Goal: Information Seeking & Learning: Compare options

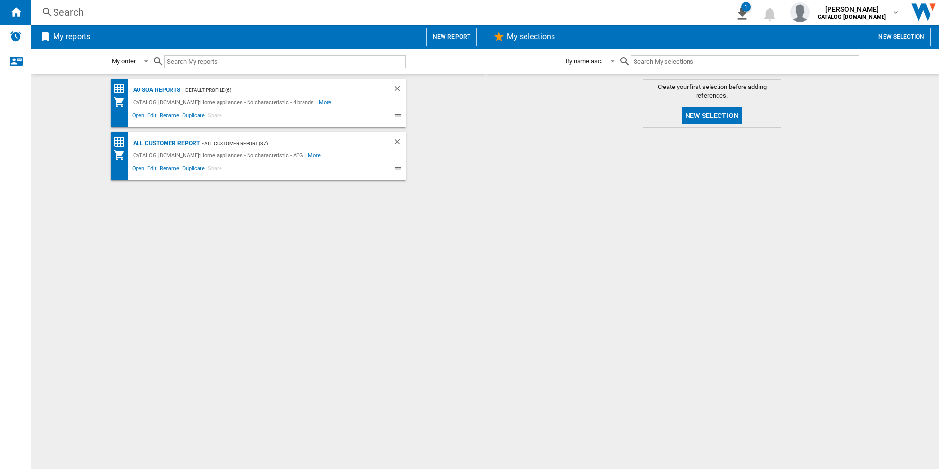
click at [338, 285] on div "AO SOA Reports - Default profile (6) CATALOG [DOMAIN_NAME]:Home appliances - No…" at bounding box center [258, 271] width 434 height 385
click at [234, 264] on div "AO SOA Reports - Default profile (6) CATALOG [DOMAIN_NAME]:Home appliances - No…" at bounding box center [258, 271] width 434 height 385
click at [285, 380] on div "AO SOA Reports - Default profile (6) CATALOG [DOMAIN_NAME]:Home appliances - No…" at bounding box center [258, 271] width 434 height 385
click at [653, 290] on div at bounding box center [712, 298] width 434 height 331
click at [214, 246] on div "AO SOA Reports - Default profile (6) CATALOG [DOMAIN_NAME]:Home appliances - No…" at bounding box center [258, 271] width 434 height 385
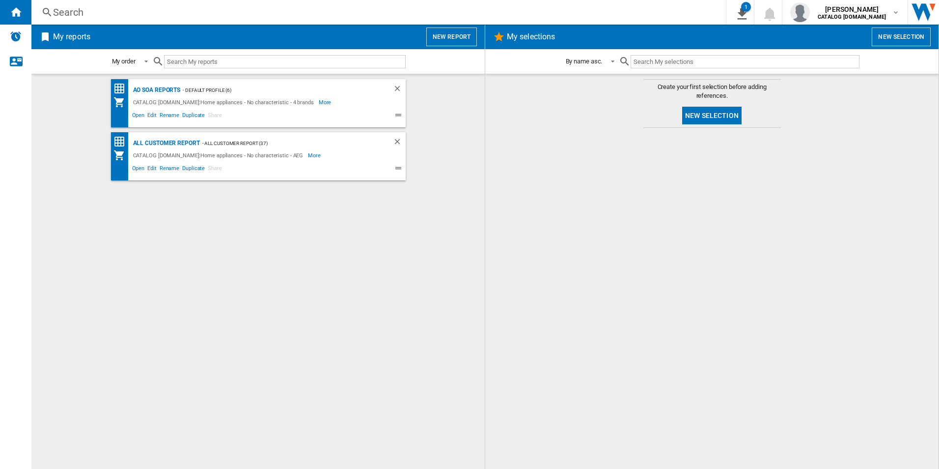
click at [312, 284] on div "AO SOA Reports - Default profile (6) CATALOG [DOMAIN_NAME]:Home appliances - No…" at bounding box center [258, 271] width 434 height 385
click at [673, 279] on div at bounding box center [712, 298] width 434 height 331
click at [402, 217] on div "AO SOA Reports - Default profile (6) CATALOG [DOMAIN_NAME]:Home appliances - No…" at bounding box center [258, 271] width 434 height 385
click at [406, 264] on div "AO SOA Reports - Default profile (6) CATALOG [DOMAIN_NAME]:Home appliances - No…" at bounding box center [258, 271] width 434 height 385
click at [392, 297] on div "AO SOA Reports - Default profile (6) CATALOG [DOMAIN_NAME]:Home appliances - No…" at bounding box center [258, 271] width 434 height 385
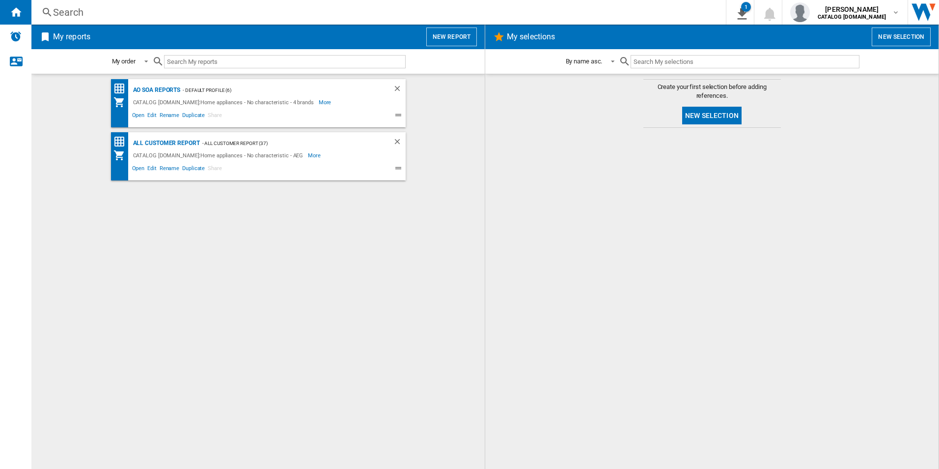
click at [326, 316] on div "AO SOA Reports - Default profile (6) CATALOG [DOMAIN_NAME]:Home appliances - No…" at bounding box center [258, 271] width 434 height 385
click at [386, 299] on div "AO SOA Reports - Default profile (6) CATALOG [DOMAIN_NAME]:Home appliances - No…" at bounding box center [258, 271] width 434 height 385
click at [299, 267] on div "AO SOA Reports - Default profile (6) CATALOG [DOMAIN_NAME]:Home appliances - No…" at bounding box center [258, 271] width 434 height 385
click at [423, 300] on div "AO SOA Reports - Default profile (6) CATALOG [DOMAIN_NAME]:Home appliances - No…" at bounding box center [258, 271] width 434 height 385
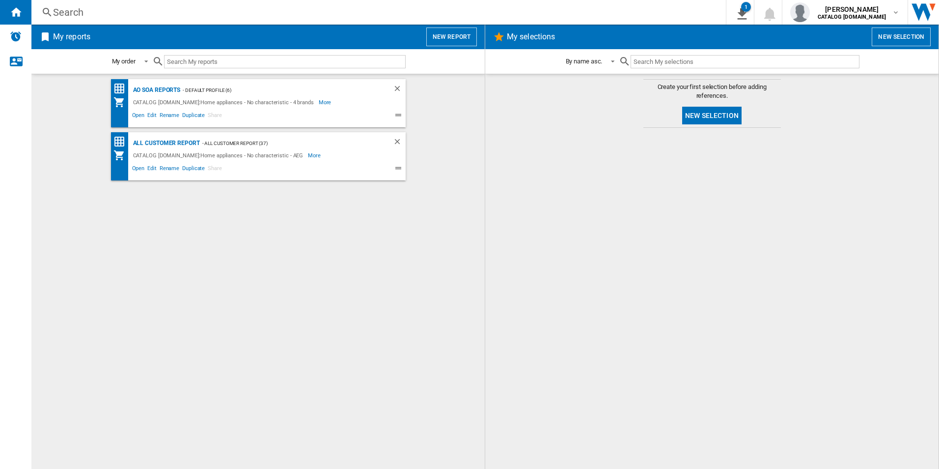
click at [406, 292] on div "AO SOA Reports - Default profile (6) CATALOG [DOMAIN_NAME]:Home appliances - No…" at bounding box center [258, 271] width 434 height 385
click at [232, 254] on div "AO SOA Reports - Default profile (6) CATALOG [DOMAIN_NAME]:Home appliances - No…" at bounding box center [258, 271] width 434 height 385
click at [194, 258] on div "AO SOA Reports - Default profile (6) CATALOG [DOMAIN_NAME]:Home appliances - No…" at bounding box center [258, 271] width 434 height 385
click at [287, 244] on div "AO SOA Reports - Default profile (6) CATALOG [DOMAIN_NAME]:Home appliances - No…" at bounding box center [258, 271] width 434 height 385
click at [671, 347] on div at bounding box center [712, 298] width 434 height 331
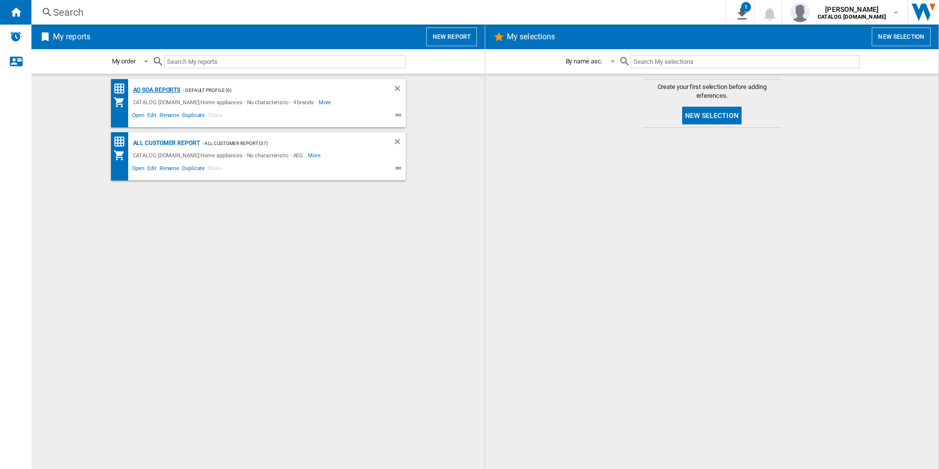
click at [158, 89] on div "AO SOA Reports" at bounding box center [156, 90] width 50 height 12
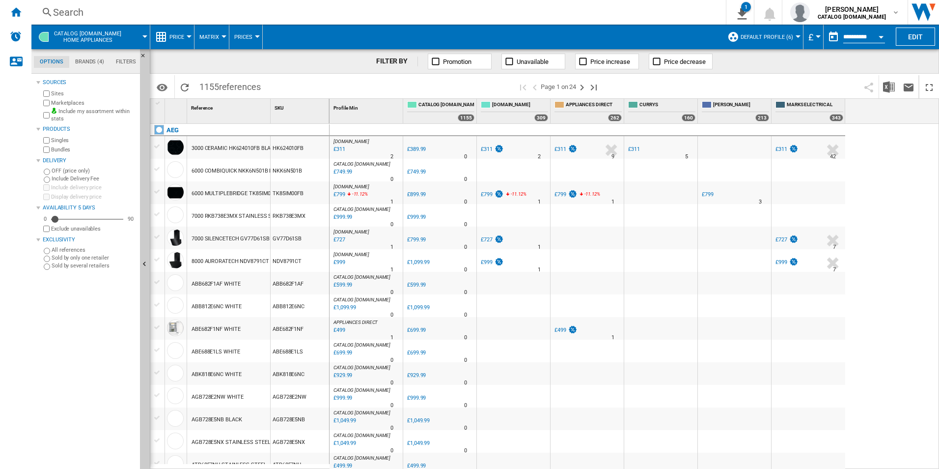
click at [332, 5] on div "Search" at bounding box center [376, 12] width 647 height 14
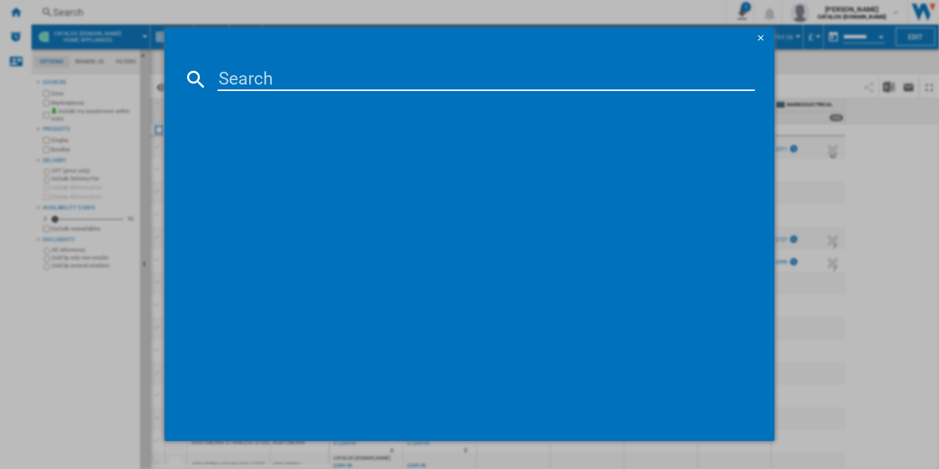
click at [322, 74] on input at bounding box center [487, 79] width 538 height 24
paste input "KMK565060B"
type input "KMK565060B"
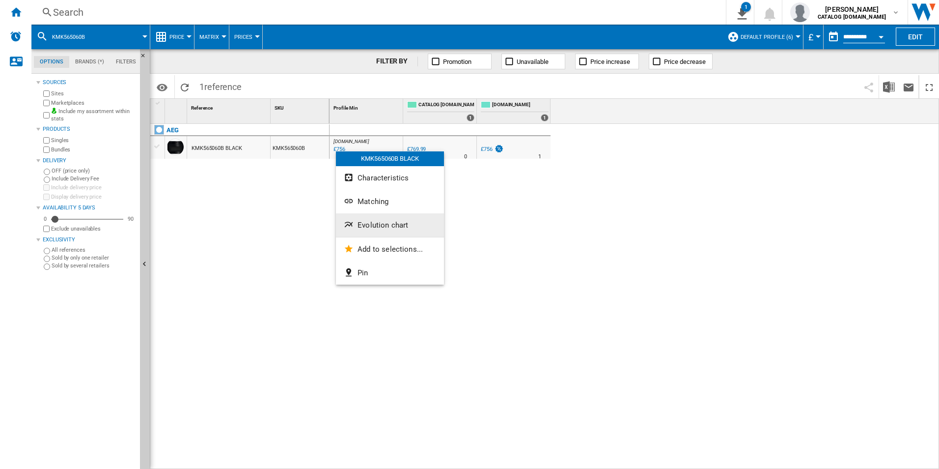
click at [392, 223] on span "Evolution chart" at bounding box center [383, 225] width 51 height 9
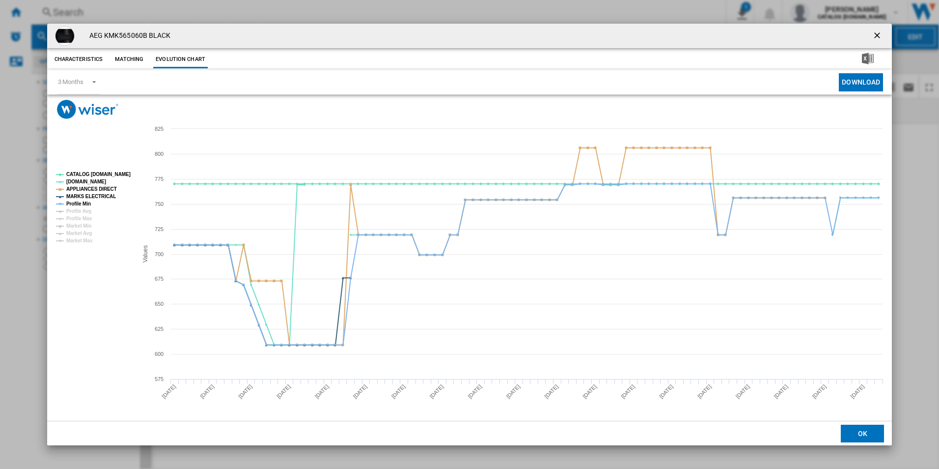
click at [109, 178] on rect "Product popup" at bounding box center [93, 207] width 82 height 79
click at [85, 201] on tspan "Profile Min" at bounding box center [78, 203] width 25 height 5
click at [104, 173] on tspan "CATALOG [DOMAIN_NAME]" at bounding box center [98, 173] width 64 height 5
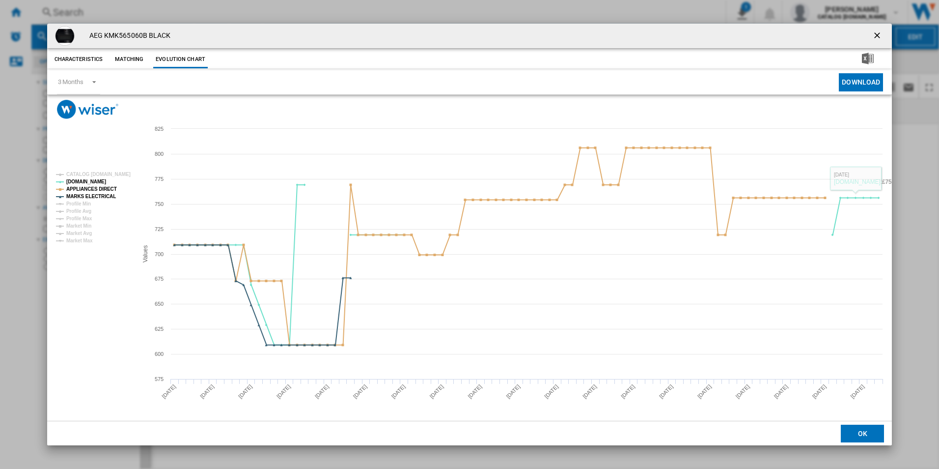
click at [874, 38] on ng-md-icon "getI18NText('BUTTONS.CLOSE_DIALOG')" at bounding box center [878, 36] width 12 height 12
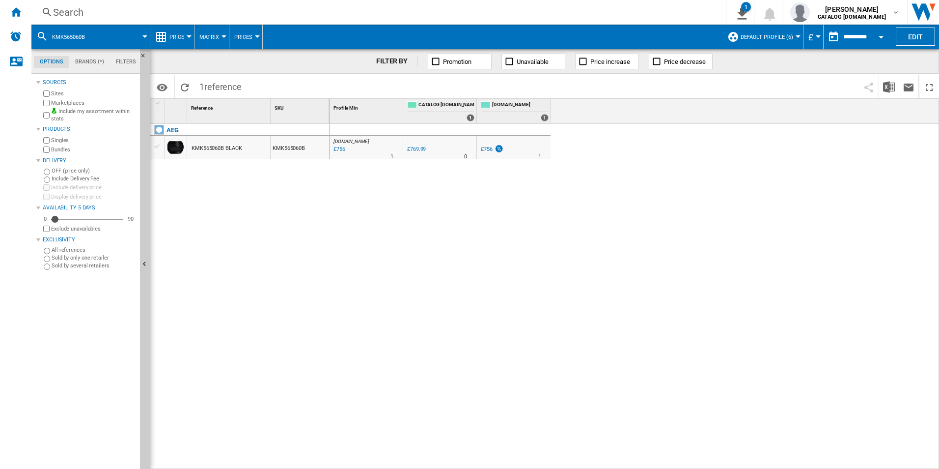
click at [557, 247] on div "[DOMAIN_NAME] : AO -1.8 % £756 % N/A 1 [DOMAIN_NAME] : AO 0.0 % £769.99 % N/A 0" at bounding box center [635, 296] width 610 height 345
click at [354, 15] on div "Search" at bounding box center [376, 12] width 647 height 14
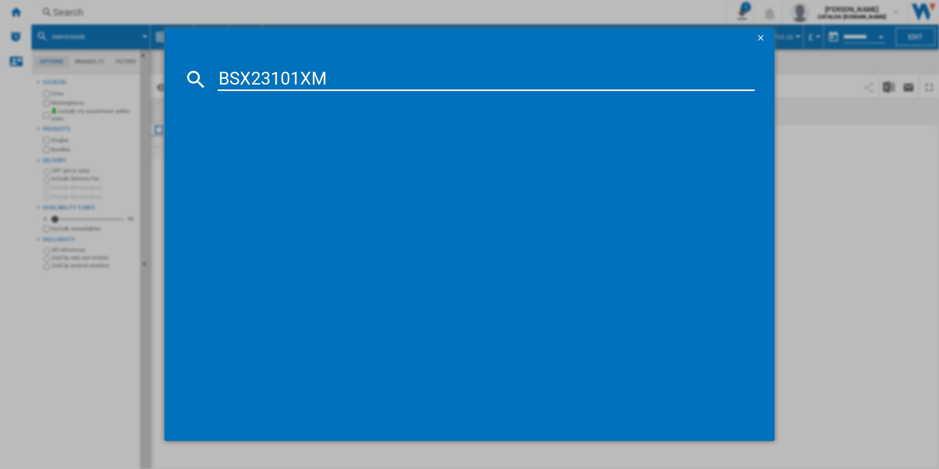
type input "BSX23101XM"
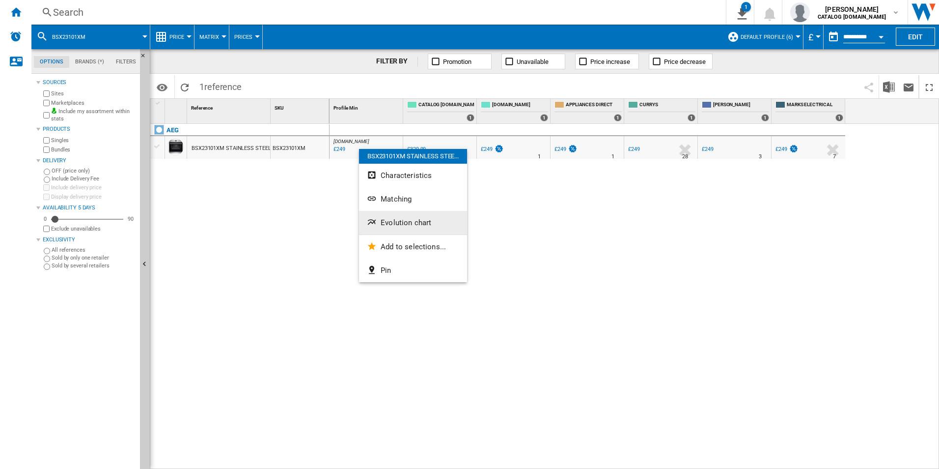
click at [415, 221] on span "Evolution chart" at bounding box center [406, 222] width 51 height 9
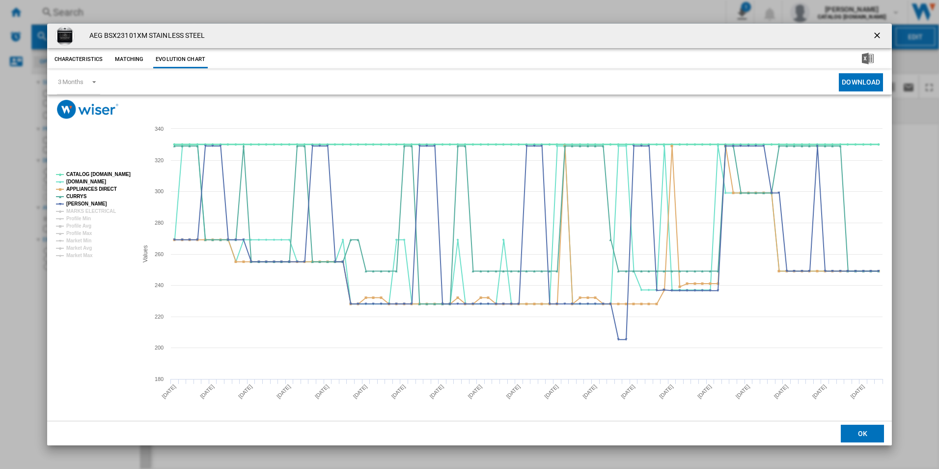
click at [120, 172] on tspan "CATALOG [DOMAIN_NAME]" at bounding box center [98, 173] width 64 height 5
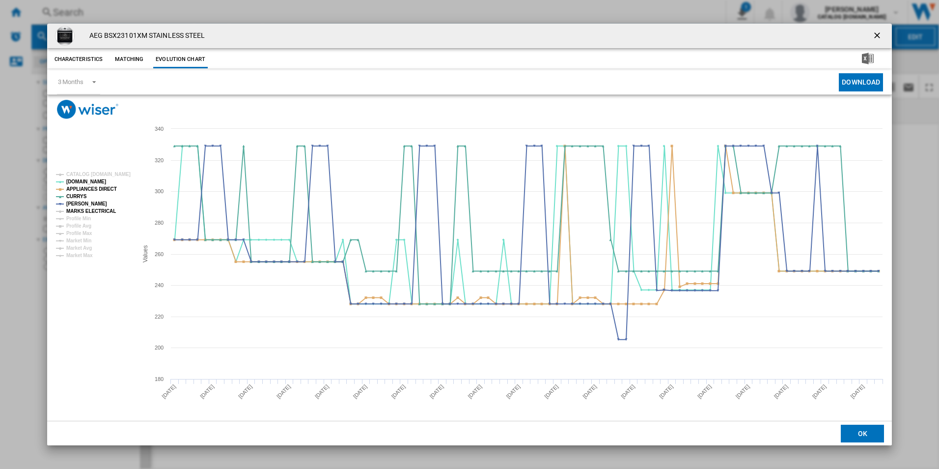
click at [102, 208] on tspan "MARKS ELECTRICAL" at bounding box center [91, 210] width 50 height 5
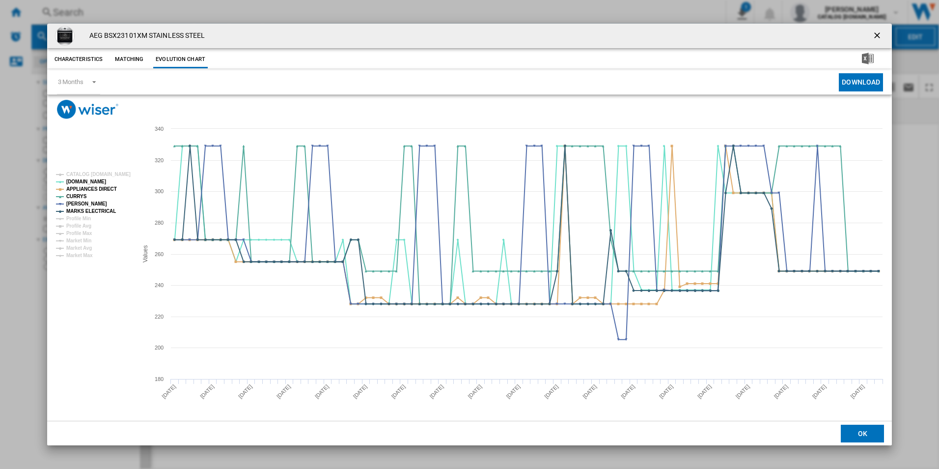
drag, startPoint x: 878, startPoint y: 34, endPoint x: 743, endPoint y: 26, distance: 135.3
click at [878, 34] on ng-md-icon "getI18NText('BUTTONS.CLOSE_DIALOG')" at bounding box center [878, 36] width 12 height 12
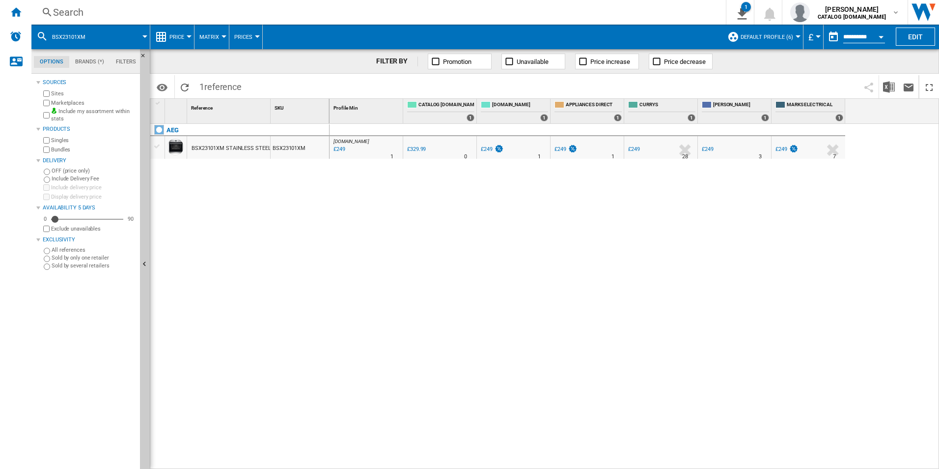
click at [655, 10] on div "Search" at bounding box center [376, 12] width 647 height 14
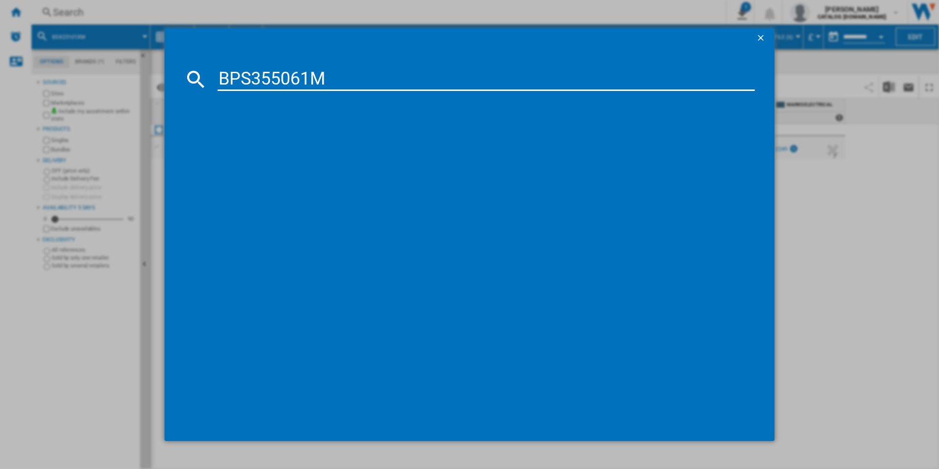
type input "BPS355061M"
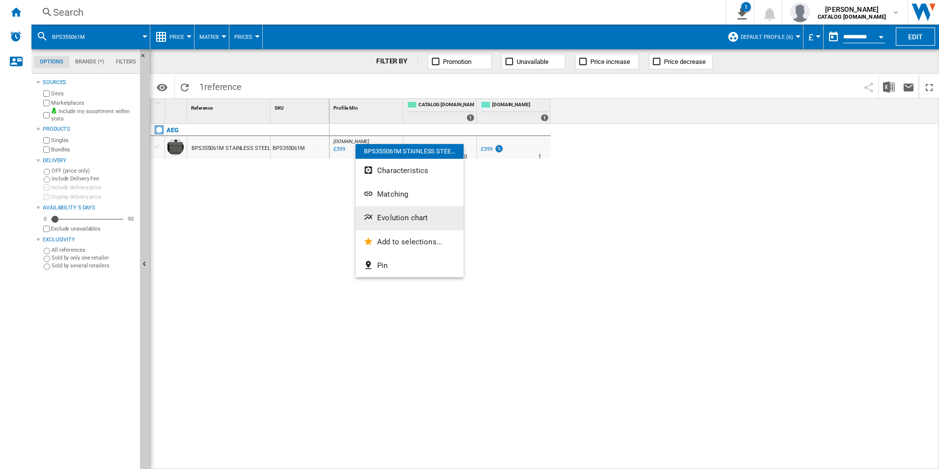
click at [385, 220] on span "Evolution chart" at bounding box center [402, 217] width 51 height 9
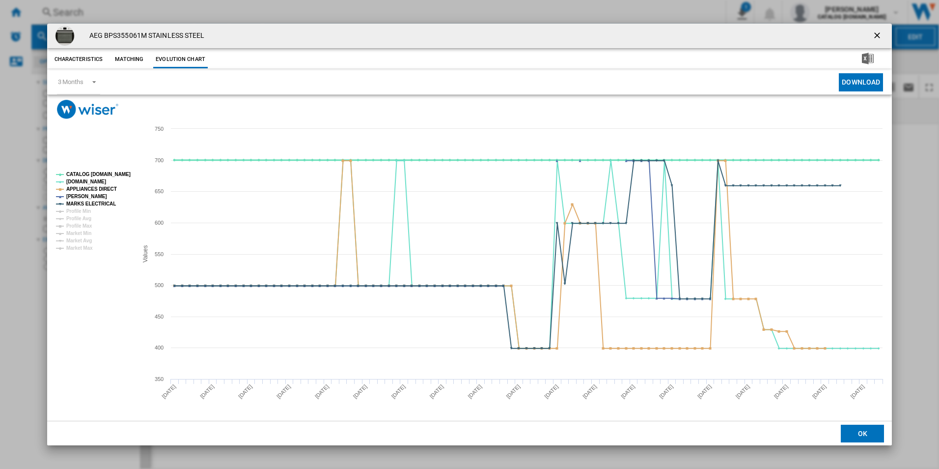
click at [109, 173] on tspan "CATALOG [DOMAIN_NAME]" at bounding box center [98, 173] width 64 height 5
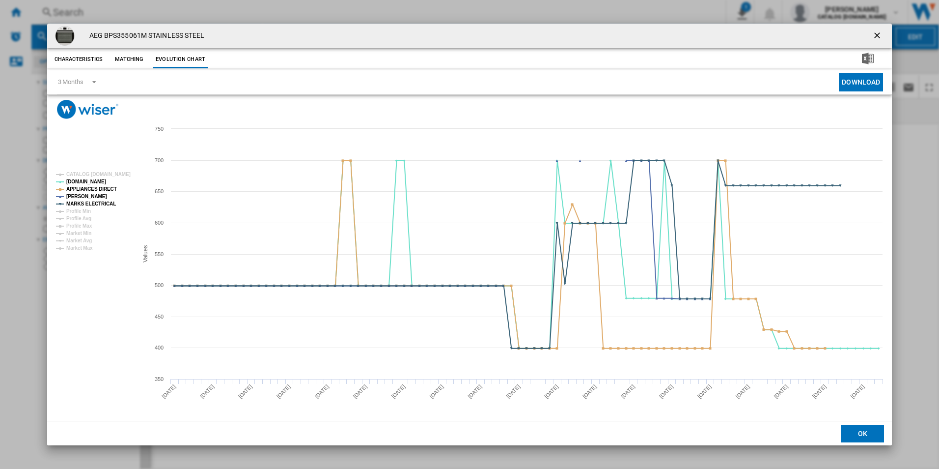
drag, startPoint x: 879, startPoint y: 34, endPoint x: 815, endPoint y: 34, distance: 63.8
click at [879, 34] on ng-md-icon "getI18NText('BUTTONS.CLOSE_DIALOG')" at bounding box center [878, 36] width 12 height 12
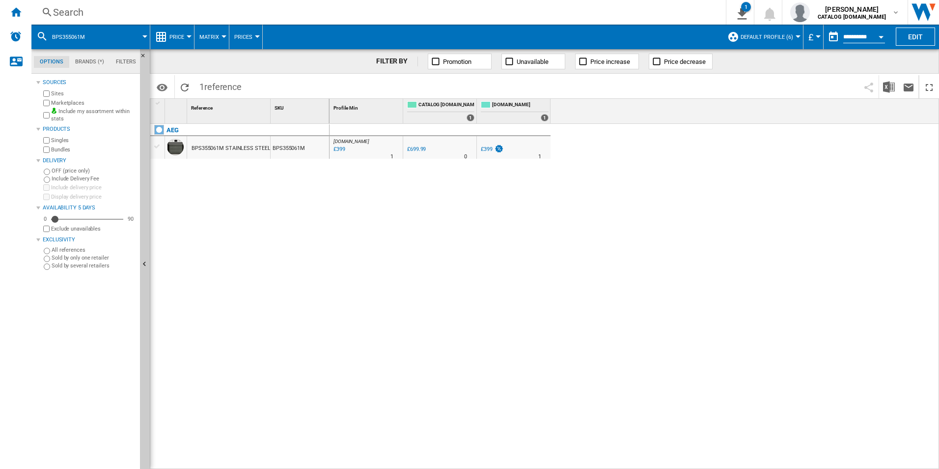
click at [599, 11] on div "Search" at bounding box center [376, 12] width 647 height 14
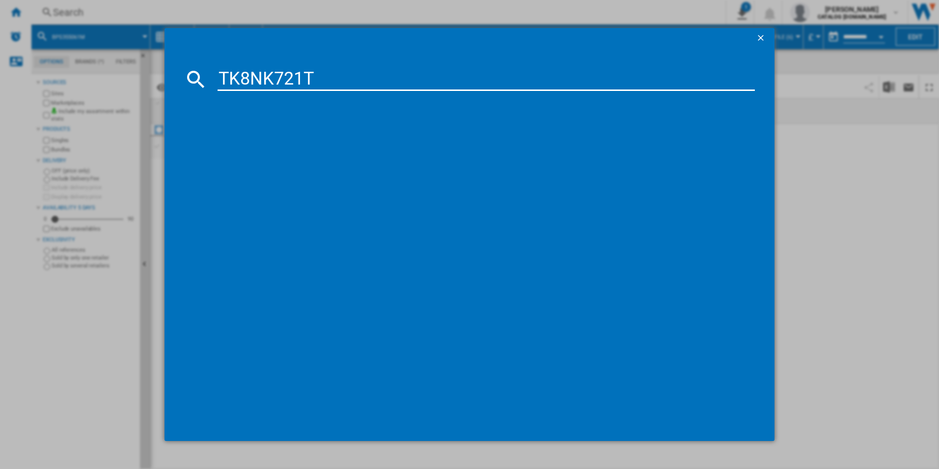
type input "TK8NK721T"
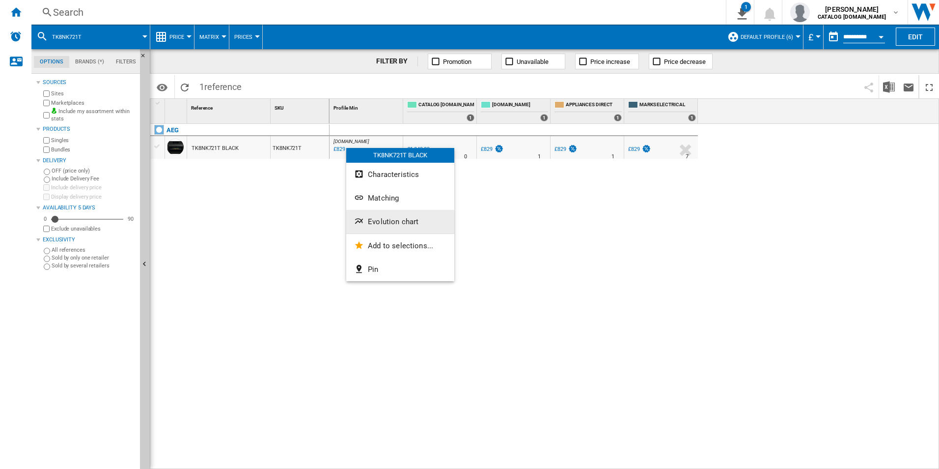
click at [362, 220] on ng-md-icon "Evolution chart" at bounding box center [360, 222] width 12 height 12
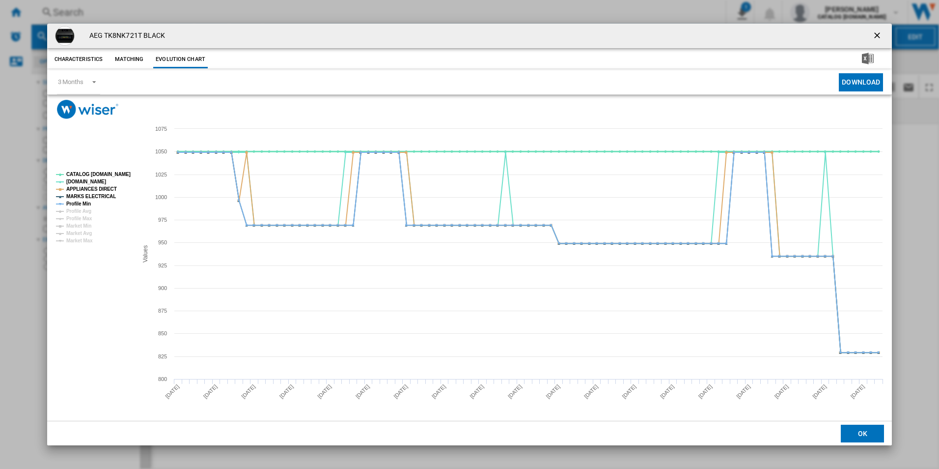
click at [114, 171] on tspan "CATALOG [DOMAIN_NAME]" at bounding box center [98, 173] width 64 height 5
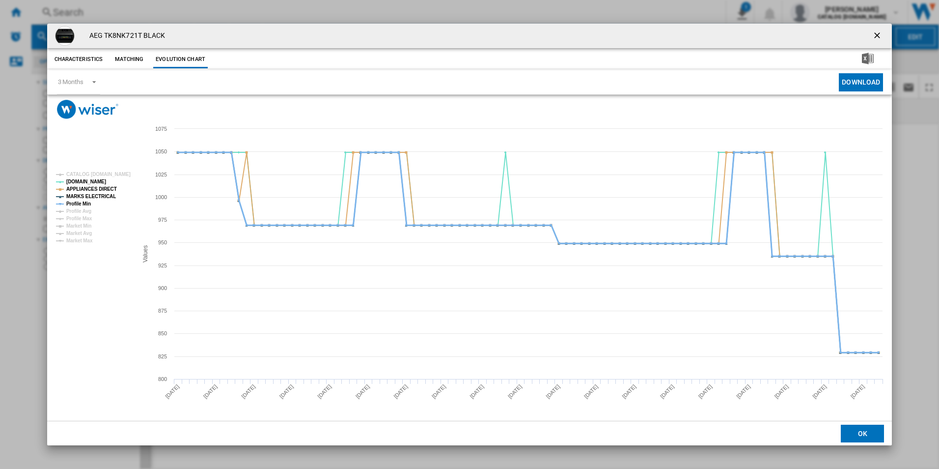
click at [75, 202] on tspan "Profile Min" at bounding box center [78, 203] width 25 height 5
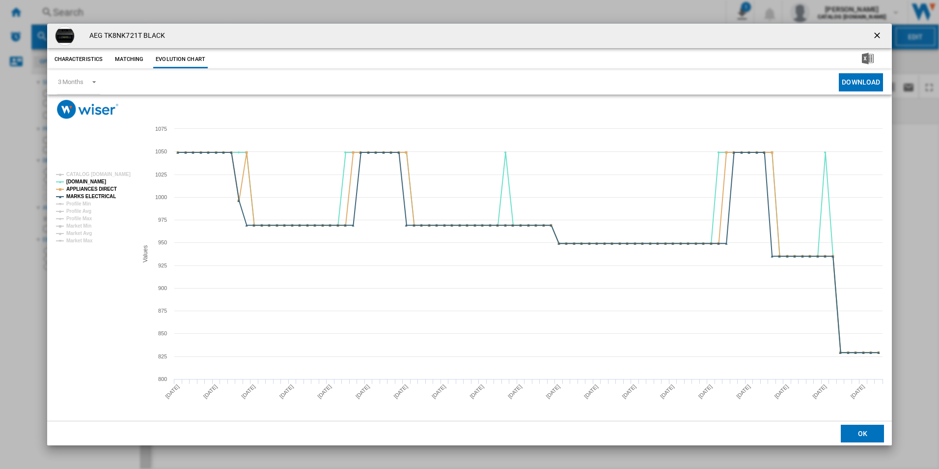
drag, startPoint x: 878, startPoint y: 35, endPoint x: 864, endPoint y: 35, distance: 13.3
click at [878, 35] on ng-md-icon "getI18NText('BUTTONS.CLOSE_DIALOG')" at bounding box center [878, 36] width 12 height 12
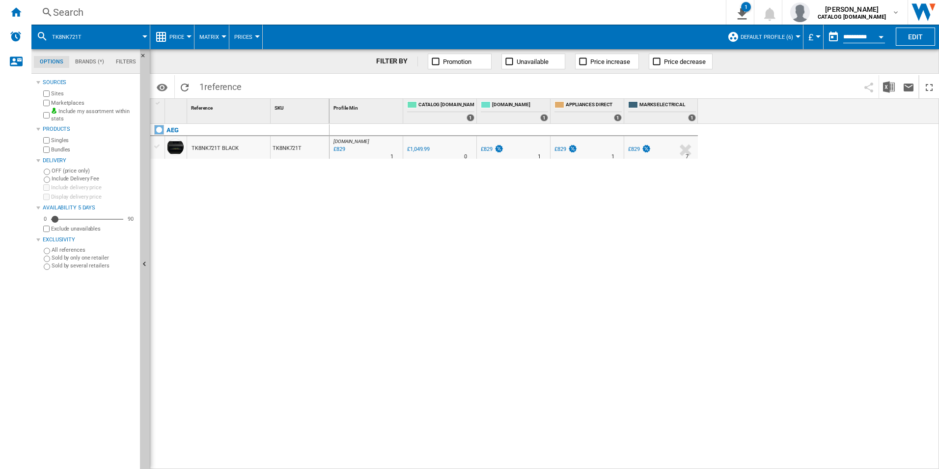
click at [571, 12] on div "Search" at bounding box center [376, 12] width 647 height 14
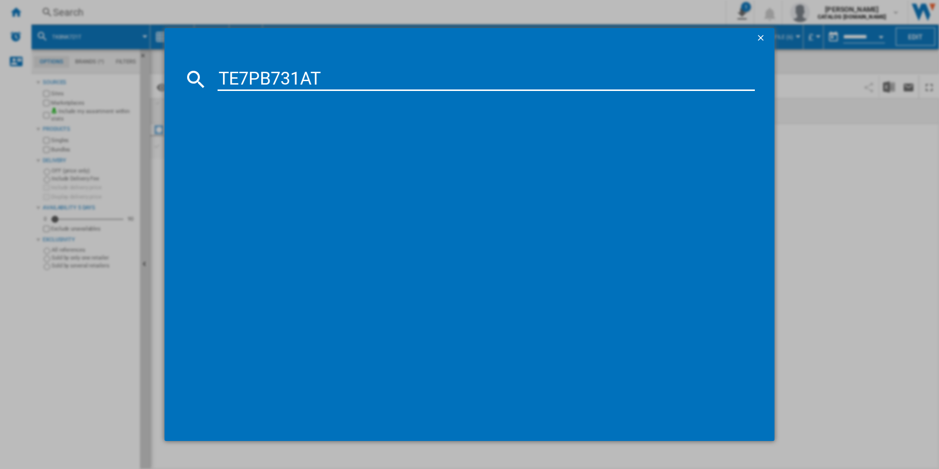
type input "TE7PB731AT"
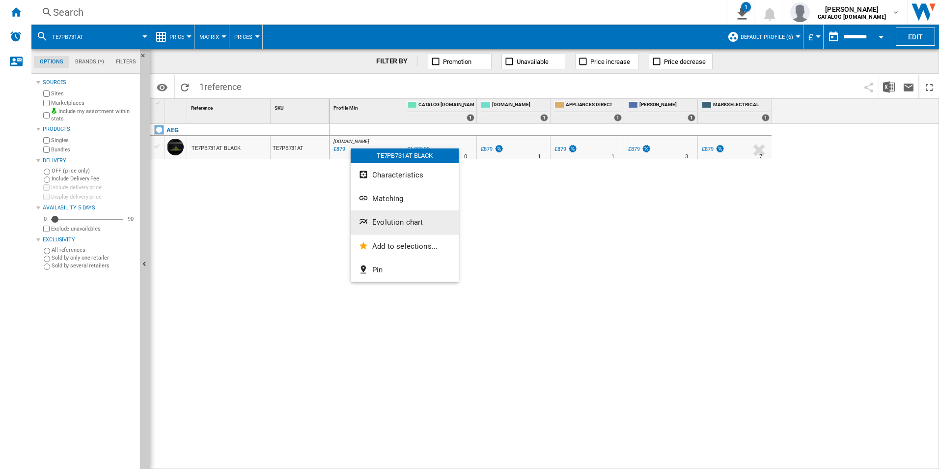
click at [399, 226] on button "Evolution chart" at bounding box center [405, 222] width 108 height 24
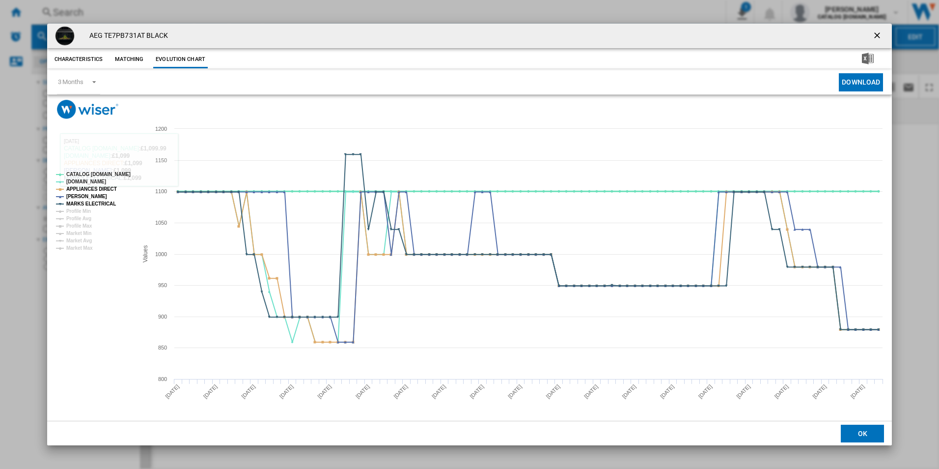
click at [110, 174] on tspan "CATALOG [DOMAIN_NAME]" at bounding box center [98, 173] width 64 height 5
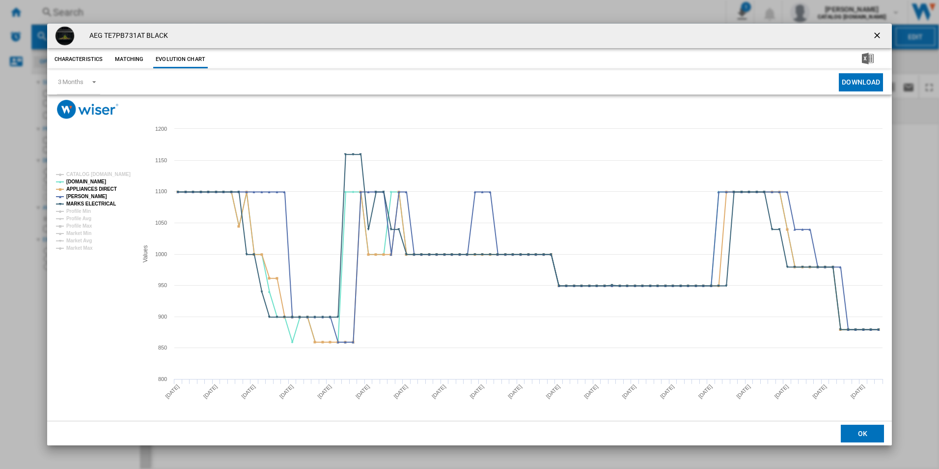
drag, startPoint x: 877, startPoint y: 38, endPoint x: 863, endPoint y: 35, distance: 14.1
click at [877, 38] on ng-md-icon "getI18NText('BUTTONS.CLOSE_DIALOG')" at bounding box center [878, 36] width 12 height 12
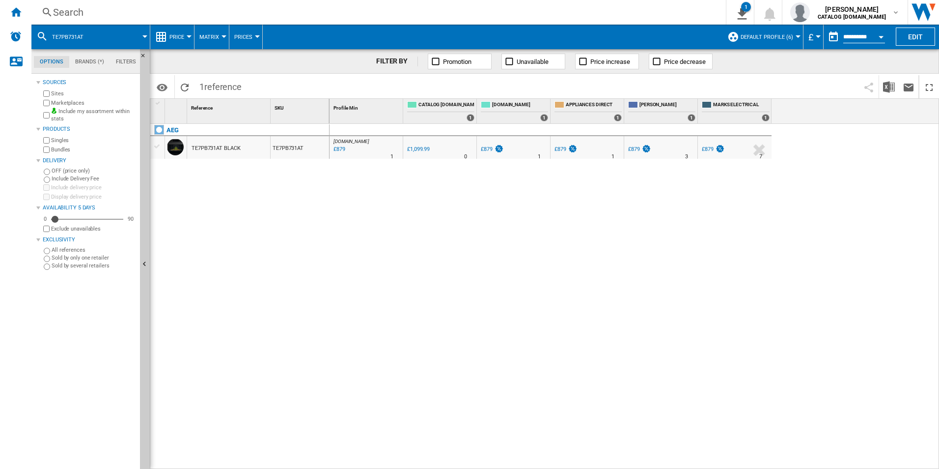
click at [520, 11] on div "Search" at bounding box center [376, 12] width 647 height 14
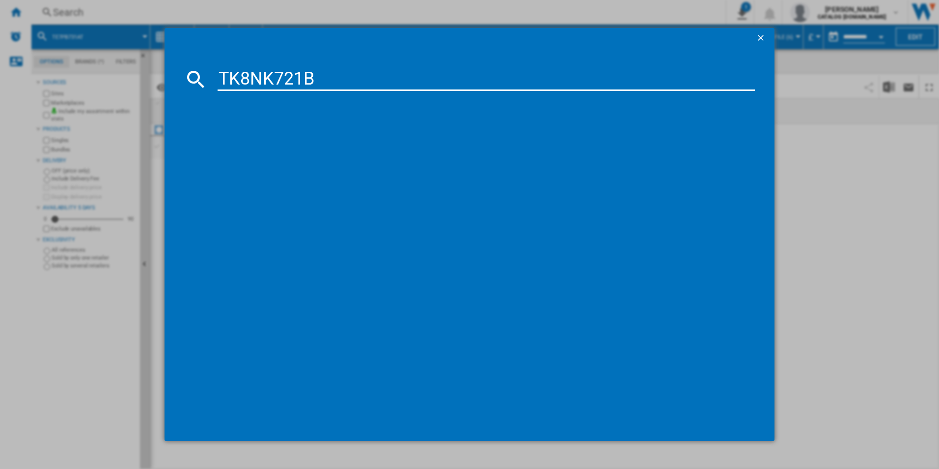
type input "TK8NK721B"
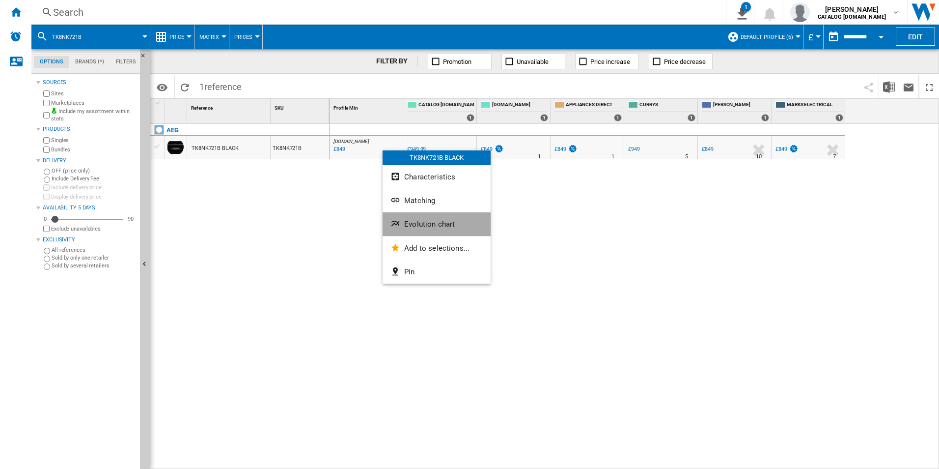
click at [418, 227] on span "Evolution chart" at bounding box center [429, 224] width 51 height 9
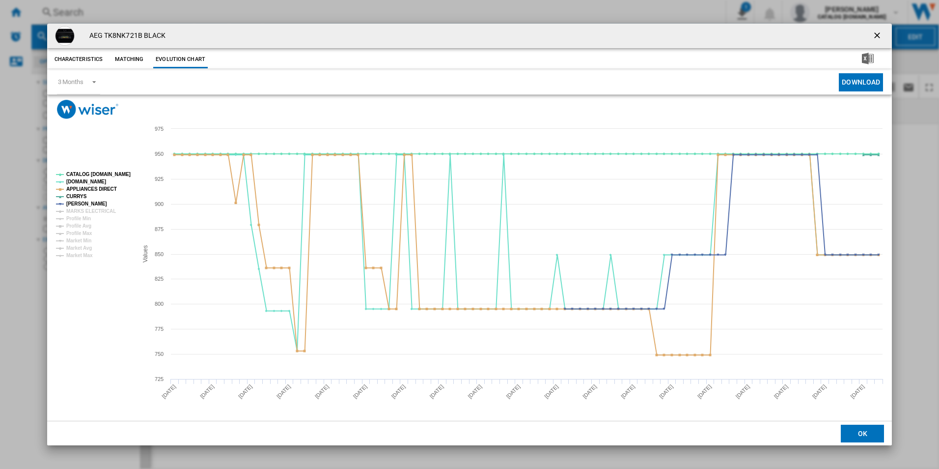
click at [111, 178] on rect "Product popup" at bounding box center [93, 215] width 82 height 94
click at [112, 177] on tspan "CATALOG [DOMAIN_NAME]" at bounding box center [98, 173] width 64 height 5
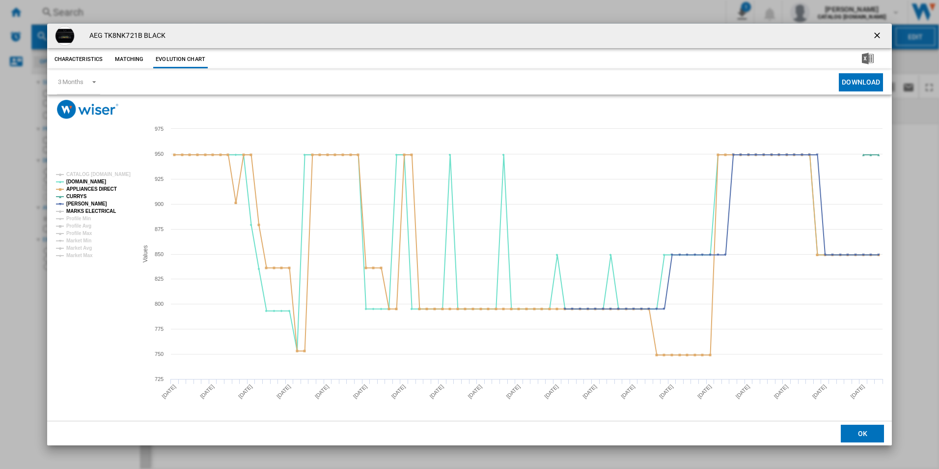
click at [106, 211] on tspan "MARKS ELECTRICAL" at bounding box center [91, 210] width 50 height 5
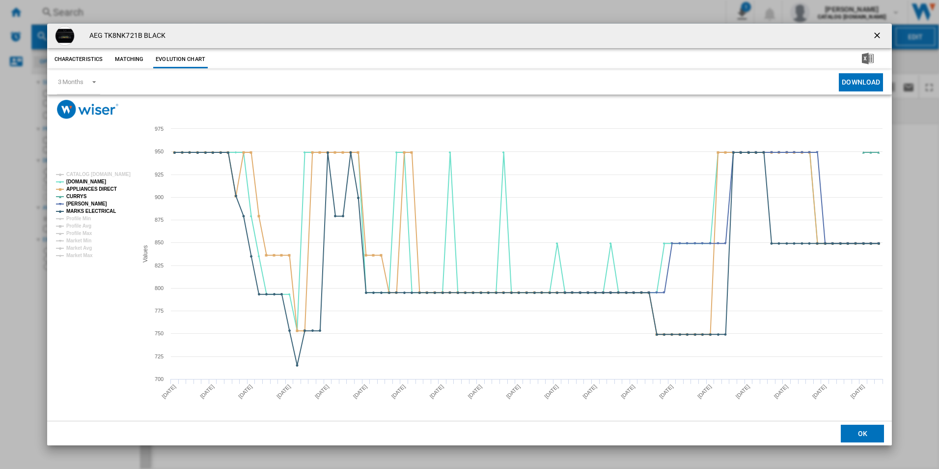
drag, startPoint x: 876, startPoint y: 35, endPoint x: 827, endPoint y: 33, distance: 48.7
click at [876, 35] on ng-md-icon "getI18NText('BUTTONS.CLOSE_DIALOG')" at bounding box center [878, 36] width 12 height 12
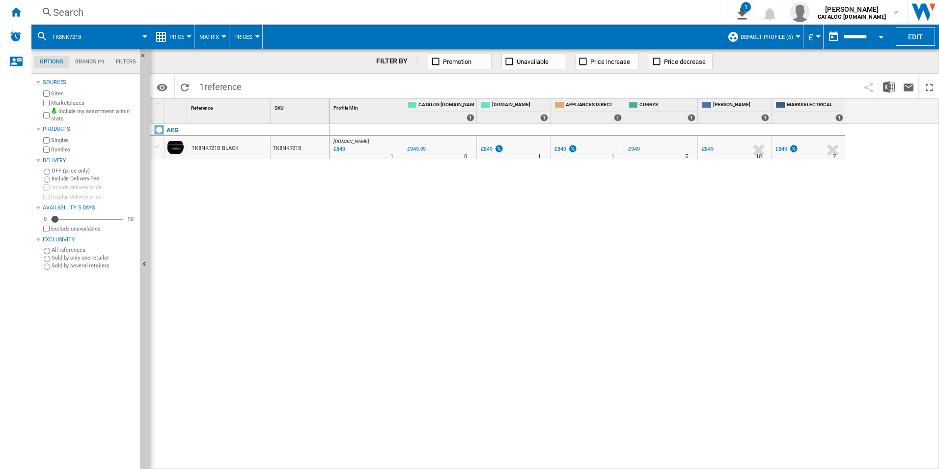
click at [656, 10] on div "Search" at bounding box center [376, 12] width 647 height 14
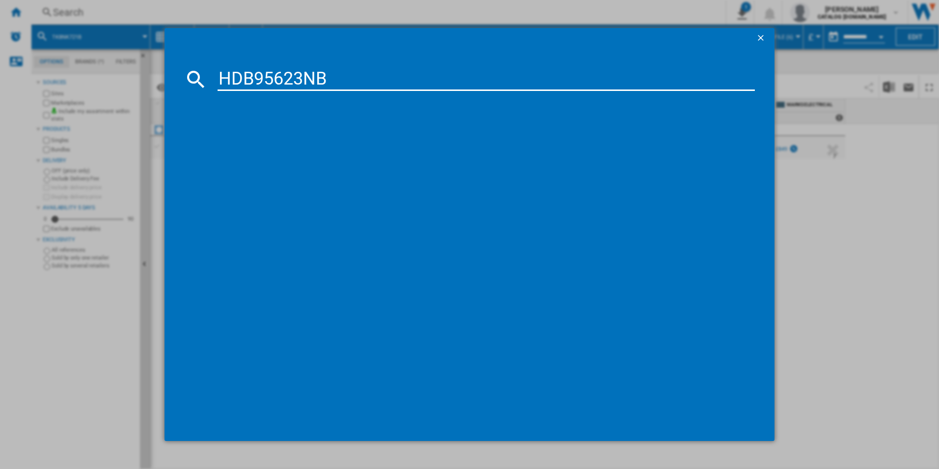
type input "HDB95623NB"
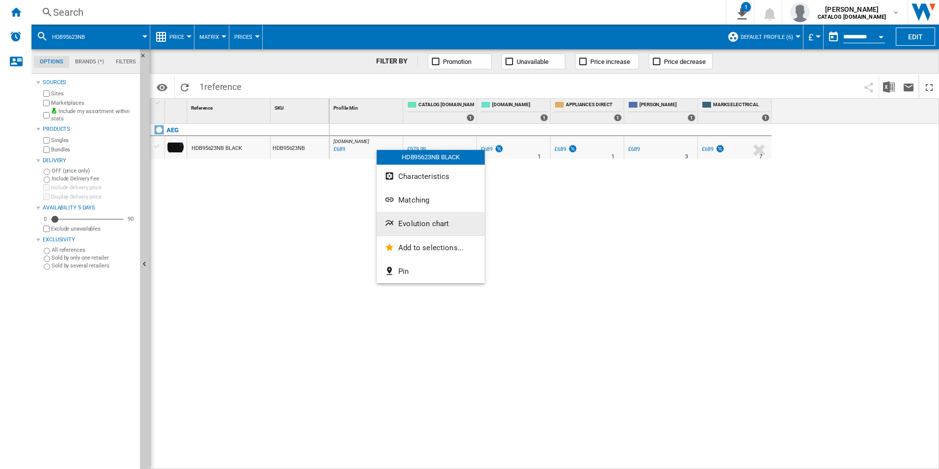
click at [432, 228] on button "Evolution chart" at bounding box center [431, 224] width 108 height 24
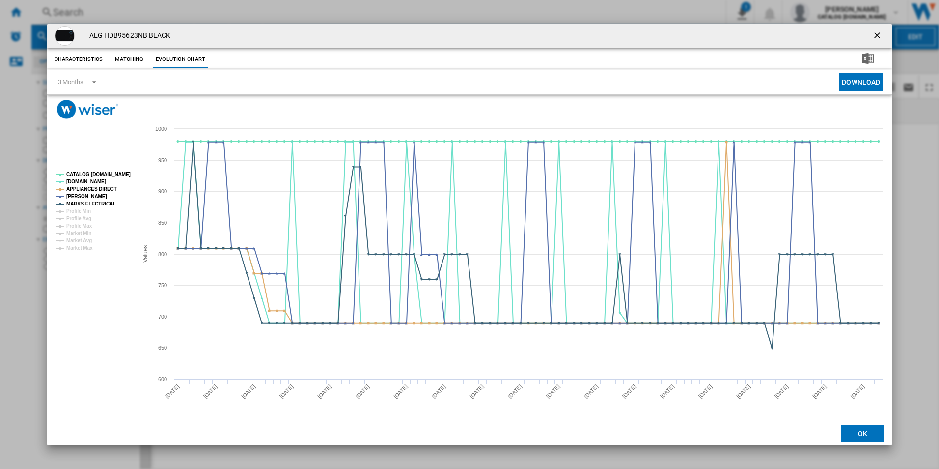
click at [119, 169] on rect "Product popup" at bounding box center [93, 211] width 82 height 86
click at [119, 173] on tspan "CATALOG [DOMAIN_NAME]" at bounding box center [98, 173] width 64 height 5
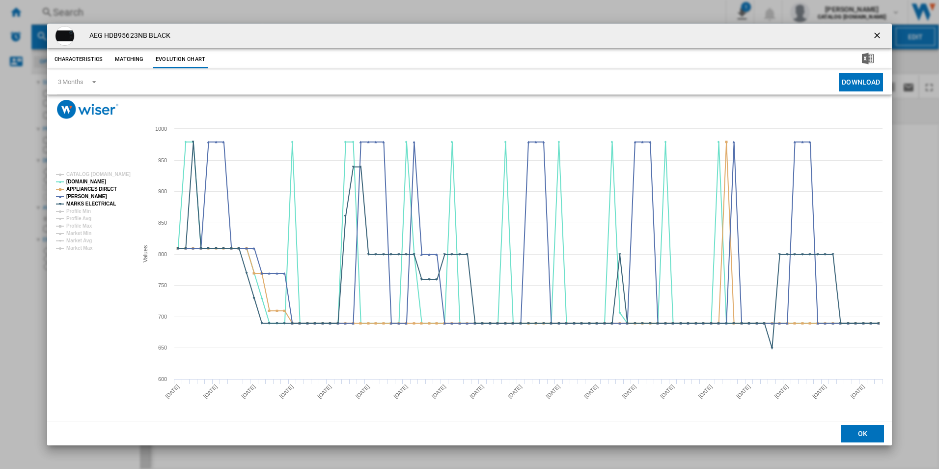
drag, startPoint x: 874, startPoint y: 33, endPoint x: 859, endPoint y: 40, distance: 16.5
click at [874, 33] on ng-md-icon "getI18NText('BUTTONS.CLOSE_DIALOG')" at bounding box center [878, 36] width 12 height 12
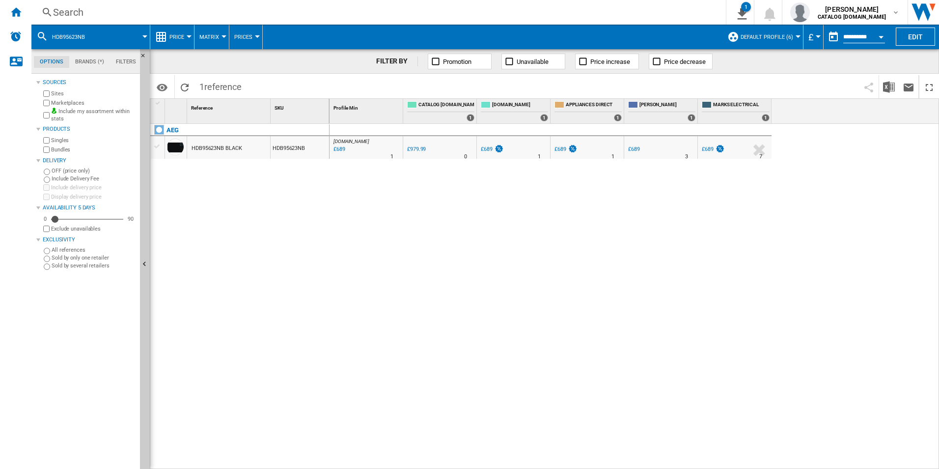
click at [607, 11] on div "Search" at bounding box center [376, 12] width 647 height 14
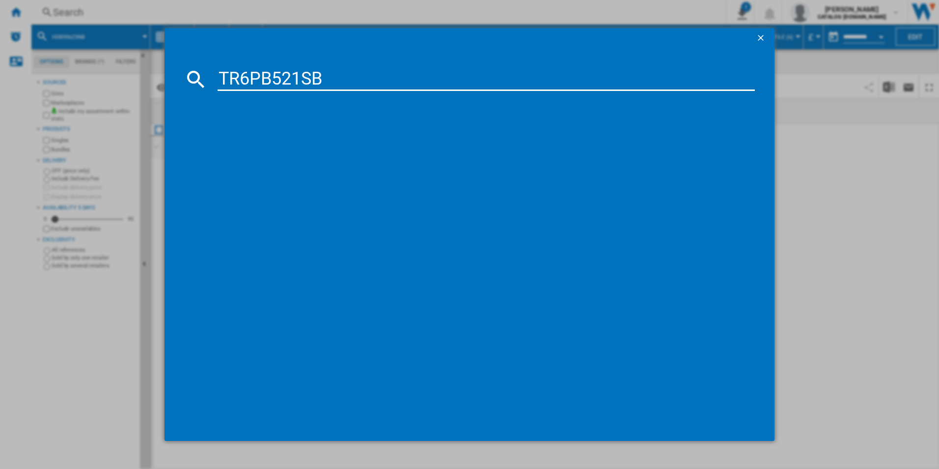
type input "TR6PB521SB"
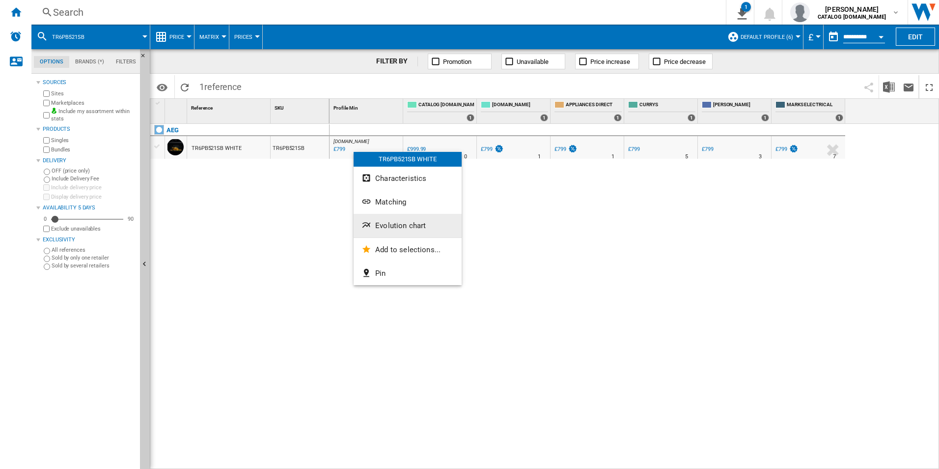
click at [400, 227] on span "Evolution chart" at bounding box center [400, 225] width 51 height 9
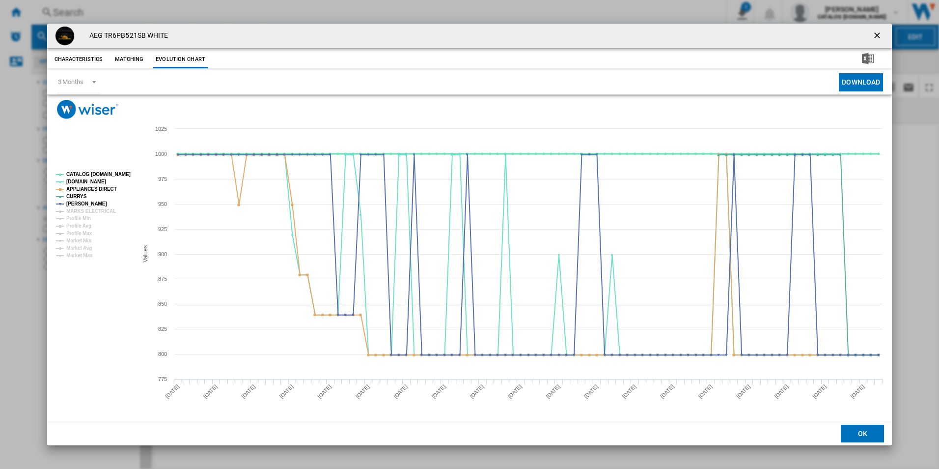
click at [115, 173] on tspan "CATALOG [DOMAIN_NAME]" at bounding box center [98, 173] width 64 height 5
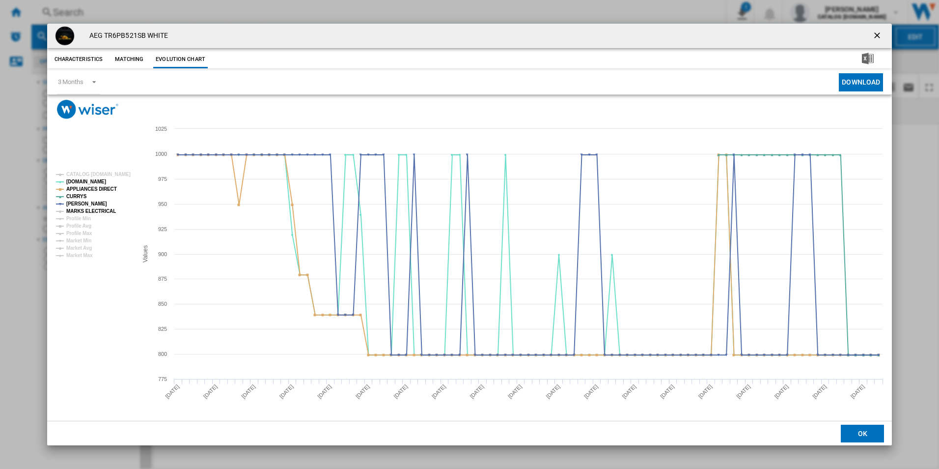
click at [95, 213] on tspan "MARKS ELECTRICAL" at bounding box center [91, 210] width 50 height 5
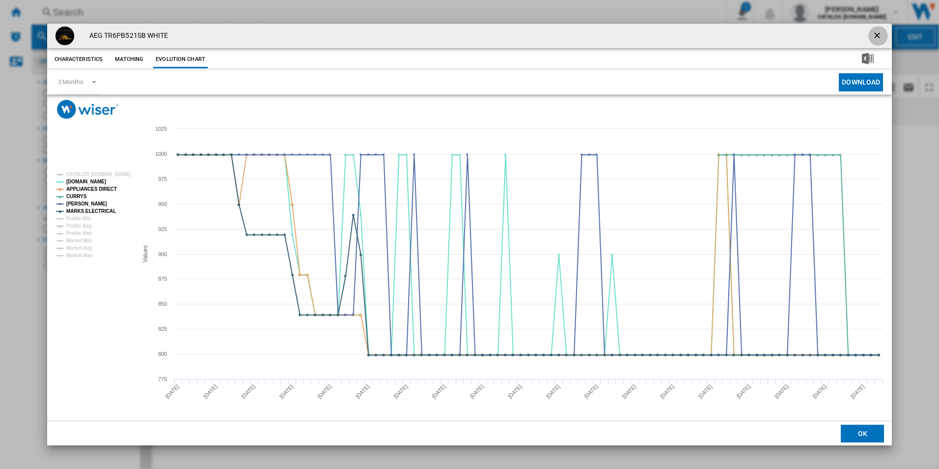
drag, startPoint x: 873, startPoint y: 34, endPoint x: 779, endPoint y: 42, distance: 94.6
click at [873, 34] on ng-md-icon "getI18NText('BUTTONS.CLOSE_DIALOG')" at bounding box center [878, 36] width 12 height 12
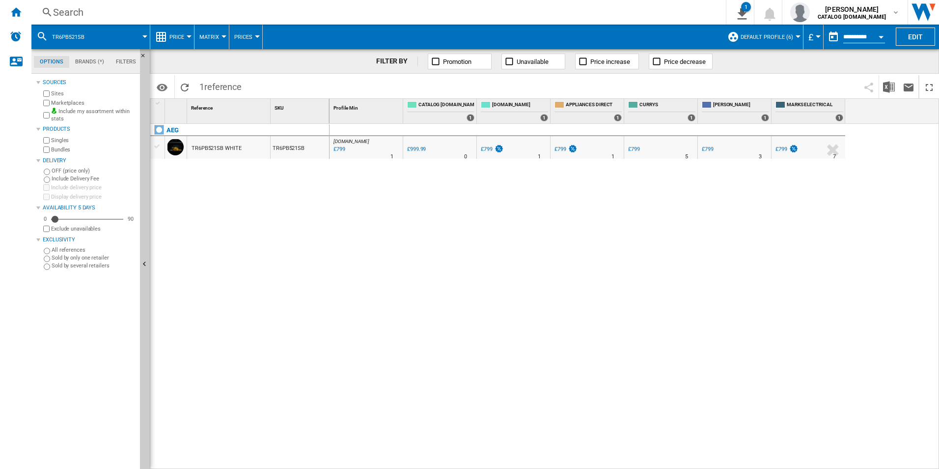
click at [610, 13] on div "Search" at bounding box center [376, 12] width 647 height 14
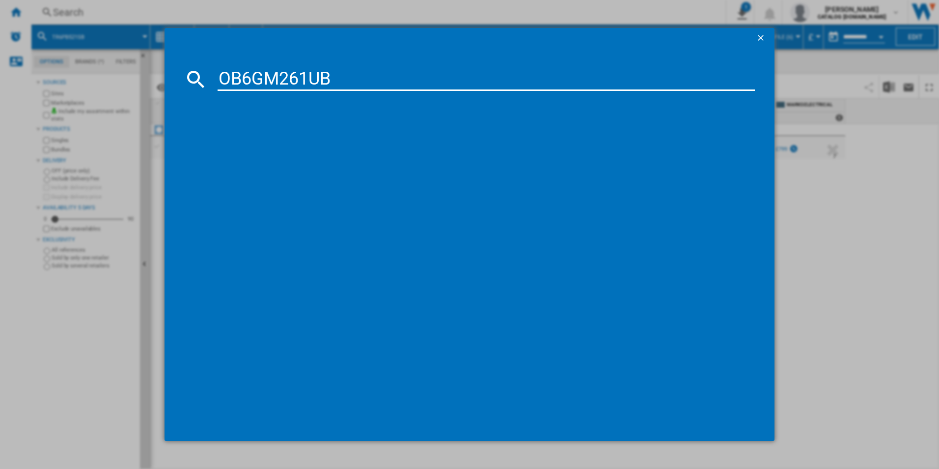
type input "OB6GM261UB"
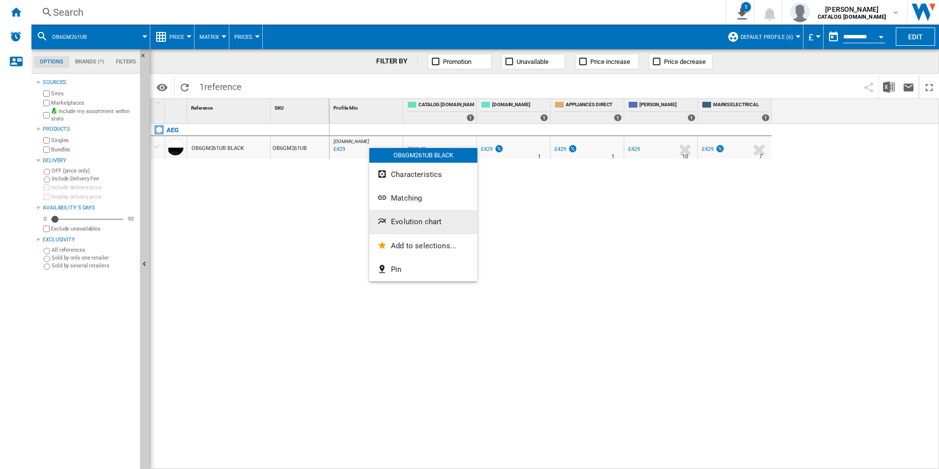
click at [415, 219] on span "Evolution chart" at bounding box center [416, 221] width 51 height 9
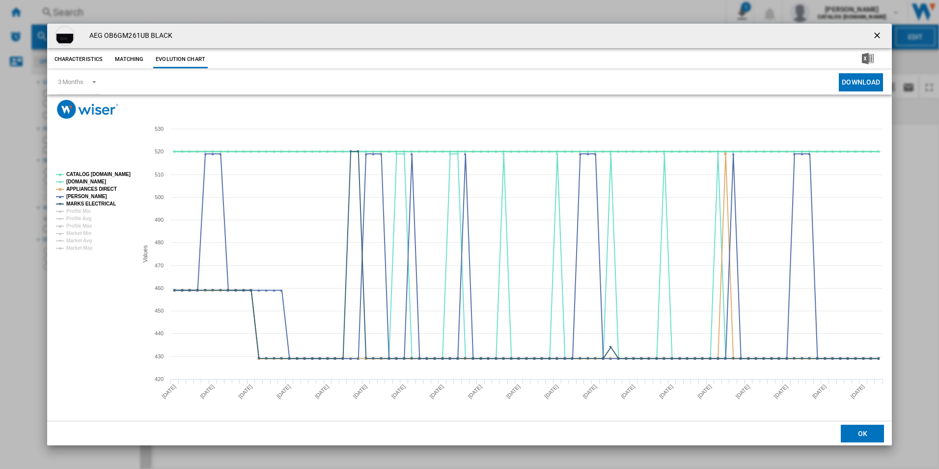
click at [109, 175] on tspan "CATALOG [DOMAIN_NAME]" at bounding box center [98, 173] width 64 height 5
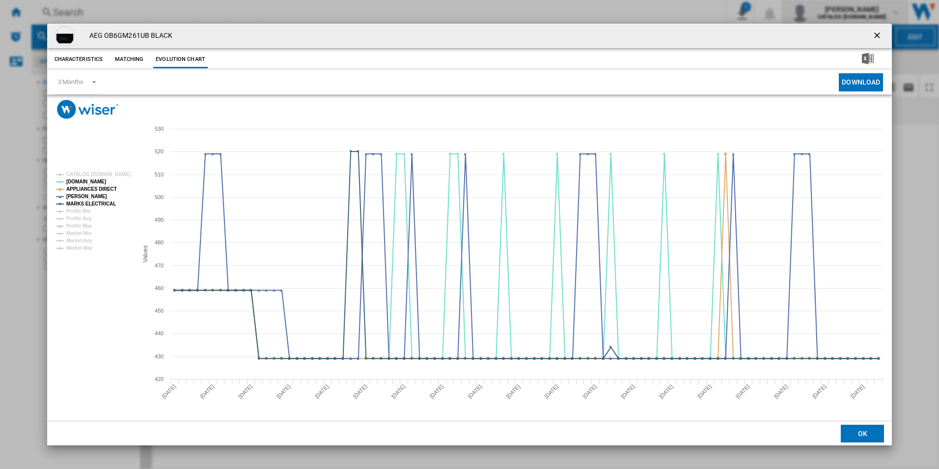
drag, startPoint x: 876, startPoint y: 34, endPoint x: 802, endPoint y: 24, distance: 74.4
click at [876, 34] on ng-md-icon "getI18NText('BUTTONS.CLOSE_DIALOG')" at bounding box center [878, 36] width 12 height 12
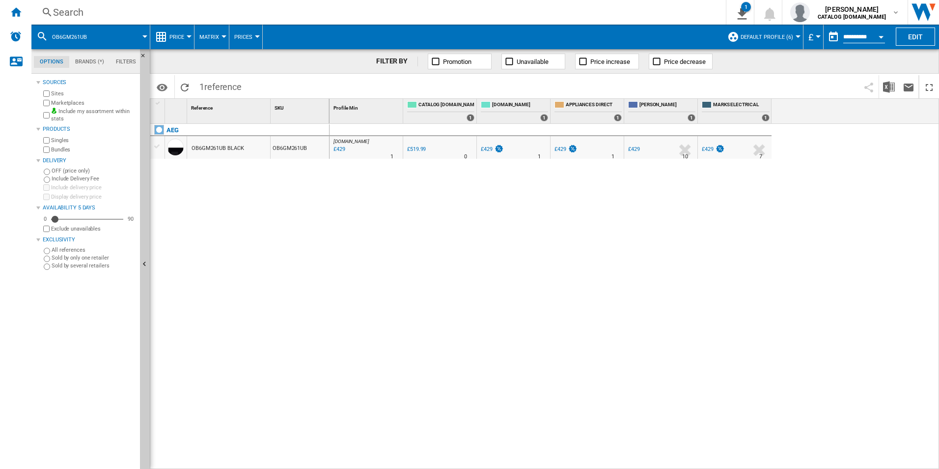
click at [636, 11] on div "Search" at bounding box center [376, 12] width 647 height 14
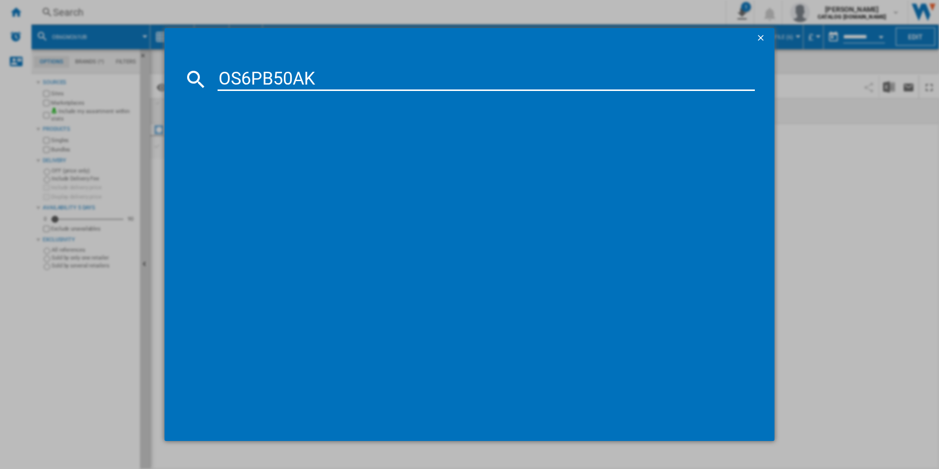
type input "OS6PB50AK"
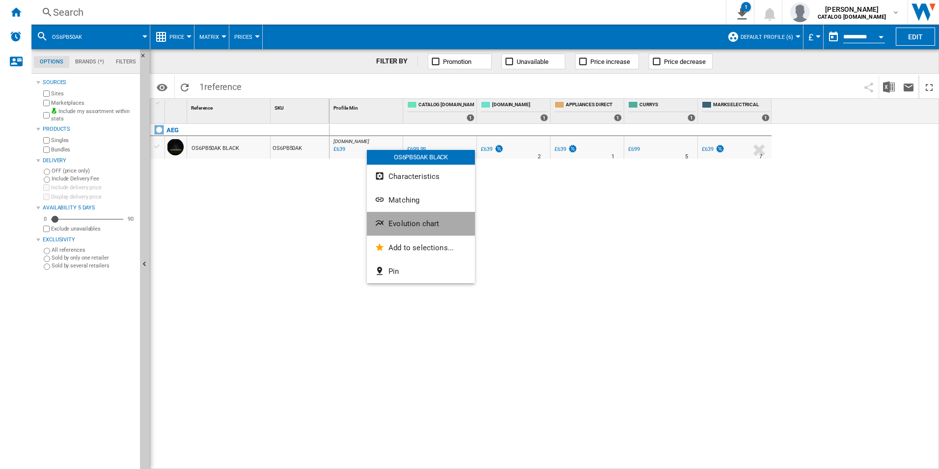
click at [407, 213] on button "Evolution chart" at bounding box center [421, 224] width 108 height 24
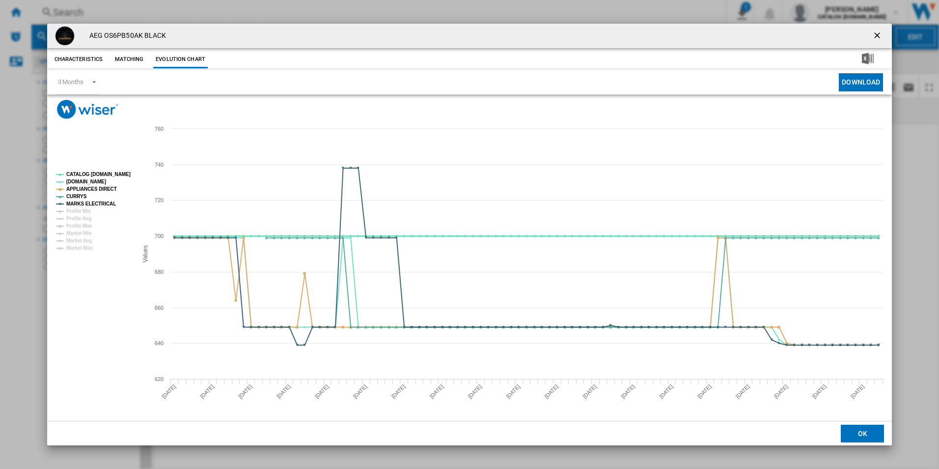
click at [110, 177] on tspan "CATALOG [DOMAIN_NAME]" at bounding box center [98, 173] width 64 height 5
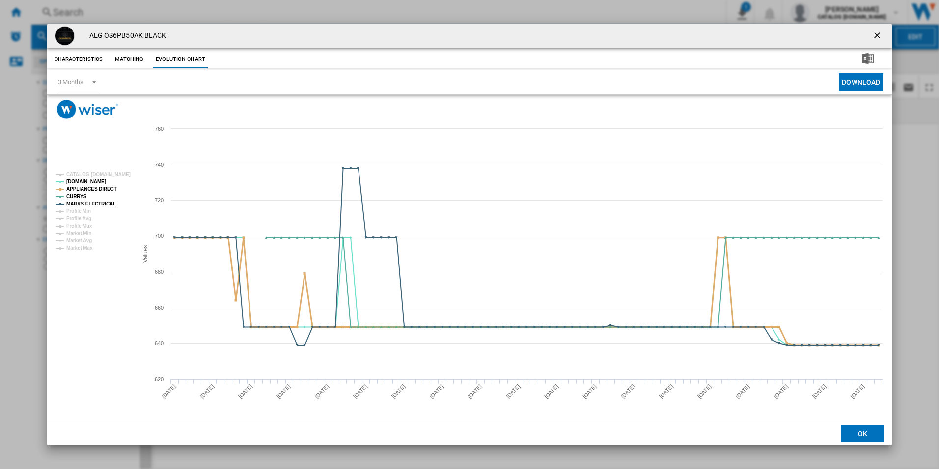
click at [105, 187] on tspan "APPLIANCES DIRECT" at bounding box center [91, 188] width 51 height 5
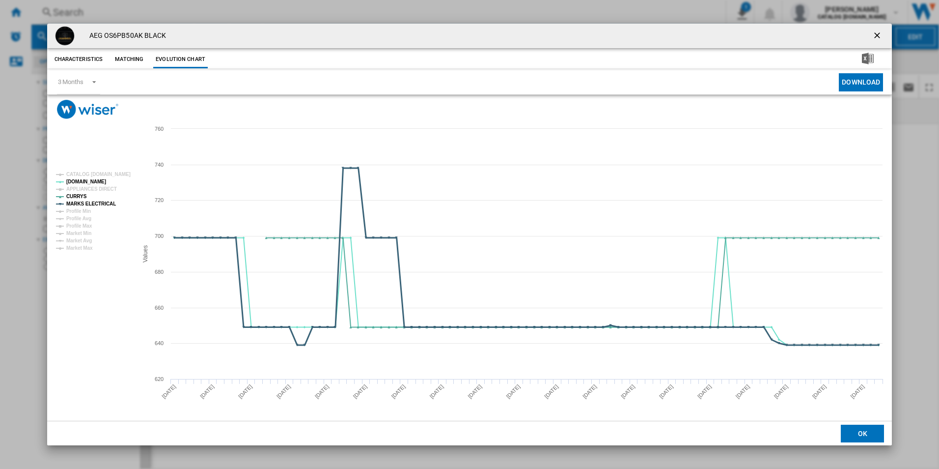
click at [106, 203] on tspan "MARKS ELECTRICAL" at bounding box center [91, 203] width 50 height 5
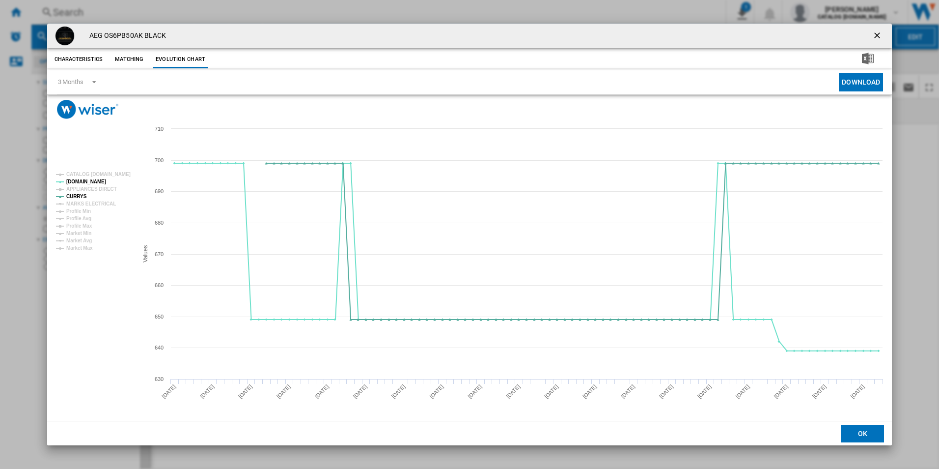
click at [107, 204] on tspan "MARKS ELECTRICAL" at bounding box center [91, 203] width 50 height 5
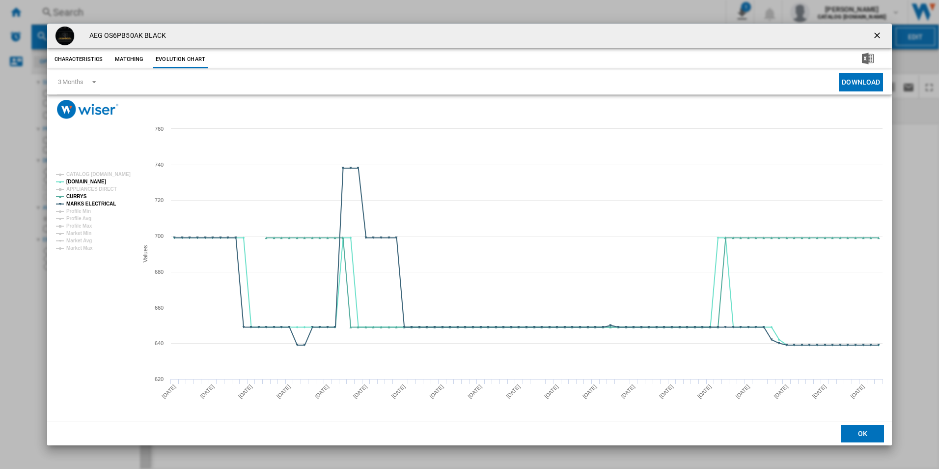
click at [103, 184] on rect "Product popup" at bounding box center [93, 211] width 82 height 86
click at [109, 188] on tspan "APPLIANCES DIRECT" at bounding box center [91, 188] width 51 height 5
drag, startPoint x: 874, startPoint y: 34, endPoint x: 823, endPoint y: 30, distance: 51.3
click at [874, 34] on ng-md-icon "getI18NText('BUTTONS.CLOSE_DIALOG')" at bounding box center [878, 36] width 12 height 12
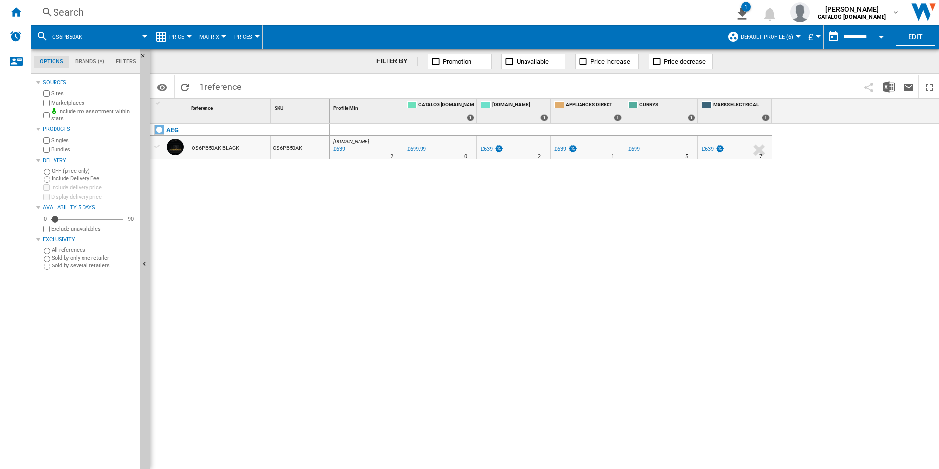
click at [594, 15] on div "Search" at bounding box center [376, 12] width 647 height 14
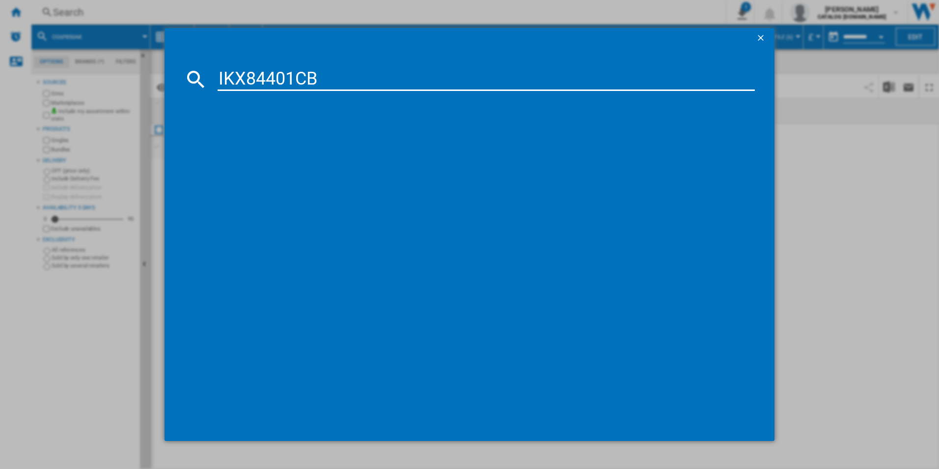
type input "IKX84401CB"
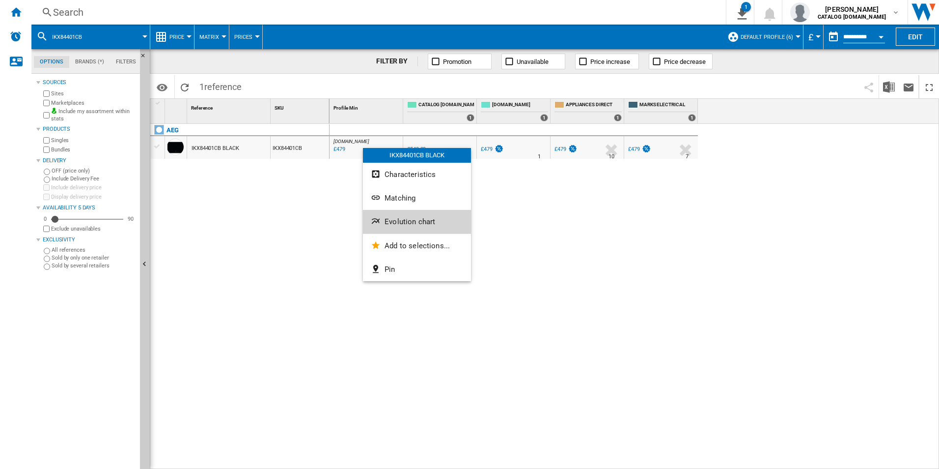
click at [399, 220] on span "Evolution chart" at bounding box center [410, 221] width 51 height 9
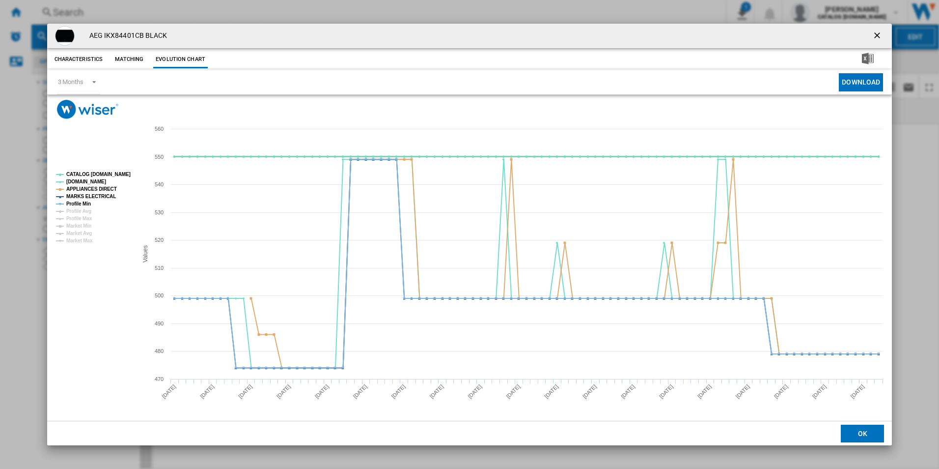
click at [104, 174] on tspan "CATALOG [DOMAIN_NAME]" at bounding box center [98, 173] width 64 height 5
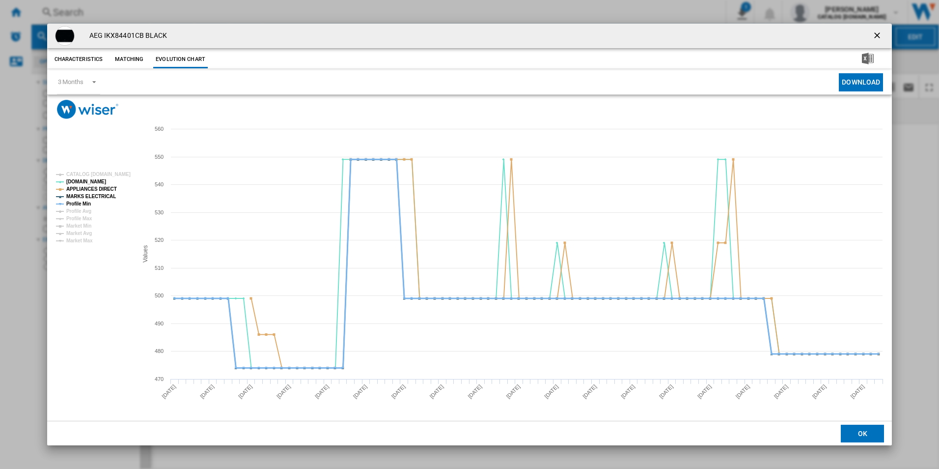
click at [83, 203] on tspan "Profile Min" at bounding box center [78, 203] width 25 height 5
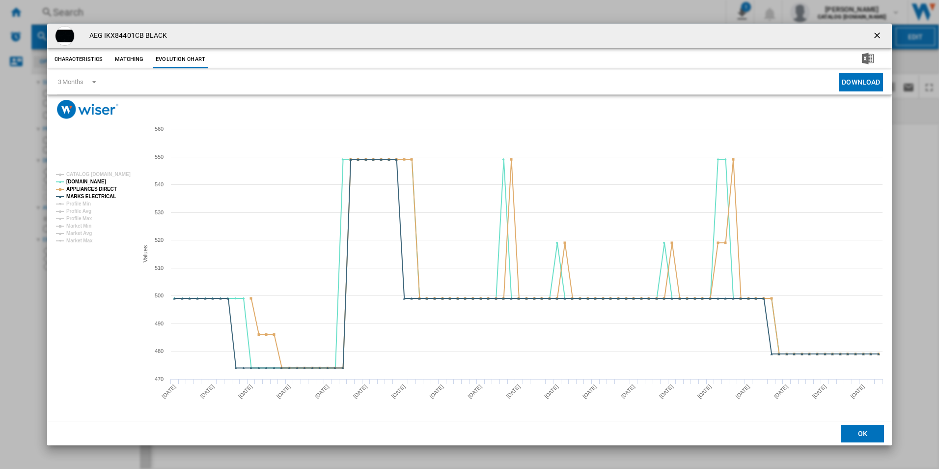
drag, startPoint x: 881, startPoint y: 31, endPoint x: 835, endPoint y: 42, distance: 47.1
click at [881, 31] on ng-md-icon "getI18NText('BUTTONS.CLOSE_DIALOG')" at bounding box center [878, 36] width 12 height 12
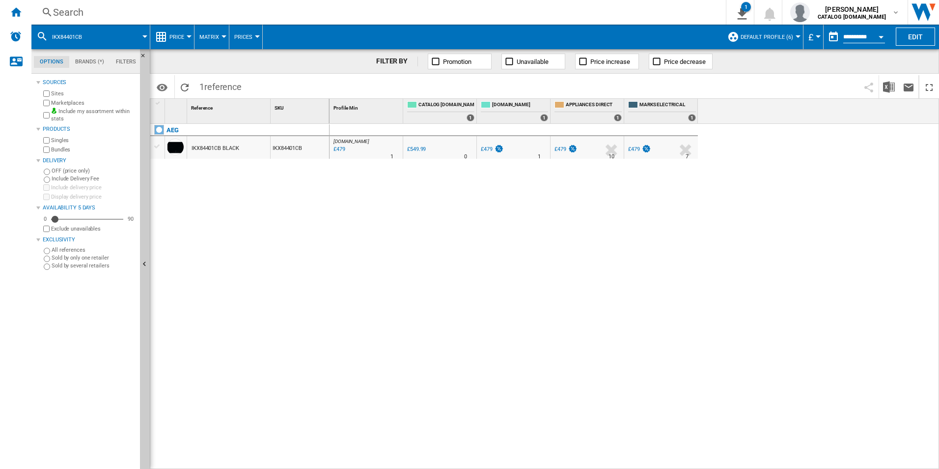
click at [556, 13] on div "Search" at bounding box center [376, 12] width 647 height 14
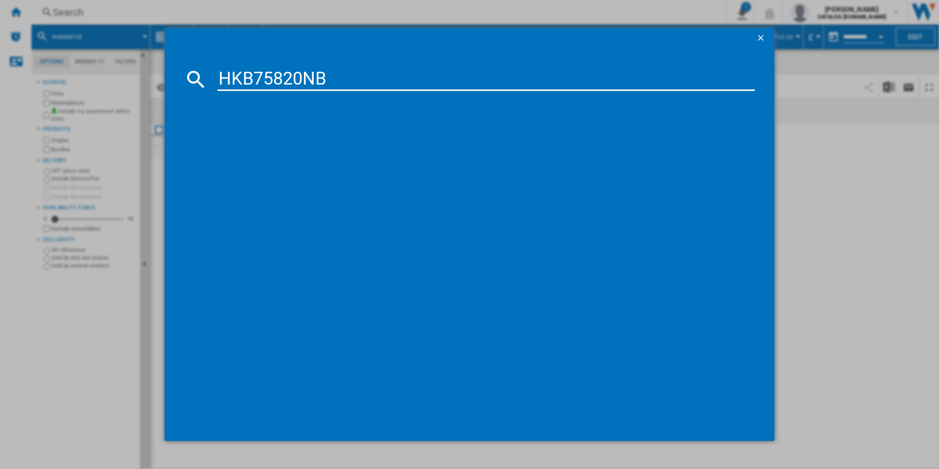
type input "HKB75820NB"
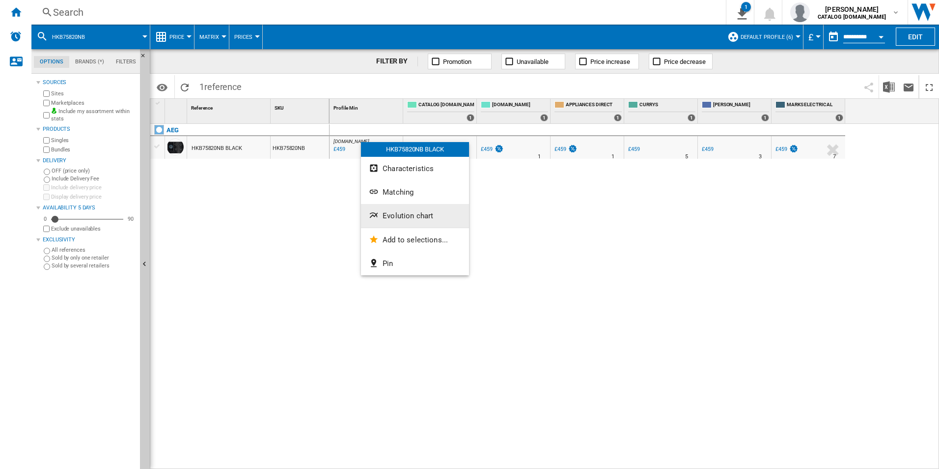
click at [399, 215] on span "Evolution chart" at bounding box center [408, 215] width 51 height 9
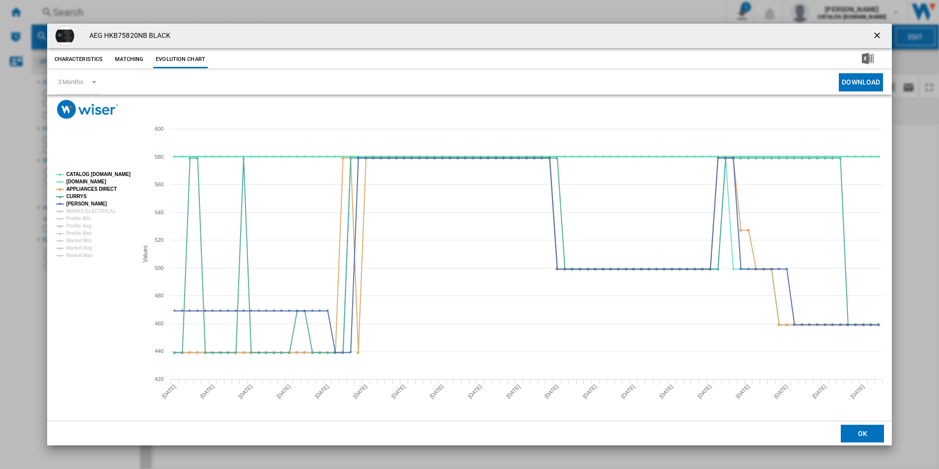
click at [114, 173] on tspan "CATALOG [DOMAIN_NAME]" at bounding box center [98, 173] width 64 height 5
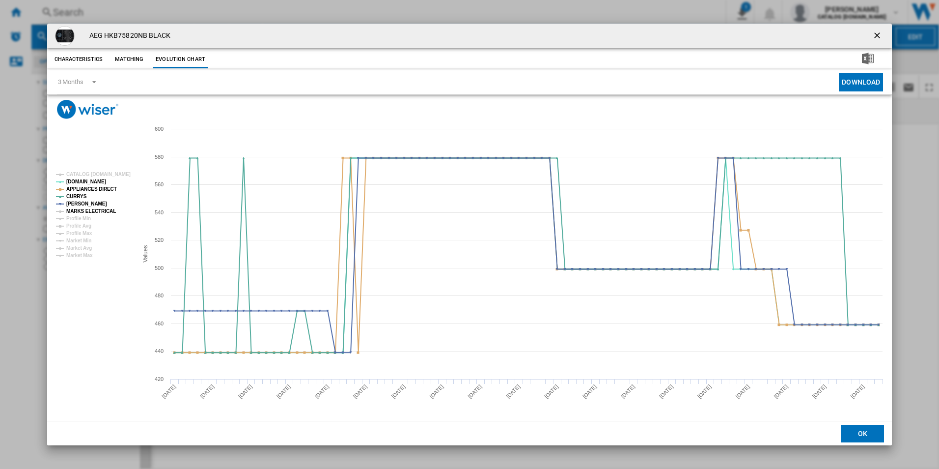
click at [104, 210] on tspan "MARKS ELECTRICAL" at bounding box center [91, 210] width 50 height 5
click at [879, 38] on ng-md-icon "getI18NText('BUTTONS.CLOSE_DIALOG')" at bounding box center [878, 36] width 12 height 12
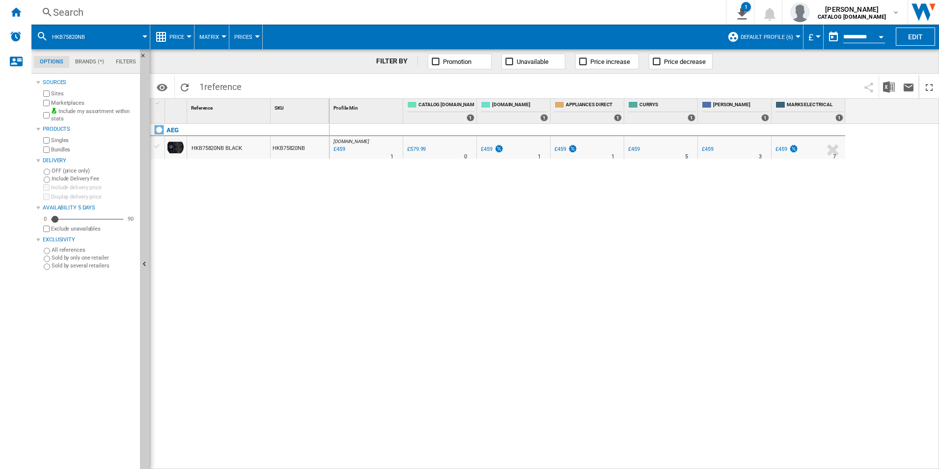
click at [590, 10] on div "Search" at bounding box center [376, 12] width 647 height 14
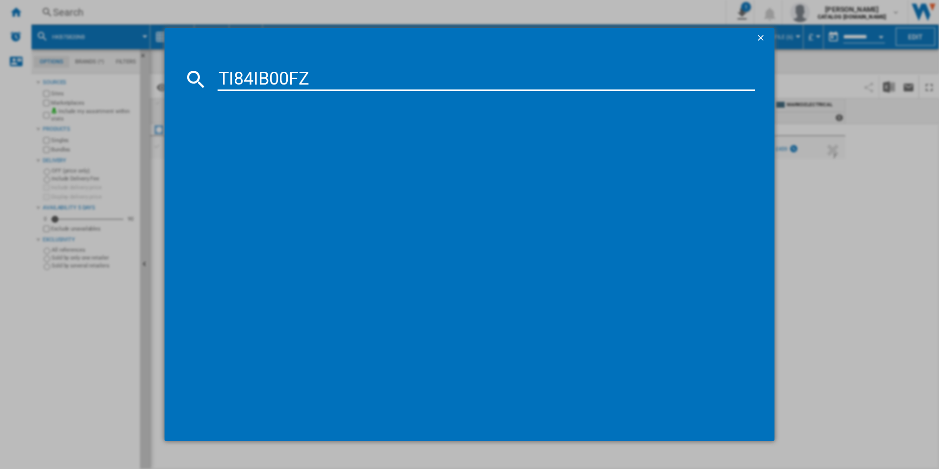
type input "TI84IB00FZ"
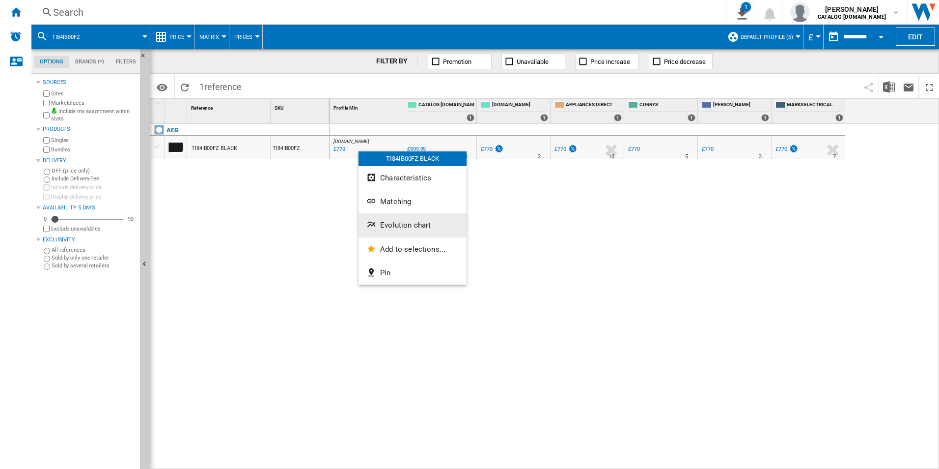
click at [391, 221] on span "Evolution chart" at bounding box center [405, 225] width 51 height 9
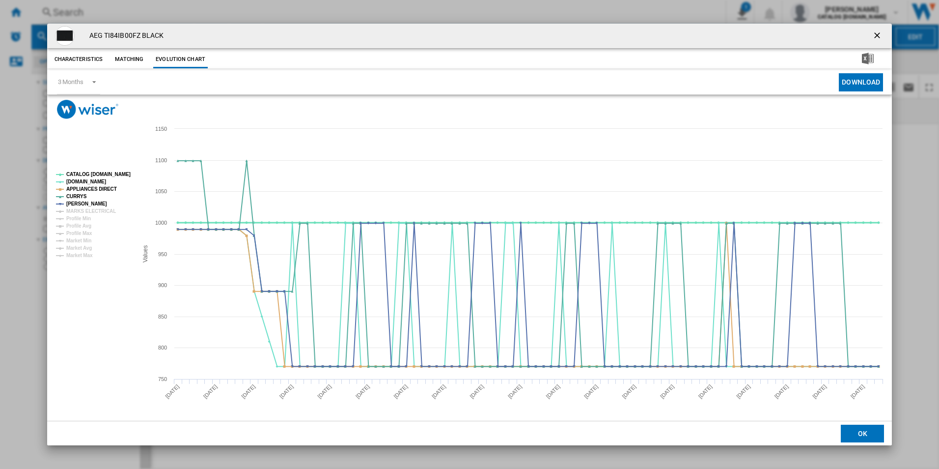
click at [99, 176] on tspan "CATALOG [DOMAIN_NAME]" at bounding box center [98, 173] width 64 height 5
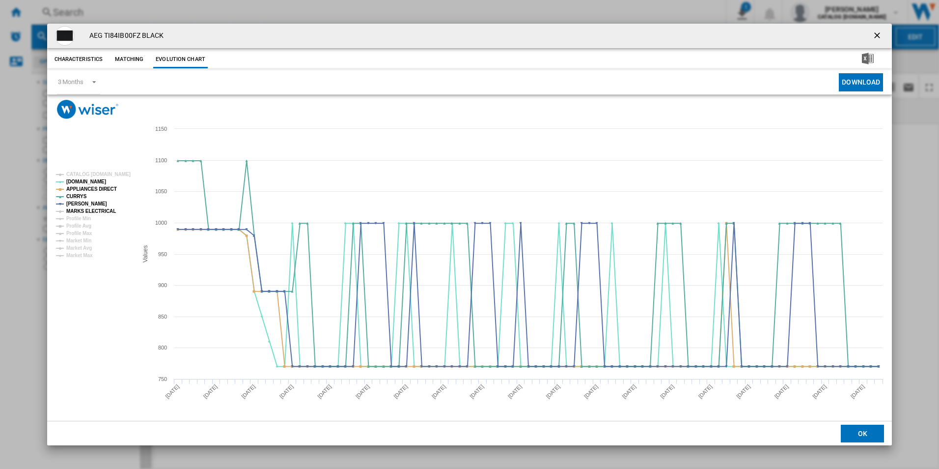
click at [103, 209] on tspan "MARKS ELECTRICAL" at bounding box center [91, 210] width 50 height 5
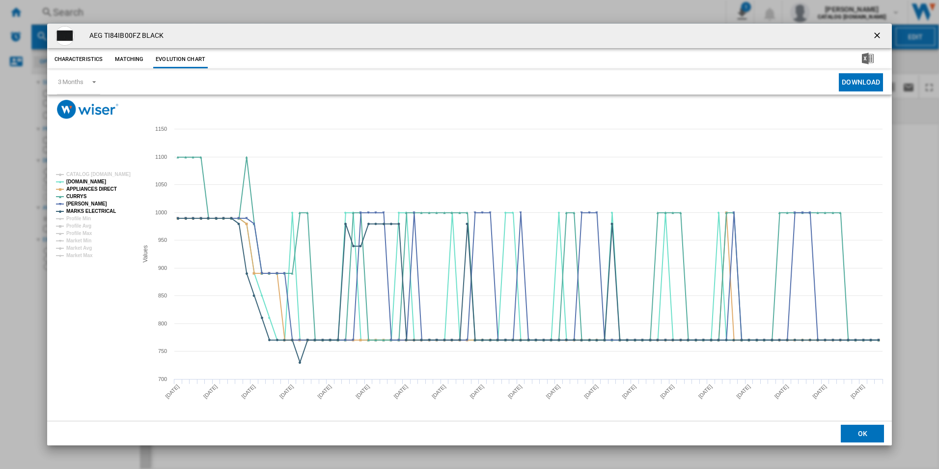
drag, startPoint x: 873, startPoint y: 34, endPoint x: 853, endPoint y: 38, distance: 20.1
click at [873, 34] on ng-md-icon "getI18NText('BUTTONS.CLOSE_DIALOG')" at bounding box center [878, 36] width 12 height 12
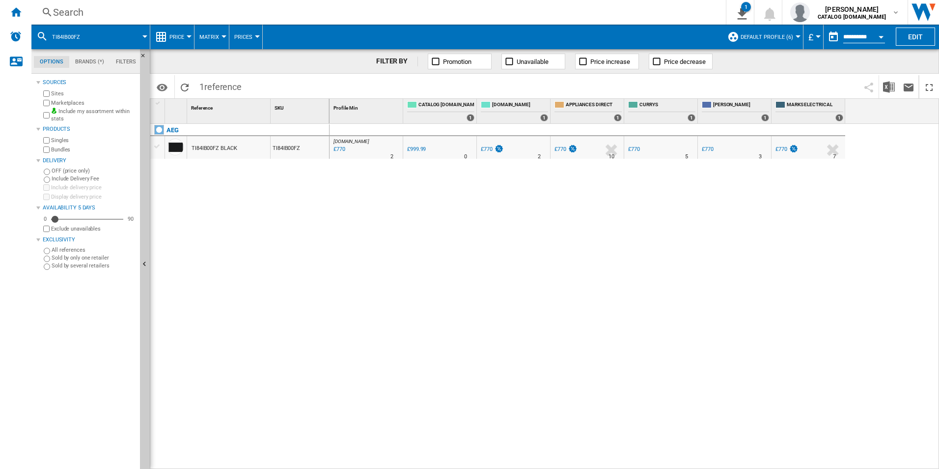
click at [609, 12] on div "Search" at bounding box center [376, 12] width 647 height 14
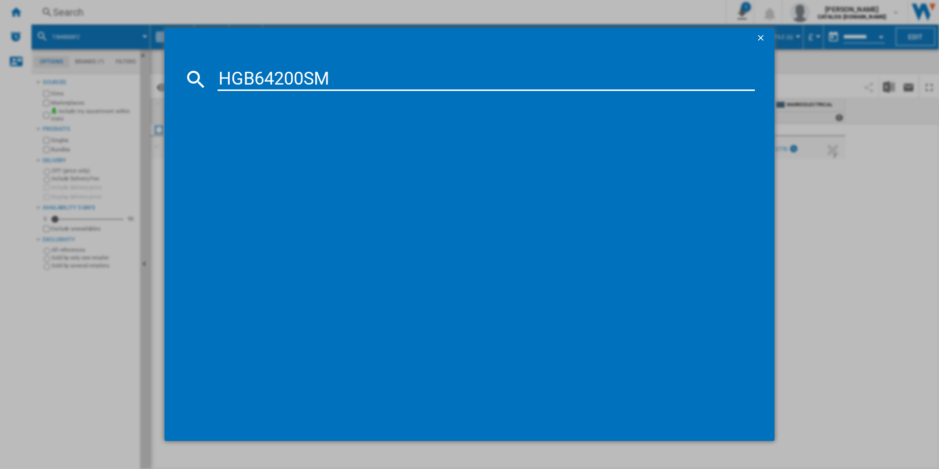
type input "HGB64200SM"
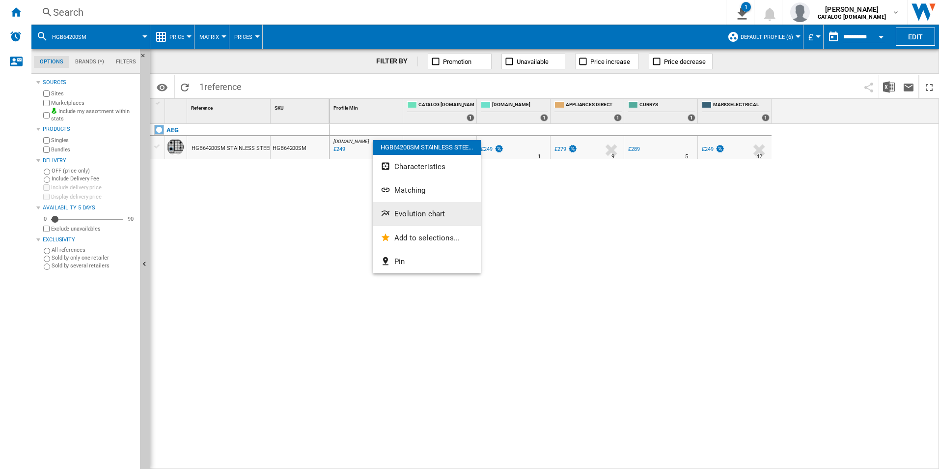
click at [411, 219] on button "Evolution chart" at bounding box center [427, 214] width 108 height 24
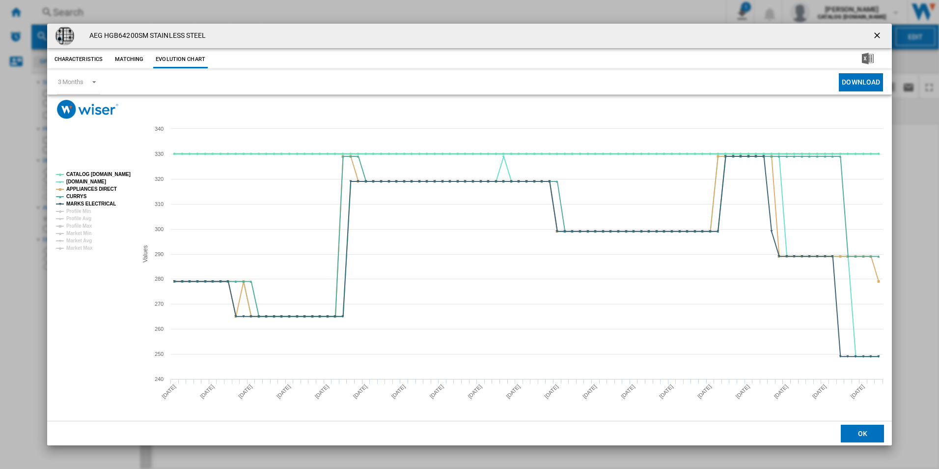
click at [125, 176] on tspan "CATALOG [DOMAIN_NAME]" at bounding box center [98, 173] width 64 height 5
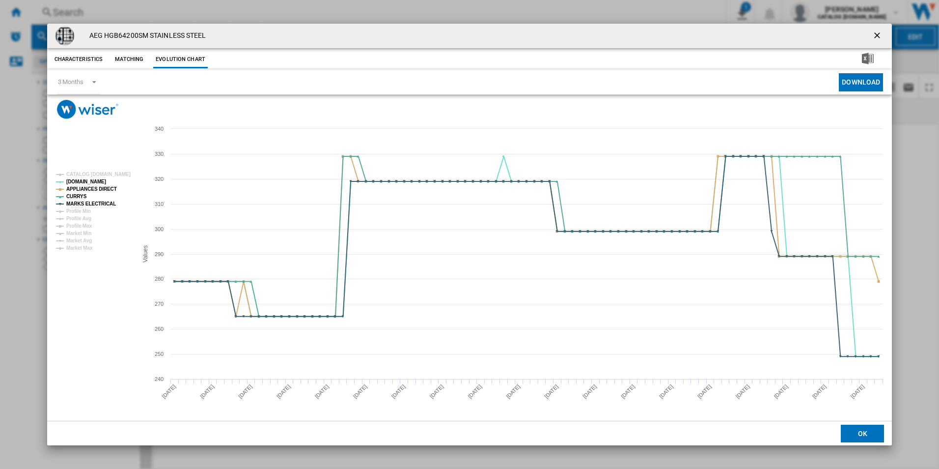
click at [876, 36] on ng-md-icon "getI18NText('BUTTONS.CLOSE_DIALOG')" at bounding box center [878, 36] width 12 height 12
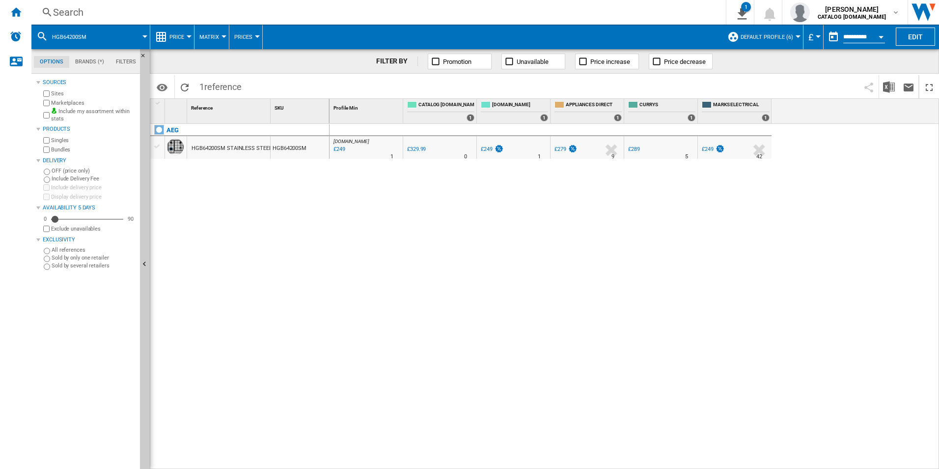
click at [419, 7] on div "Search" at bounding box center [376, 12] width 647 height 14
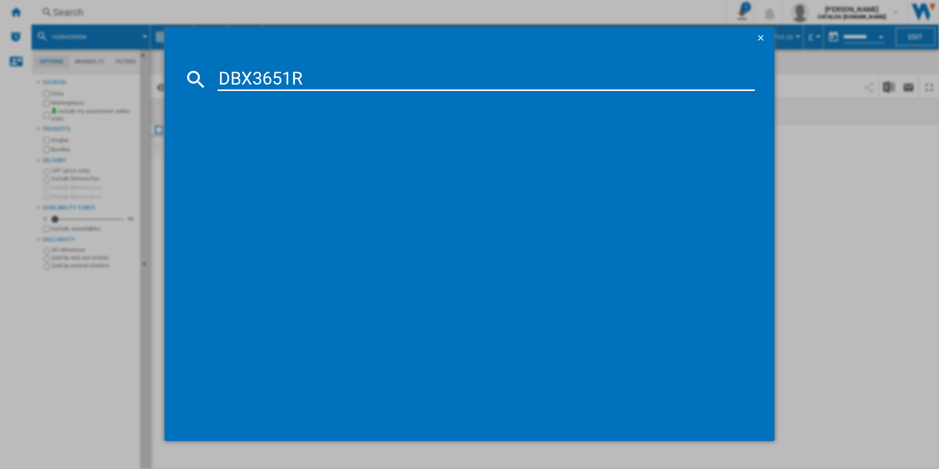
type input "DBX3651R"
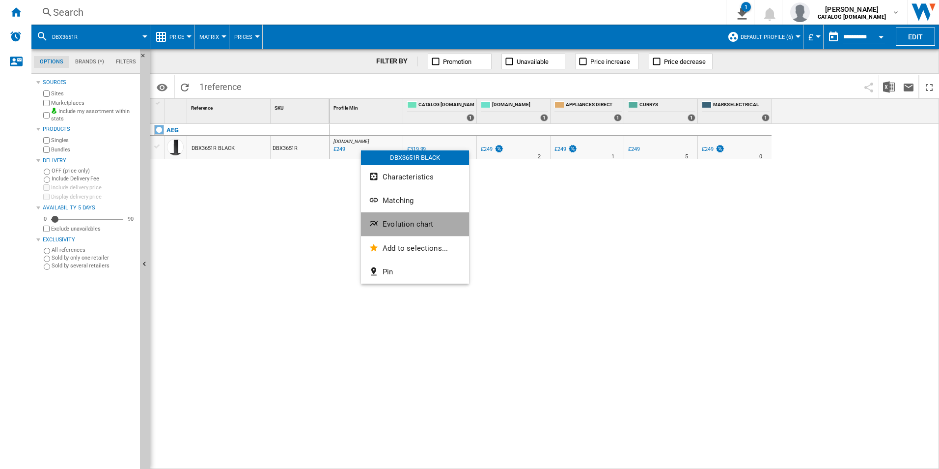
click at [407, 224] on span "Evolution chart" at bounding box center [408, 224] width 51 height 9
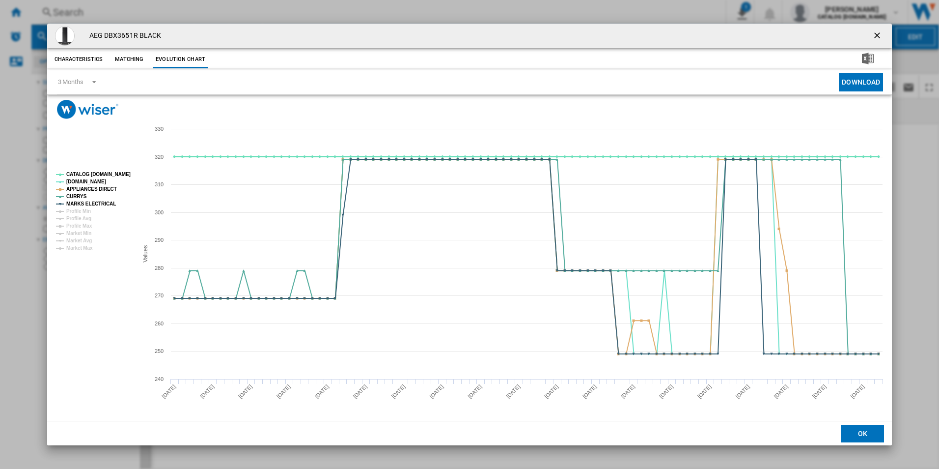
click at [113, 175] on tspan "CATALOG [DOMAIN_NAME]" at bounding box center [98, 173] width 64 height 5
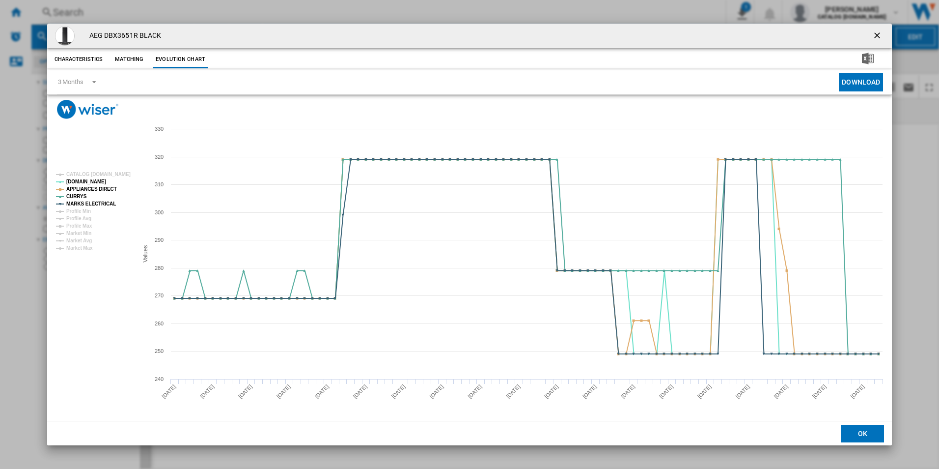
click at [875, 35] on ng-md-icon "getI18NText('BUTTONS.CLOSE_DIALOG')" at bounding box center [878, 36] width 12 height 12
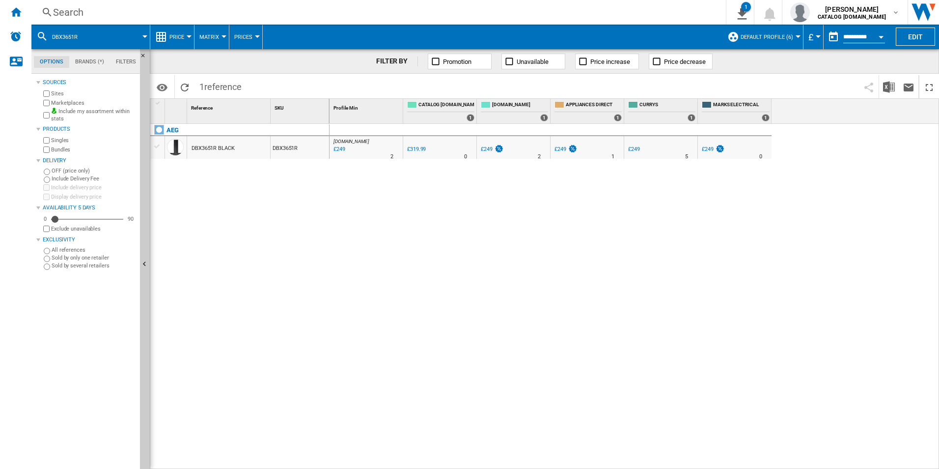
click at [532, 10] on div "Search" at bounding box center [376, 12] width 647 height 14
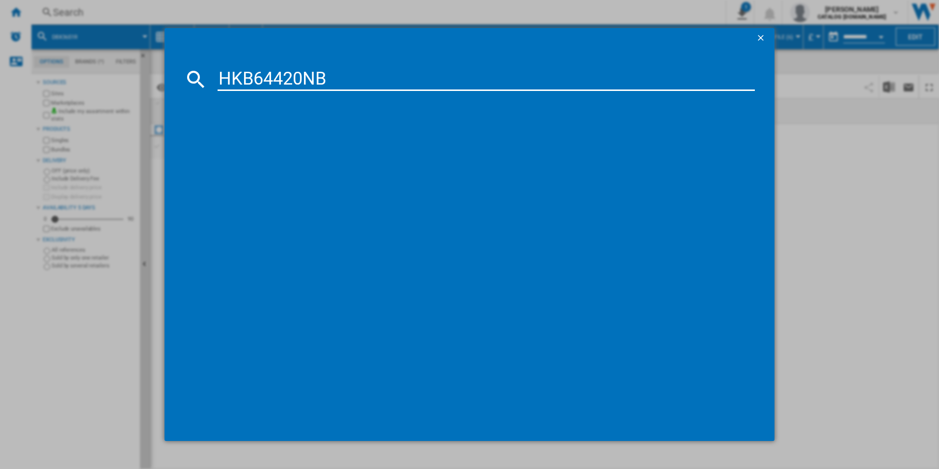
type input "HKB64420NB"
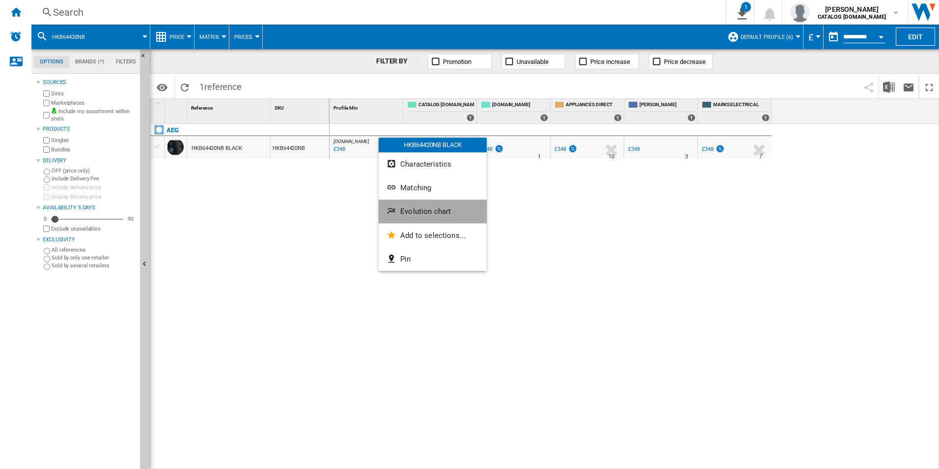
click at [404, 216] on button "Evolution chart" at bounding box center [433, 211] width 108 height 24
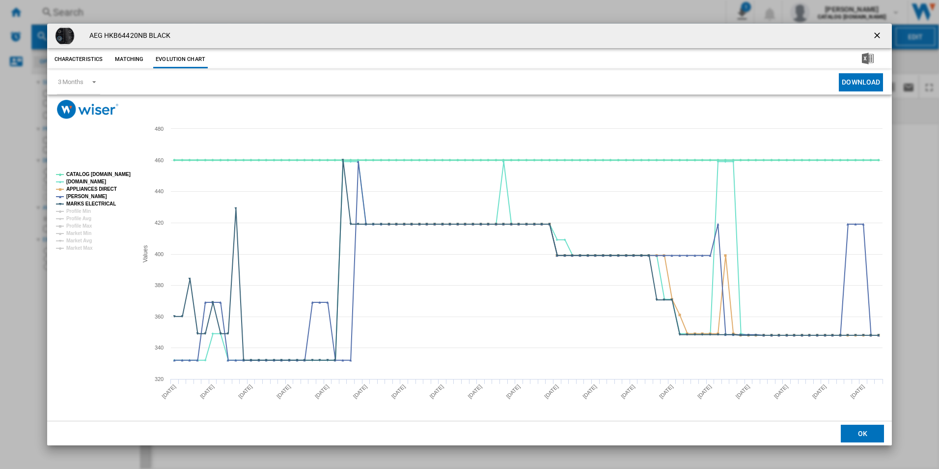
click at [119, 175] on tspan "CATALOG [DOMAIN_NAME]" at bounding box center [98, 173] width 64 height 5
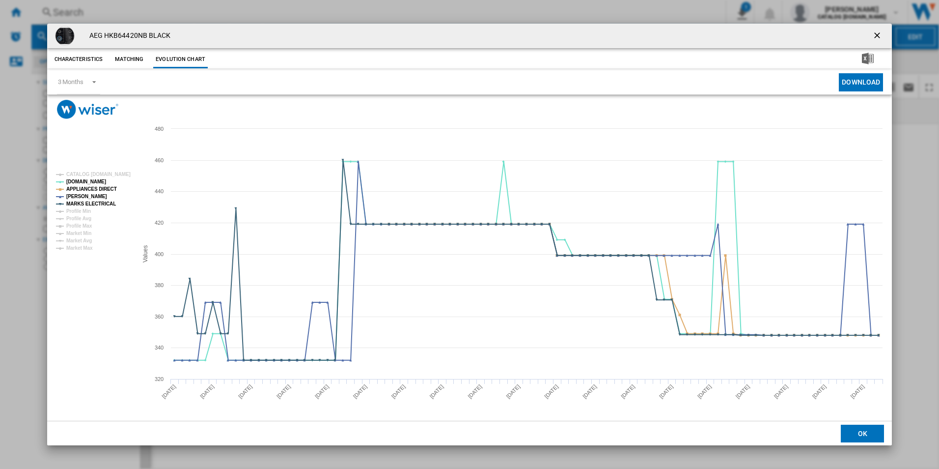
drag, startPoint x: 879, startPoint y: 34, endPoint x: 762, endPoint y: 46, distance: 117.5
click at [879, 34] on ng-md-icon "getI18NText('BUTTONS.CLOSE_DIALOG')" at bounding box center [878, 36] width 12 height 12
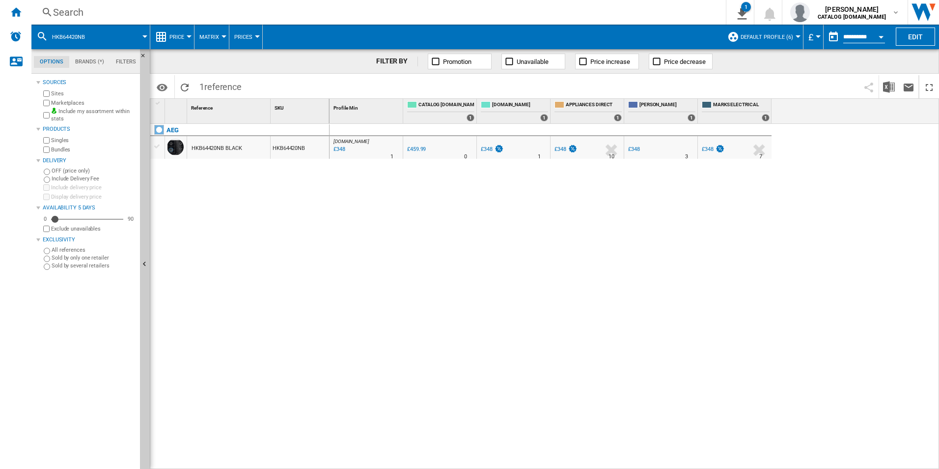
click at [600, 17] on div "Search" at bounding box center [376, 12] width 647 height 14
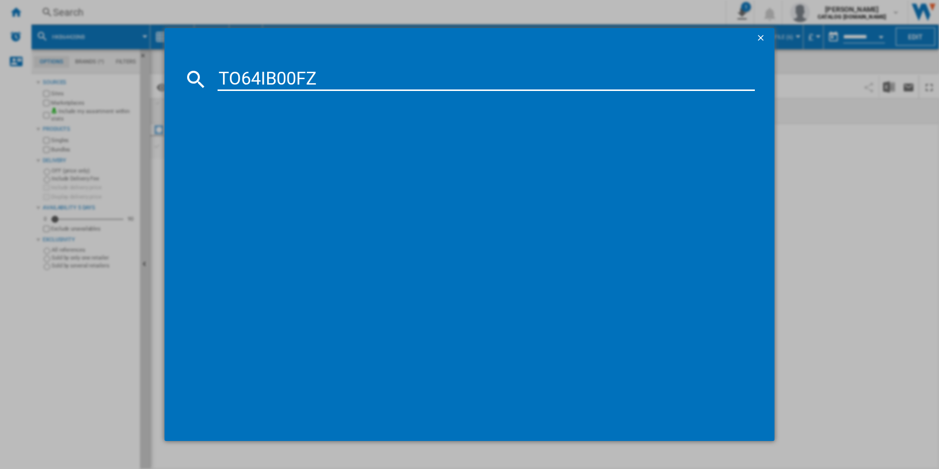
type input "TO64IB00FZ"
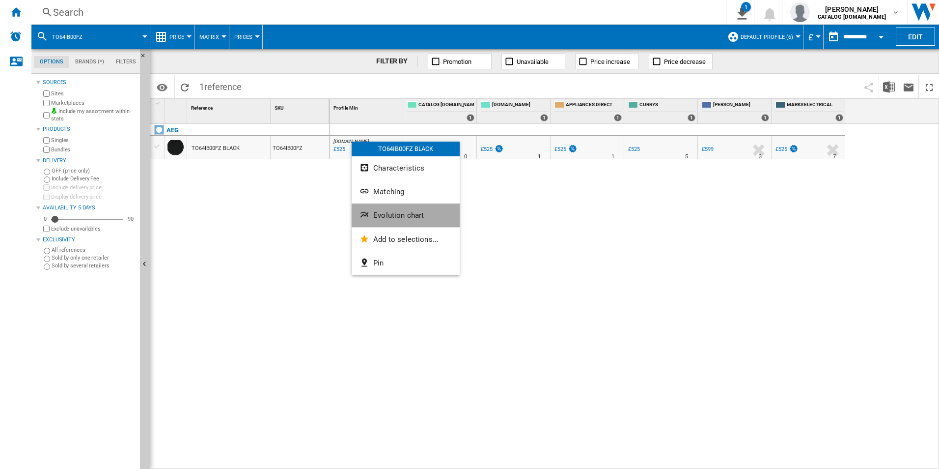
click at [402, 209] on button "Evolution chart" at bounding box center [406, 215] width 108 height 24
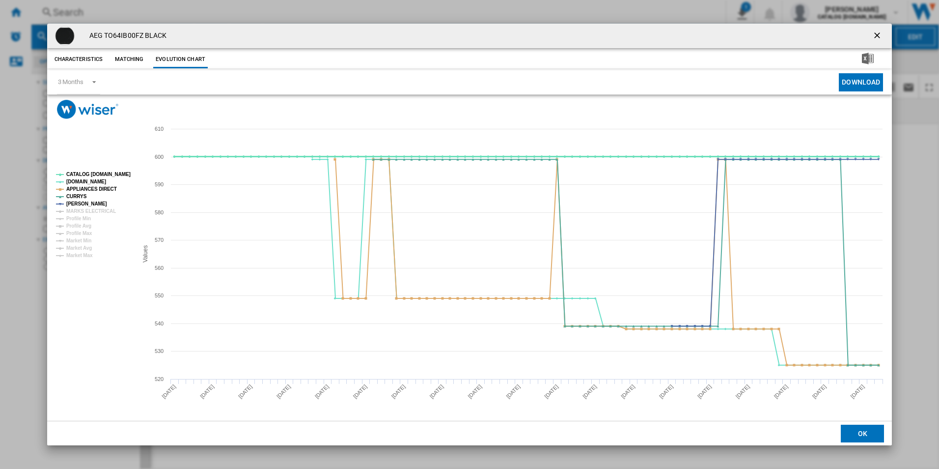
drag, startPoint x: 123, startPoint y: 173, endPoint x: 105, endPoint y: 182, distance: 20.2
click at [123, 173] on tspan "CATALOG [DOMAIN_NAME]" at bounding box center [98, 173] width 64 height 5
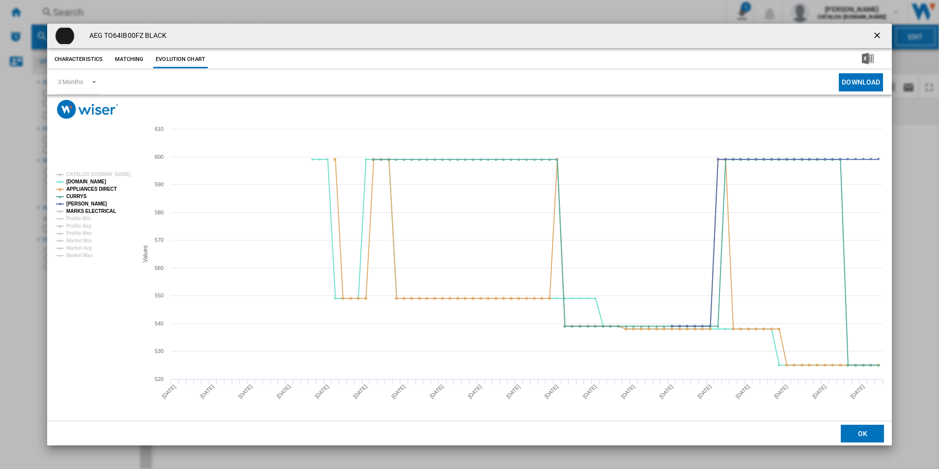
click at [105, 208] on tspan "MARKS ELECTRICAL" at bounding box center [91, 210] width 50 height 5
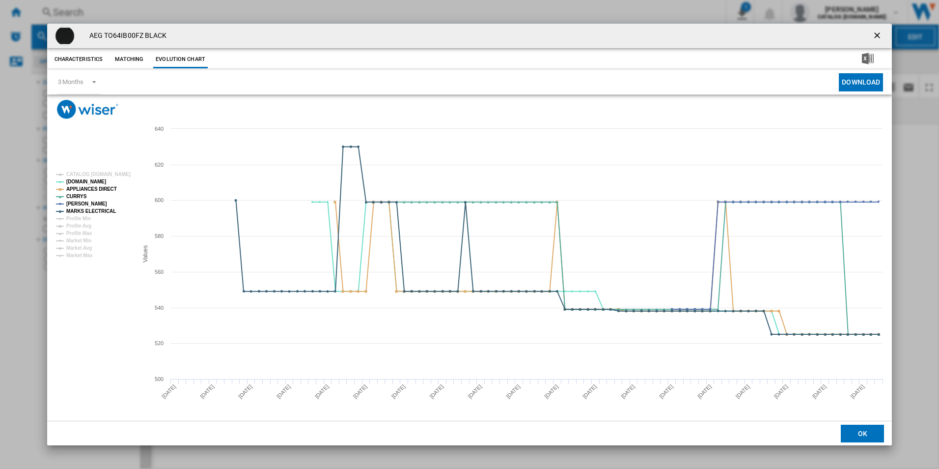
drag, startPoint x: 879, startPoint y: 33, endPoint x: 774, endPoint y: 33, distance: 105.1
click at [879, 33] on ng-md-icon "getI18NText('BUTTONS.CLOSE_DIALOG')" at bounding box center [878, 36] width 12 height 12
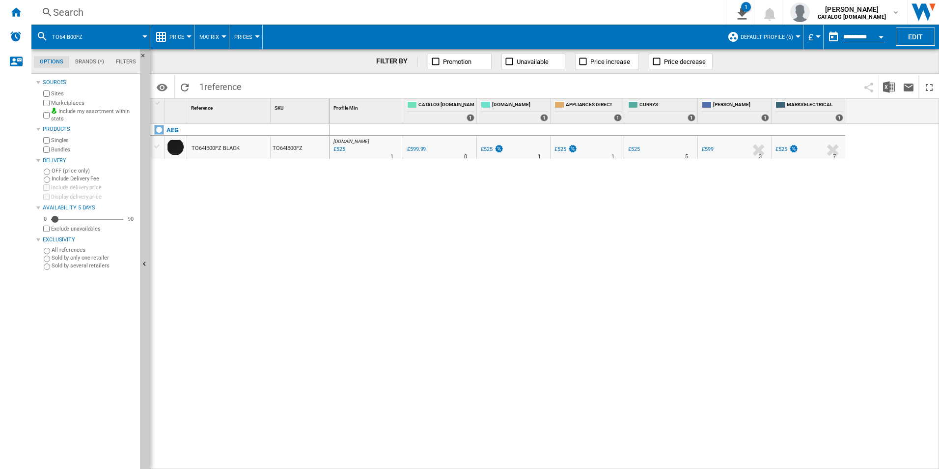
click at [619, 8] on div "Search" at bounding box center [376, 12] width 647 height 14
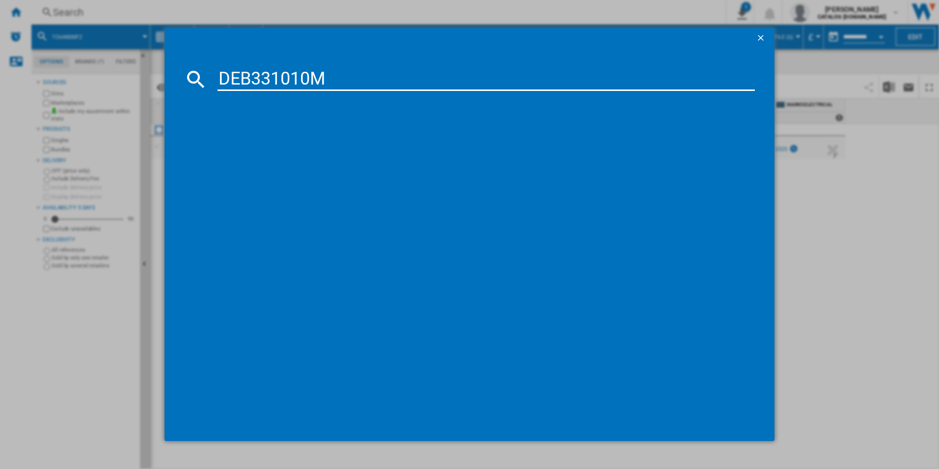
type input "DEB331010M"
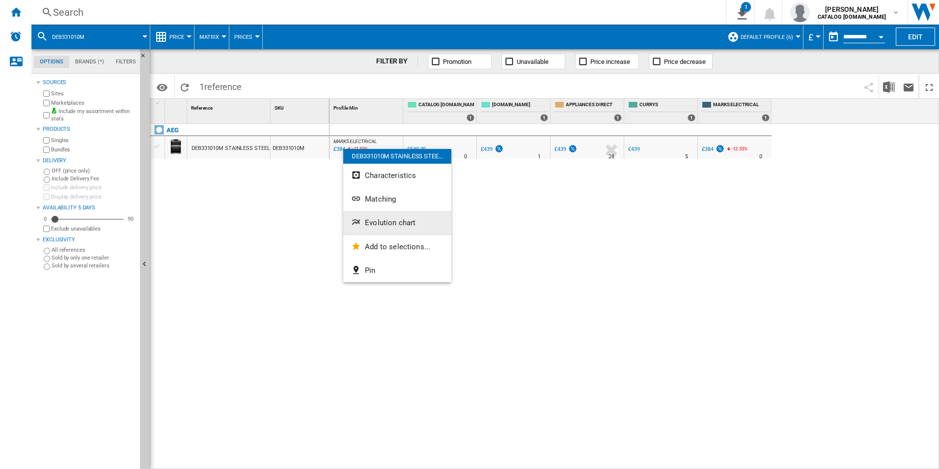
click at [375, 228] on button "Evolution chart" at bounding box center [397, 223] width 108 height 24
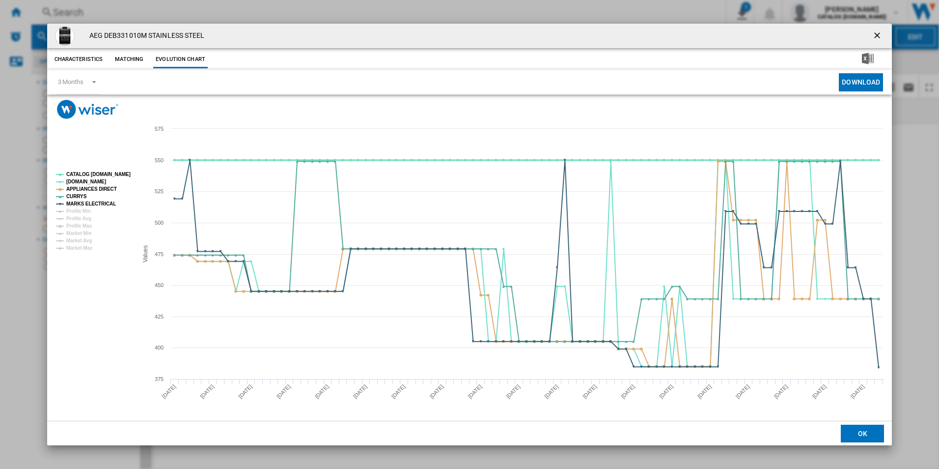
click at [111, 171] on tspan "CATALOG [DOMAIN_NAME]" at bounding box center [98, 173] width 64 height 5
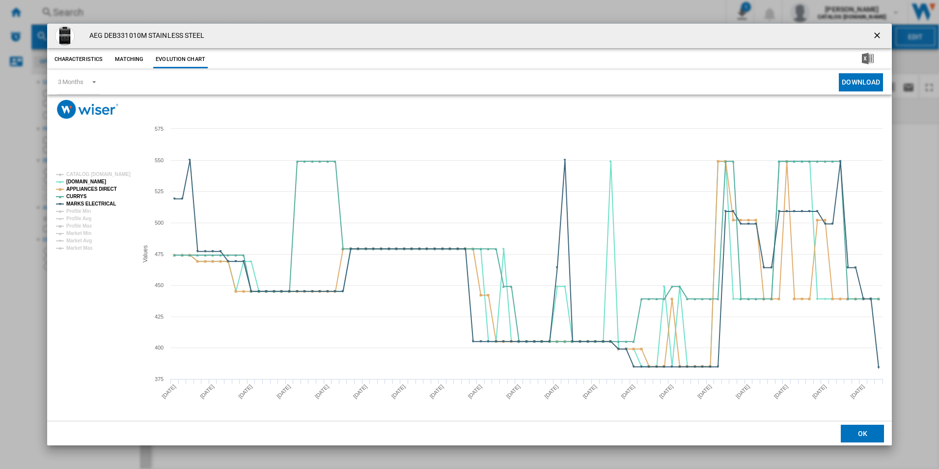
click at [875, 35] on ng-md-icon "getI18NText('BUTTONS.CLOSE_DIALOG')" at bounding box center [878, 36] width 12 height 12
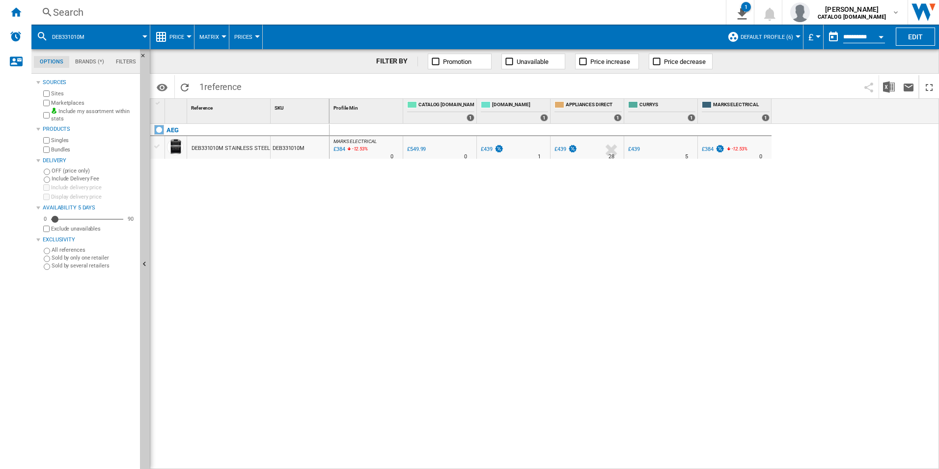
click at [538, 9] on div "Search" at bounding box center [376, 12] width 647 height 14
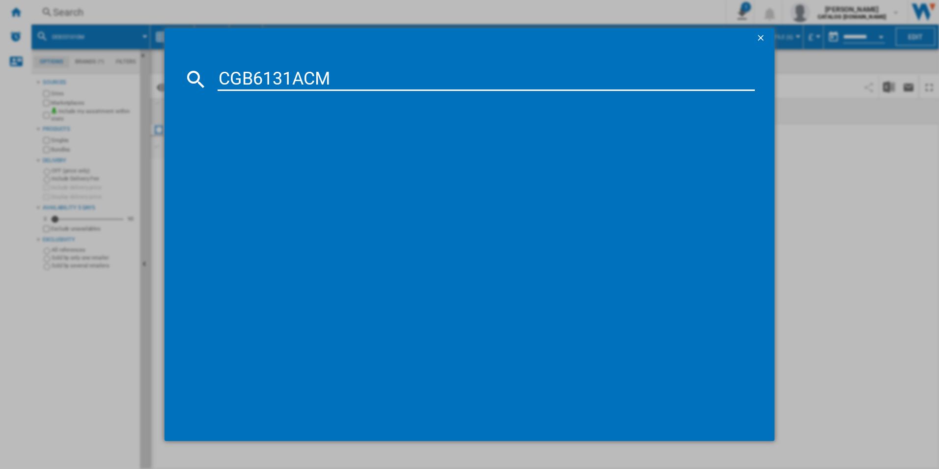
type input "CGB6131ACM"
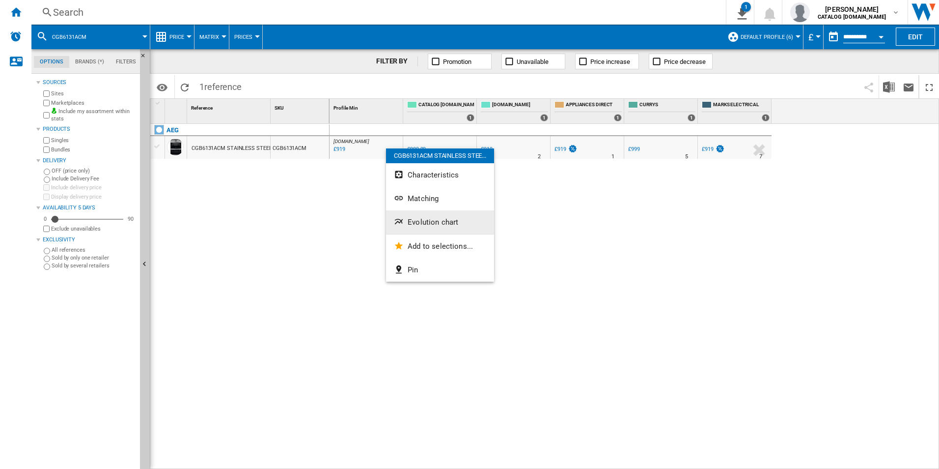
click at [424, 214] on button "Evolution chart" at bounding box center [440, 222] width 108 height 24
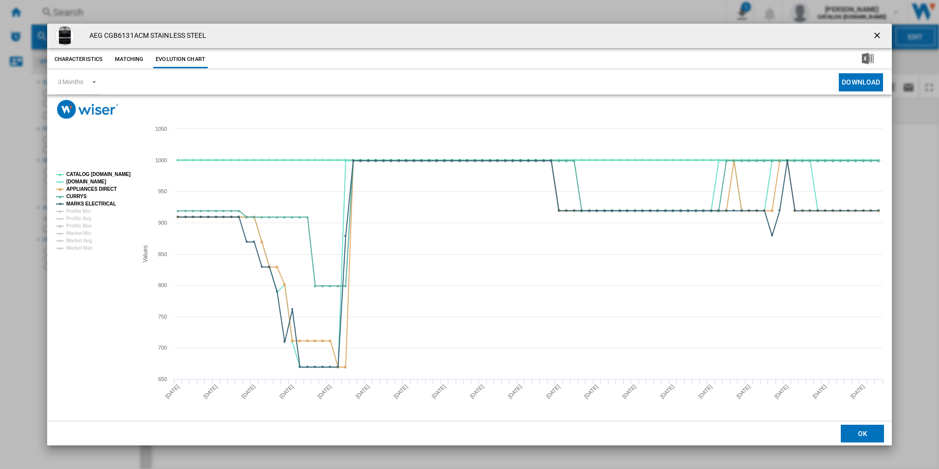
click at [106, 172] on tspan "CATALOG [DOMAIN_NAME]" at bounding box center [98, 173] width 64 height 5
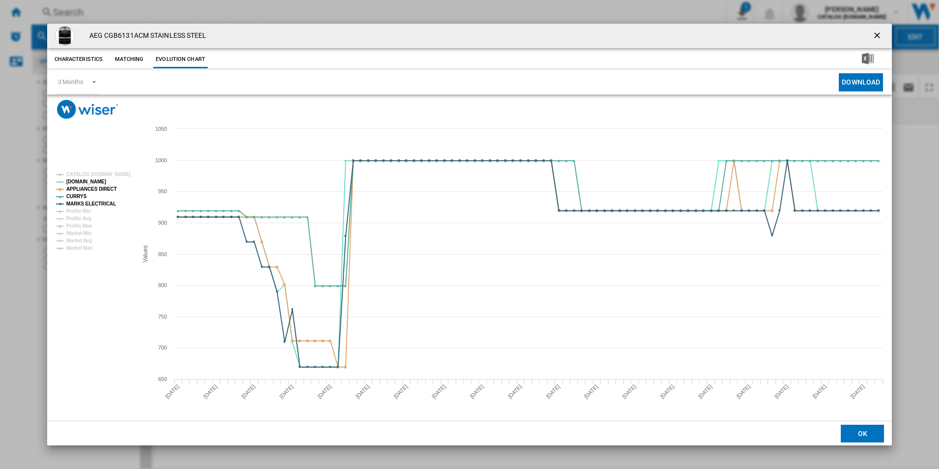
drag, startPoint x: 872, startPoint y: 34, endPoint x: 863, endPoint y: 34, distance: 9.3
click at [872, 34] on ng-md-icon "getI18NText('BUTTONS.CLOSE_DIALOG')" at bounding box center [878, 36] width 12 height 12
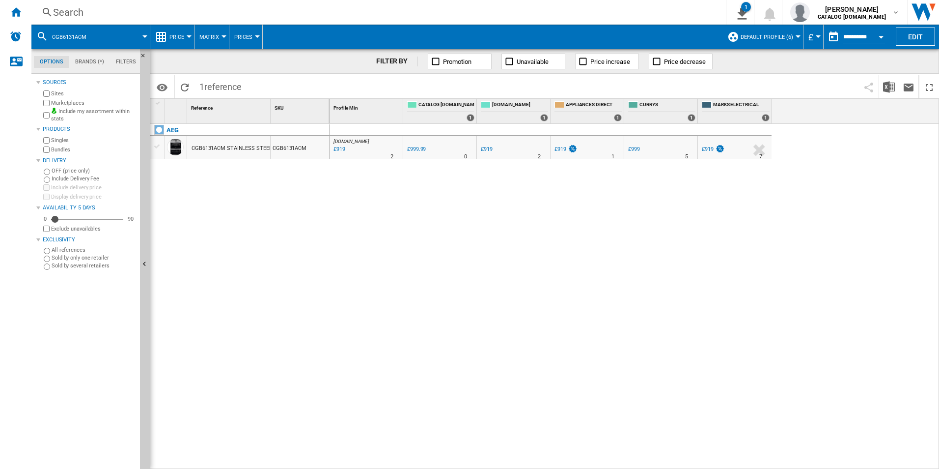
click at [571, 10] on div "Search" at bounding box center [376, 12] width 647 height 14
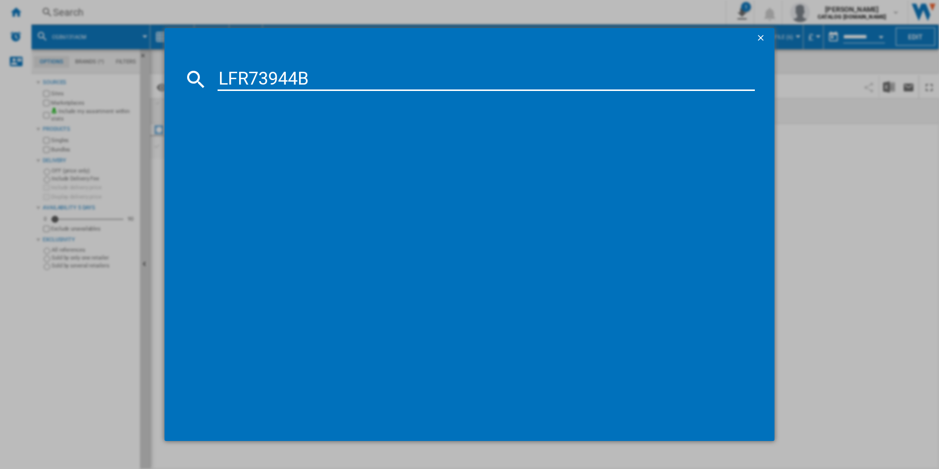
type input "LFR73944B"
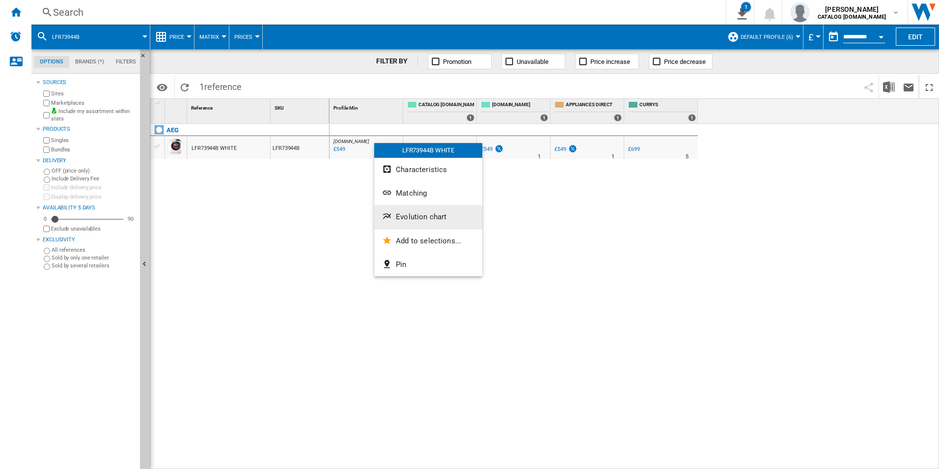
click at [418, 222] on button "Evolution chart" at bounding box center [428, 217] width 108 height 24
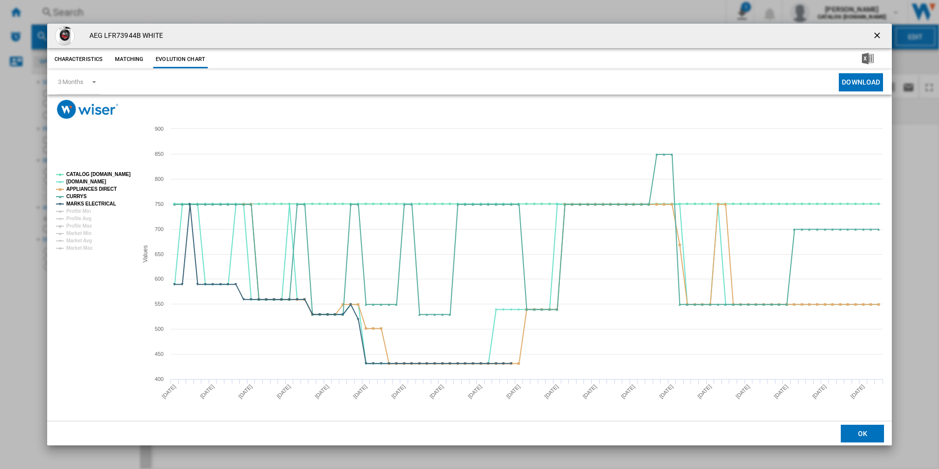
click at [108, 169] on rect "Product popup" at bounding box center [93, 211] width 82 height 86
click at [109, 174] on tspan "CATALOG [DOMAIN_NAME]" at bounding box center [98, 173] width 64 height 5
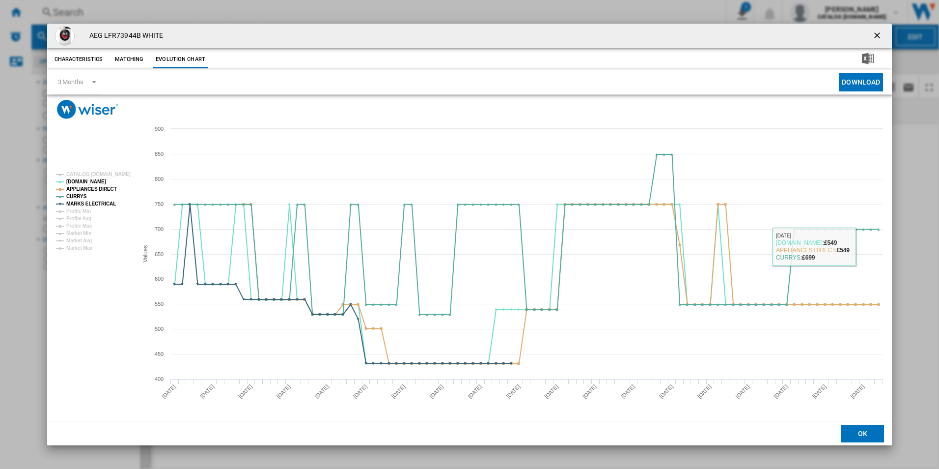
drag, startPoint x: 879, startPoint y: 34, endPoint x: 693, endPoint y: 34, distance: 185.7
click at [879, 34] on ng-md-icon "getI18NText('BUTTONS.CLOSE_DIALOG')" at bounding box center [878, 36] width 12 height 12
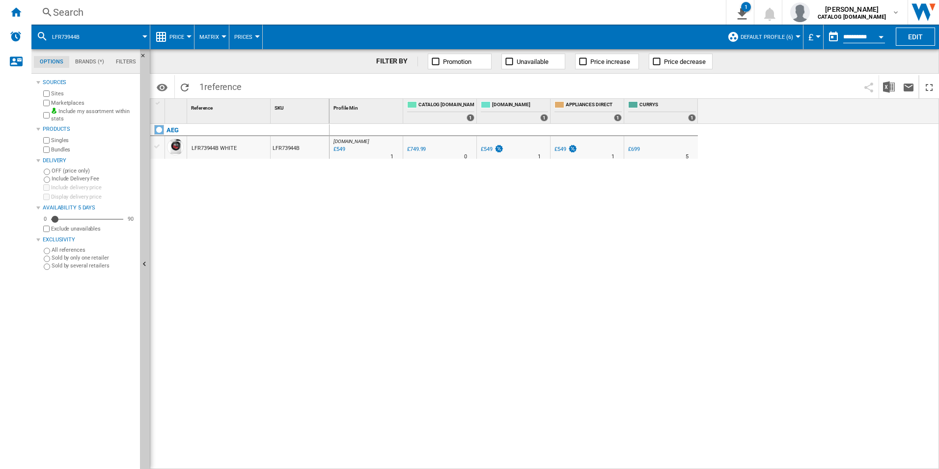
click at [602, 17] on div "Search" at bounding box center [376, 12] width 647 height 14
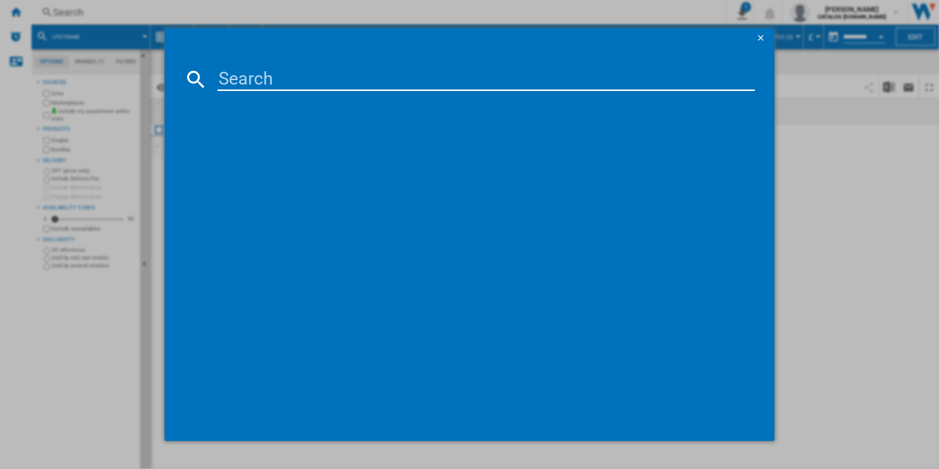
type input "LFR94946WS"
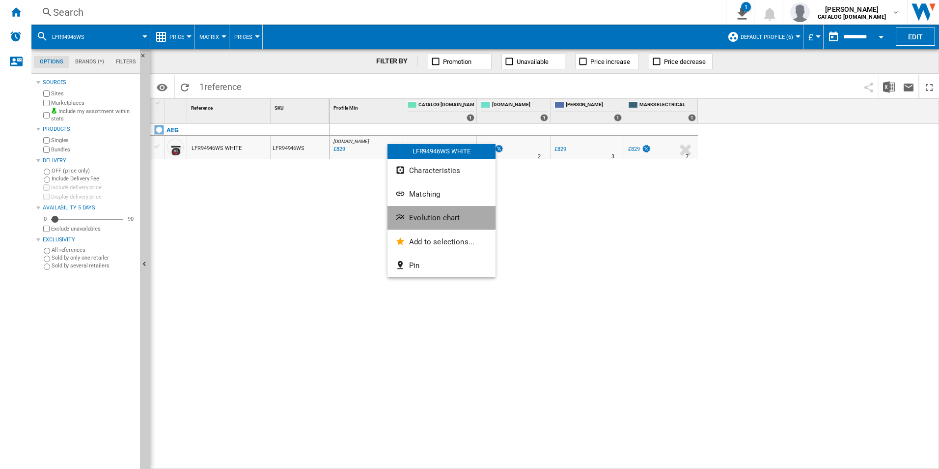
click at [431, 216] on span "Evolution chart" at bounding box center [434, 217] width 51 height 9
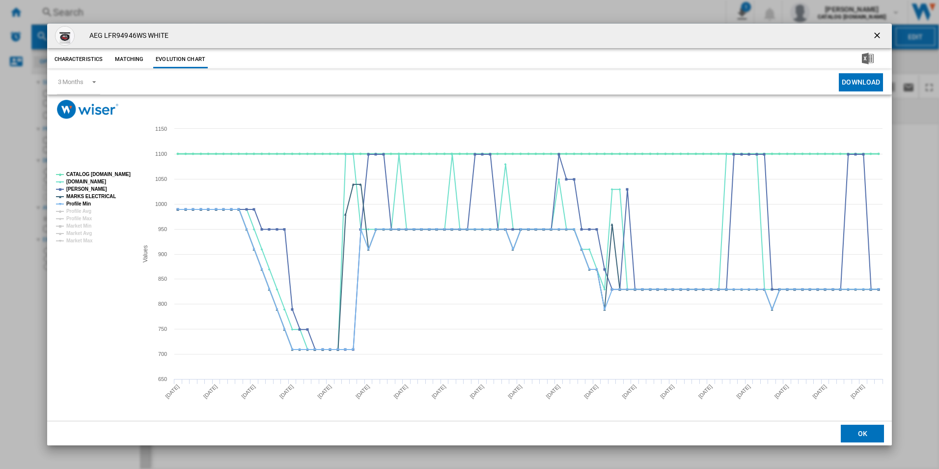
click at [122, 171] on tspan "CATALOG [DOMAIN_NAME]" at bounding box center [98, 173] width 64 height 5
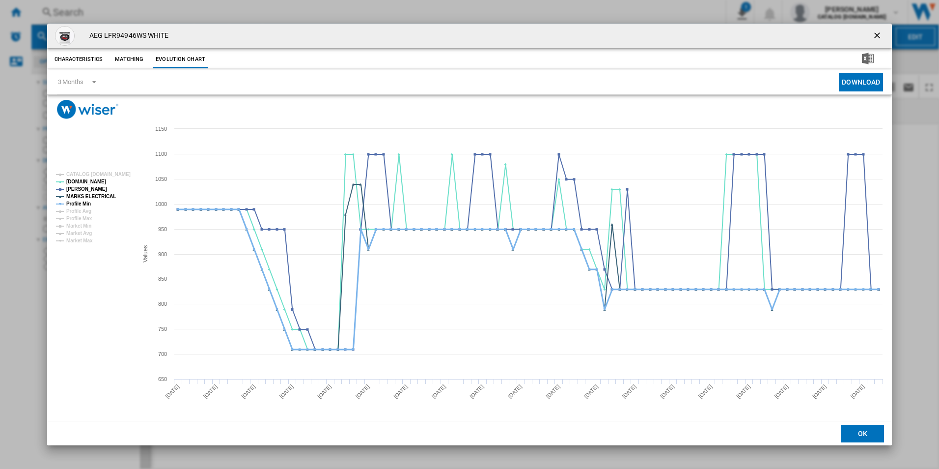
click at [88, 201] on tspan "Profile Min" at bounding box center [78, 203] width 25 height 5
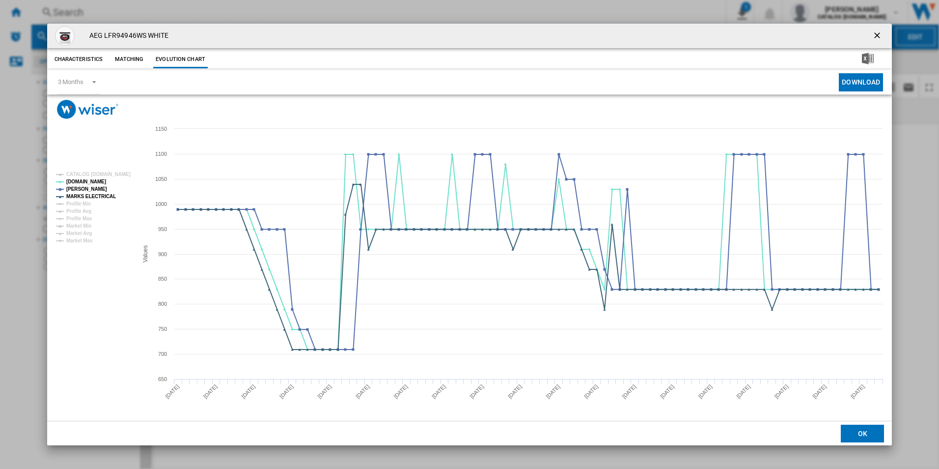
click at [872, 37] on ng-md-icon "getI18NText('BUTTONS.CLOSE_DIALOG')" at bounding box center [878, 36] width 12 height 12
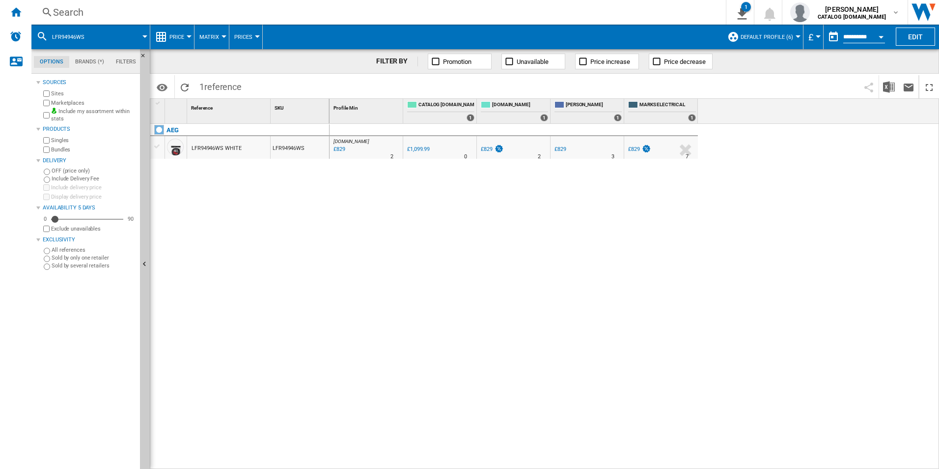
click at [427, 10] on div "Search" at bounding box center [376, 12] width 647 height 14
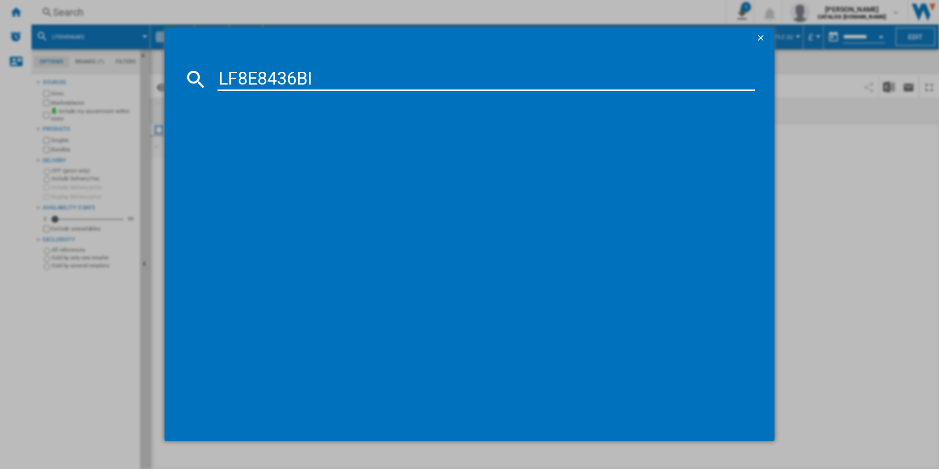
type input "LF8E8436BI"
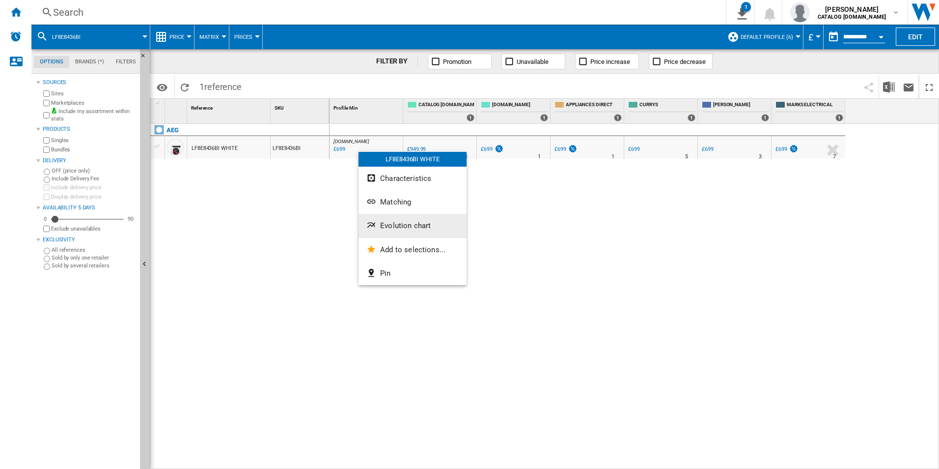
click at [387, 215] on button "Evolution chart" at bounding box center [413, 226] width 108 height 24
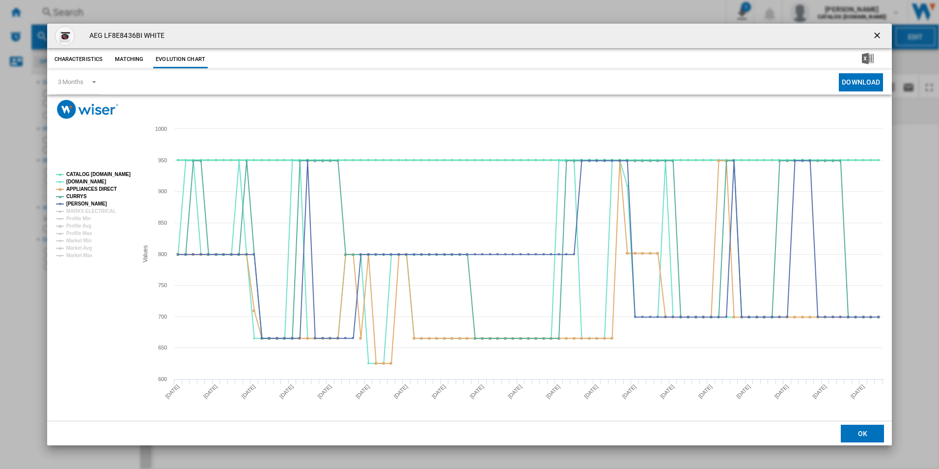
click at [109, 173] on tspan "CATALOG [DOMAIN_NAME]" at bounding box center [98, 173] width 64 height 5
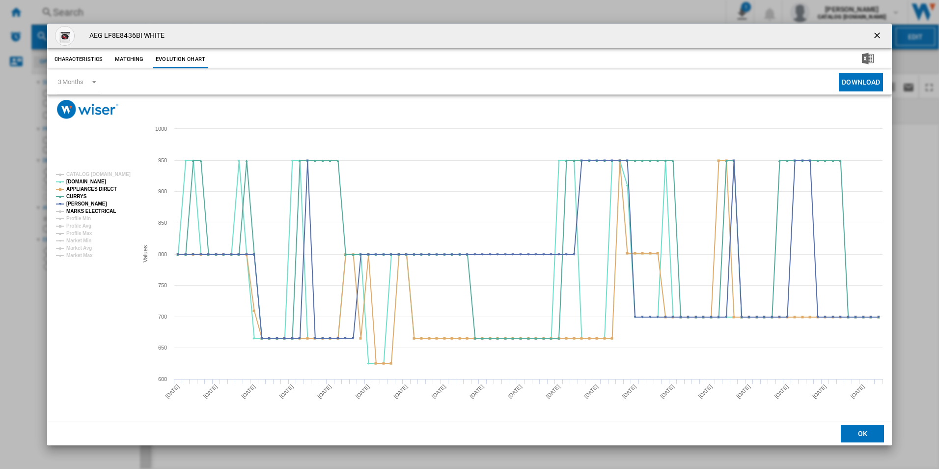
click at [93, 209] on tspan "MARKS ELECTRICAL" at bounding box center [91, 210] width 50 height 5
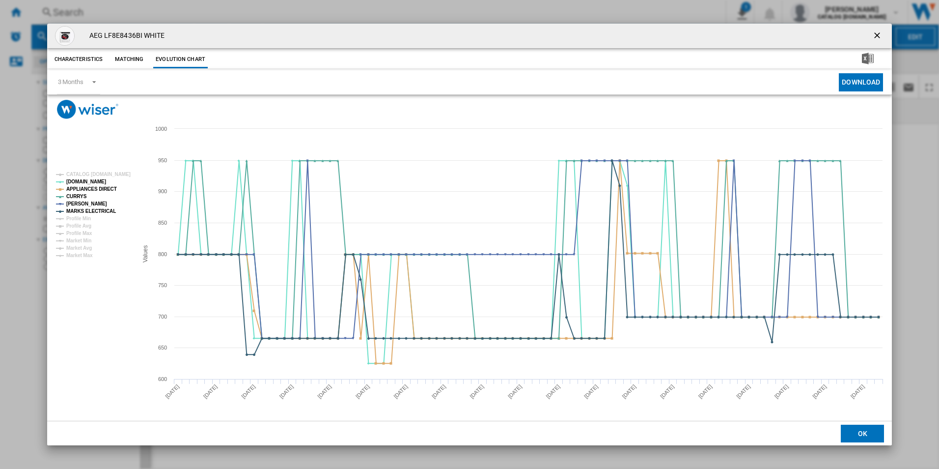
drag, startPoint x: 880, startPoint y: 32, endPoint x: 683, endPoint y: 19, distance: 197.4
click at [880, 32] on ng-md-icon "getI18NText('BUTTONS.CLOSE_DIALOG')" at bounding box center [878, 36] width 12 height 12
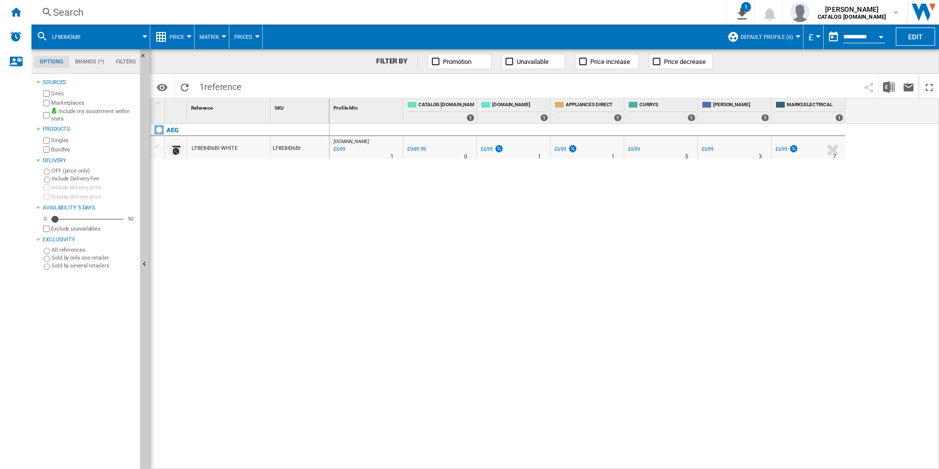
click at [599, 7] on div "Search" at bounding box center [376, 12] width 647 height 14
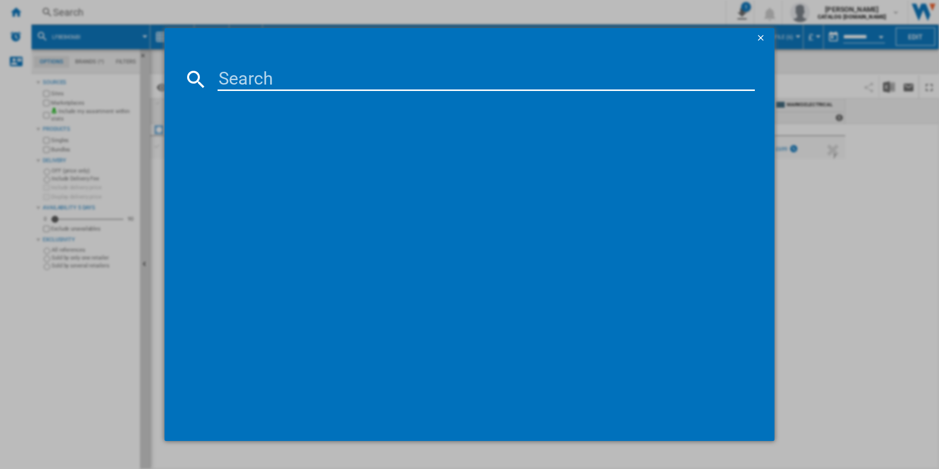
paste input "LFX6G8434BI"
type input "LFX6G8434BI"
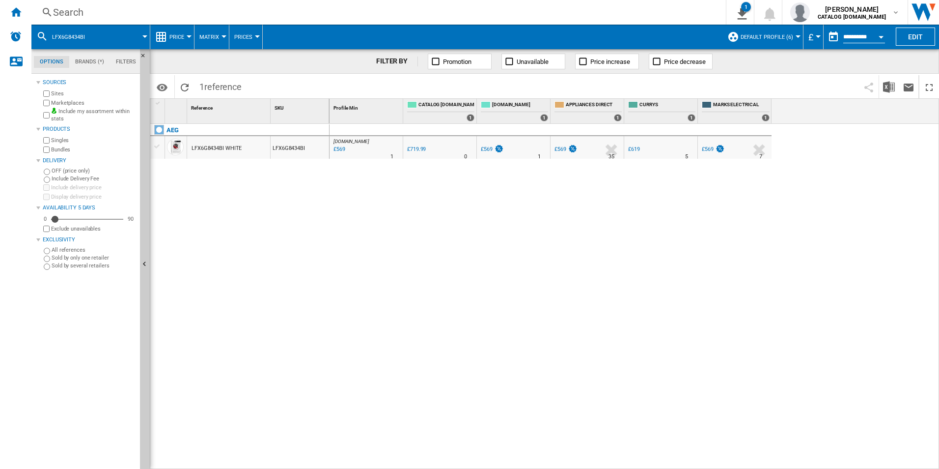
drag, startPoint x: 359, startPoint y: 143, endPoint x: 370, endPoint y: 167, distance: 26.4
click at [315, 228] on div at bounding box center [469, 234] width 939 height 469
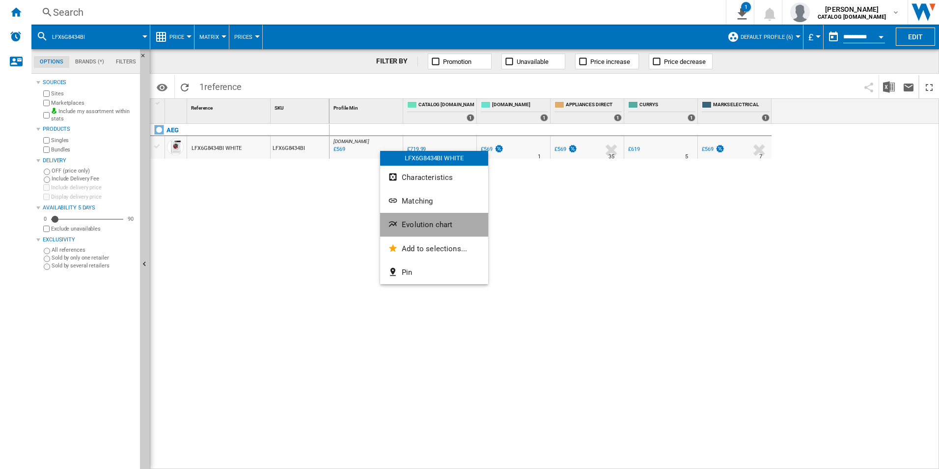
click at [423, 222] on span "Evolution chart" at bounding box center [427, 224] width 51 height 9
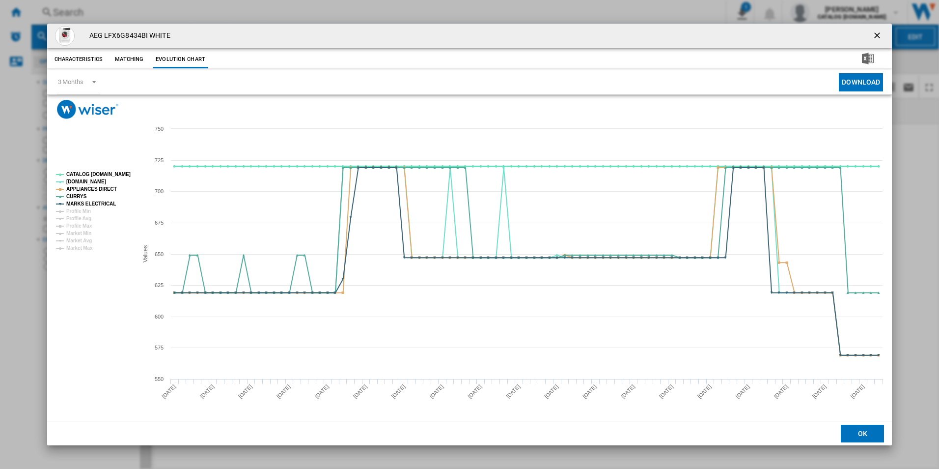
click at [111, 175] on tspan "CATALOG [DOMAIN_NAME]" at bounding box center [98, 173] width 64 height 5
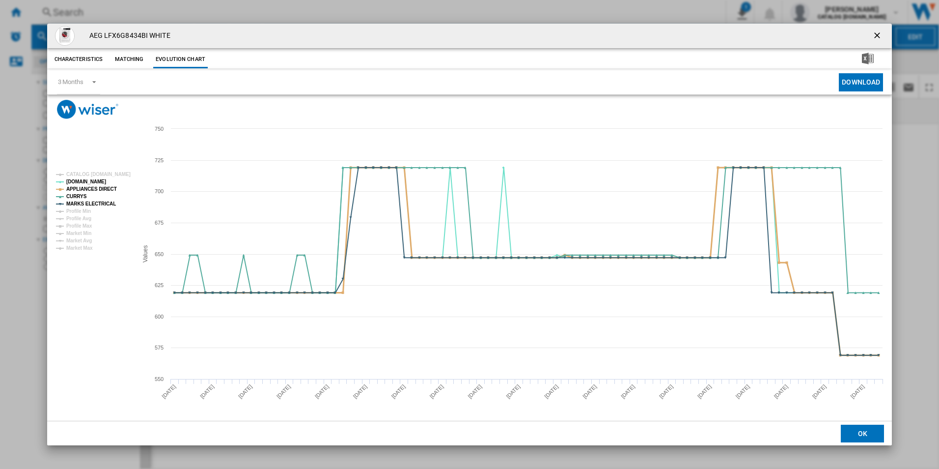
click at [105, 191] on tspan "APPLIANCES DIRECT" at bounding box center [91, 188] width 51 height 5
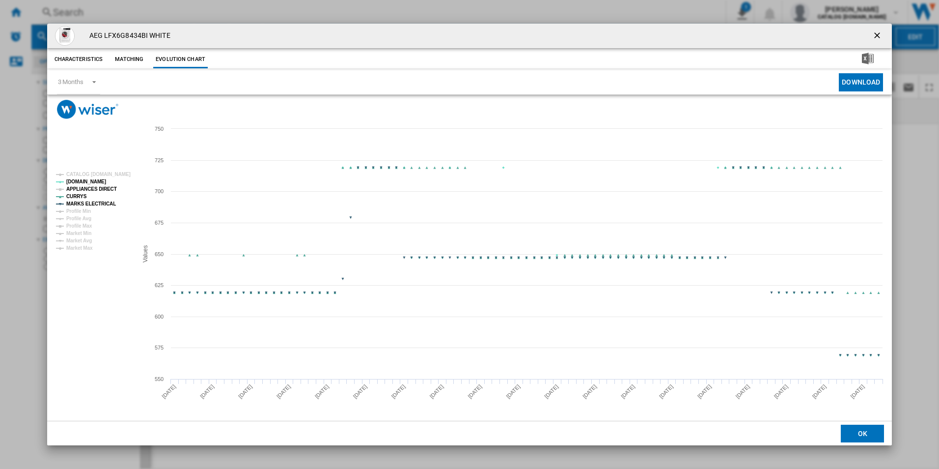
drag, startPoint x: 105, startPoint y: 192, endPoint x: 144, endPoint y: 201, distance: 41.0
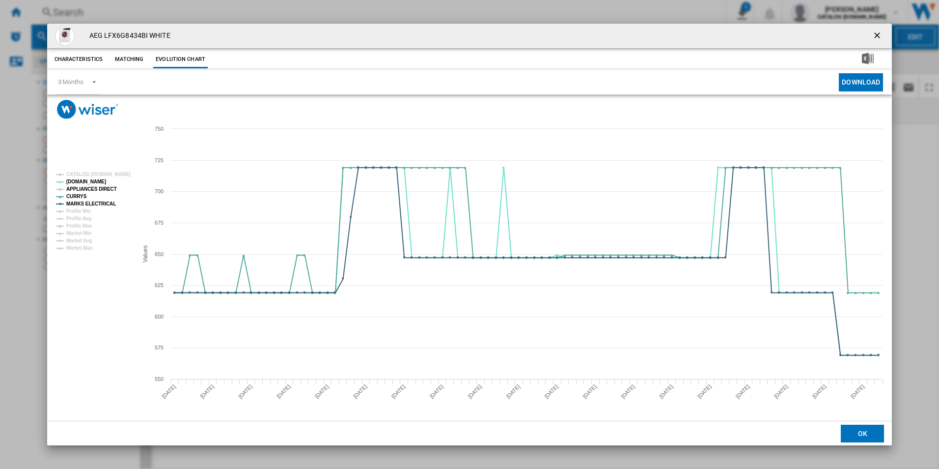
click at [105, 192] on tspan "APPLIANCES DIRECT" at bounding box center [91, 188] width 51 height 5
drag, startPoint x: 878, startPoint y: 35, endPoint x: 868, endPoint y: 31, distance: 11.0
click at [878, 35] on ng-md-icon "getI18NText('BUTTONS.CLOSE_DIALOG')" at bounding box center [878, 36] width 12 height 12
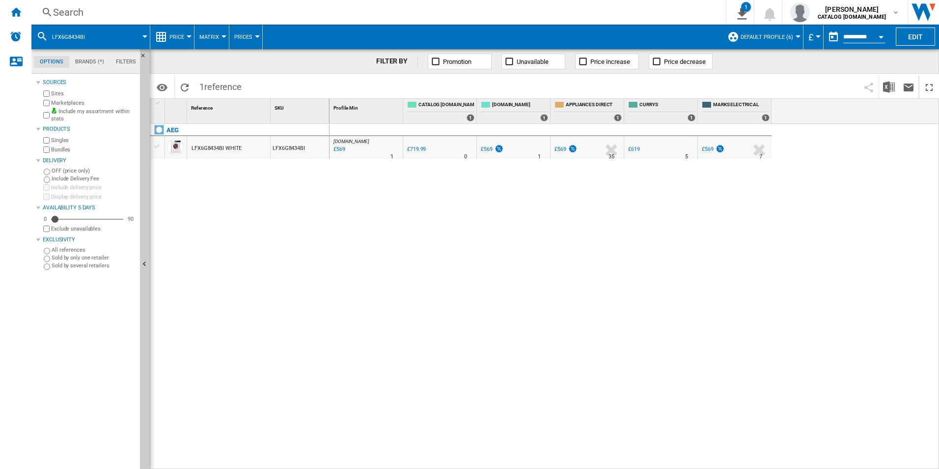
click at [523, 17] on div "Search" at bounding box center [376, 12] width 647 height 14
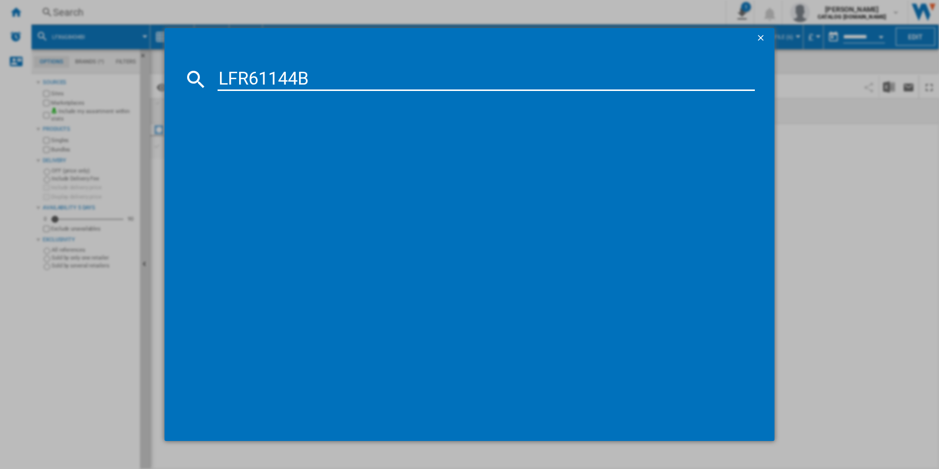
type input "LFR61144B"
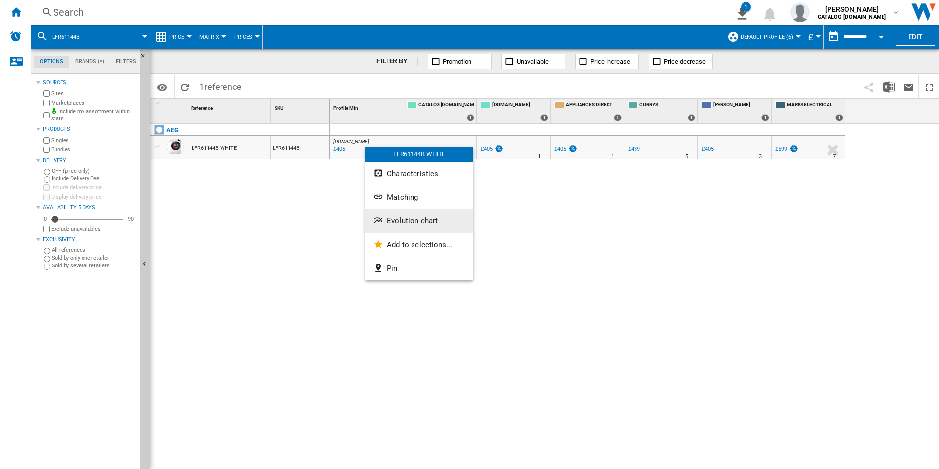
click at [397, 216] on span "Evolution chart" at bounding box center [412, 220] width 51 height 9
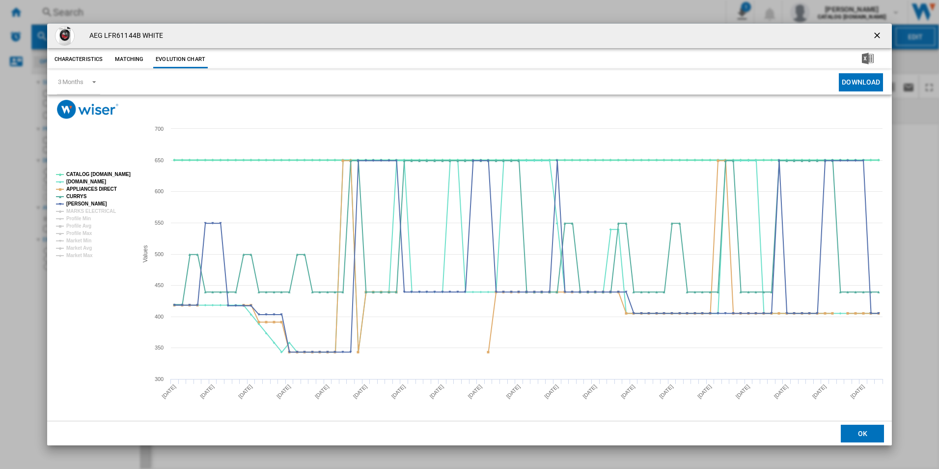
click at [109, 176] on tspan "CATALOG [DOMAIN_NAME]" at bounding box center [98, 173] width 64 height 5
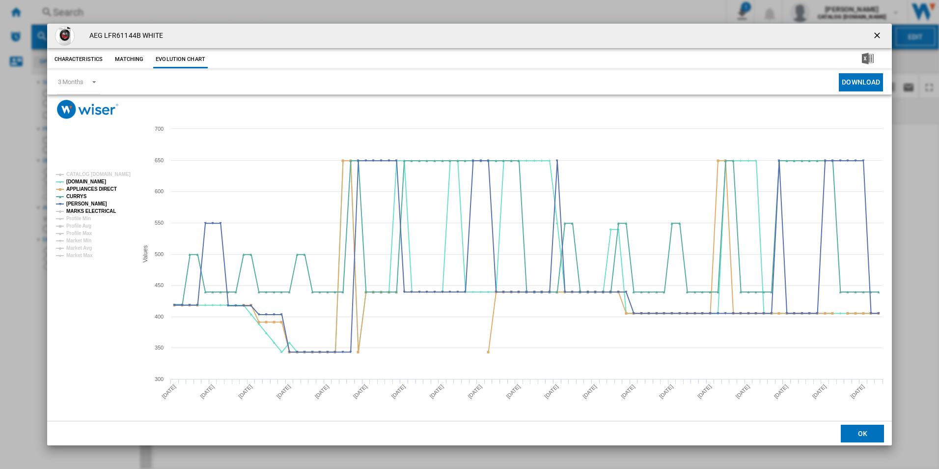
click at [104, 211] on tspan "MARKS ELECTRICAL" at bounding box center [91, 210] width 50 height 5
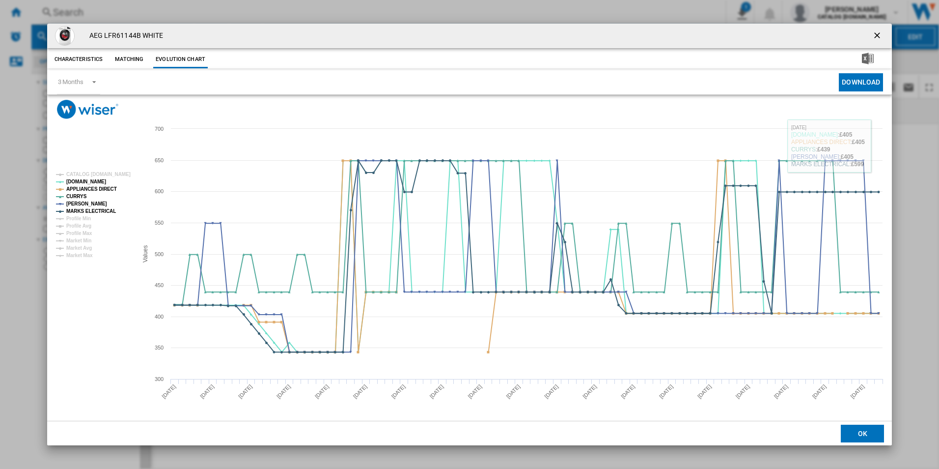
drag, startPoint x: 878, startPoint y: 33, endPoint x: 873, endPoint y: 30, distance: 5.7
click at [878, 33] on ng-md-icon "getI18NText('BUTTONS.CLOSE_DIALOG')" at bounding box center [878, 36] width 12 height 12
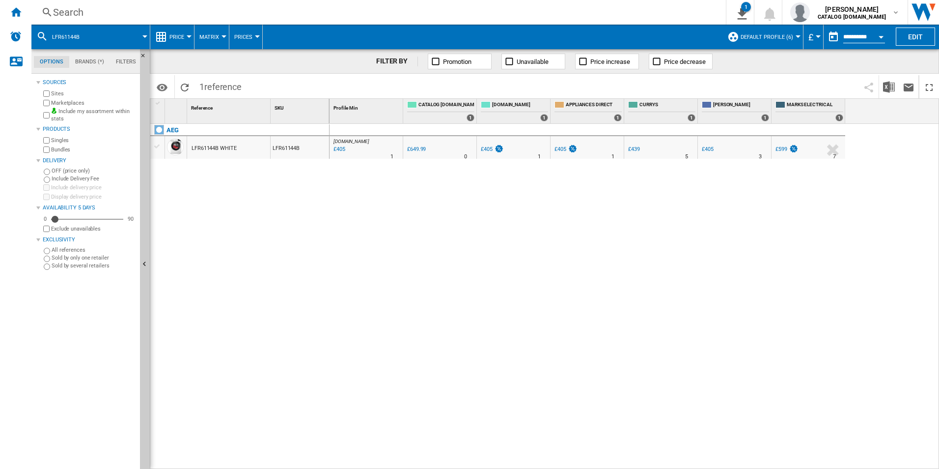
click at [572, 13] on div "Search" at bounding box center [376, 12] width 647 height 14
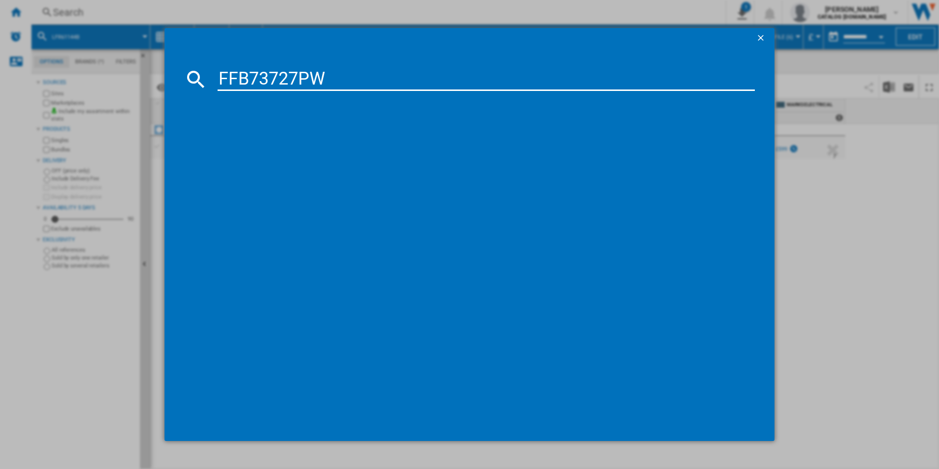
type input "FFB73727PW"
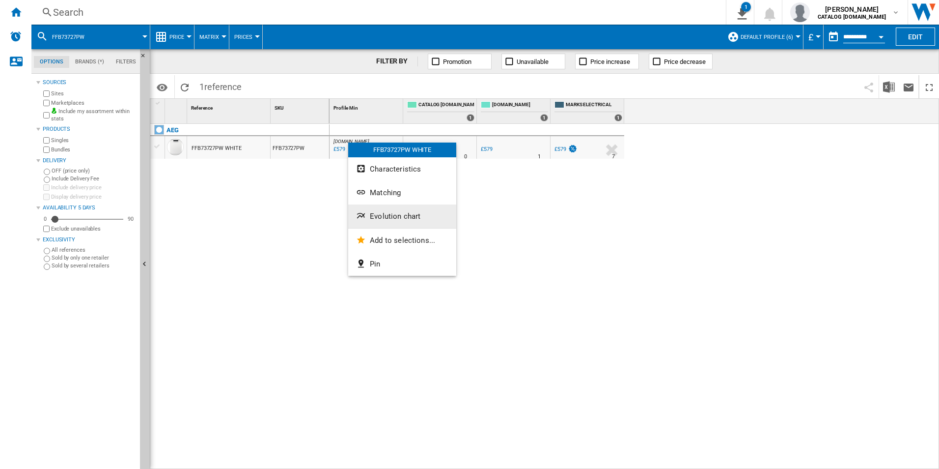
click at [391, 207] on button "Evolution chart" at bounding box center [402, 216] width 108 height 24
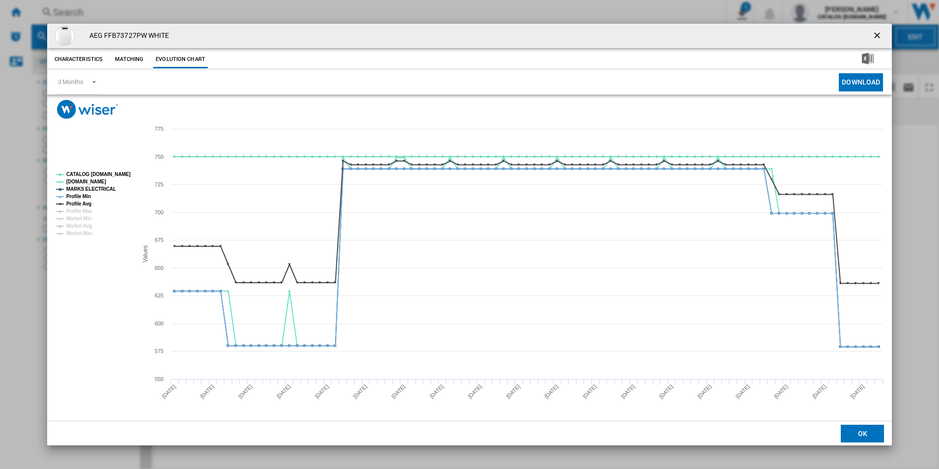
click at [119, 178] on rect "Product popup" at bounding box center [93, 204] width 82 height 72
click at [85, 203] on tspan "Profile Avg" at bounding box center [78, 203] width 25 height 5
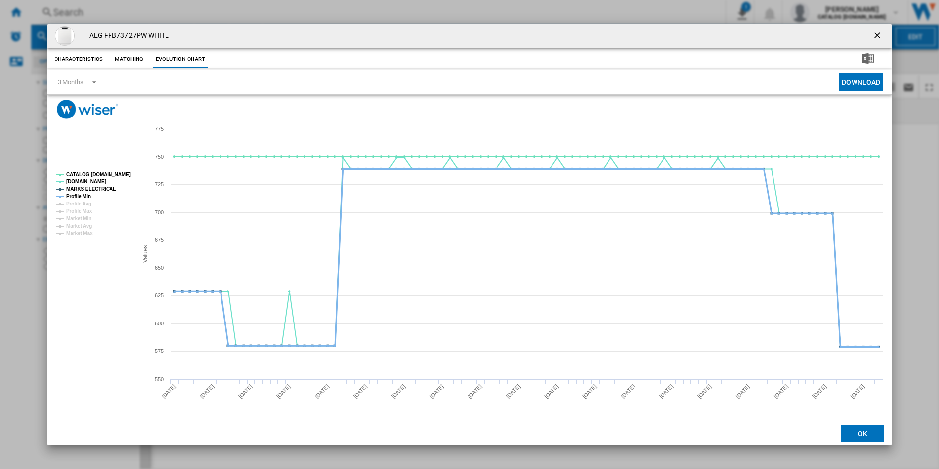
click at [83, 196] on tspan "Profile Min" at bounding box center [78, 196] width 25 height 5
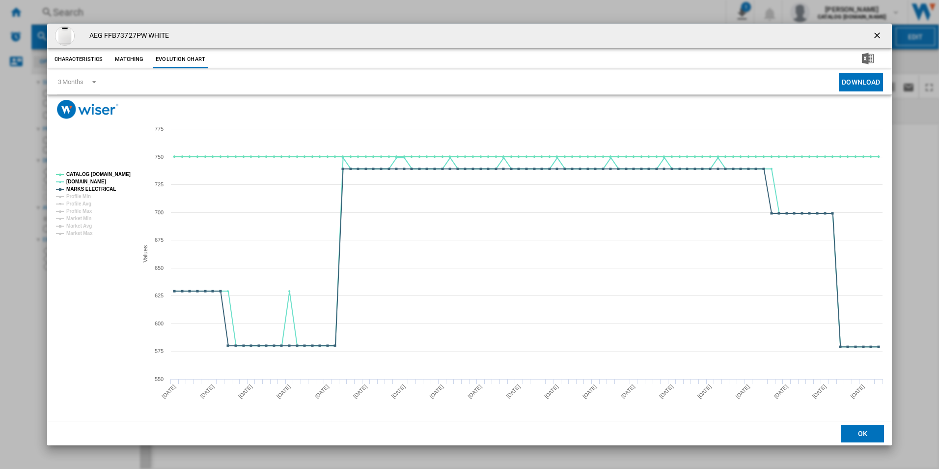
click at [103, 174] on tspan "CATALOG [DOMAIN_NAME]" at bounding box center [98, 173] width 64 height 5
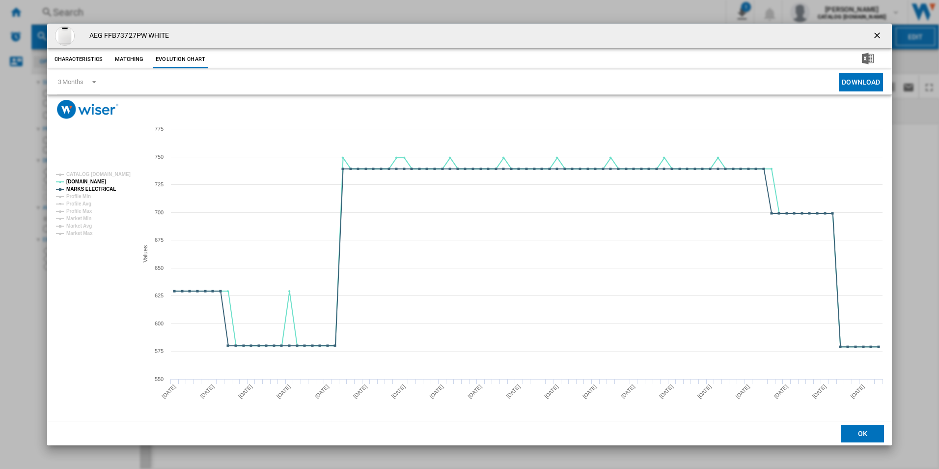
drag, startPoint x: 878, startPoint y: 34, endPoint x: 810, endPoint y: 28, distance: 68.5
click at [878, 34] on ng-md-icon "getI18NText('BUTTONS.CLOSE_DIALOG')" at bounding box center [878, 36] width 12 height 12
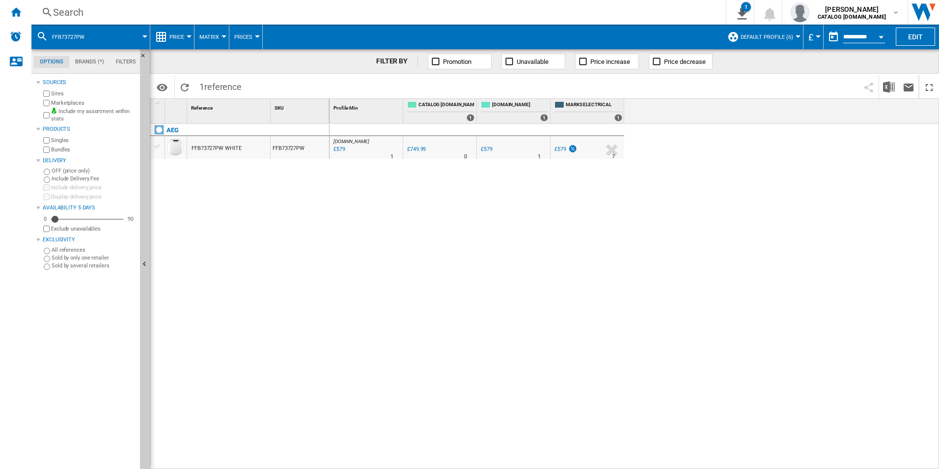
click at [626, 16] on div "Search" at bounding box center [376, 12] width 647 height 14
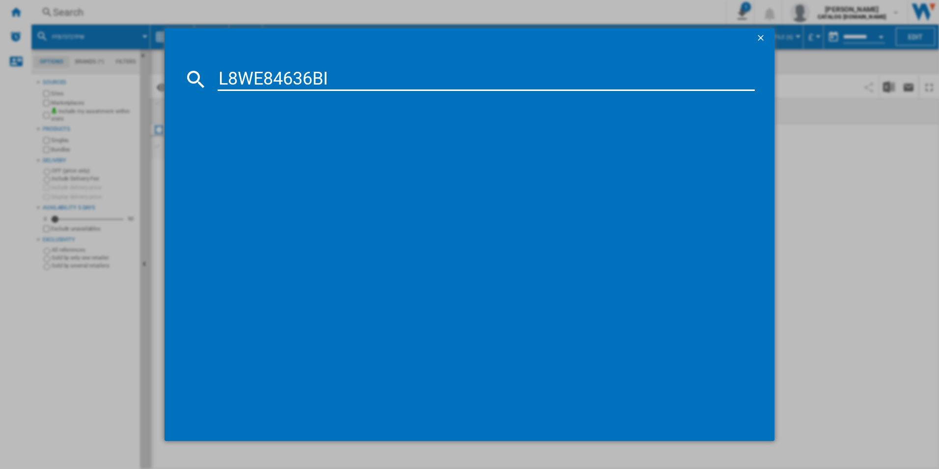
type input "L8WE84636BI"
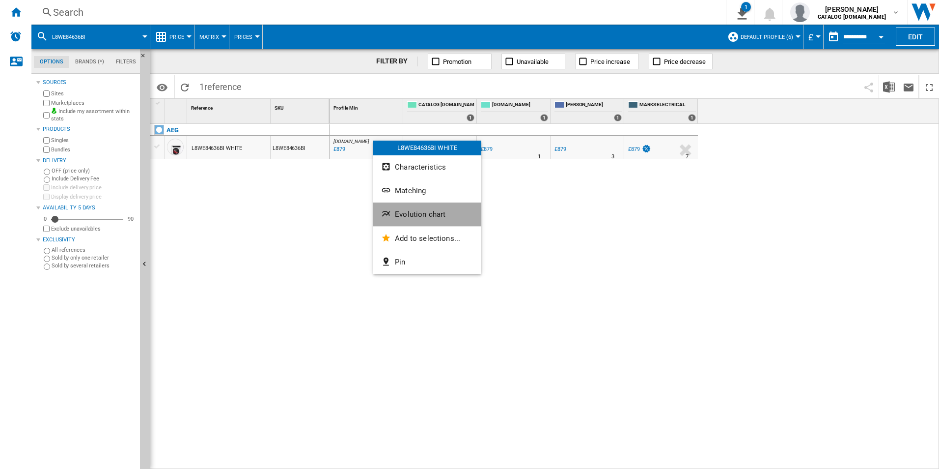
click at [410, 216] on span "Evolution chart" at bounding box center [420, 214] width 51 height 9
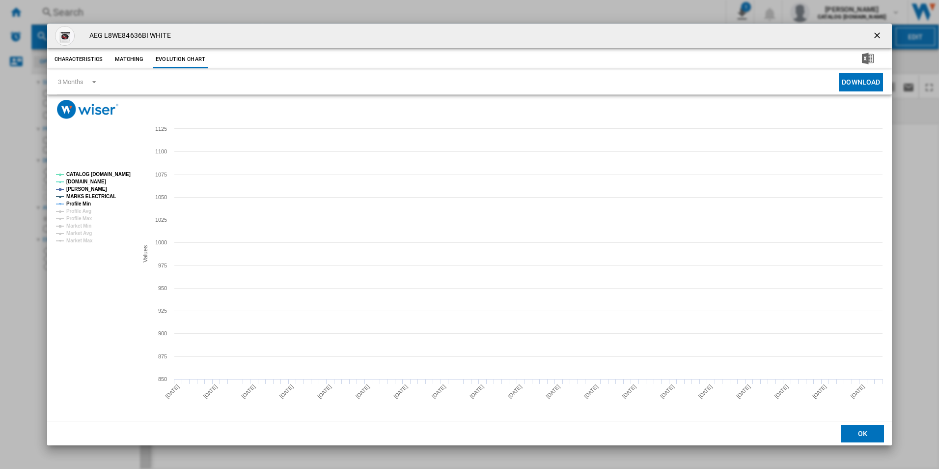
click at [98, 173] on tspan "CATALOG [DOMAIN_NAME]" at bounding box center [98, 173] width 64 height 5
click at [78, 204] on tspan "Profile Min" at bounding box center [78, 203] width 25 height 5
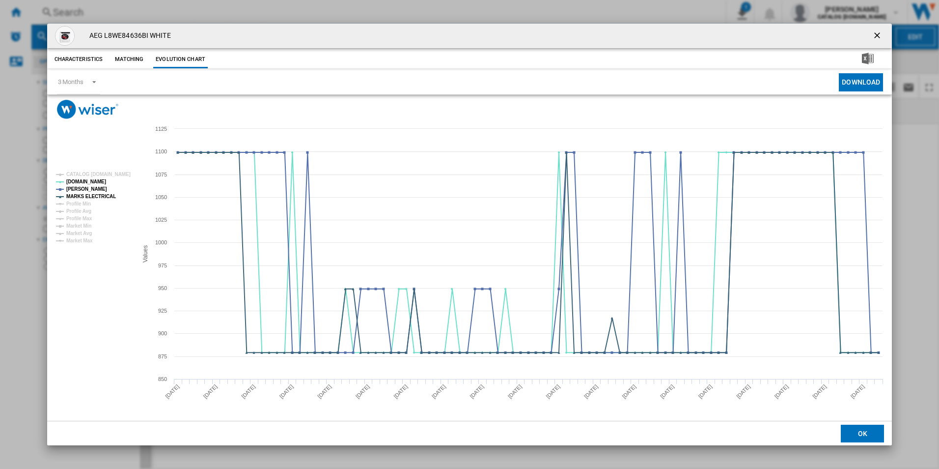
drag, startPoint x: 879, startPoint y: 35, endPoint x: 861, endPoint y: 30, distance: 18.4
click at [879, 35] on ng-md-icon "getI18NText('BUTTONS.CLOSE_DIALOG')" at bounding box center [878, 36] width 12 height 12
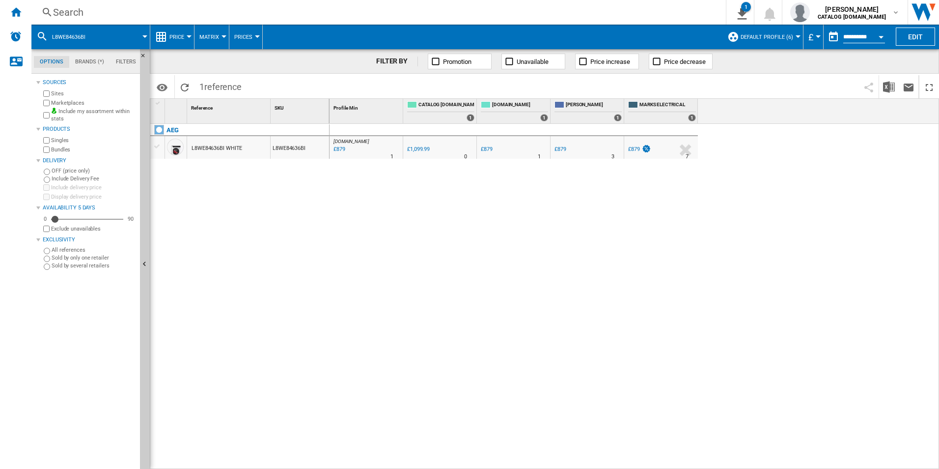
click at [526, 15] on div "Search" at bounding box center [376, 12] width 647 height 14
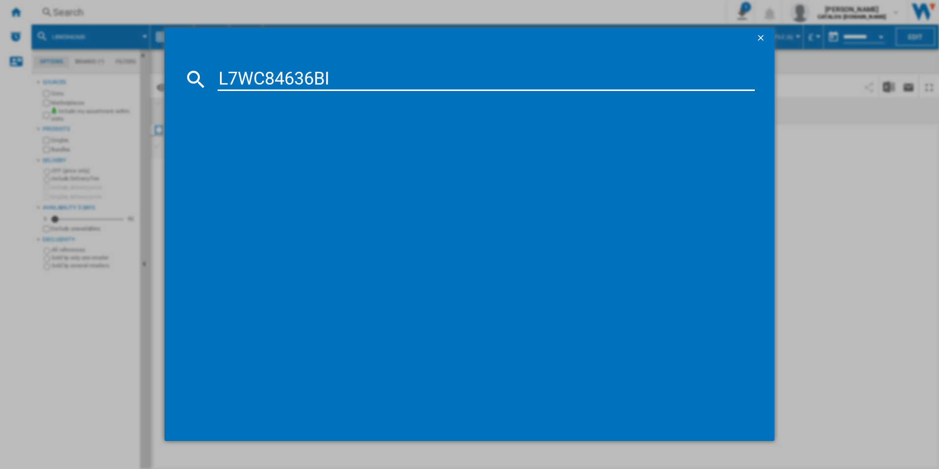
type input "L7WC84636BI"
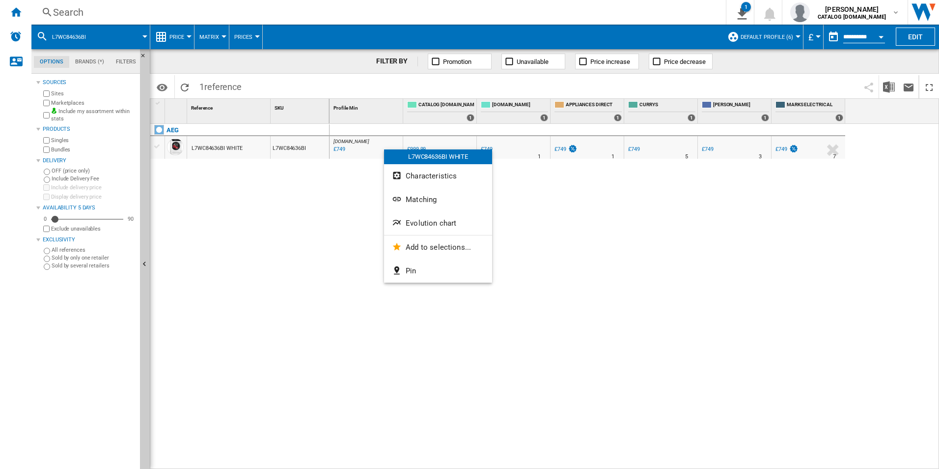
click at [415, 216] on button "Evolution chart" at bounding box center [438, 223] width 108 height 24
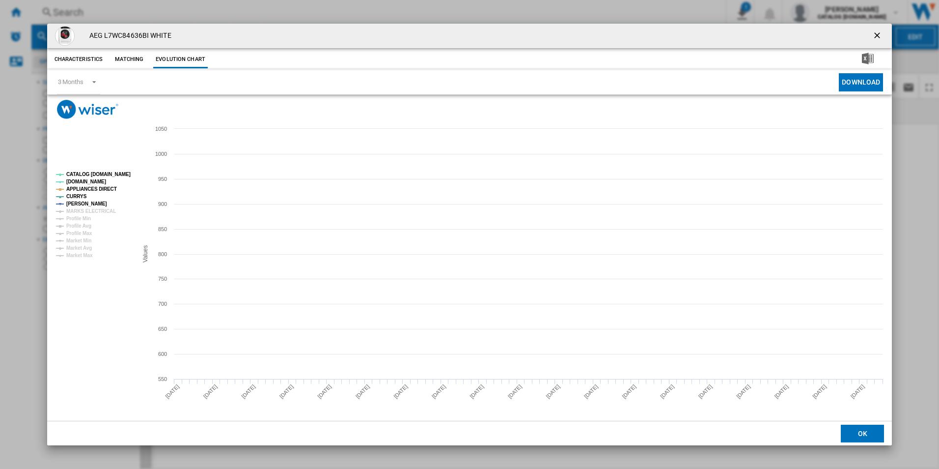
click at [118, 176] on tspan "CATALOG [DOMAIN_NAME]" at bounding box center [98, 173] width 64 height 5
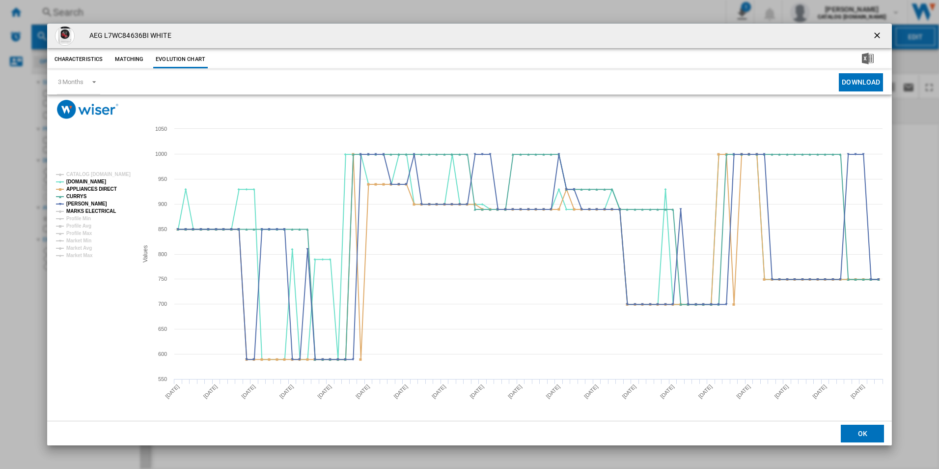
click at [95, 211] on tspan "MARKS ELECTRICAL" at bounding box center [91, 210] width 50 height 5
drag, startPoint x: 877, startPoint y: 34, endPoint x: 703, endPoint y: 15, distance: 175.4
click at [877, 34] on ng-md-icon "getI18NText('BUTTONS.CLOSE_DIALOG')" at bounding box center [878, 36] width 12 height 12
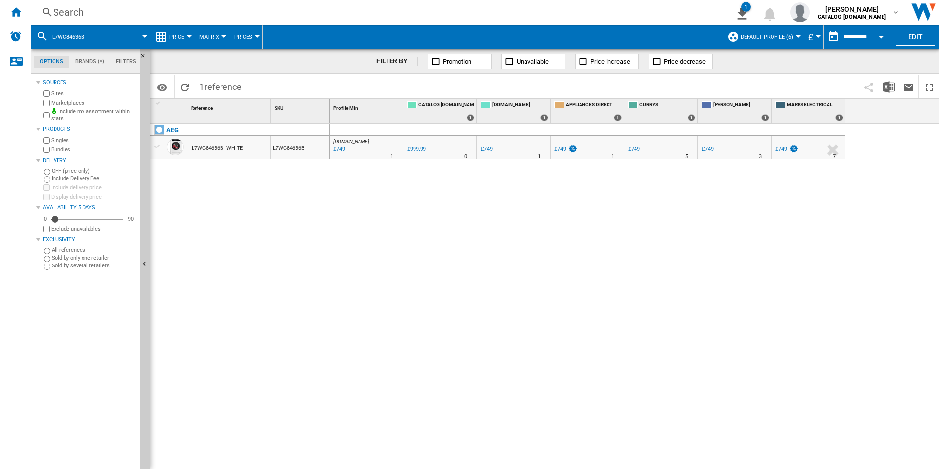
click at [606, 13] on div "Search" at bounding box center [376, 12] width 647 height 14
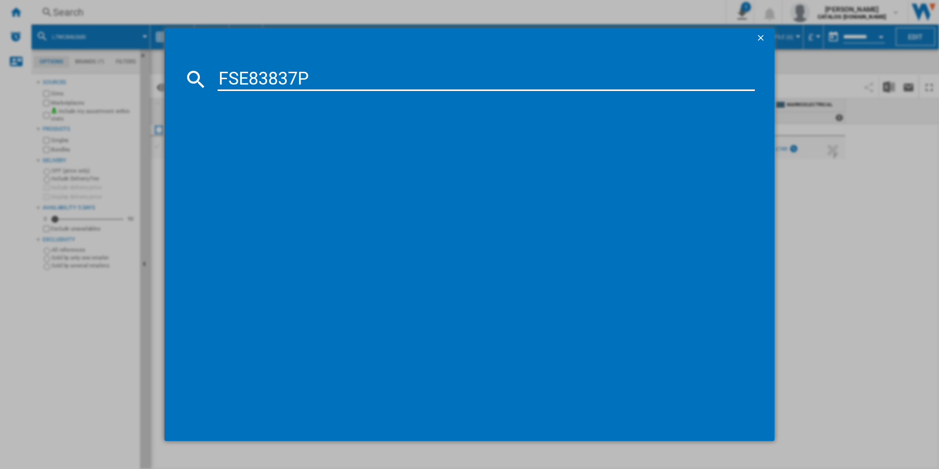
type input "FSE83837P"
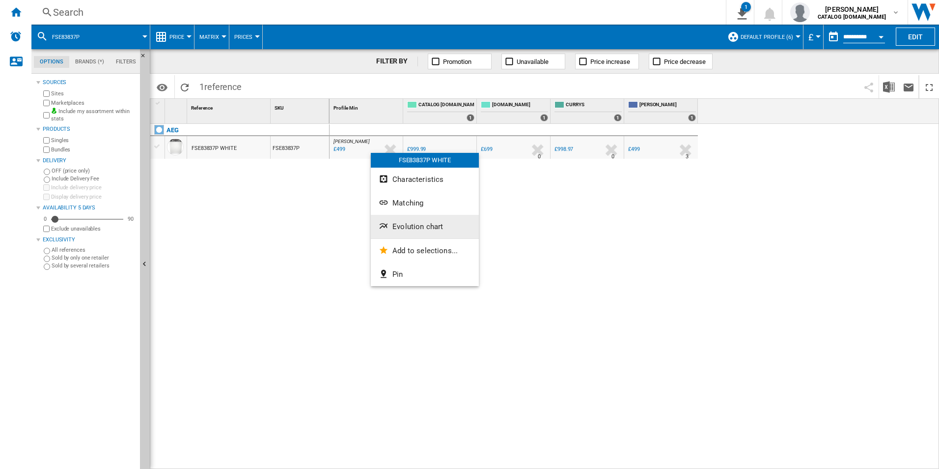
click at [401, 218] on button "Evolution chart" at bounding box center [425, 227] width 108 height 24
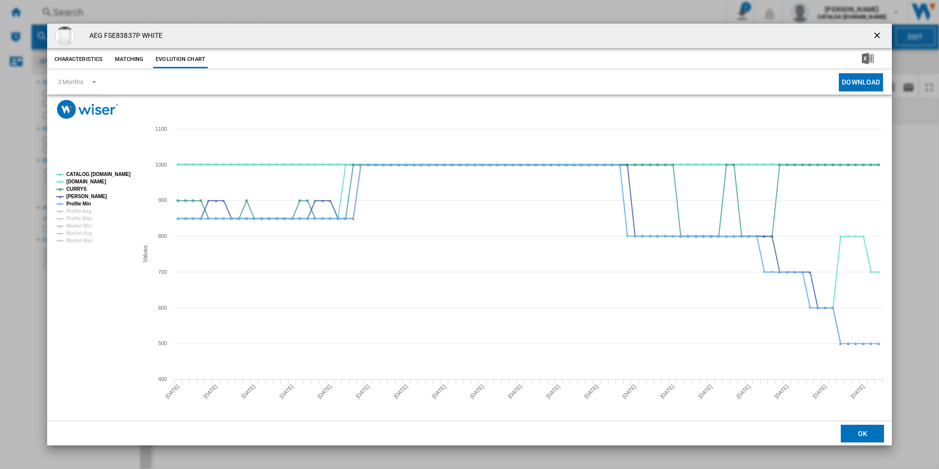
click at [118, 174] on tspan "CATALOG [DOMAIN_NAME]" at bounding box center [98, 173] width 64 height 5
click at [86, 205] on tspan "Profile Min" at bounding box center [78, 203] width 25 height 5
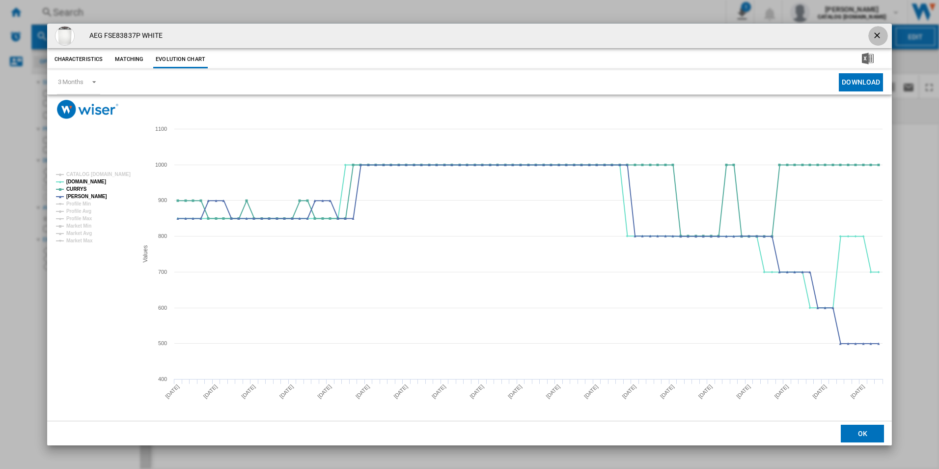
click at [877, 32] on ng-md-icon "getI18NText('BUTTONS.CLOSE_DIALOG')" at bounding box center [878, 36] width 12 height 12
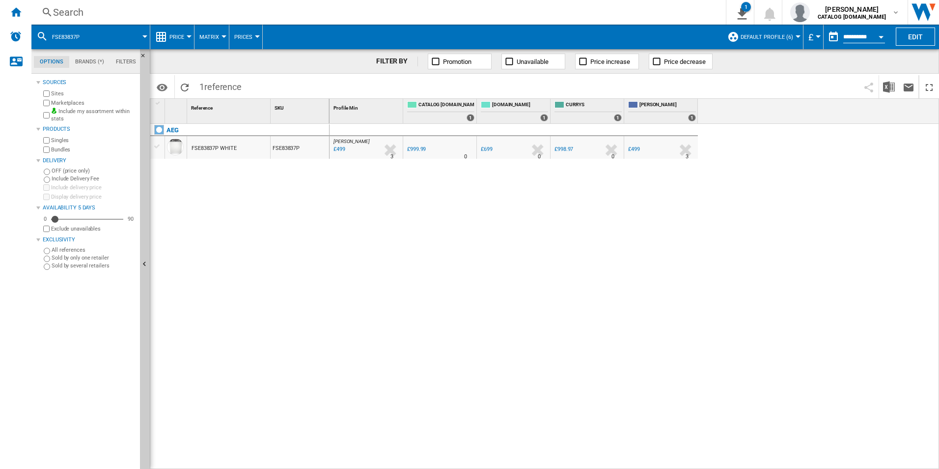
drag, startPoint x: 555, startPoint y: 21, endPoint x: 550, endPoint y: 21, distance: 5.9
click at [555, 21] on div "Search Search 0 1 All Customer Report [Price Matrix] Clear all exports adam bar…" at bounding box center [485, 12] width 908 height 25
click at [535, 16] on div "Search" at bounding box center [376, 12] width 647 height 14
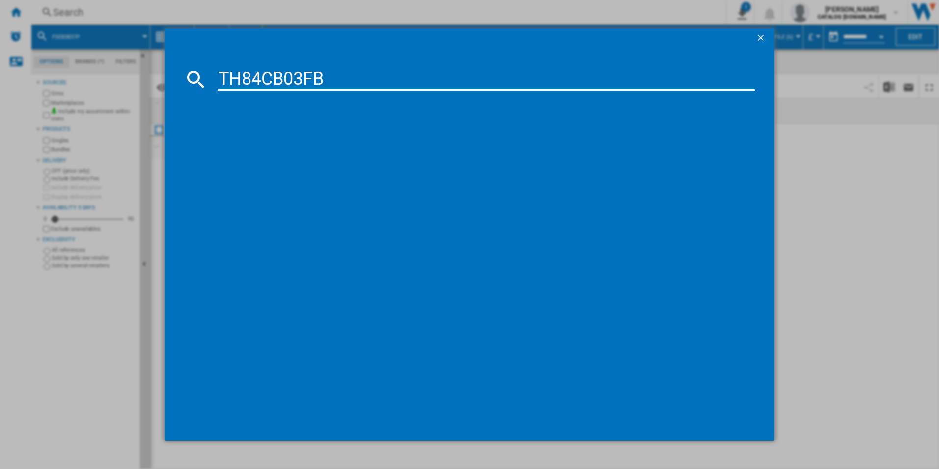
type input "TH84CB03FB"
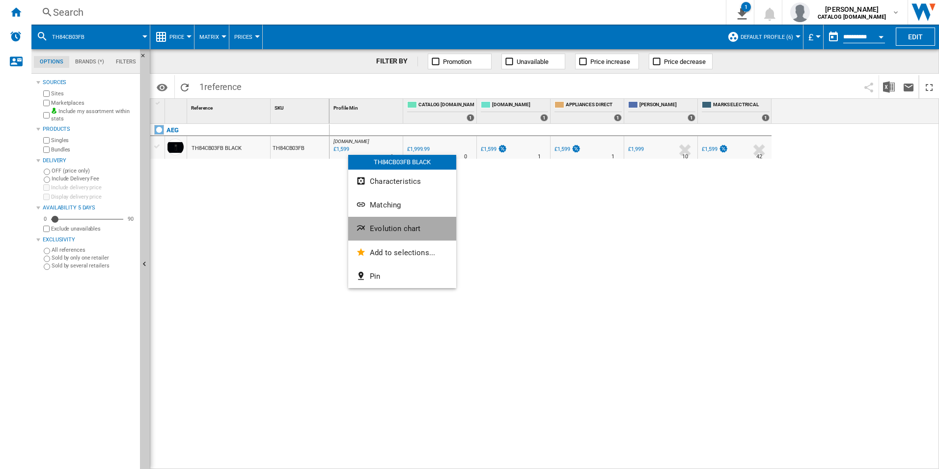
click at [392, 235] on button "Evolution chart" at bounding box center [402, 229] width 108 height 24
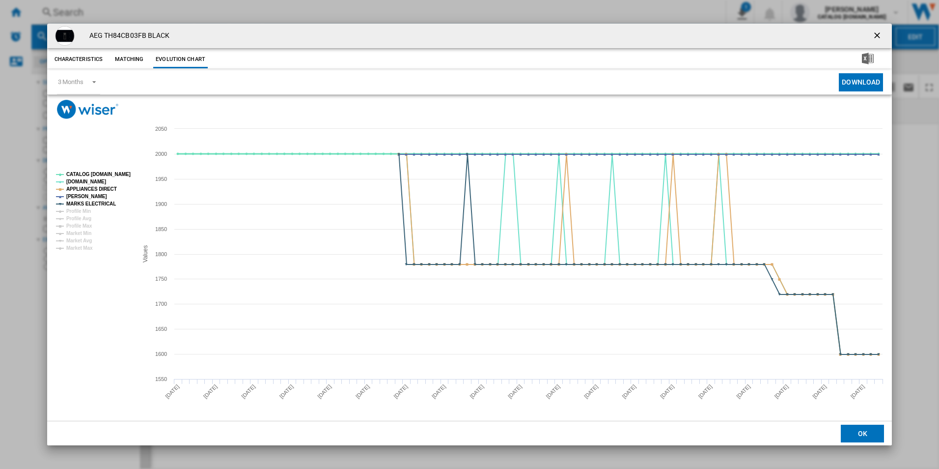
click at [108, 176] on tspan "CATALOG [DOMAIN_NAME]" at bounding box center [98, 173] width 64 height 5
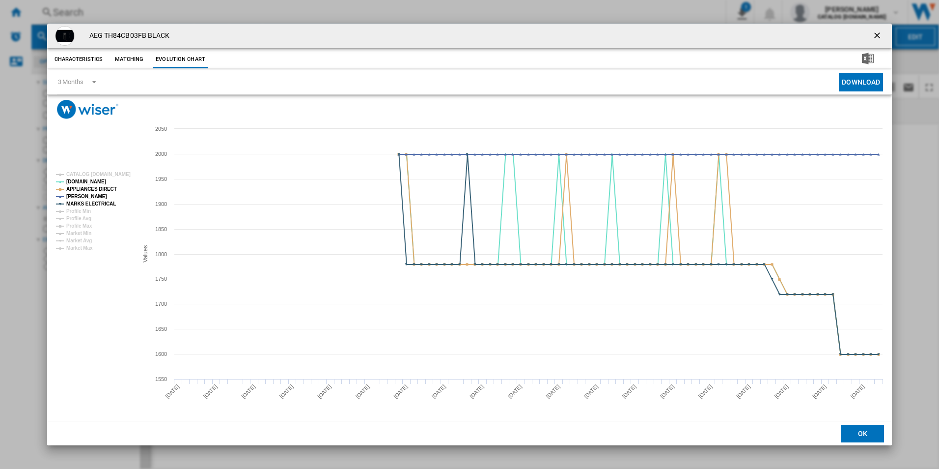
click at [876, 37] on ng-md-icon "getI18NText('BUTTONS.CLOSE_DIALOG')" at bounding box center [878, 36] width 12 height 12
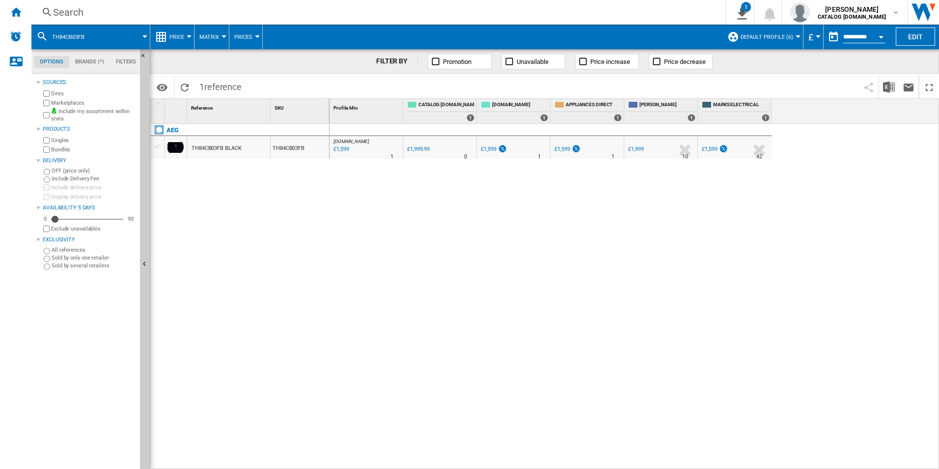
click at [432, 15] on div "Search" at bounding box center [376, 12] width 647 height 14
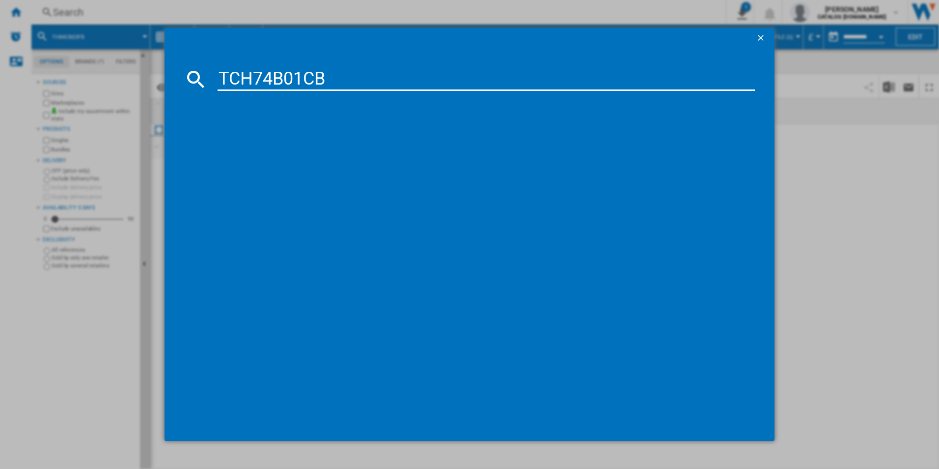
type input "TCH74B01CB"
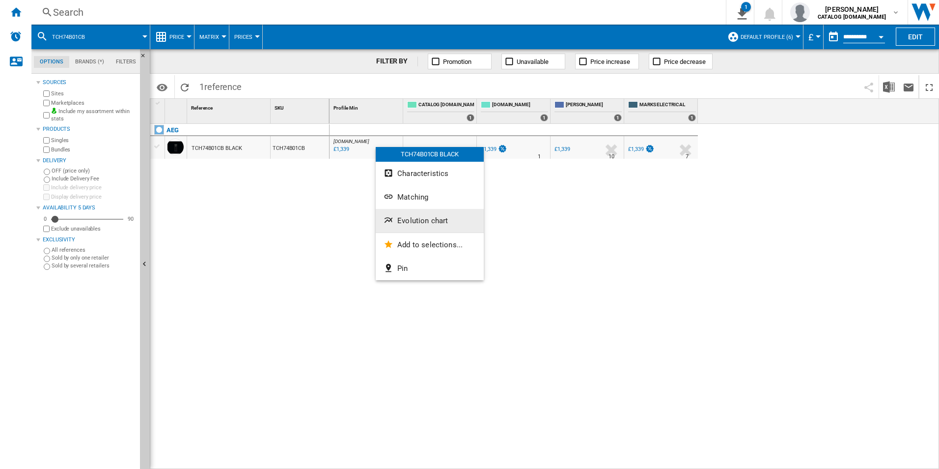
click at [416, 214] on button "Evolution chart" at bounding box center [430, 221] width 108 height 24
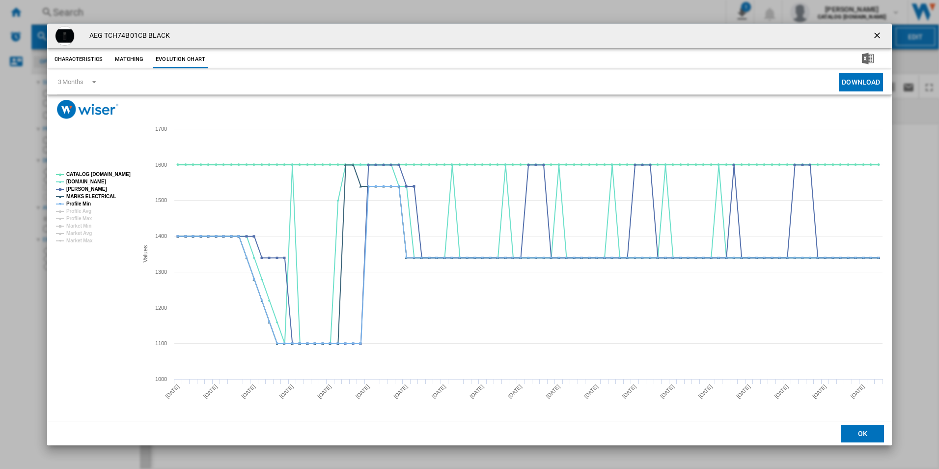
click at [124, 173] on tspan "CATALOG [DOMAIN_NAME]" at bounding box center [98, 173] width 64 height 5
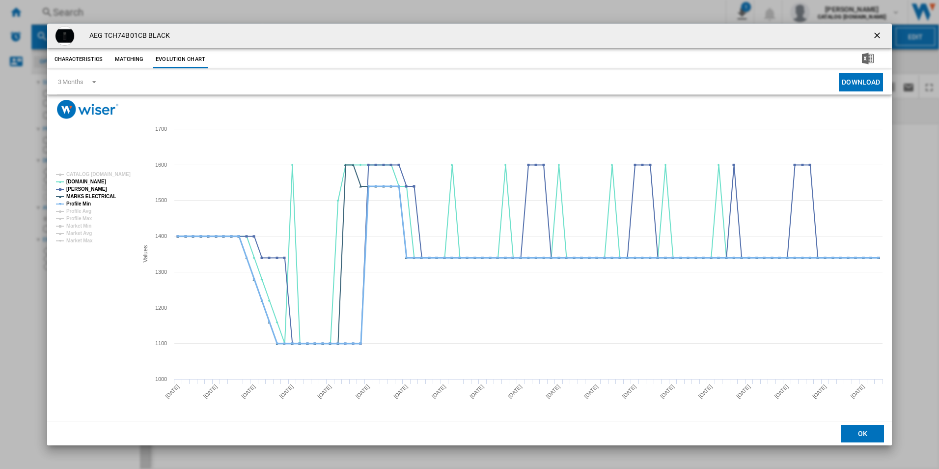
click at [84, 201] on tspan "Profile Min" at bounding box center [78, 203] width 25 height 5
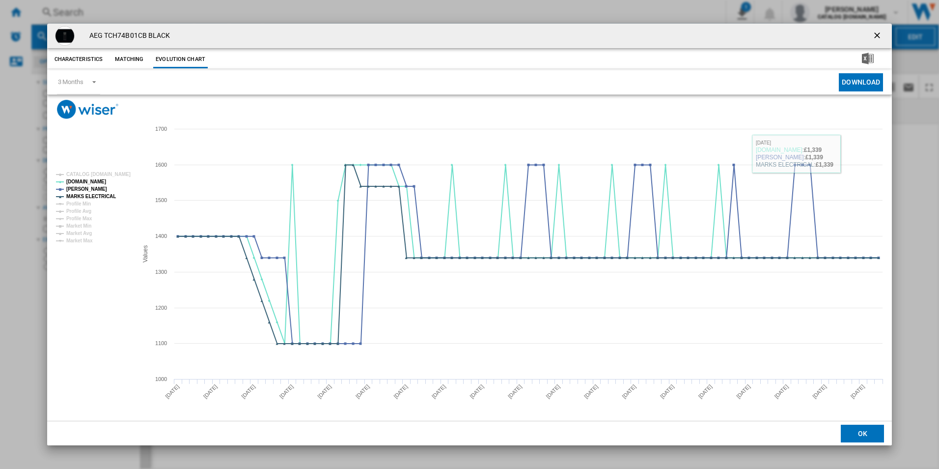
drag, startPoint x: 875, startPoint y: 35, endPoint x: 792, endPoint y: 28, distance: 83.4
click at [875, 35] on ng-md-icon "getI18NText('BUTTONS.CLOSE_DIALOG')" at bounding box center [878, 36] width 12 height 12
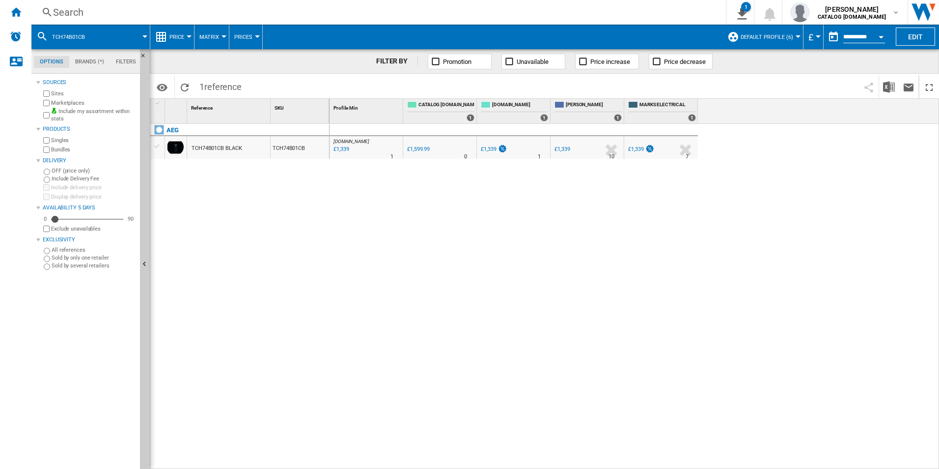
click at [590, 7] on div "Search" at bounding box center [376, 12] width 647 height 14
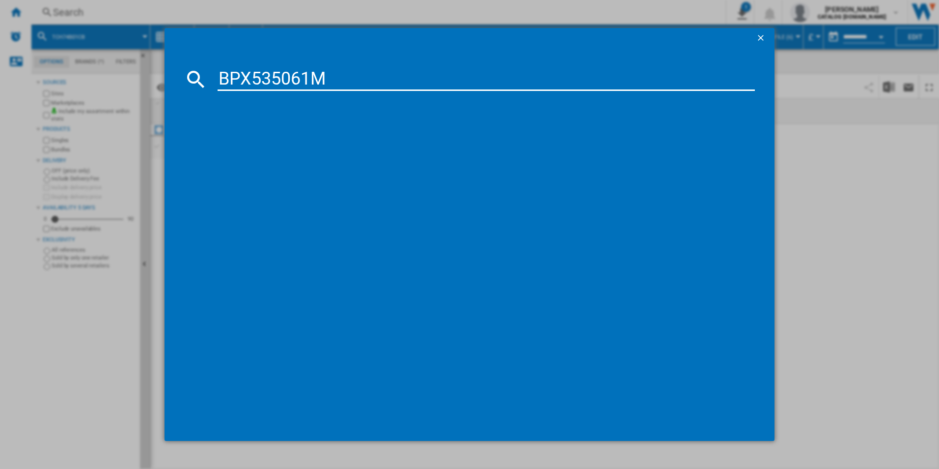
type input "BPX535061M"
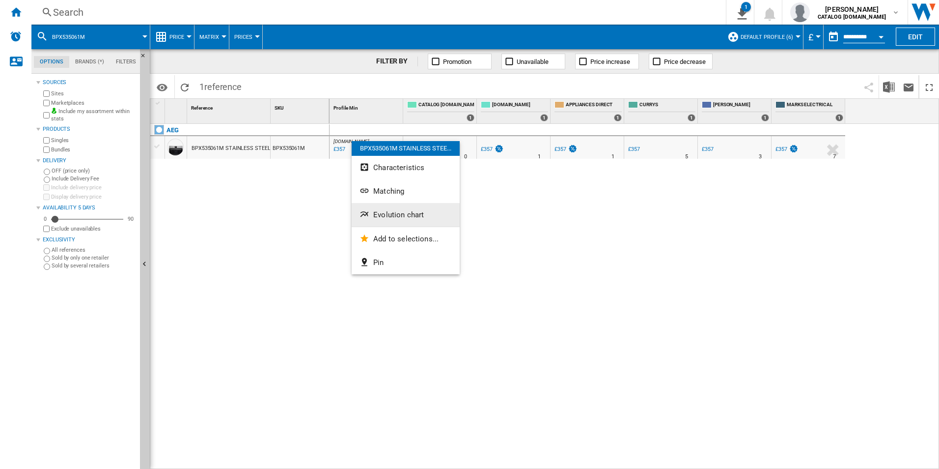
click at [395, 210] on button "Evolution chart" at bounding box center [406, 215] width 108 height 24
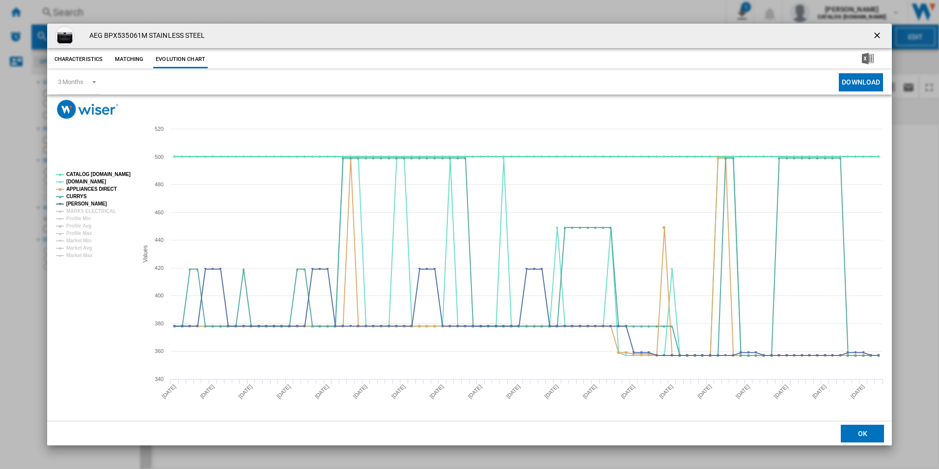
click at [126, 172] on tspan "CATALOG [DOMAIN_NAME]" at bounding box center [98, 173] width 64 height 5
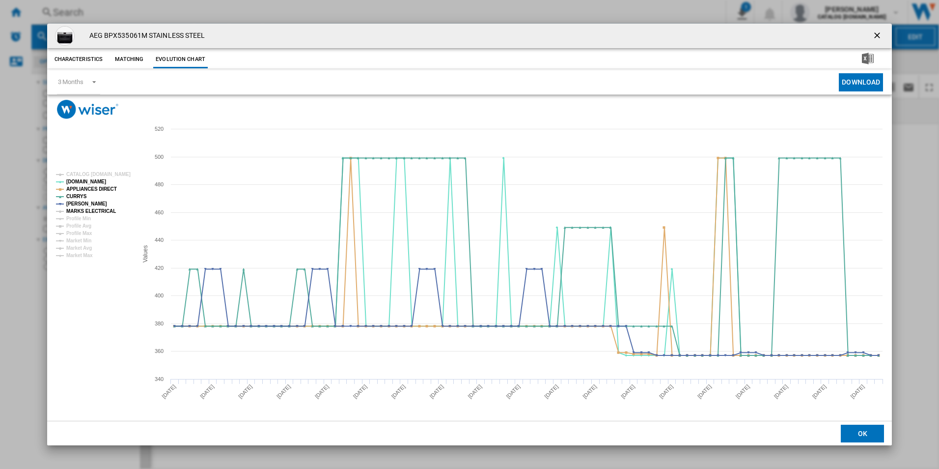
click at [104, 212] on tspan "MARKS ELECTRICAL" at bounding box center [91, 210] width 50 height 5
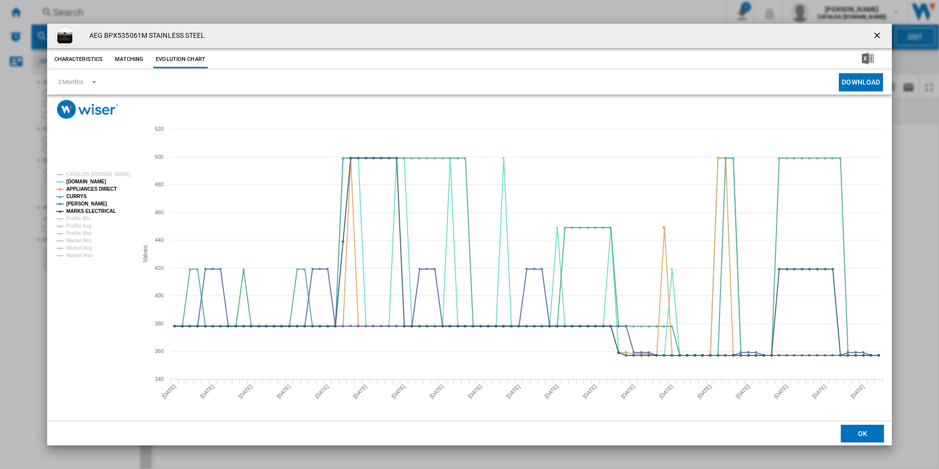
drag, startPoint x: 879, startPoint y: 32, endPoint x: 715, endPoint y: 37, distance: 163.6
click at [879, 32] on ng-md-icon "getI18NText('BUTTONS.CLOSE_DIALOG')" at bounding box center [878, 36] width 12 height 12
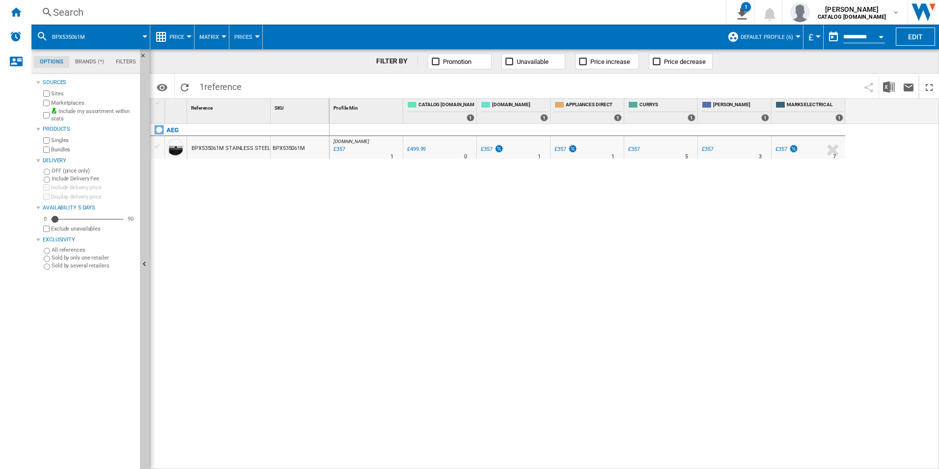
click at [608, 9] on div "Search" at bounding box center [376, 12] width 647 height 14
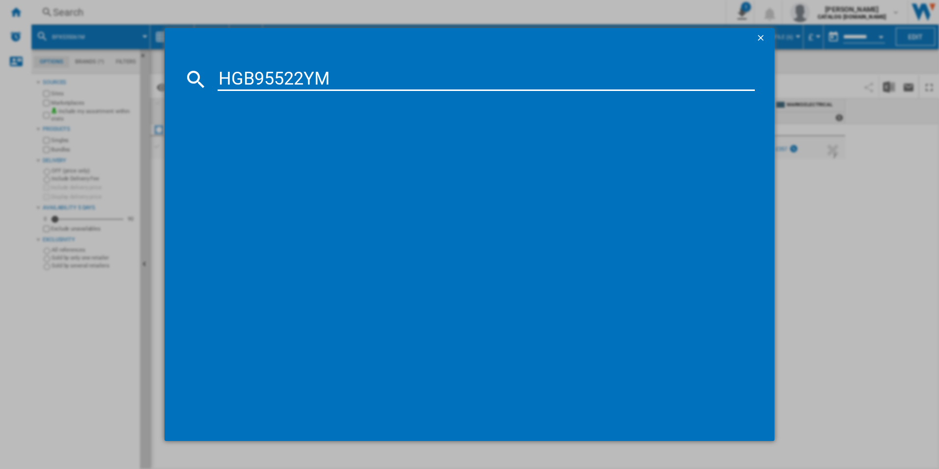
type input "HGB95522YM"
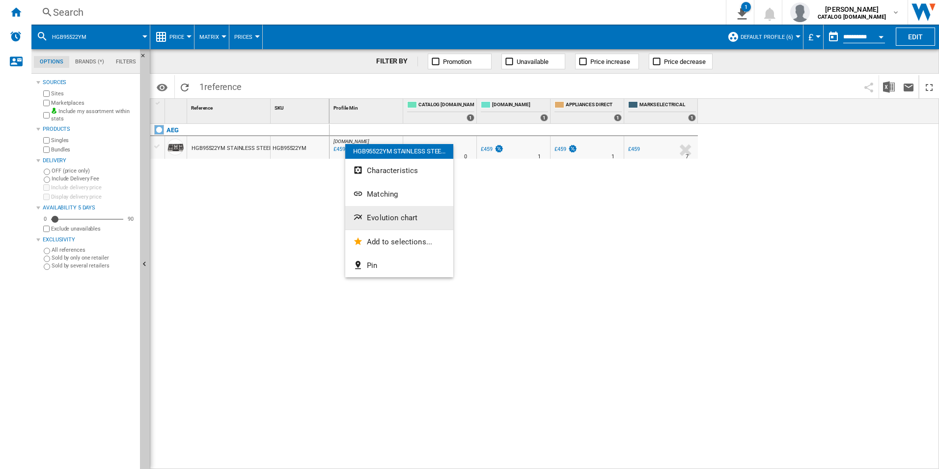
click at [390, 213] on button "Evolution chart" at bounding box center [399, 218] width 108 height 24
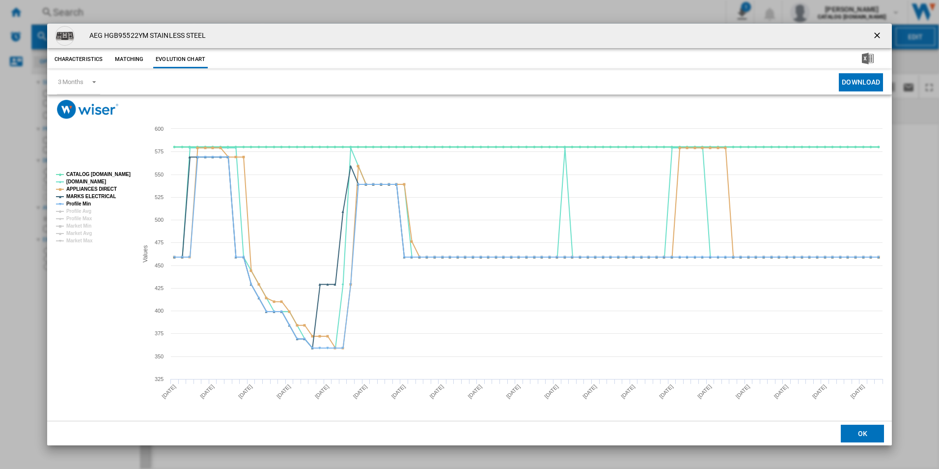
click at [123, 173] on tspan "CATALOG [DOMAIN_NAME]" at bounding box center [98, 173] width 64 height 5
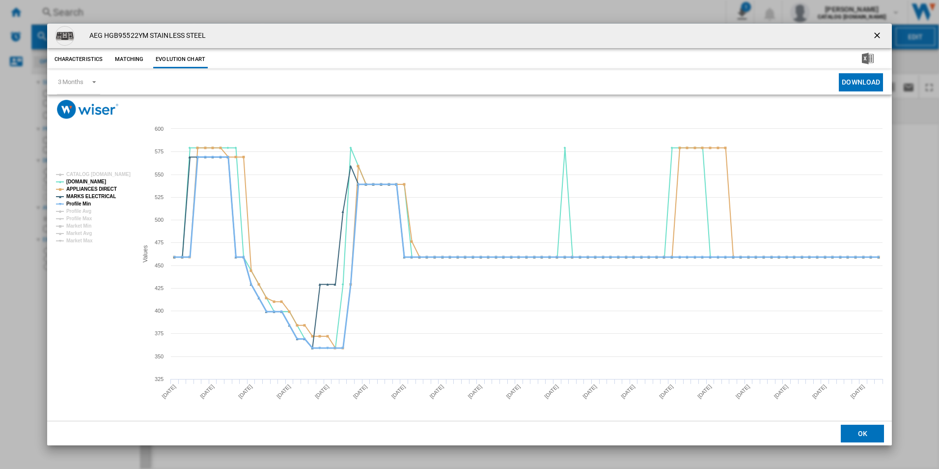
click at [87, 201] on tspan "Profile Min" at bounding box center [78, 203] width 25 height 5
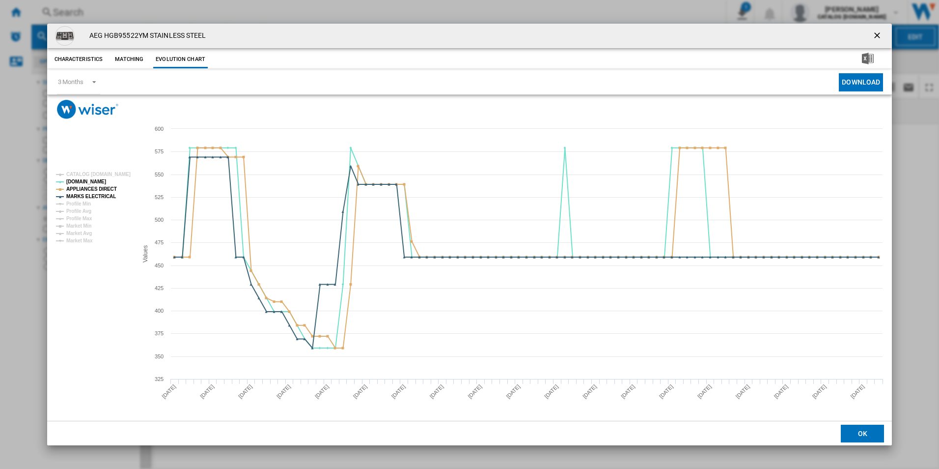
click at [877, 35] on ng-md-icon "getI18NText('BUTTONS.CLOSE_DIALOG')" at bounding box center [878, 36] width 12 height 12
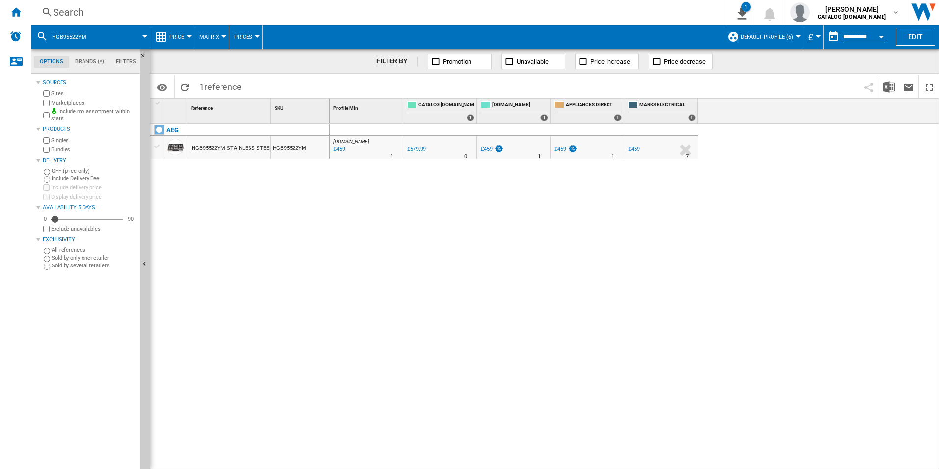
click at [618, 13] on div "Search" at bounding box center [376, 12] width 647 height 14
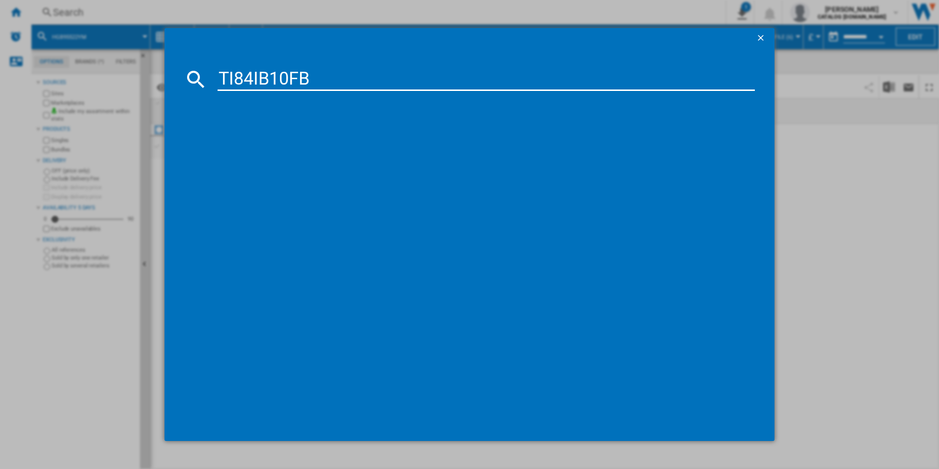
type input "TI84IB10FB"
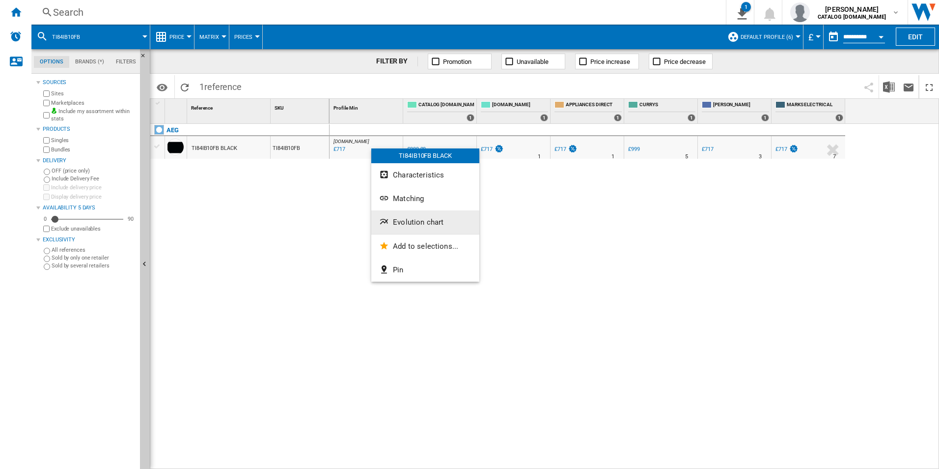
click at [400, 217] on button "Evolution chart" at bounding box center [425, 222] width 108 height 24
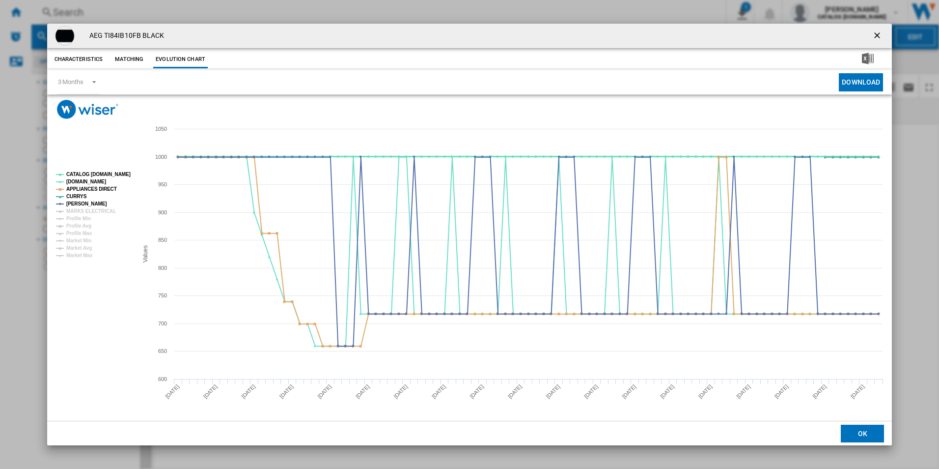
click at [124, 175] on tspan "CATALOG [DOMAIN_NAME]" at bounding box center [98, 173] width 64 height 5
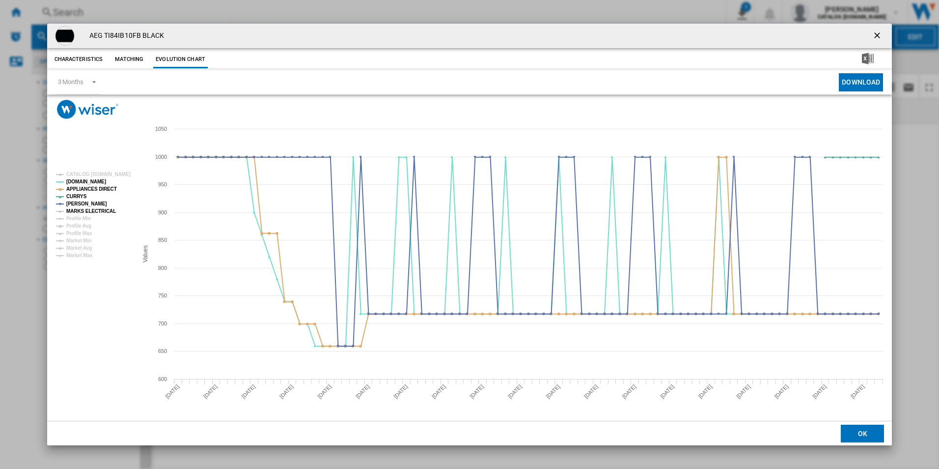
click at [91, 214] on tspan "MARKS ELECTRICAL" at bounding box center [91, 210] width 50 height 5
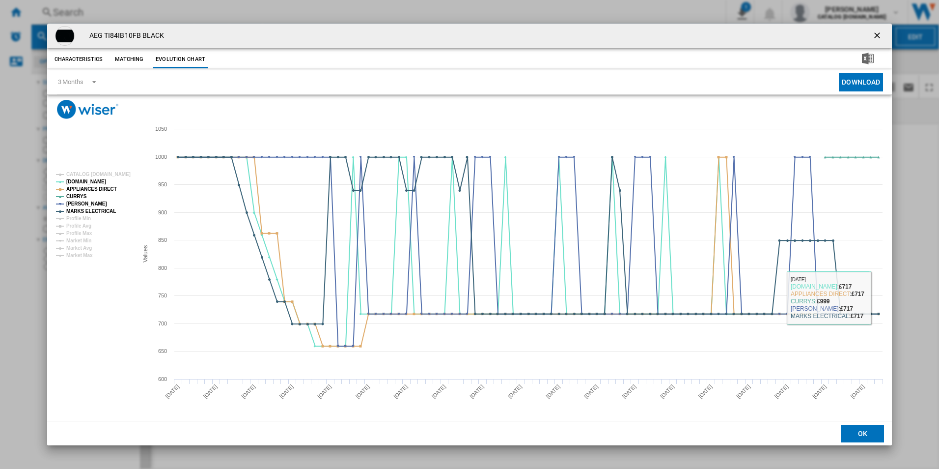
drag, startPoint x: 878, startPoint y: 34, endPoint x: 664, endPoint y: 42, distance: 214.3
click at [878, 34] on ng-md-icon "getI18NText('BUTTONS.CLOSE_DIALOG')" at bounding box center [878, 36] width 12 height 12
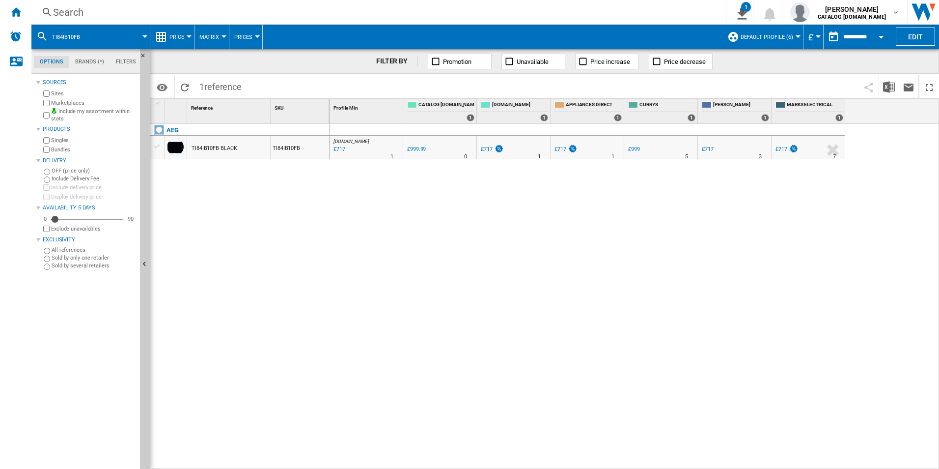
click at [588, 18] on div "Search" at bounding box center [376, 12] width 647 height 14
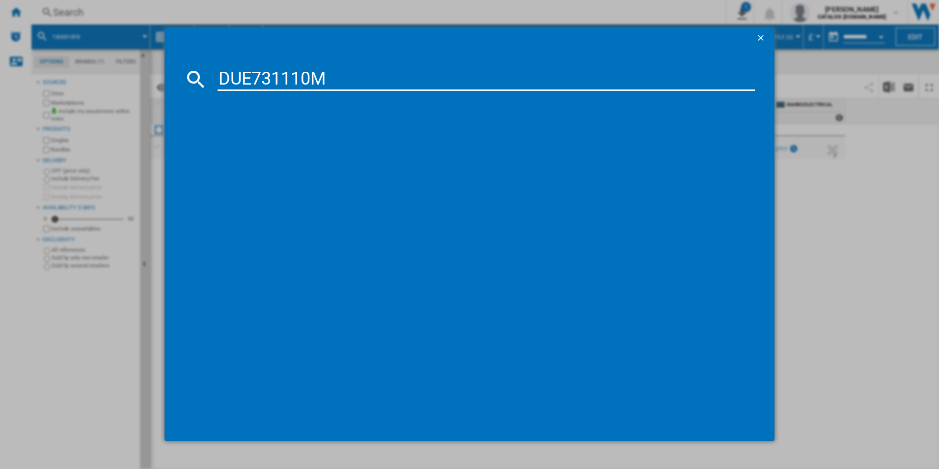
type input "DUE731110M"
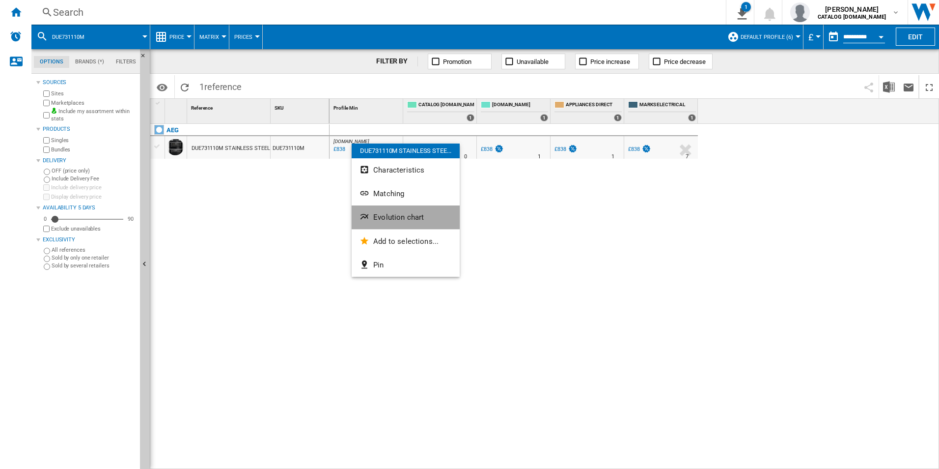
click at [398, 213] on span "Evolution chart" at bounding box center [398, 217] width 51 height 9
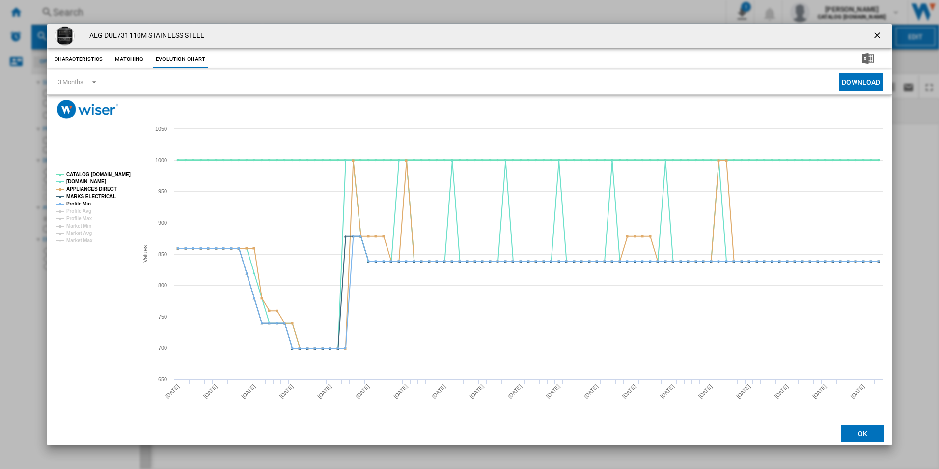
click at [119, 171] on tspan "CATALOG [DOMAIN_NAME]" at bounding box center [98, 173] width 64 height 5
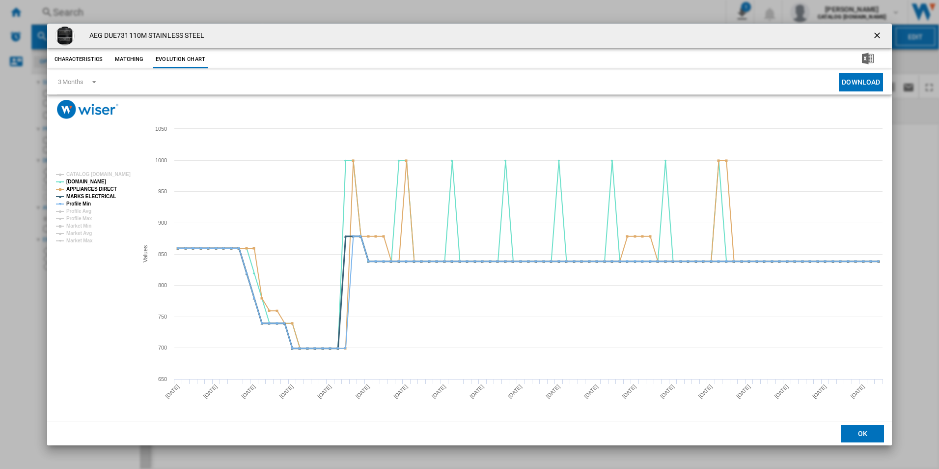
click at [81, 199] on tspan "MARKS ELECTRICAL" at bounding box center [91, 196] width 50 height 5
click at [82, 201] on tspan "Profile Min" at bounding box center [78, 203] width 25 height 5
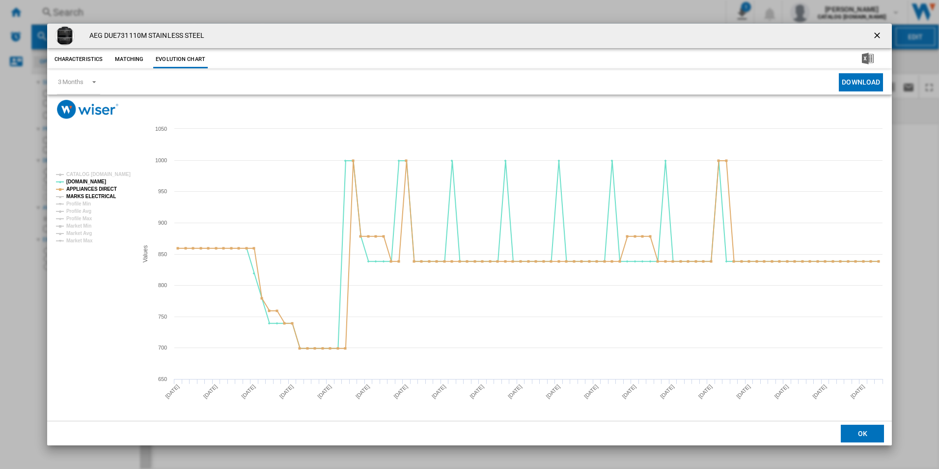
click at [84, 196] on tspan "MARKS ELECTRICAL" at bounding box center [91, 196] width 50 height 5
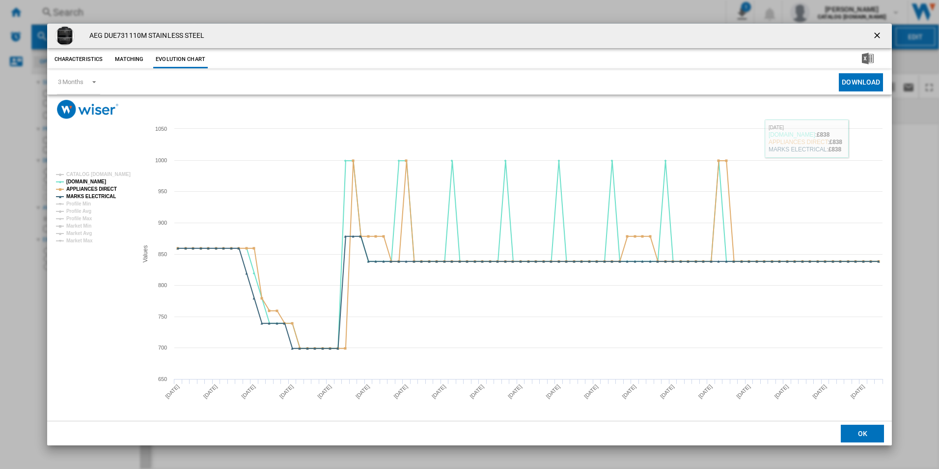
click at [872, 38] on ng-md-icon "getI18NText('BUTTONS.CLOSE_DIALOG')" at bounding box center [878, 36] width 12 height 12
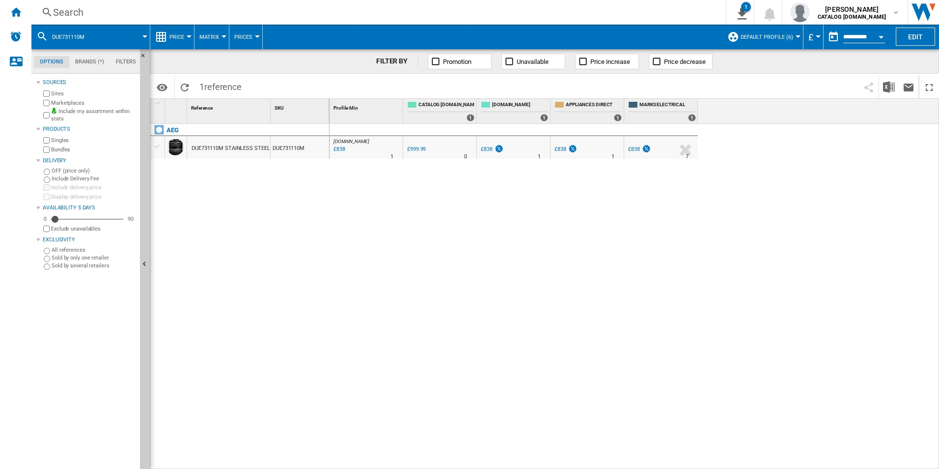
click at [549, 14] on div "Search" at bounding box center [376, 12] width 647 height 14
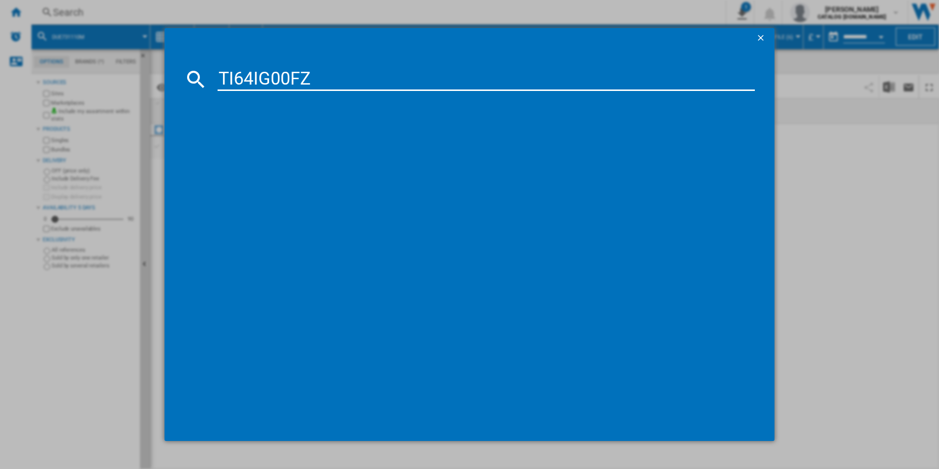
type input "TI64IG00FZ"
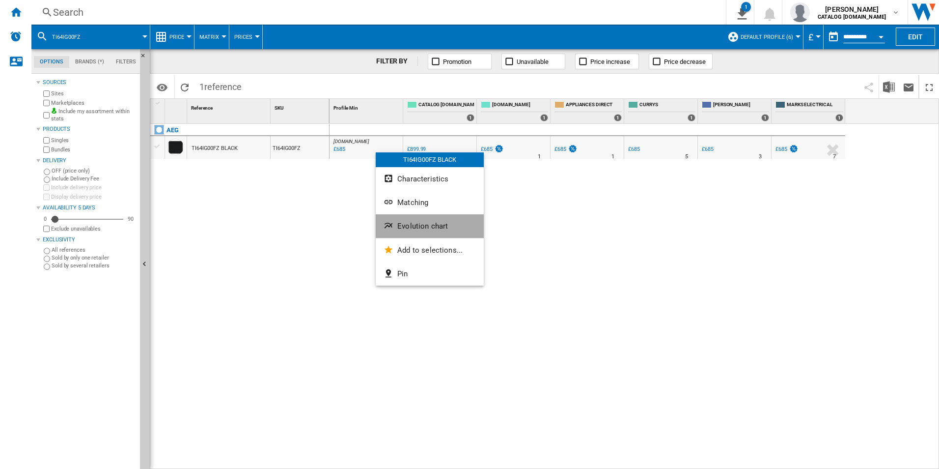
click at [415, 221] on button "Evolution chart" at bounding box center [430, 226] width 108 height 24
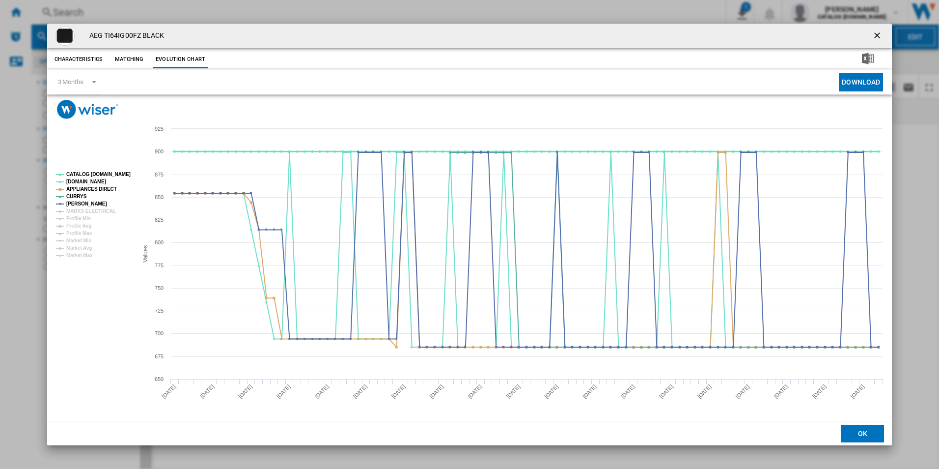
click at [111, 174] on tspan "CATALOG [DOMAIN_NAME]" at bounding box center [98, 173] width 64 height 5
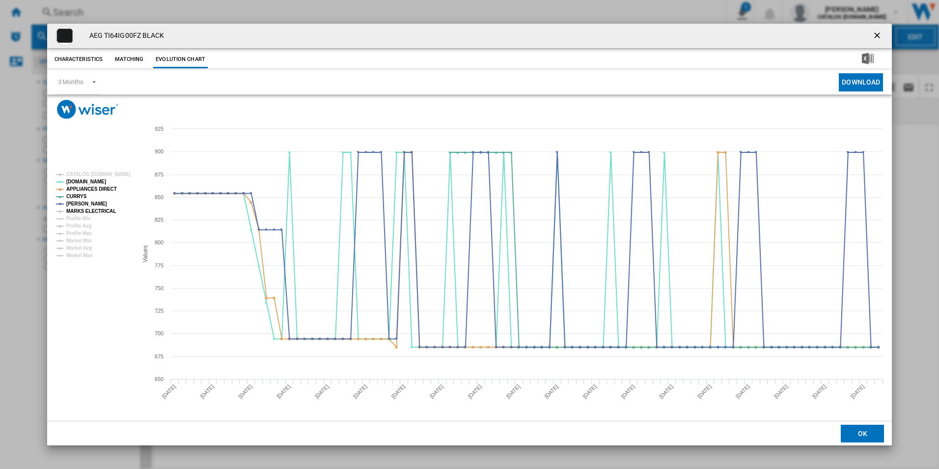
click at [100, 209] on tspan "MARKS ELECTRICAL" at bounding box center [91, 210] width 50 height 5
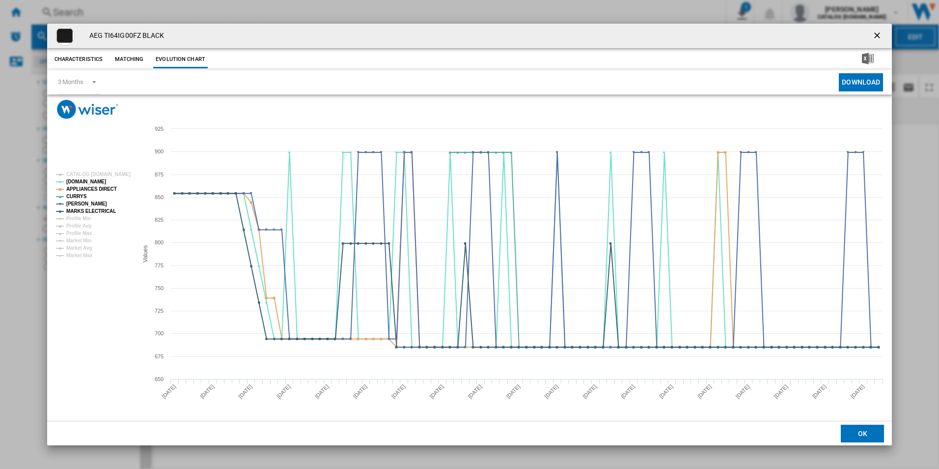
click at [876, 34] on ng-md-icon "getI18NText('BUTTONS.CLOSE_DIALOG')" at bounding box center [878, 36] width 12 height 12
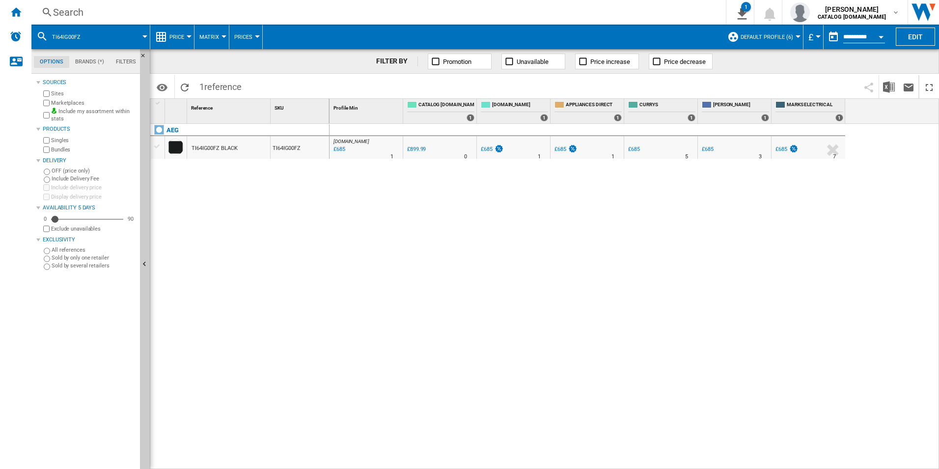
click at [553, 7] on div "Search" at bounding box center [376, 12] width 647 height 14
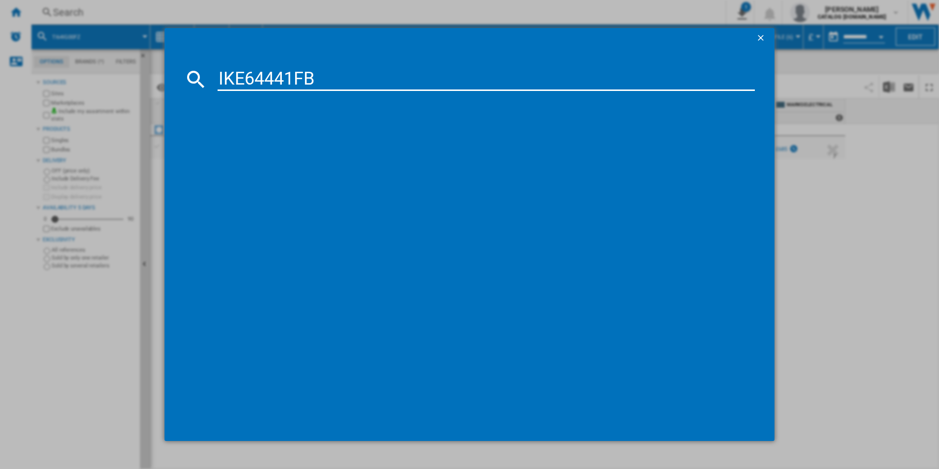
type input "IKE64441FB"
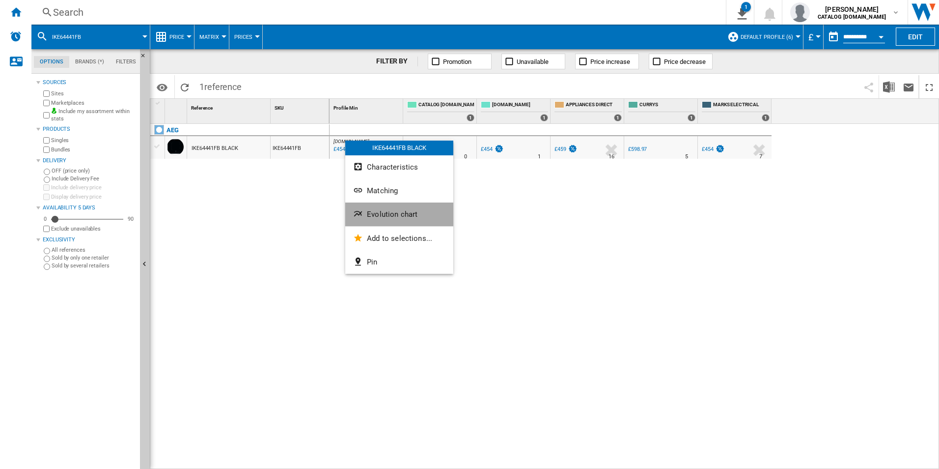
click at [357, 209] on ng-md-icon "Evolution chart" at bounding box center [359, 215] width 12 height 12
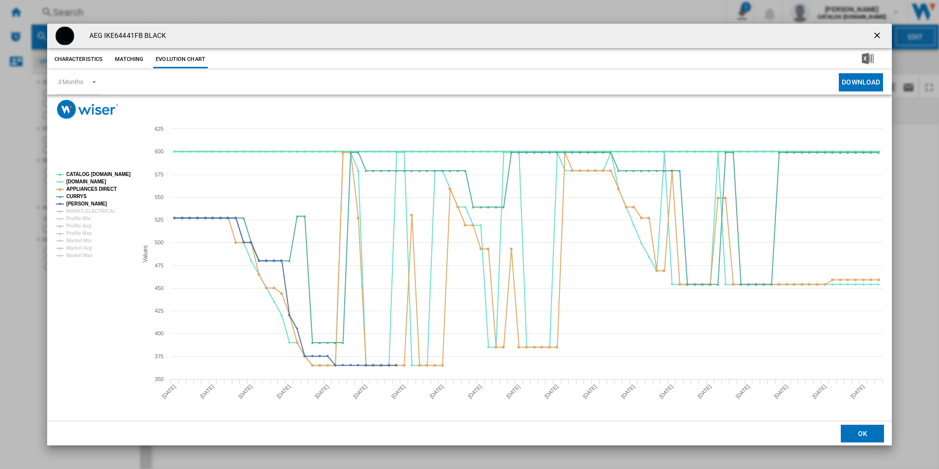
click at [112, 172] on tspan "CATALOG [DOMAIN_NAME]" at bounding box center [98, 173] width 64 height 5
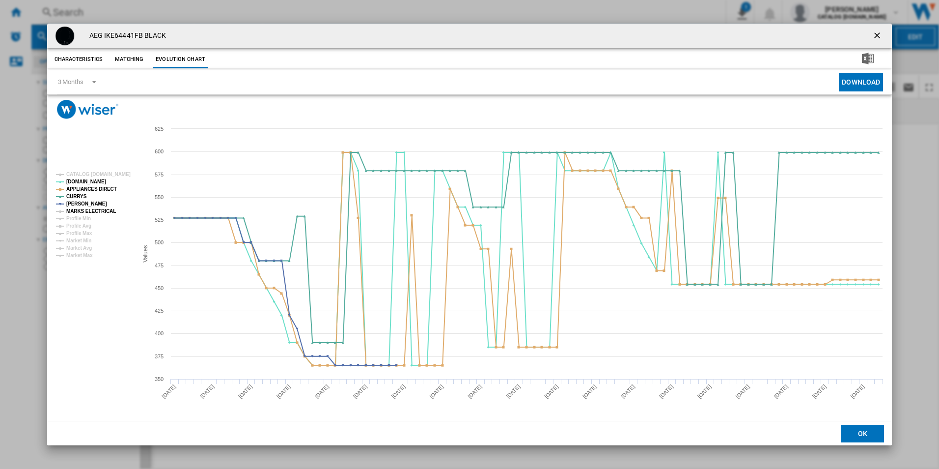
click at [102, 209] on tspan "MARKS ELECTRICAL" at bounding box center [91, 210] width 50 height 5
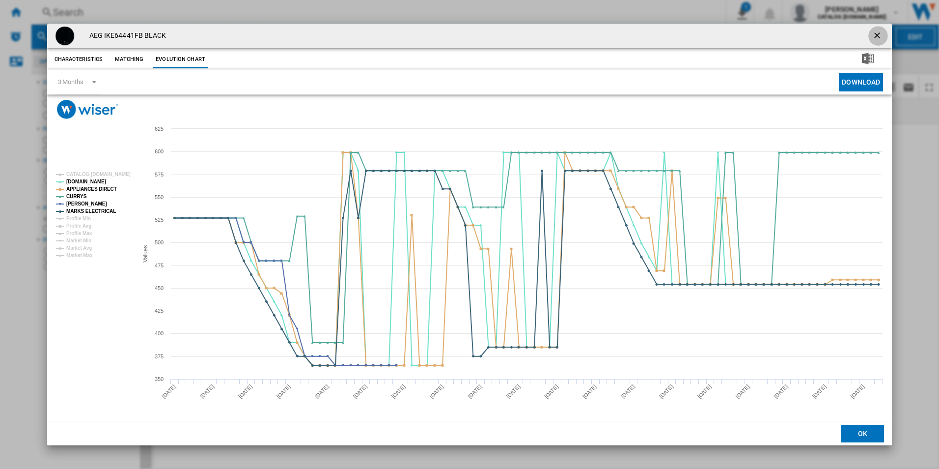
click at [878, 37] on ng-md-icon "getI18NText('BUTTONS.CLOSE_DIALOG')" at bounding box center [878, 36] width 12 height 12
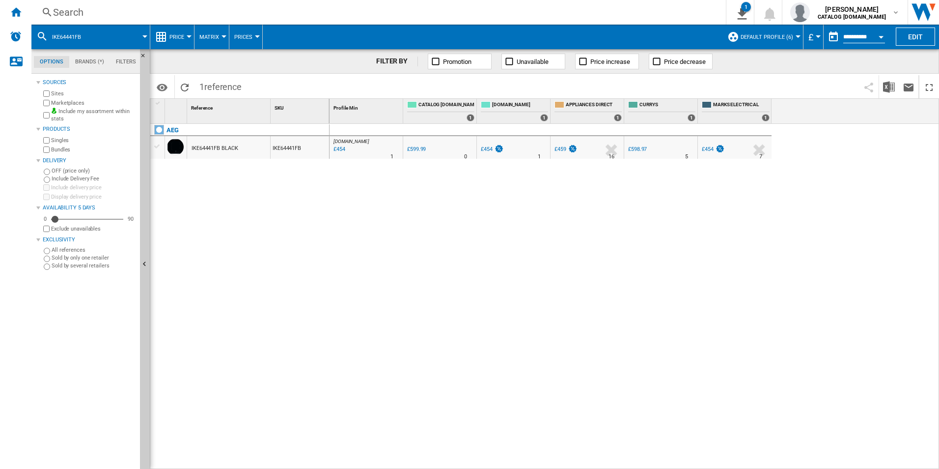
click at [612, 9] on div "Search" at bounding box center [376, 12] width 647 height 14
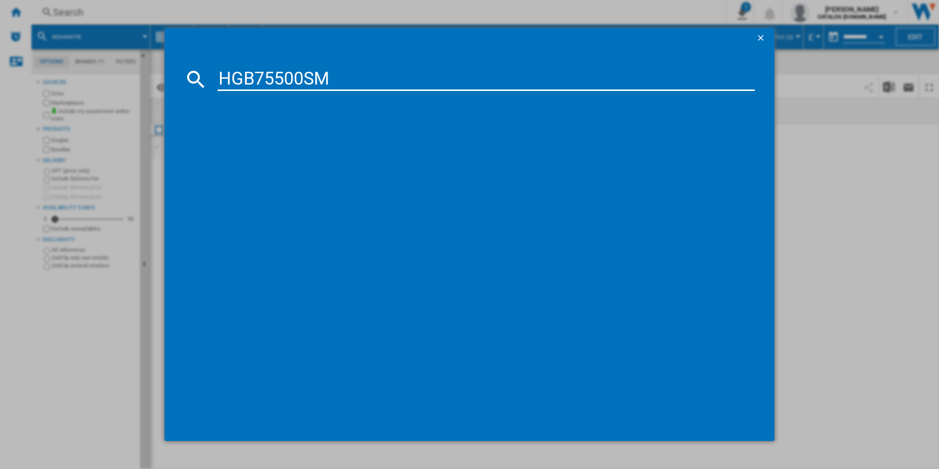
type input "HGB75500SM"
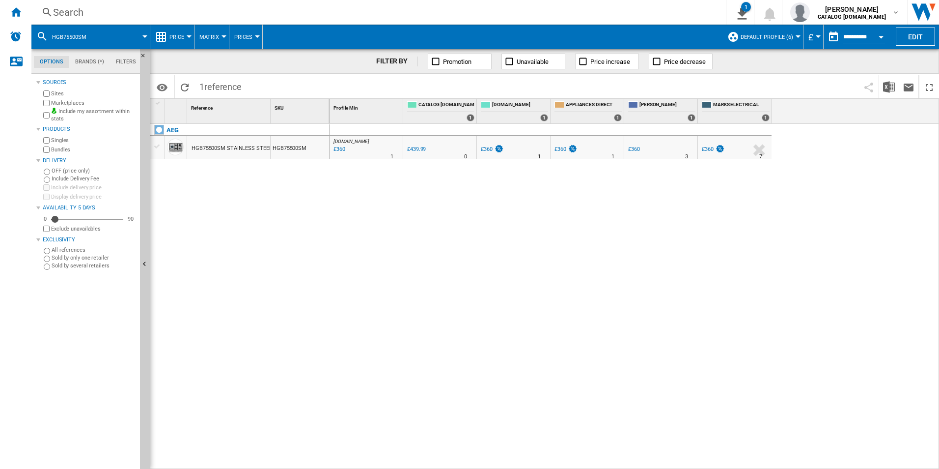
drag, startPoint x: 362, startPoint y: 150, endPoint x: 305, endPoint y: 193, distance: 72.3
click at [305, 193] on div at bounding box center [469, 234] width 939 height 469
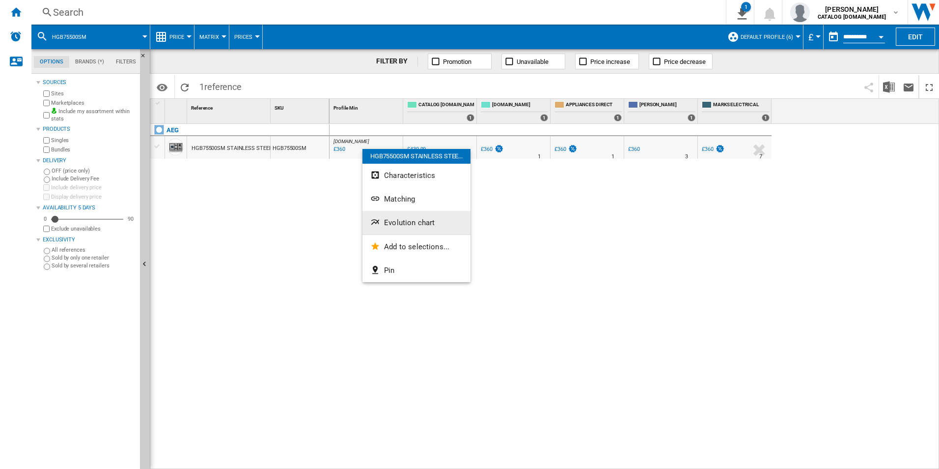
click at [403, 221] on span "Evolution chart" at bounding box center [409, 222] width 51 height 9
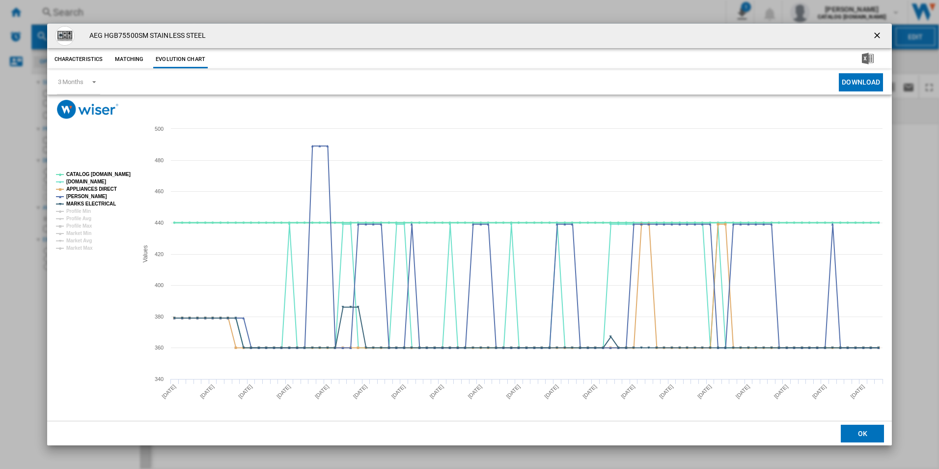
click at [124, 176] on tspan "CATALOG [DOMAIN_NAME]" at bounding box center [98, 173] width 64 height 5
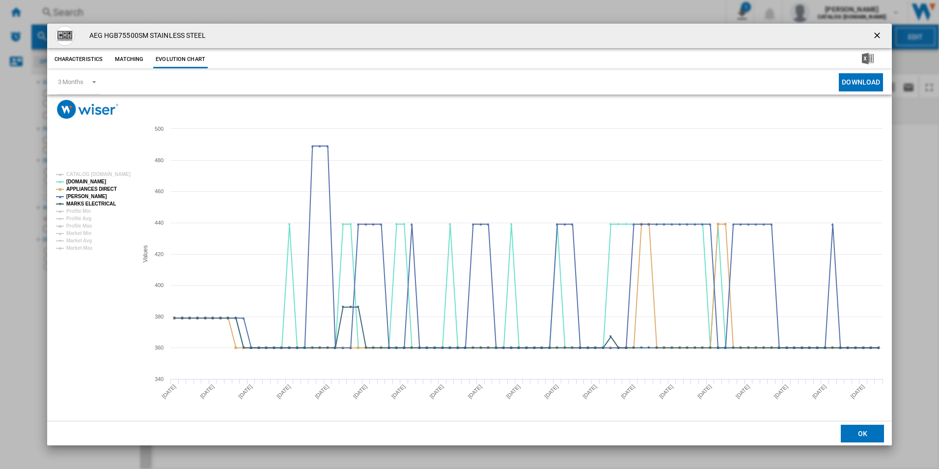
drag, startPoint x: 879, startPoint y: 36, endPoint x: 823, endPoint y: 33, distance: 56.1
click at [879, 36] on ng-md-icon "getI18NText('BUTTONS.CLOSE_DIALOG')" at bounding box center [878, 36] width 12 height 12
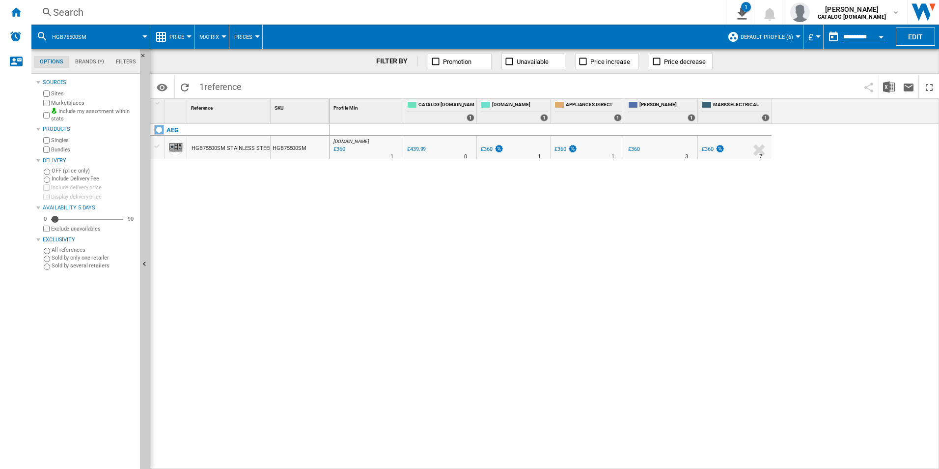
click at [556, 13] on div "Search" at bounding box center [376, 12] width 647 height 14
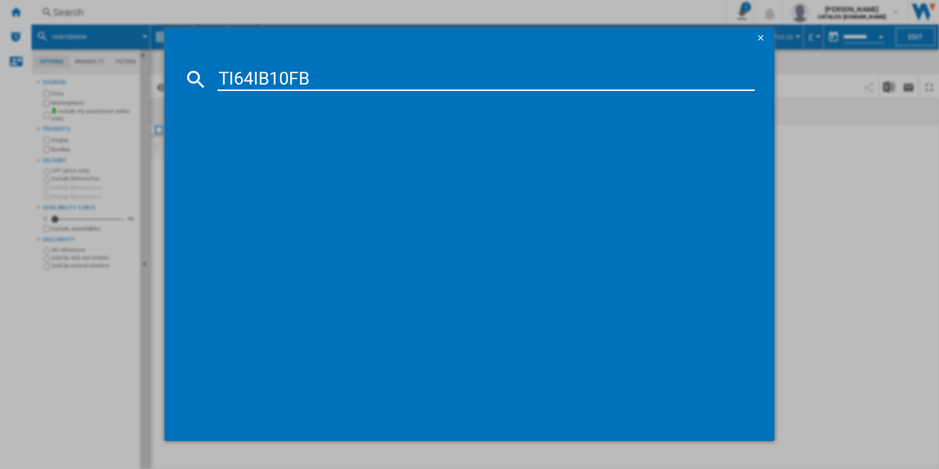
type input "TI64IB10FB"
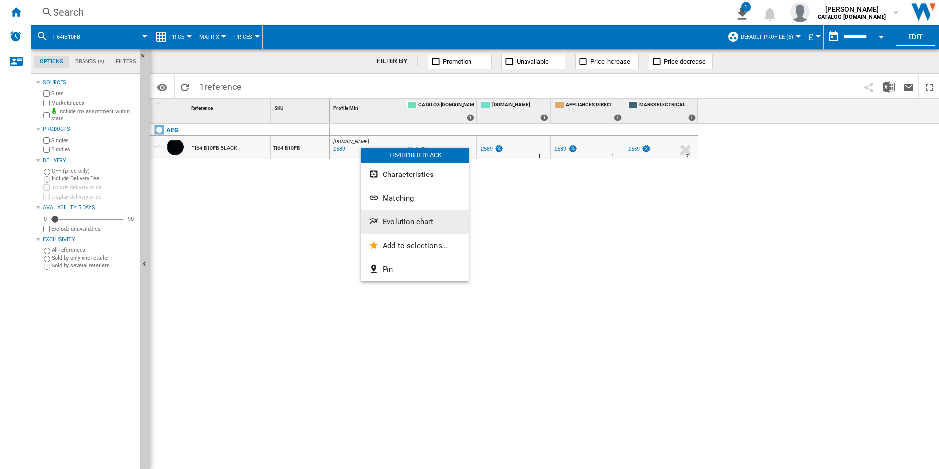
click at [401, 223] on span "Evolution chart" at bounding box center [408, 221] width 51 height 9
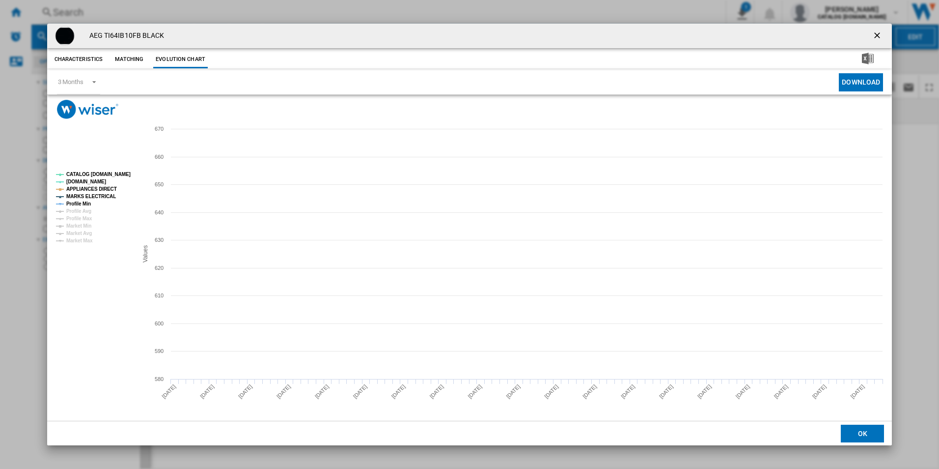
click at [111, 172] on tspan "CATALOG [DOMAIN_NAME]" at bounding box center [98, 173] width 64 height 5
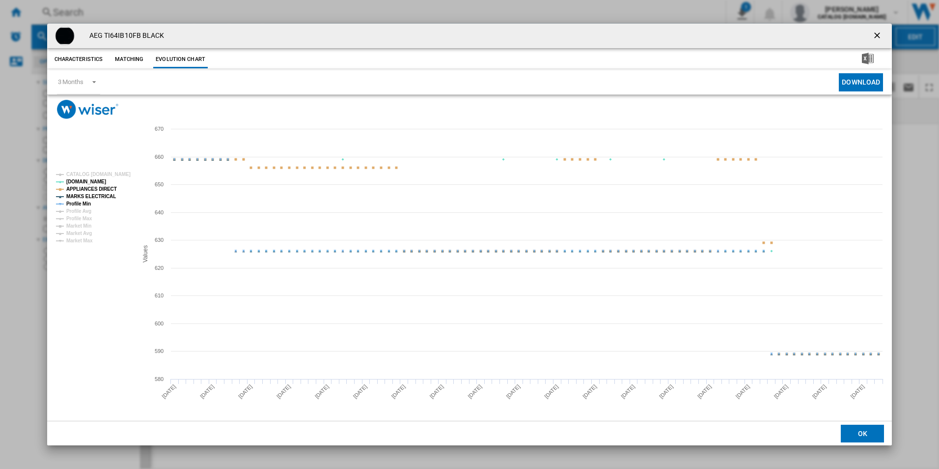
click at [78, 204] on tspan "Profile Min" at bounding box center [78, 203] width 25 height 5
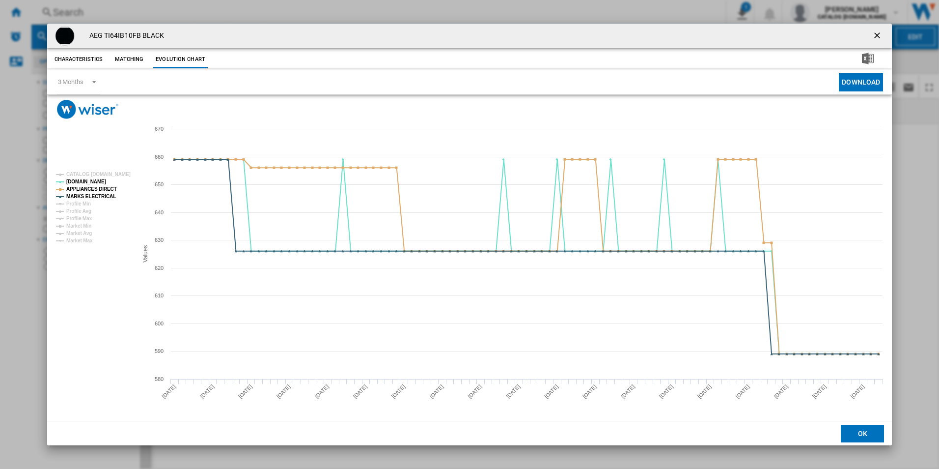
click at [878, 35] on ng-md-icon "getI18NText('BUTTONS.CLOSE_DIALOG')" at bounding box center [878, 36] width 12 height 12
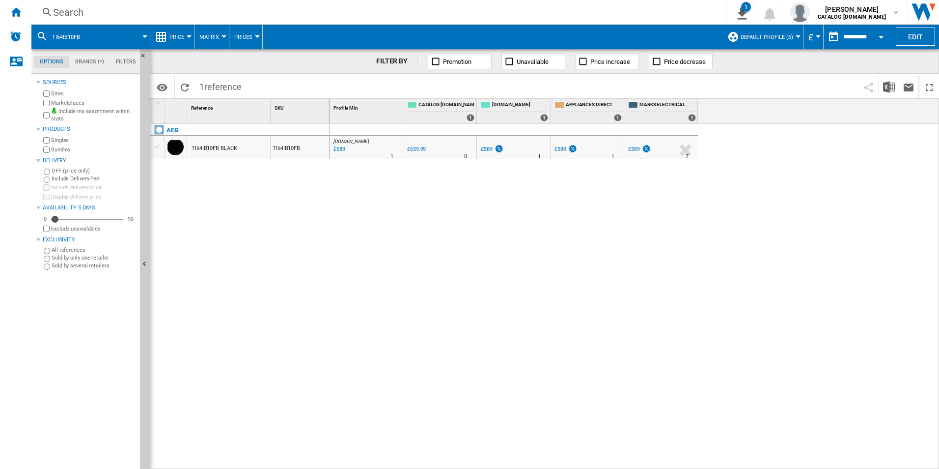
click at [582, 7] on div "Search" at bounding box center [376, 12] width 647 height 14
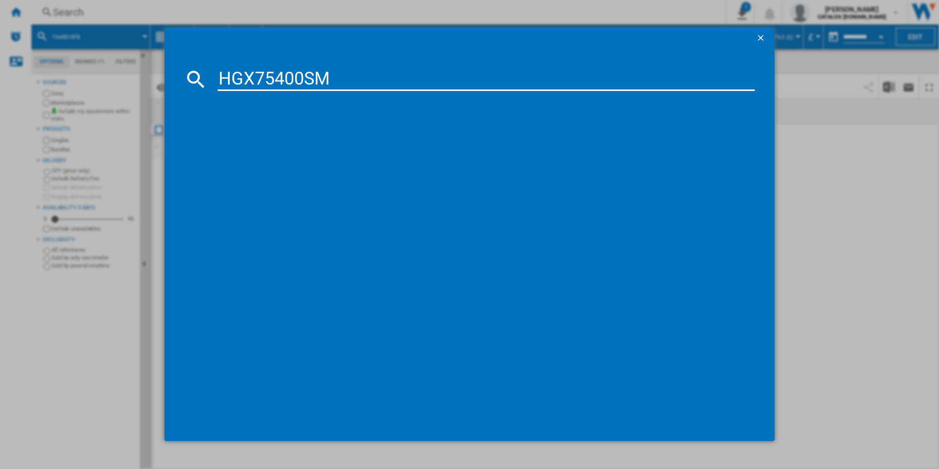
type input "HGX75400SM"
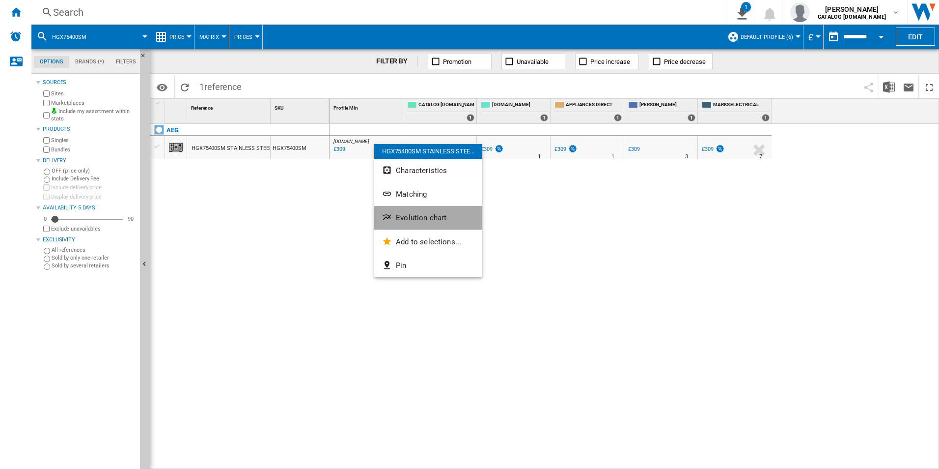
click at [408, 216] on span "Evolution chart" at bounding box center [421, 217] width 51 height 9
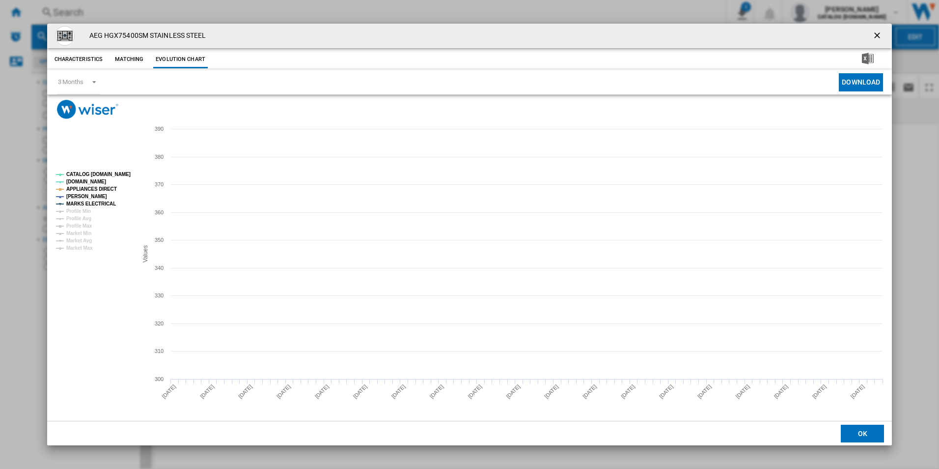
click at [110, 175] on tspan "CATALOG [DOMAIN_NAME]" at bounding box center [98, 173] width 64 height 5
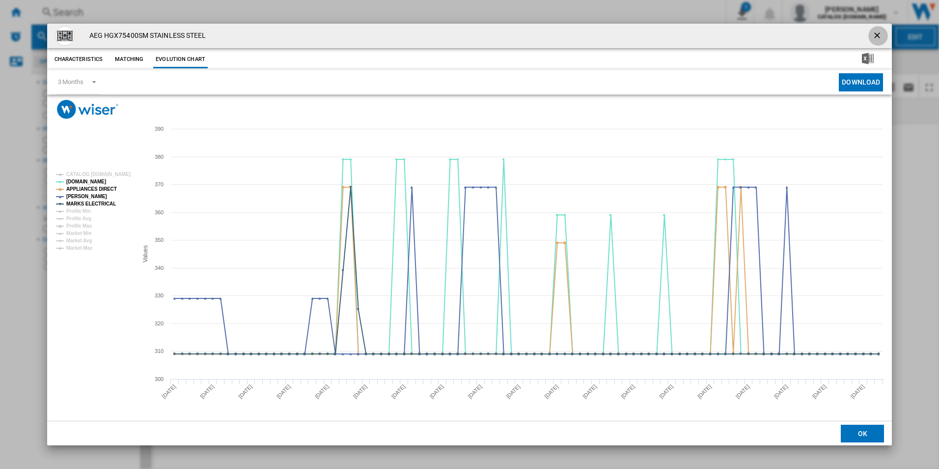
drag, startPoint x: 880, startPoint y: 36, endPoint x: 805, endPoint y: 32, distance: 75.8
click at [880, 36] on ng-md-icon "getI18NText('BUTTONS.CLOSE_DIALOG')" at bounding box center [878, 36] width 12 height 12
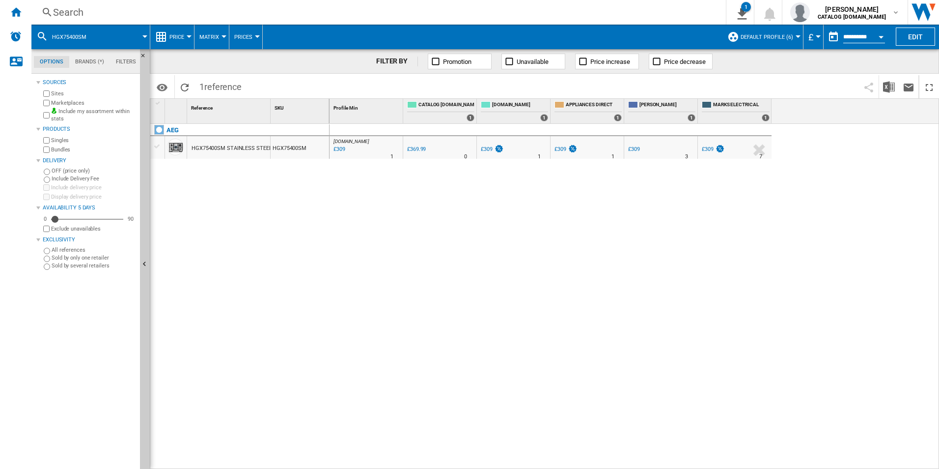
click at [555, 12] on div "Search" at bounding box center [376, 12] width 647 height 14
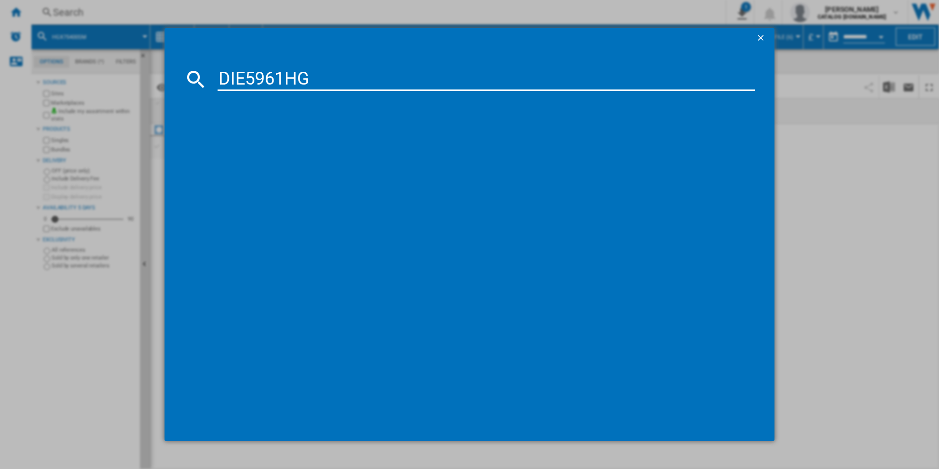
type input "DIE5961HG"
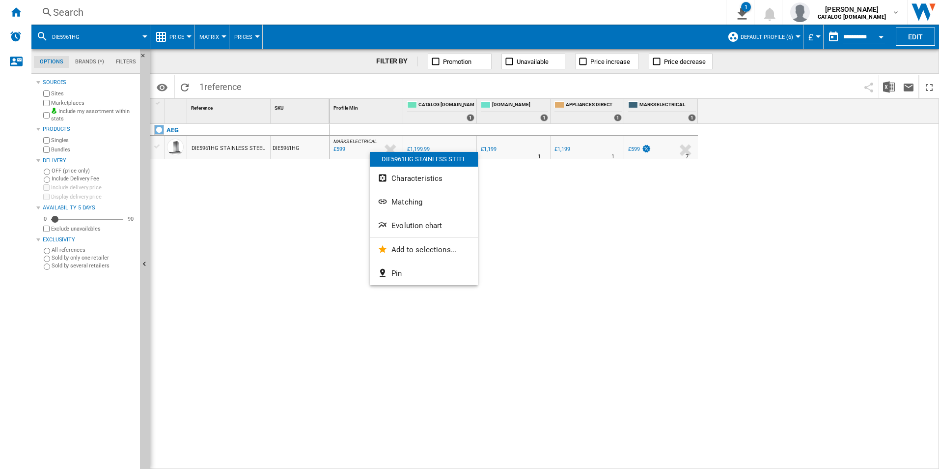
drag, startPoint x: 401, startPoint y: 232, endPoint x: 392, endPoint y: 233, distance: 8.4
click at [401, 233] on button "Evolution chart" at bounding box center [424, 226] width 108 height 24
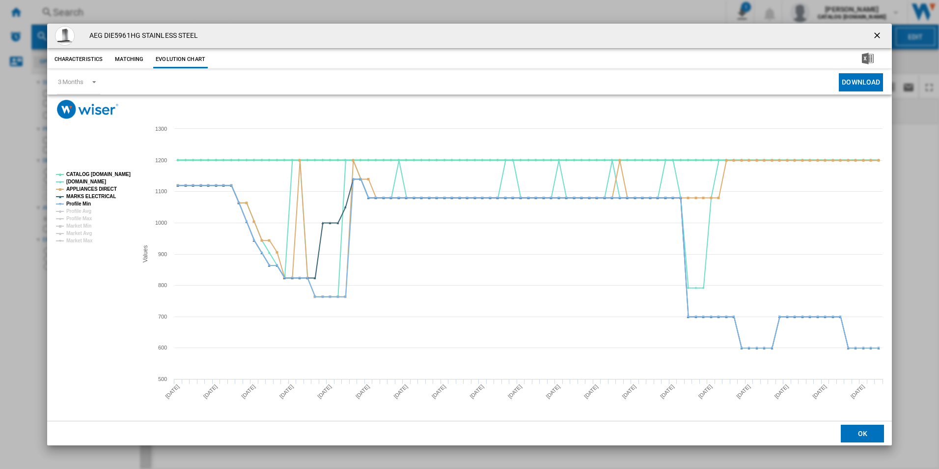
click at [109, 173] on tspan "CATALOG [DOMAIN_NAME]" at bounding box center [98, 173] width 64 height 5
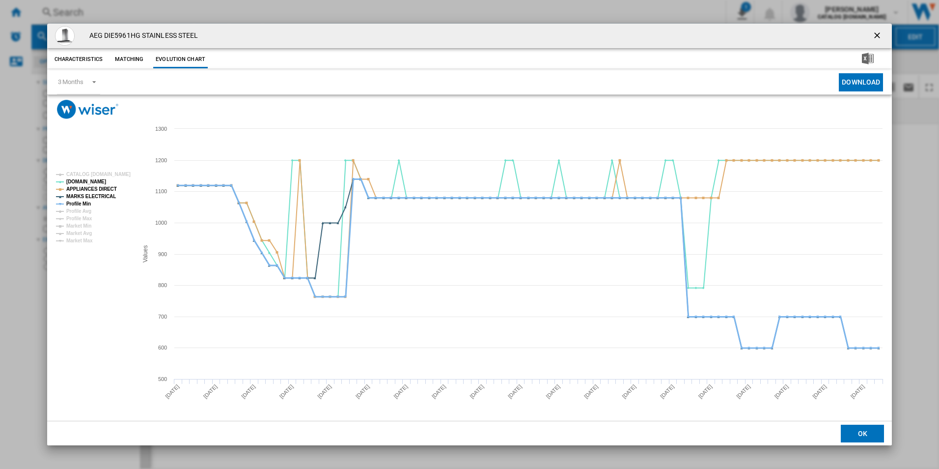
click at [82, 202] on tspan "Profile Min" at bounding box center [78, 203] width 25 height 5
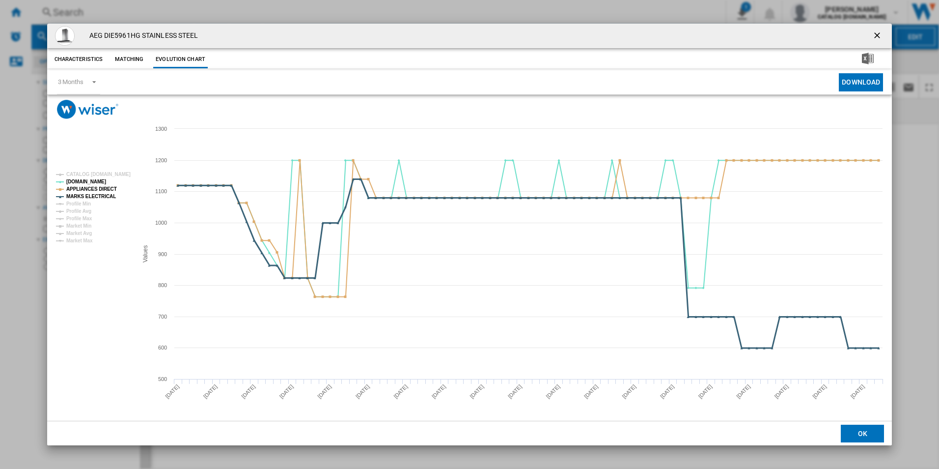
click at [88, 195] on tspan "MARKS ELECTRICAL" at bounding box center [91, 196] width 50 height 5
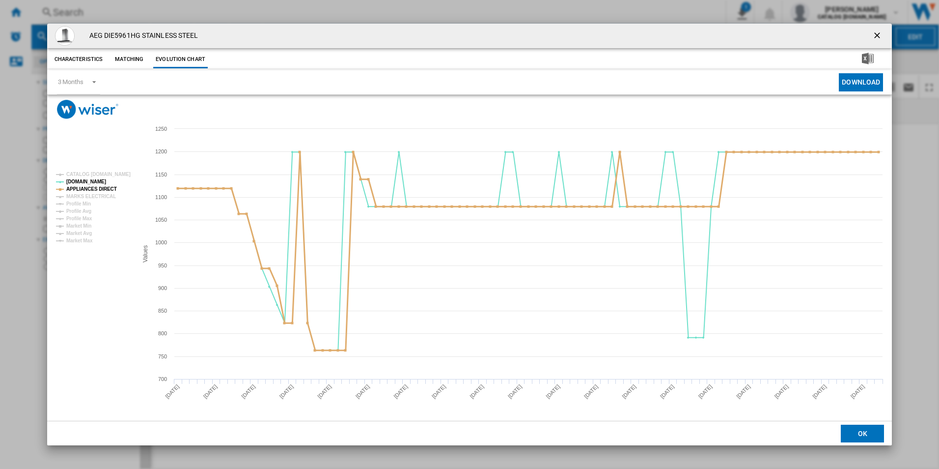
click at [93, 189] on tspan "APPLIANCES DIRECT" at bounding box center [91, 188] width 51 height 5
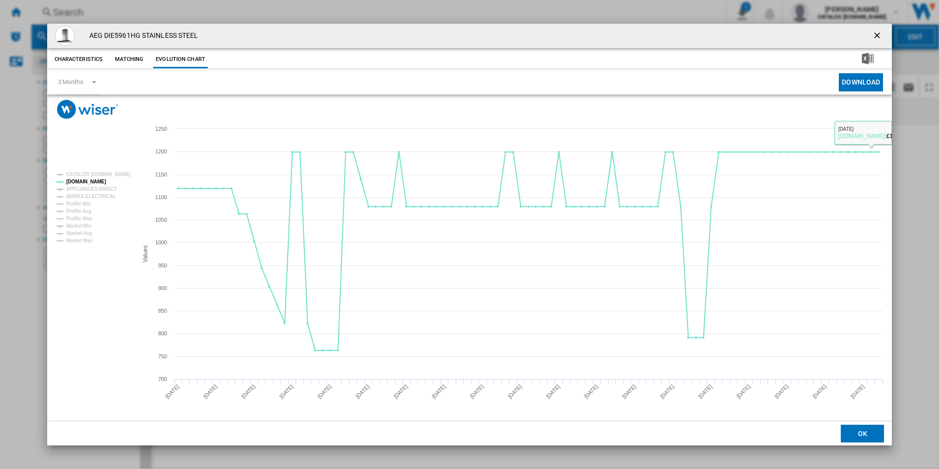
click at [882, 36] on ng-md-icon "getI18NText('BUTTONS.CLOSE_DIALOG')" at bounding box center [878, 36] width 12 height 12
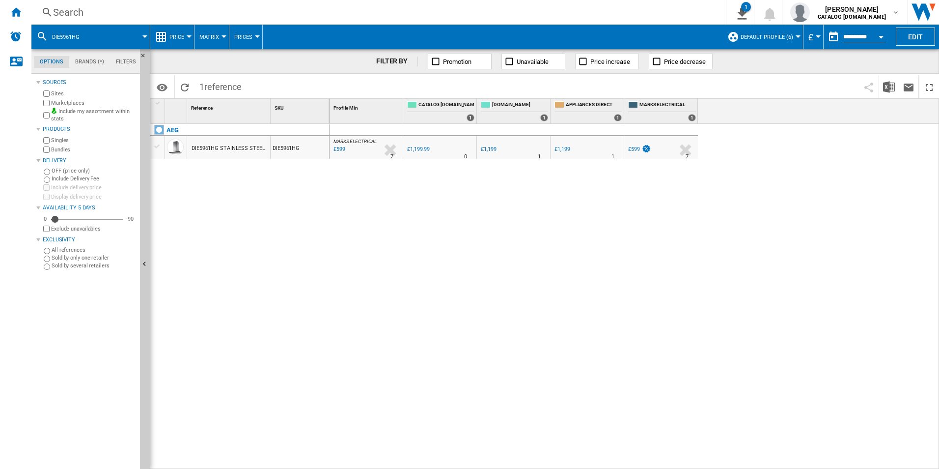
click at [607, 7] on div "Search" at bounding box center [376, 12] width 647 height 14
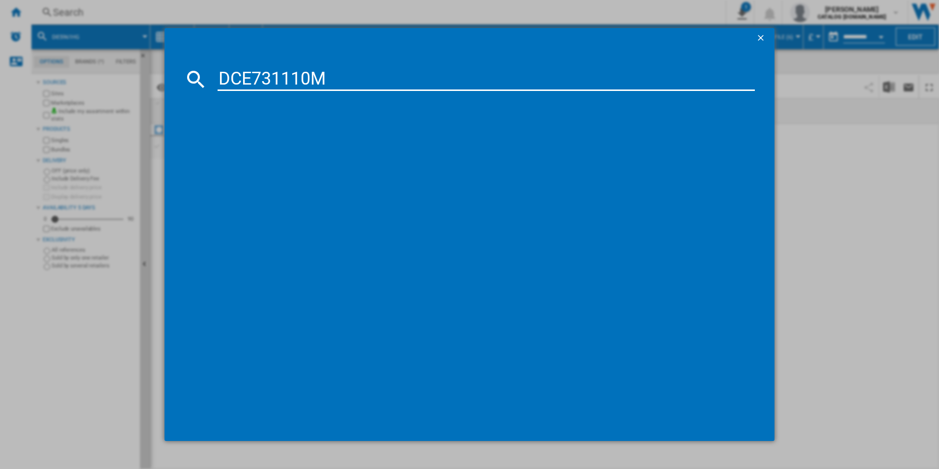
type input "DCE731110M"
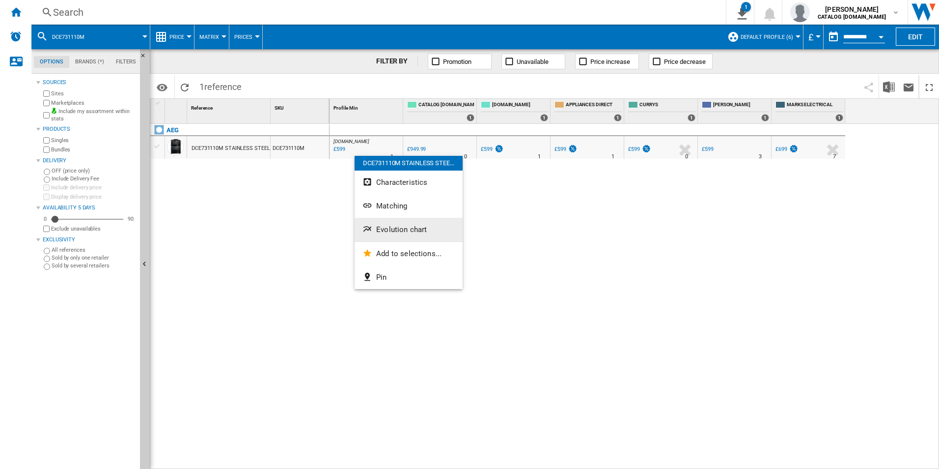
click at [384, 225] on span "Evolution chart" at bounding box center [401, 229] width 51 height 9
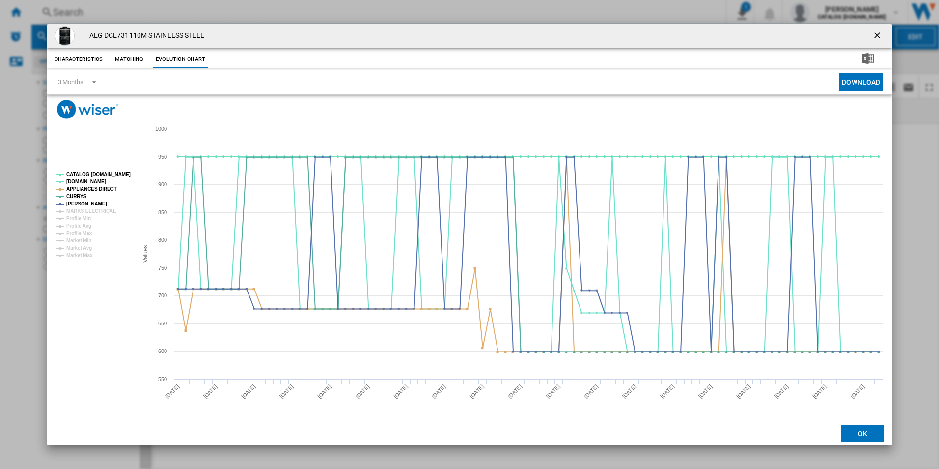
click at [115, 171] on tspan "CATALOG [DOMAIN_NAME]" at bounding box center [98, 173] width 64 height 5
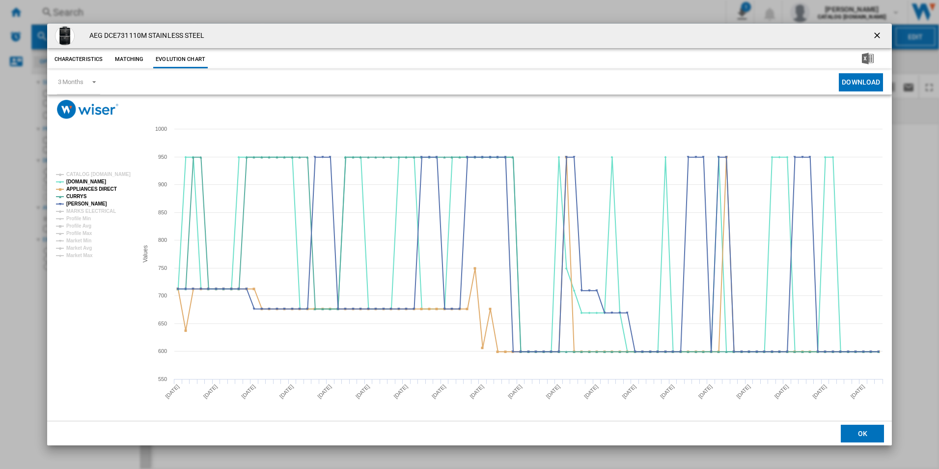
click at [97, 183] on rect "Product popup" at bounding box center [93, 215] width 82 height 94
click at [100, 184] on rect "Product popup" at bounding box center [93, 215] width 82 height 94
click at [102, 189] on tspan "APPLIANCES DIRECT" at bounding box center [91, 188] width 51 height 5
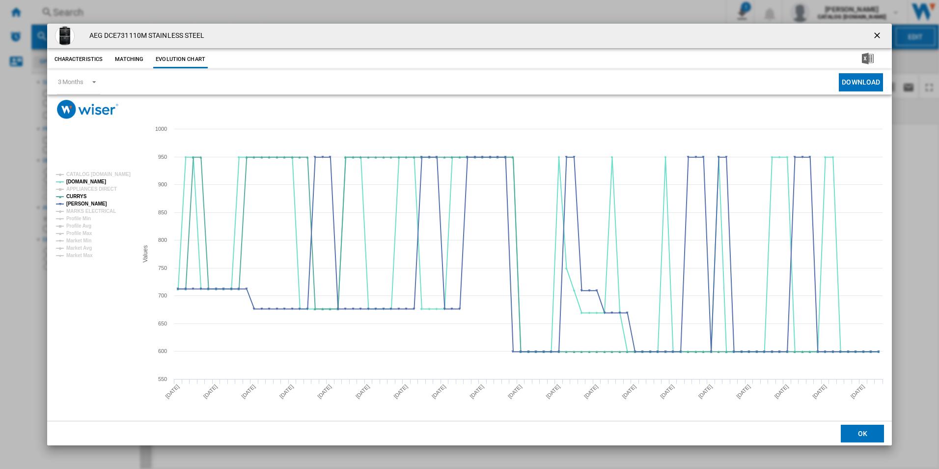
click at [878, 37] on ng-md-icon "getI18NText('BUTTONS.CLOSE_DIALOG')" at bounding box center [878, 36] width 12 height 12
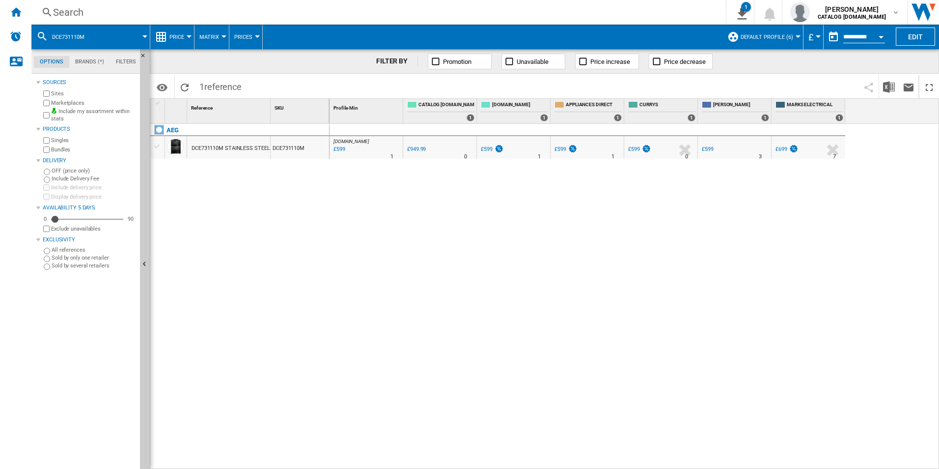
click at [593, 13] on div "Search" at bounding box center [376, 12] width 647 height 14
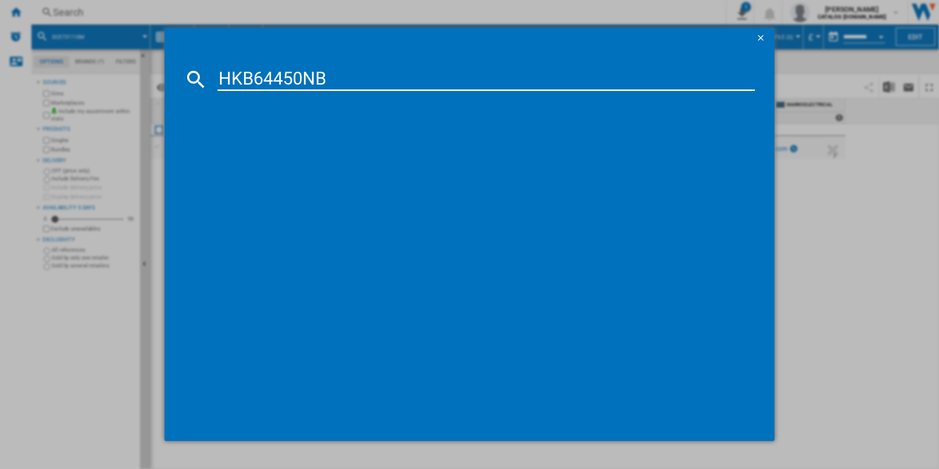
type input "HKB64450NB"
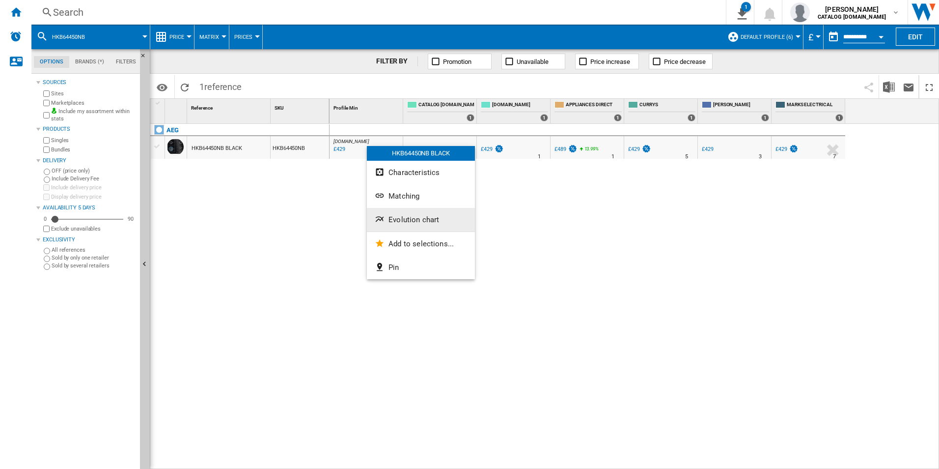
click at [405, 214] on button "Evolution chart" at bounding box center [421, 220] width 108 height 24
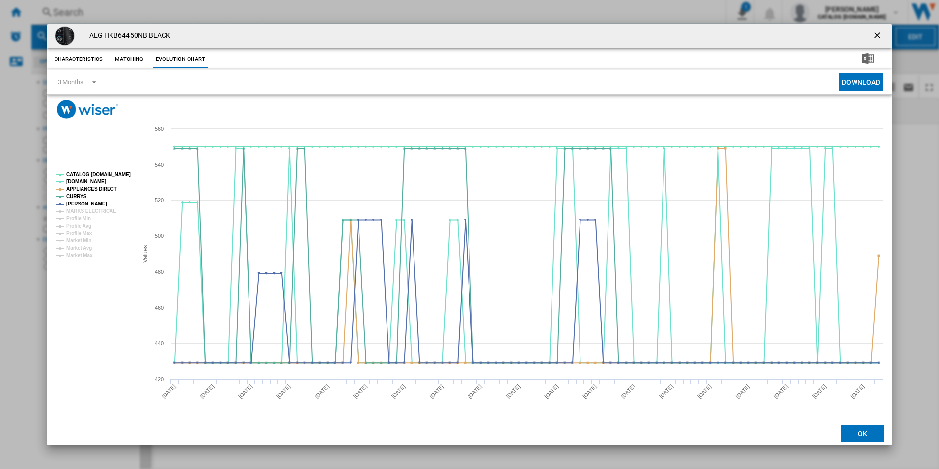
click at [115, 172] on tspan "CATALOG [DOMAIN_NAME]" at bounding box center [98, 173] width 64 height 5
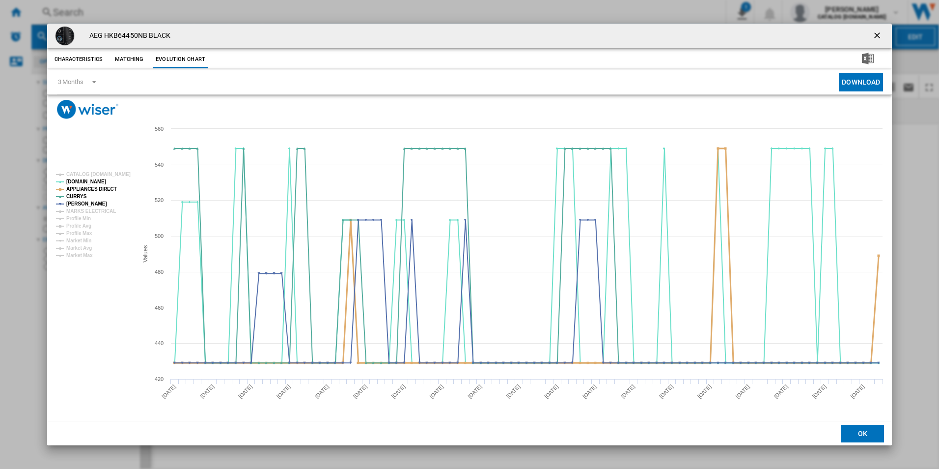
click at [108, 188] on tspan "APPLIANCES DIRECT" at bounding box center [91, 188] width 51 height 5
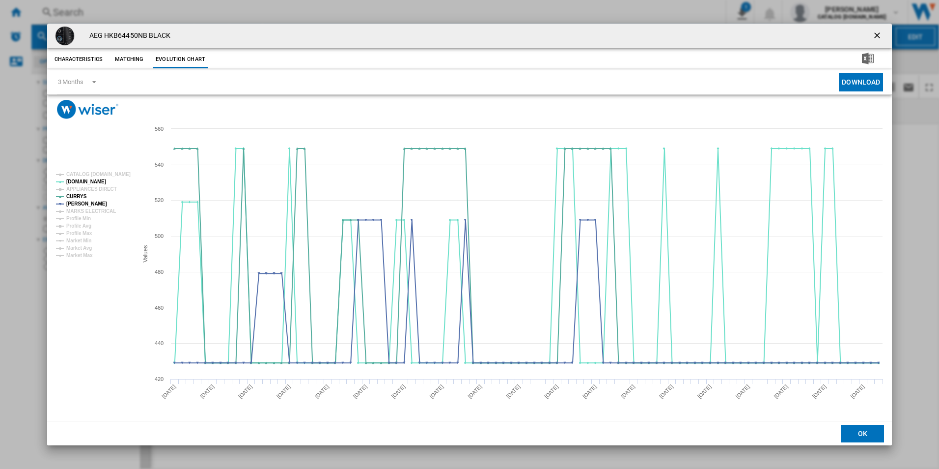
drag, startPoint x: 881, startPoint y: 32, endPoint x: 840, endPoint y: 35, distance: 41.4
click at [880, 32] on ng-md-icon "getI18NText('BUTTONS.CLOSE_DIALOG')" at bounding box center [878, 36] width 12 height 12
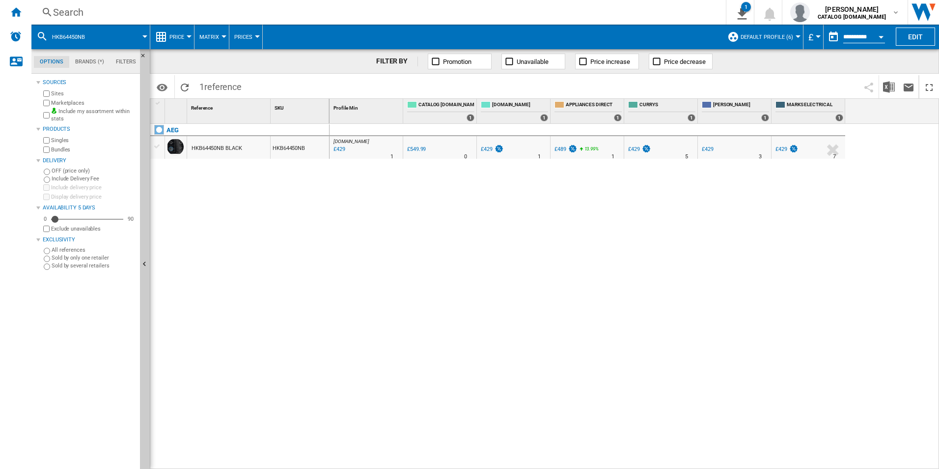
click at [609, 10] on div "Search" at bounding box center [376, 12] width 647 height 14
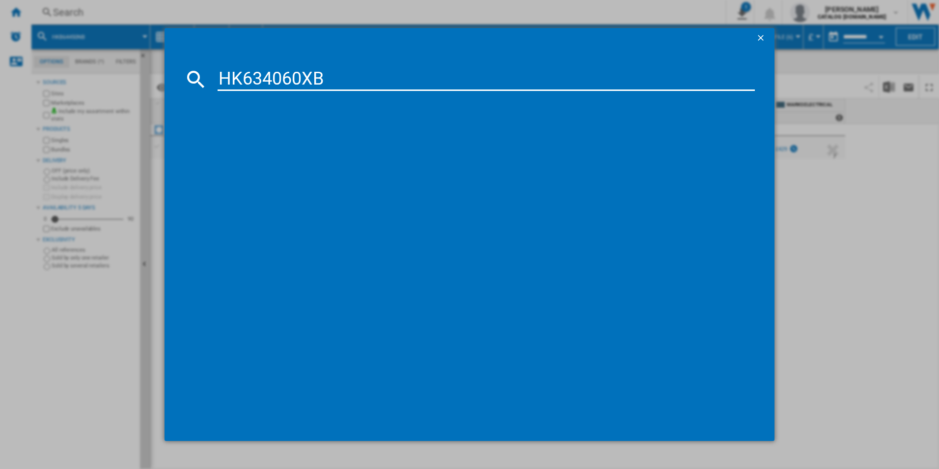
type input "HK634060XB"
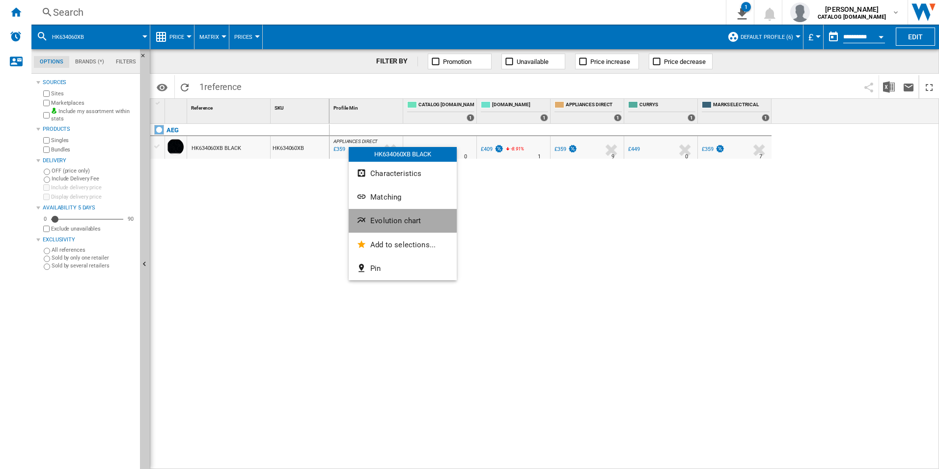
click at [377, 217] on span "Evolution chart" at bounding box center [395, 220] width 51 height 9
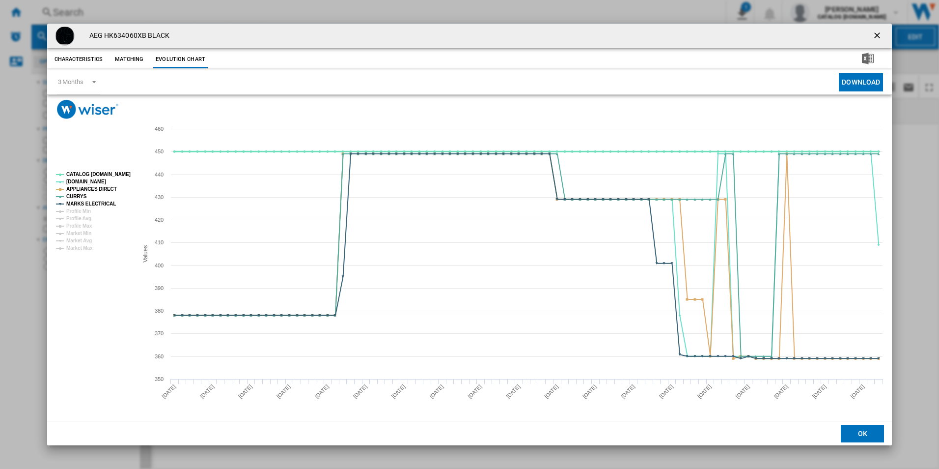
click at [104, 171] on tspan "CATALOG [DOMAIN_NAME]" at bounding box center [98, 173] width 64 height 5
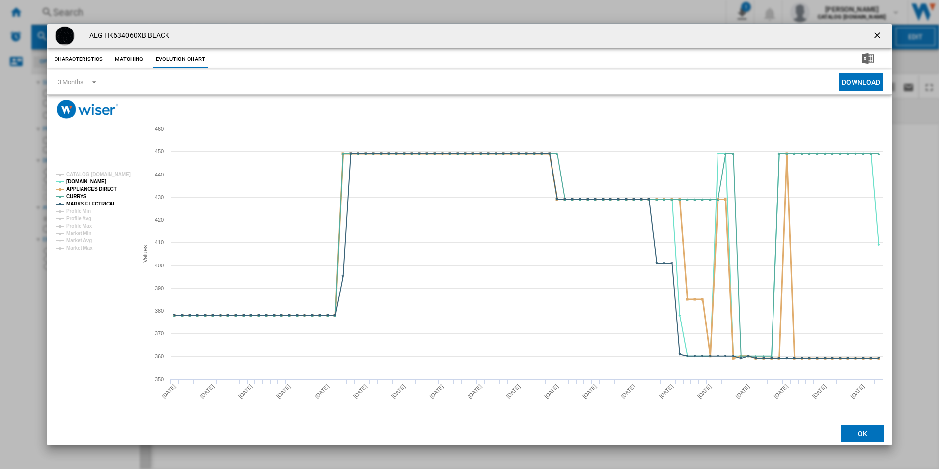
click at [105, 186] on tspan "APPLIANCES DIRECT" at bounding box center [91, 188] width 51 height 5
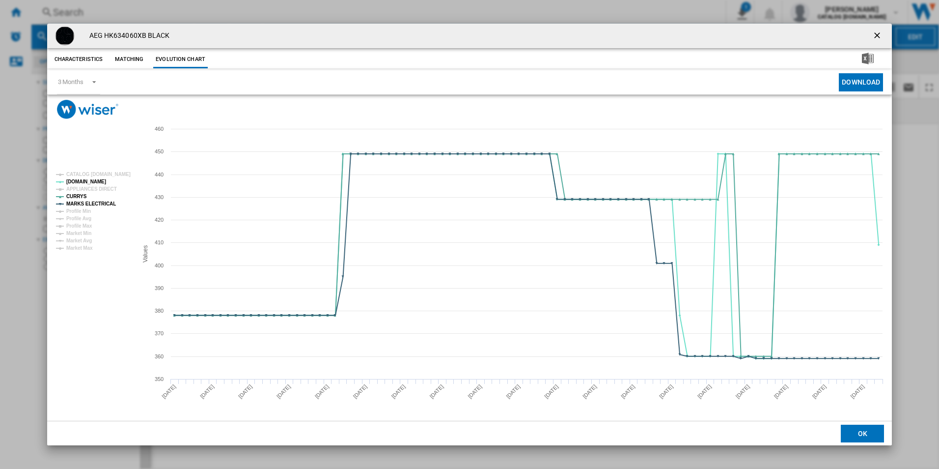
click at [103, 207] on rect "Product popup" at bounding box center [93, 211] width 82 height 86
click at [104, 203] on tspan "MARKS ELECTRICAL" at bounding box center [91, 203] width 50 height 5
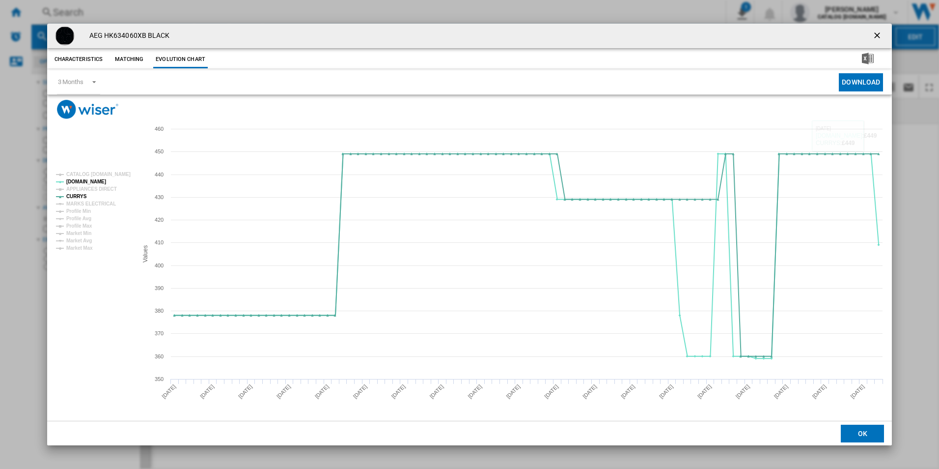
drag, startPoint x: 877, startPoint y: 39, endPoint x: 822, endPoint y: 38, distance: 54.5
click at [875, 39] on ng-md-icon "getI18NText('BUTTONS.CLOSE_DIALOG')" at bounding box center [878, 36] width 12 height 12
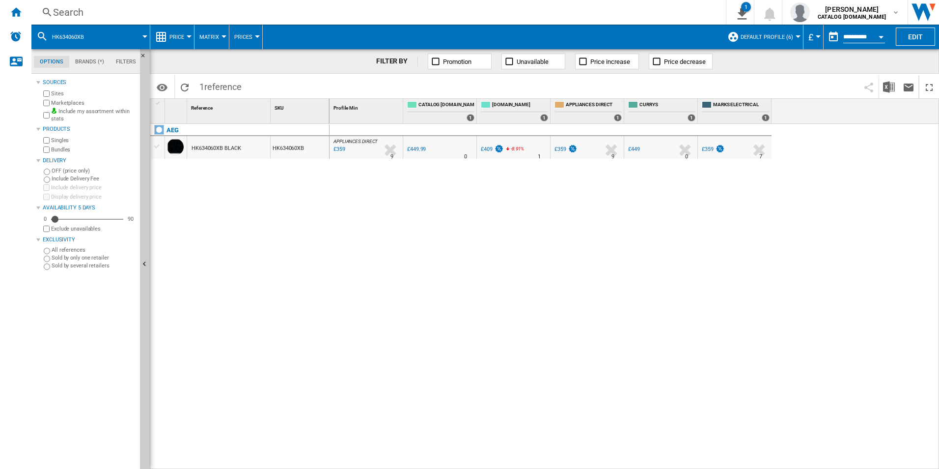
click at [544, 18] on div "Search" at bounding box center [376, 12] width 647 height 14
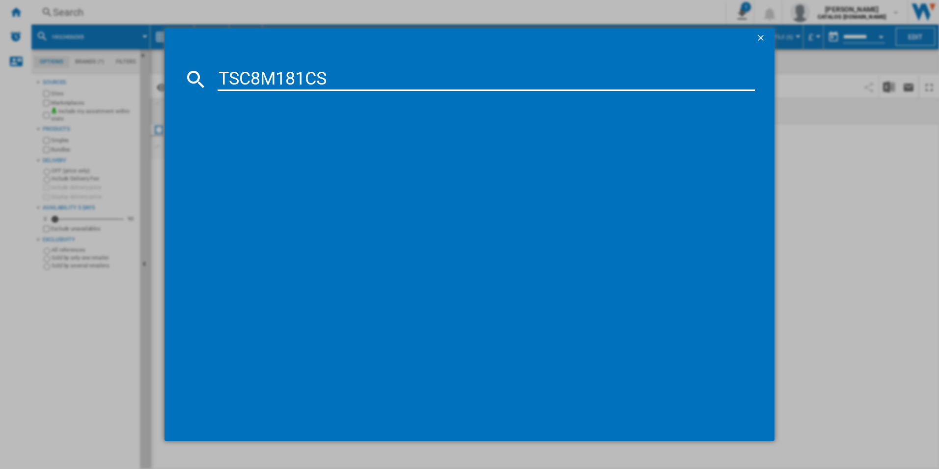
type input "TSC8M181CS"
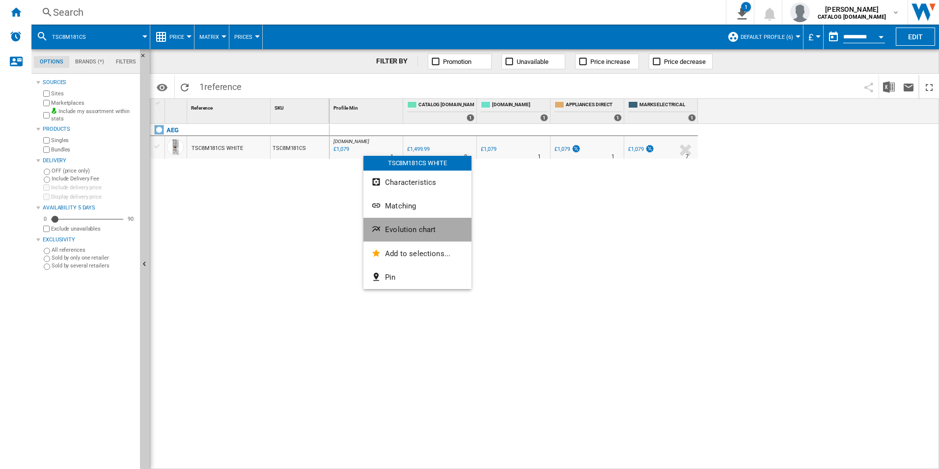
click at [384, 229] on button "Evolution chart" at bounding box center [417, 230] width 108 height 24
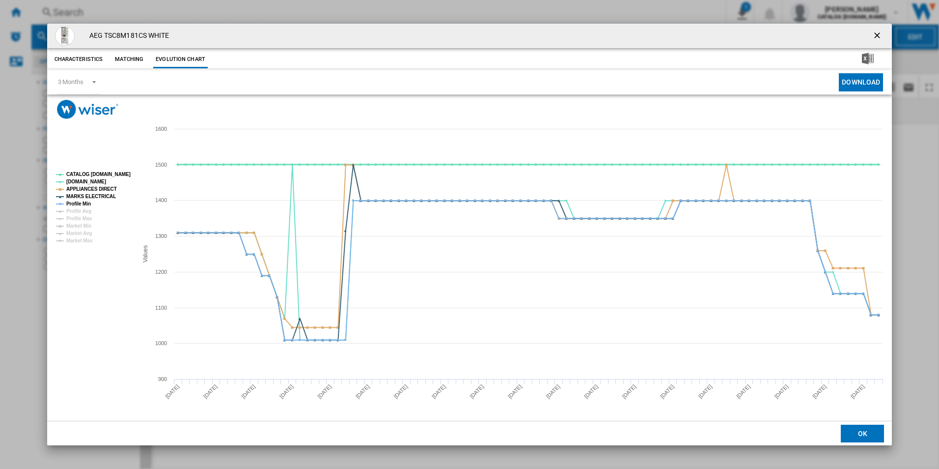
click at [116, 175] on tspan "CATALOG [DOMAIN_NAME]" at bounding box center [98, 173] width 64 height 5
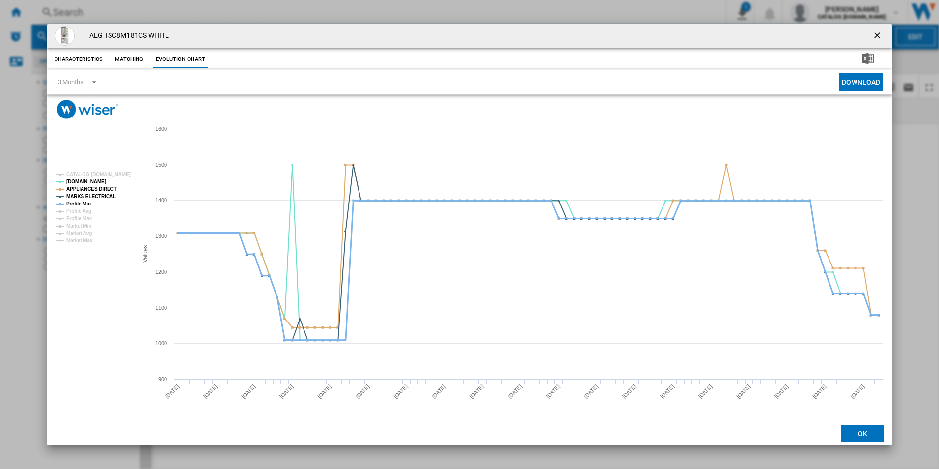
click at [80, 201] on tspan "Profile Min" at bounding box center [78, 203] width 25 height 5
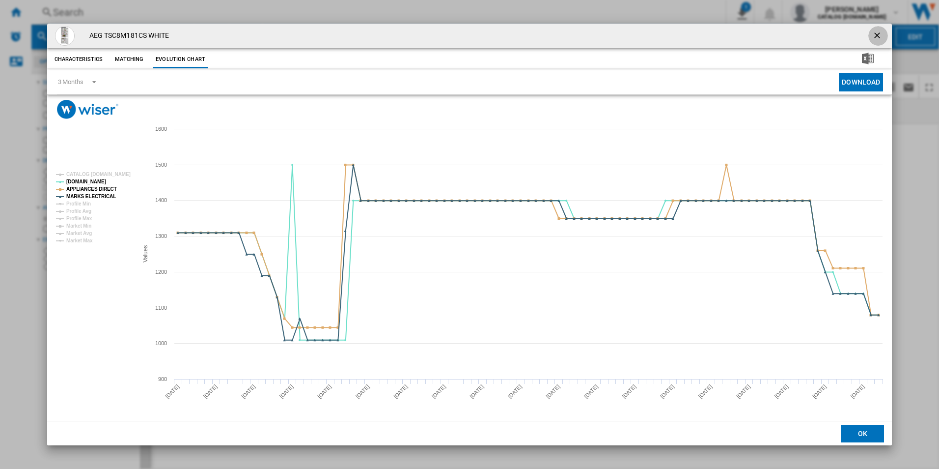
click at [874, 36] on ng-md-icon "getI18NText('BUTTONS.CLOSE_DIALOG')" at bounding box center [878, 36] width 12 height 12
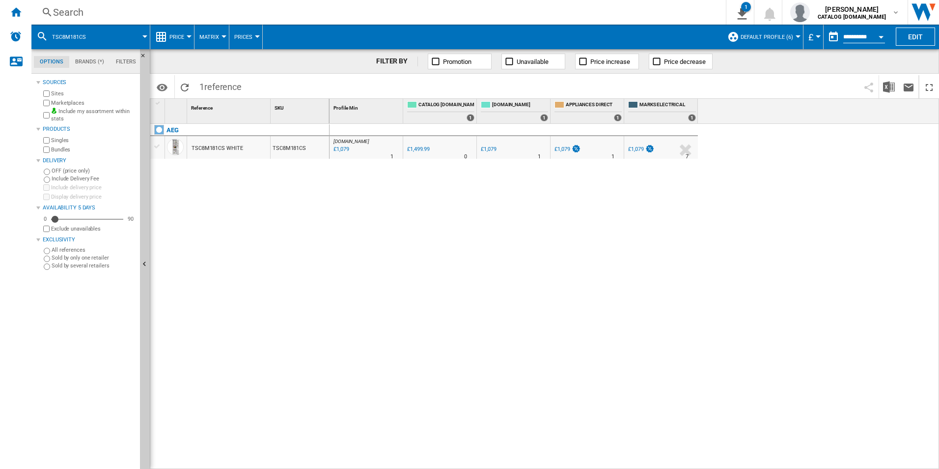
click at [458, 10] on div "Search" at bounding box center [376, 12] width 647 height 14
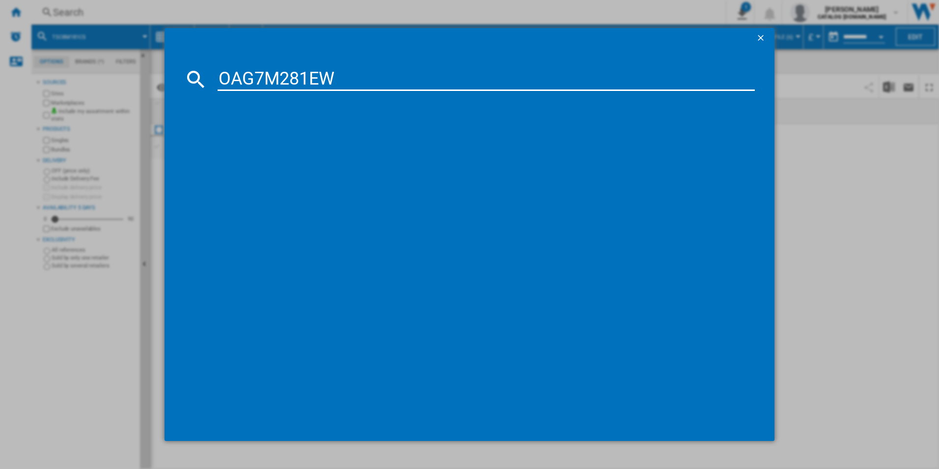
type input "OAG7M281EW"
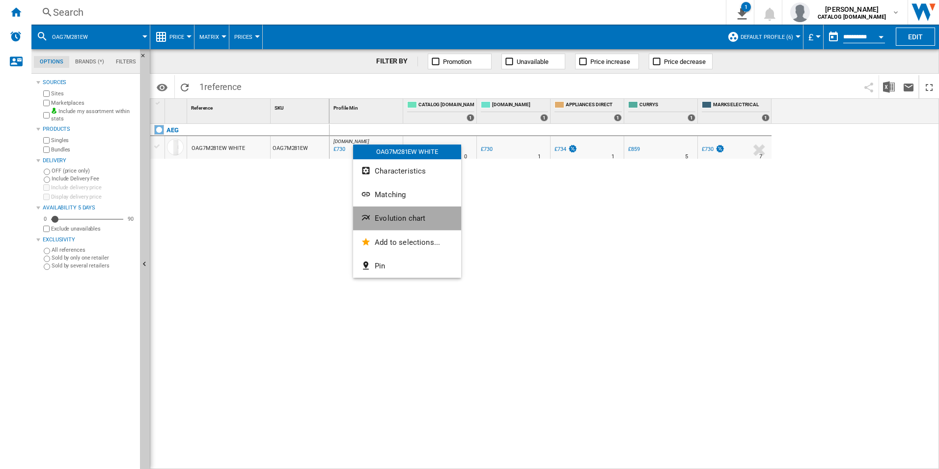
click at [413, 212] on button "Evolution chart" at bounding box center [407, 218] width 108 height 24
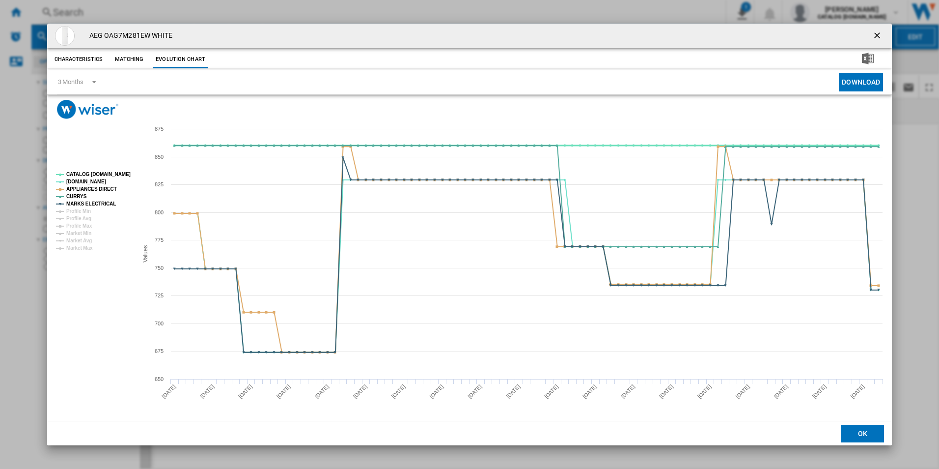
click at [123, 172] on tspan "CATALOG [DOMAIN_NAME]" at bounding box center [98, 173] width 64 height 5
click at [101, 191] on tspan "APPLIANCES DIRECT" at bounding box center [91, 188] width 51 height 5
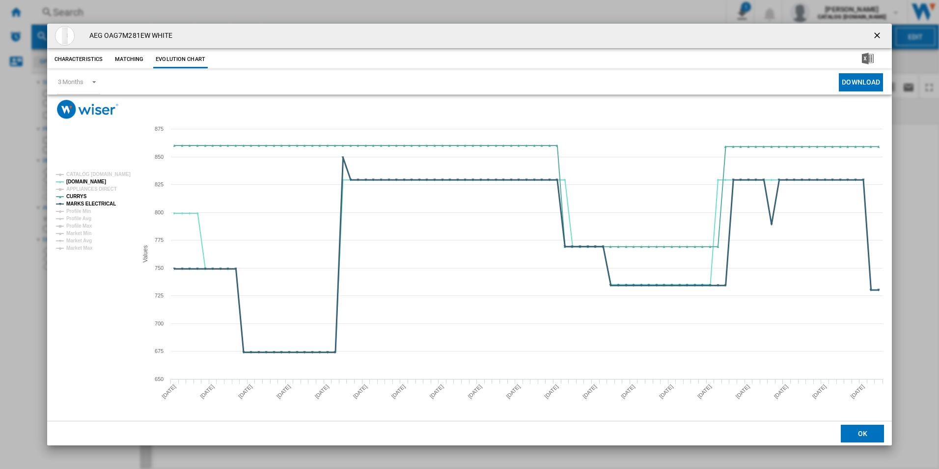
click at [98, 205] on tspan "MARKS ELECTRICAL" at bounding box center [91, 203] width 50 height 5
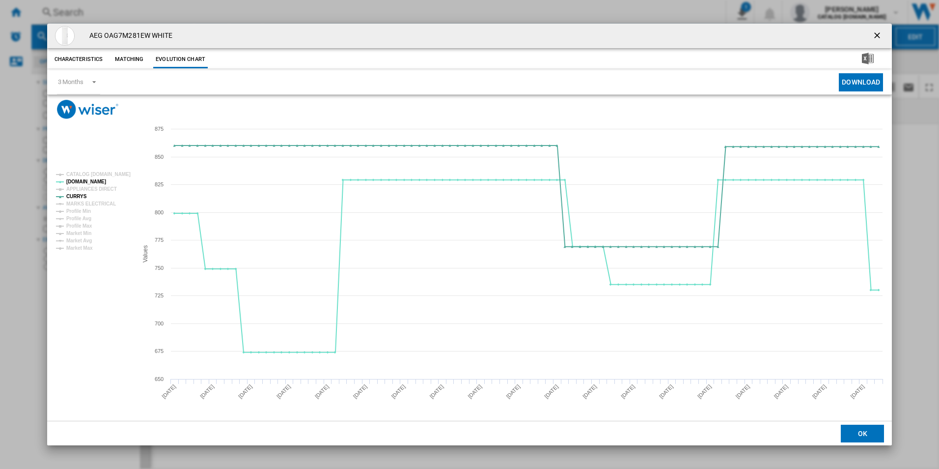
click at [877, 34] on ng-md-icon "getI18NText('BUTTONS.CLOSE_DIALOG')" at bounding box center [878, 36] width 12 height 12
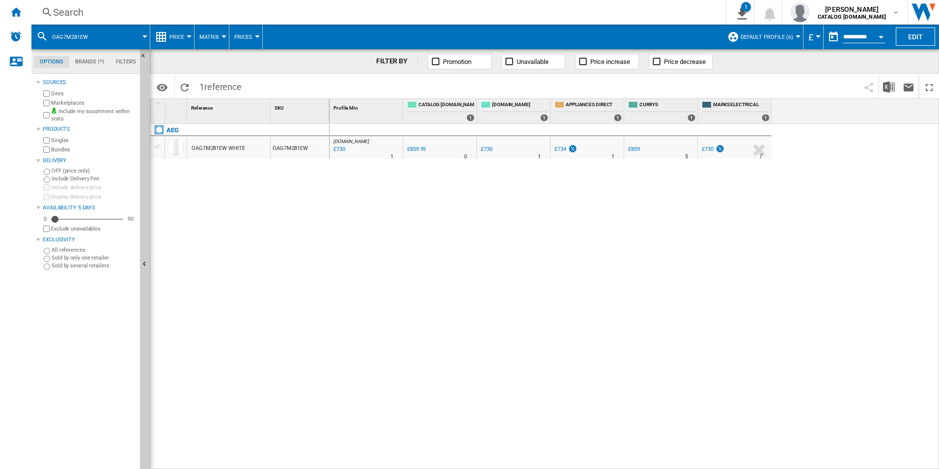
click at [462, 14] on div "Search" at bounding box center [376, 12] width 647 height 14
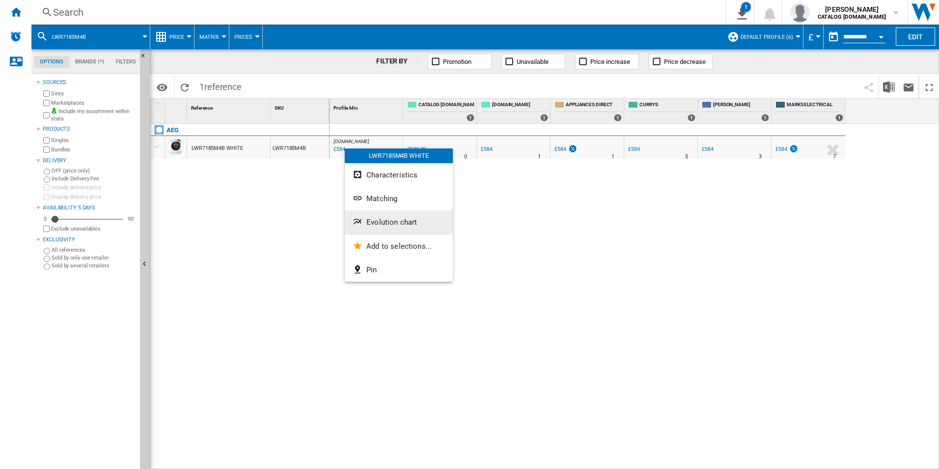
click at [374, 216] on button "Evolution chart" at bounding box center [399, 222] width 108 height 24
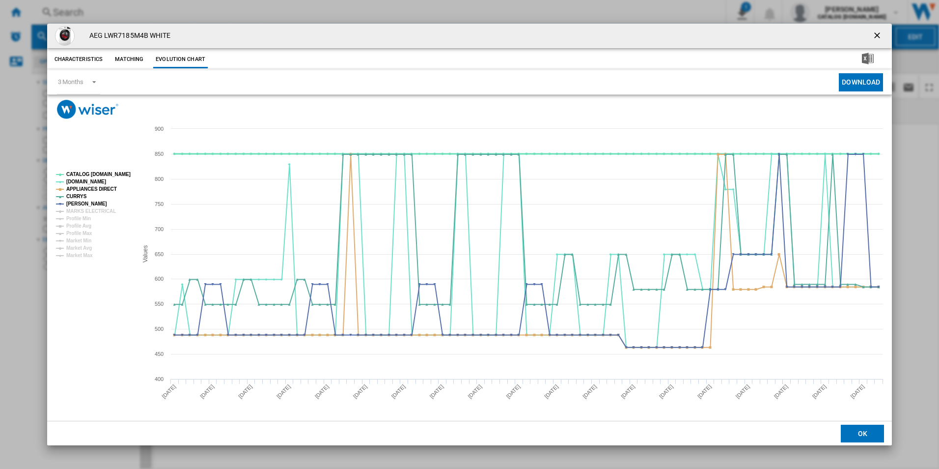
click at [115, 173] on tspan "CATALOG [DOMAIN_NAME]" at bounding box center [98, 173] width 64 height 5
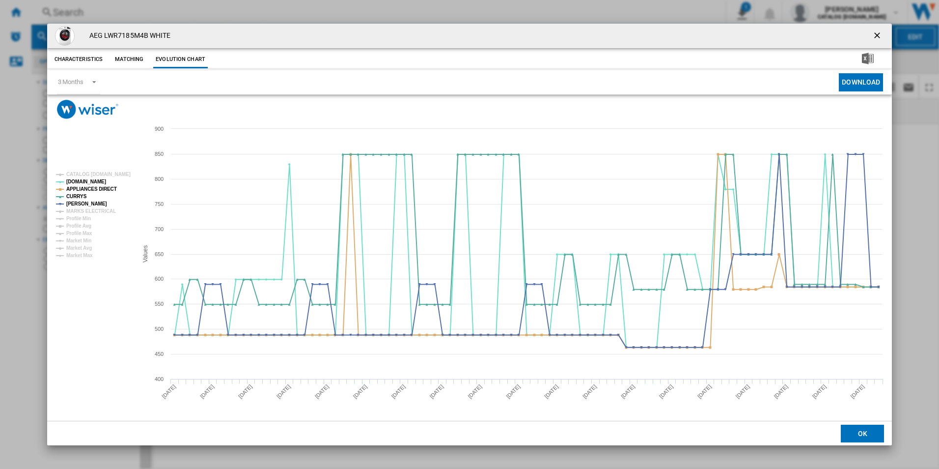
click at [109, 184] on rect "Product popup" at bounding box center [93, 215] width 82 height 94
click at [104, 191] on tspan "APPLIANCES DIRECT" at bounding box center [91, 188] width 51 height 5
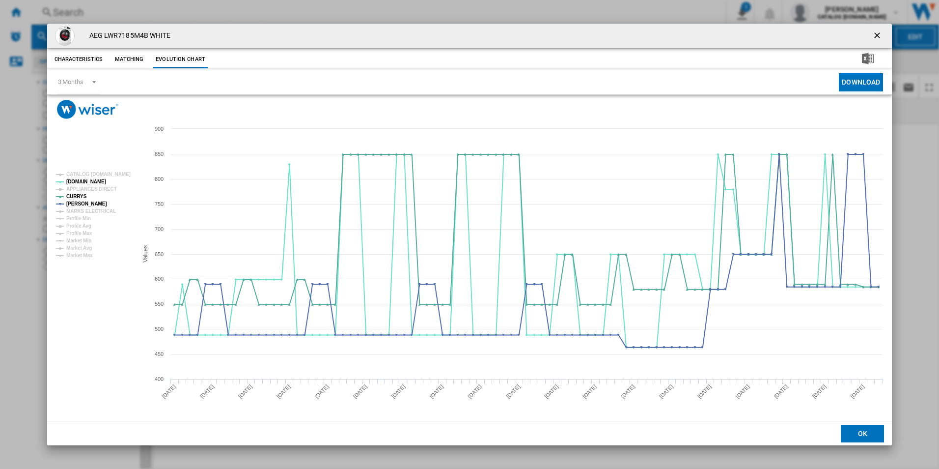
drag, startPoint x: 875, startPoint y: 36, endPoint x: 766, endPoint y: 43, distance: 109.7
click at [875, 36] on ng-md-icon "getI18NText('BUTTONS.CLOSE_DIALOG')" at bounding box center [878, 36] width 12 height 12
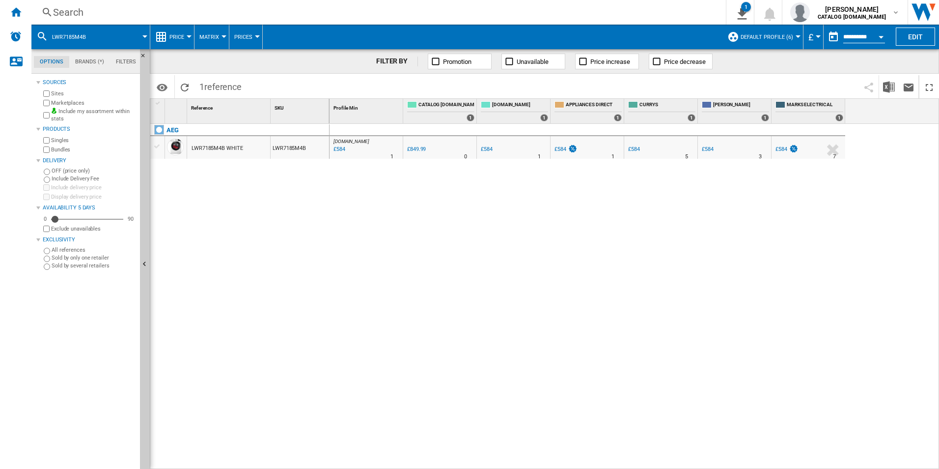
click at [580, 3] on div "Search Search 0 1 All Customer Report [Price Matrix] Clear all exports adam bar…" at bounding box center [485, 12] width 908 height 25
click at [579, 14] on div "Search" at bounding box center [376, 12] width 647 height 14
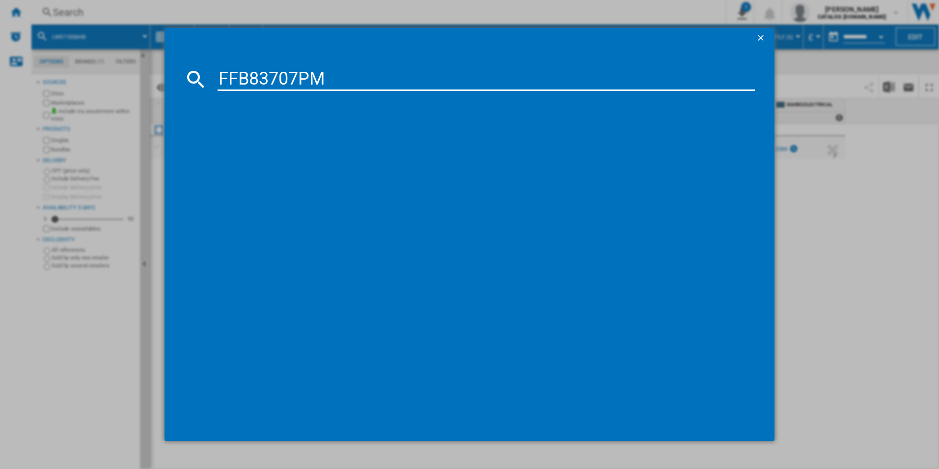
type input "FFB83707PM"
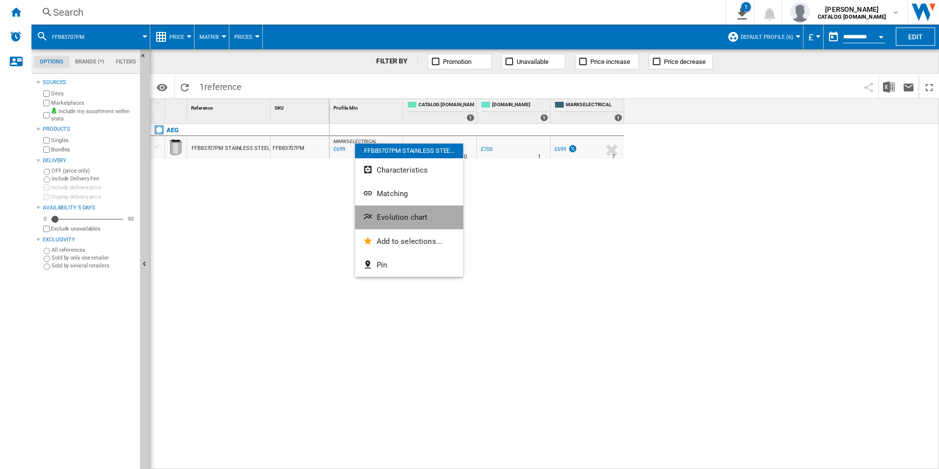
click at [380, 215] on span "Evolution chart" at bounding box center [402, 217] width 51 height 9
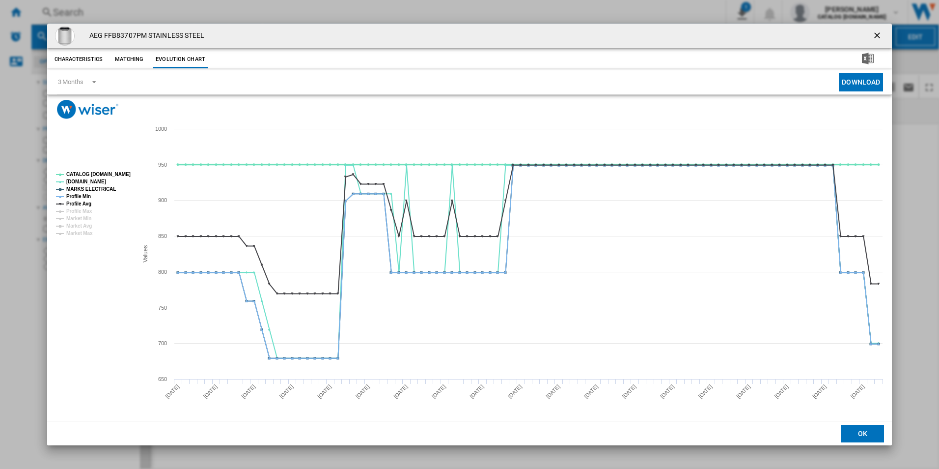
click at [111, 172] on tspan "CATALOG [DOMAIN_NAME]" at bounding box center [98, 173] width 64 height 5
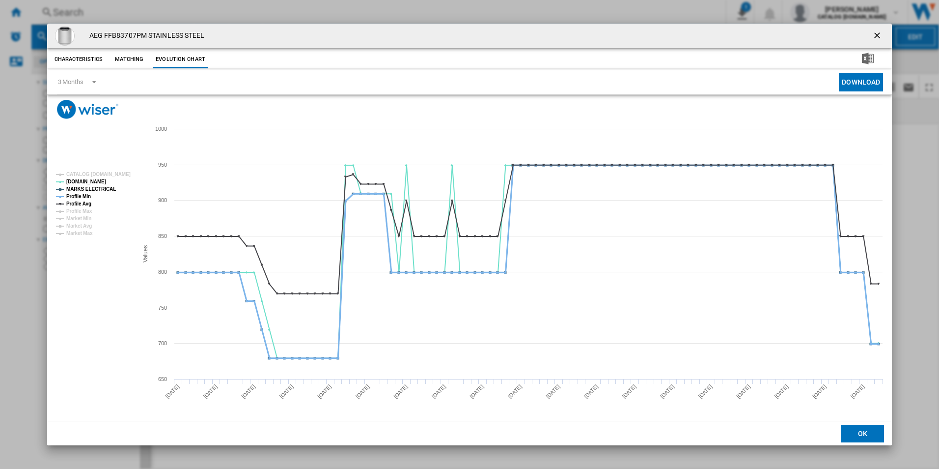
click at [89, 194] on tspan "Profile Min" at bounding box center [78, 196] width 25 height 5
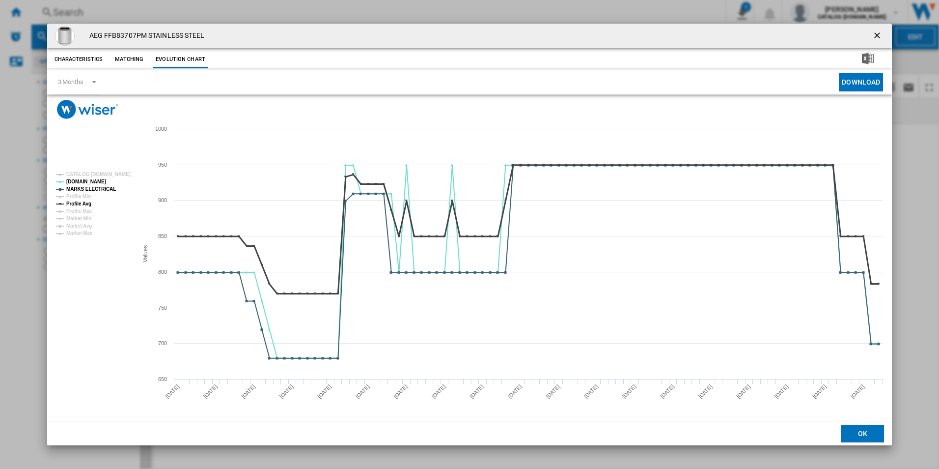
click at [86, 206] on tspan "Profile Avg" at bounding box center [78, 203] width 25 height 5
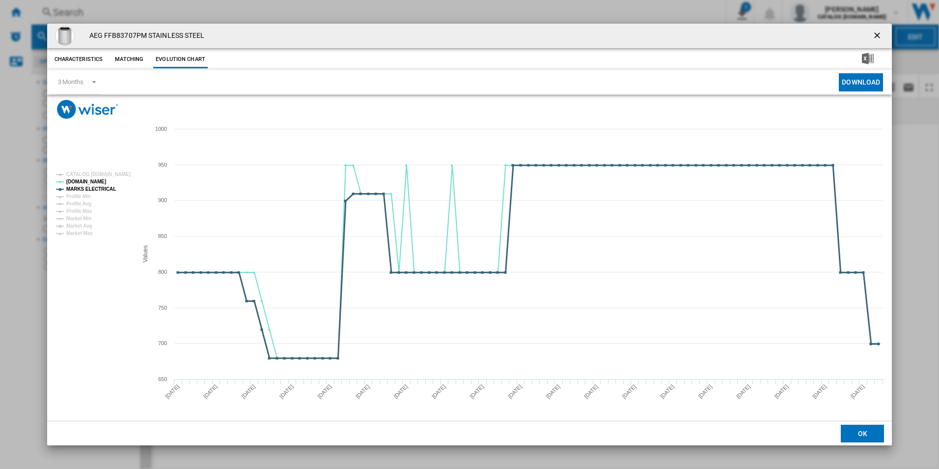
click at [101, 188] on tspan "MARKS ELECTRICAL" at bounding box center [91, 188] width 50 height 5
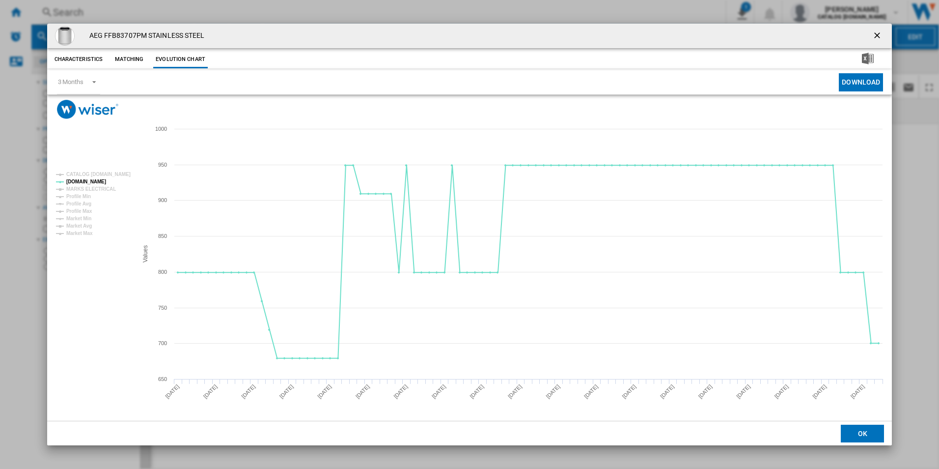
click at [878, 36] on ng-md-icon "getI18NText('BUTTONS.CLOSE_DIALOG')" at bounding box center [878, 36] width 12 height 12
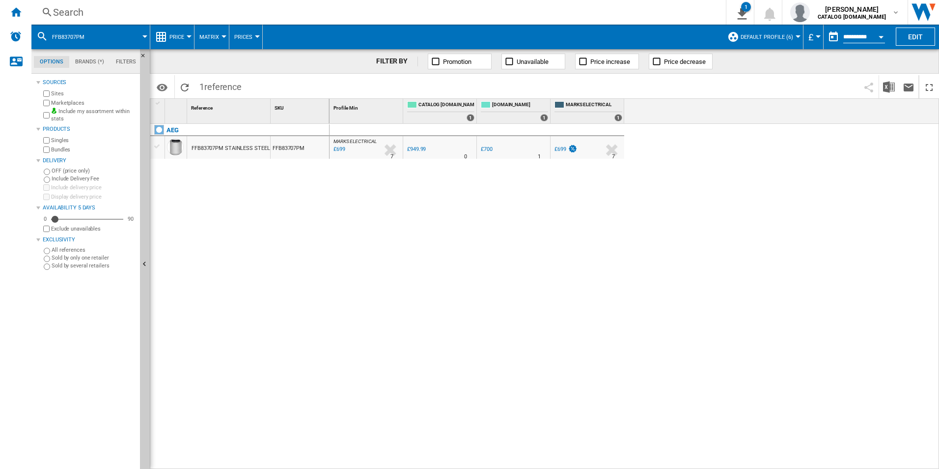
click at [507, 19] on div "Search Search 0 1 All Customer Report [Price Matrix] Clear all exports adam bar…" at bounding box center [485, 12] width 908 height 25
click at [506, 7] on div "Search" at bounding box center [376, 12] width 647 height 14
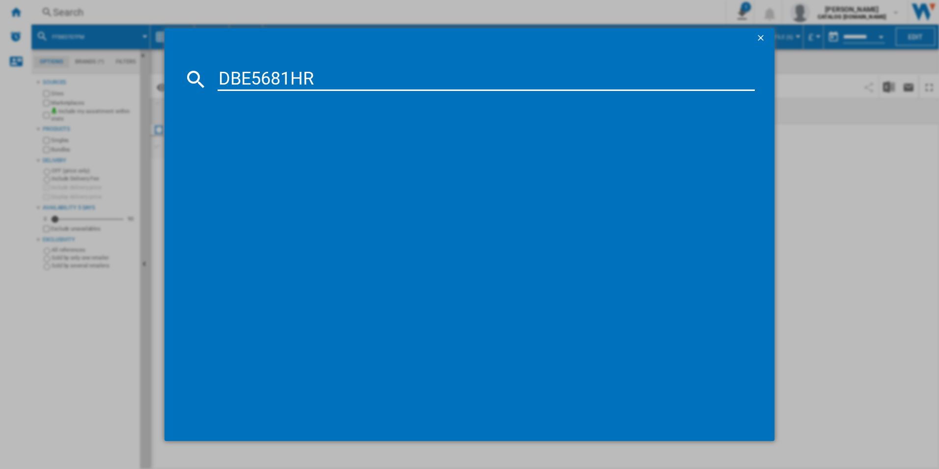
type input "DBE5681HR"
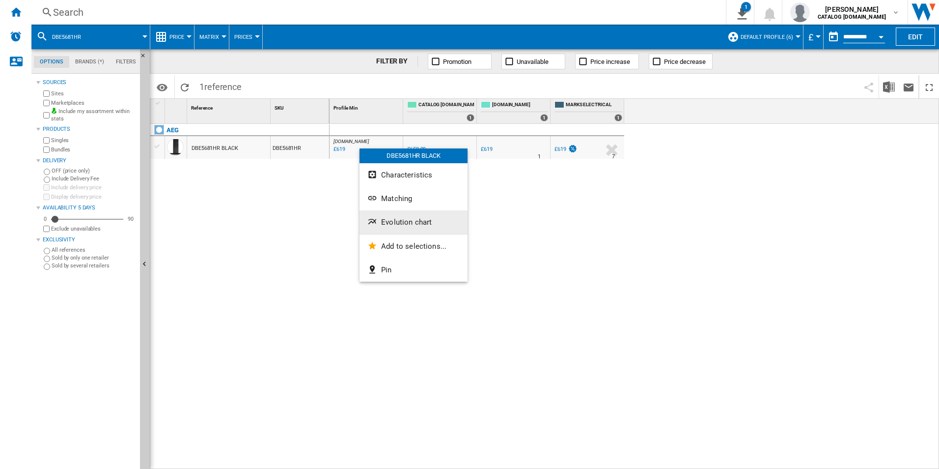
click at [406, 222] on span "Evolution chart" at bounding box center [406, 222] width 51 height 9
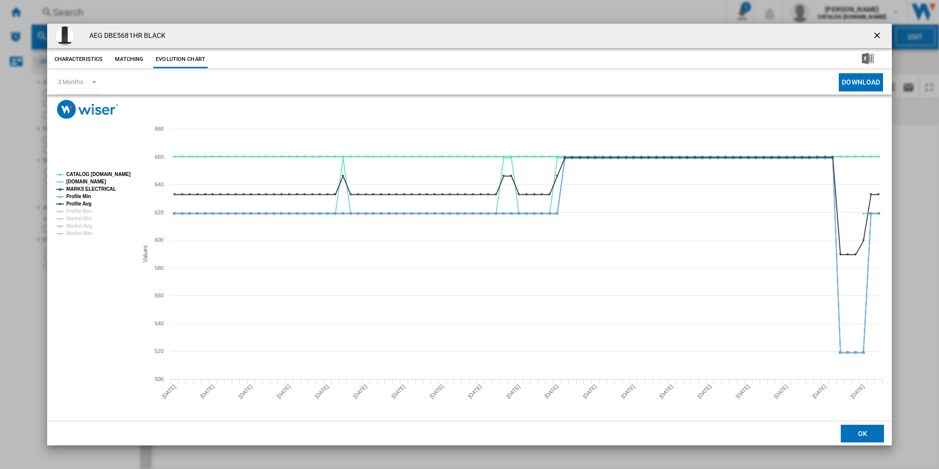
click at [111, 173] on tspan "CATALOG [DOMAIN_NAME]" at bounding box center [98, 173] width 64 height 5
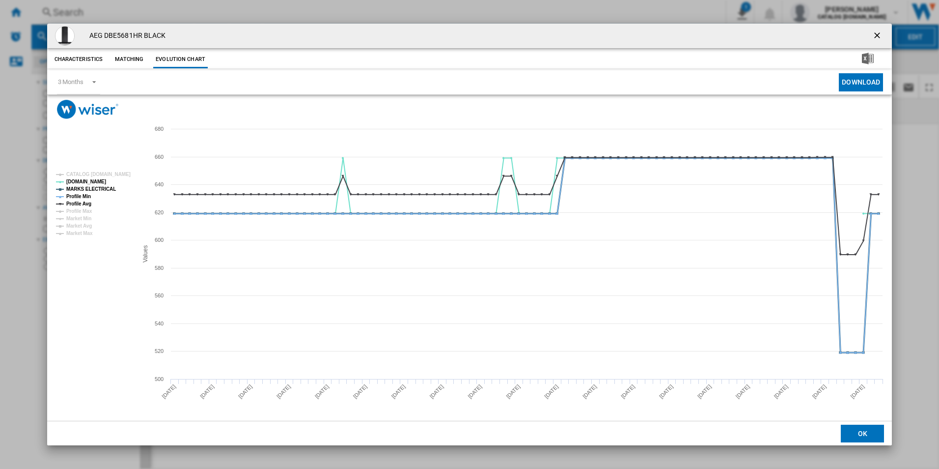
click at [102, 189] on tspan "MARKS ELECTRICAL" at bounding box center [91, 188] width 50 height 5
click at [72, 203] on tspan "Profile Avg" at bounding box center [78, 203] width 25 height 5
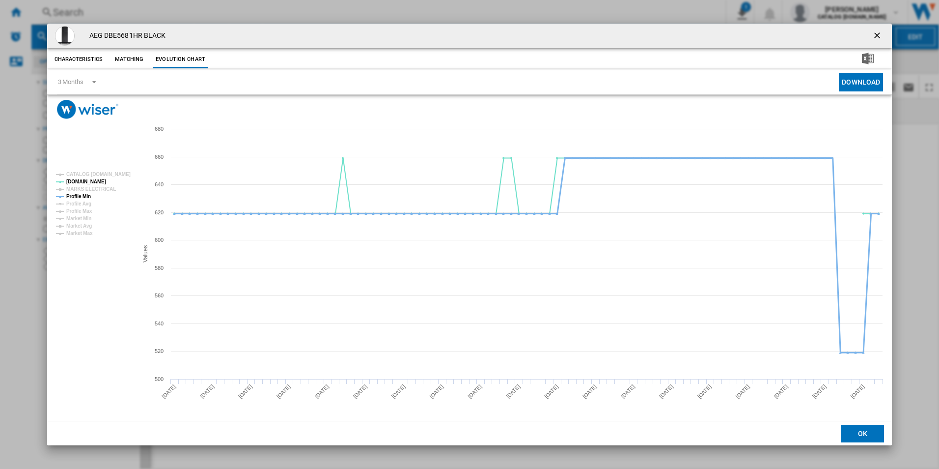
click at [76, 198] on tspan "Profile Min" at bounding box center [78, 196] width 25 height 5
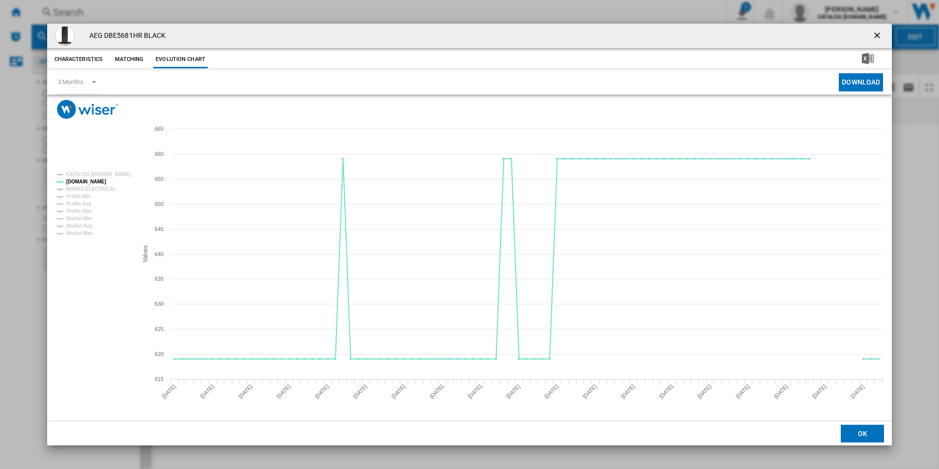
drag, startPoint x: 879, startPoint y: 34, endPoint x: 863, endPoint y: 33, distance: 15.7
click at [879, 34] on ng-md-icon "getI18NText('BUTTONS.CLOSE_DIALOG')" at bounding box center [878, 36] width 12 height 12
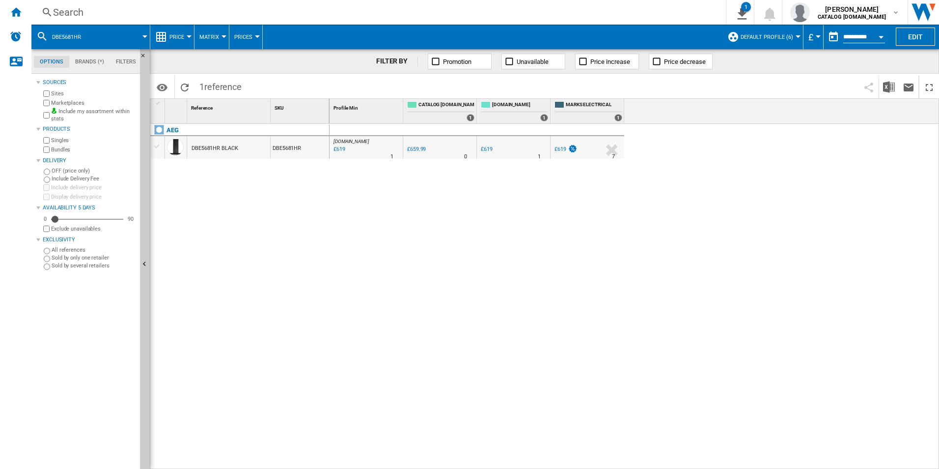
click at [581, 11] on div "Search" at bounding box center [376, 12] width 647 height 14
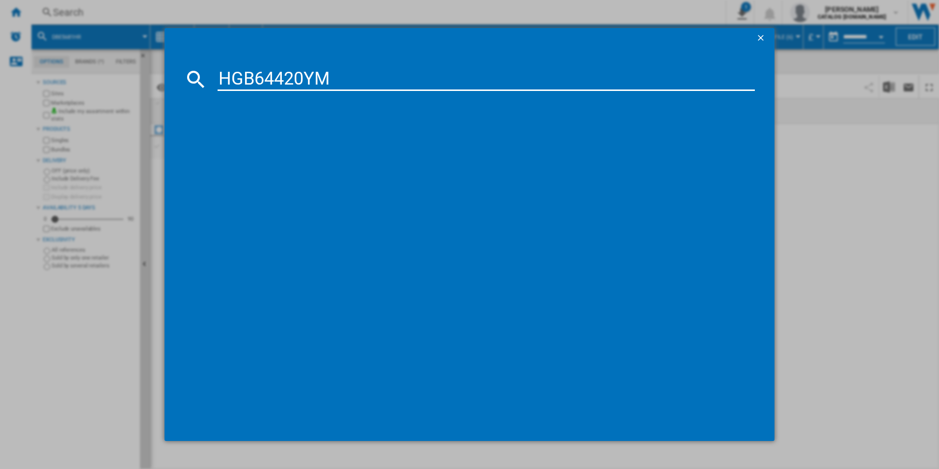
type input "HGB64420YM"
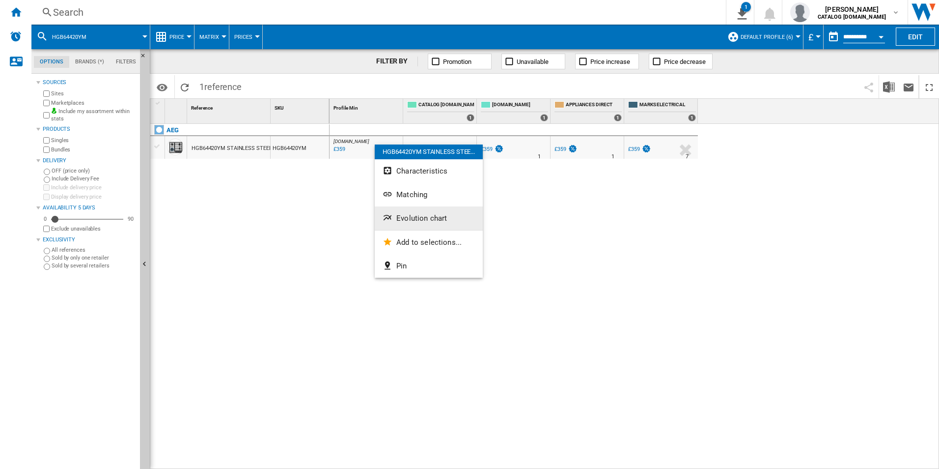
click at [410, 212] on button "Evolution chart" at bounding box center [429, 218] width 108 height 24
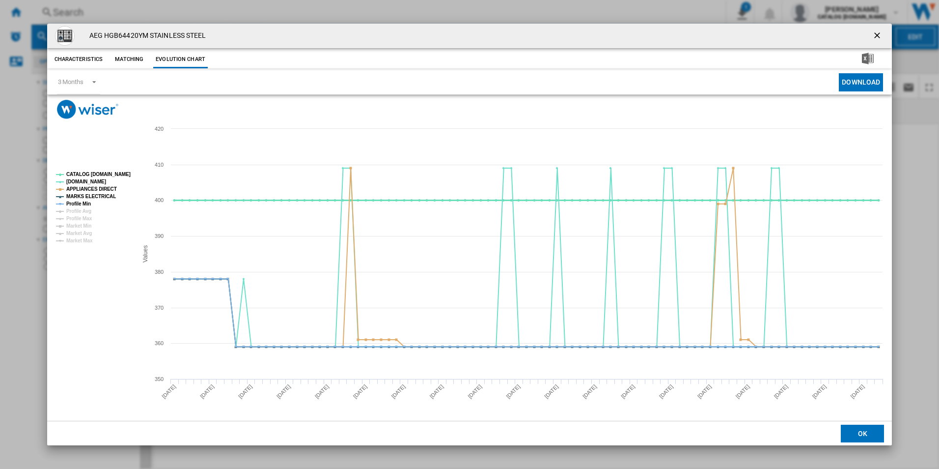
click at [116, 176] on tspan "CATALOG [DOMAIN_NAME]" at bounding box center [98, 173] width 64 height 5
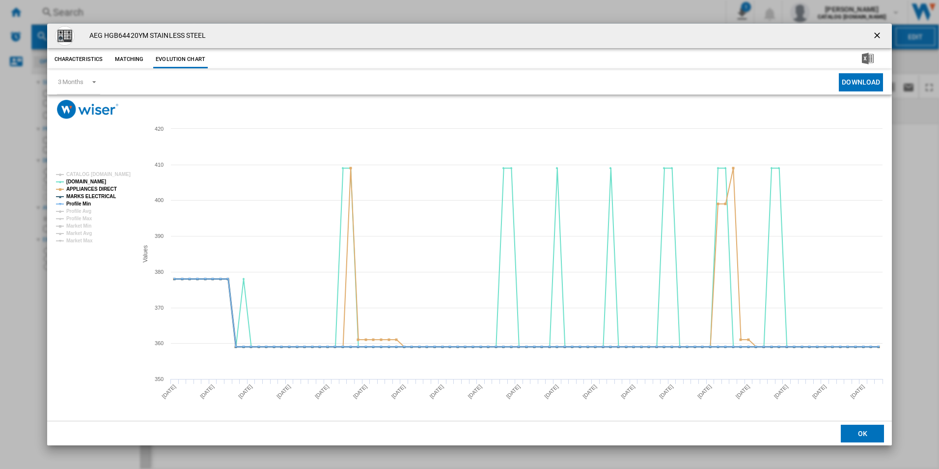
click at [99, 194] on tspan "MARKS ELECTRICAL" at bounding box center [91, 196] width 50 height 5
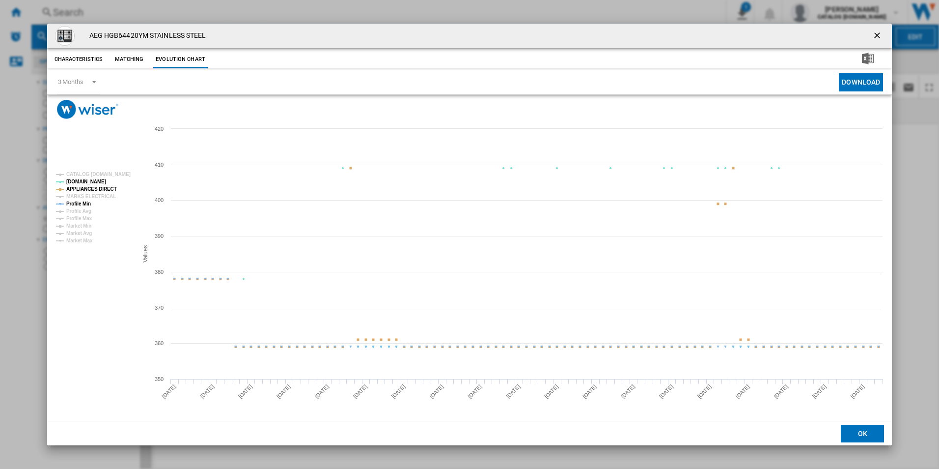
click at [102, 186] on tspan "APPLIANCES DIRECT" at bounding box center [91, 188] width 51 height 5
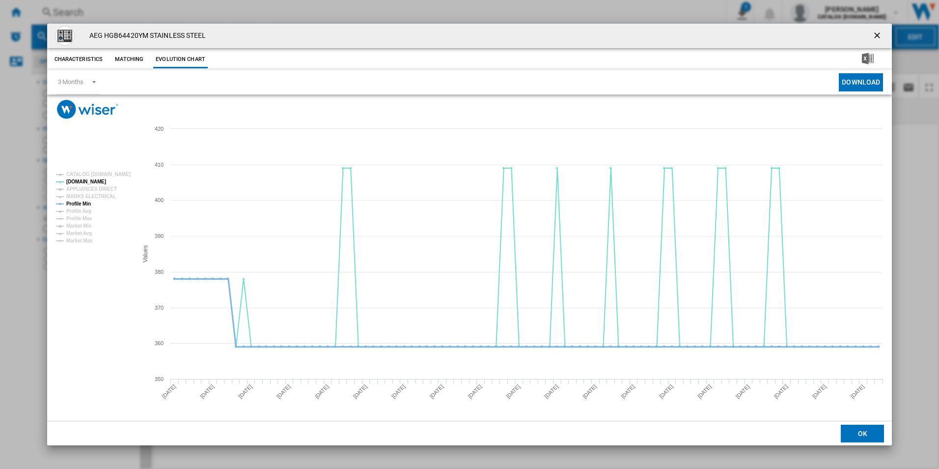
click at [76, 203] on tspan "Profile Min" at bounding box center [78, 203] width 25 height 5
click at [880, 34] on ng-md-icon "getI18NText('BUTTONS.CLOSE_DIALOG')" at bounding box center [878, 36] width 12 height 12
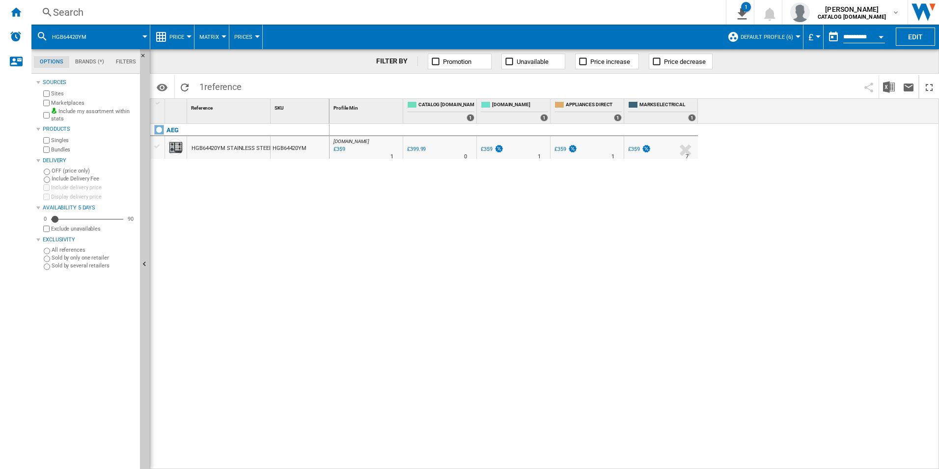
click at [604, 9] on div "Search" at bounding box center [376, 12] width 647 height 14
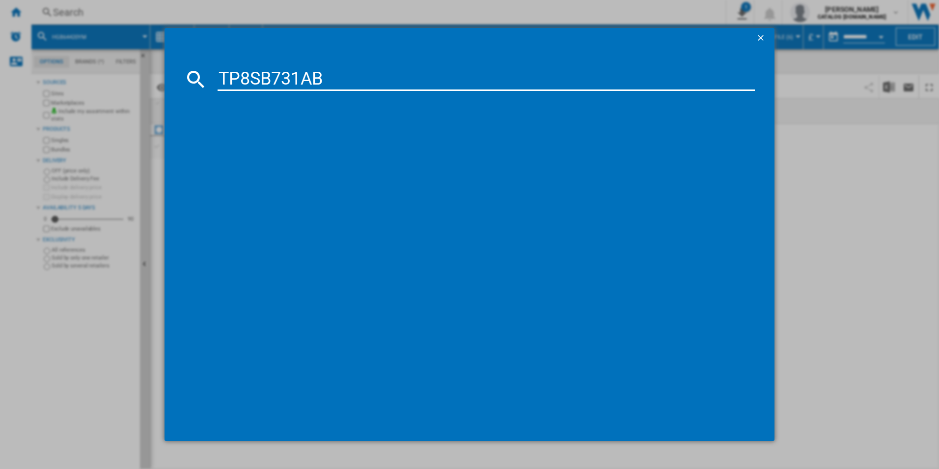
type input "TP8SB731AB"
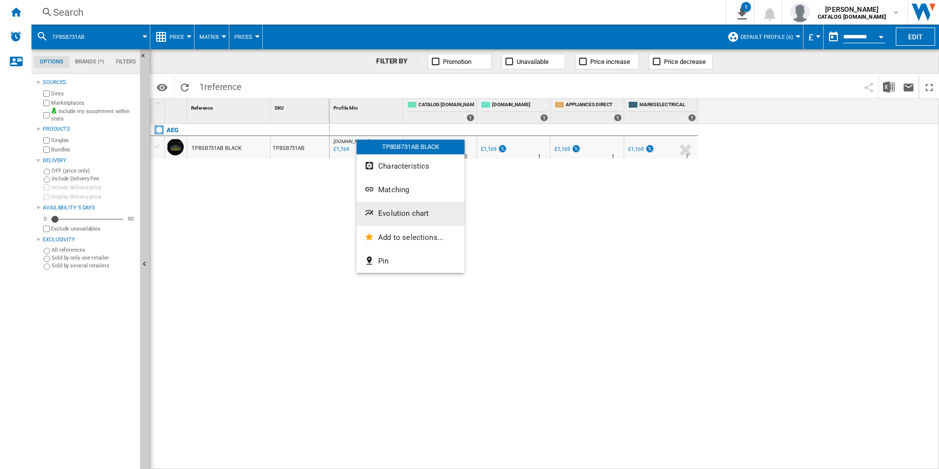
click at [391, 219] on button "Evolution chart" at bounding box center [411, 213] width 108 height 24
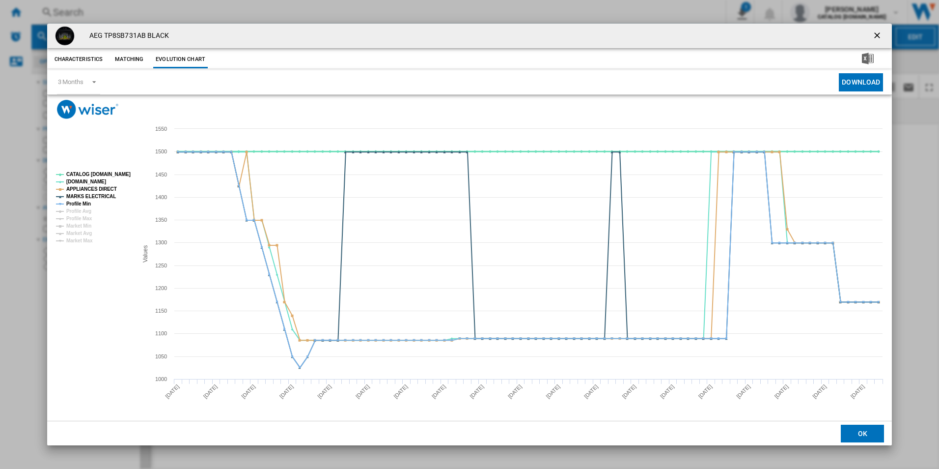
click at [110, 175] on tspan "CATALOG [DOMAIN_NAME]" at bounding box center [98, 173] width 64 height 5
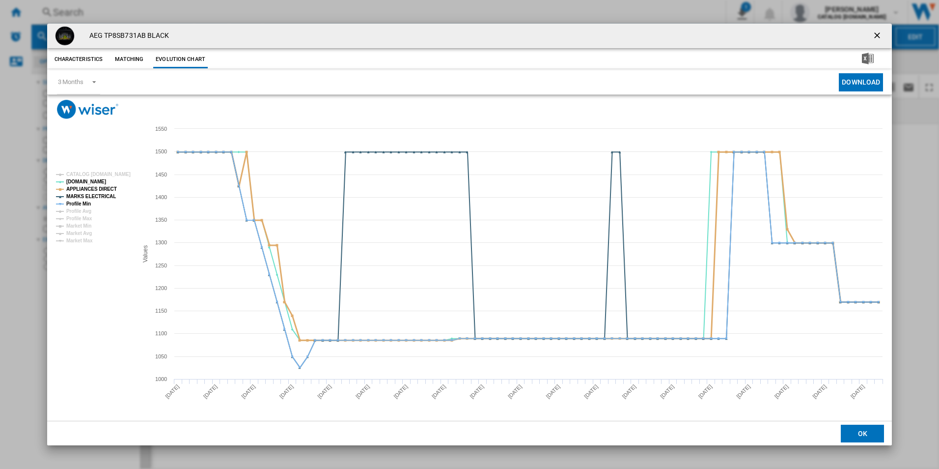
click at [107, 187] on tspan "APPLIANCES DIRECT" at bounding box center [91, 188] width 51 height 5
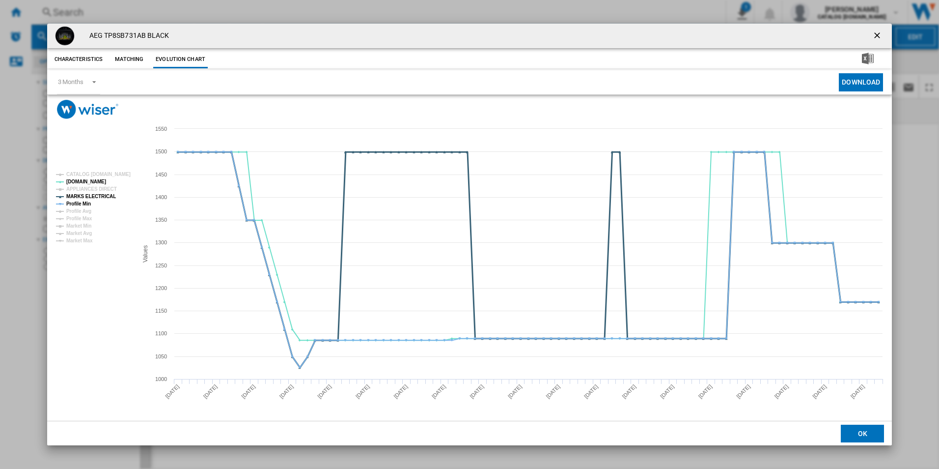
click at [103, 194] on tspan "MARKS ELECTRICAL" at bounding box center [91, 196] width 50 height 5
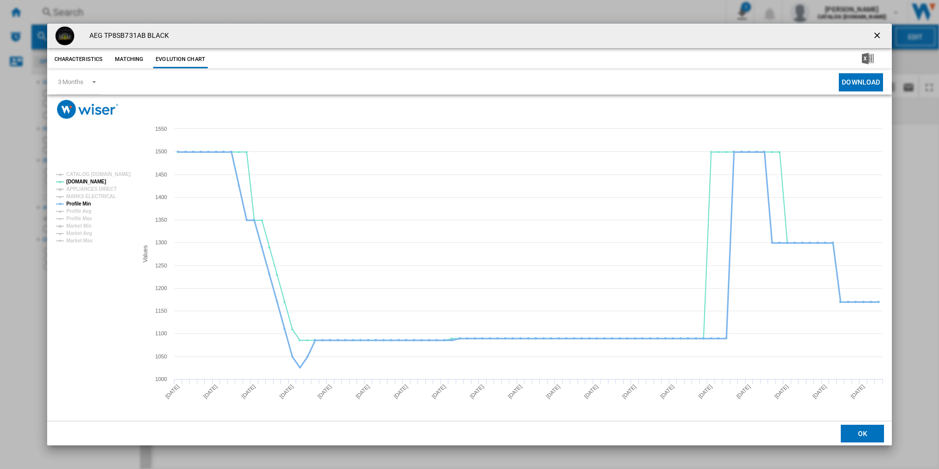
click at [80, 203] on tspan "Profile Min" at bounding box center [78, 203] width 25 height 5
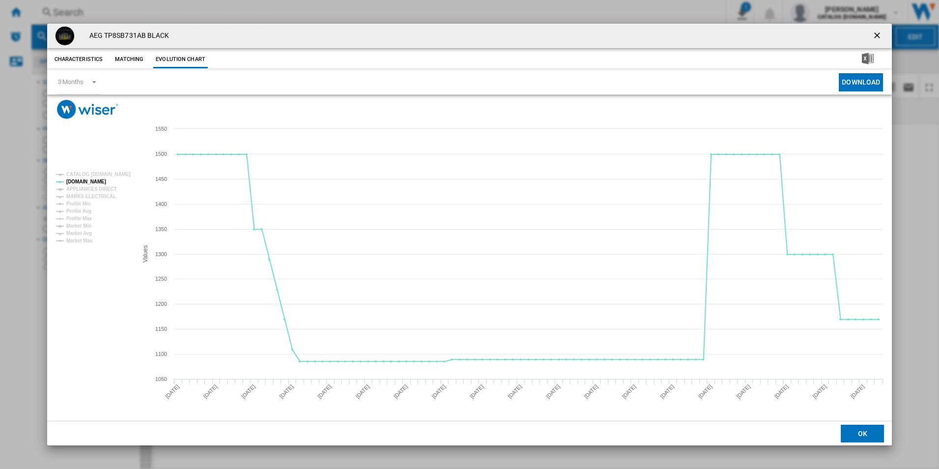
click at [878, 32] on ng-md-icon "getI18NText('BUTTONS.CLOSE_DIALOG')" at bounding box center [878, 36] width 12 height 12
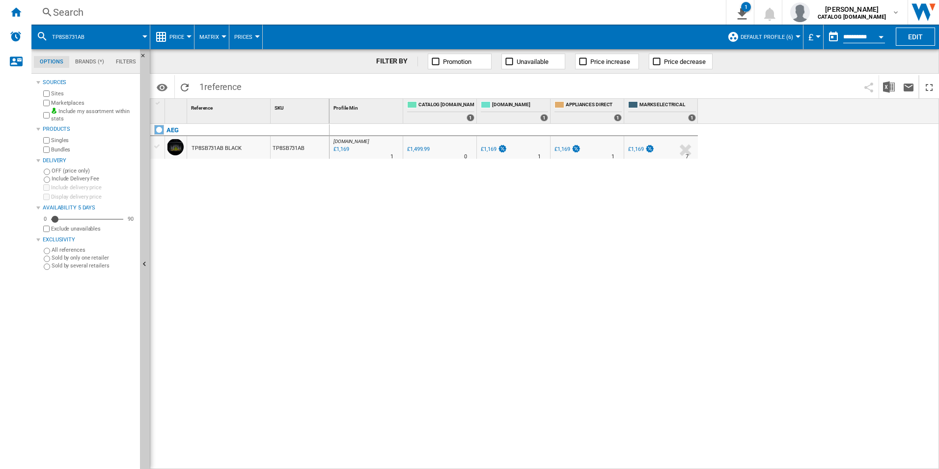
click at [563, 13] on div "Search" at bounding box center [376, 12] width 647 height 14
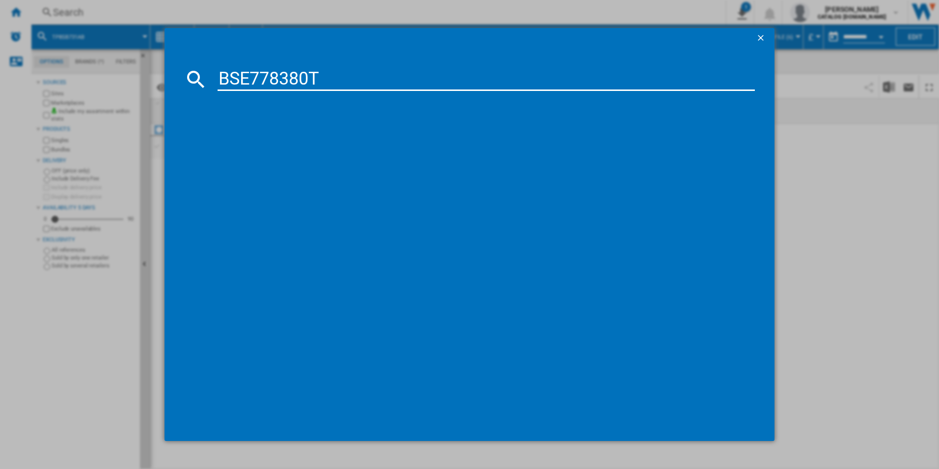
type input "BSE778380T"
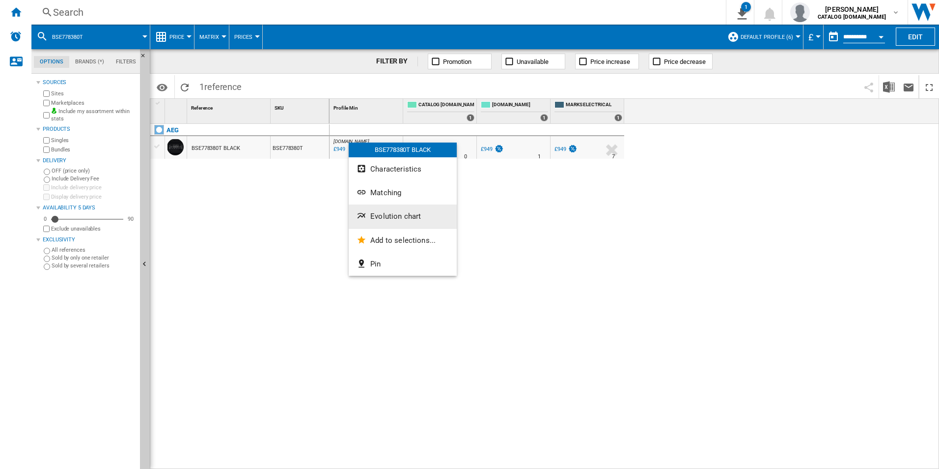
click at [406, 220] on span "Evolution chart" at bounding box center [395, 216] width 51 height 9
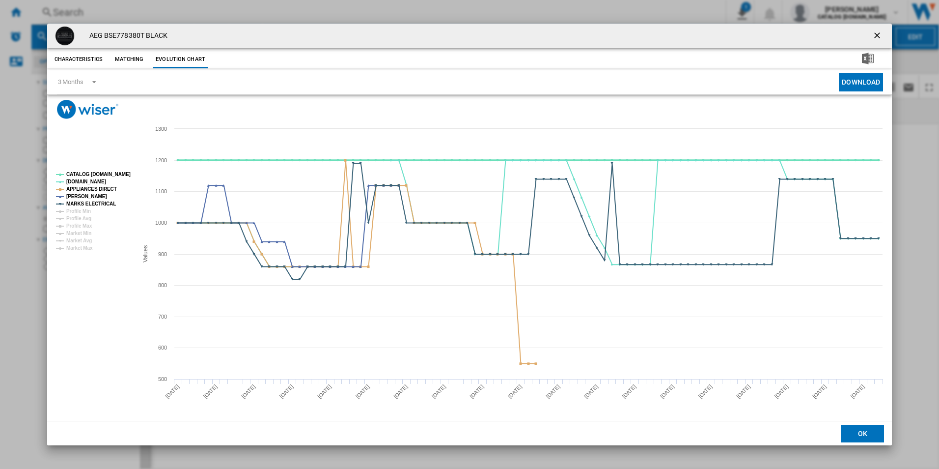
click at [117, 173] on tspan "CATALOG [DOMAIN_NAME]" at bounding box center [98, 173] width 64 height 5
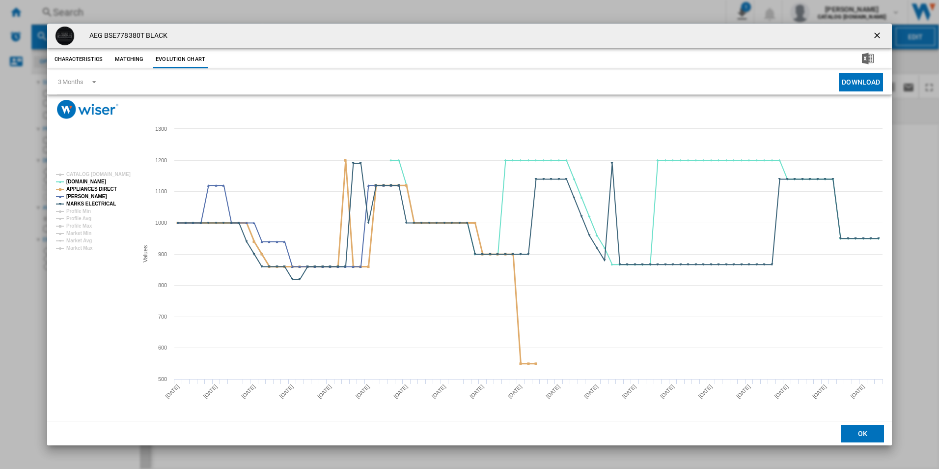
click at [108, 186] on tspan "APPLIANCES DIRECT" at bounding box center [91, 188] width 51 height 5
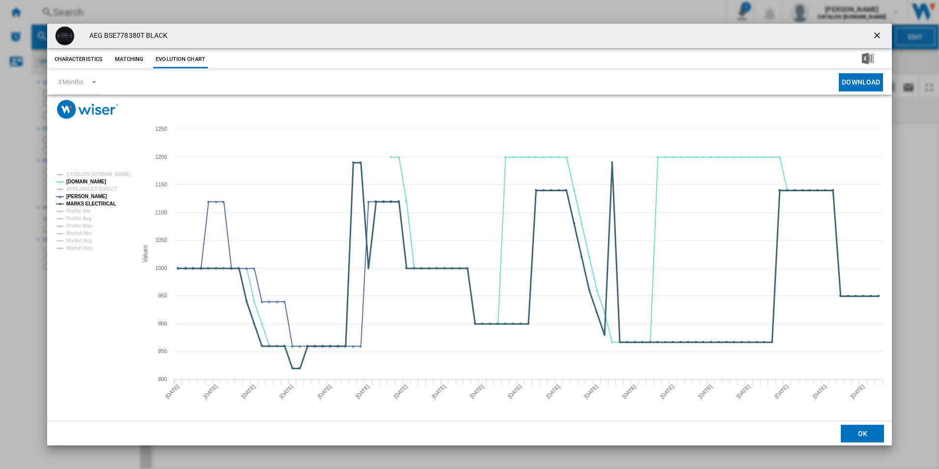
click at [107, 201] on tspan "MARKS ELECTRICAL" at bounding box center [91, 203] width 50 height 5
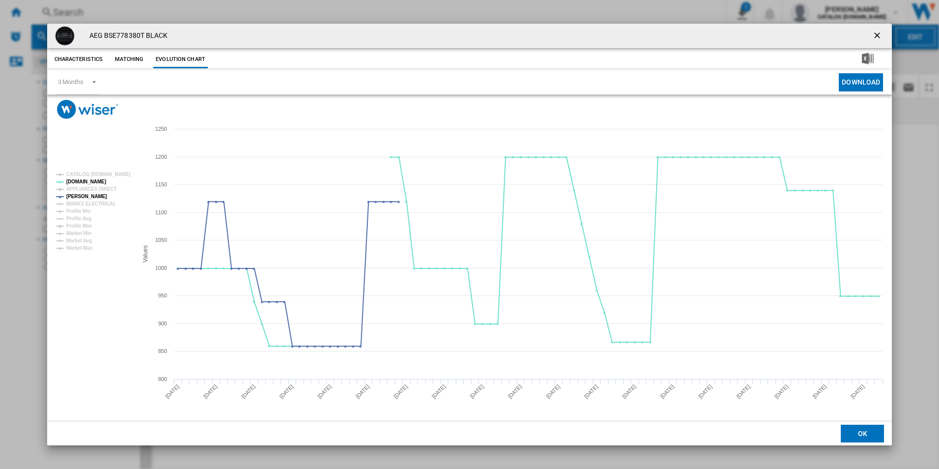
click at [877, 36] on ng-md-icon "getI18NText('BUTTONS.CLOSE_DIALOG')" at bounding box center [878, 36] width 12 height 12
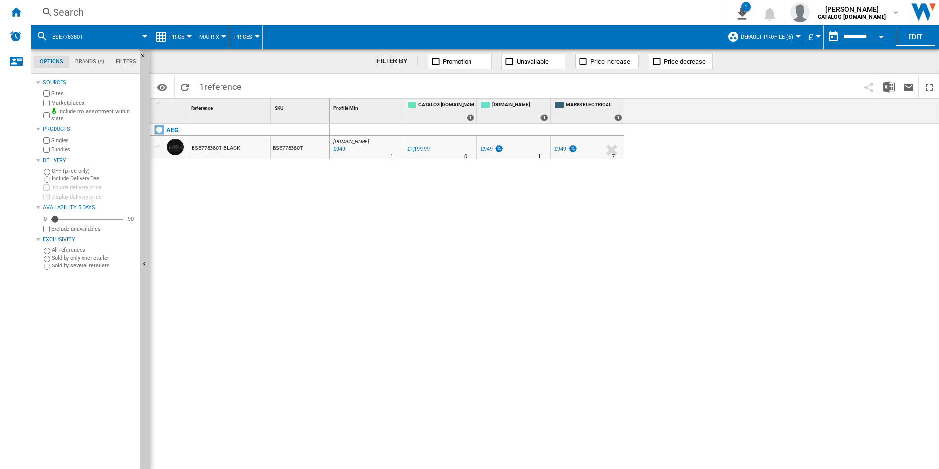
click at [564, 7] on div "Search" at bounding box center [376, 12] width 647 height 14
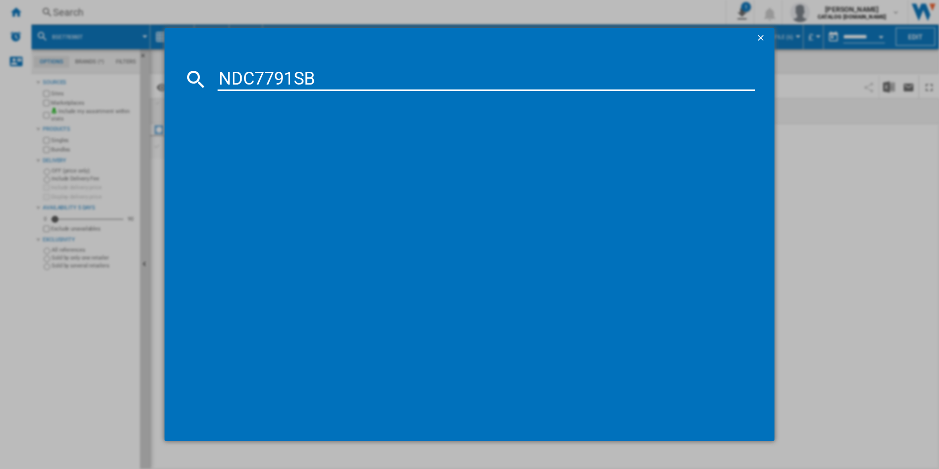
type input "NDC7791SB"
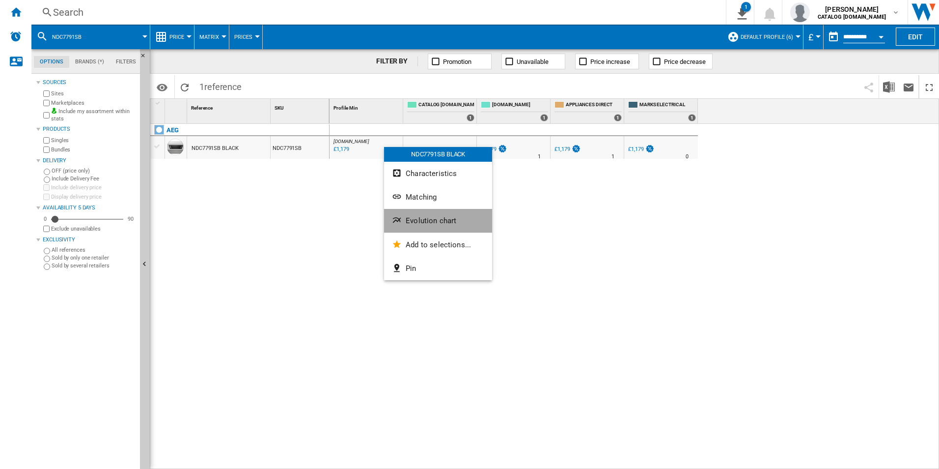
click at [412, 216] on button "Evolution chart" at bounding box center [438, 221] width 108 height 24
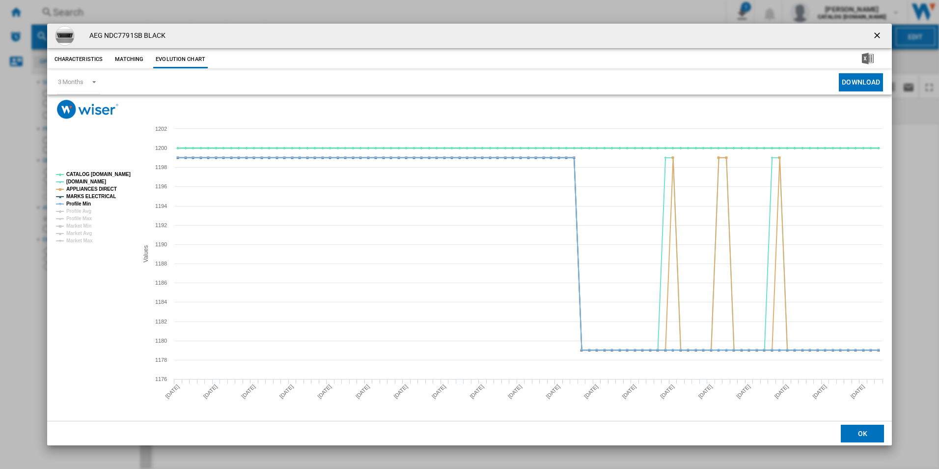
click at [112, 174] on tspan "CATALOG [DOMAIN_NAME]" at bounding box center [98, 173] width 64 height 5
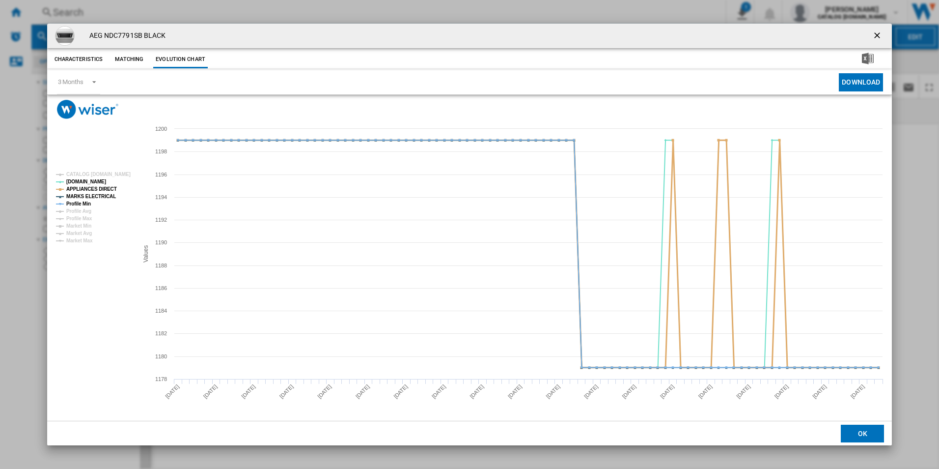
click at [105, 186] on tspan "APPLIANCES DIRECT" at bounding box center [91, 188] width 51 height 5
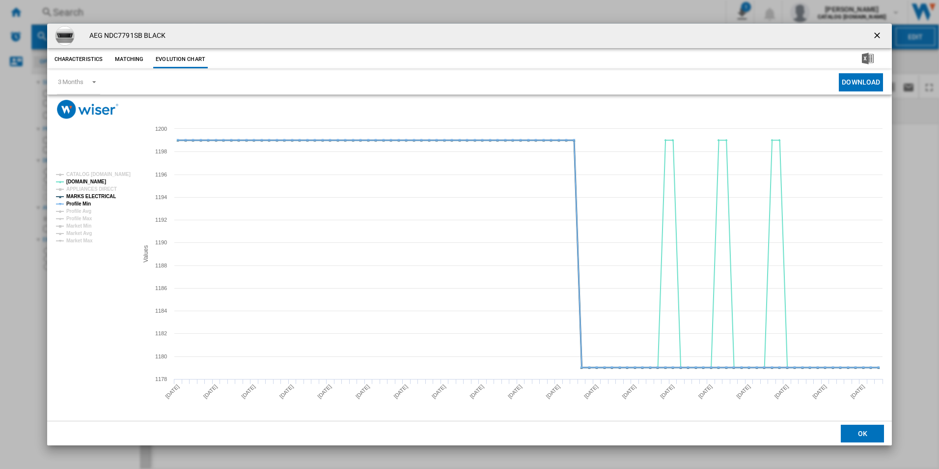
click at [104, 194] on tspan "MARKS ELECTRICAL" at bounding box center [91, 196] width 50 height 5
click at [87, 202] on tspan "Profile Min" at bounding box center [78, 203] width 25 height 5
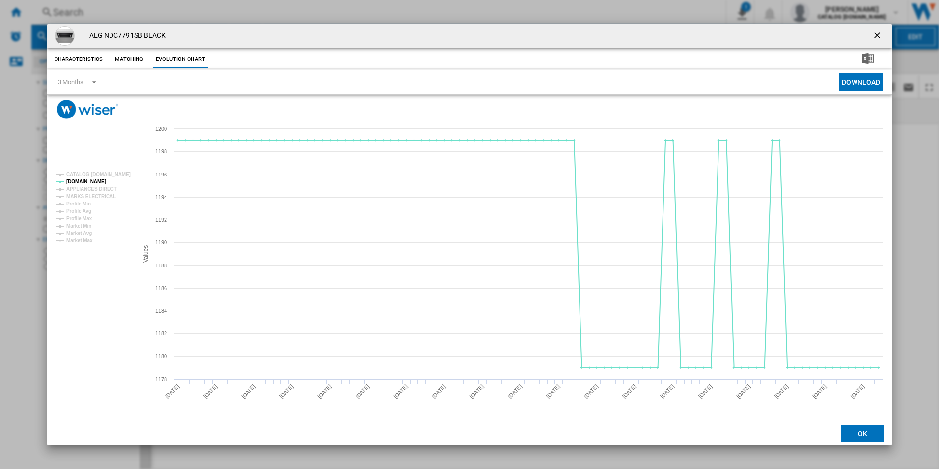
click at [874, 33] on ng-md-icon "getI18NText('BUTTONS.CLOSE_DIALOG')" at bounding box center [878, 36] width 12 height 12
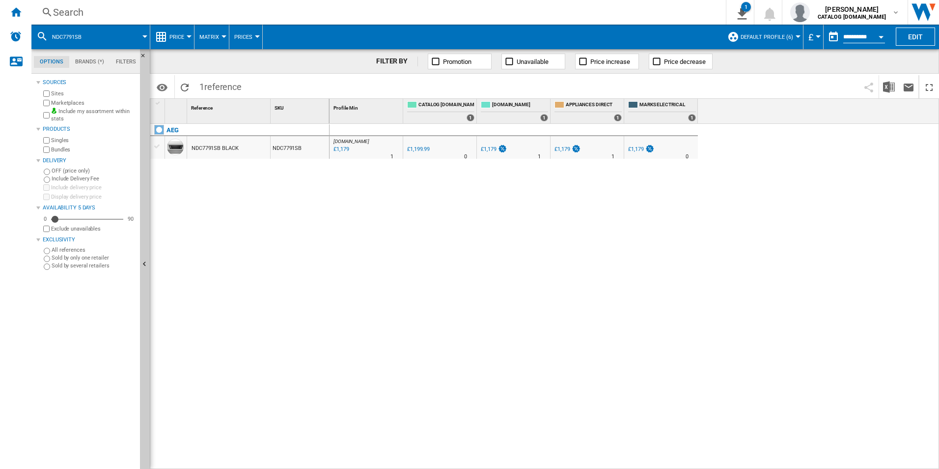
click at [543, 9] on div "Search" at bounding box center [376, 12] width 647 height 14
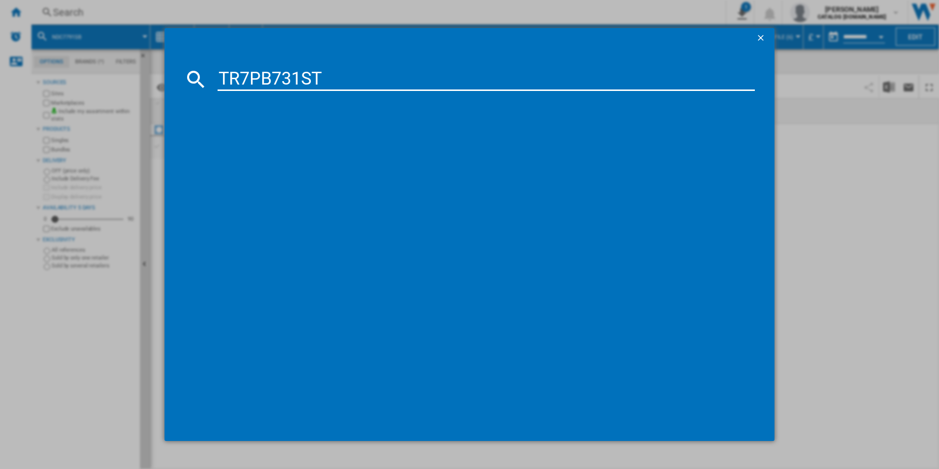
type input "TR7PB731ST"
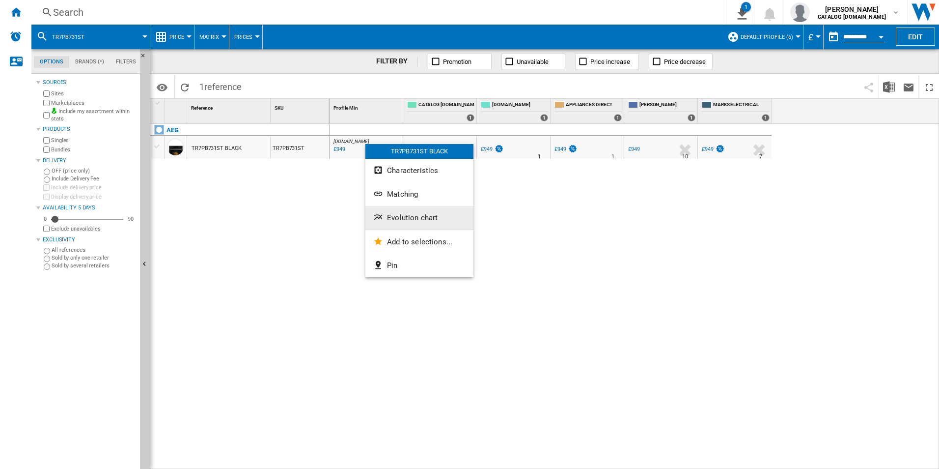
click at [405, 220] on span "Evolution chart" at bounding box center [412, 217] width 51 height 9
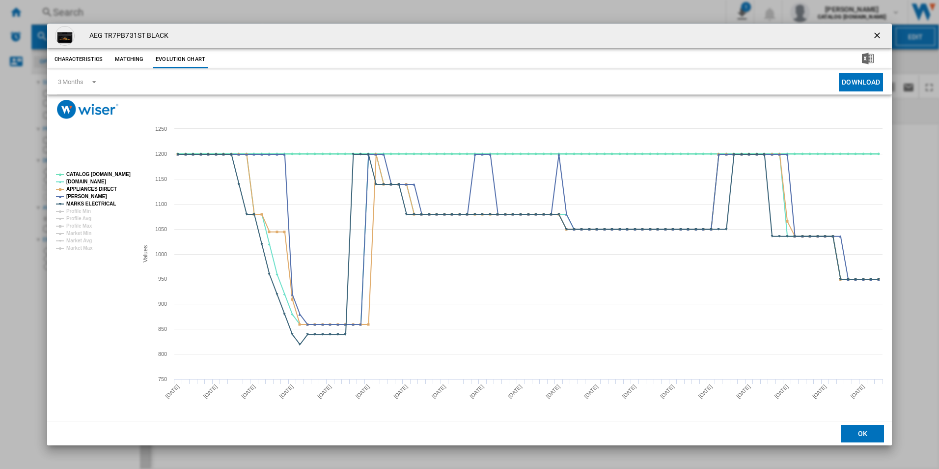
click at [118, 174] on tspan "CATALOG [DOMAIN_NAME]" at bounding box center [98, 173] width 64 height 5
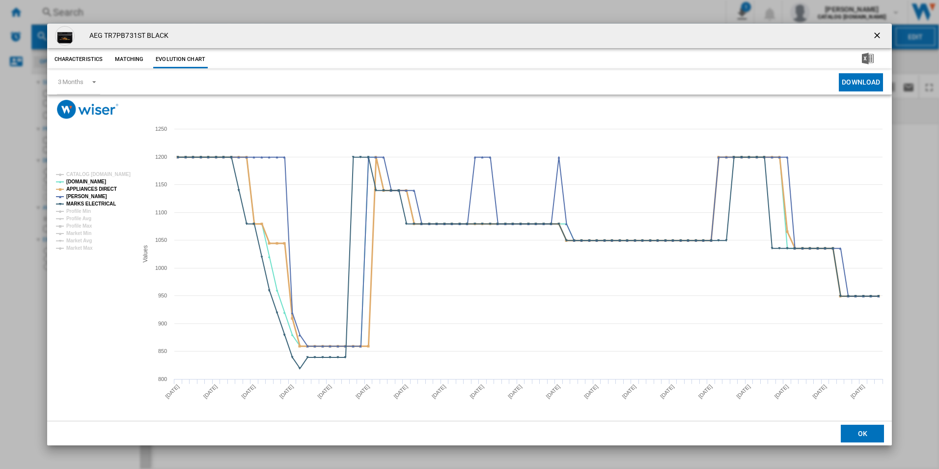
click at [107, 187] on tspan "APPLIANCES DIRECT" at bounding box center [91, 188] width 51 height 5
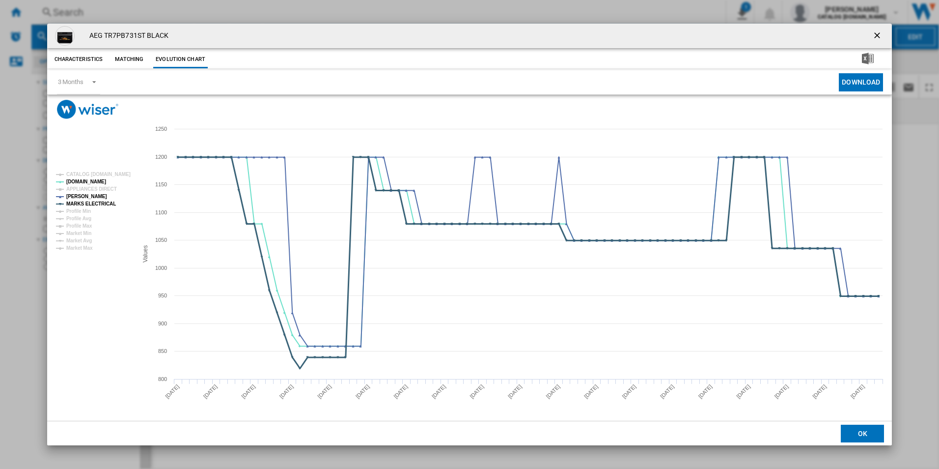
click at [111, 201] on tspan "MARKS ELECTRICAL" at bounding box center [91, 203] width 50 height 5
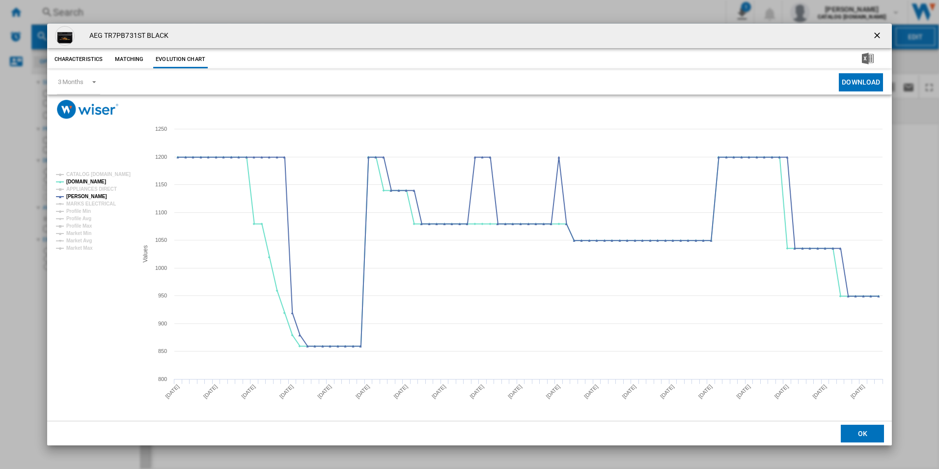
drag, startPoint x: 878, startPoint y: 38, endPoint x: 834, endPoint y: 33, distance: 44.5
click at [878, 38] on ng-md-icon "getI18NText('BUTTONS.CLOSE_DIALOG')" at bounding box center [878, 36] width 12 height 12
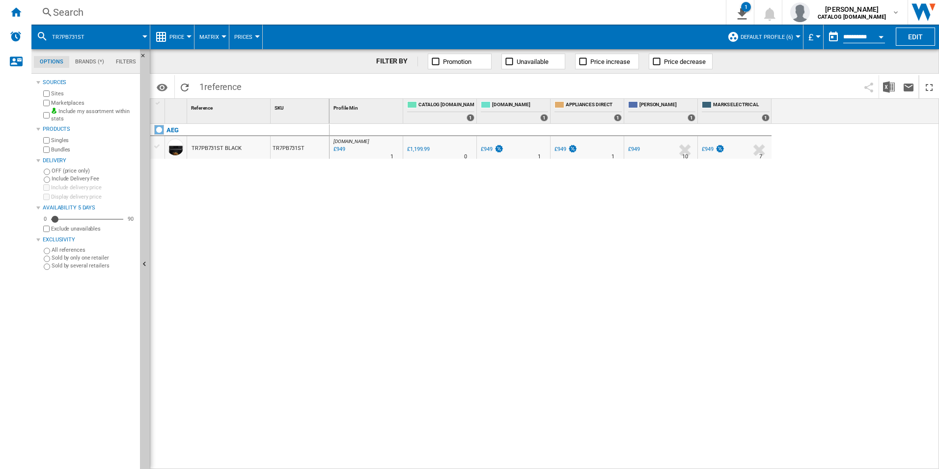
click at [555, 9] on div "Search" at bounding box center [376, 12] width 647 height 14
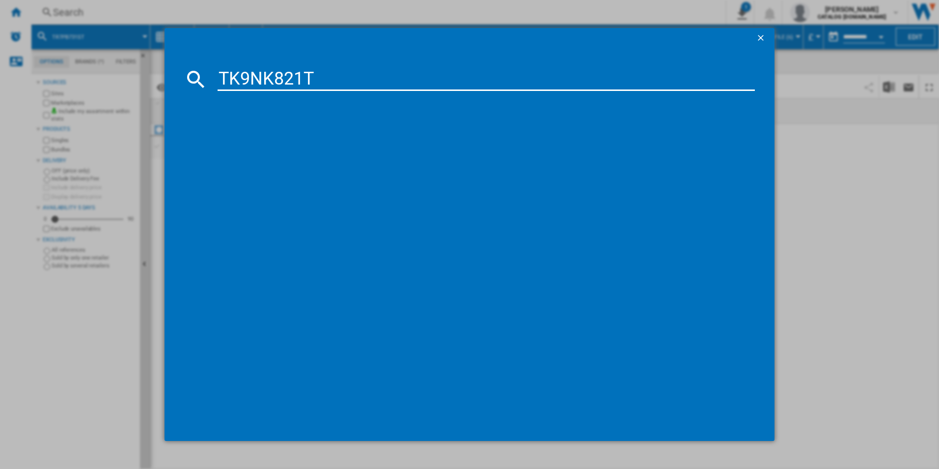
type input "TK9NK821T"
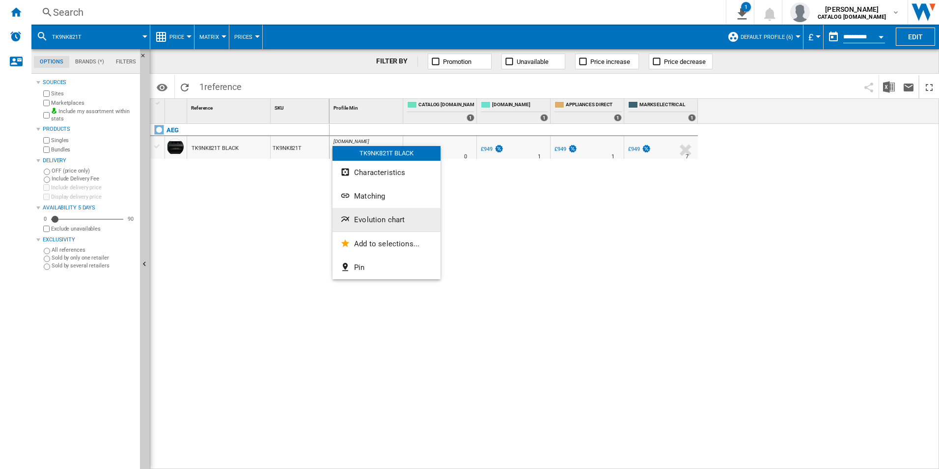
click at [403, 215] on button "Evolution chart" at bounding box center [387, 220] width 108 height 24
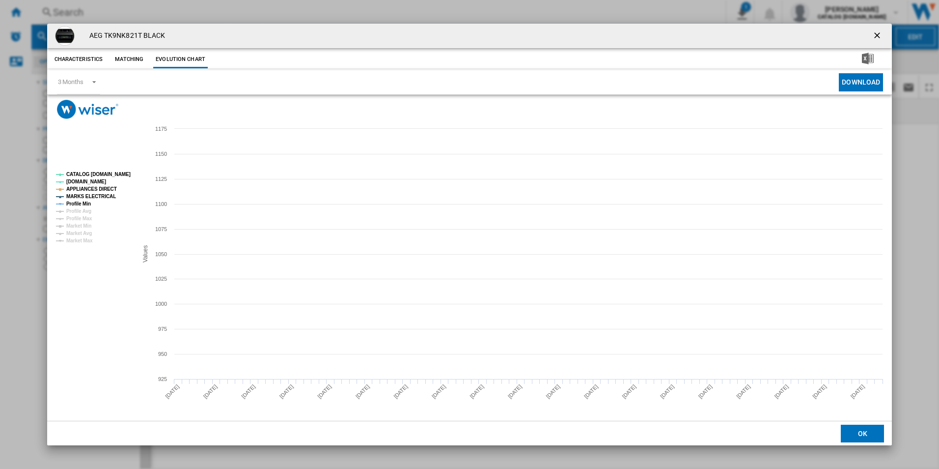
click at [121, 175] on tspan "CATALOG [DOMAIN_NAME]" at bounding box center [98, 173] width 64 height 5
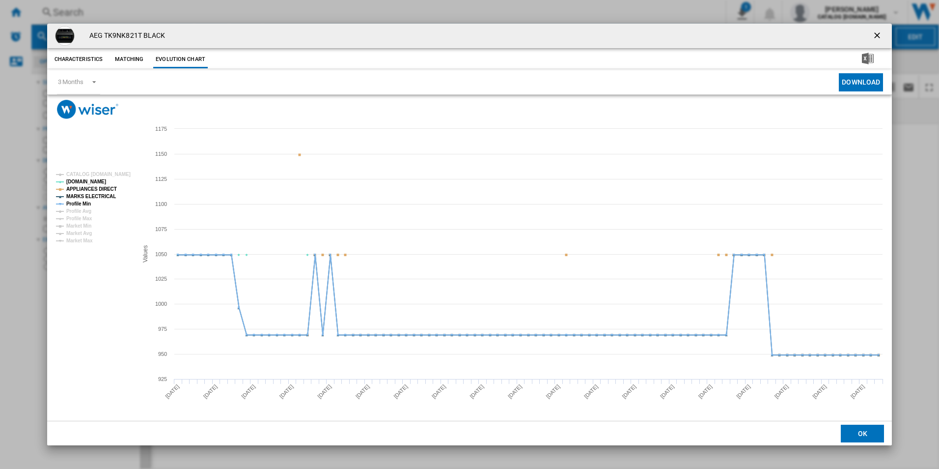
click at [99, 191] on tspan "APPLIANCES DIRECT" at bounding box center [91, 188] width 51 height 5
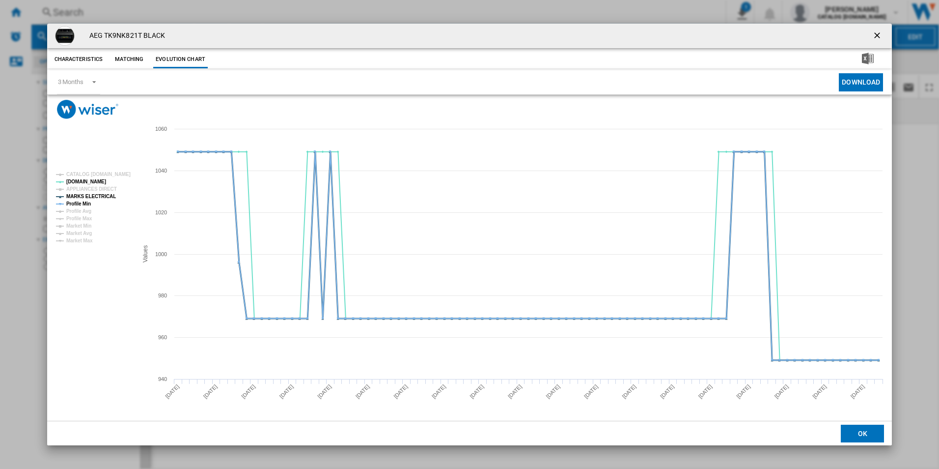
click at [99, 194] on tspan "MARKS ELECTRICAL" at bounding box center [91, 196] width 50 height 5
click at [82, 201] on tspan "Profile Min" at bounding box center [78, 203] width 25 height 5
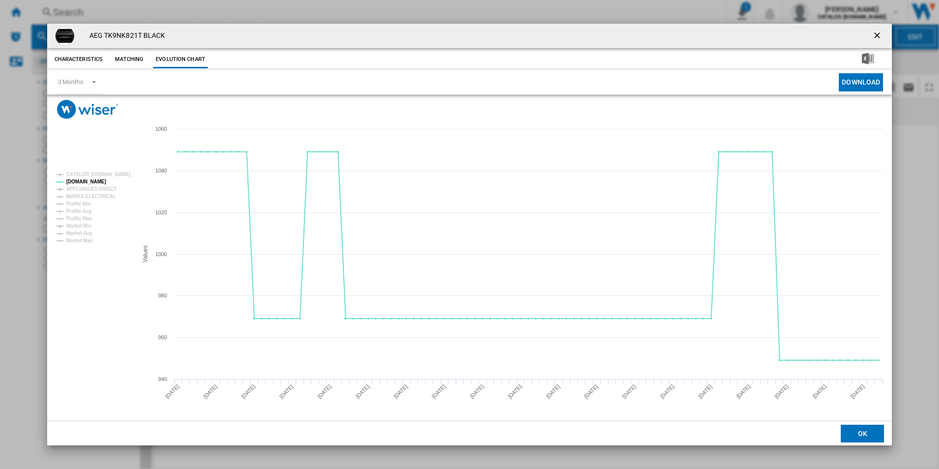
drag, startPoint x: 875, startPoint y: 35, endPoint x: 631, endPoint y: 37, distance: 244.6
click at [875, 35] on ng-md-icon "getI18NText('BUTTONS.CLOSE_DIALOG')" at bounding box center [878, 36] width 12 height 12
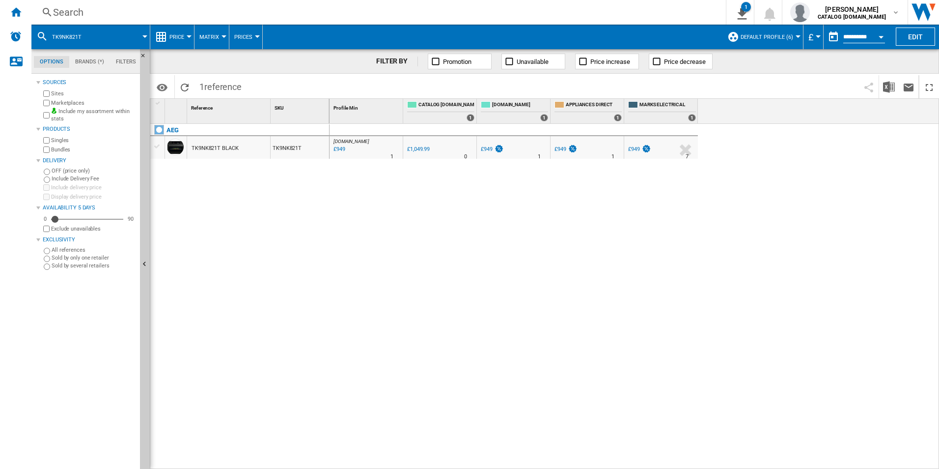
click at [554, 16] on div "Search" at bounding box center [376, 12] width 647 height 14
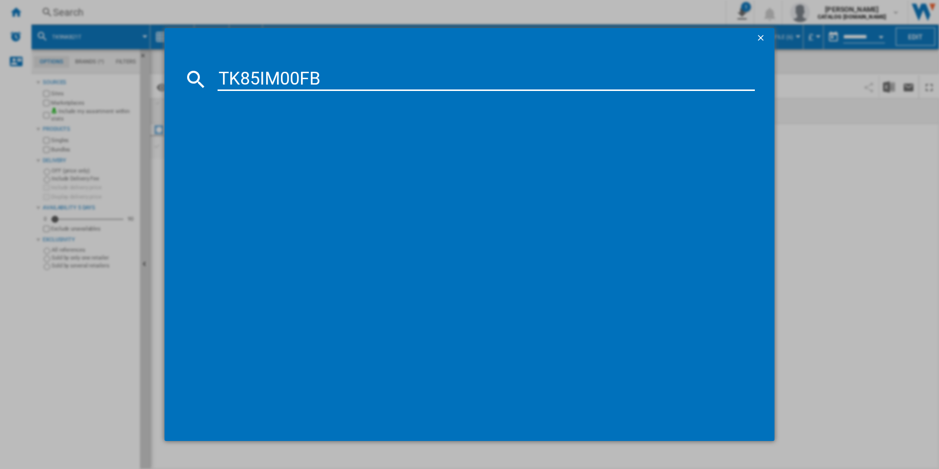
type input "TK85IM00FB"
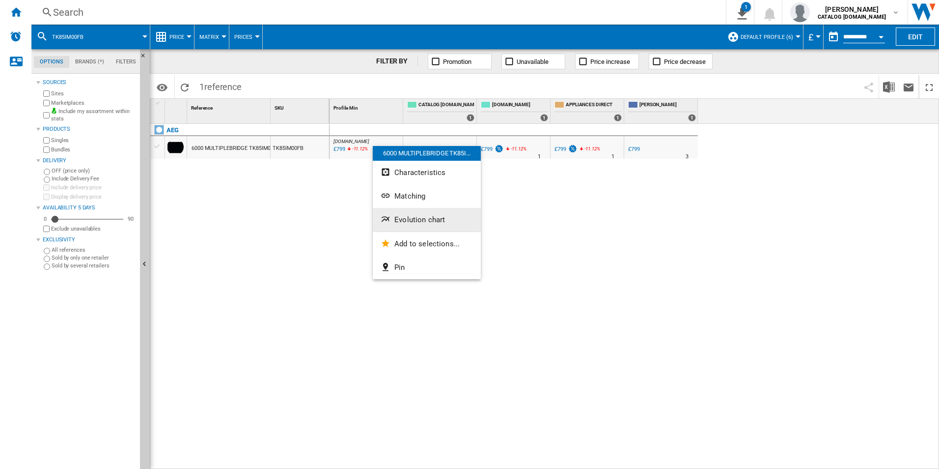
click at [412, 220] on span "Evolution chart" at bounding box center [419, 219] width 51 height 9
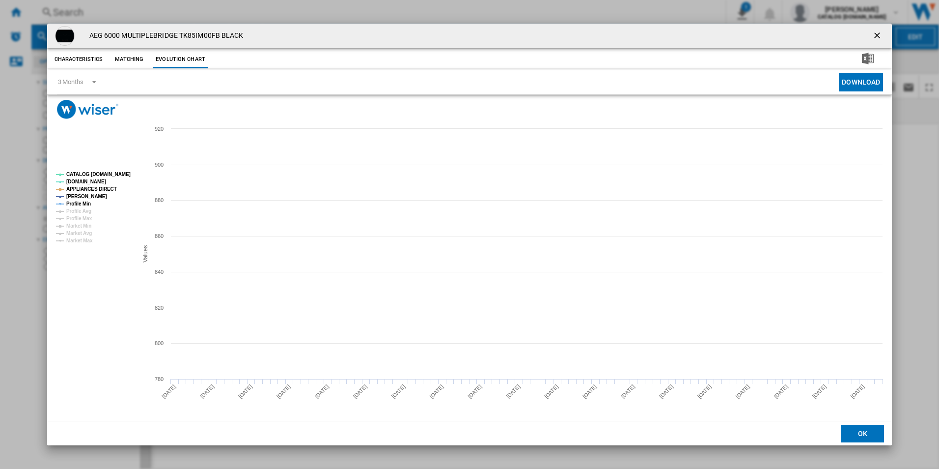
click at [115, 174] on tspan "CATALOG [DOMAIN_NAME]" at bounding box center [98, 173] width 64 height 5
click at [84, 201] on tspan "Profile Min" at bounding box center [78, 203] width 25 height 5
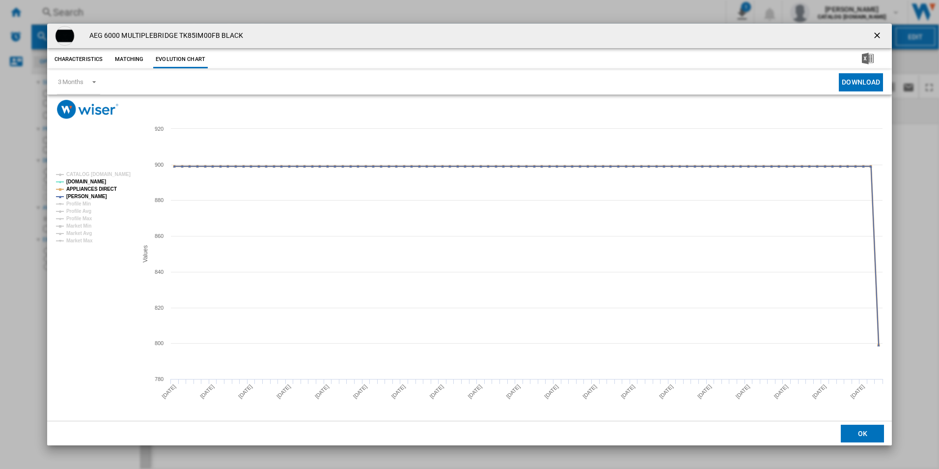
click at [97, 188] on tspan "APPLIANCES DIRECT" at bounding box center [91, 188] width 51 height 5
click at [878, 36] on ng-md-icon "getI18NText('BUTTONS.CLOSE_DIALOG')" at bounding box center [878, 36] width 12 height 12
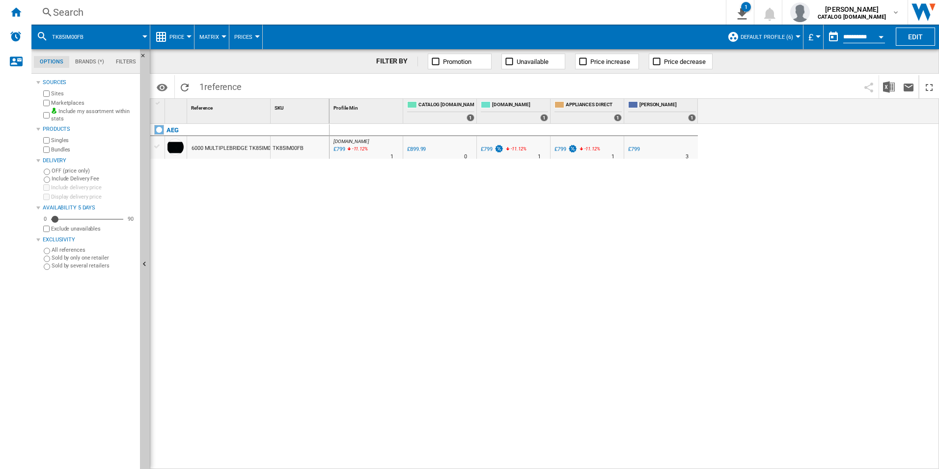
click at [521, 6] on div "Search" at bounding box center [376, 12] width 647 height 14
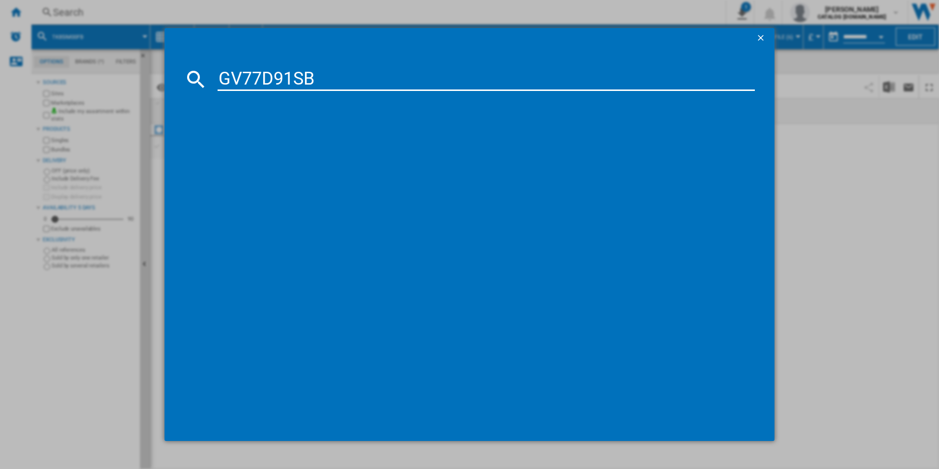
type input "GV77D91SB"
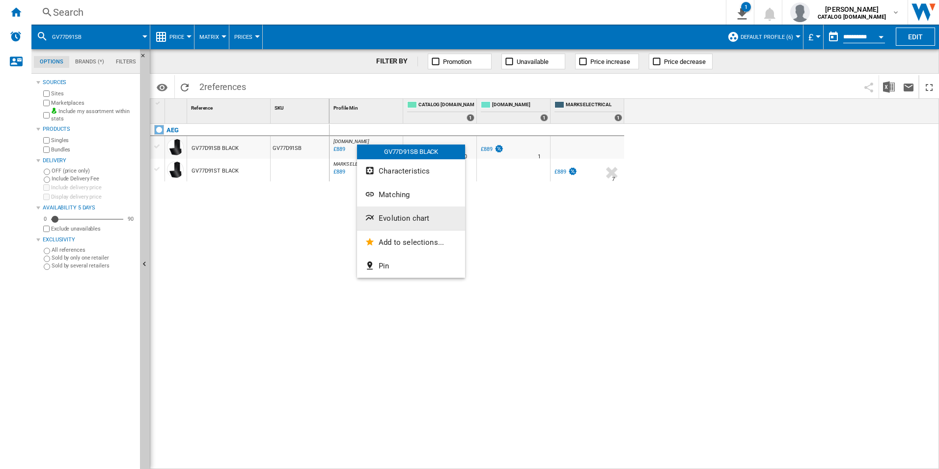
click at [388, 217] on span "Evolution chart" at bounding box center [404, 218] width 51 height 9
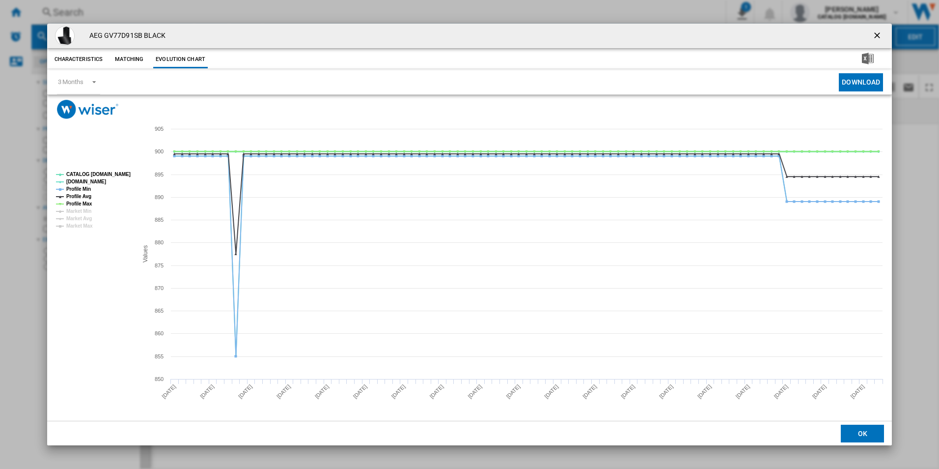
click at [116, 173] on tspan "CATALOG [DOMAIN_NAME]" at bounding box center [98, 173] width 64 height 5
click at [79, 186] on tspan "Profile Min" at bounding box center [78, 188] width 25 height 5
click at [79, 196] on tspan "Profile Avg" at bounding box center [78, 196] width 25 height 5
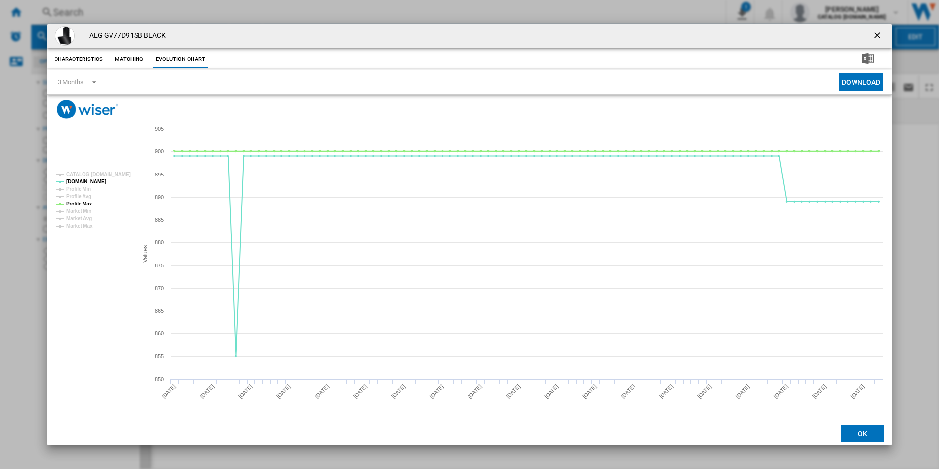
click at [83, 203] on tspan "Profile Max" at bounding box center [79, 203] width 26 height 5
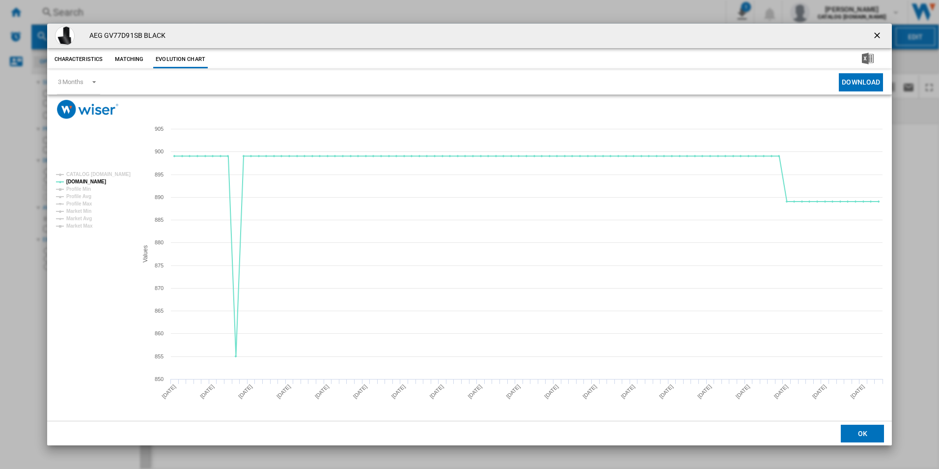
drag, startPoint x: 876, startPoint y: 36, endPoint x: 841, endPoint y: 35, distance: 34.9
click at [876, 36] on ng-md-icon "getI18NText('BUTTONS.CLOSE_DIALOG')" at bounding box center [878, 36] width 12 height 12
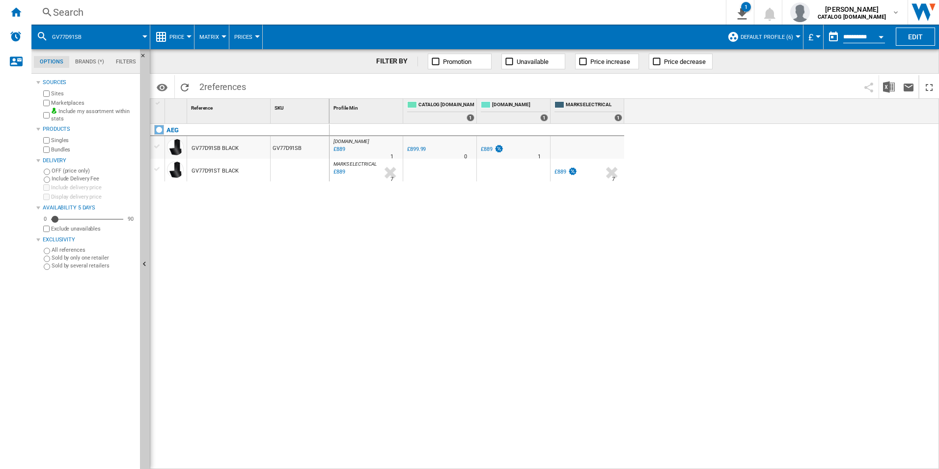
click at [582, 10] on div "Search" at bounding box center [376, 12] width 647 height 14
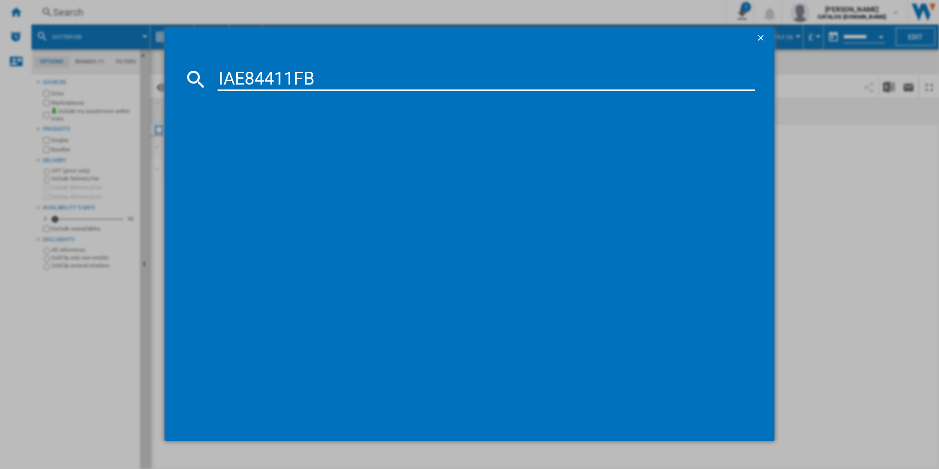
type input "IAE84411FB"
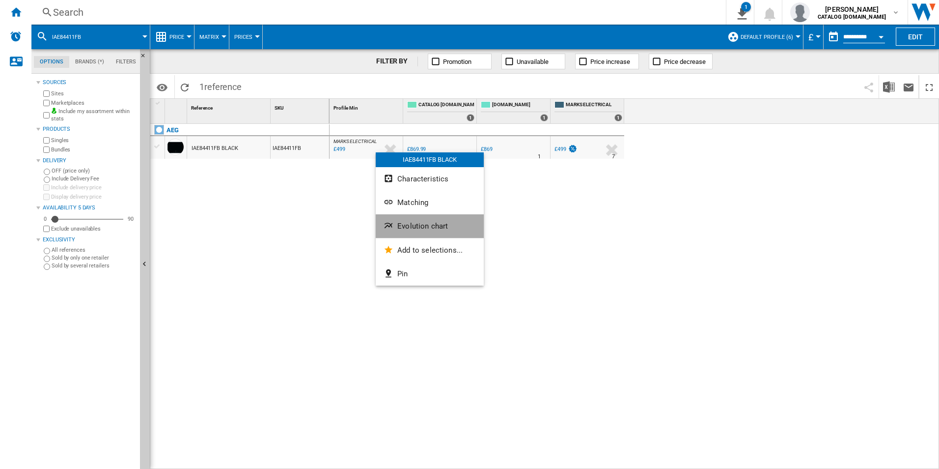
click at [409, 224] on span "Evolution chart" at bounding box center [422, 226] width 51 height 9
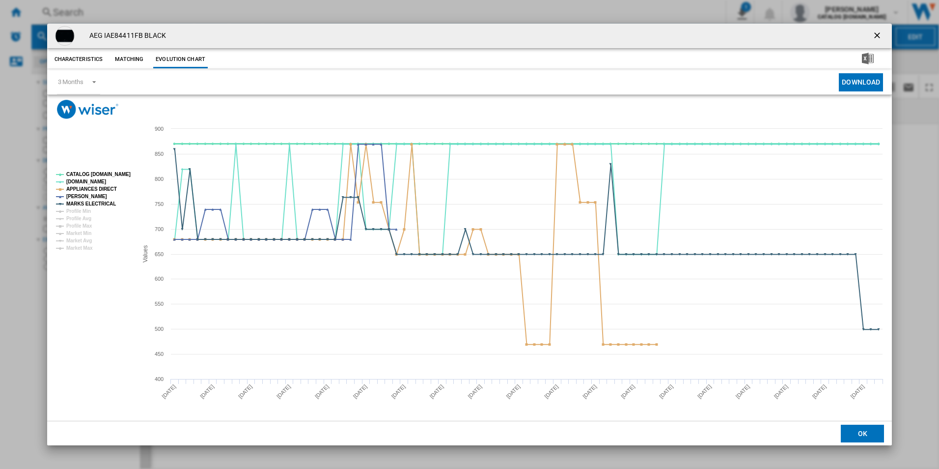
click at [109, 172] on tspan "CATALOG [DOMAIN_NAME]" at bounding box center [98, 173] width 64 height 5
click at [102, 186] on tspan "APPLIANCES DIRECT" at bounding box center [91, 188] width 51 height 5
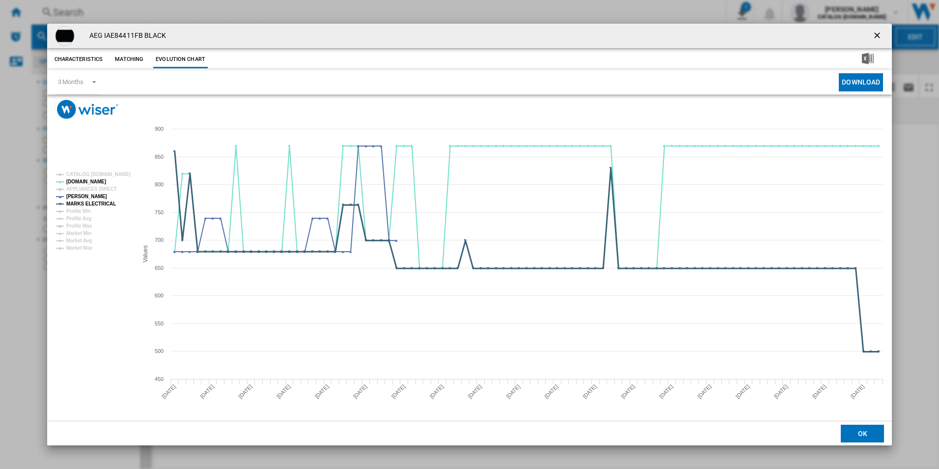
click at [102, 203] on tspan "MARKS ELECTRICAL" at bounding box center [91, 203] width 50 height 5
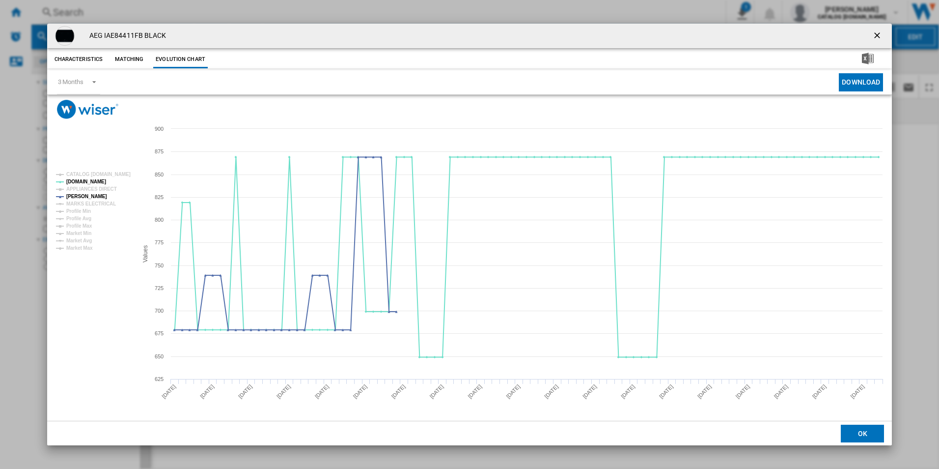
drag, startPoint x: 876, startPoint y: 34, endPoint x: 865, endPoint y: 38, distance: 11.0
click at [876, 34] on ng-md-icon "getI18NText('BUTTONS.CLOSE_DIALOG')" at bounding box center [878, 36] width 12 height 12
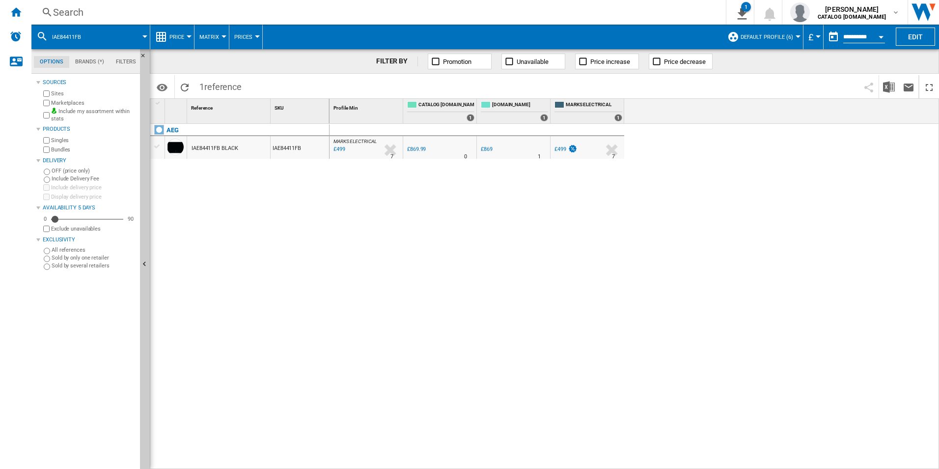
click at [608, 18] on div "Search" at bounding box center [376, 12] width 647 height 14
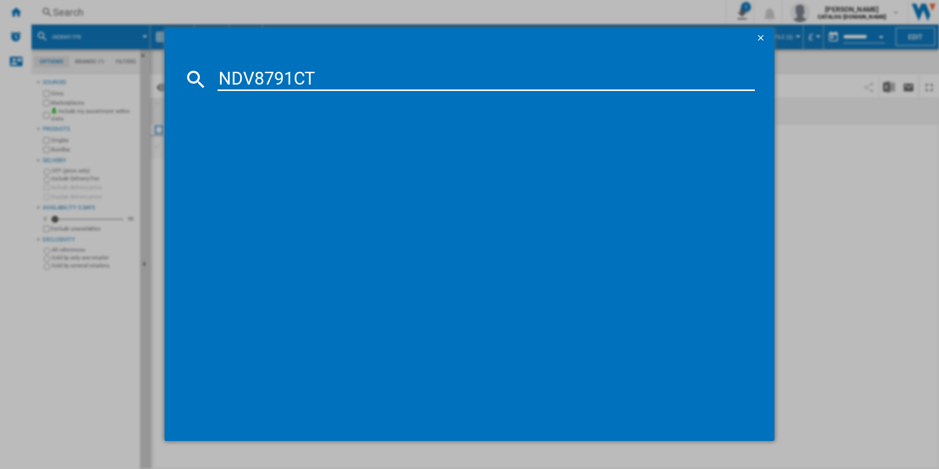
type input "NDV8791CT"
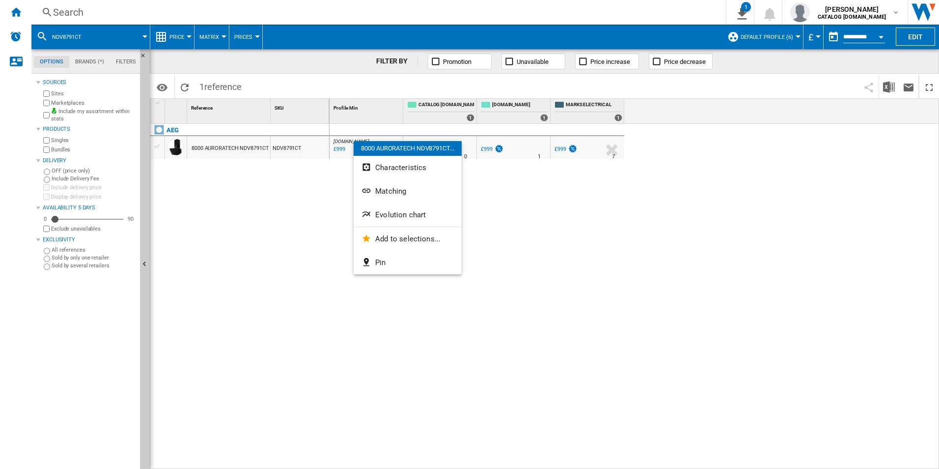
click at [404, 208] on button "Evolution chart" at bounding box center [408, 215] width 108 height 24
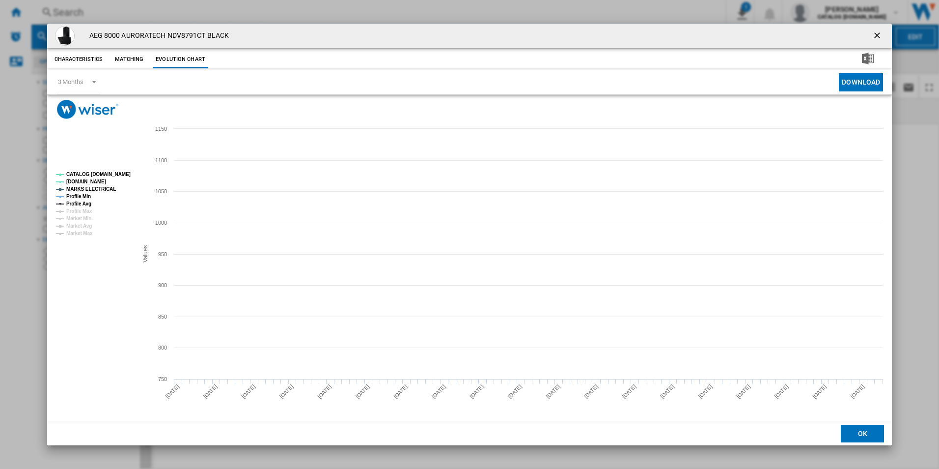
click at [122, 172] on tspan "CATALOG [DOMAIN_NAME]" at bounding box center [98, 173] width 64 height 5
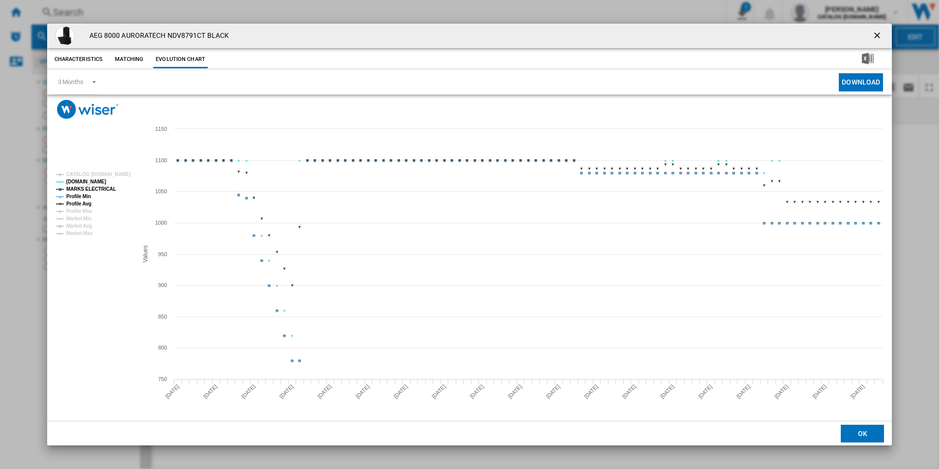
click at [93, 186] on tspan "MARKS ELECTRICAL" at bounding box center [91, 188] width 50 height 5
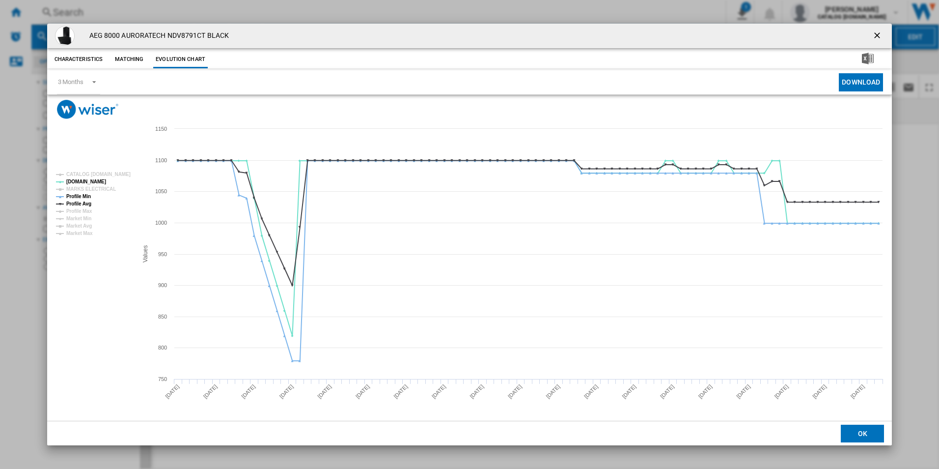
click at [88, 191] on tspan "MARKS ELECTRICAL" at bounding box center [91, 188] width 50 height 5
click at [87, 194] on tspan "Profile Min" at bounding box center [78, 196] width 25 height 5
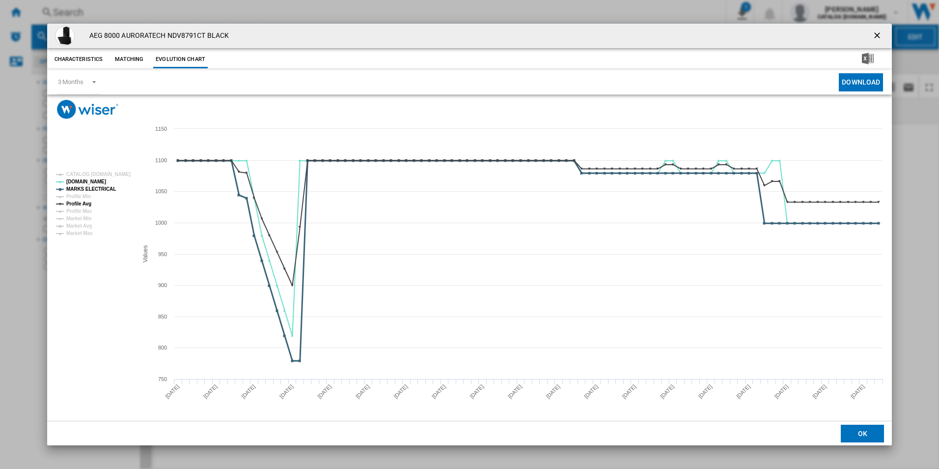
click at [92, 188] on tspan "MARKS ELECTRICAL" at bounding box center [91, 188] width 50 height 5
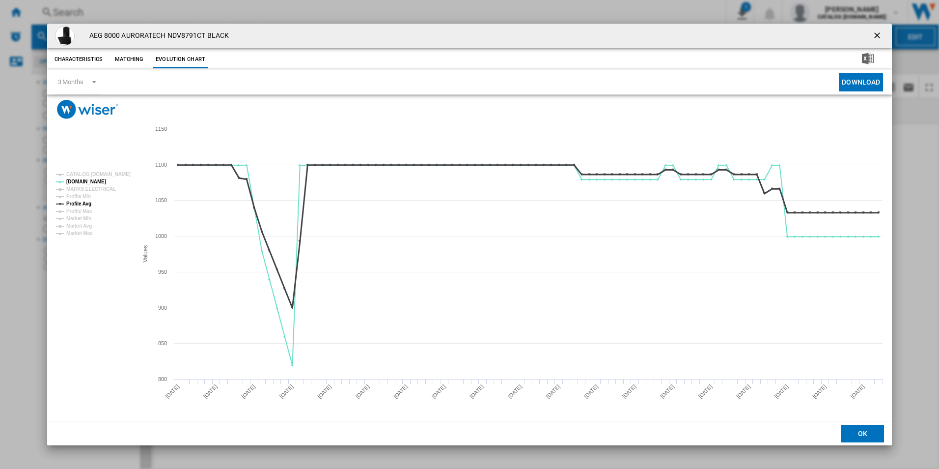
click at [86, 202] on tspan "Profile Avg" at bounding box center [78, 203] width 25 height 5
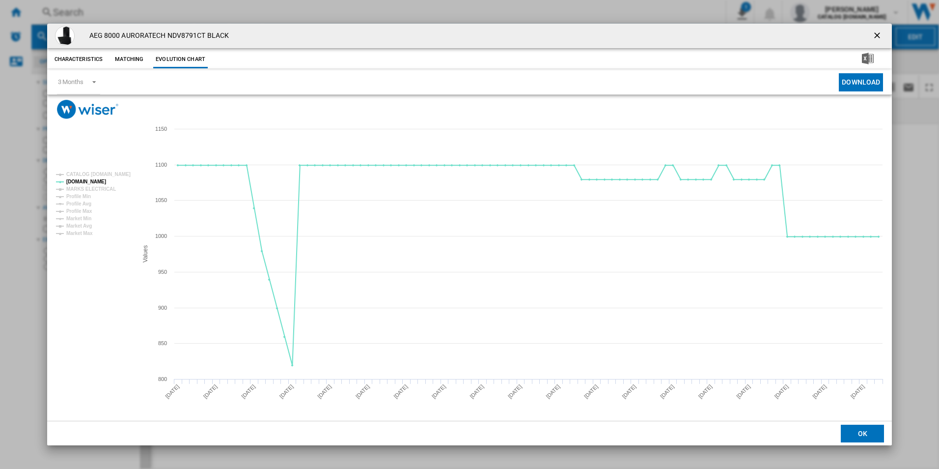
drag, startPoint x: 878, startPoint y: 36, endPoint x: 835, endPoint y: 37, distance: 42.3
click at [878, 36] on ng-md-icon "getI18NText('BUTTONS.CLOSE_DIALOG')" at bounding box center [878, 36] width 12 height 12
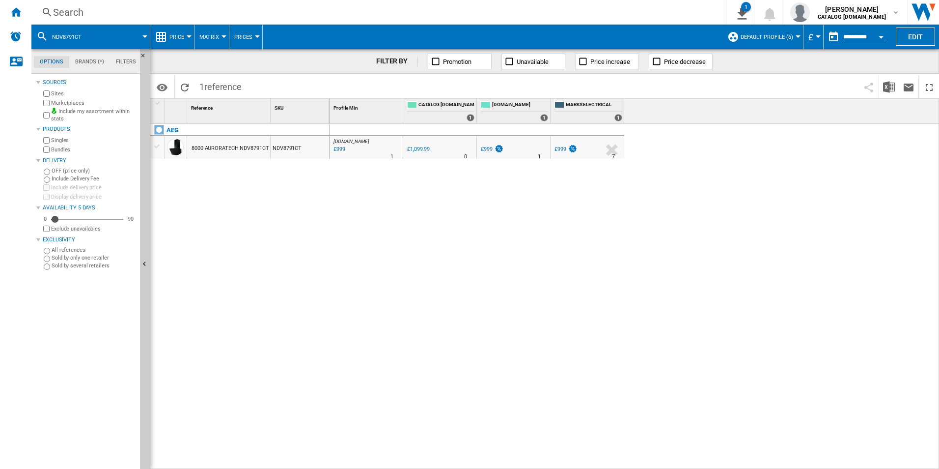
click at [607, 15] on div "Search" at bounding box center [376, 12] width 647 height 14
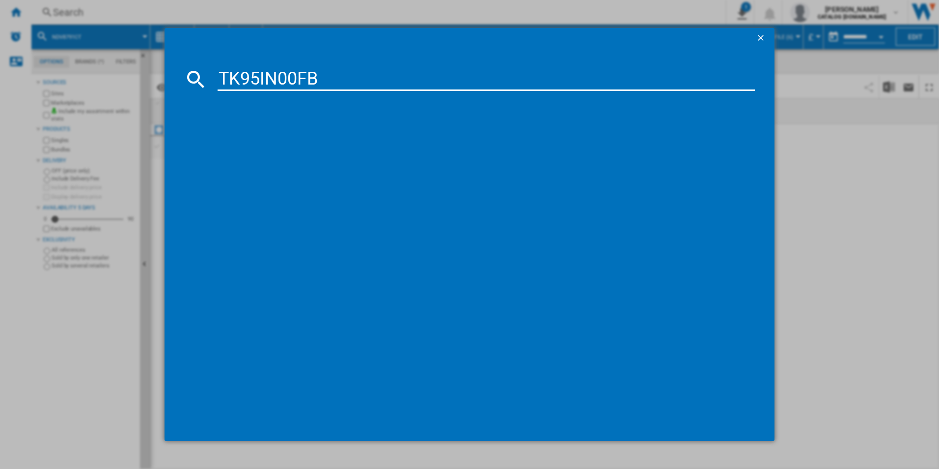
type input "TK95IN00FB"
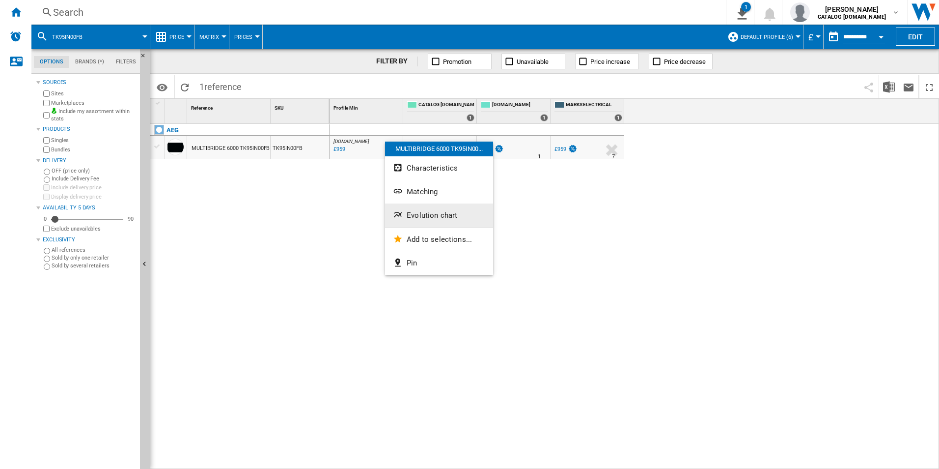
click at [433, 225] on button "Evolution chart" at bounding box center [439, 215] width 108 height 24
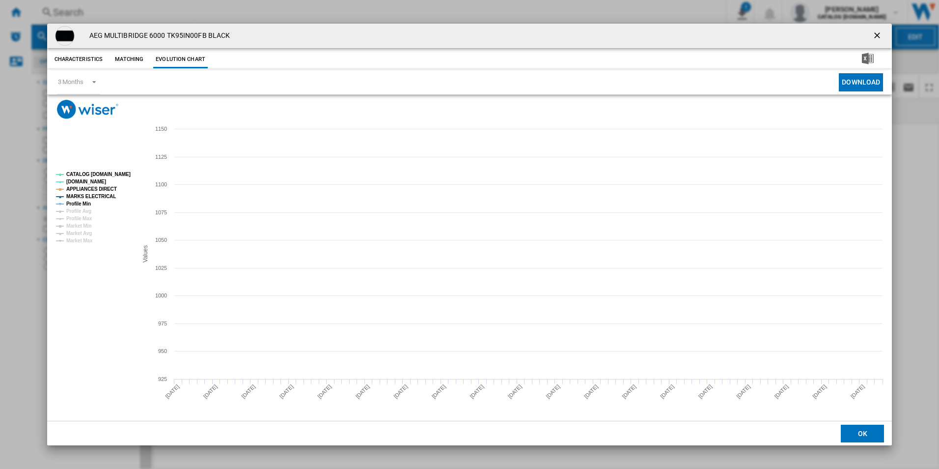
click at [111, 173] on tspan "CATALOG [DOMAIN_NAME]" at bounding box center [98, 173] width 64 height 5
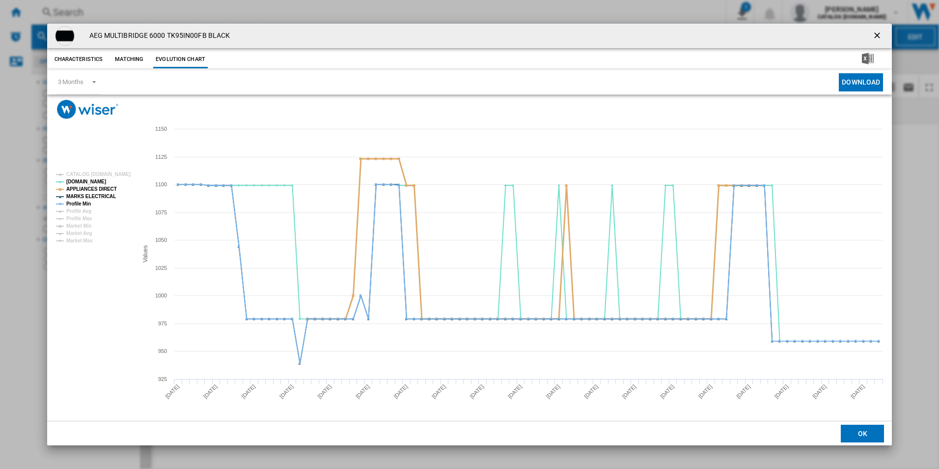
click at [103, 191] on tspan "APPLIANCES DIRECT" at bounding box center [91, 188] width 51 height 5
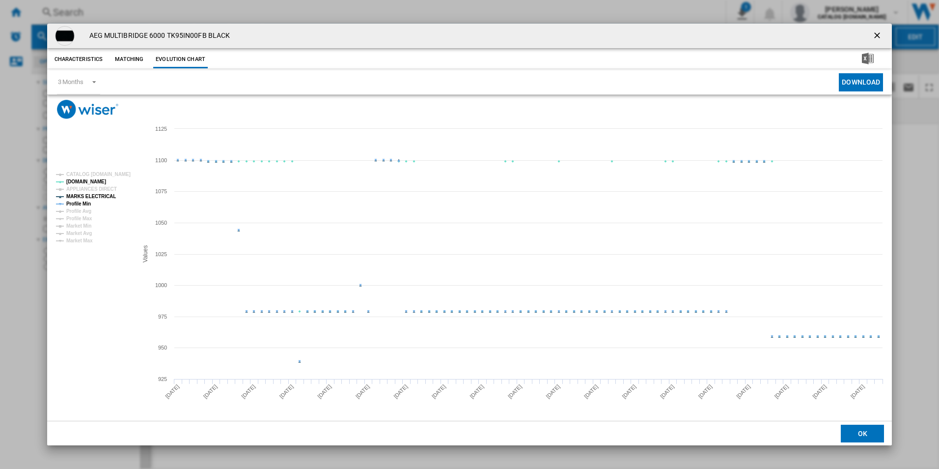
click at [100, 197] on tspan "MARKS ELECTRICAL" at bounding box center [91, 196] width 50 height 5
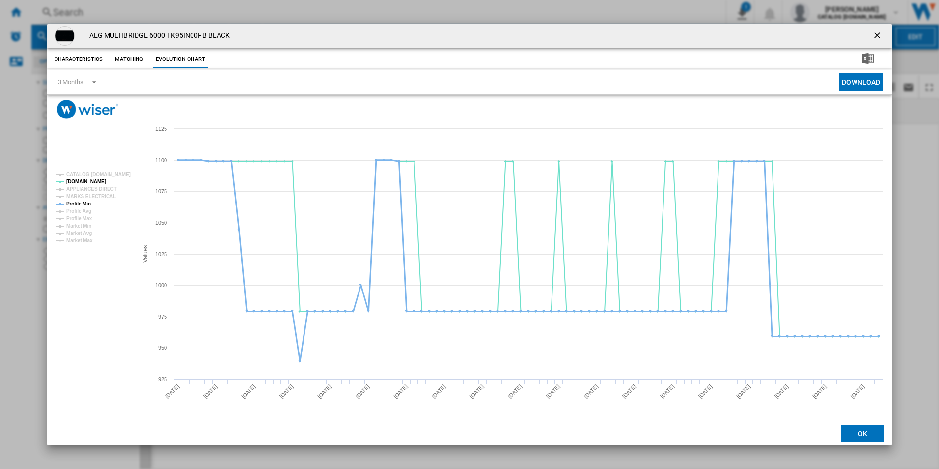
click at [83, 201] on tspan "Profile Min" at bounding box center [78, 203] width 25 height 5
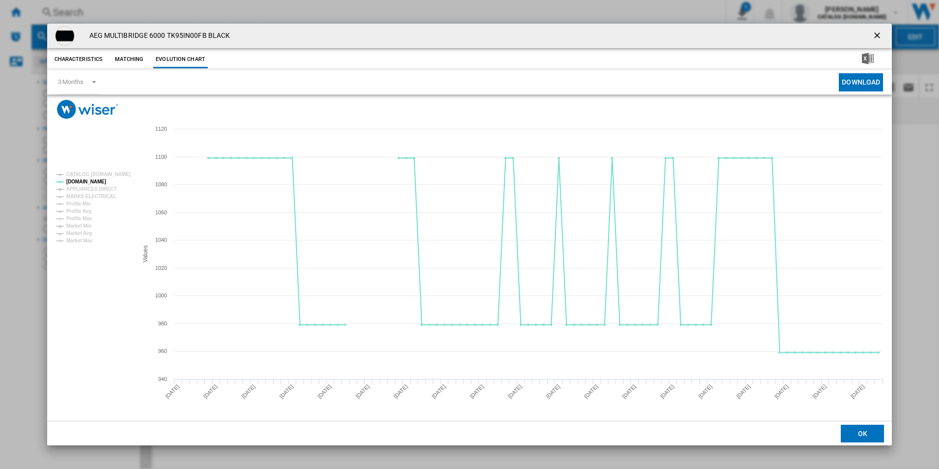
drag, startPoint x: 880, startPoint y: 36, endPoint x: 868, endPoint y: 37, distance: 11.9
click at [880, 36] on ng-md-icon "getI18NText('BUTTONS.CLOSE_DIALOG')" at bounding box center [878, 36] width 12 height 12
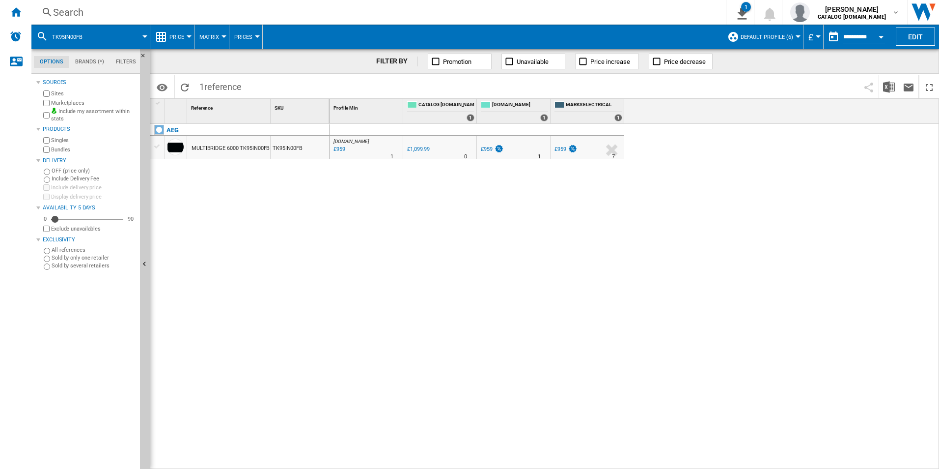
click at [584, 5] on div "Search" at bounding box center [376, 12] width 647 height 14
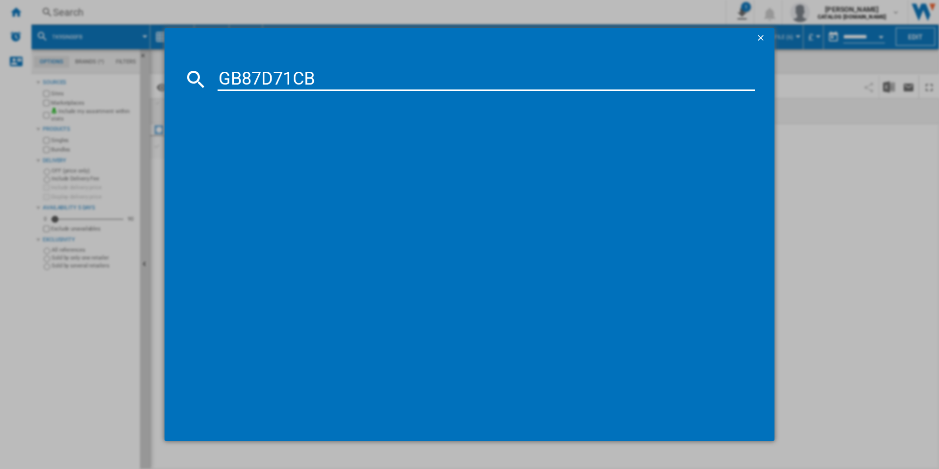
type input "GB87D71CB"
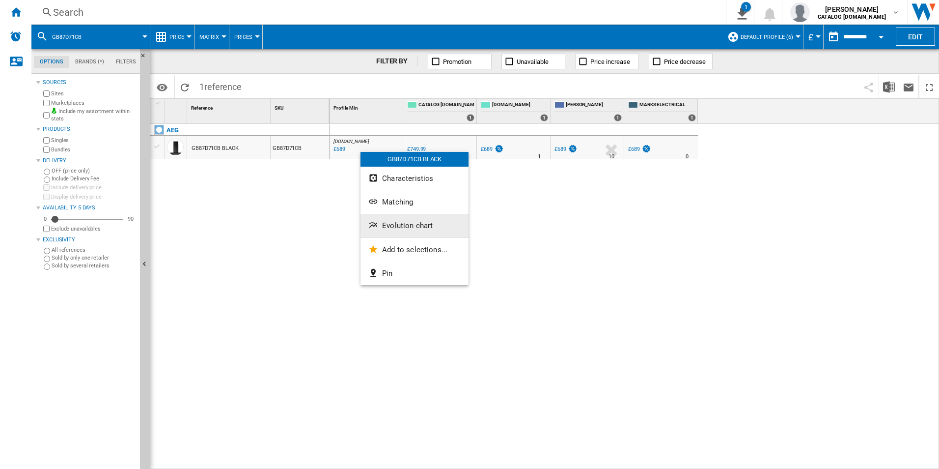
click at [398, 226] on span "Evolution chart" at bounding box center [407, 225] width 51 height 9
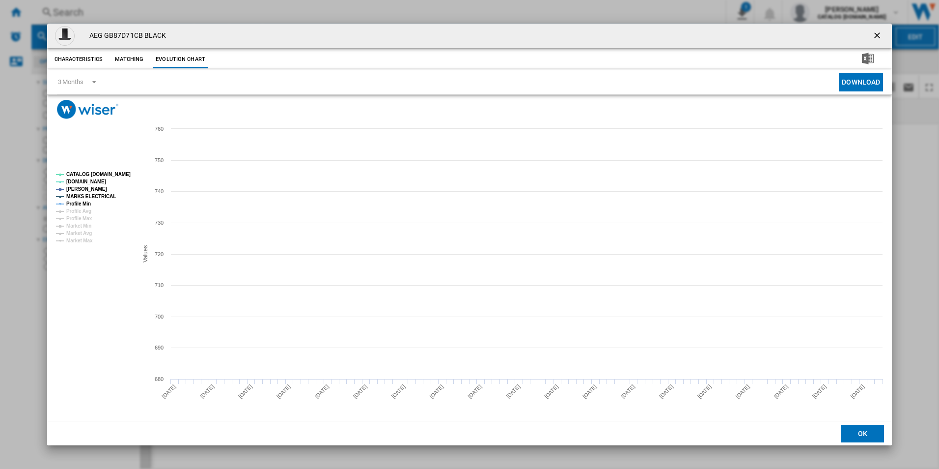
click at [106, 174] on tspan "CATALOG [DOMAIN_NAME]" at bounding box center [98, 173] width 64 height 5
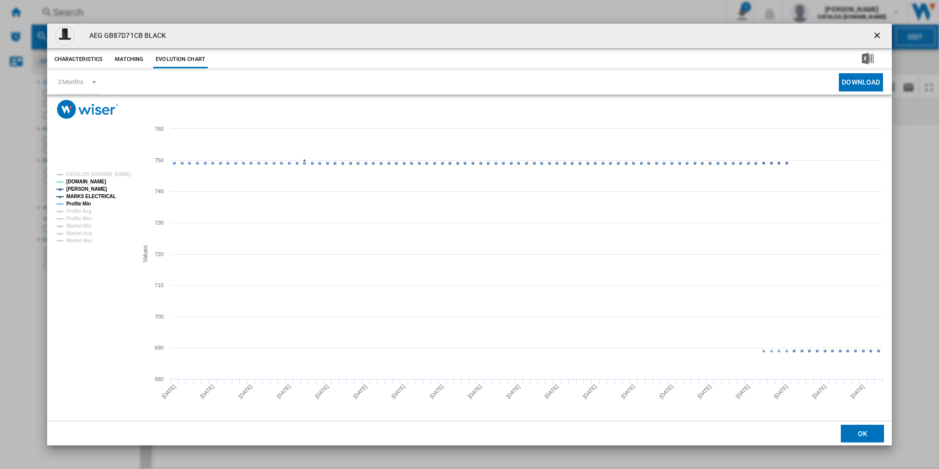
click at [95, 202] on rect "Product popup" at bounding box center [93, 207] width 82 height 79
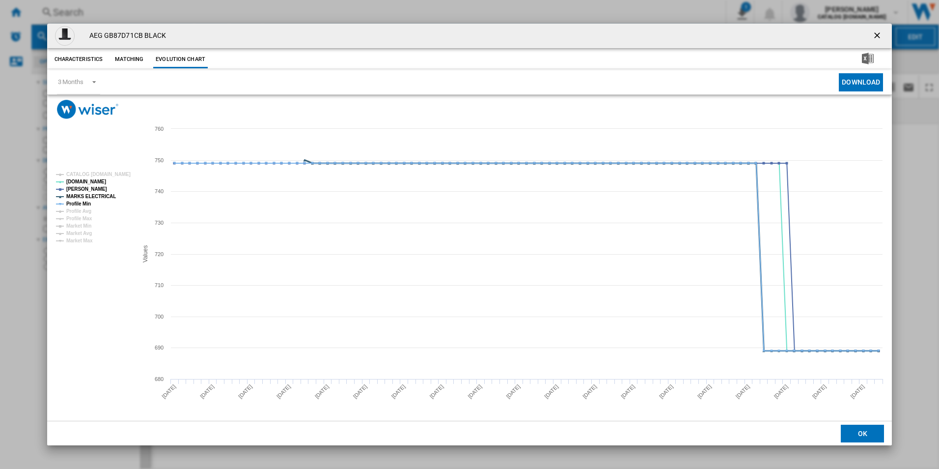
click at [91, 195] on tspan "MARKS ELECTRICAL" at bounding box center [91, 196] width 50 height 5
click at [88, 202] on tspan "Profile Min" at bounding box center [78, 203] width 25 height 5
click at [876, 33] on ng-md-icon "getI18NText('BUTTONS.CLOSE_DIALOG')" at bounding box center [878, 36] width 12 height 12
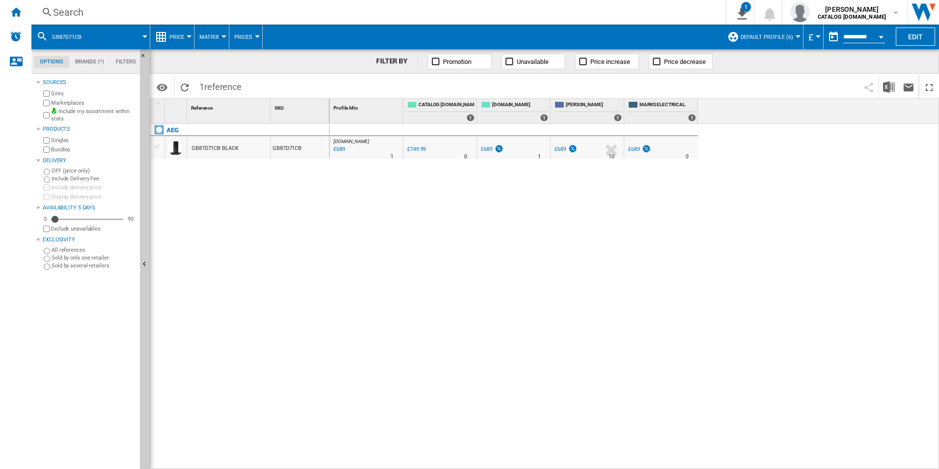
click at [493, 11] on div "Search" at bounding box center [376, 12] width 647 height 14
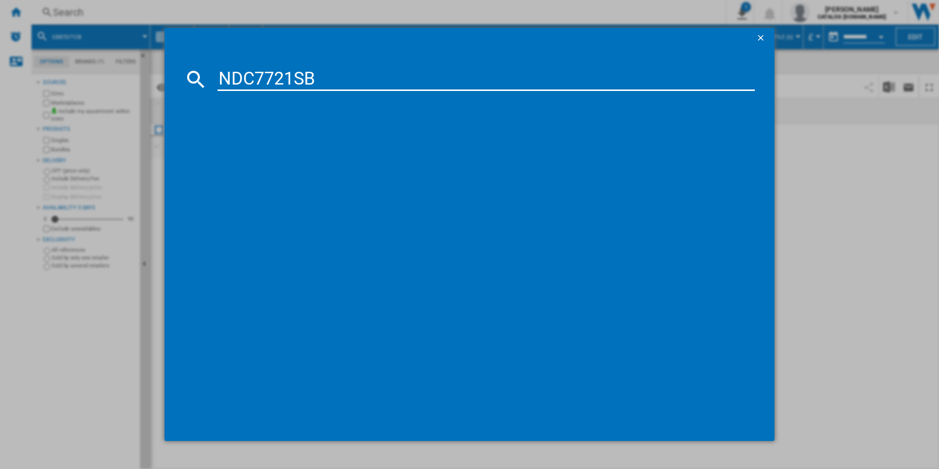
type input "NDC7721SB"
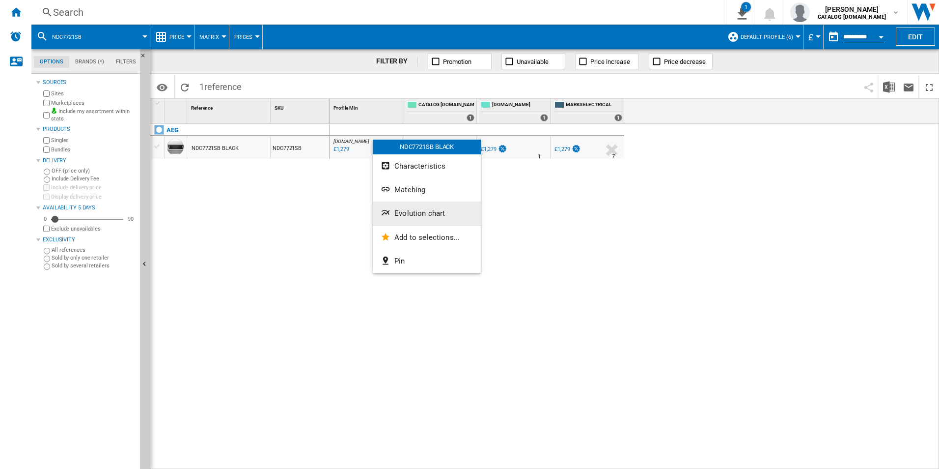
click at [400, 221] on button "Evolution chart" at bounding box center [427, 213] width 108 height 24
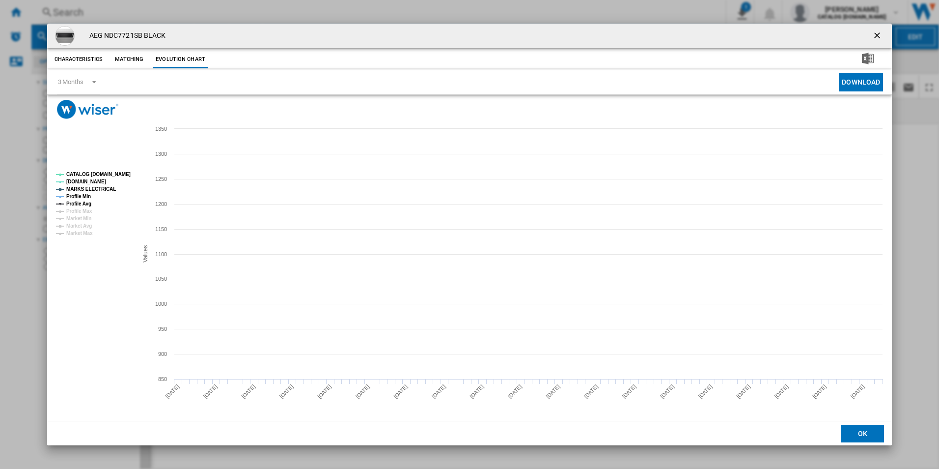
click at [113, 173] on tspan "CATALOG [DOMAIN_NAME]" at bounding box center [98, 173] width 64 height 5
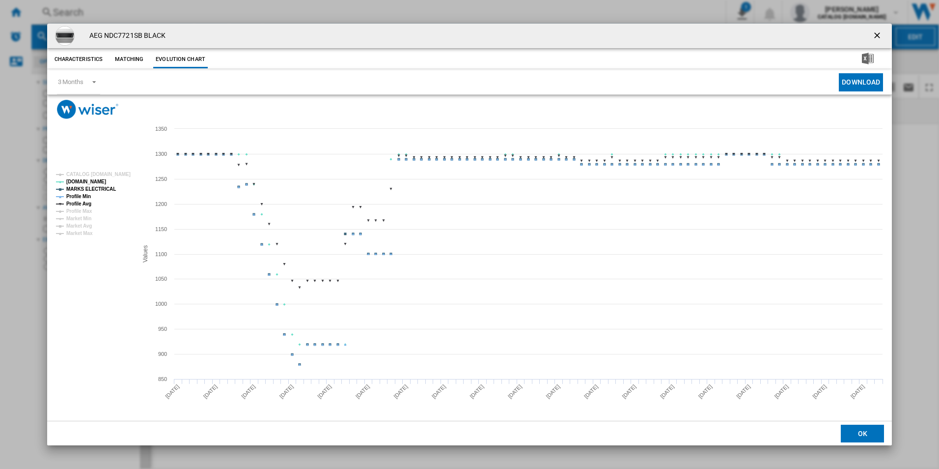
click at [85, 194] on tspan "Profile Min" at bounding box center [78, 196] width 25 height 5
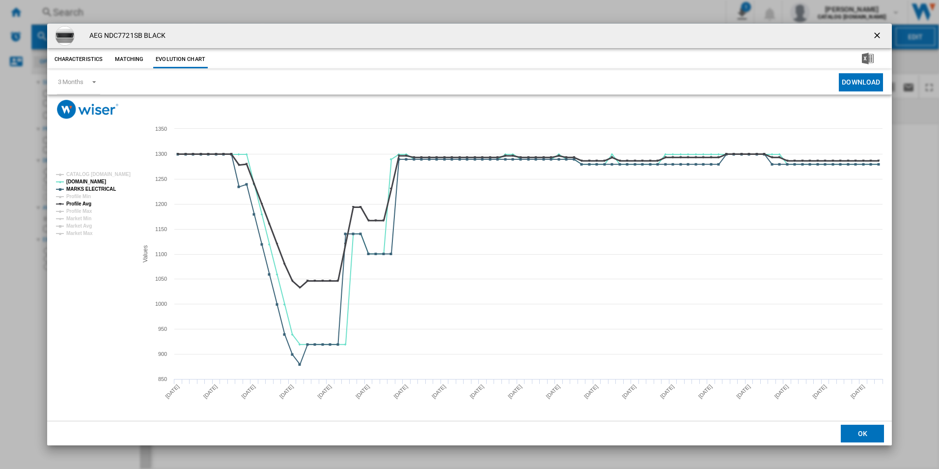
click at [84, 201] on tspan "Profile Avg" at bounding box center [78, 203] width 25 height 5
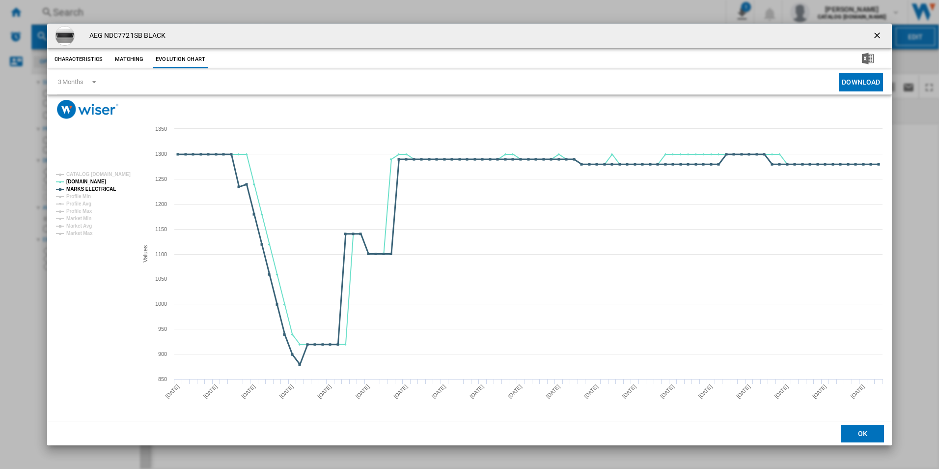
click at [101, 186] on tspan "MARKS ELECTRICAL" at bounding box center [91, 188] width 50 height 5
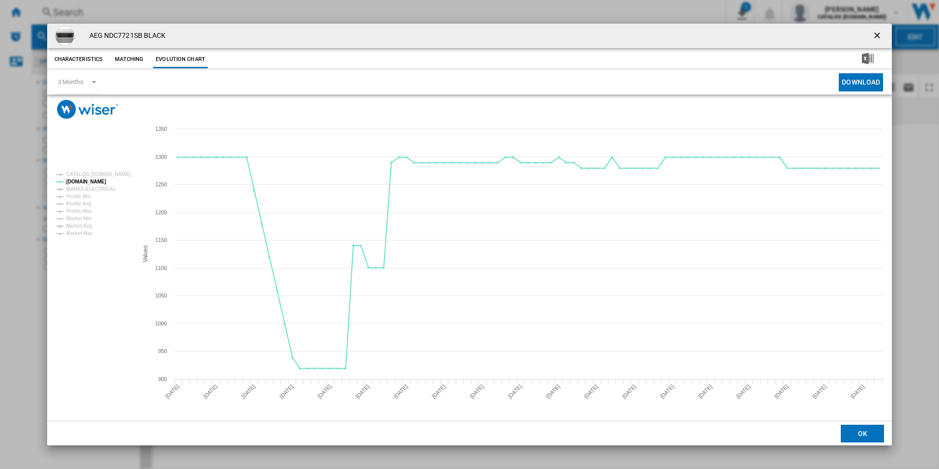
drag, startPoint x: 882, startPoint y: 32, endPoint x: 851, endPoint y: 39, distance: 31.3
click at [882, 32] on ng-md-icon "getI18NText('BUTTONS.CLOSE_DIALOG')" at bounding box center [878, 36] width 12 height 12
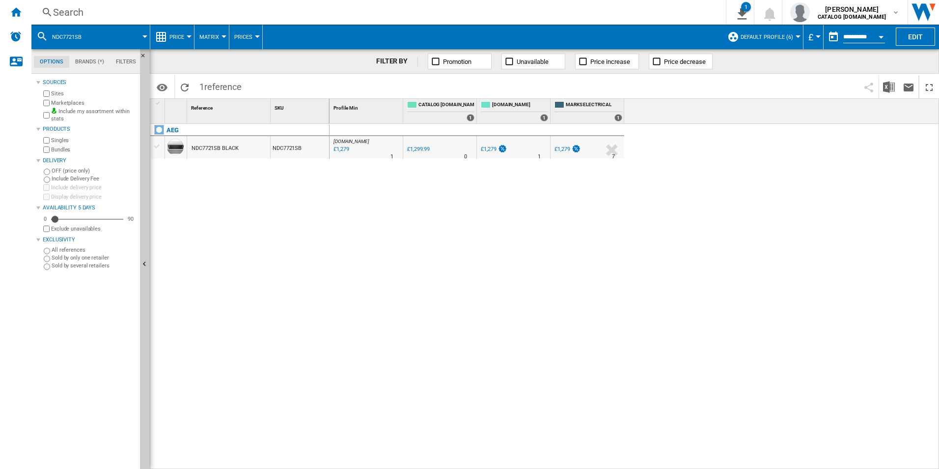
click at [589, 17] on div "Search" at bounding box center [376, 12] width 647 height 14
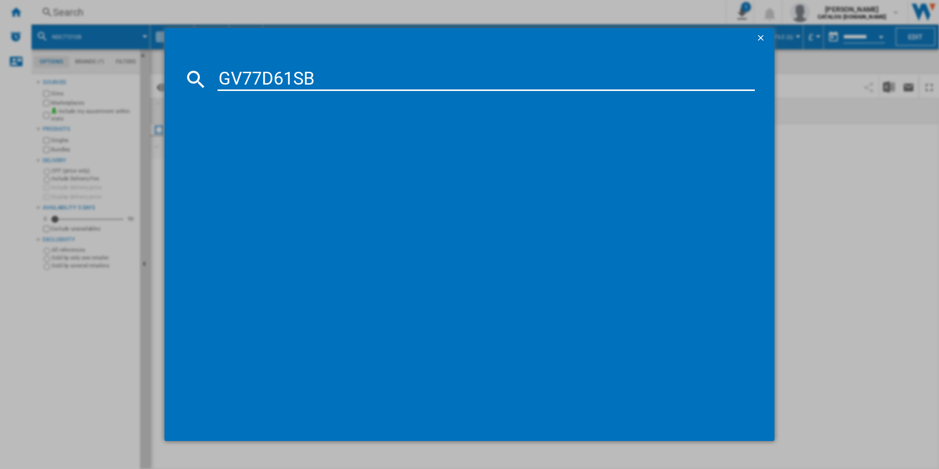
type input "GV77D61SB"
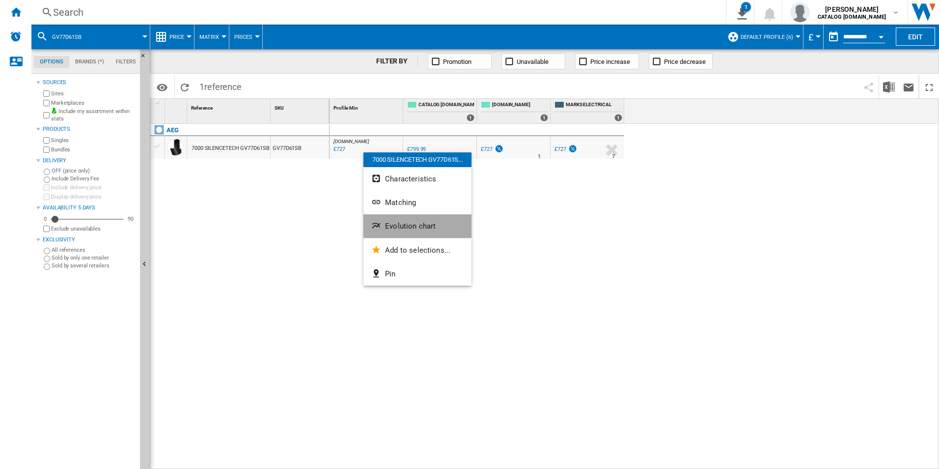
click at [403, 220] on button "Evolution chart" at bounding box center [417, 226] width 108 height 24
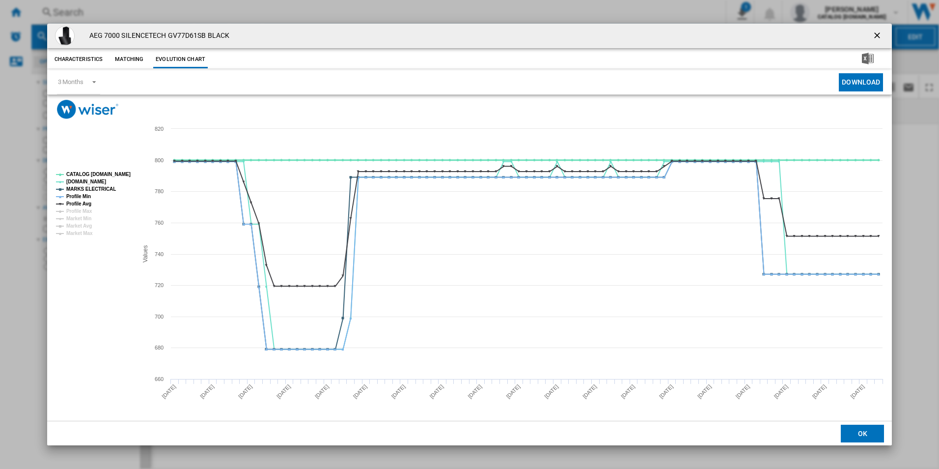
click at [111, 174] on tspan "CATALOG [DOMAIN_NAME]" at bounding box center [98, 173] width 64 height 5
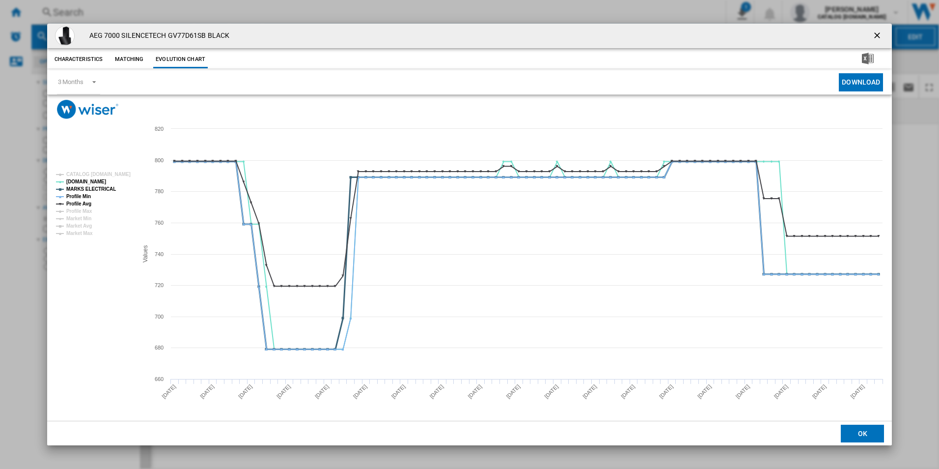
click at [104, 186] on tspan "MARKS ELECTRICAL" at bounding box center [91, 188] width 50 height 5
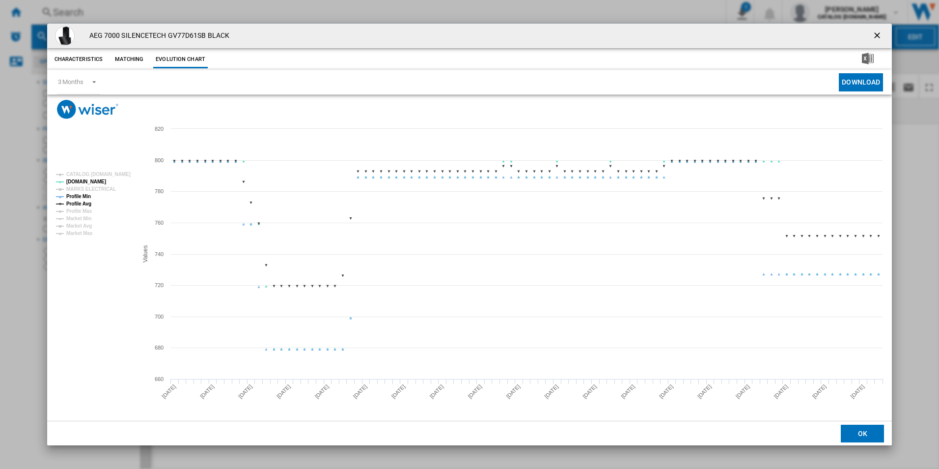
click at [83, 192] on tspan "MARKS ELECTRICAL" at bounding box center [91, 188] width 50 height 5
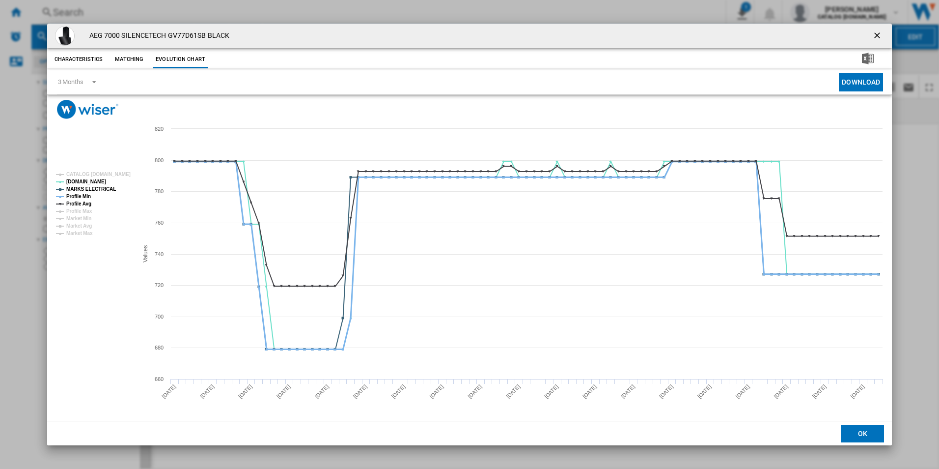
click at [85, 198] on tspan "Profile Min" at bounding box center [78, 196] width 25 height 5
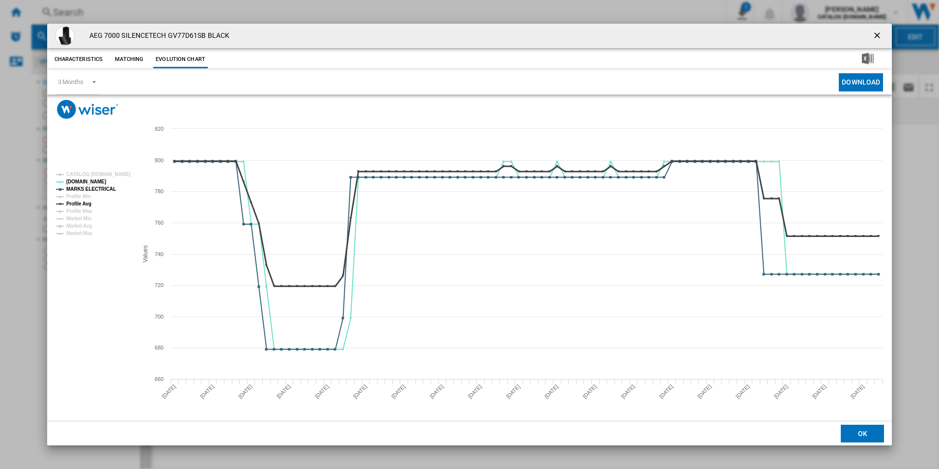
click at [85, 201] on tspan "Profile Avg" at bounding box center [78, 203] width 25 height 5
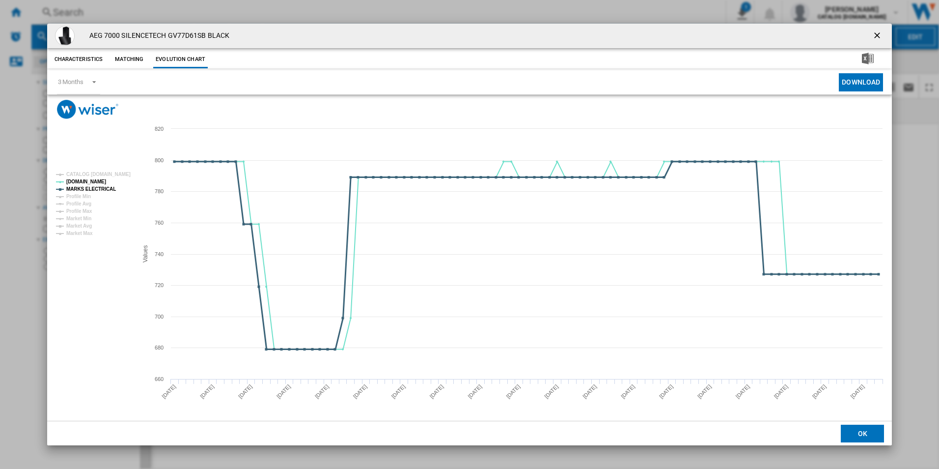
click at [96, 190] on tspan "MARKS ELECTRICAL" at bounding box center [91, 188] width 50 height 5
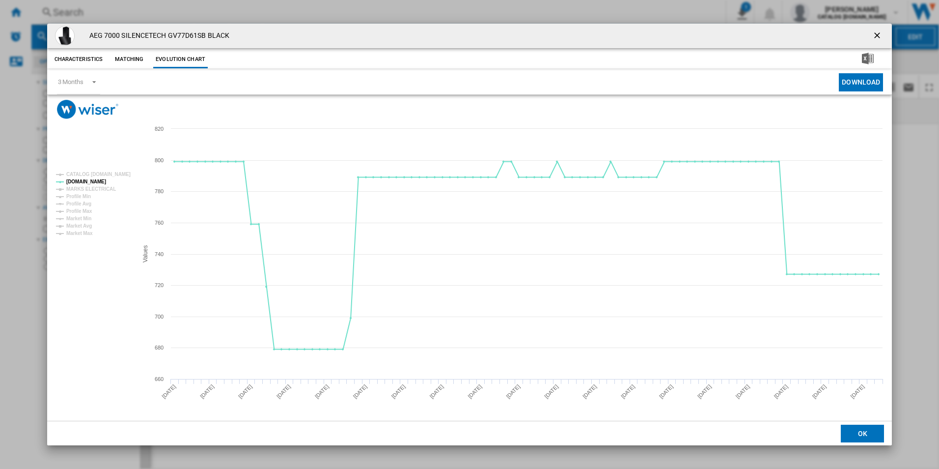
click at [872, 33] on button "Product popup" at bounding box center [878, 36] width 20 height 20
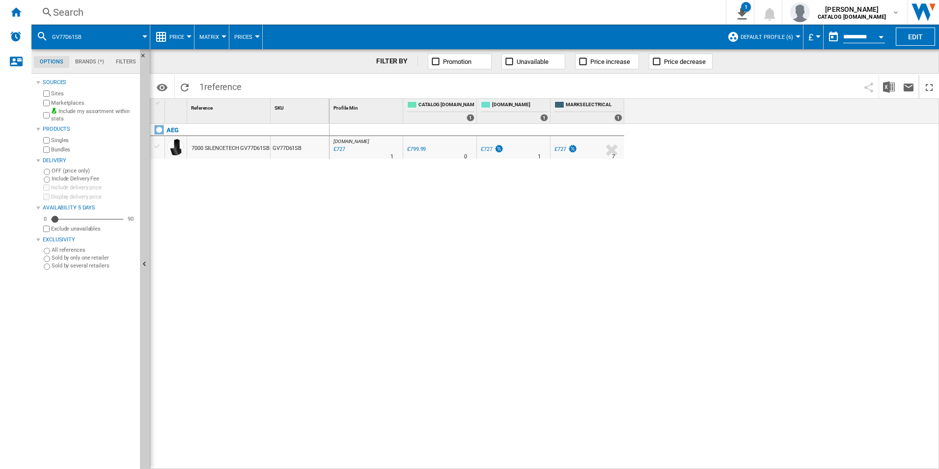
click at [534, 11] on div "Search" at bounding box center [376, 12] width 647 height 14
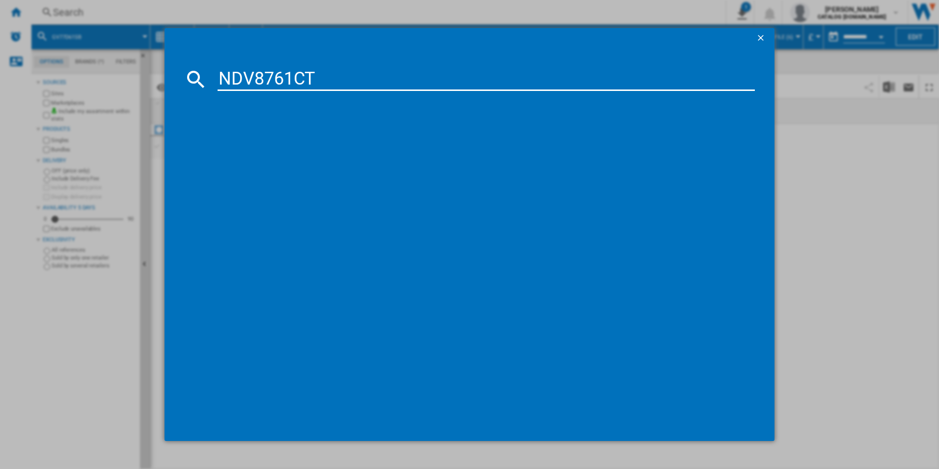
type input "NDV8761CT"
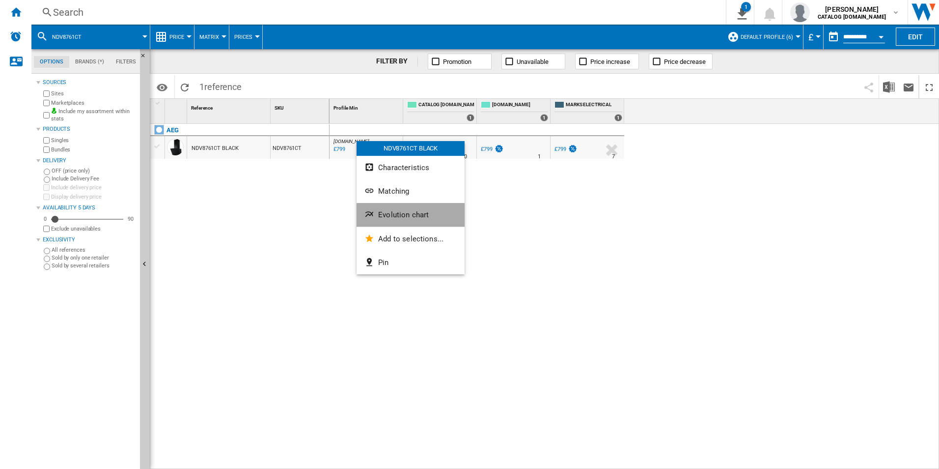
click at [386, 210] on button "Evolution chart" at bounding box center [411, 215] width 108 height 24
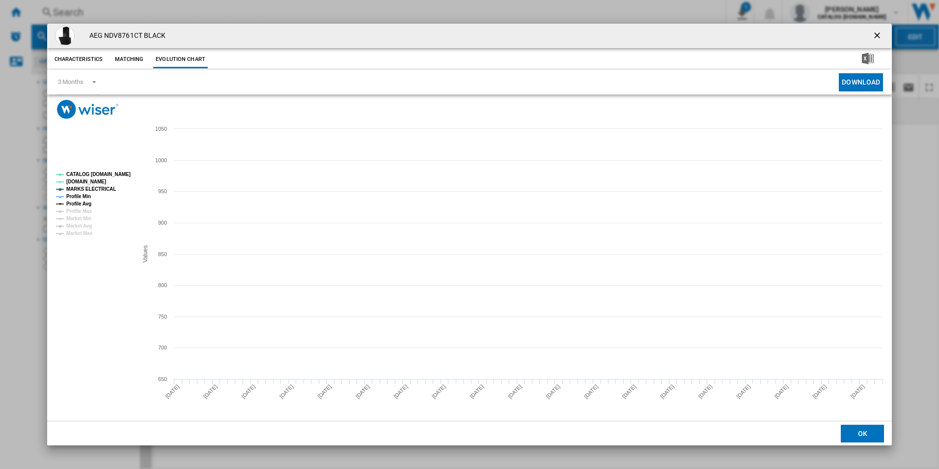
click at [104, 172] on tspan "CATALOG [DOMAIN_NAME]" at bounding box center [98, 173] width 64 height 5
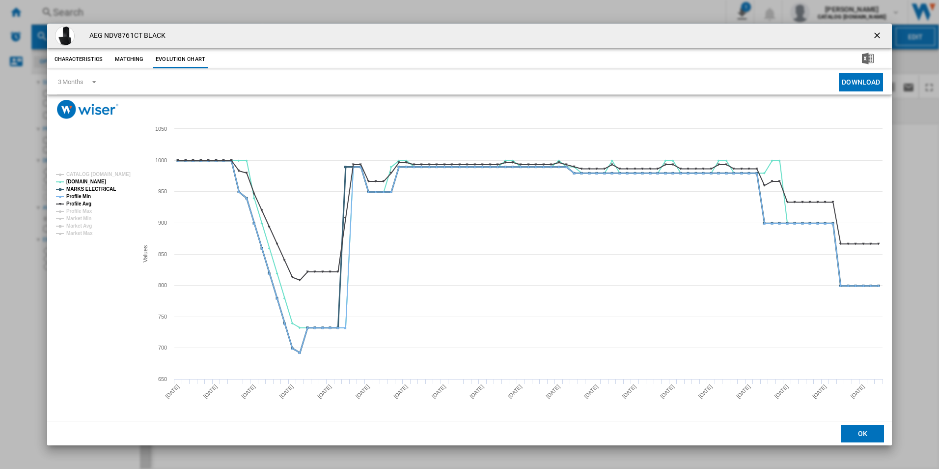
click at [102, 186] on tspan "MARKS ELECTRICAL" at bounding box center [91, 188] width 50 height 5
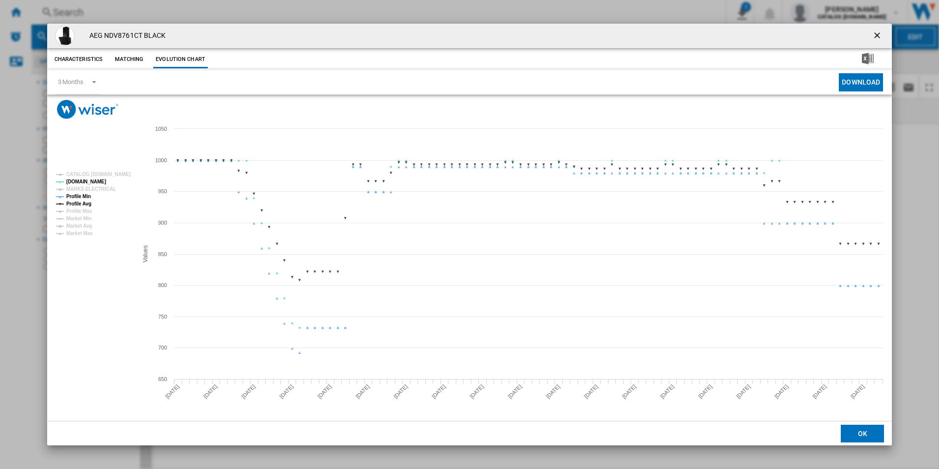
click at [84, 199] on tspan "Profile Min" at bounding box center [78, 196] width 25 height 5
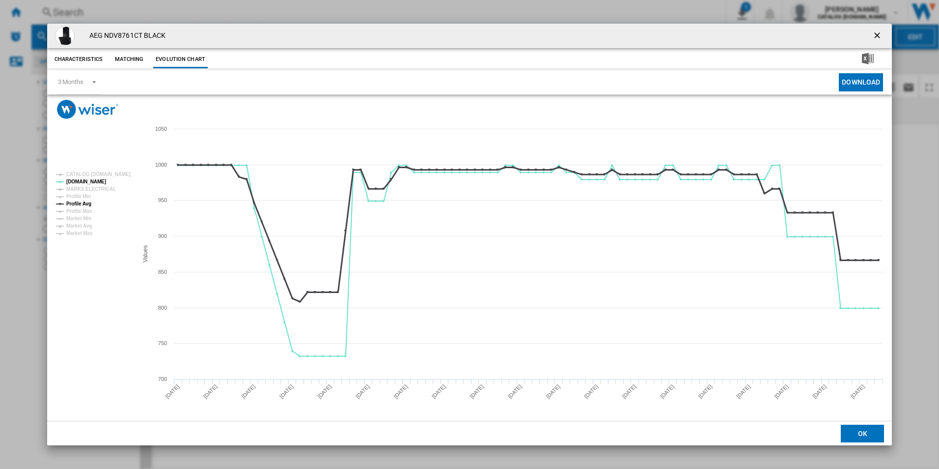
click at [86, 205] on tspan "Profile Avg" at bounding box center [78, 203] width 25 height 5
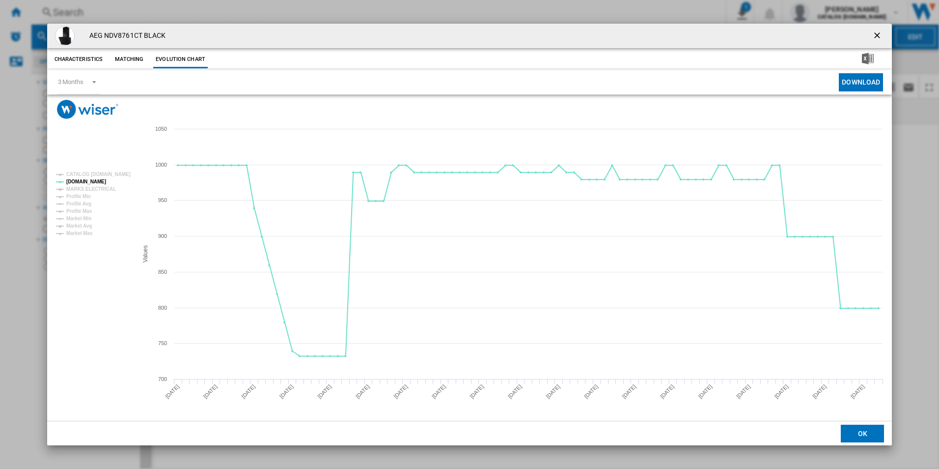
click at [876, 38] on ng-md-icon "getI18NText('BUTTONS.CLOSE_DIALOG')" at bounding box center [878, 36] width 12 height 12
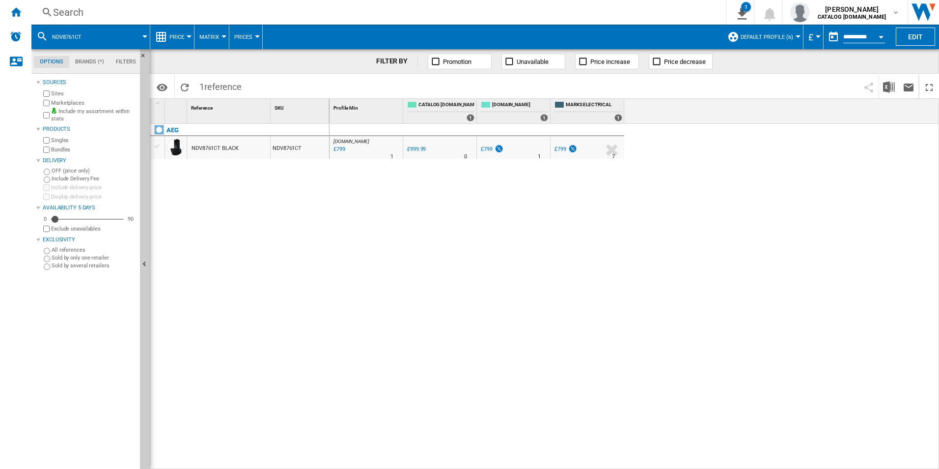
click at [594, 14] on div "Search" at bounding box center [376, 12] width 647 height 14
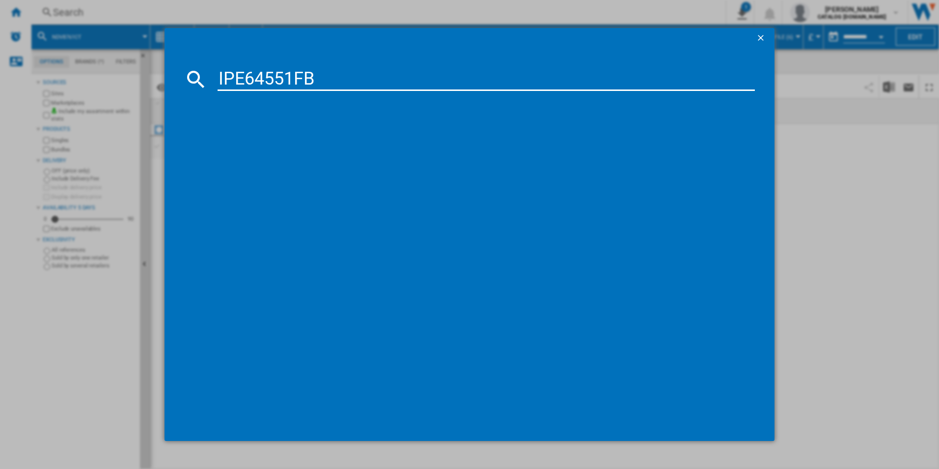
type input "IPE64551FB"
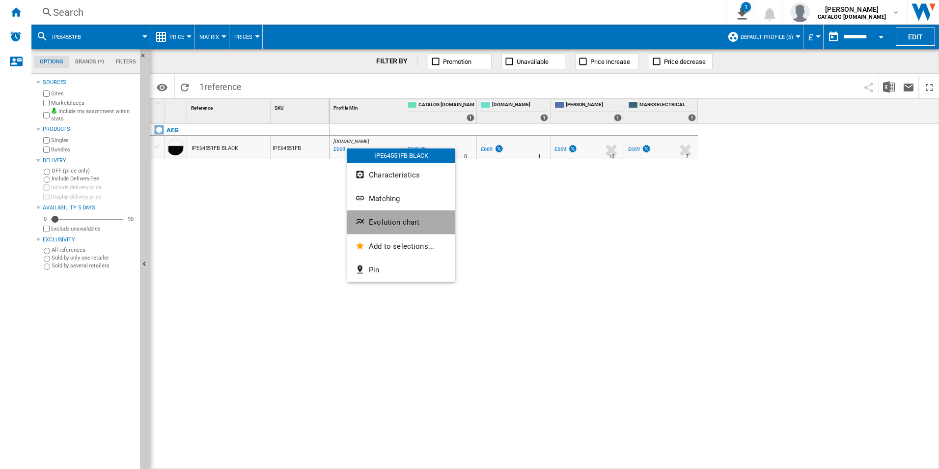
click at [390, 223] on span "Evolution chart" at bounding box center [394, 222] width 51 height 9
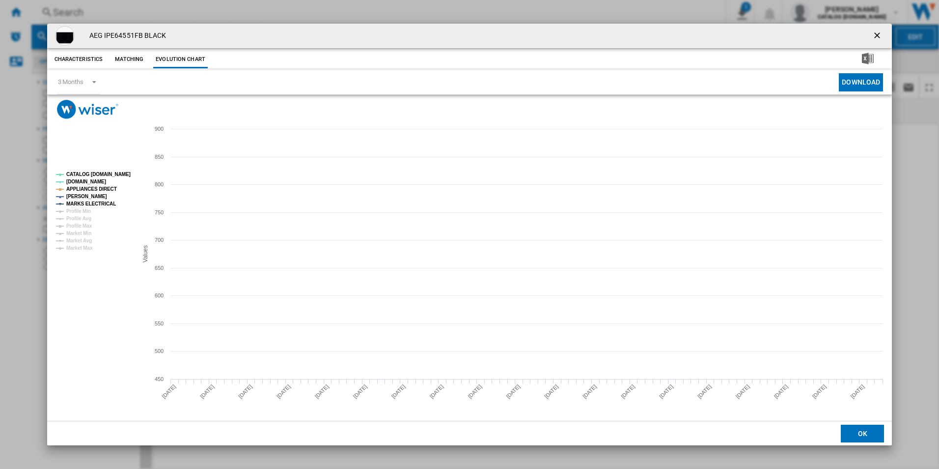
click at [114, 172] on tspan "CATALOG [DOMAIN_NAME]" at bounding box center [98, 173] width 64 height 5
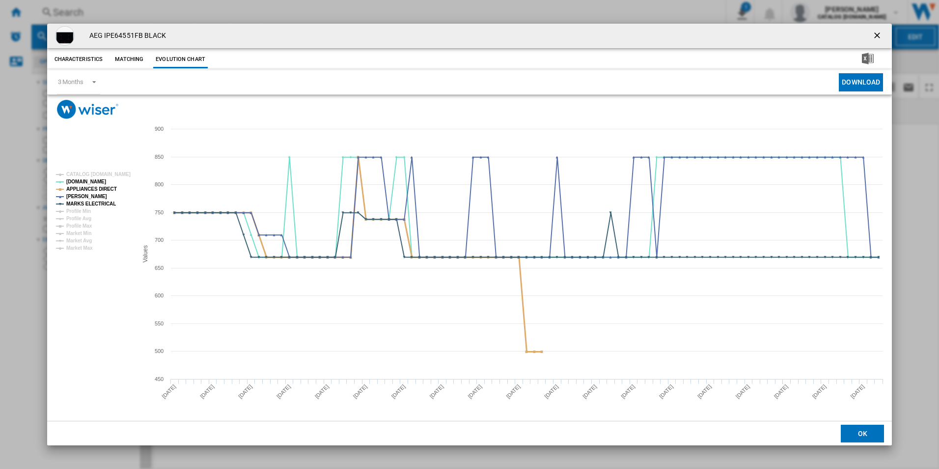
click at [110, 186] on tspan "APPLIANCES DIRECT" at bounding box center [91, 188] width 51 height 5
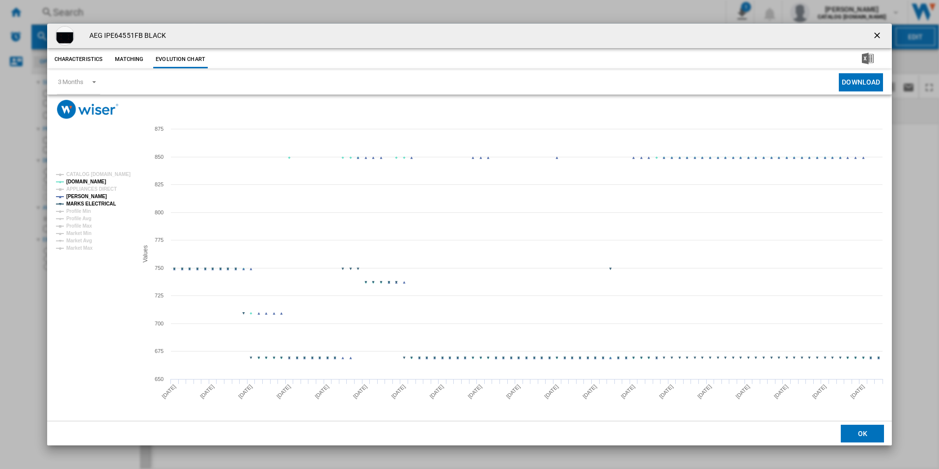
click at [107, 201] on tspan "MARKS ELECTRICAL" at bounding box center [91, 203] width 50 height 5
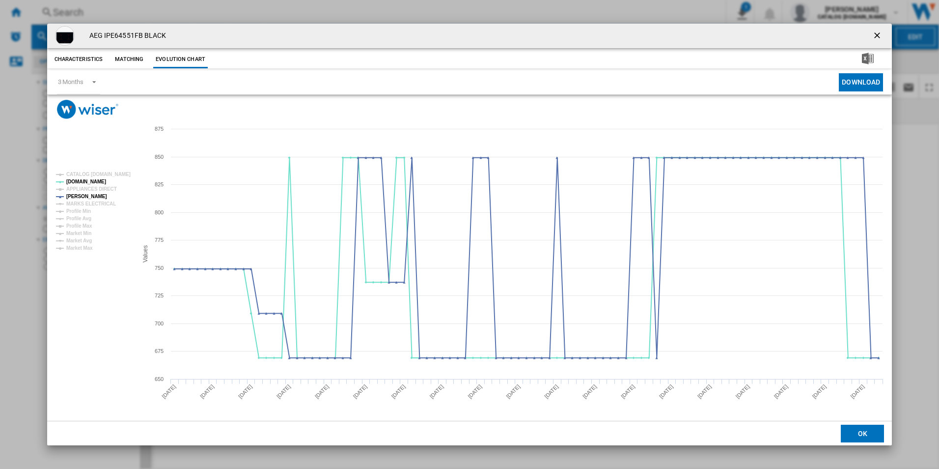
drag, startPoint x: 879, startPoint y: 35, endPoint x: 710, endPoint y: 36, distance: 168.5
click at [879, 35] on ng-md-icon "getI18NText('BUTTONS.CLOSE_DIALOG')" at bounding box center [878, 36] width 12 height 12
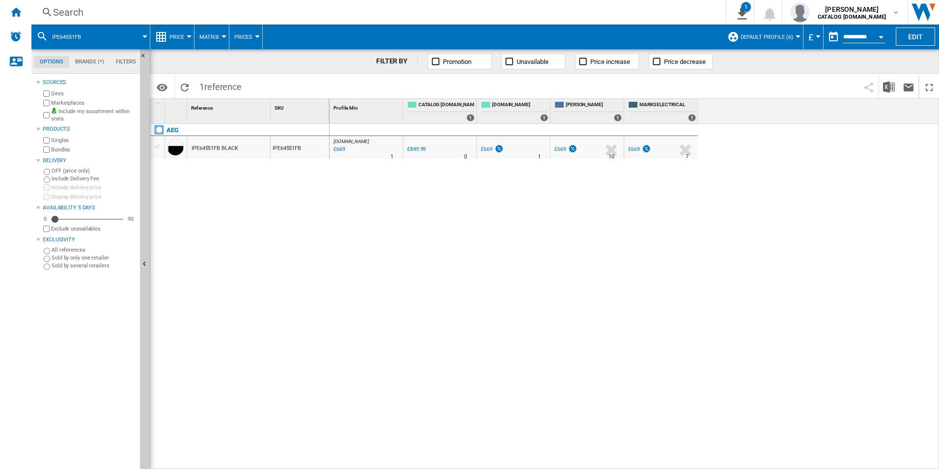
click at [596, 14] on div "Search" at bounding box center [376, 12] width 647 height 14
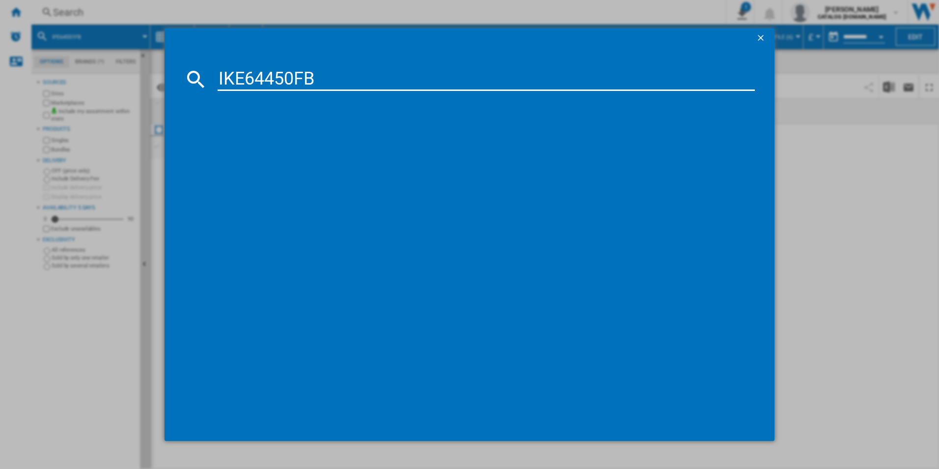
type input "IKE64450FB"
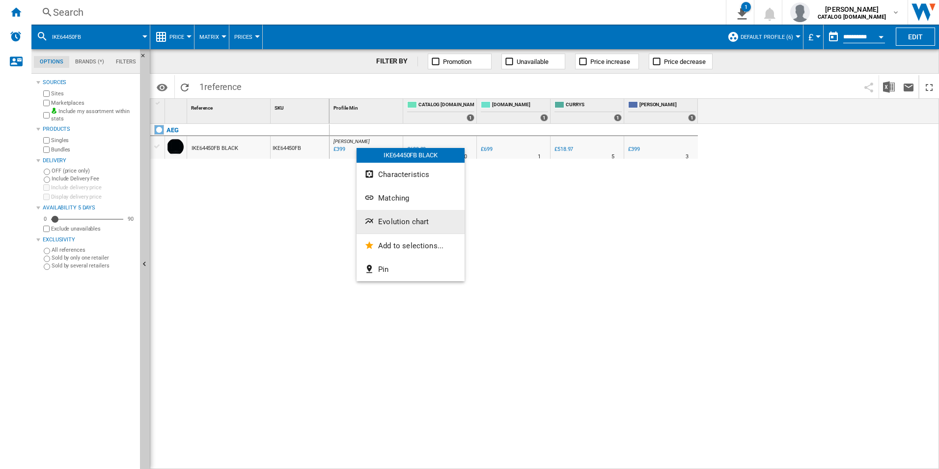
click at [394, 228] on button "Evolution chart" at bounding box center [411, 222] width 108 height 24
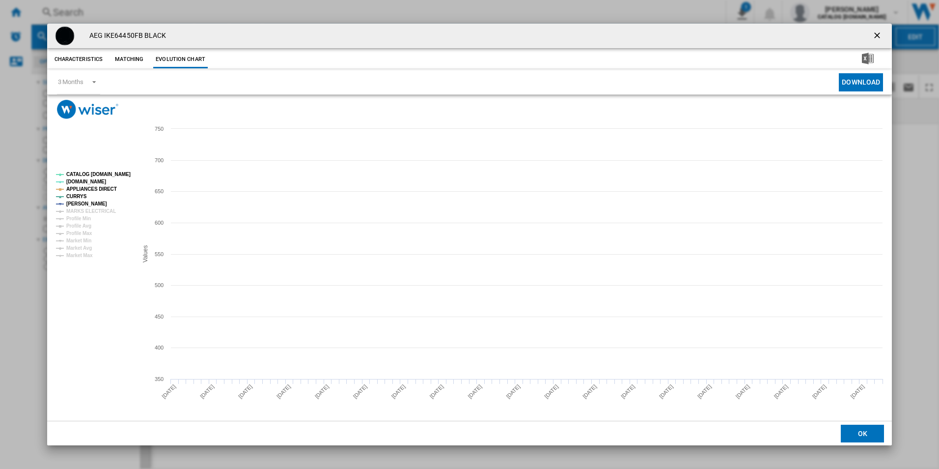
click at [118, 174] on tspan "CATALOG [DOMAIN_NAME]" at bounding box center [98, 173] width 64 height 5
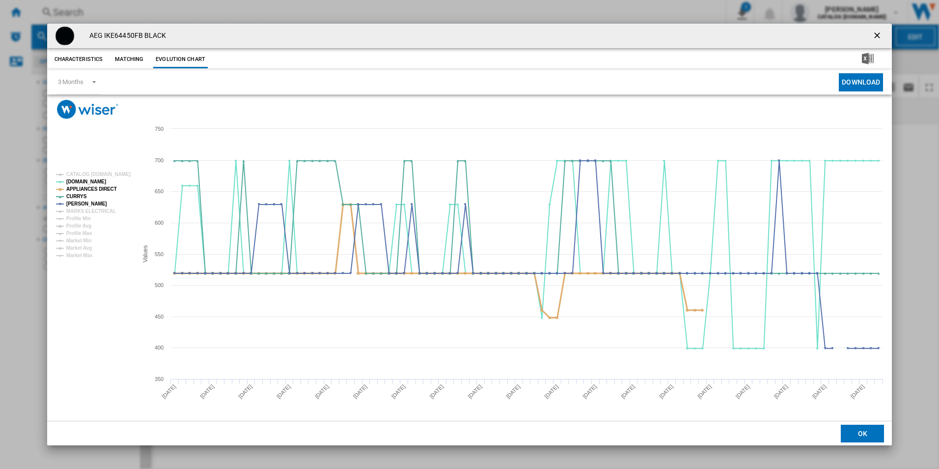
click at [101, 186] on tspan "APPLIANCES DIRECT" at bounding box center [91, 188] width 51 height 5
drag, startPoint x: 873, startPoint y: 33, endPoint x: 857, endPoint y: 31, distance: 16.8
click at [873, 33] on ng-md-icon "getI18NText('BUTTONS.CLOSE_DIALOG')" at bounding box center [878, 36] width 12 height 12
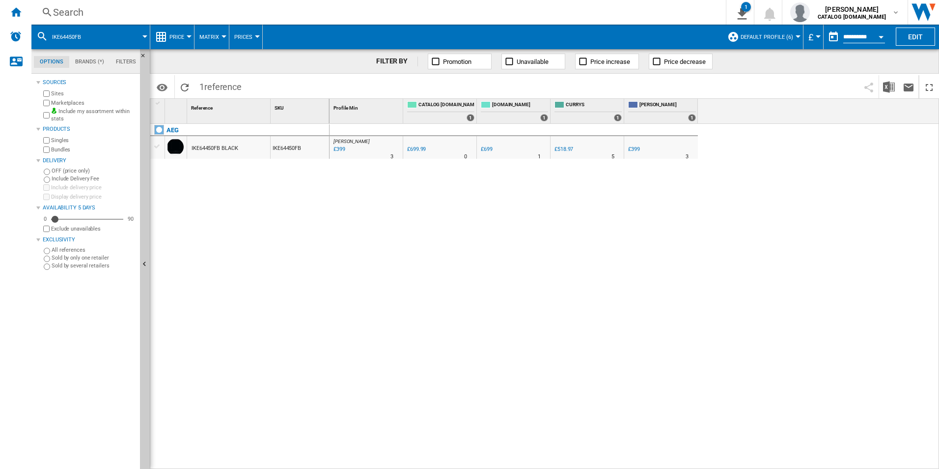
click at [582, 7] on div "Search" at bounding box center [376, 12] width 647 height 14
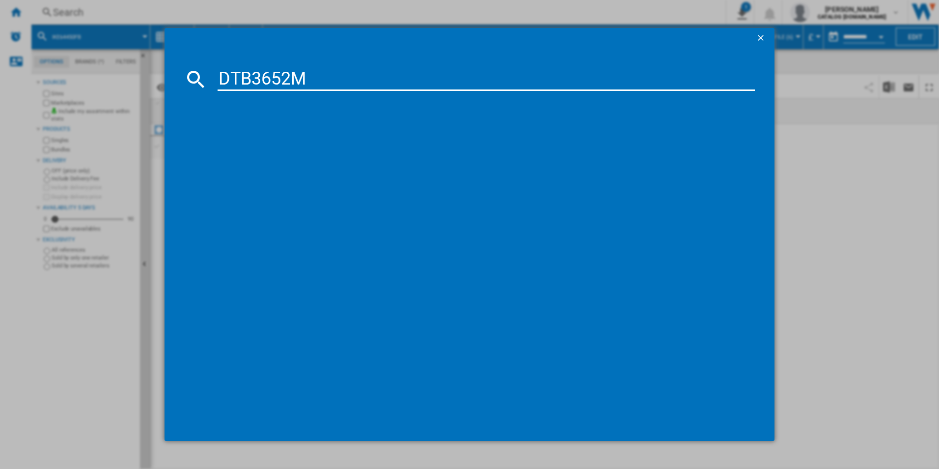
type input "DTB3652M"
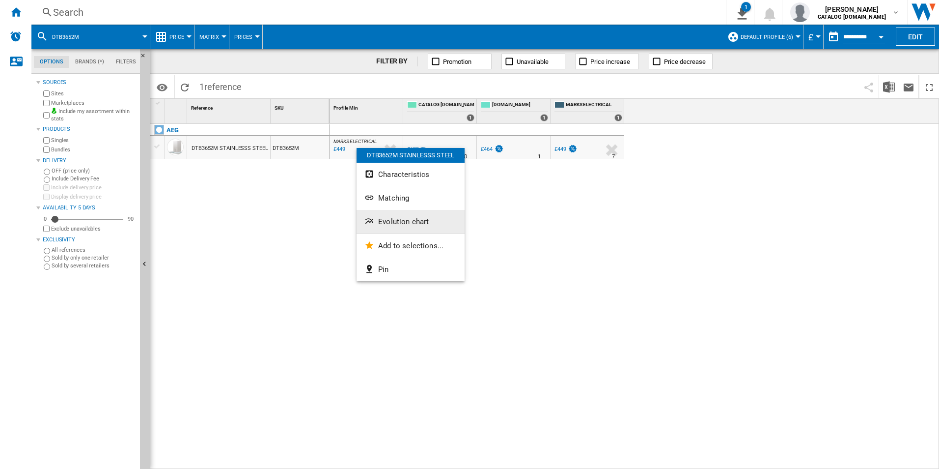
click at [396, 223] on span "Evolution chart" at bounding box center [403, 221] width 51 height 9
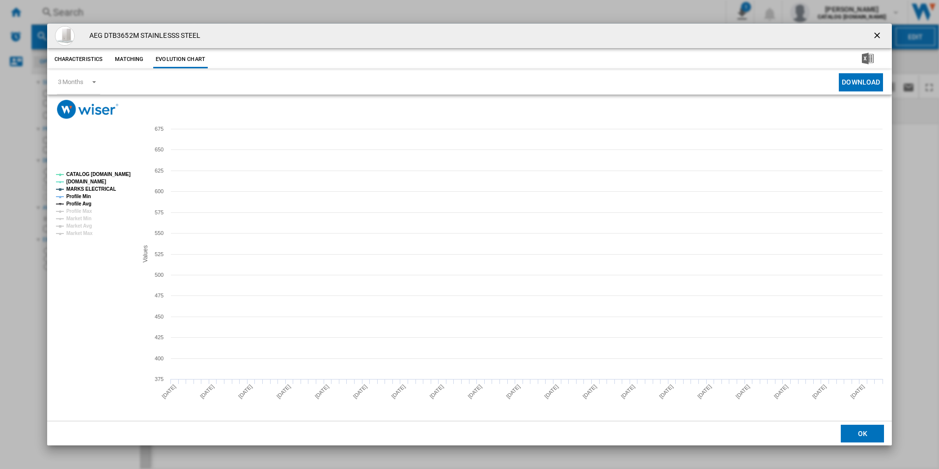
click at [117, 174] on tspan "CATALOG [DOMAIN_NAME]" at bounding box center [98, 173] width 64 height 5
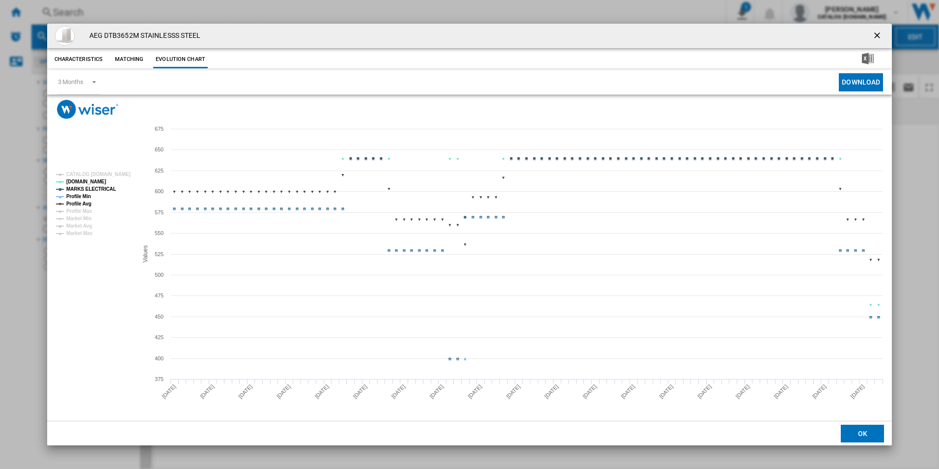
click at [101, 186] on tspan "MARKS ELECTRICAL" at bounding box center [91, 188] width 50 height 5
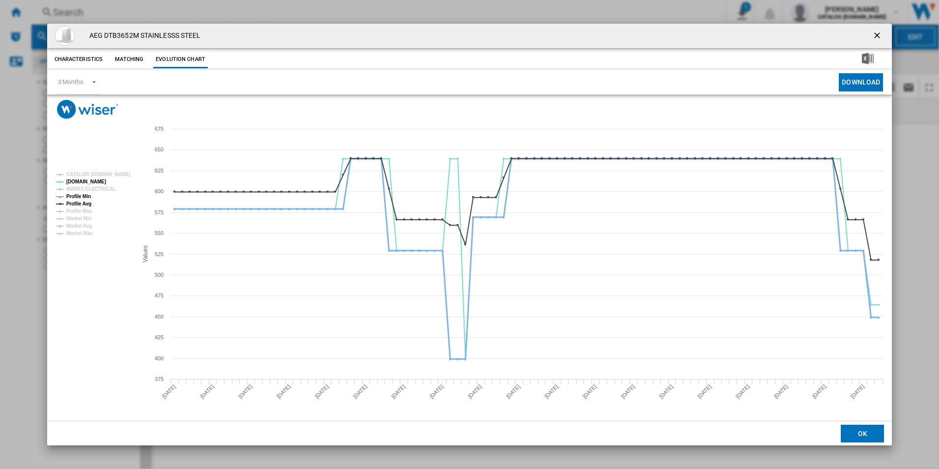
click at [82, 194] on tspan "Profile Min" at bounding box center [78, 196] width 25 height 5
click at [80, 206] on tspan "Profile Avg" at bounding box center [78, 203] width 25 height 5
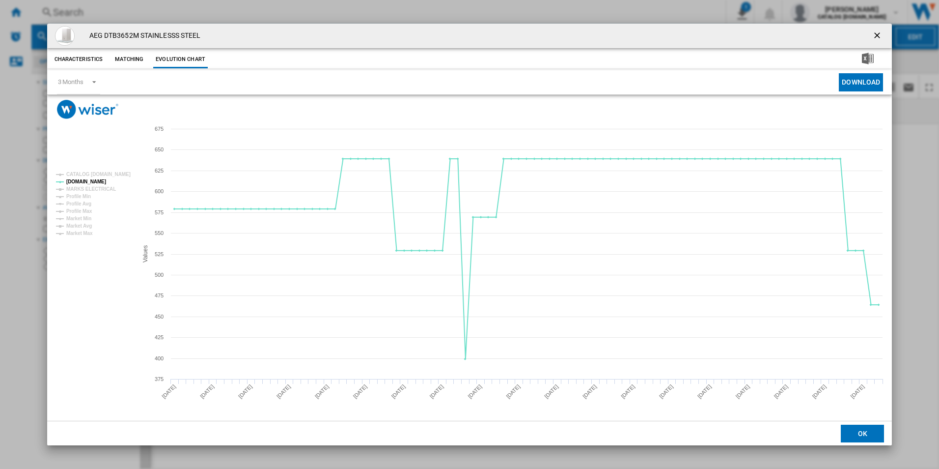
drag, startPoint x: 878, startPoint y: 36, endPoint x: 857, endPoint y: 36, distance: 21.6
click at [878, 36] on ng-md-icon "getI18NText('BUTTONS.CLOSE_DIALOG')" at bounding box center [878, 36] width 12 height 12
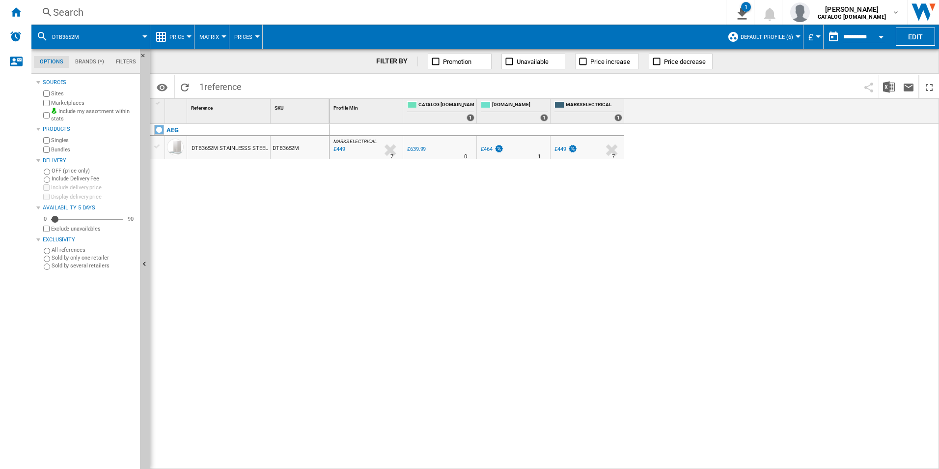
click at [498, 11] on div "Search" at bounding box center [376, 12] width 647 height 14
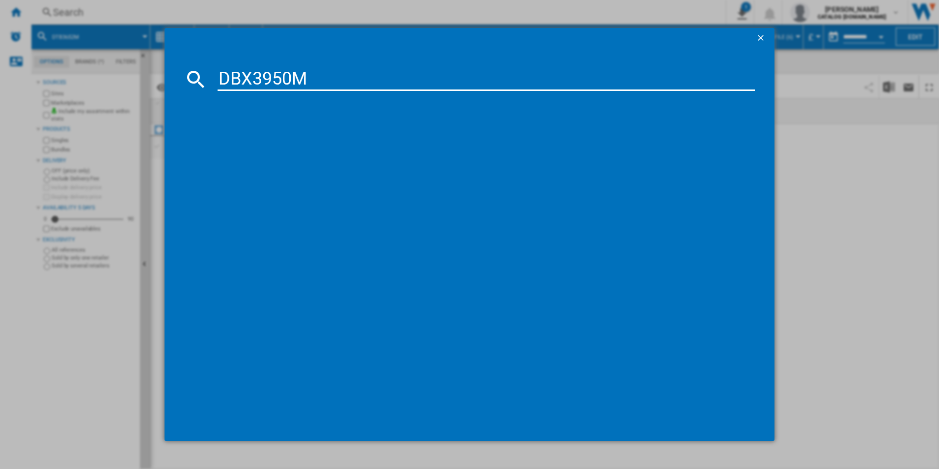
type input "DBX3950M"
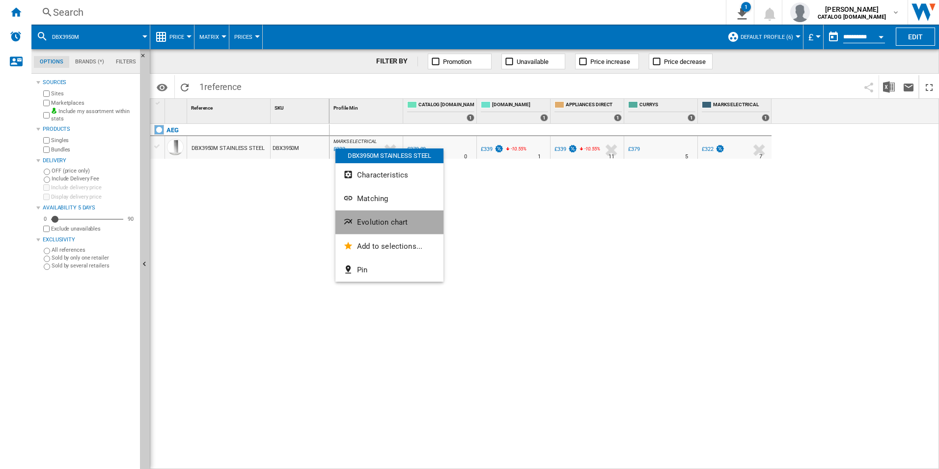
click at [370, 226] on span "Evolution chart" at bounding box center [382, 222] width 51 height 9
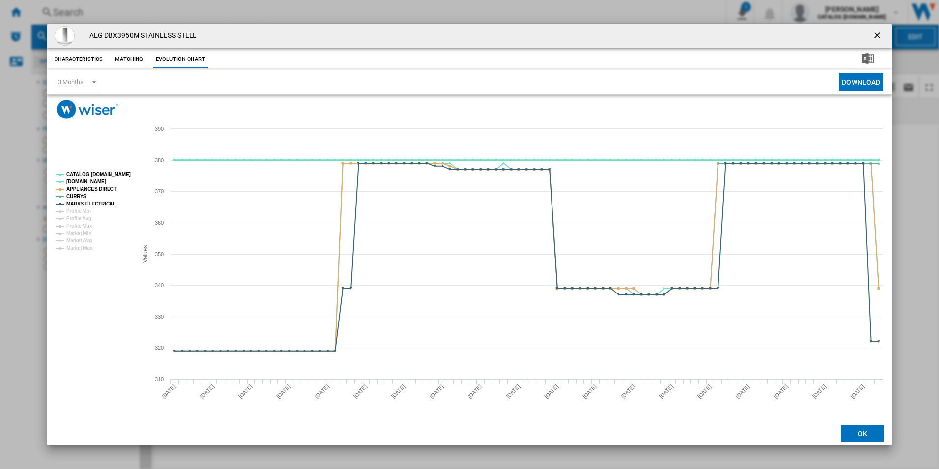
click at [104, 175] on tspan "CATALOG [DOMAIN_NAME]" at bounding box center [98, 173] width 64 height 5
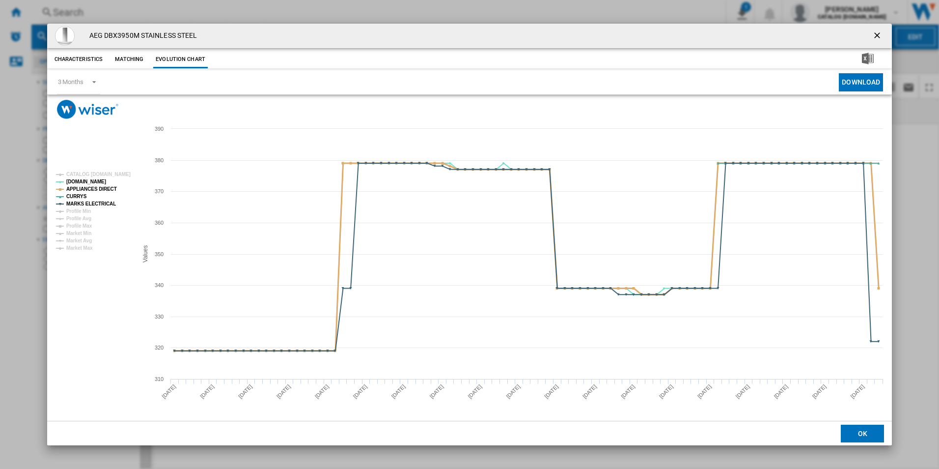
click at [105, 188] on tspan "APPLIANCES DIRECT" at bounding box center [91, 188] width 51 height 5
click at [106, 203] on tspan "MARKS ELECTRICAL" at bounding box center [91, 203] width 50 height 5
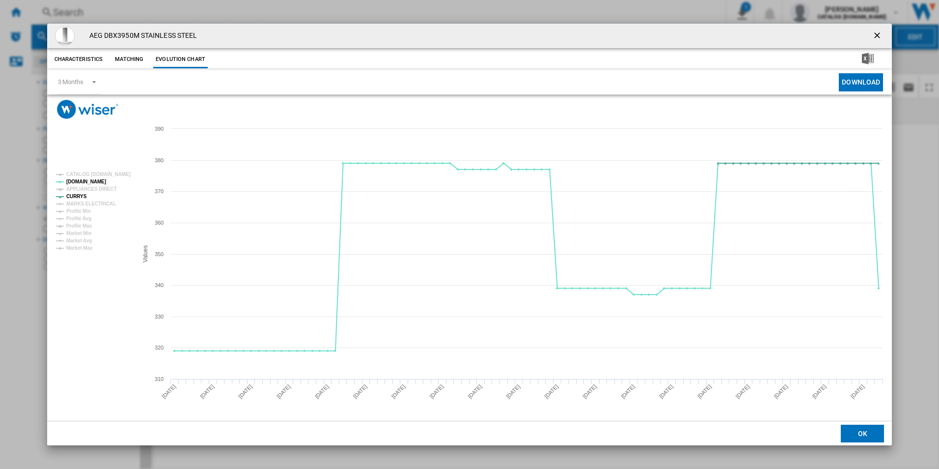
drag, startPoint x: 880, startPoint y: 33, endPoint x: 837, endPoint y: 36, distance: 42.4
click at [880, 33] on ng-md-icon "getI18NText('BUTTONS.CLOSE_DIALOG')" at bounding box center [878, 36] width 12 height 12
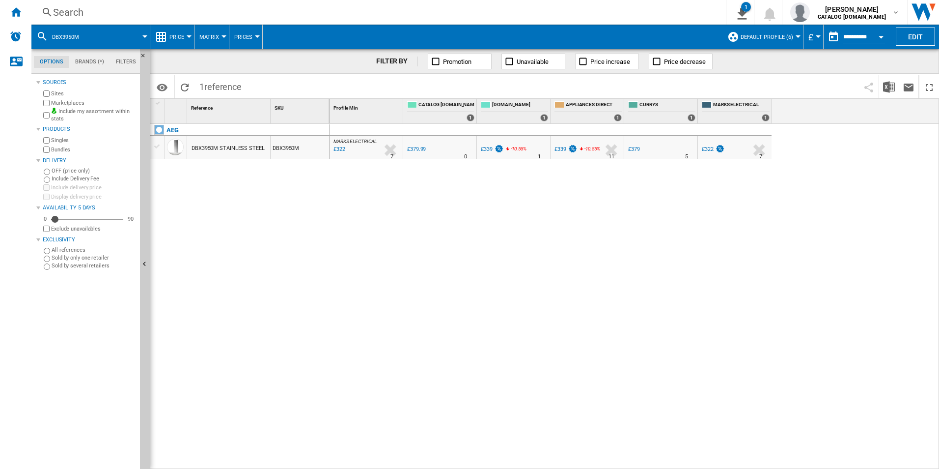
click at [614, 5] on div "Search" at bounding box center [376, 12] width 647 height 14
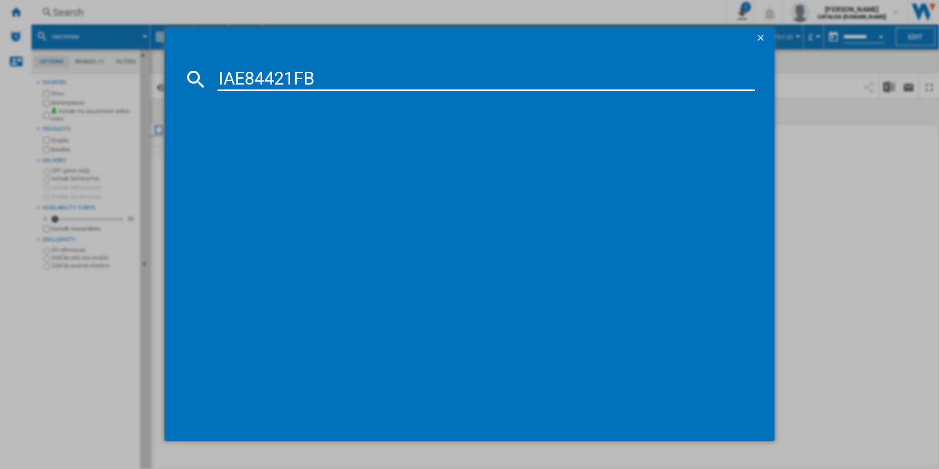
type input "IAE84421FB"
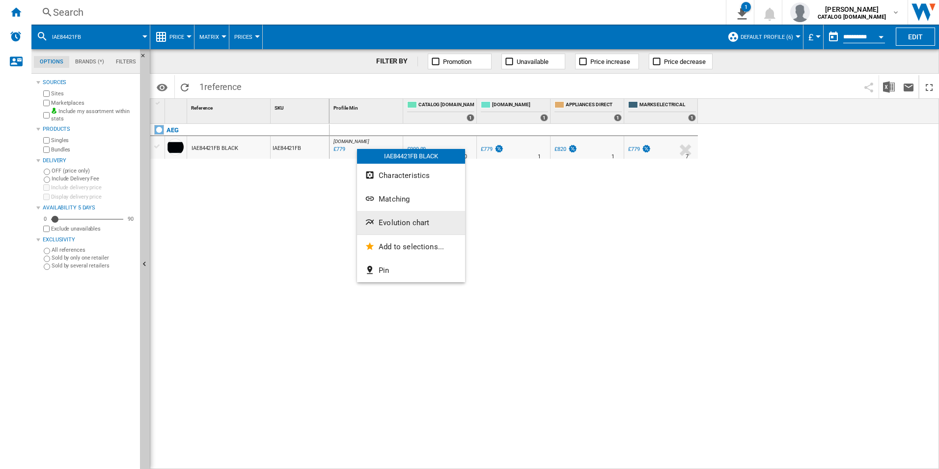
click at [375, 220] on ng-md-icon "Evolution chart" at bounding box center [371, 223] width 12 height 12
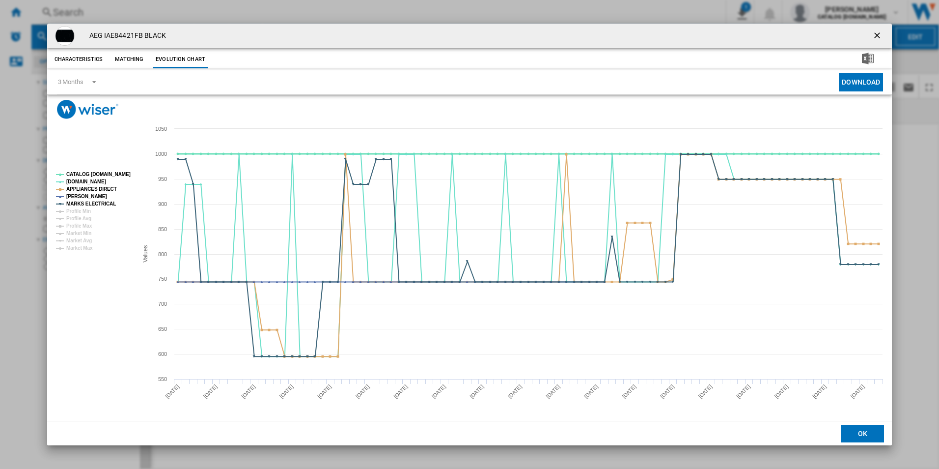
click at [105, 173] on tspan "CATALOG [DOMAIN_NAME]" at bounding box center [98, 173] width 64 height 5
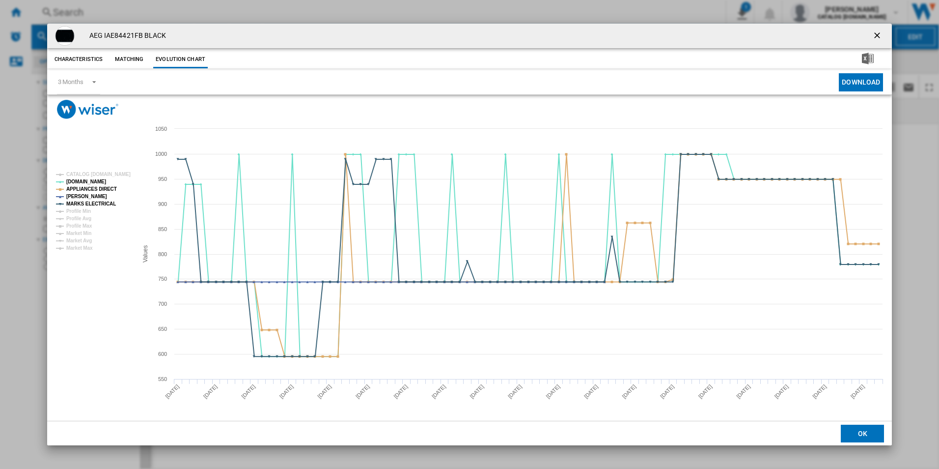
click at [103, 193] on rect "Product popup" at bounding box center [93, 211] width 82 height 86
click at [106, 189] on tspan "APPLIANCES DIRECT" at bounding box center [91, 188] width 51 height 5
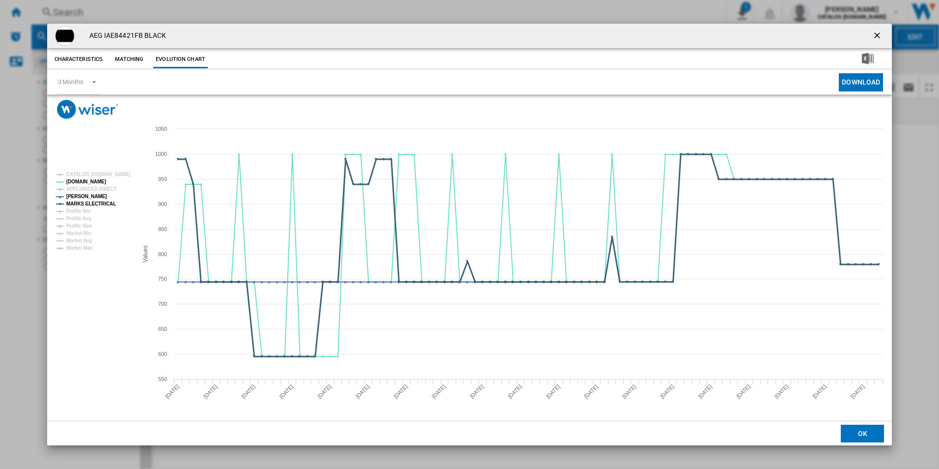
click at [107, 203] on tspan "MARKS ELECTRICAL" at bounding box center [91, 203] width 50 height 5
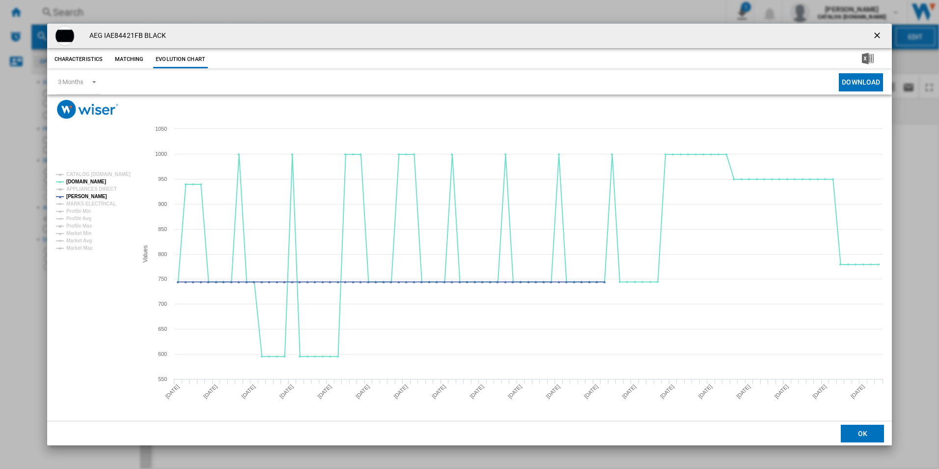
click at [877, 35] on ng-md-icon "getI18NText('BUTTONS.CLOSE_DIALOG')" at bounding box center [878, 36] width 12 height 12
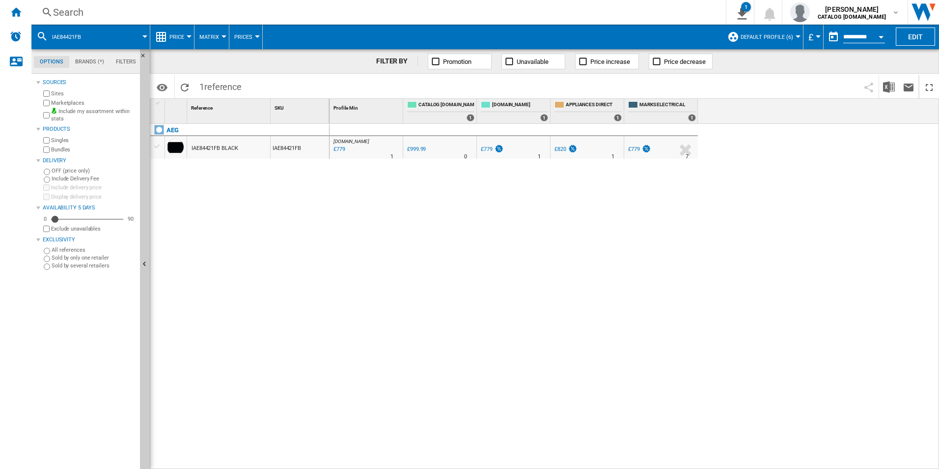
click at [595, 14] on div "Search" at bounding box center [376, 12] width 647 height 14
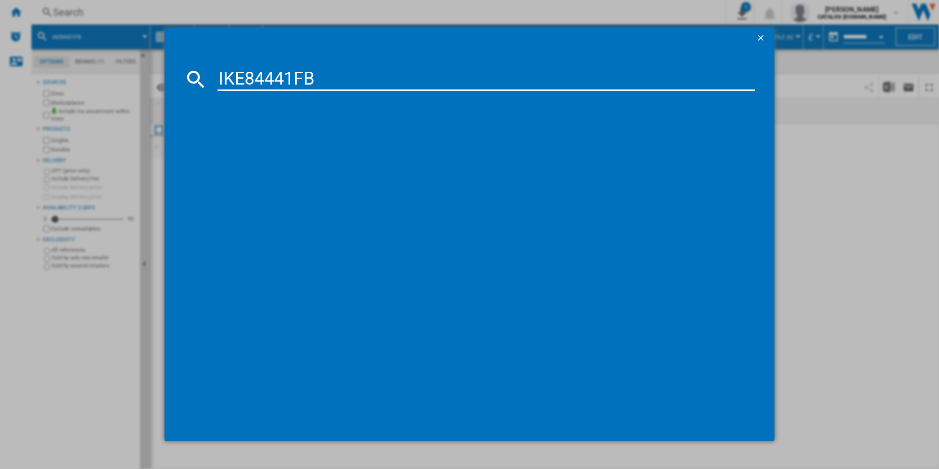
type input "IKE84441FB"
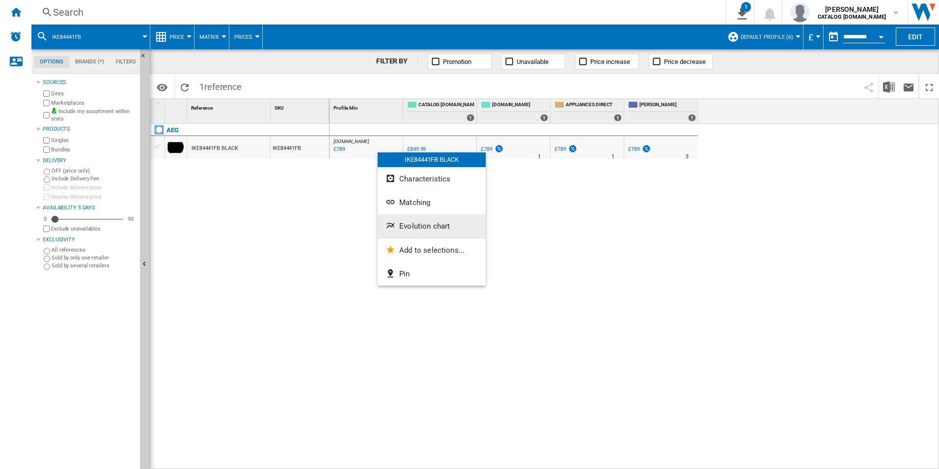
click at [422, 222] on span "Evolution chart" at bounding box center [424, 226] width 51 height 9
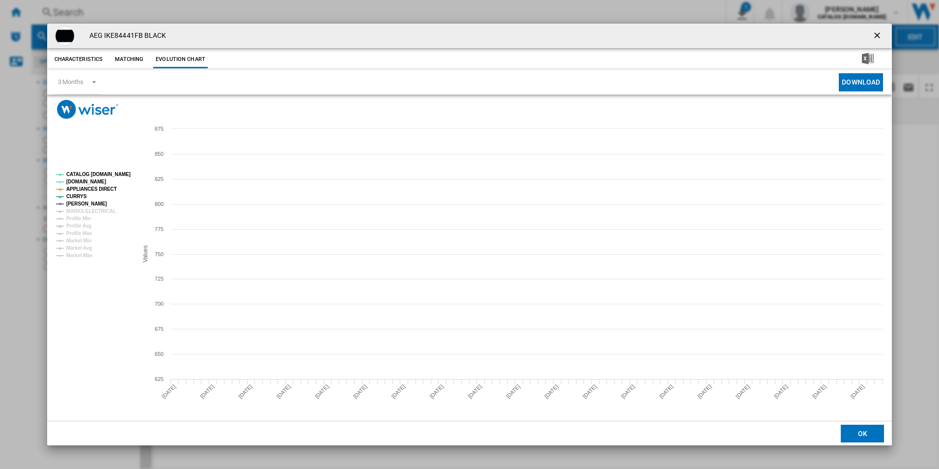
click at [114, 172] on tspan "CATALOG [DOMAIN_NAME]" at bounding box center [98, 173] width 64 height 5
click at [105, 186] on tspan "APPLIANCES DIRECT" at bounding box center [91, 188] width 51 height 5
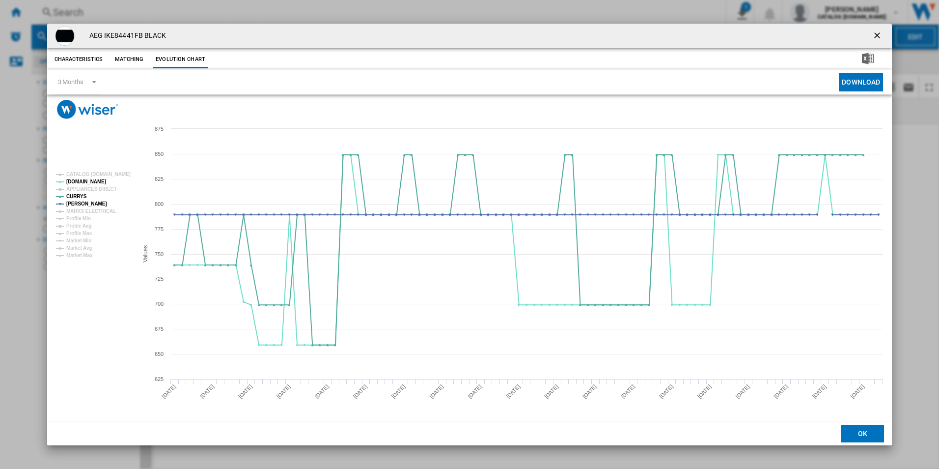
drag, startPoint x: 881, startPoint y: 39, endPoint x: 808, endPoint y: 37, distance: 72.7
click at [881, 39] on ng-md-icon "getI18NText('BUTTONS.CLOSE_DIALOG')" at bounding box center [878, 36] width 12 height 12
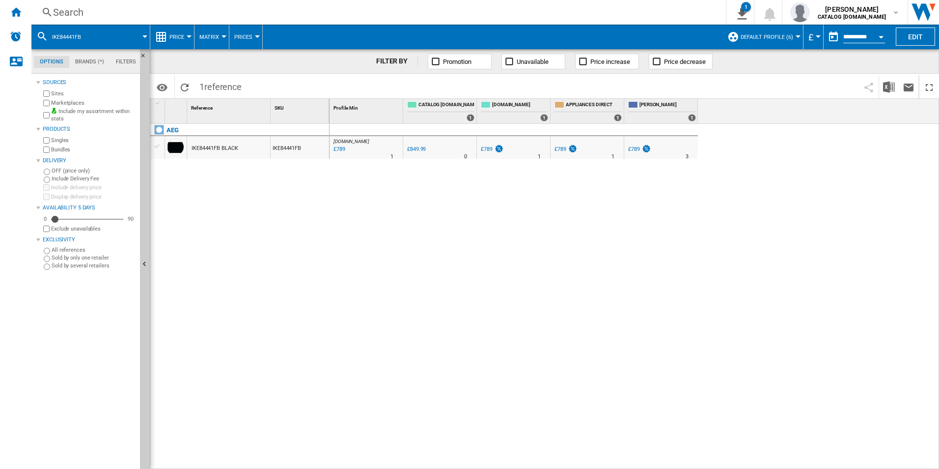
click at [573, 9] on div "Search" at bounding box center [376, 12] width 647 height 14
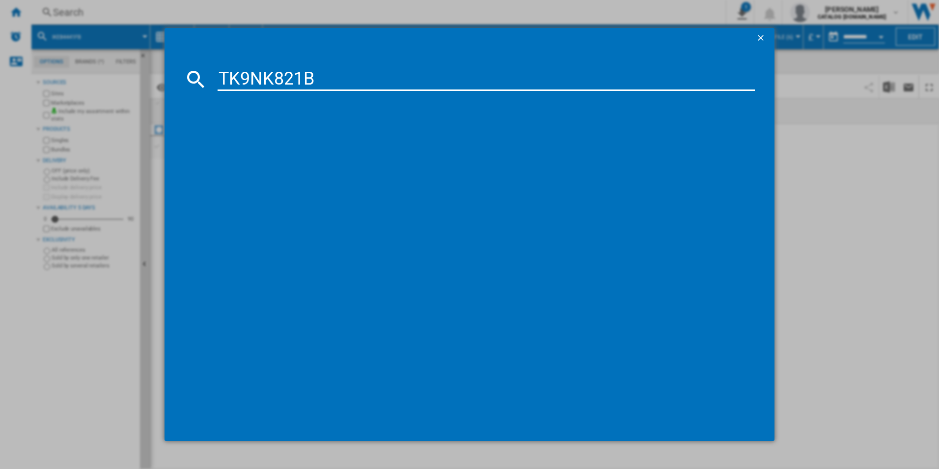
type input "TK9NK821B"
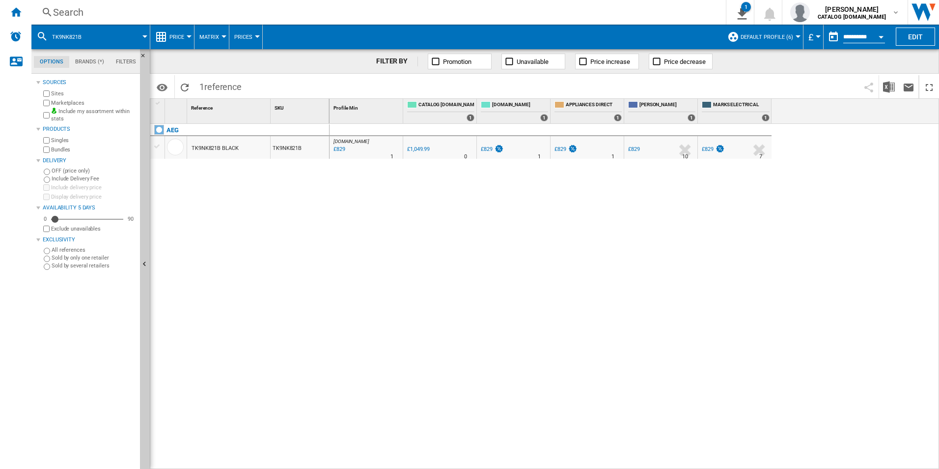
drag, startPoint x: 361, startPoint y: 144, endPoint x: 327, endPoint y: 190, distance: 56.8
click at [311, 203] on div at bounding box center [469, 234] width 939 height 469
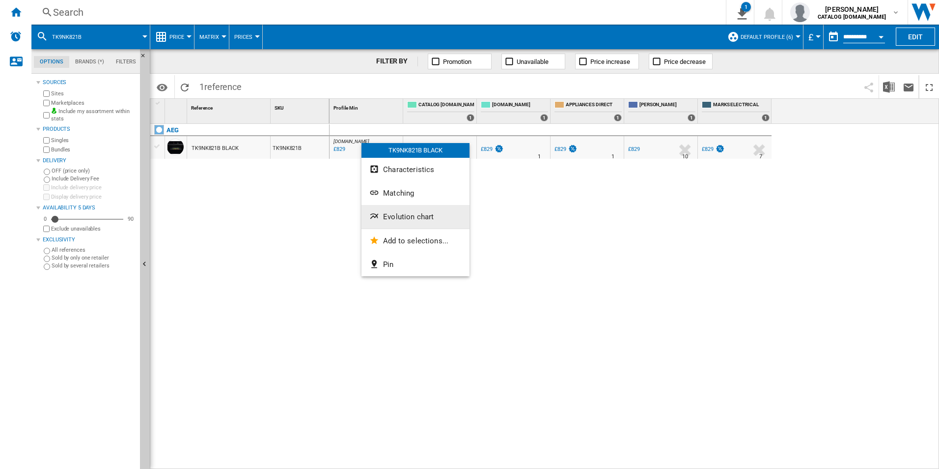
click at [388, 218] on span "Evolution chart" at bounding box center [408, 216] width 51 height 9
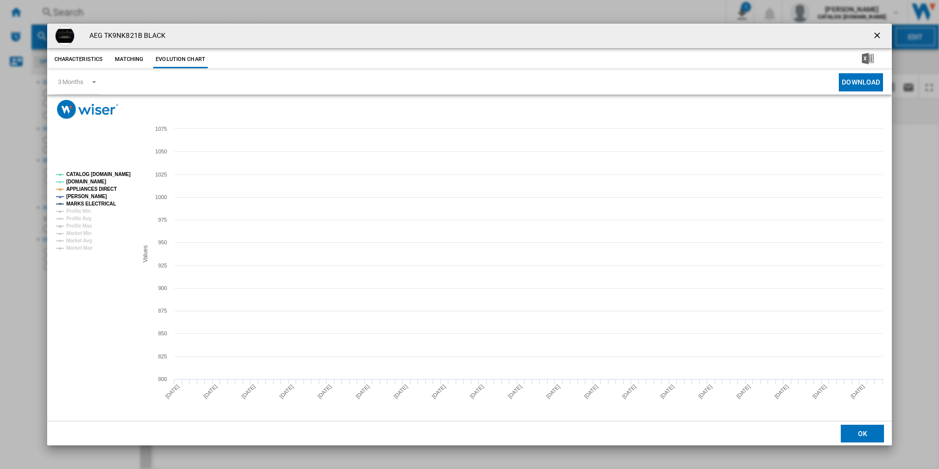
click at [107, 177] on tspan "CATALOG [DOMAIN_NAME]" at bounding box center [98, 173] width 64 height 5
click at [102, 192] on tspan "APPLIANCES DIRECT" at bounding box center [91, 188] width 51 height 5
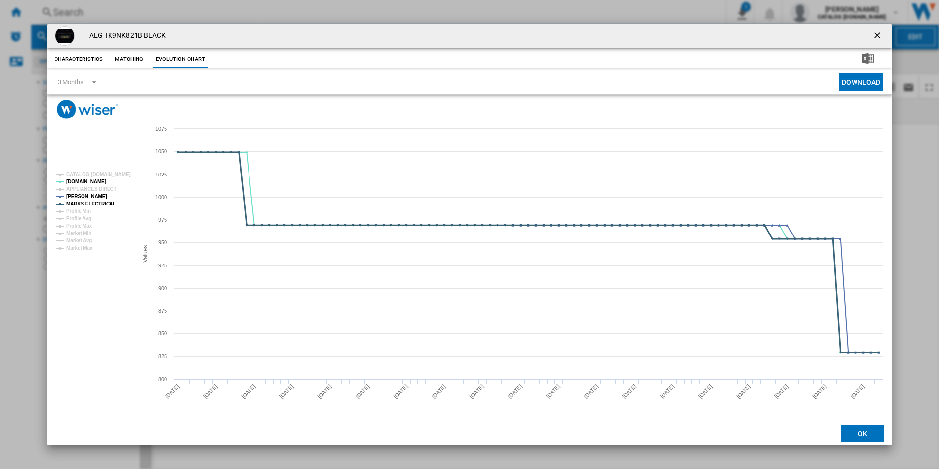
click at [99, 205] on tspan "MARKS ELECTRICAL" at bounding box center [91, 203] width 50 height 5
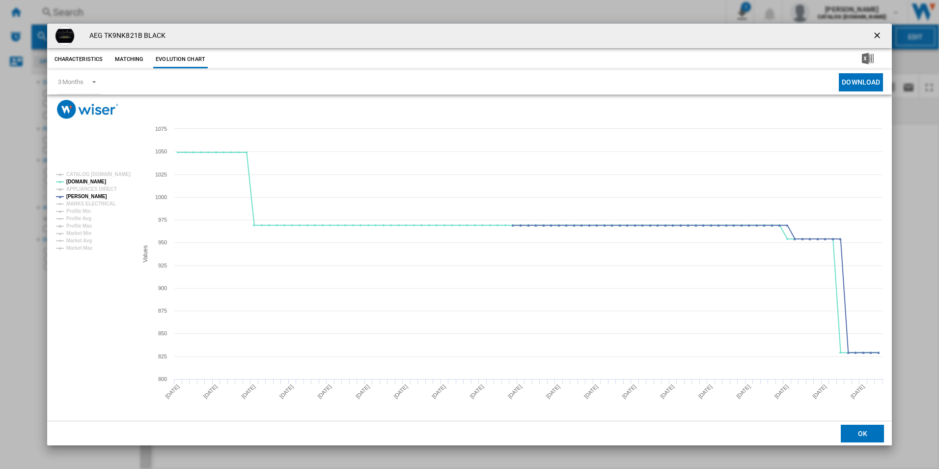
click at [874, 35] on ng-md-icon "getI18NText('BUTTONS.CLOSE_DIALOG')" at bounding box center [878, 36] width 12 height 12
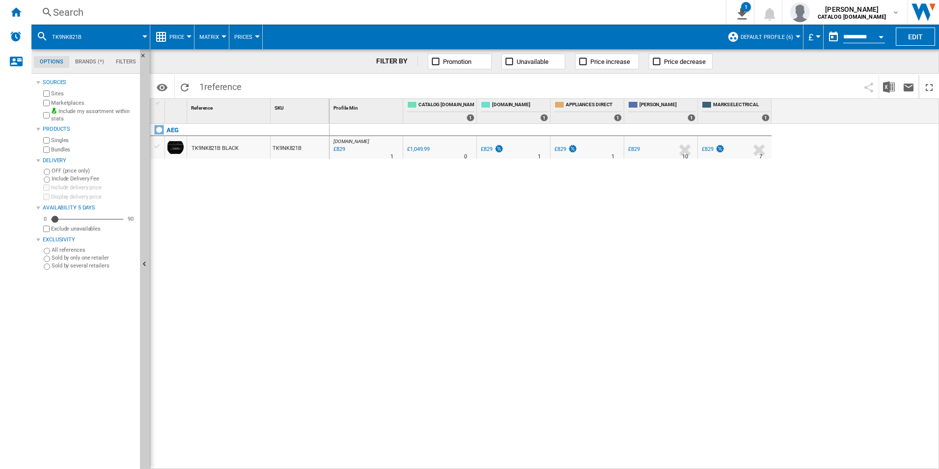
click at [576, 10] on div "Search" at bounding box center [376, 12] width 647 height 14
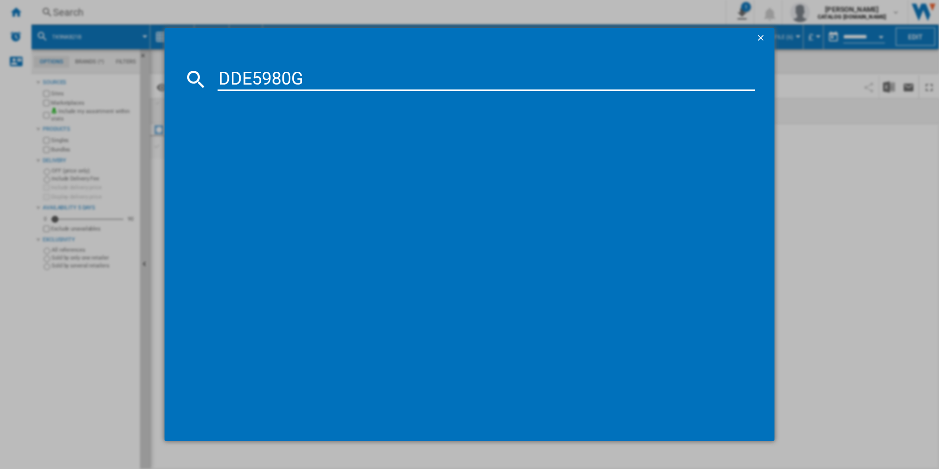
type input "DDE5980G"
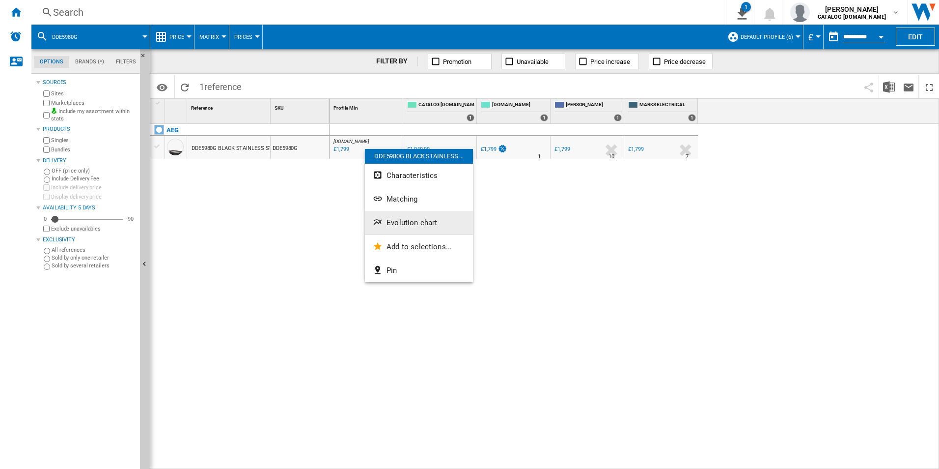
click at [411, 213] on button "Evolution chart" at bounding box center [419, 223] width 108 height 24
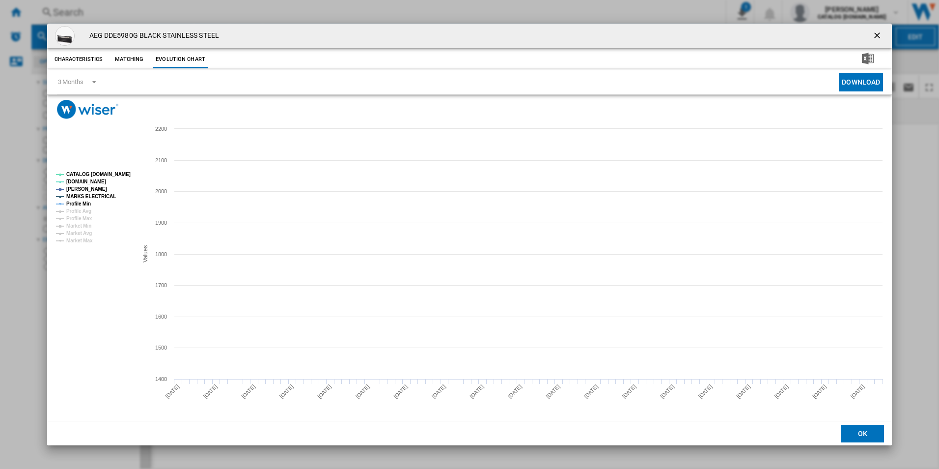
click at [108, 176] on tspan "CATALOG [DOMAIN_NAME]" at bounding box center [98, 173] width 64 height 5
drag, startPoint x: 104, startPoint y: 195, endPoint x: 91, endPoint y: 195, distance: 12.3
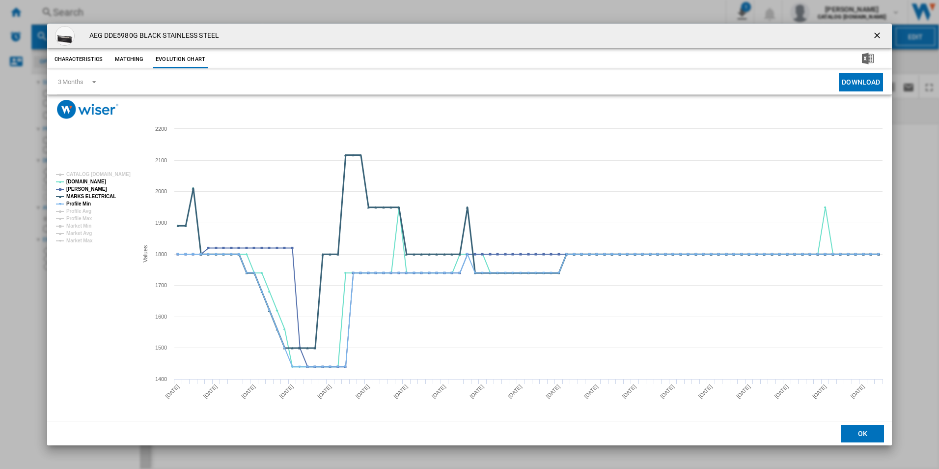
click at [103, 195] on tspan "MARKS ELECTRICAL" at bounding box center [91, 196] width 50 height 5
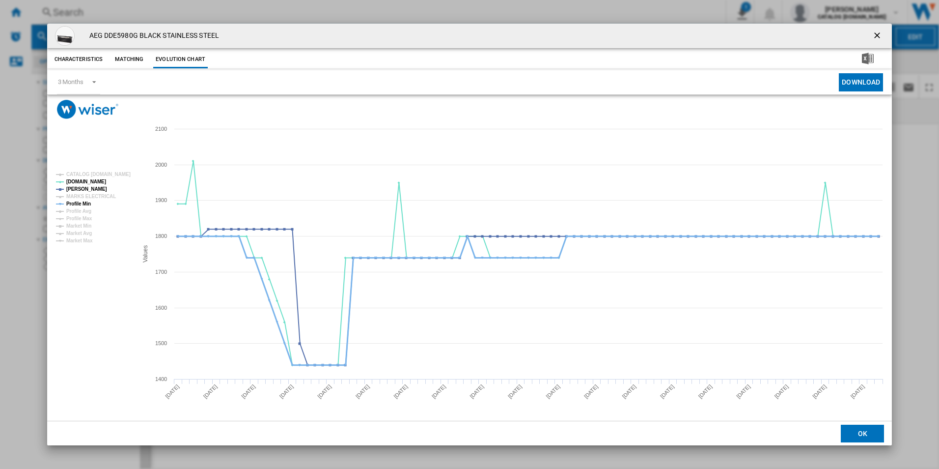
click at [83, 205] on tspan "Profile Min" at bounding box center [78, 203] width 25 height 5
click at [876, 39] on ng-md-icon "getI18NText('BUTTONS.CLOSE_DIALOG')" at bounding box center [878, 36] width 12 height 12
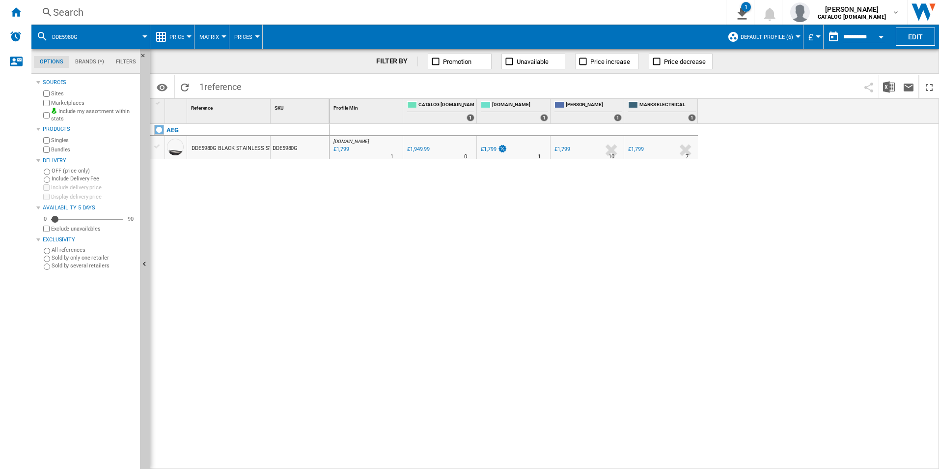
click at [445, 13] on div "Search" at bounding box center [376, 12] width 647 height 14
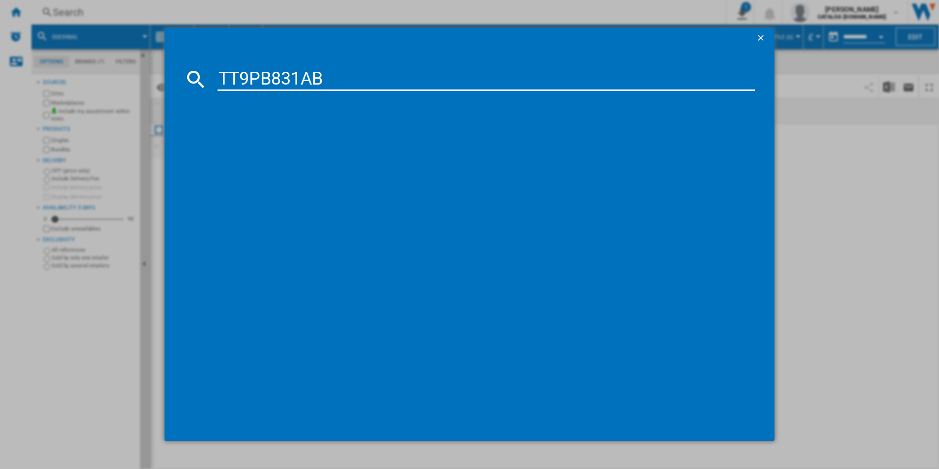
type input "TT9PB831AB"
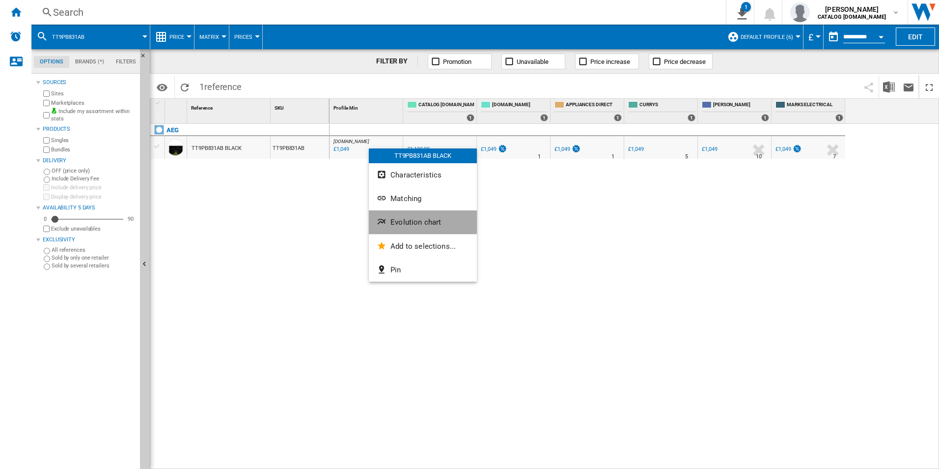
click at [412, 230] on button "Evolution chart" at bounding box center [423, 222] width 108 height 24
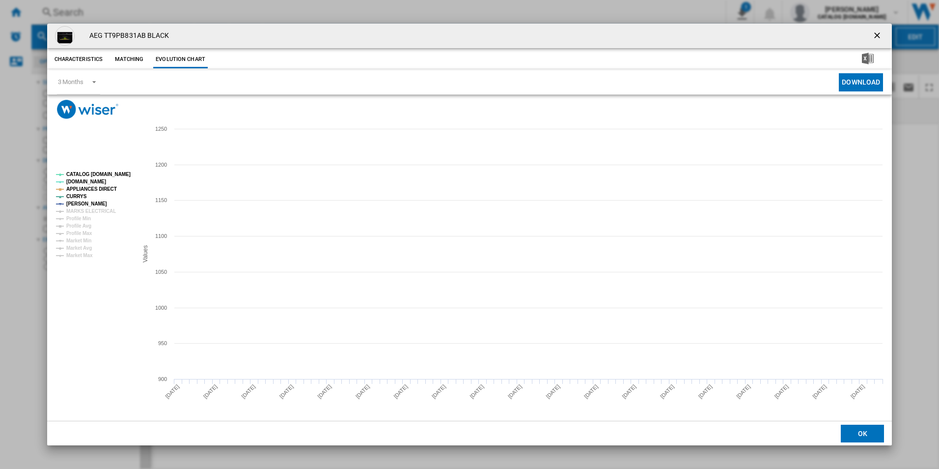
click at [101, 168] on rect "Product popup" at bounding box center [93, 215] width 82 height 94
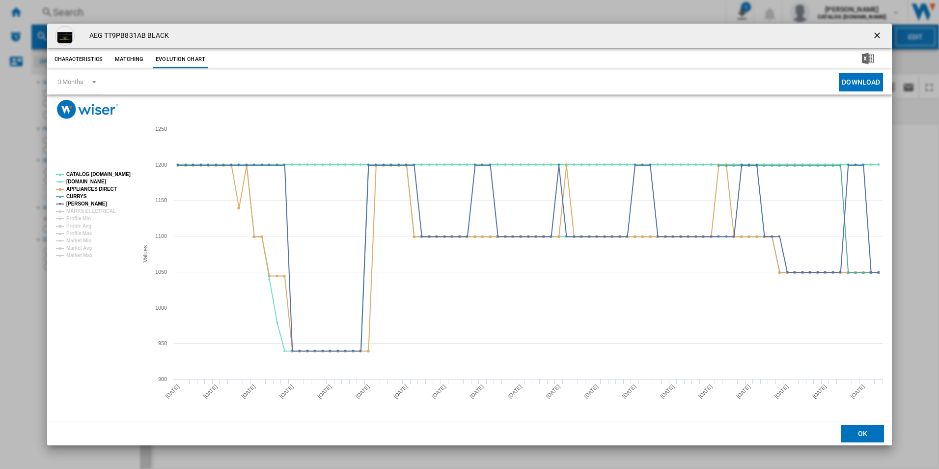
click at [103, 171] on tspan "CATALOG [DOMAIN_NAME]" at bounding box center [98, 173] width 64 height 5
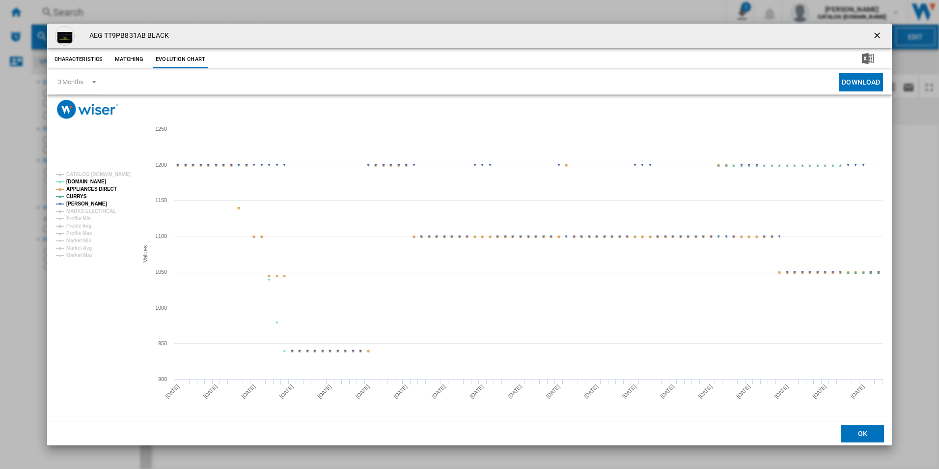
click at [107, 186] on tspan "APPLIANCES DIRECT" at bounding box center [91, 188] width 51 height 5
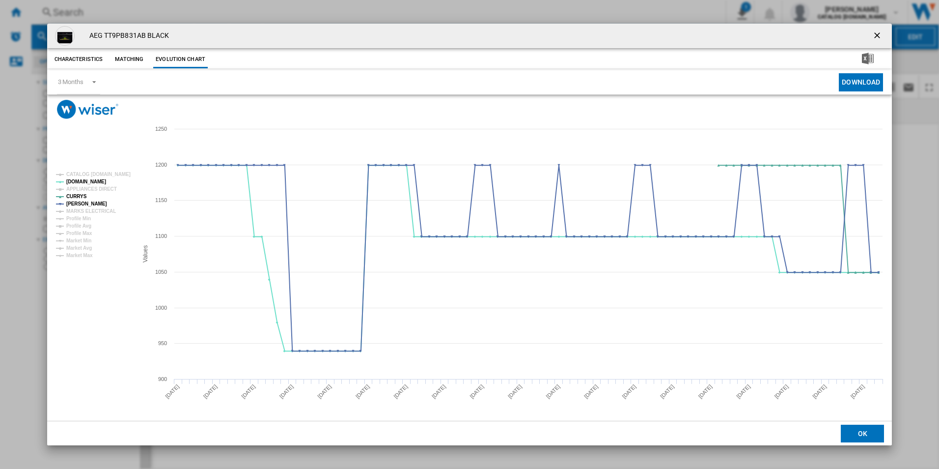
click at [881, 33] on ng-md-icon "getI18NText('BUTTONS.CLOSE_DIALOG')" at bounding box center [878, 36] width 12 height 12
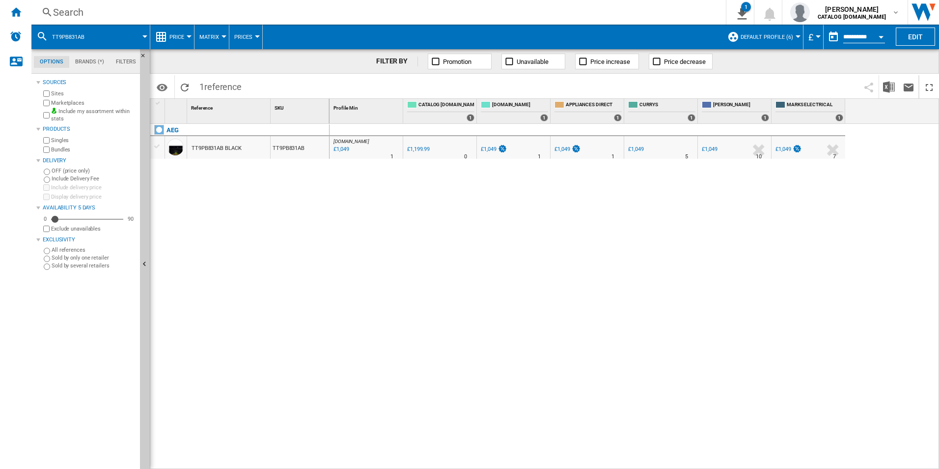
click at [588, 230] on div "AO.COM : AO -12.6 % £1,049 % N/A 1 AO.COM : AO 0.0 % £1,199.99 % N/A" at bounding box center [635, 296] width 610 height 345
click at [613, 309] on div "AO.COM : AO -12.6 % £1,049 % N/A 1 AO.COM : AO 0.0 % £1,199.99 % N/A" at bounding box center [635, 296] width 610 height 345
click at [314, 8] on div "Search" at bounding box center [376, 12] width 647 height 14
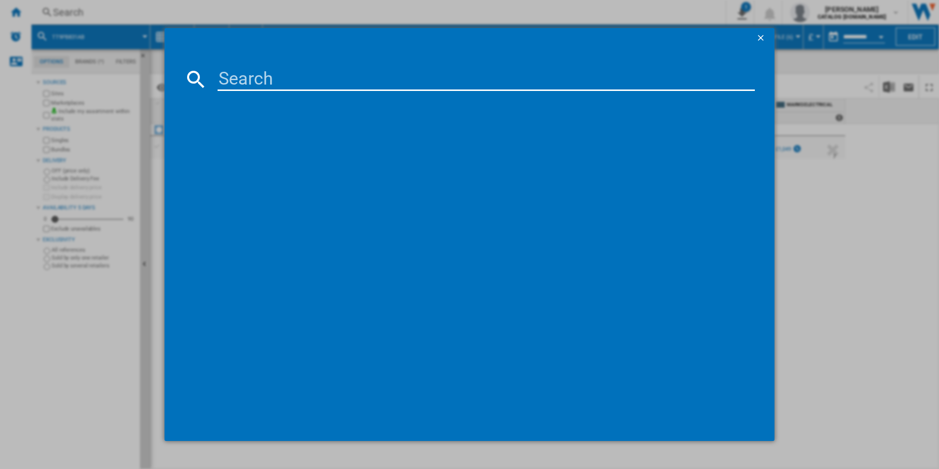
paste input "TO84IA00FB"
type input "TO84IA00FB"
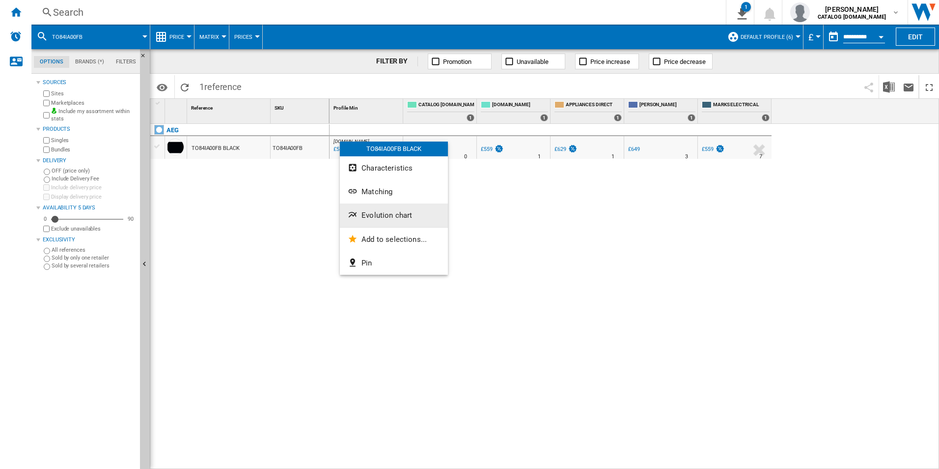
click at [390, 217] on span "Evolution chart" at bounding box center [386, 215] width 51 height 9
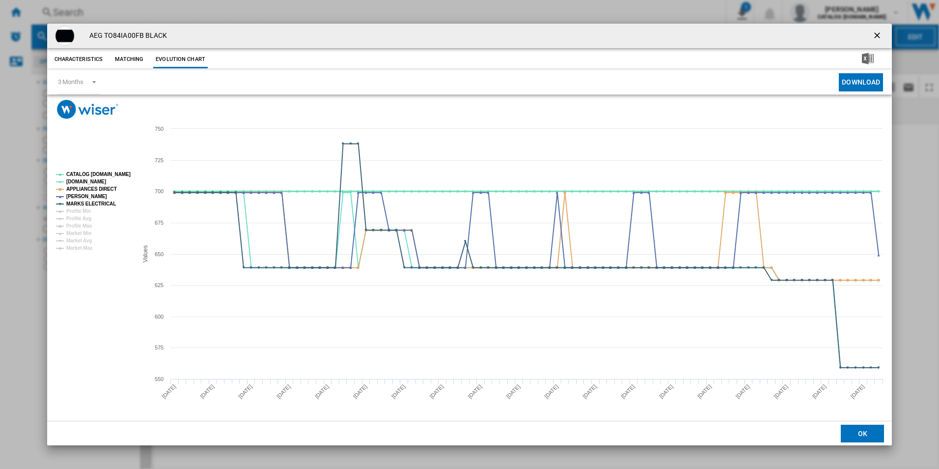
click at [127, 172] on tspan "CATALOG [DOMAIN_NAME]" at bounding box center [98, 173] width 64 height 5
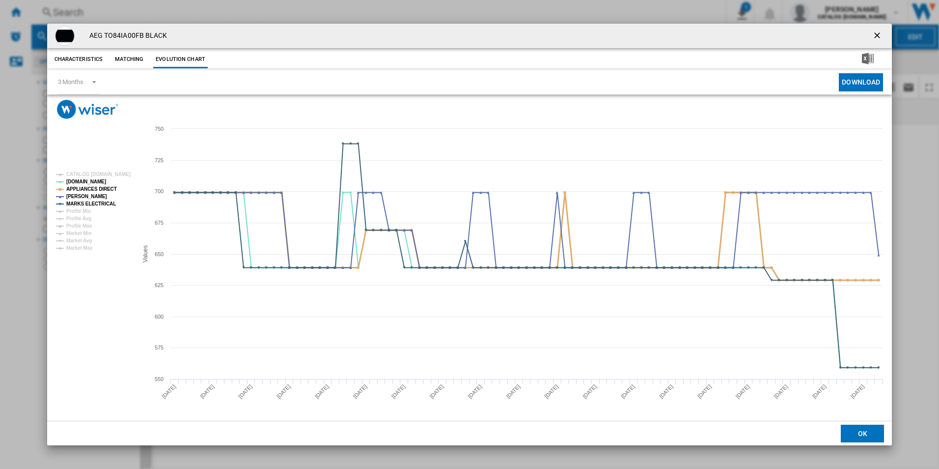
click at [104, 191] on tspan "APPLIANCES DIRECT" at bounding box center [91, 188] width 51 height 5
click at [105, 205] on tspan "MARKS ELECTRICAL" at bounding box center [91, 203] width 50 height 5
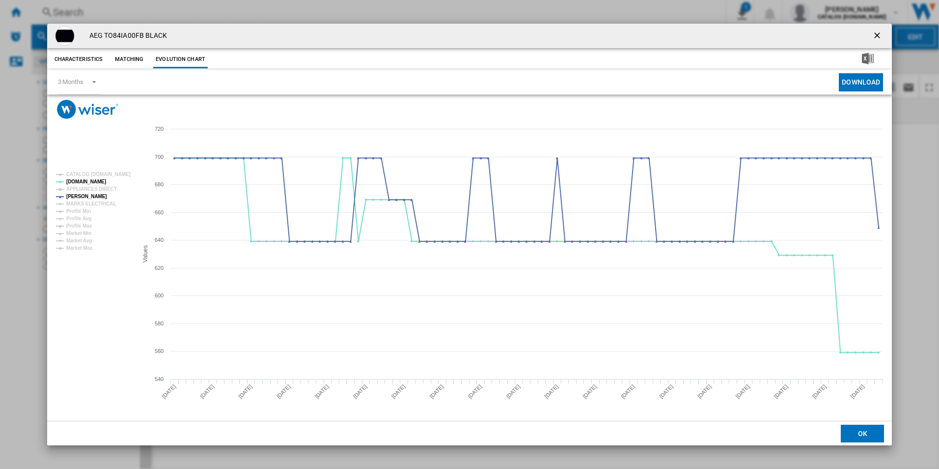
drag, startPoint x: 878, startPoint y: 36, endPoint x: 762, endPoint y: 34, distance: 115.4
click at [878, 36] on ng-md-icon "getI18NText('BUTTONS.CLOSE_DIALOG')" at bounding box center [878, 36] width 12 height 12
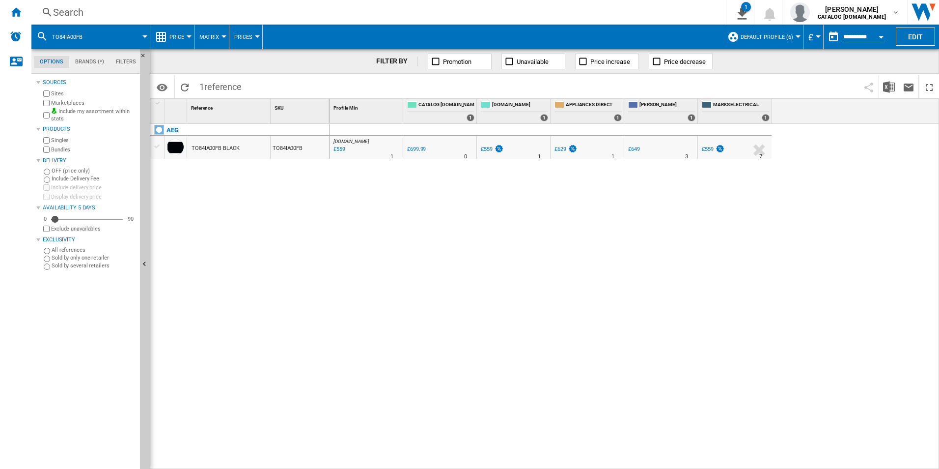
click at [581, 10] on div "Search" at bounding box center [376, 12] width 647 height 14
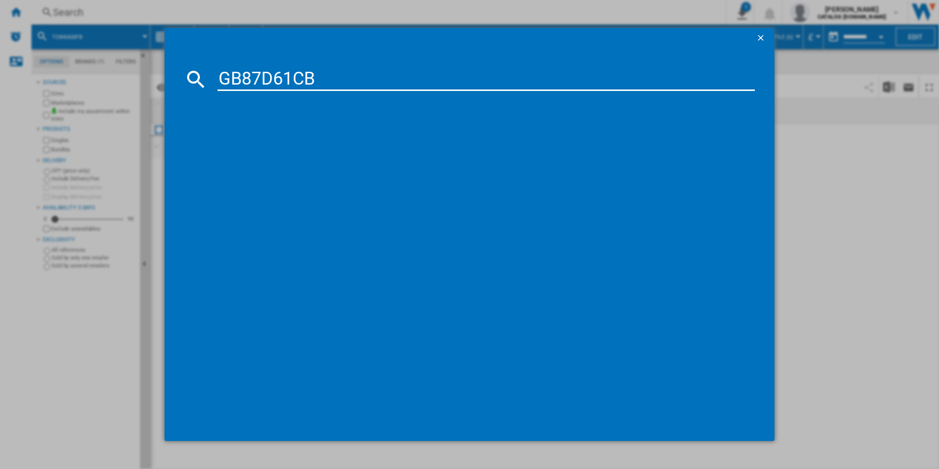
type input "GB87D61CB"
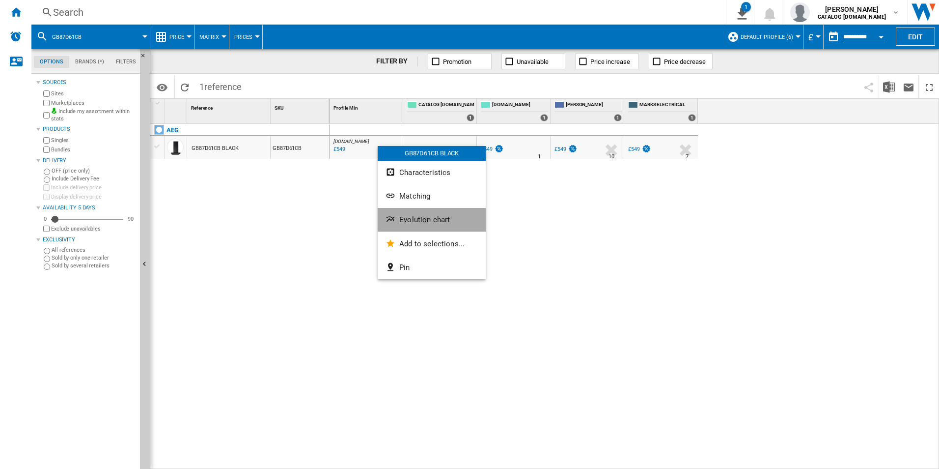
click at [407, 214] on button "Evolution chart" at bounding box center [432, 220] width 108 height 24
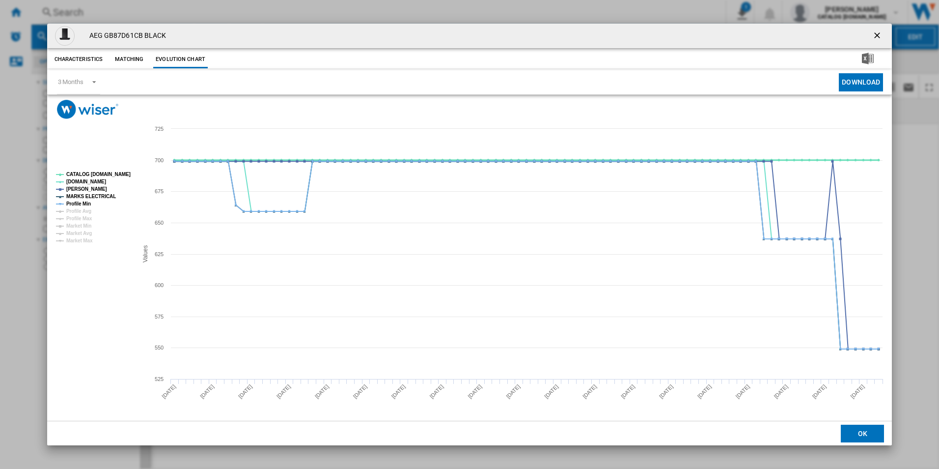
click at [116, 172] on tspan "CATALOG [DOMAIN_NAME]" at bounding box center [98, 173] width 64 height 5
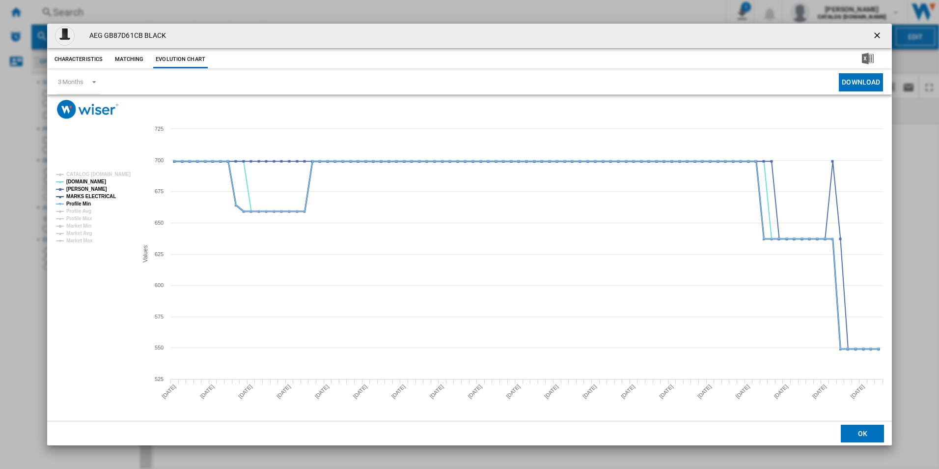
click at [101, 196] on tspan "MARKS ELECTRICAL" at bounding box center [91, 196] width 50 height 5
click at [86, 203] on tspan "Profile Min" at bounding box center [78, 203] width 25 height 5
drag, startPoint x: 876, startPoint y: 31, endPoint x: 819, endPoint y: 40, distance: 57.7
click at [876, 31] on ng-md-icon "getI18NText('BUTTONS.CLOSE_DIALOG')" at bounding box center [878, 36] width 12 height 12
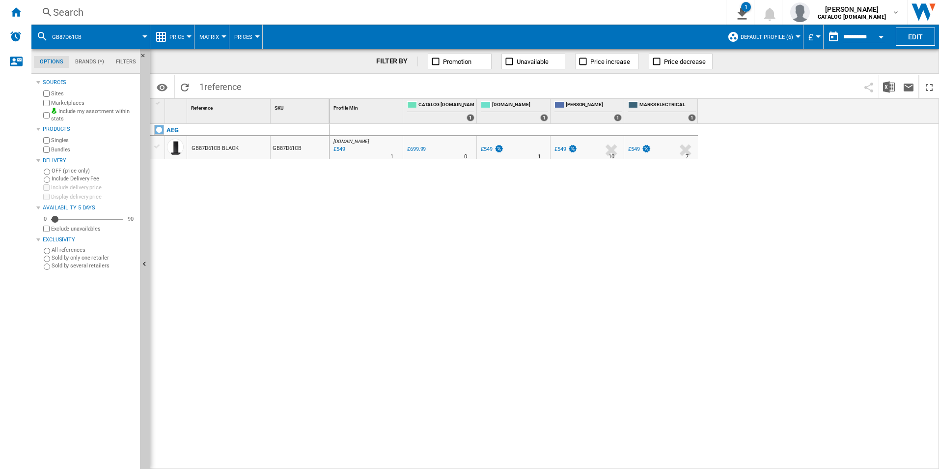
click at [539, 9] on div "Search" at bounding box center [376, 12] width 647 height 14
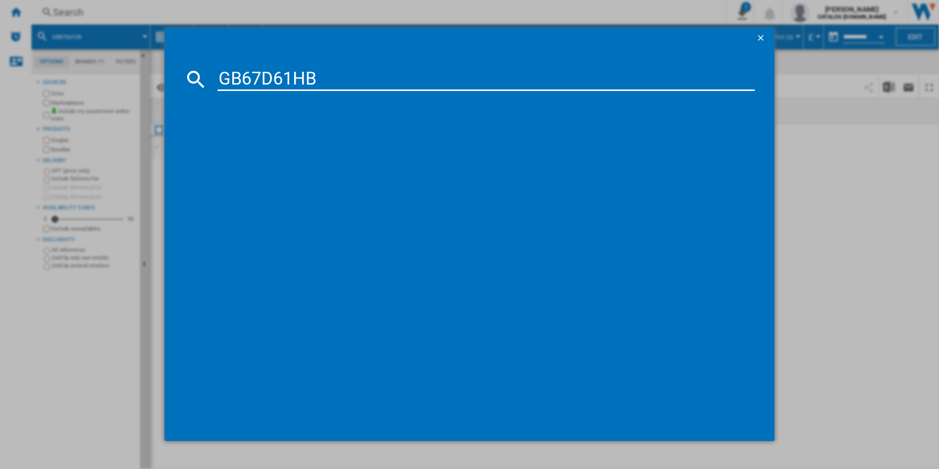
type input "GB67D61HB"
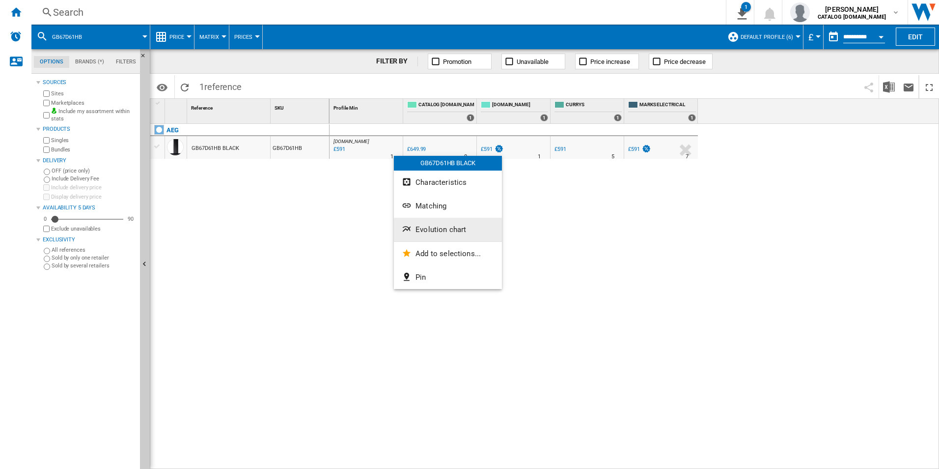
click at [436, 234] on button "Evolution chart" at bounding box center [448, 230] width 108 height 24
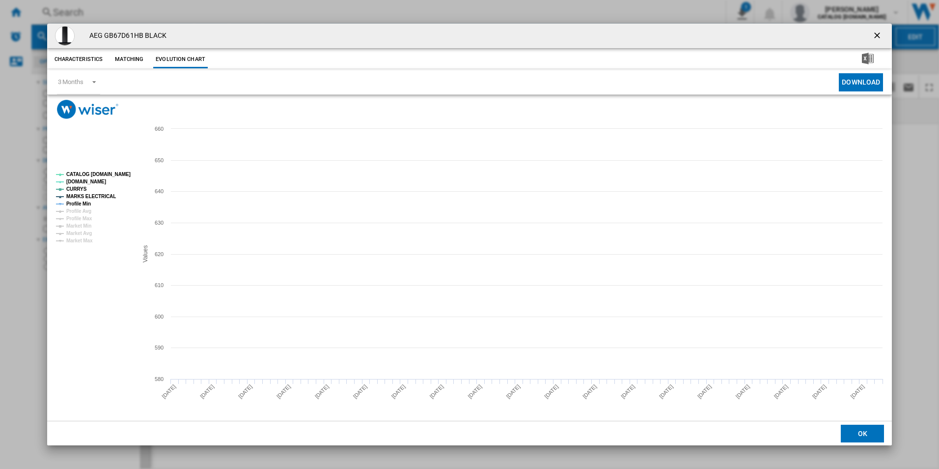
click at [118, 174] on tspan "CATALOG [DOMAIN_NAME]" at bounding box center [98, 173] width 64 height 5
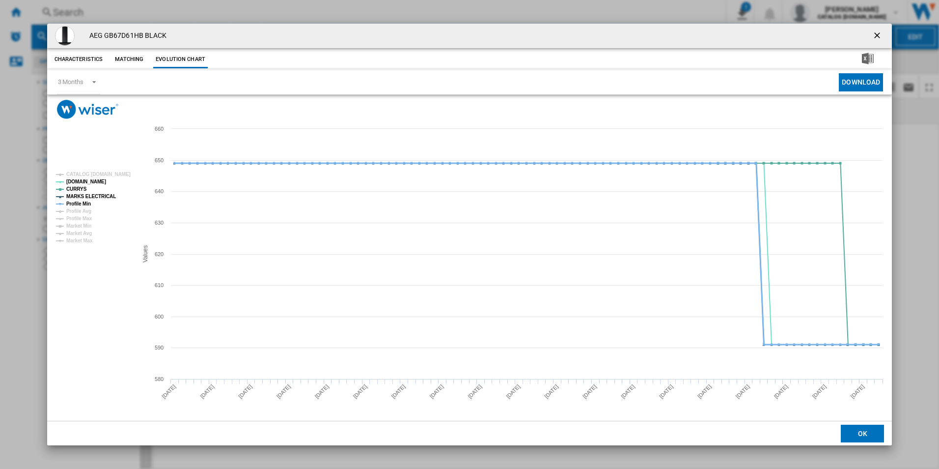
click at [77, 203] on tspan "Profile Min" at bounding box center [78, 203] width 25 height 5
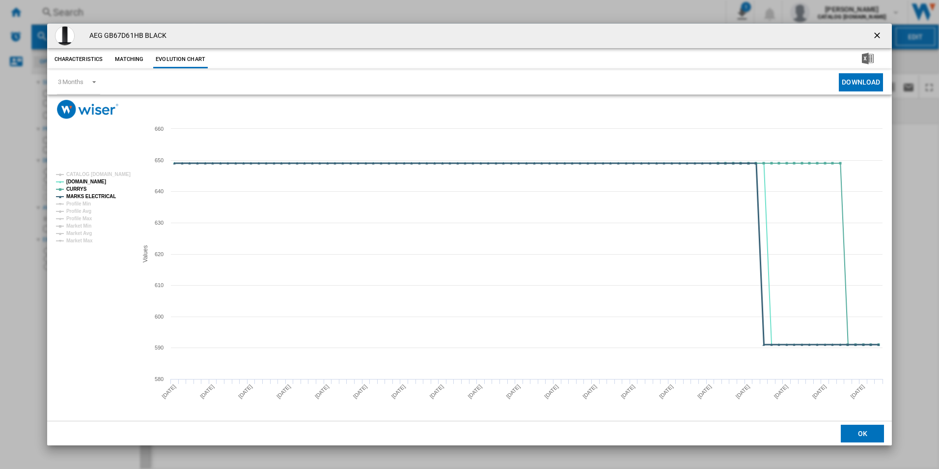
click at [87, 197] on tspan "MARKS ELECTRICAL" at bounding box center [91, 196] width 50 height 5
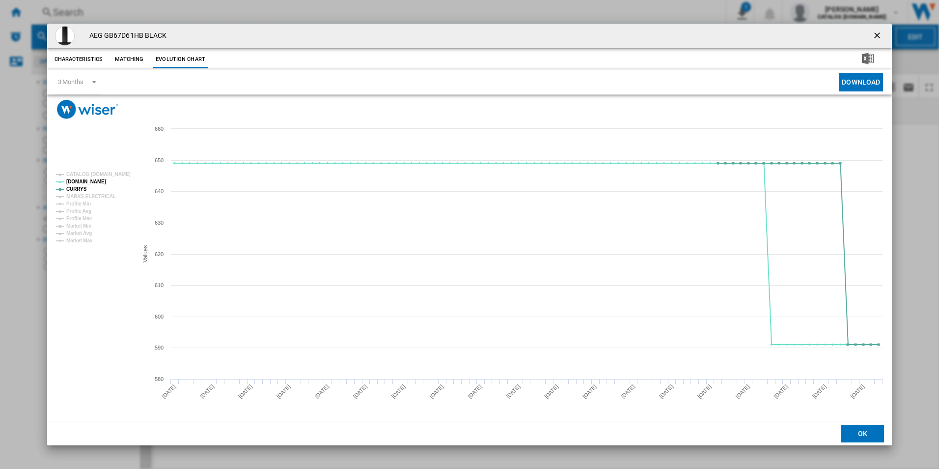
click at [874, 32] on ng-md-icon "getI18NText('BUTTONS.CLOSE_DIALOG')" at bounding box center [878, 36] width 12 height 12
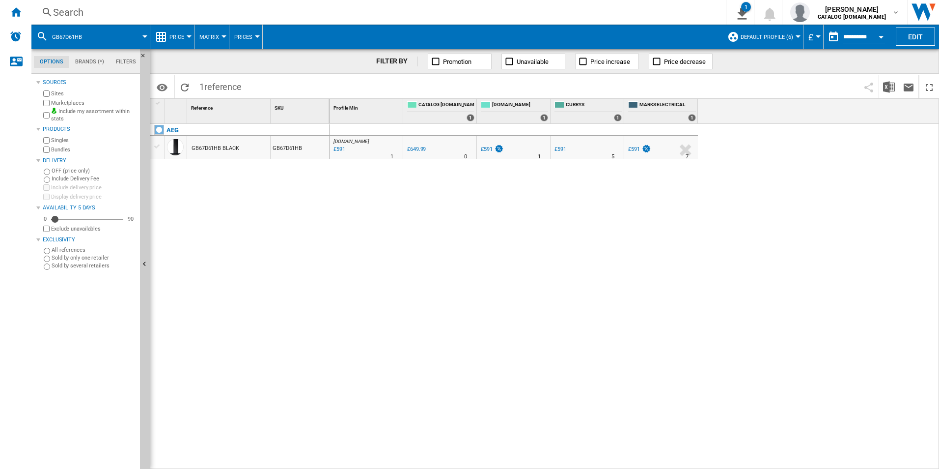
click at [529, 14] on div "Search" at bounding box center [376, 12] width 647 height 14
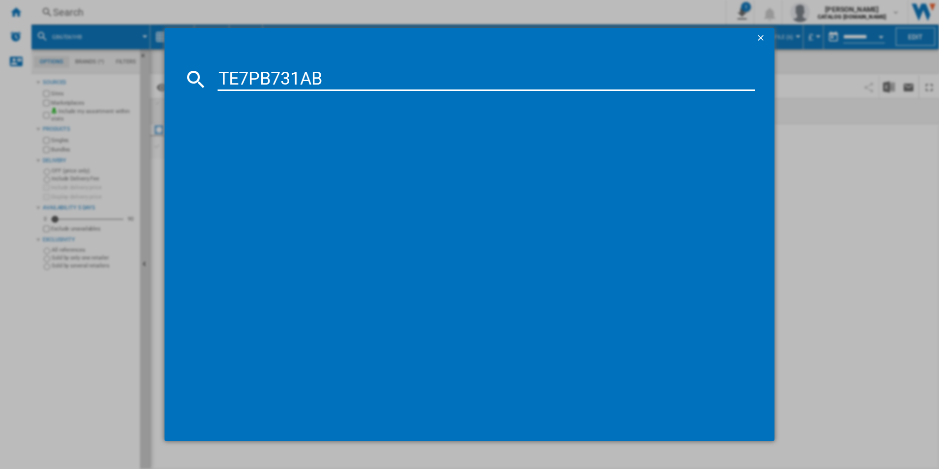
type input "TE7PB731AB"
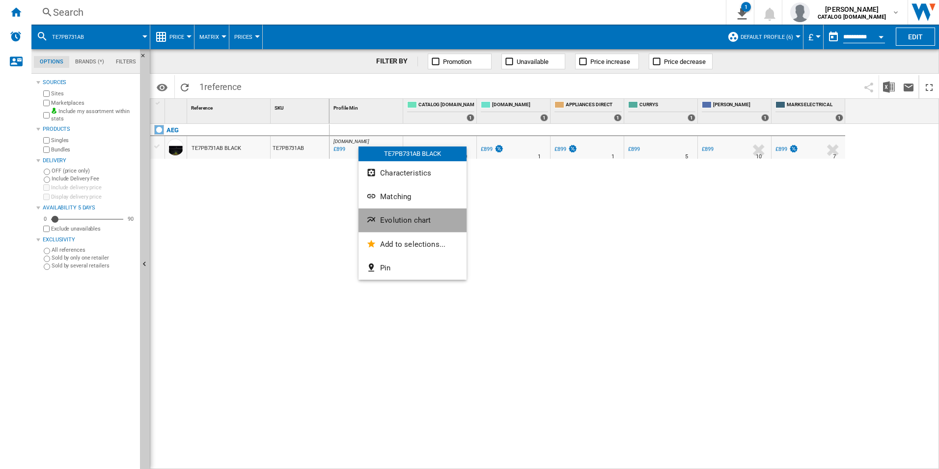
click at [406, 212] on button "Evolution chart" at bounding box center [413, 220] width 108 height 24
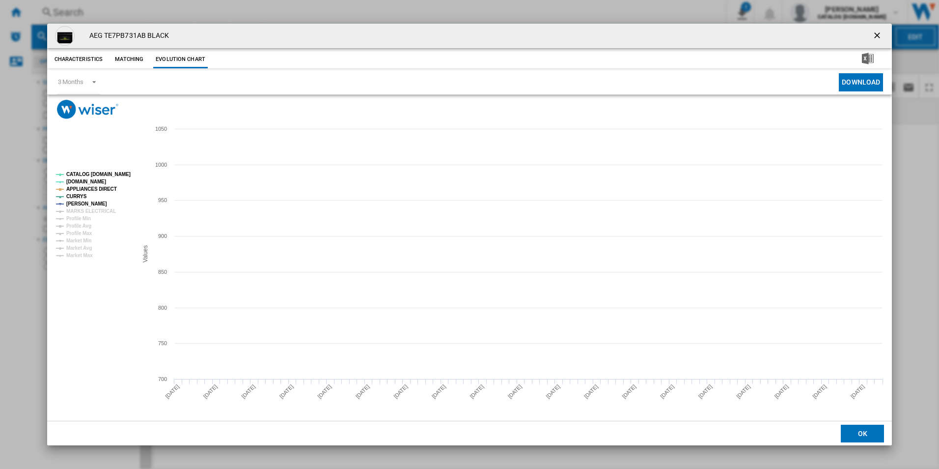
click at [120, 173] on tspan "CATALOG [DOMAIN_NAME]" at bounding box center [98, 173] width 64 height 5
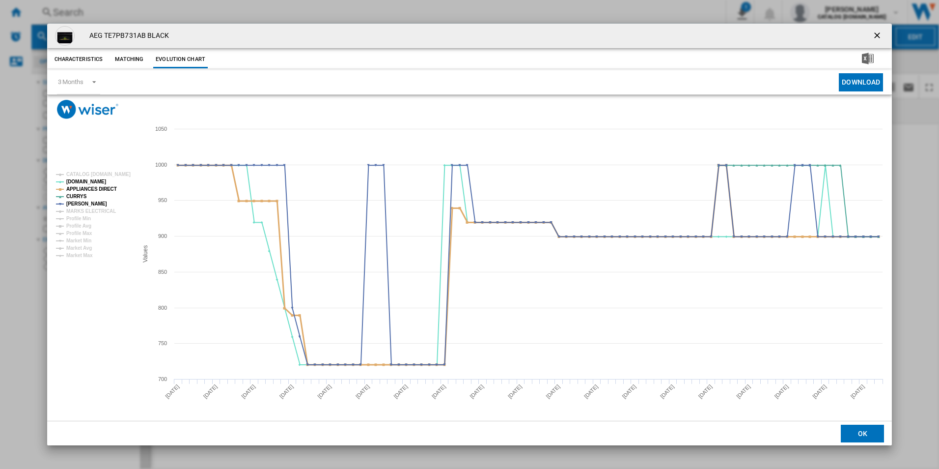
click at [100, 186] on tspan "APPLIANCES DIRECT" at bounding box center [91, 188] width 51 height 5
click at [878, 32] on ng-md-icon "getI18NText('BUTTONS.CLOSE_DIALOG')" at bounding box center [878, 36] width 12 height 12
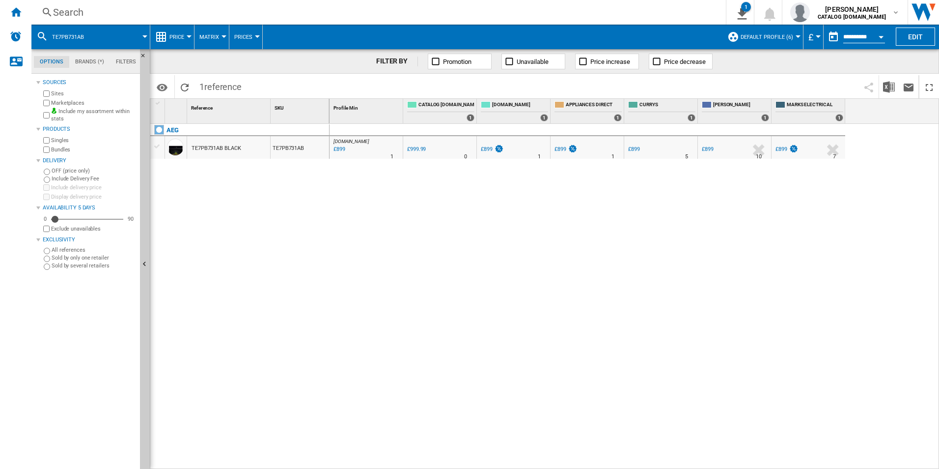
click at [607, 9] on div "Search" at bounding box center [376, 12] width 647 height 14
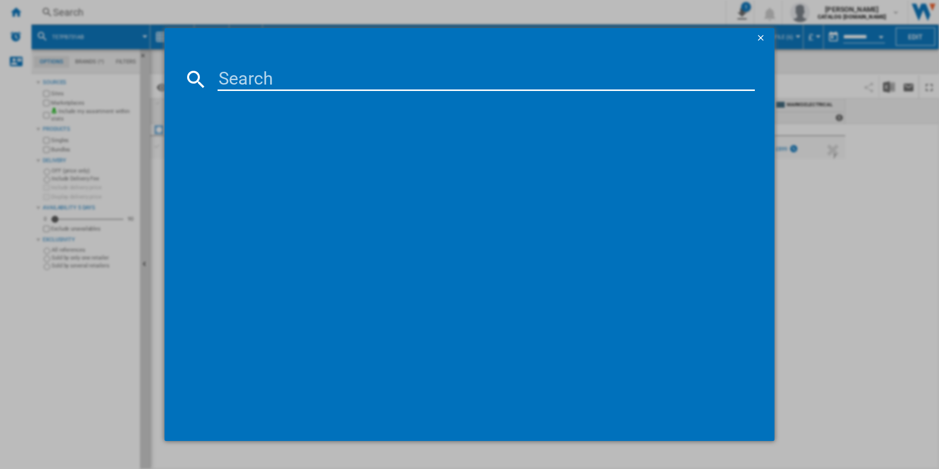
paste input "TP8SB731AT"
type input "TP8SB731AT"
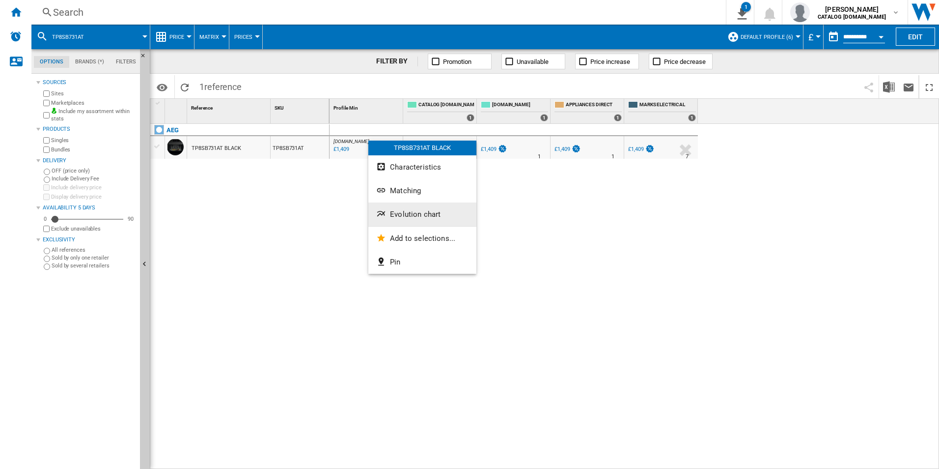
click at [414, 205] on button "Evolution chart" at bounding box center [422, 214] width 108 height 24
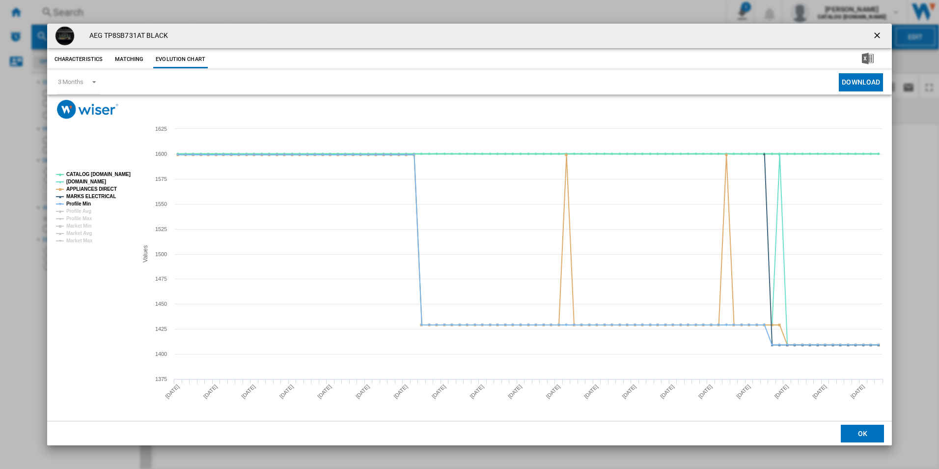
click at [115, 173] on tspan "CATALOG [DOMAIN_NAME]" at bounding box center [98, 173] width 64 height 5
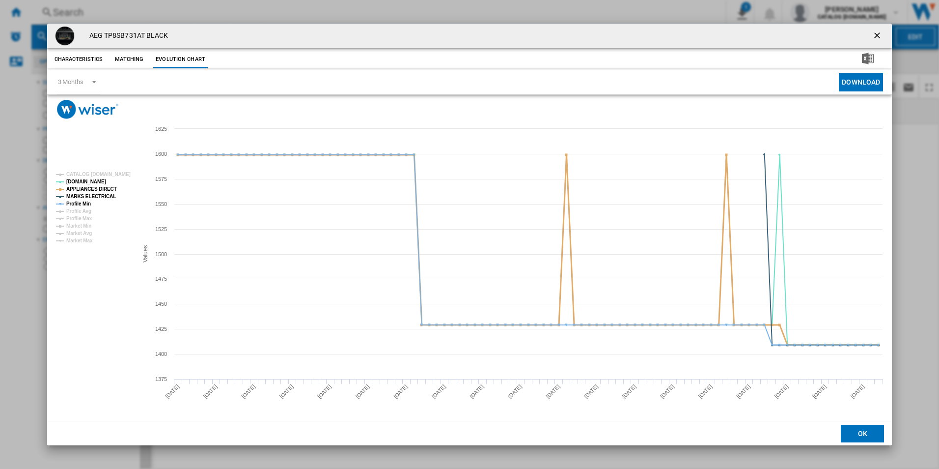
click at [107, 187] on tspan "APPLIANCES DIRECT" at bounding box center [91, 188] width 51 height 5
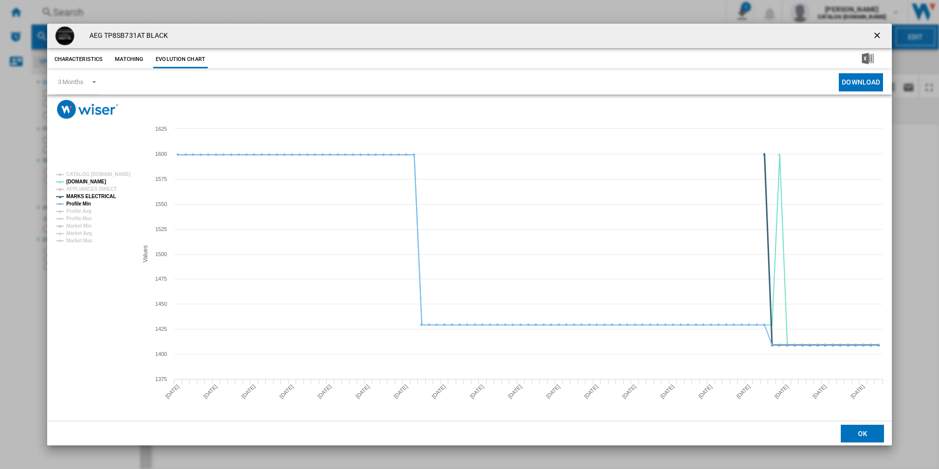
click at [104, 194] on tspan "MARKS ELECTRICAL" at bounding box center [91, 196] width 50 height 5
click at [81, 203] on tspan "Profile Min" at bounding box center [78, 203] width 25 height 5
drag, startPoint x: 879, startPoint y: 35, endPoint x: 868, endPoint y: 35, distance: 10.8
click at [879, 35] on ng-md-icon "getI18NText('BUTTONS.CLOSE_DIALOG')" at bounding box center [878, 36] width 12 height 12
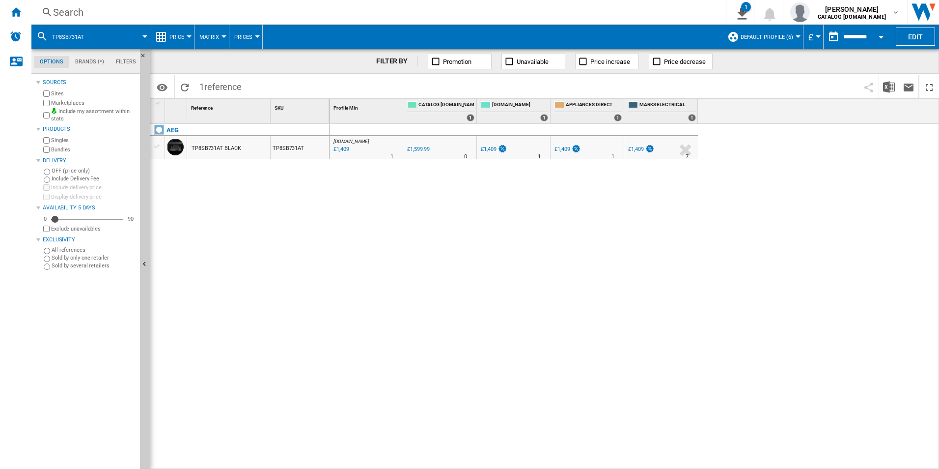
click at [620, 11] on div "Search" at bounding box center [376, 12] width 647 height 14
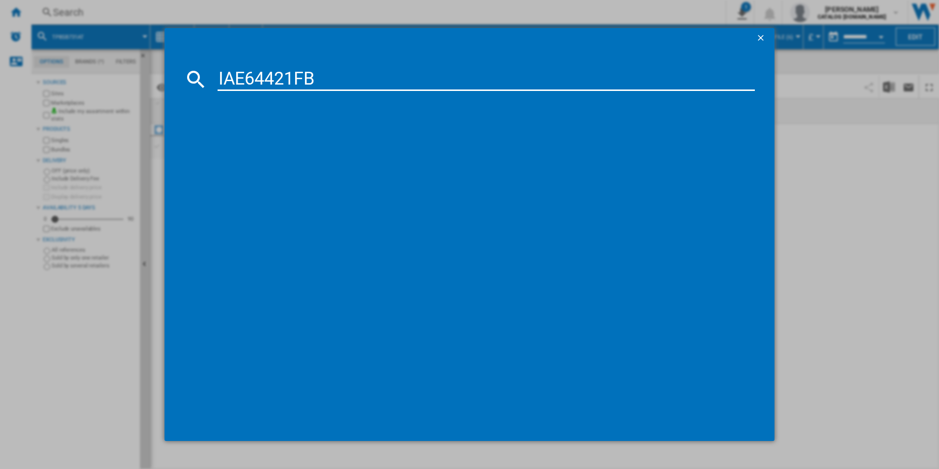
type input "IAE64421FB"
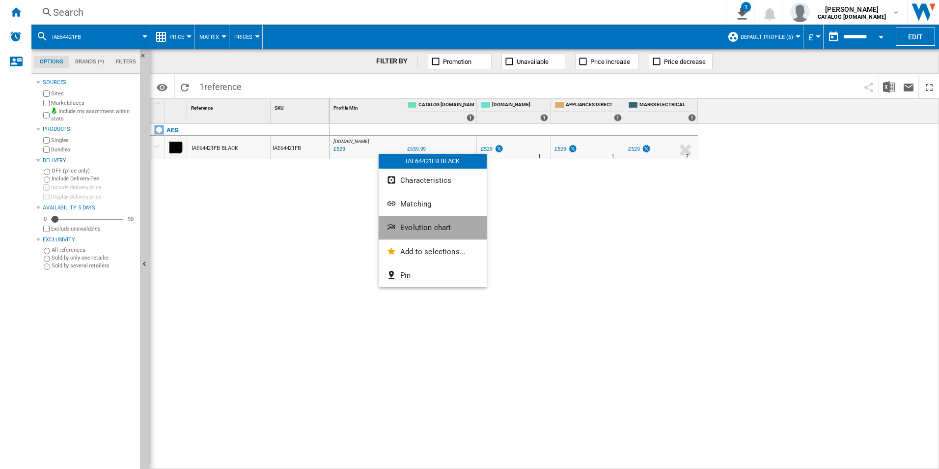
click at [408, 220] on button "Evolution chart" at bounding box center [433, 228] width 108 height 24
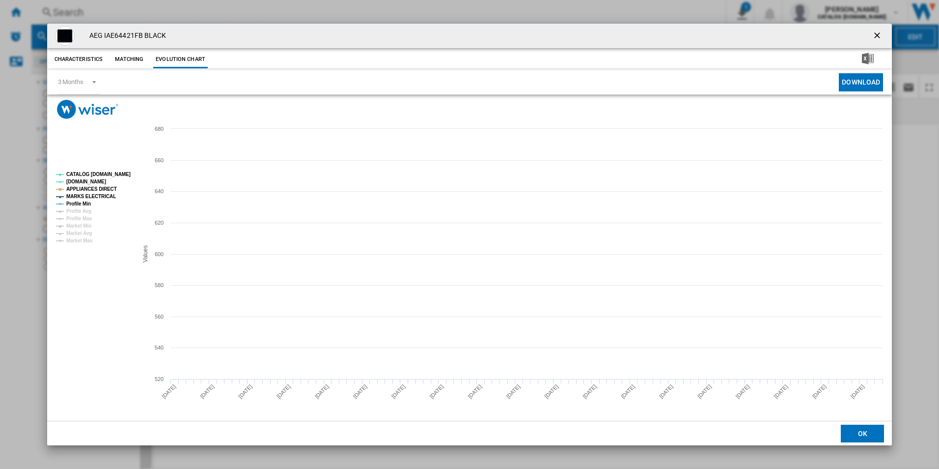
click at [117, 173] on tspan "CATALOG [DOMAIN_NAME]" at bounding box center [98, 173] width 64 height 5
click at [109, 188] on tspan "APPLIANCES DIRECT" at bounding box center [91, 188] width 51 height 5
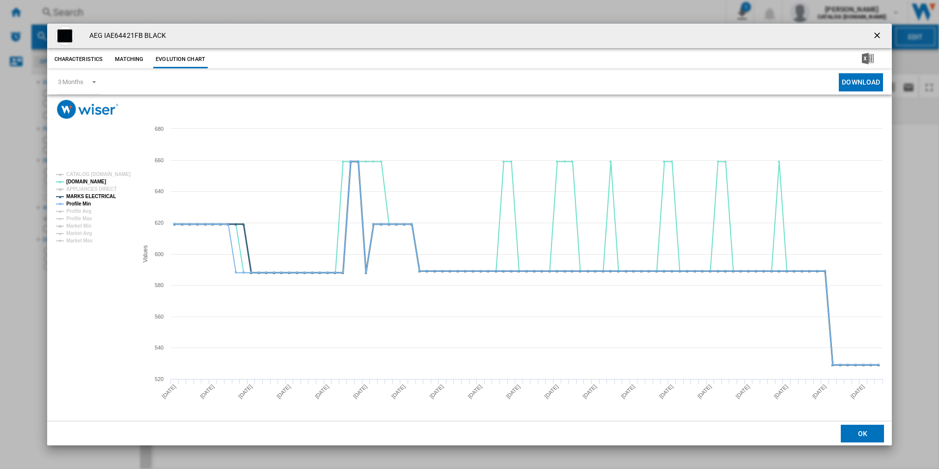
click at [106, 194] on tspan "MARKS ELECTRICAL" at bounding box center [91, 196] width 50 height 5
click at [85, 204] on tspan "Profile Min" at bounding box center [78, 203] width 25 height 5
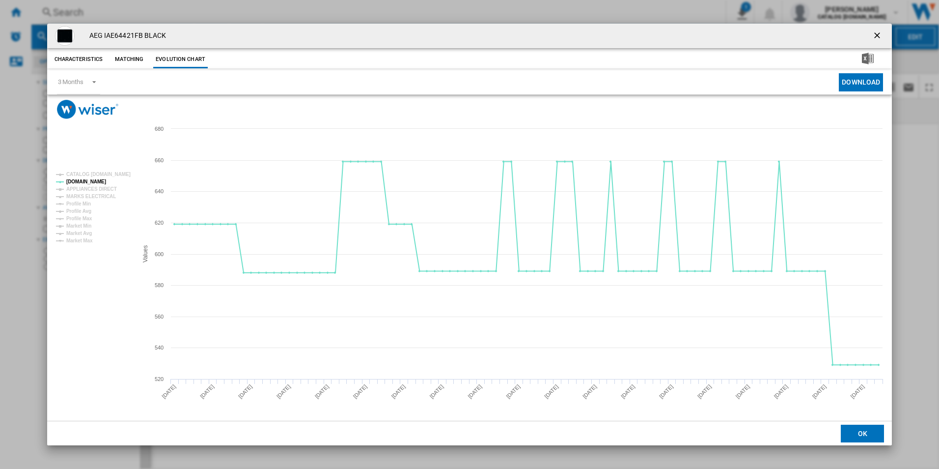
drag, startPoint x: 877, startPoint y: 33, endPoint x: 866, endPoint y: 33, distance: 11.3
click at [877, 33] on ng-md-icon "getI18NText('BUTTONS.CLOSE_DIALOG')" at bounding box center [878, 36] width 12 height 12
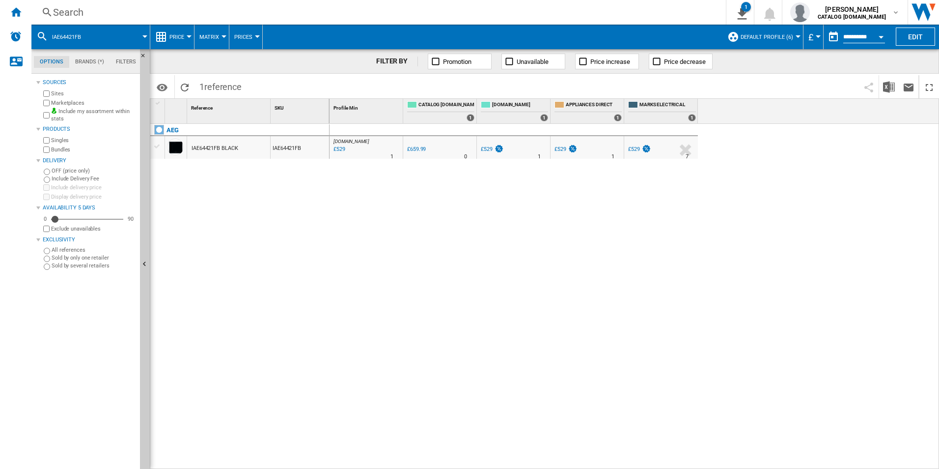
click at [592, 10] on div "Search" at bounding box center [376, 12] width 647 height 14
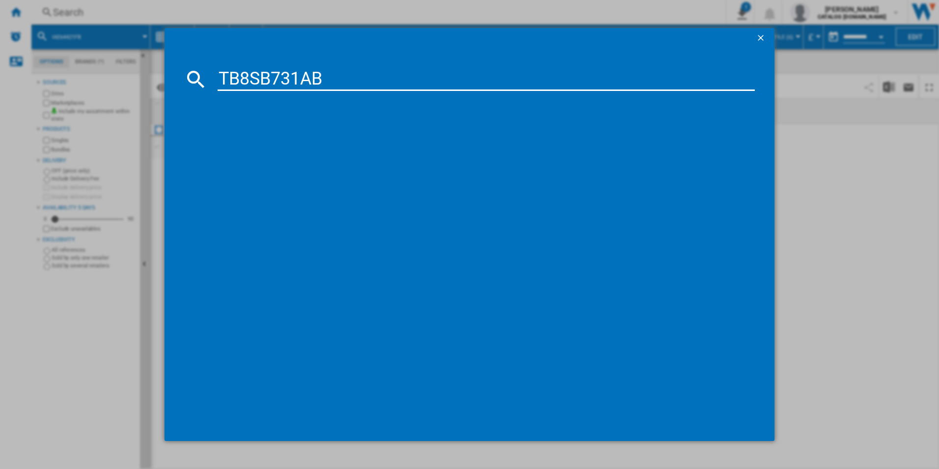
type input "TB8SB731AB"
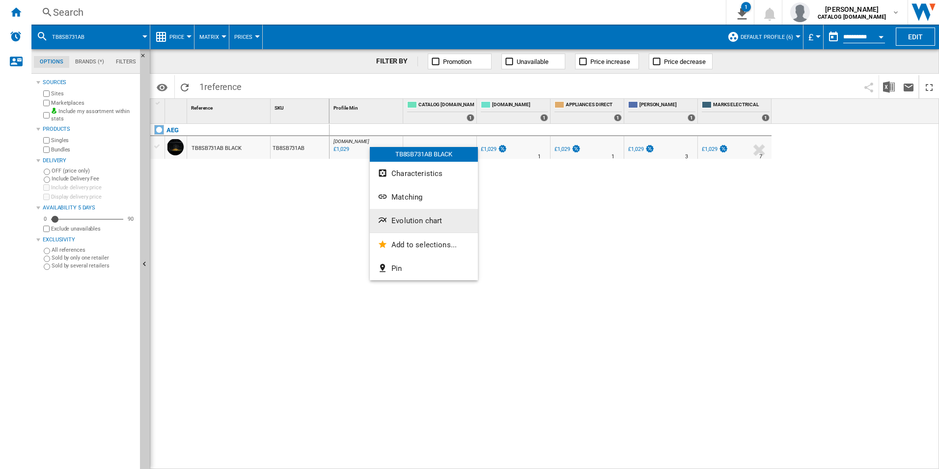
click at [403, 226] on button "Evolution chart" at bounding box center [424, 221] width 108 height 24
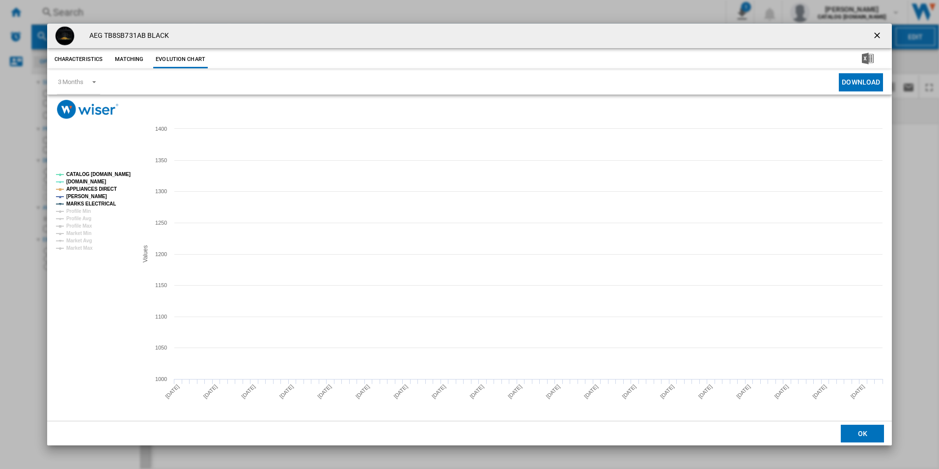
click at [119, 175] on tspan "CATALOG [DOMAIN_NAME]" at bounding box center [98, 173] width 64 height 5
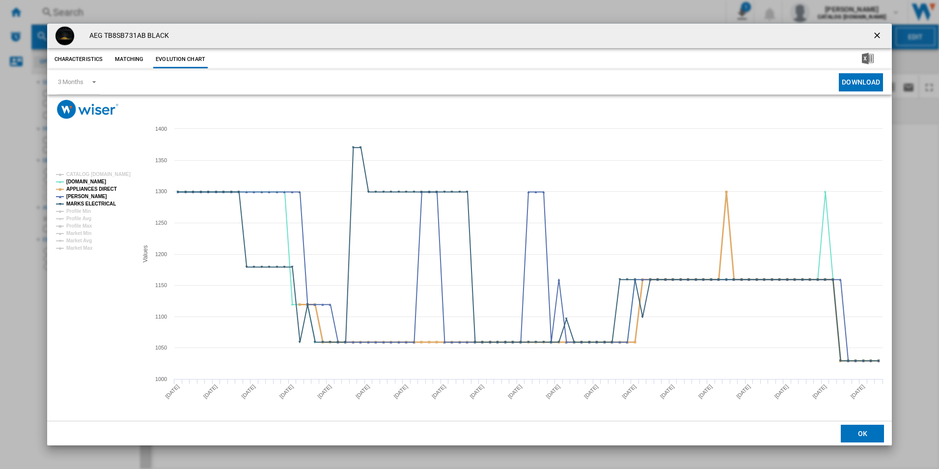
click at [106, 190] on tspan "APPLIANCES DIRECT" at bounding box center [91, 188] width 51 height 5
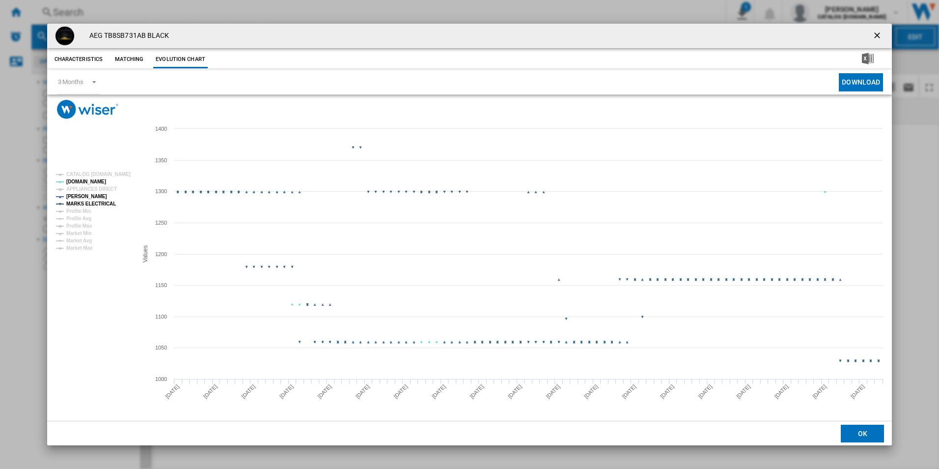
click at [104, 201] on tspan "MARKS ELECTRICAL" at bounding box center [91, 203] width 50 height 5
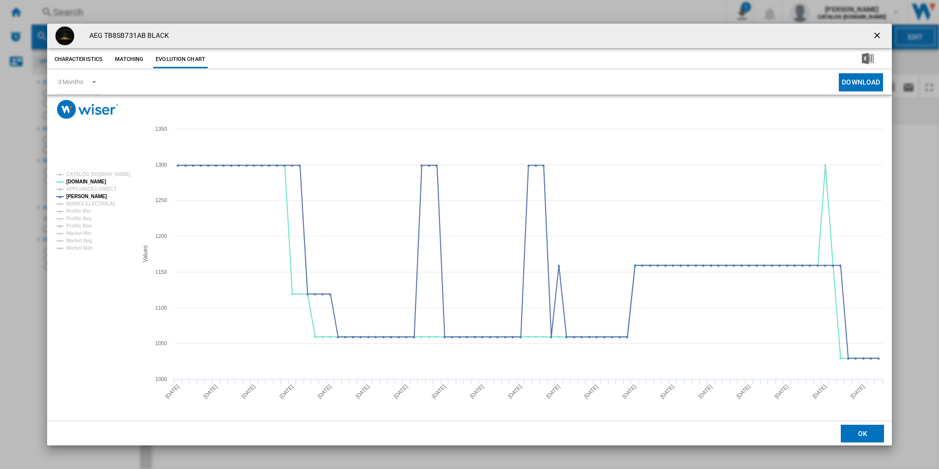
drag, startPoint x: 877, startPoint y: 34, endPoint x: 744, endPoint y: 40, distance: 133.2
click at [877, 34] on ng-md-icon "getI18NText('BUTTONS.CLOSE_DIALOG')" at bounding box center [878, 36] width 12 height 12
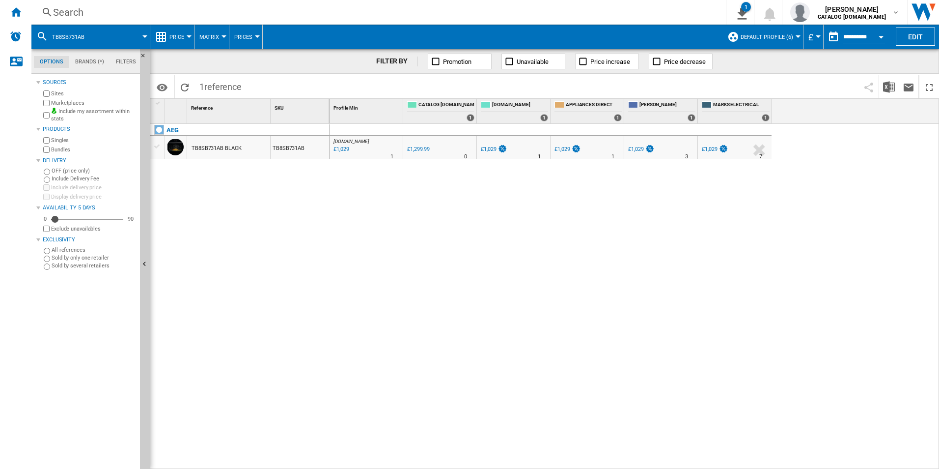
click at [582, 7] on div "Search" at bounding box center [376, 12] width 647 height 14
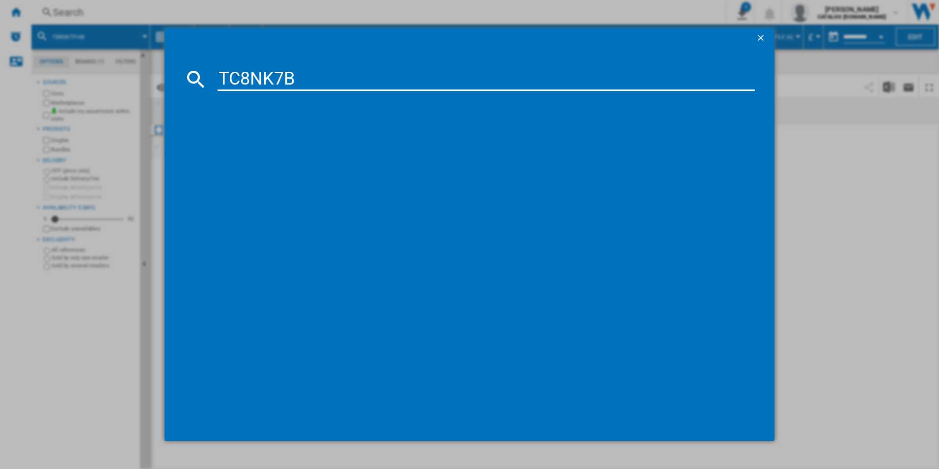
type input "TC8NK7B"
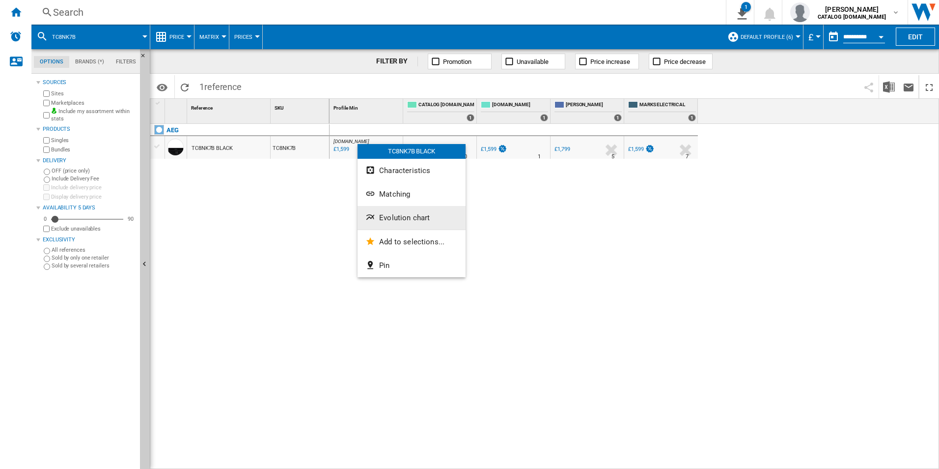
click at [401, 212] on button "Evolution chart" at bounding box center [412, 218] width 108 height 24
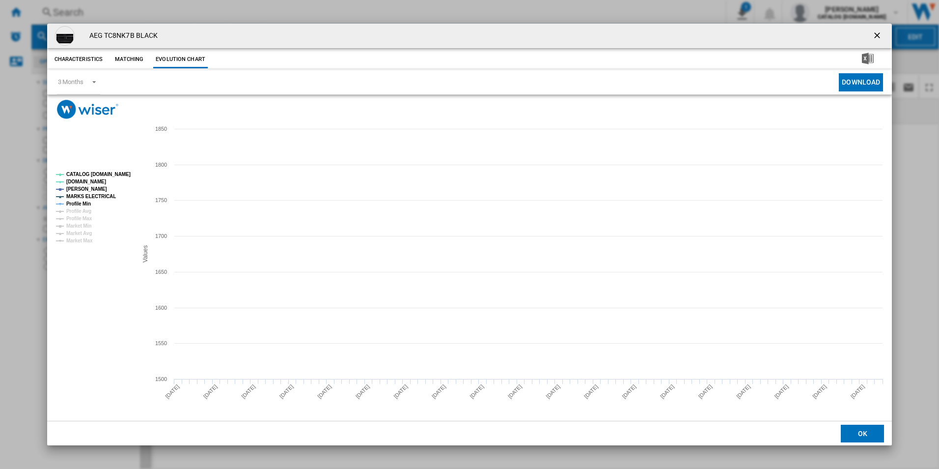
click at [101, 177] on tspan "CATALOG [DOMAIN_NAME]" at bounding box center [98, 173] width 64 height 5
click at [87, 198] on tspan "MARKS ELECTRICAL" at bounding box center [91, 196] width 50 height 5
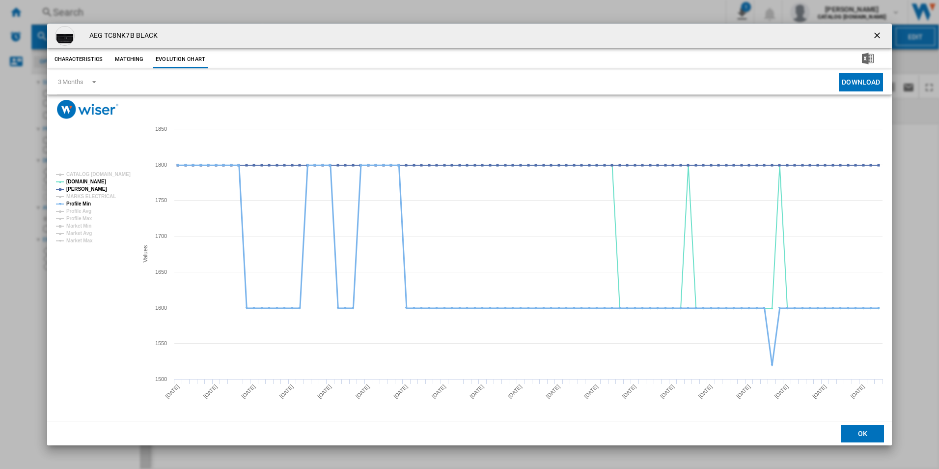
click at [84, 202] on tspan "Profile Min" at bounding box center [78, 203] width 25 height 5
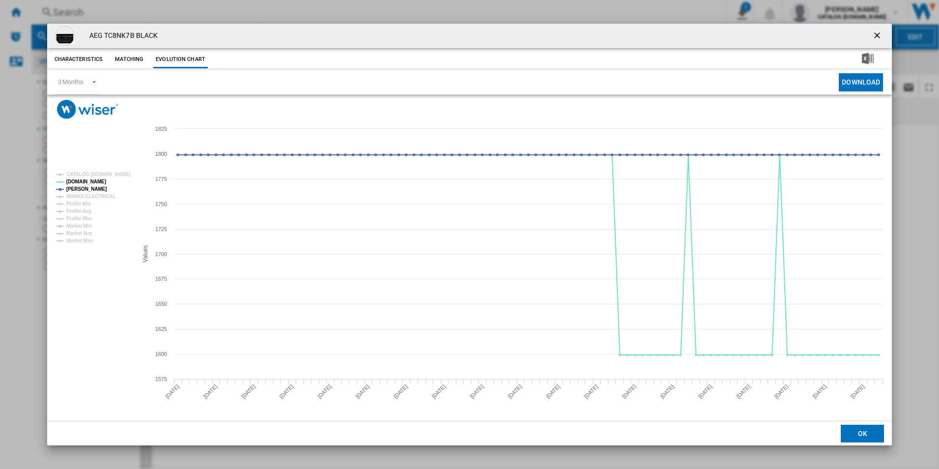
drag, startPoint x: 878, startPoint y: 36, endPoint x: 785, endPoint y: 35, distance: 92.3
click at [878, 36] on ng-md-icon "getI18NText('BUTTONS.CLOSE_DIALOG')" at bounding box center [878, 36] width 12 height 12
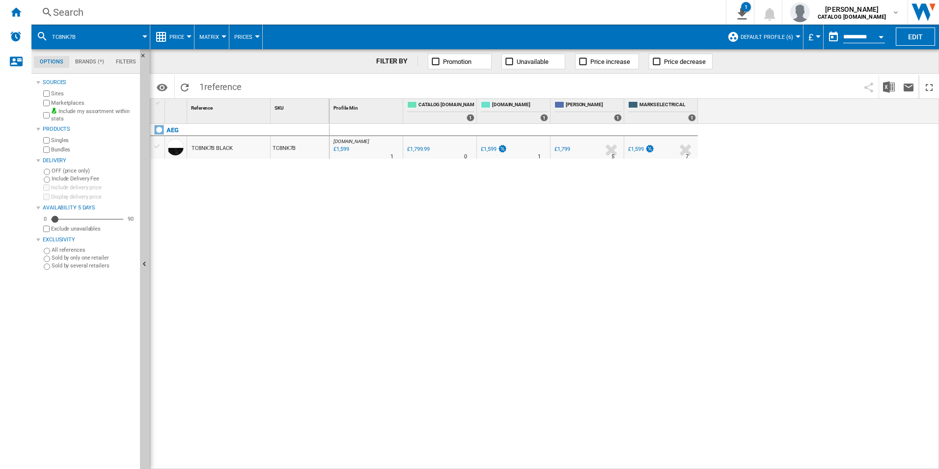
click at [616, 14] on div "Search" at bounding box center [376, 12] width 647 height 14
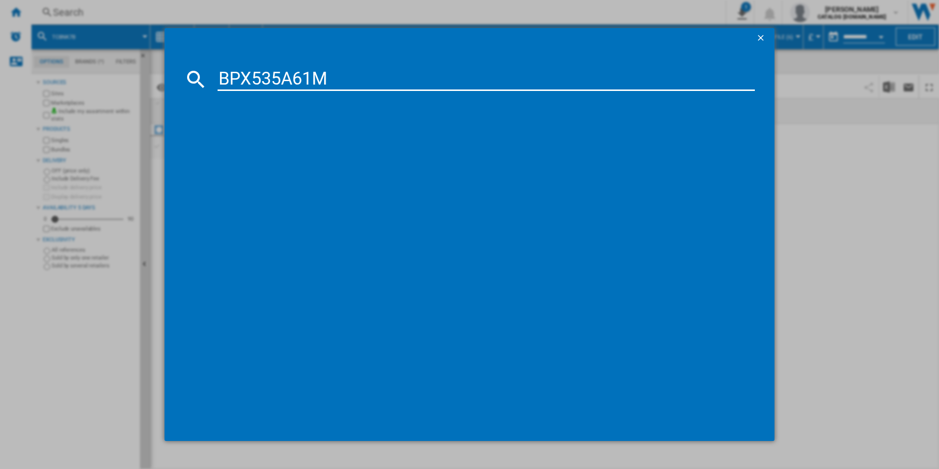
type input "BPX535A61M"
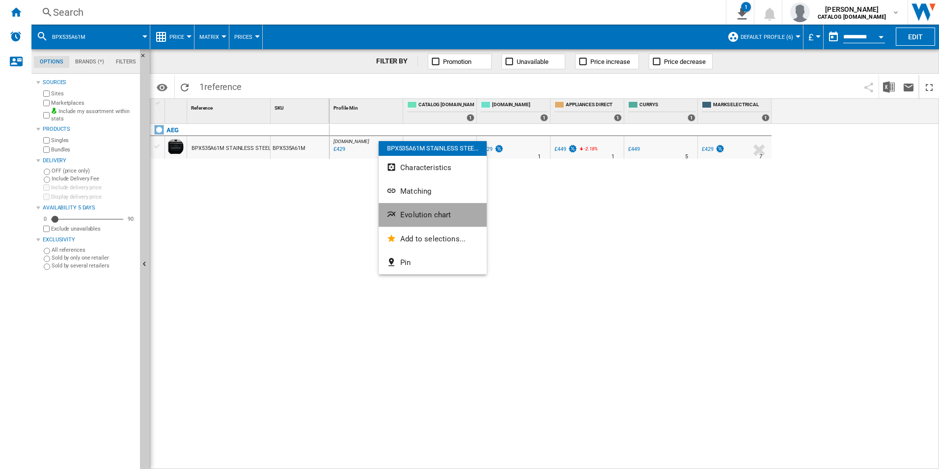
click at [421, 216] on span "Evolution chart" at bounding box center [425, 214] width 51 height 9
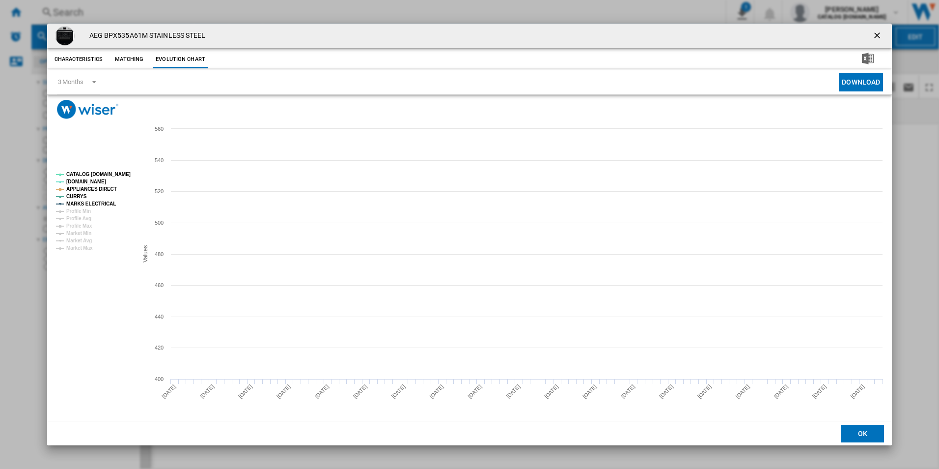
click at [102, 174] on tspan "CATALOG [DOMAIN_NAME]" at bounding box center [98, 173] width 64 height 5
click at [102, 190] on tspan "APPLIANCES DIRECT" at bounding box center [91, 188] width 51 height 5
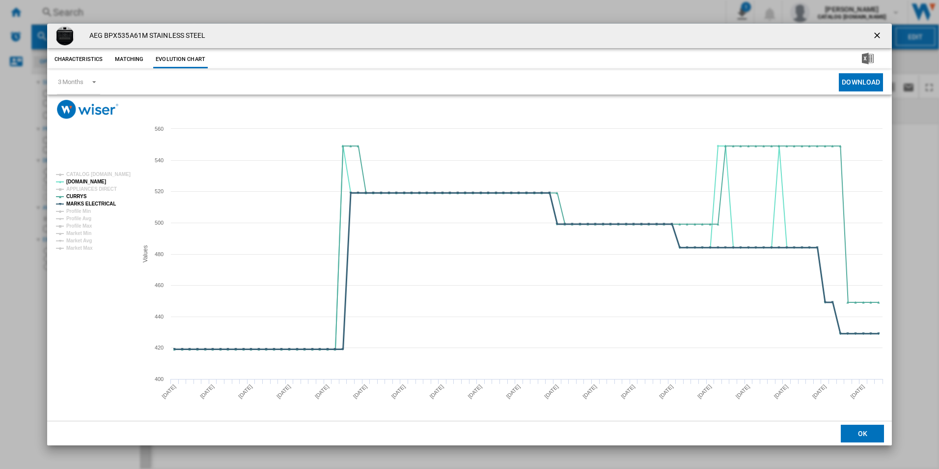
click at [105, 201] on tspan "MARKS ELECTRICAL" at bounding box center [91, 203] width 50 height 5
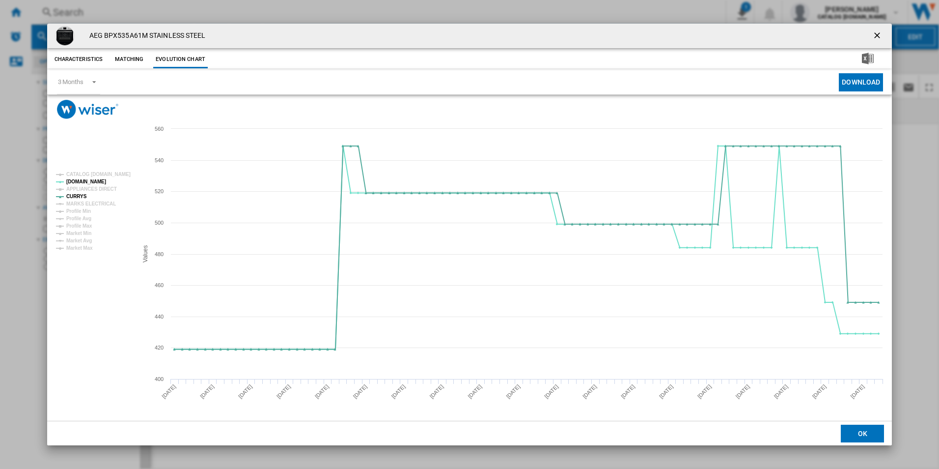
click at [879, 32] on ng-md-icon "getI18NText('BUTTONS.CLOSE_DIALOG')" at bounding box center [878, 36] width 12 height 12
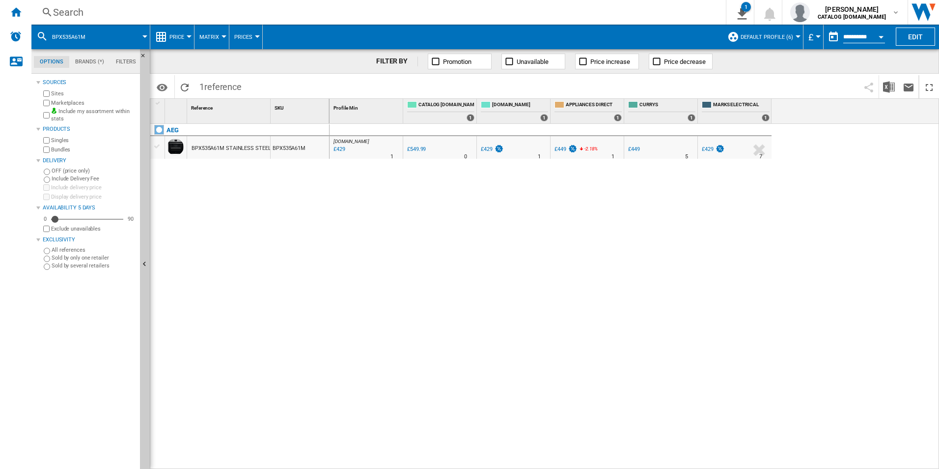
click at [546, 13] on div "Search" at bounding box center [376, 12] width 647 height 14
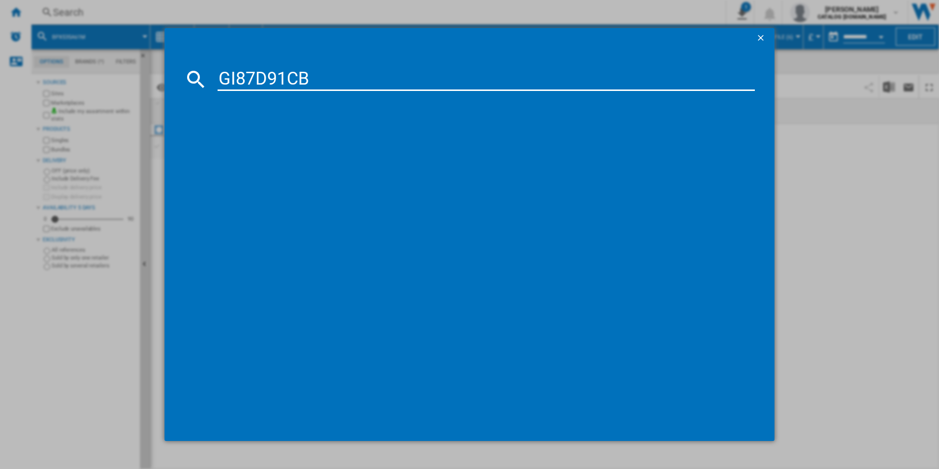
type input "GI87D91CB"
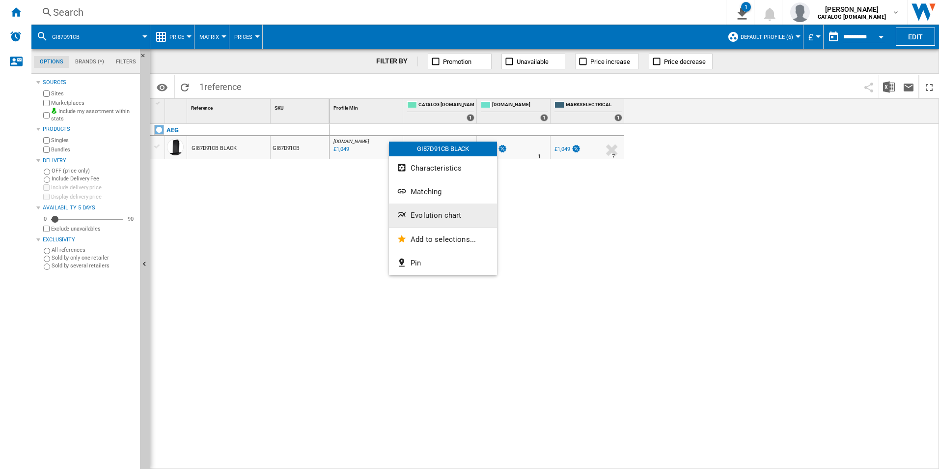
click at [429, 214] on span "Evolution chart" at bounding box center [436, 215] width 51 height 9
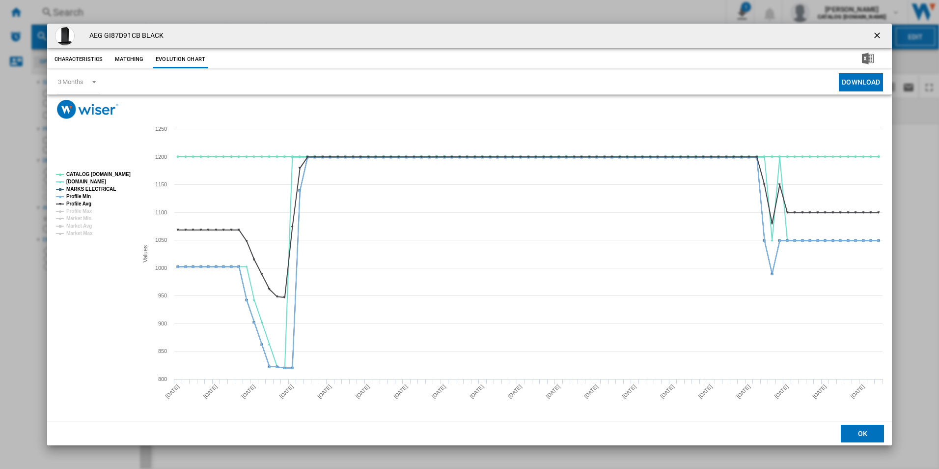
click at [124, 173] on tspan "CATALOG [DOMAIN_NAME]" at bounding box center [98, 173] width 64 height 5
click at [101, 188] on tspan "MARKS ELECTRICAL" at bounding box center [91, 188] width 50 height 5
click at [86, 194] on tspan "Profile Min" at bounding box center [78, 196] width 25 height 5
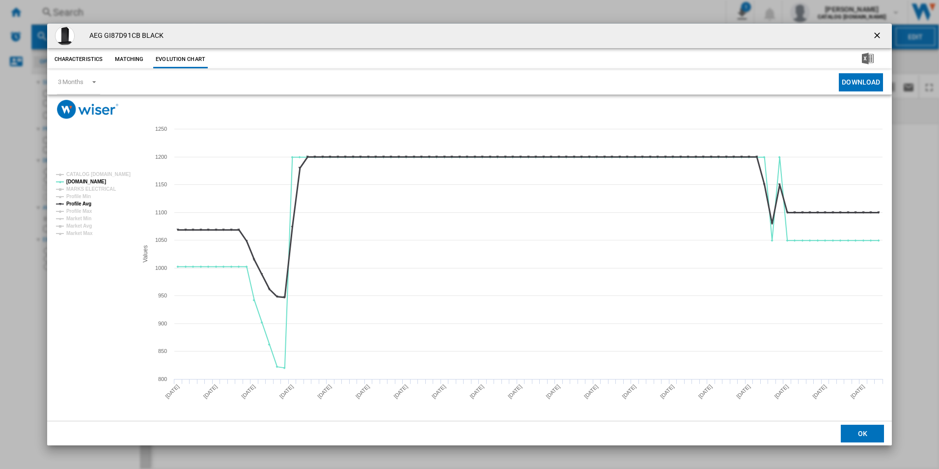
click at [88, 201] on tspan "Profile Avg" at bounding box center [78, 203] width 25 height 5
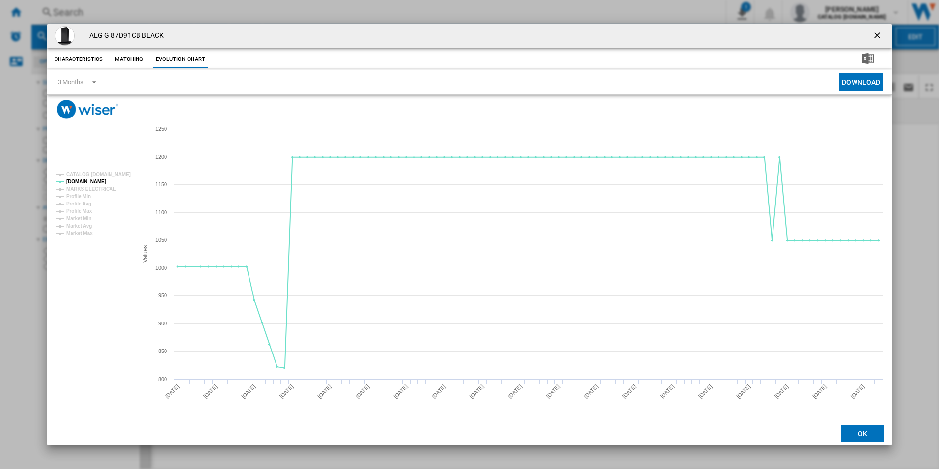
drag, startPoint x: 879, startPoint y: 37, endPoint x: 831, endPoint y: 36, distance: 48.1
click at [879, 37] on ng-md-icon "getI18NText('BUTTONS.CLOSE_DIALOG')" at bounding box center [878, 36] width 12 height 12
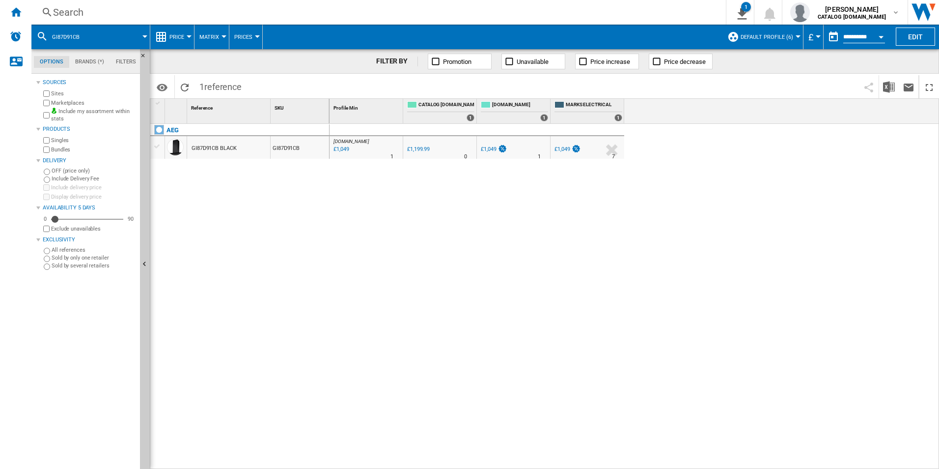
click at [598, 12] on div "Search" at bounding box center [376, 12] width 647 height 14
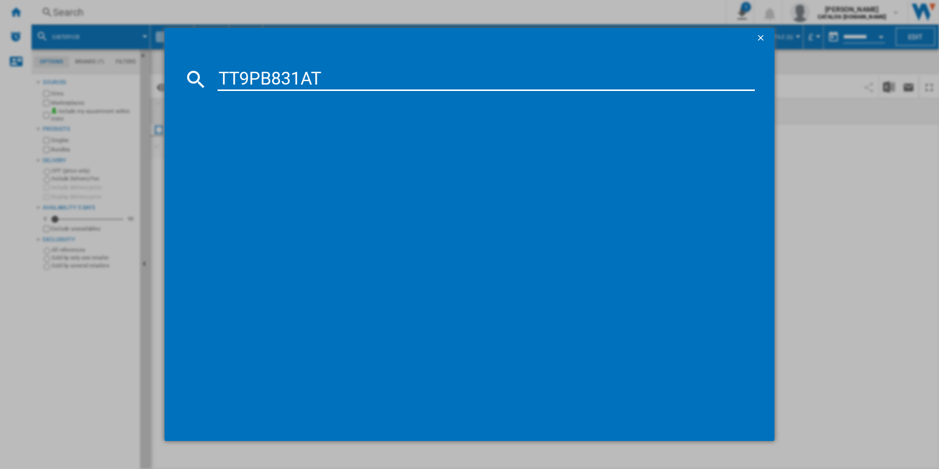
type input "TT9PB831AT"
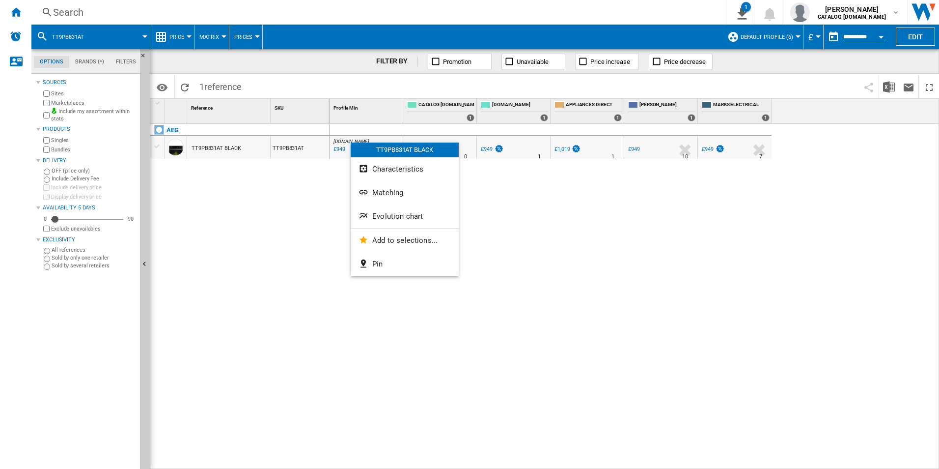
click at [419, 214] on span "Evolution chart" at bounding box center [397, 216] width 51 height 9
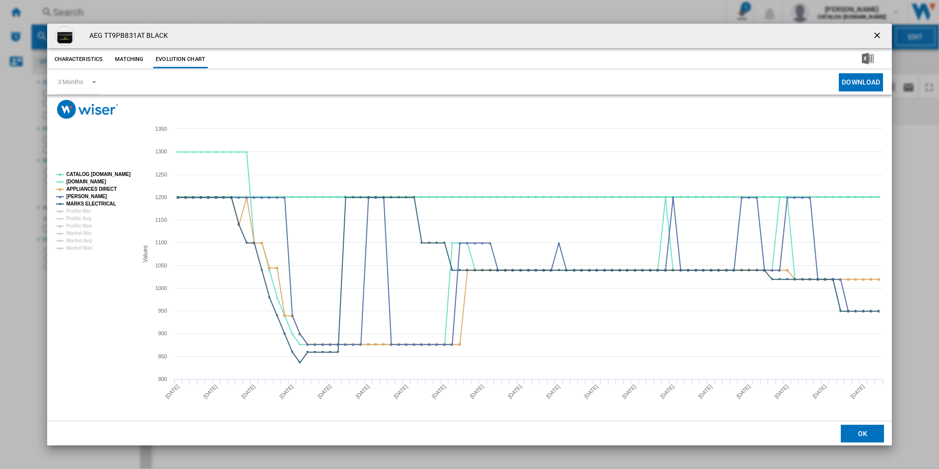
click at [116, 177] on tspan "CATALOG [DOMAIN_NAME]" at bounding box center [98, 173] width 64 height 5
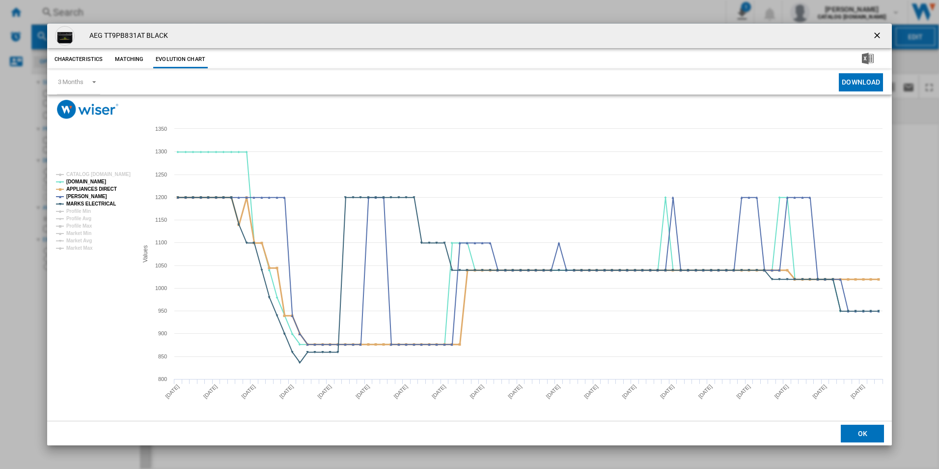
click at [108, 188] on tspan "APPLIANCES DIRECT" at bounding box center [91, 188] width 51 height 5
click at [102, 203] on tspan "MARKS ELECTRICAL" at bounding box center [91, 203] width 50 height 5
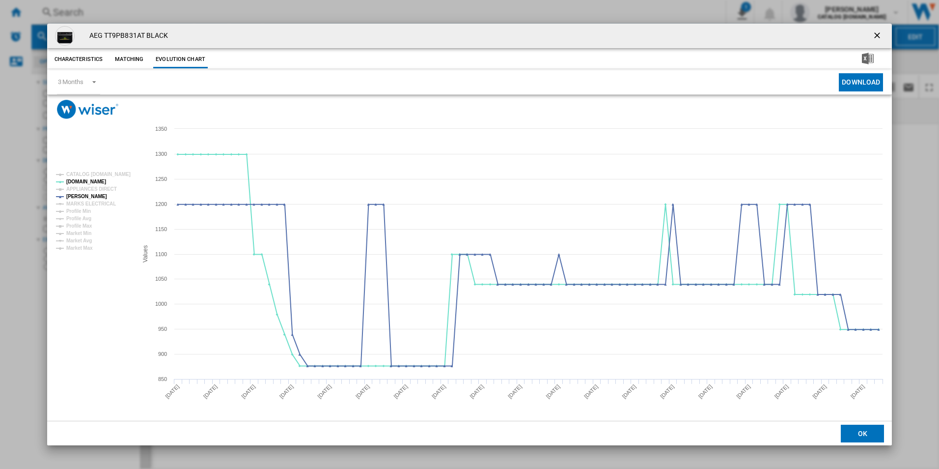
drag, startPoint x: 879, startPoint y: 36, endPoint x: 591, endPoint y: 17, distance: 287.9
click at [879, 36] on ng-md-icon "getI18NText('BUTTONS.CLOSE_DIALOG')" at bounding box center [878, 36] width 12 height 12
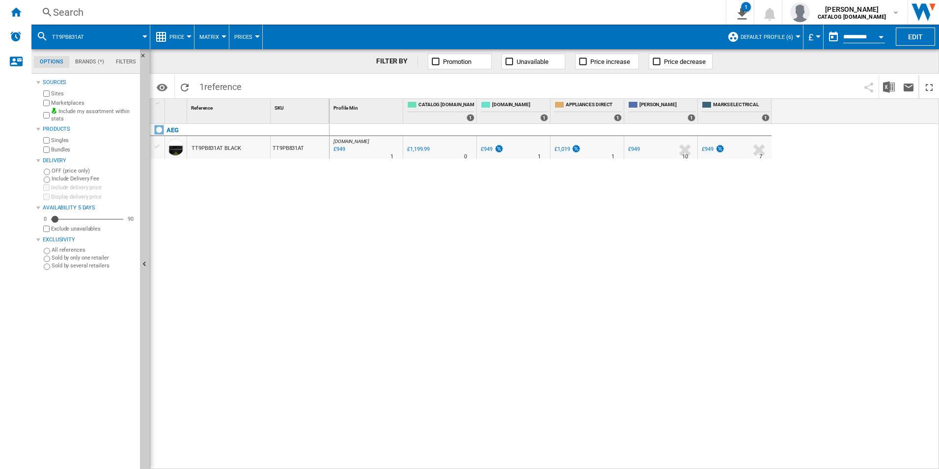
click at [533, 16] on div "Search" at bounding box center [376, 12] width 647 height 14
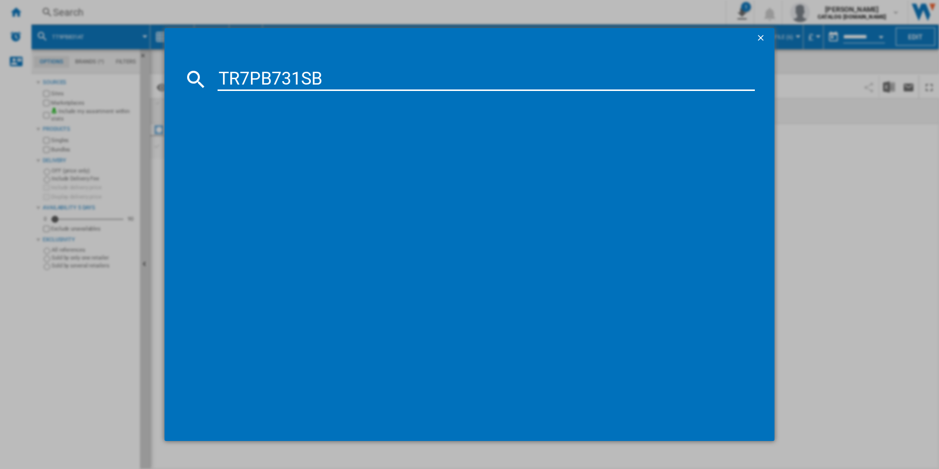
type input "TR7PB731SB"
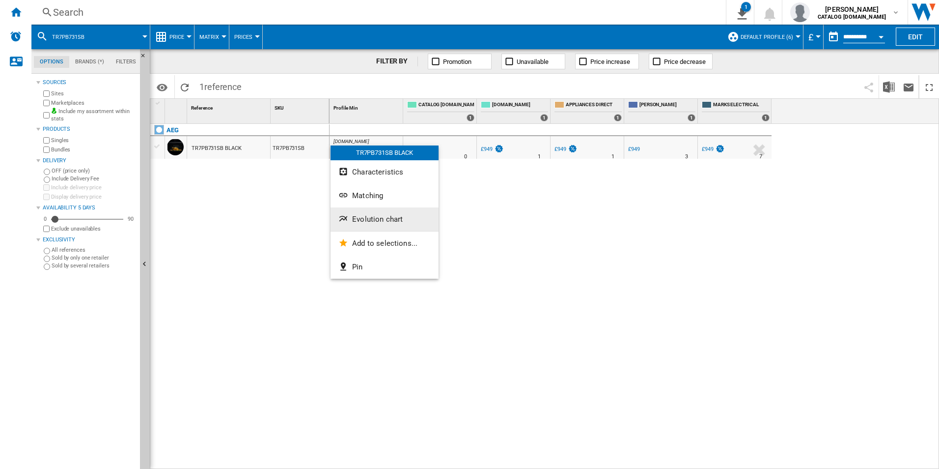
click at [409, 218] on button "Evolution chart" at bounding box center [385, 219] width 108 height 24
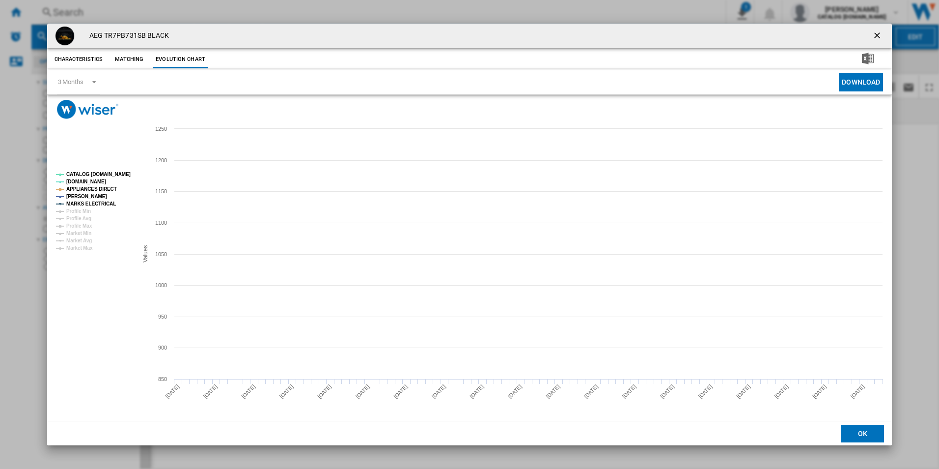
click at [119, 172] on tspan "CATALOG [DOMAIN_NAME]" at bounding box center [98, 173] width 64 height 5
click at [101, 188] on tspan "APPLIANCES DIRECT" at bounding box center [91, 188] width 51 height 5
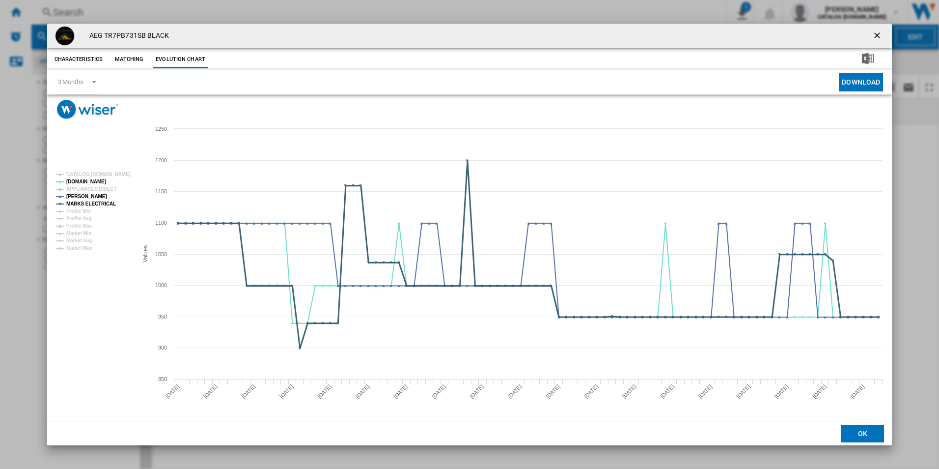
click at [103, 204] on tspan "MARKS ELECTRICAL" at bounding box center [91, 203] width 50 height 5
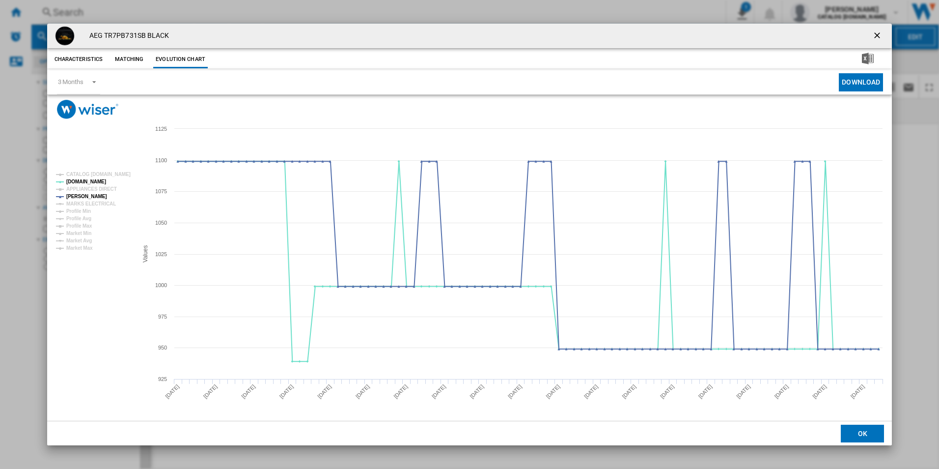
click at [876, 34] on ng-md-icon "getI18NText('BUTTONS.CLOSE_DIALOG')" at bounding box center [878, 36] width 12 height 12
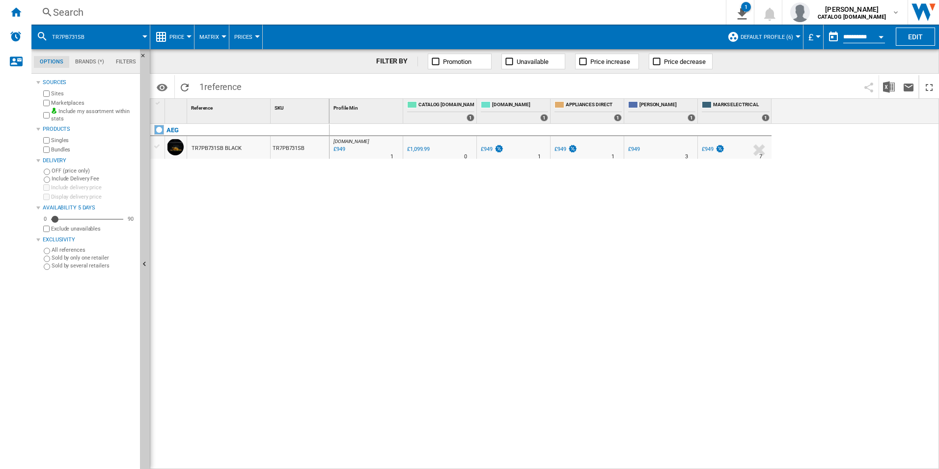
click at [572, 13] on div "Search" at bounding box center [376, 12] width 647 height 14
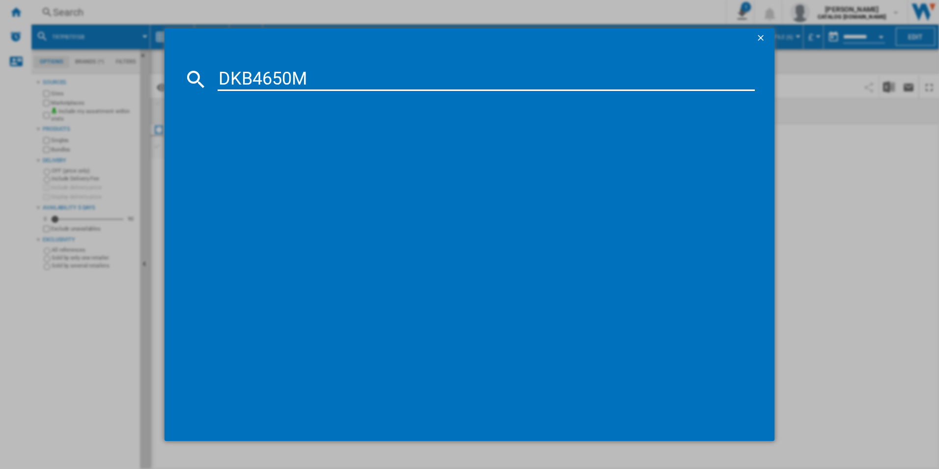
type input "DKB4650M"
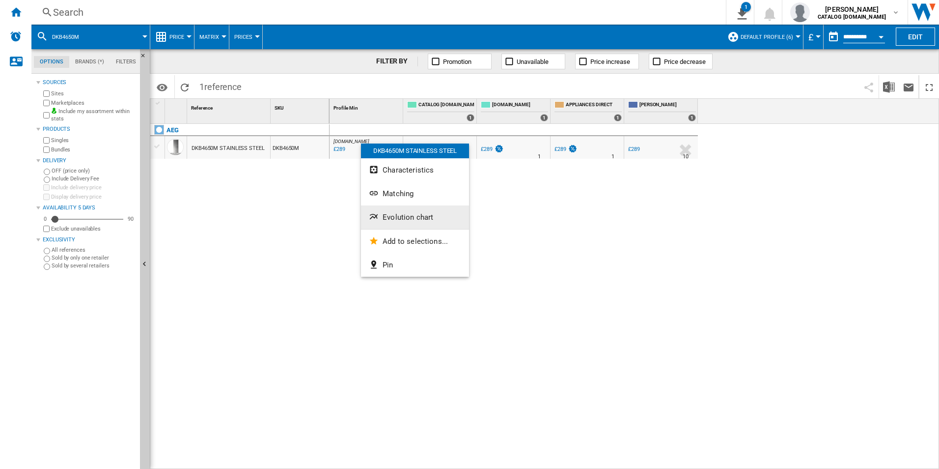
click at [383, 214] on span "Evolution chart" at bounding box center [408, 217] width 51 height 9
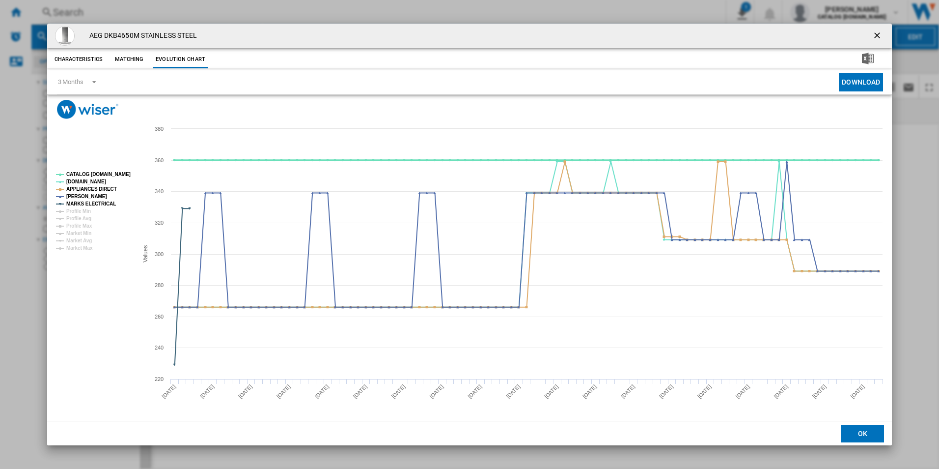
click at [113, 171] on tspan "CATALOG [DOMAIN_NAME]" at bounding box center [98, 173] width 64 height 5
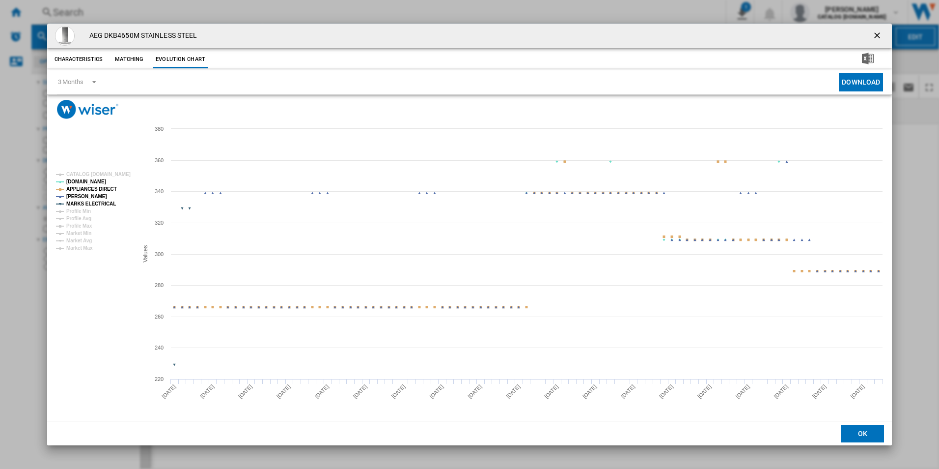
click at [102, 189] on tspan "APPLIANCES DIRECT" at bounding box center [91, 188] width 51 height 5
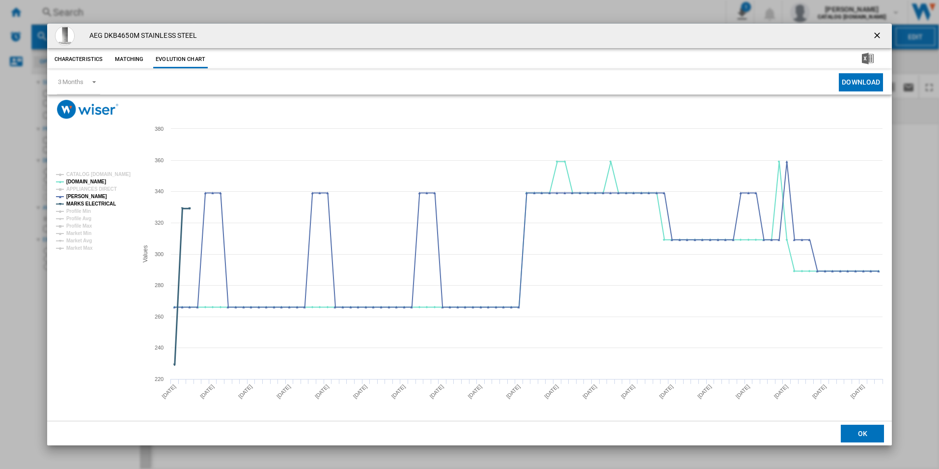
click at [104, 202] on tspan "MARKS ELECTRICAL" at bounding box center [91, 203] width 50 height 5
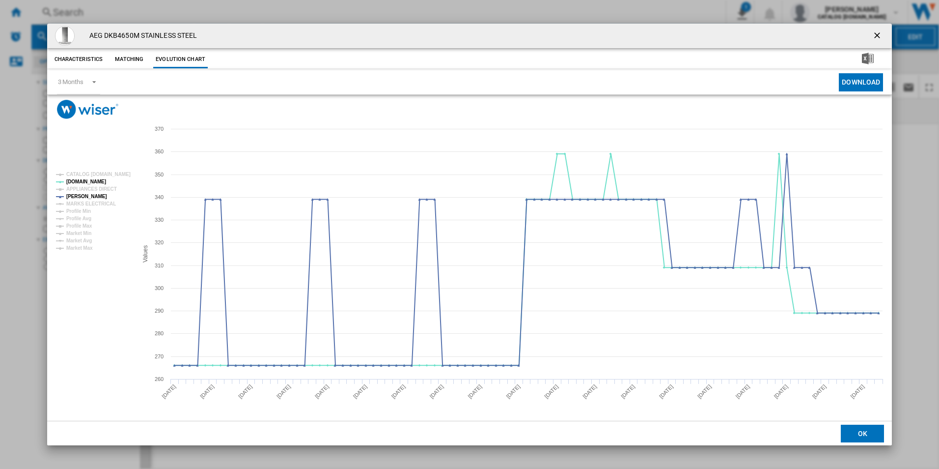
drag, startPoint x: 876, startPoint y: 35, endPoint x: 864, endPoint y: 33, distance: 12.0
click at [876, 35] on ng-md-icon "getI18NText('BUTTONS.CLOSE_DIALOG')" at bounding box center [878, 36] width 12 height 12
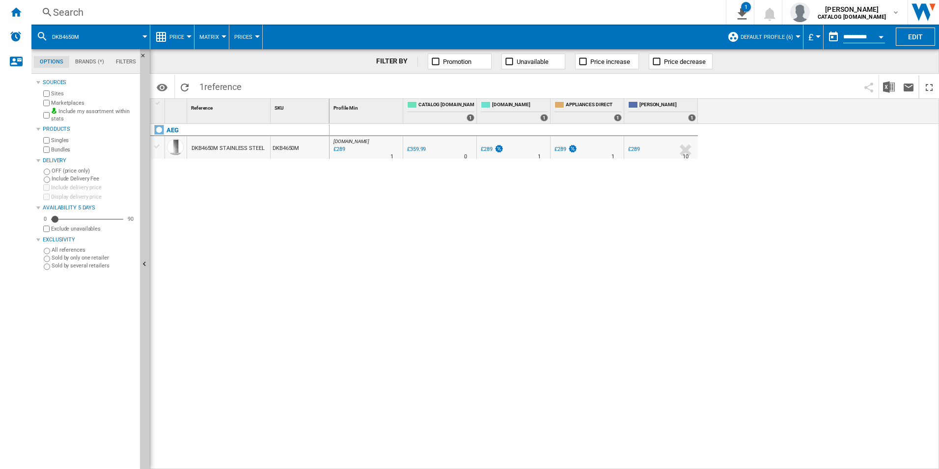
click at [619, 12] on div "Search" at bounding box center [376, 12] width 647 height 14
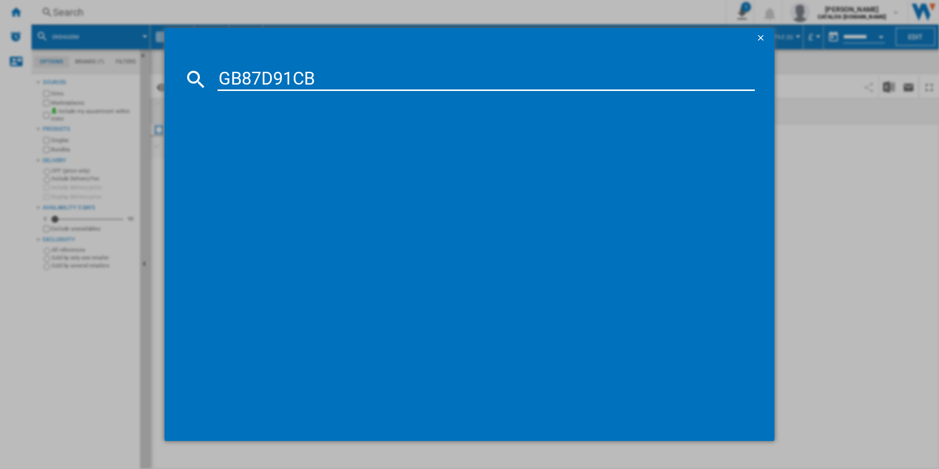
type input "GB87D91CB"
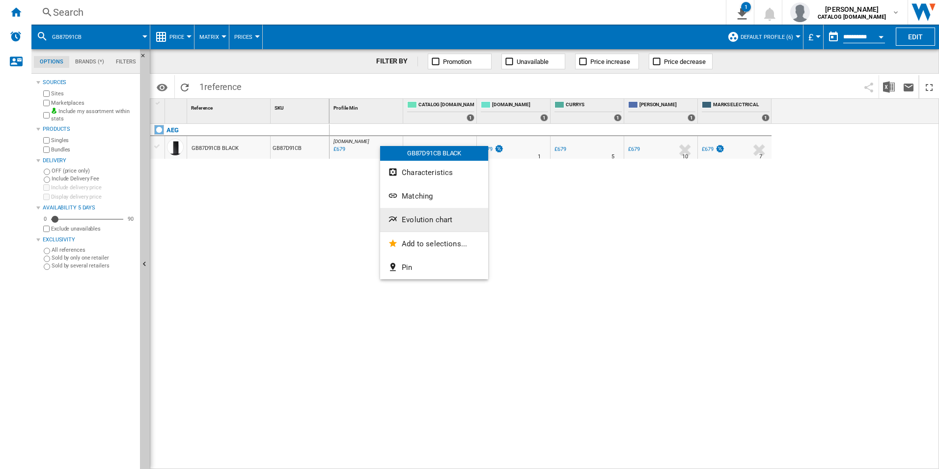
click at [428, 222] on span "Evolution chart" at bounding box center [427, 219] width 51 height 9
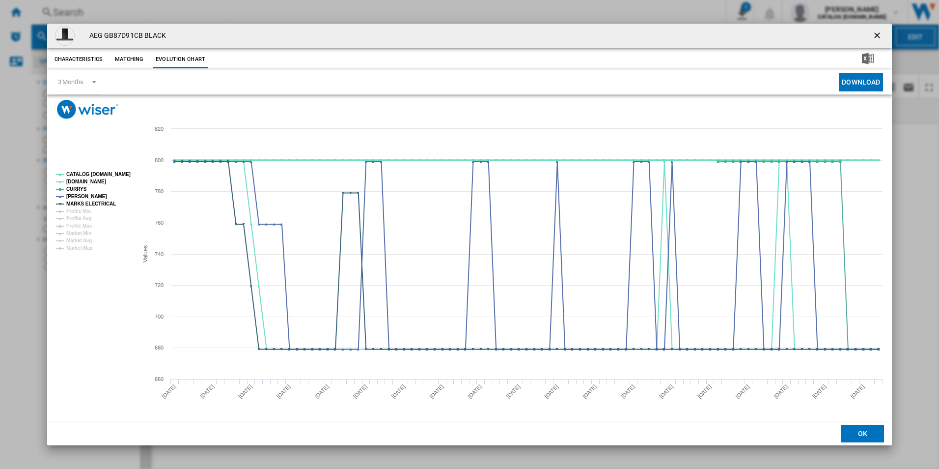
click at [115, 176] on tspan "CATALOG [DOMAIN_NAME]" at bounding box center [98, 173] width 64 height 5
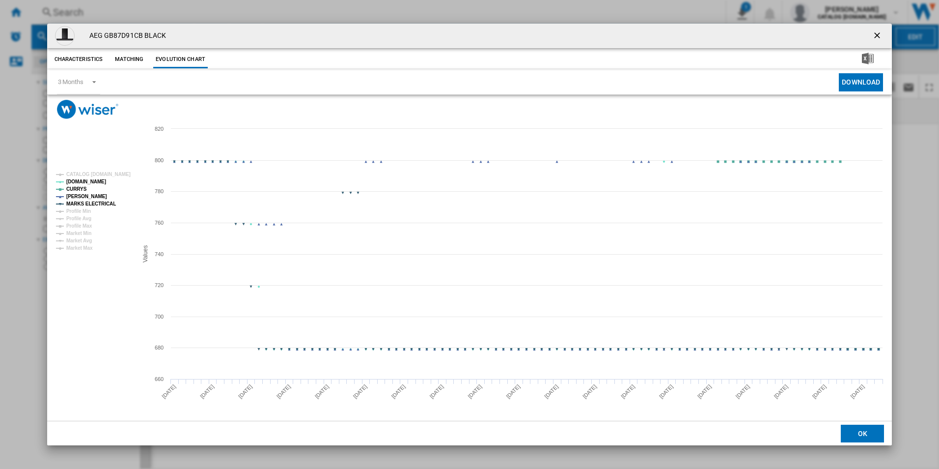
click at [110, 202] on tspan "MARKS ELECTRICAL" at bounding box center [91, 203] width 50 height 5
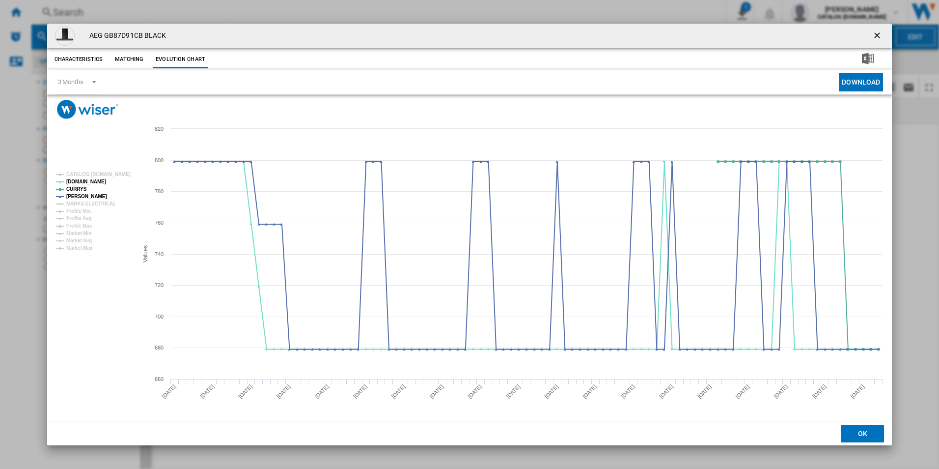
drag, startPoint x: 881, startPoint y: 35, endPoint x: 869, endPoint y: 38, distance: 12.2
click at [879, 35] on ng-md-icon "getI18NText('BUTTONS.CLOSE_DIALOG')" at bounding box center [878, 36] width 12 height 12
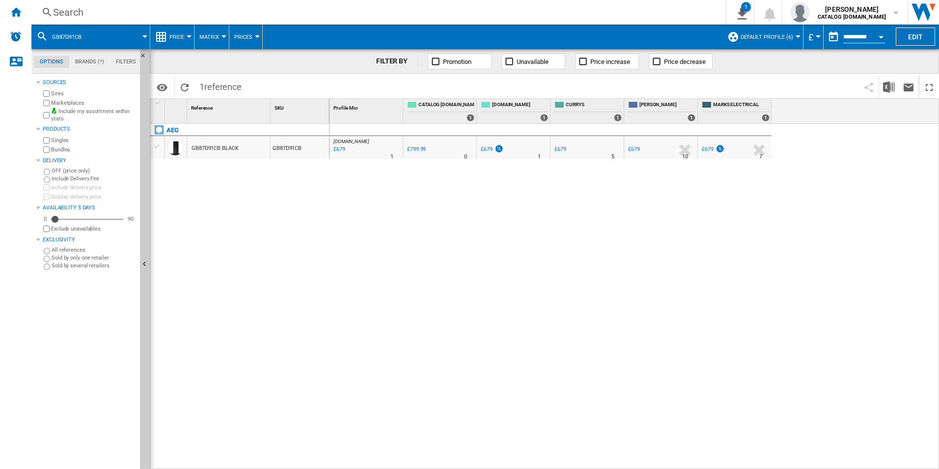
click at [572, 10] on div "Search" at bounding box center [376, 12] width 647 height 14
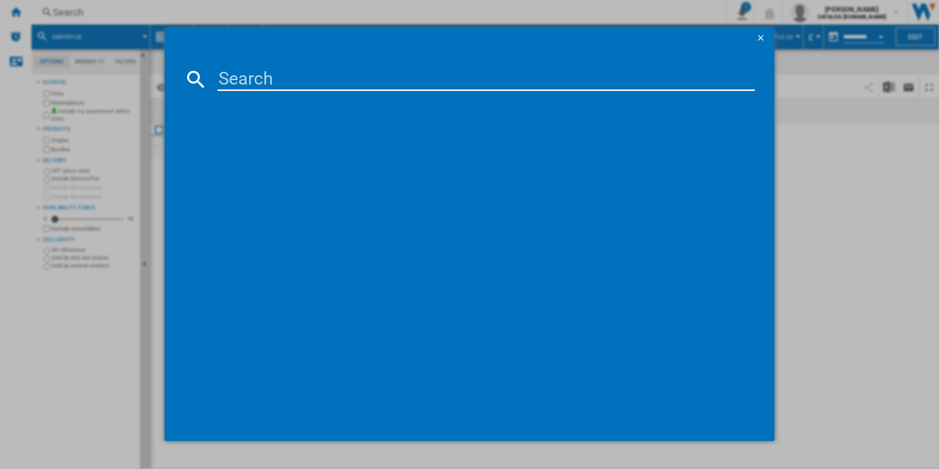
paste input "TC8NK7T"
type input "TC8NK7T"
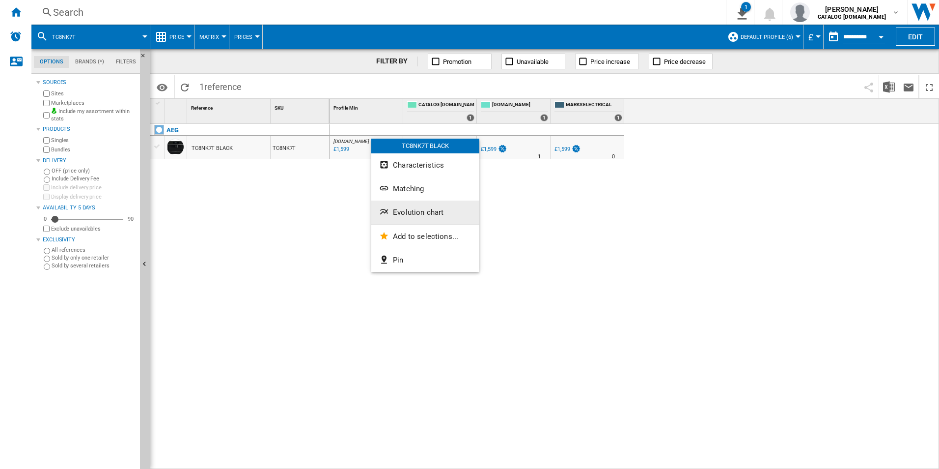
click at [414, 217] on button "Evolution chart" at bounding box center [425, 212] width 108 height 24
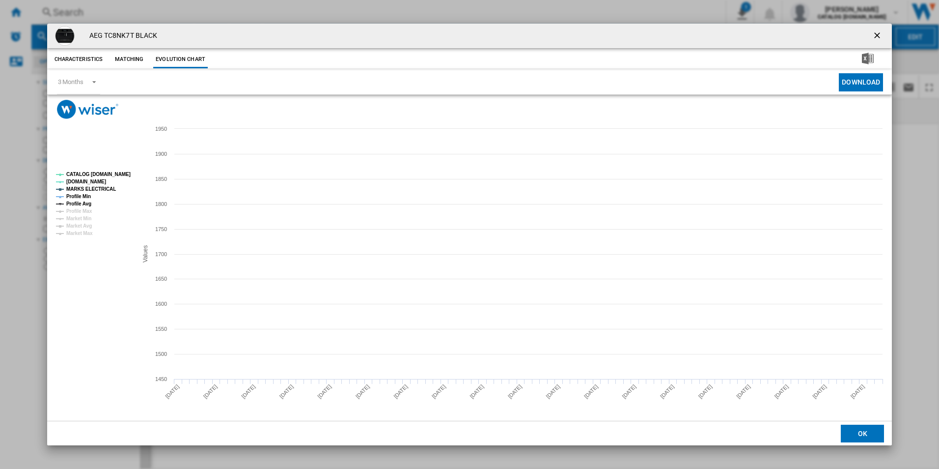
click at [107, 177] on tspan "CATALOG [DOMAIN_NAME]" at bounding box center [98, 173] width 64 height 5
click at [98, 190] on tspan "MARKS ELECTRICAL" at bounding box center [91, 188] width 50 height 5
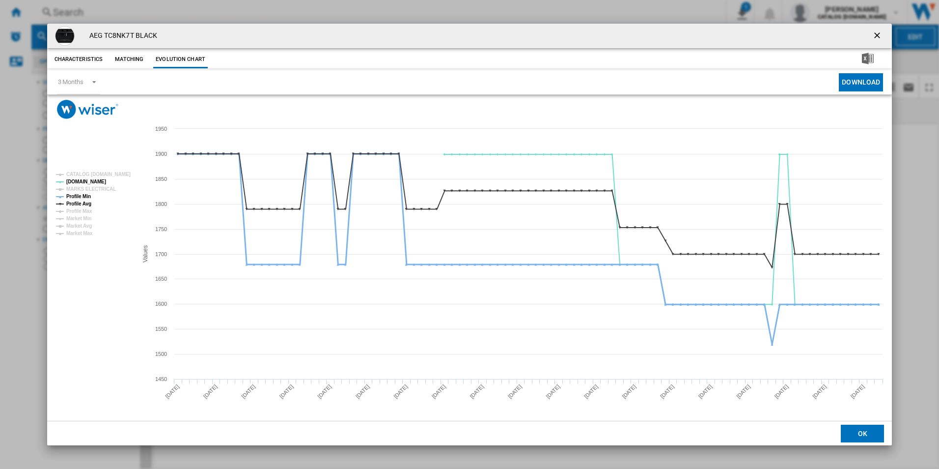
click at [76, 196] on tspan "Profile Min" at bounding box center [78, 196] width 25 height 5
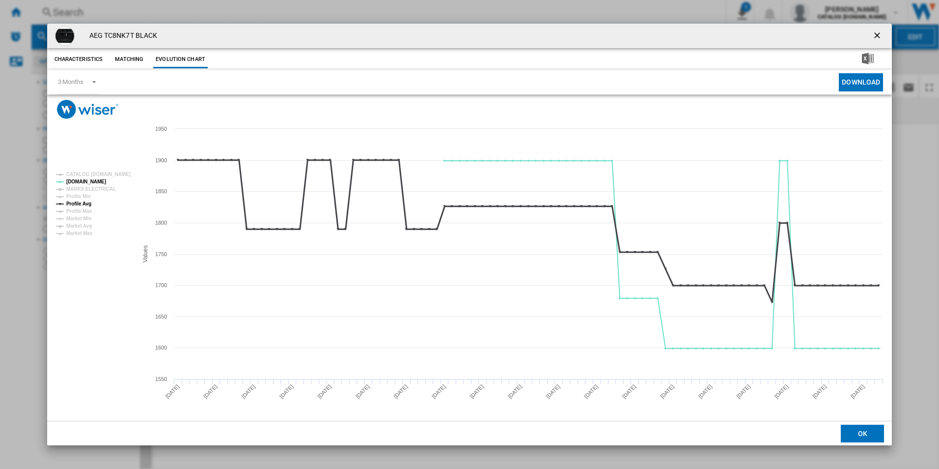
click at [77, 202] on tspan "Profile Avg" at bounding box center [78, 203] width 25 height 5
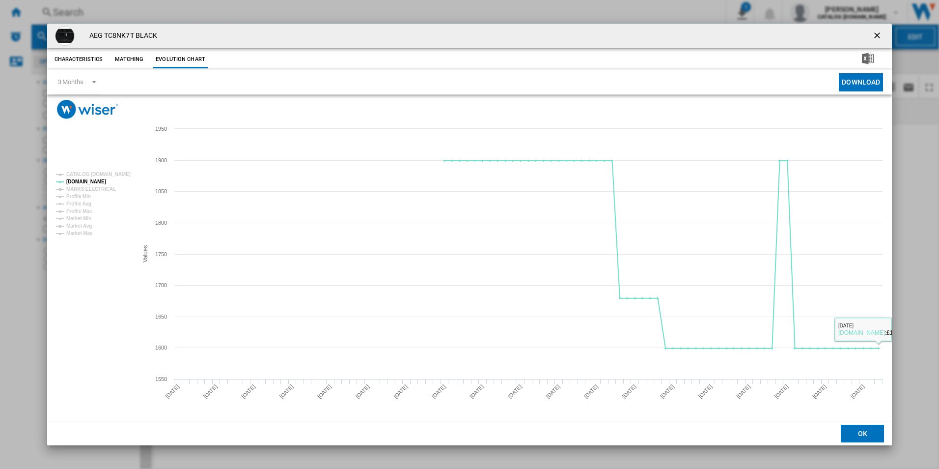
click at [877, 33] on ng-md-icon "getI18NText('BUTTONS.CLOSE_DIALOG')" at bounding box center [878, 36] width 12 height 12
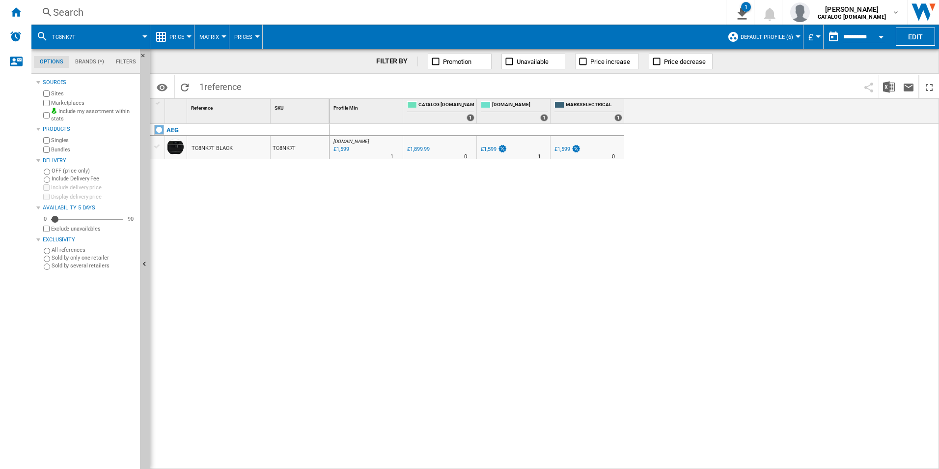
click at [505, 1] on div "Search Search 0 1 All Customer Report [Price Matrix] Clear all exports adam bar…" at bounding box center [485, 12] width 908 height 25
click at [503, 5] on div "Search" at bounding box center [376, 12] width 647 height 14
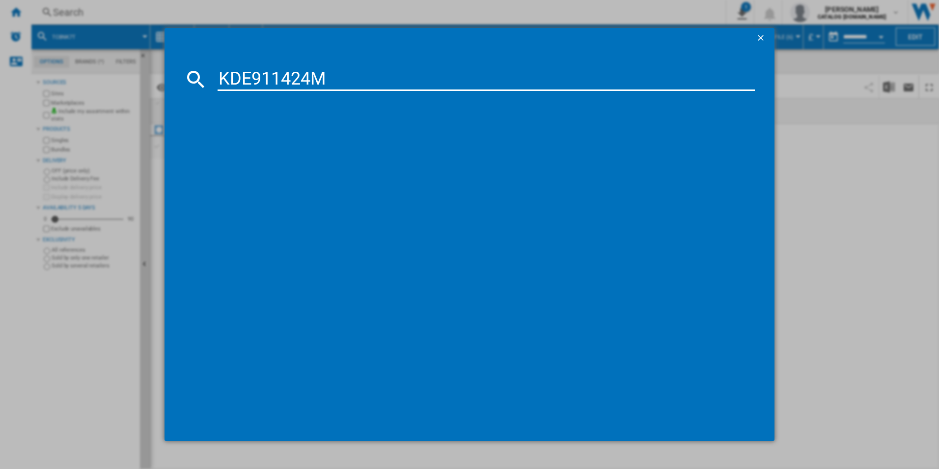
type input "KDE911424M"
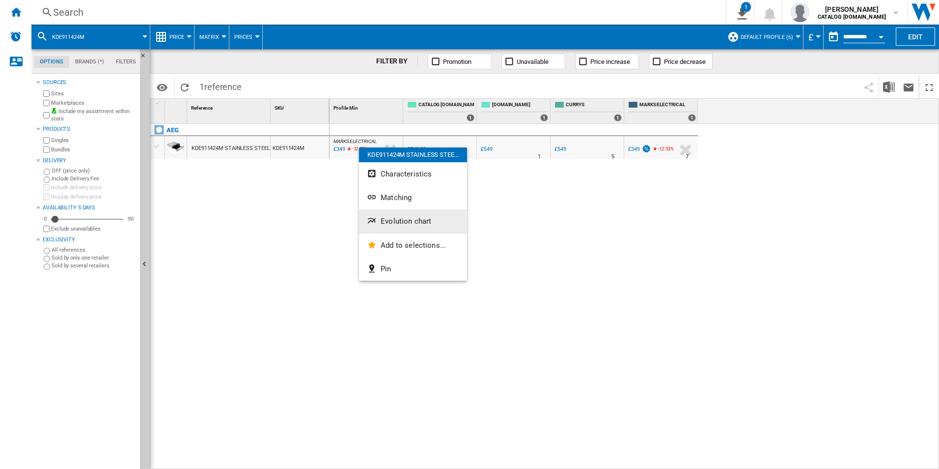
click at [408, 214] on button "Evolution chart" at bounding box center [413, 221] width 108 height 24
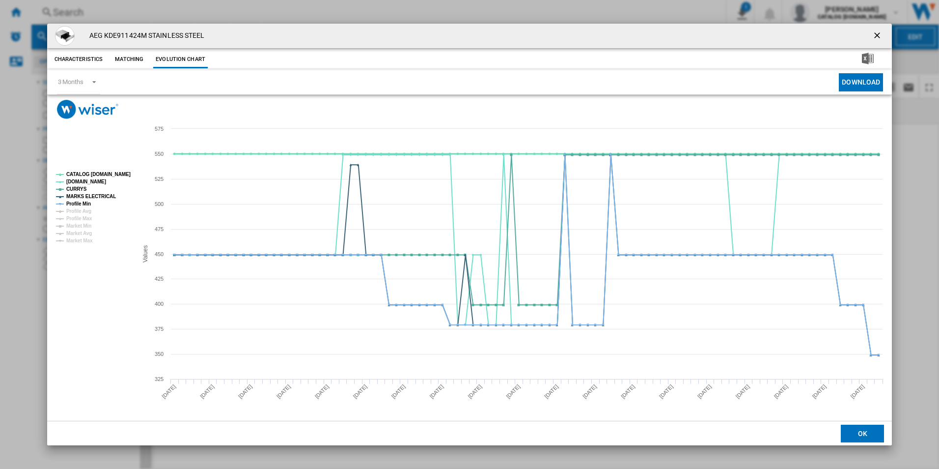
click at [112, 175] on tspan "CATALOG [DOMAIN_NAME]" at bounding box center [98, 173] width 64 height 5
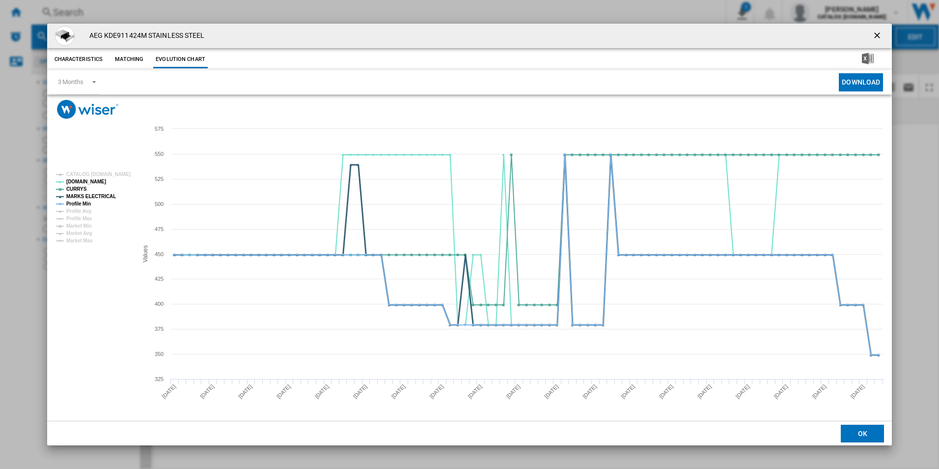
click at [97, 197] on tspan "MARKS ELECTRICAL" at bounding box center [91, 196] width 50 height 5
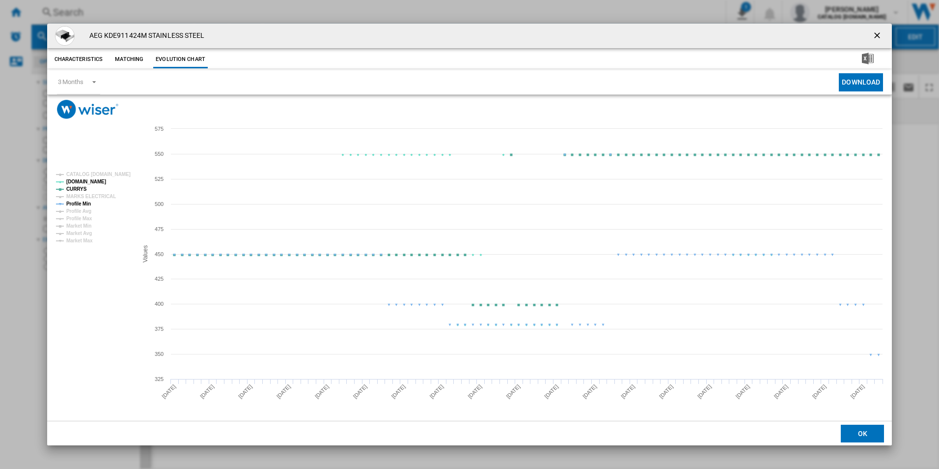
click at [86, 201] on tspan "Profile Min" at bounding box center [78, 203] width 25 height 5
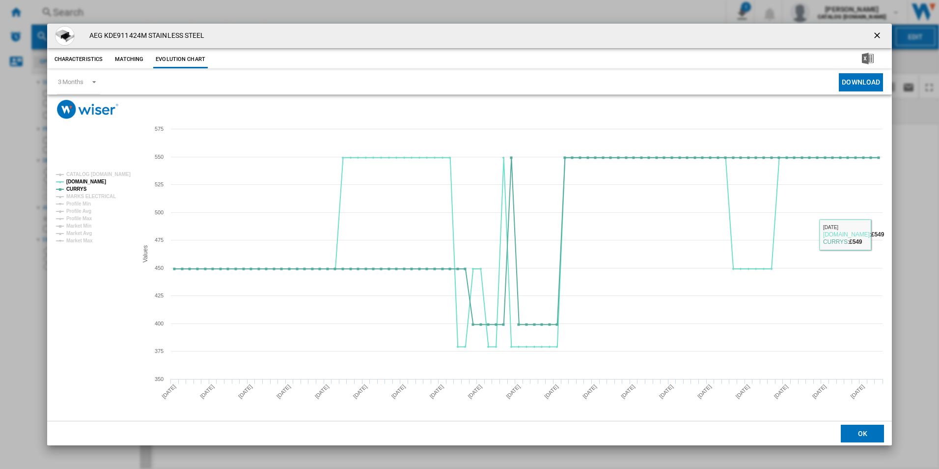
click at [879, 34] on ng-md-icon "getI18NText('BUTTONS.CLOSE_DIALOG')" at bounding box center [878, 36] width 12 height 12
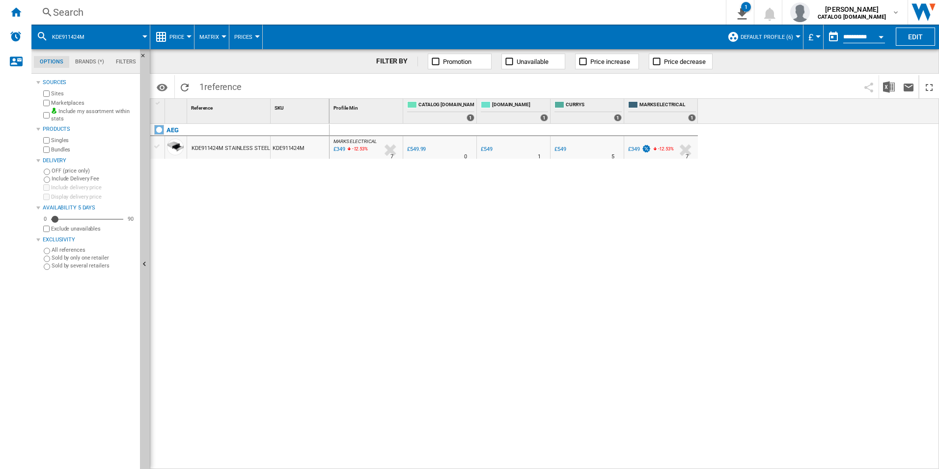
click at [572, 5] on div "Search Search 0 1 All Customer Report [Price Matrix] Clear all exports adam bar…" at bounding box center [485, 12] width 908 height 25
click at [572, 5] on div "Search" at bounding box center [376, 12] width 647 height 14
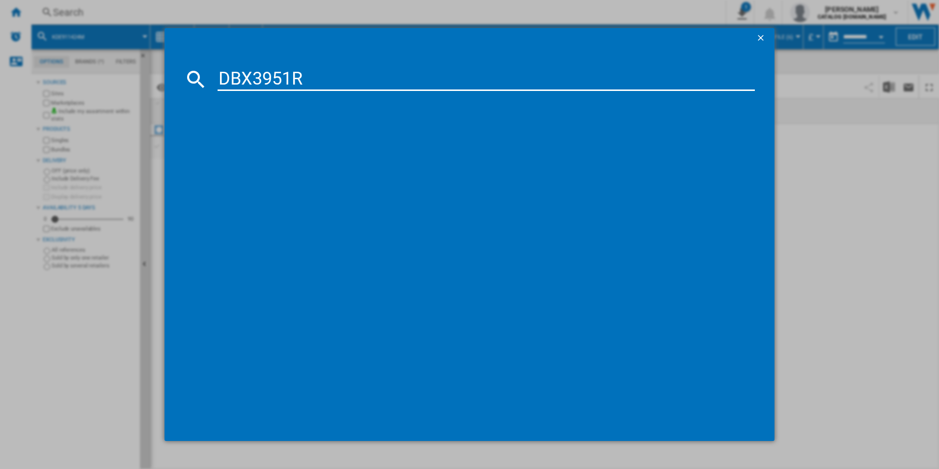
type input "DBX3951R"
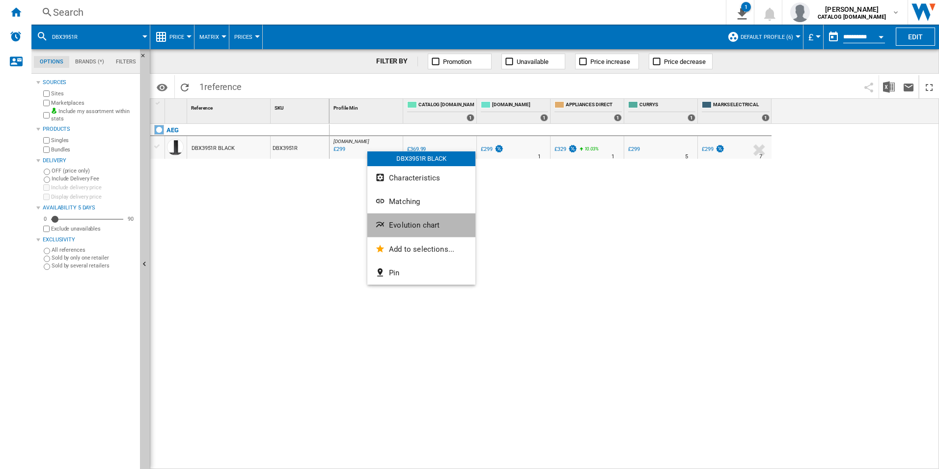
click at [418, 229] on button "Evolution chart" at bounding box center [421, 225] width 108 height 24
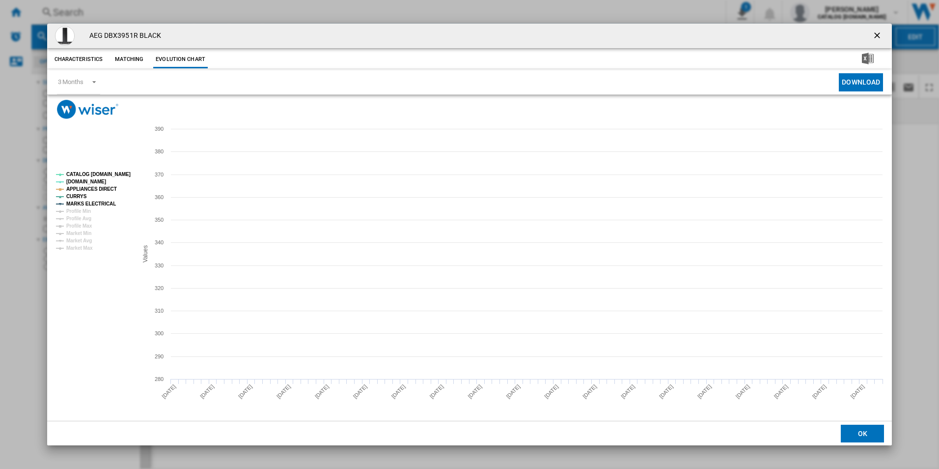
click at [121, 175] on tspan "CATALOG [DOMAIN_NAME]" at bounding box center [98, 173] width 64 height 5
click at [109, 188] on tspan "APPLIANCES DIRECT" at bounding box center [91, 188] width 51 height 5
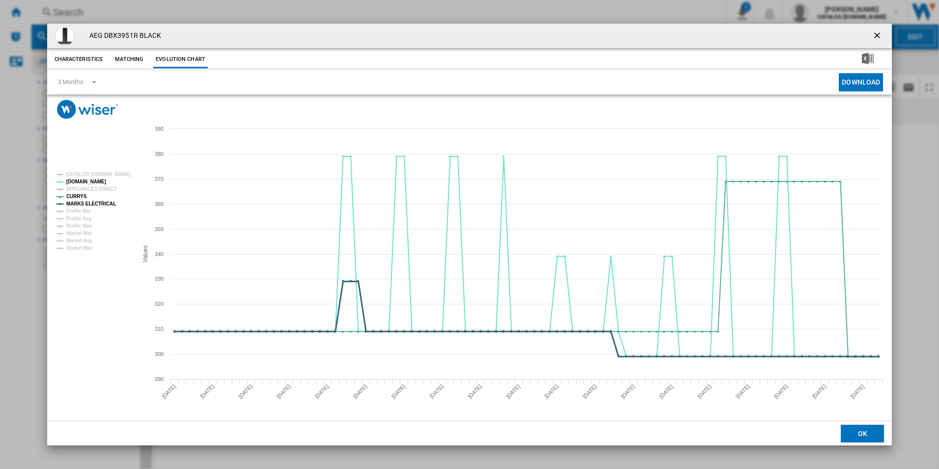
click at [107, 202] on tspan "MARKS ELECTRICAL" at bounding box center [91, 203] width 50 height 5
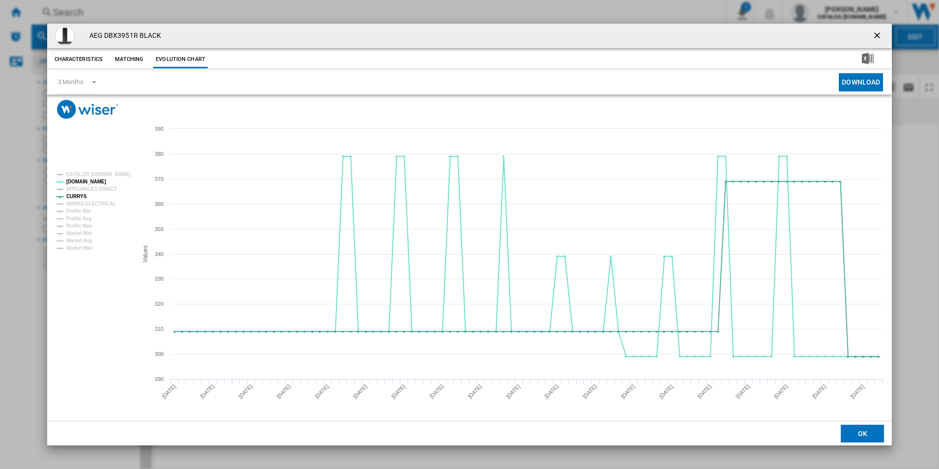
drag, startPoint x: 881, startPoint y: 34, endPoint x: 858, endPoint y: 40, distance: 23.8
click at [881, 34] on ng-md-icon "getI18NText('BUTTONS.CLOSE_DIALOG')" at bounding box center [878, 36] width 12 height 12
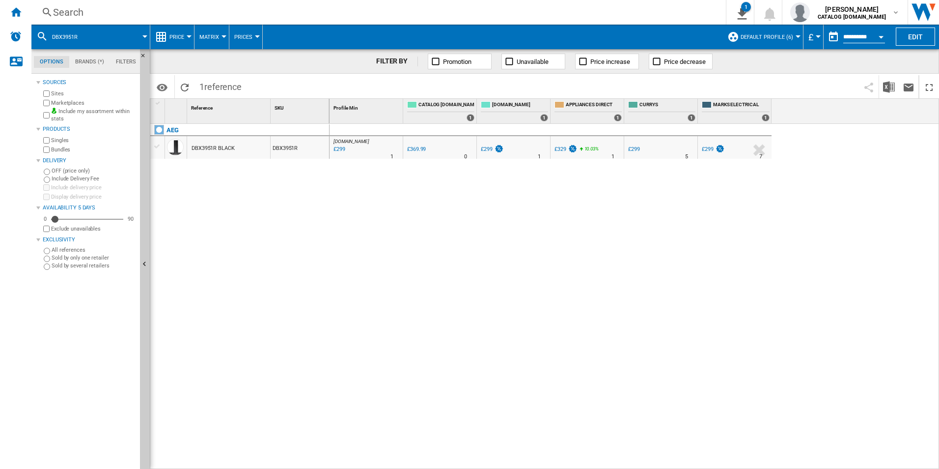
click at [498, 12] on div "Search" at bounding box center [376, 12] width 647 height 14
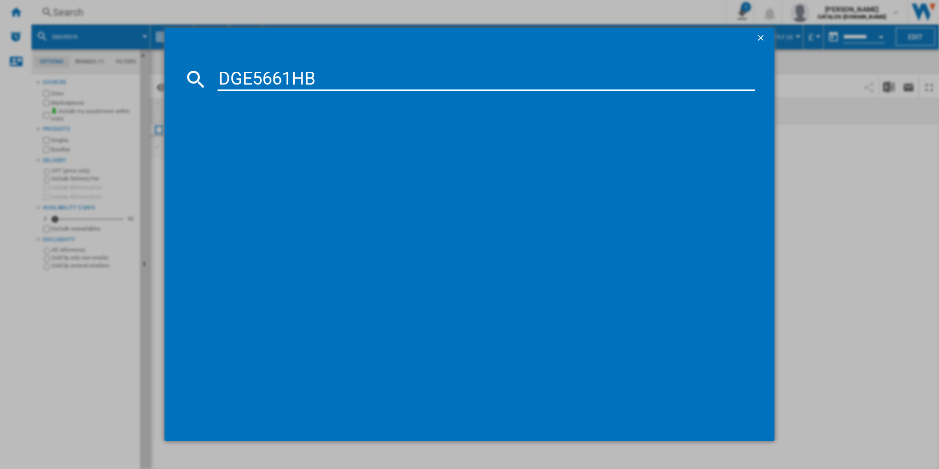
type input "DGE5661HB"
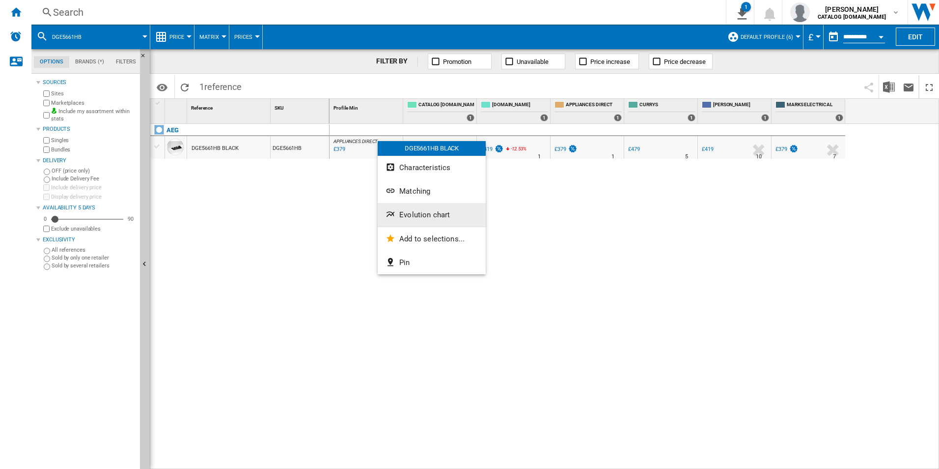
click at [400, 208] on button "Evolution chart" at bounding box center [432, 215] width 108 height 24
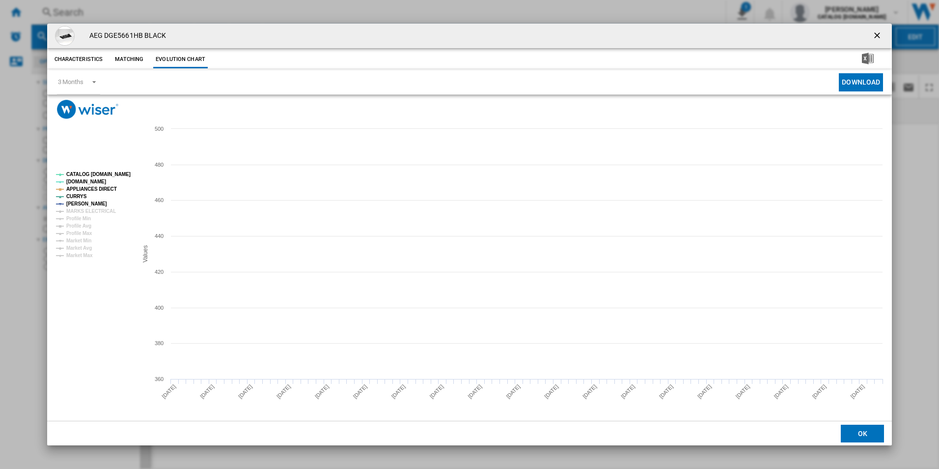
click at [112, 176] on tspan "CATALOG [DOMAIN_NAME]" at bounding box center [98, 173] width 64 height 5
click at [105, 186] on tspan "APPLIANCES DIRECT" at bounding box center [91, 188] width 51 height 5
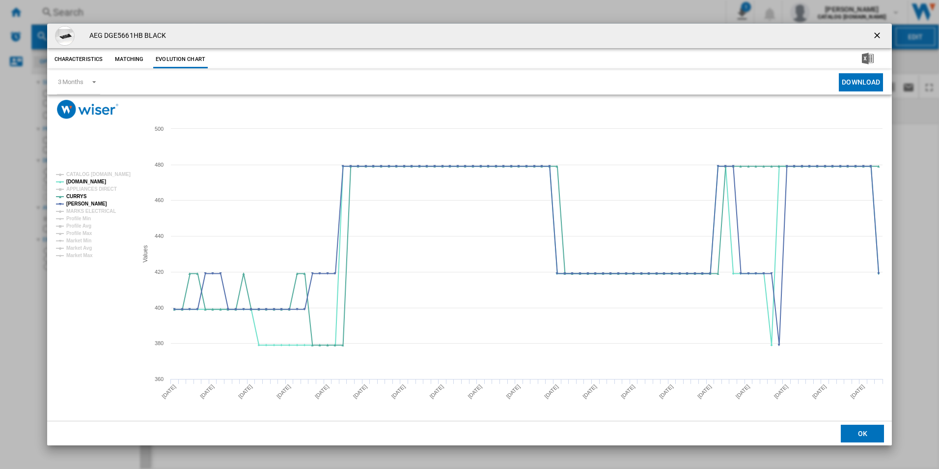
click at [876, 36] on ng-md-icon "getI18NText('BUTTONS.CLOSE_DIALOG')" at bounding box center [878, 36] width 12 height 12
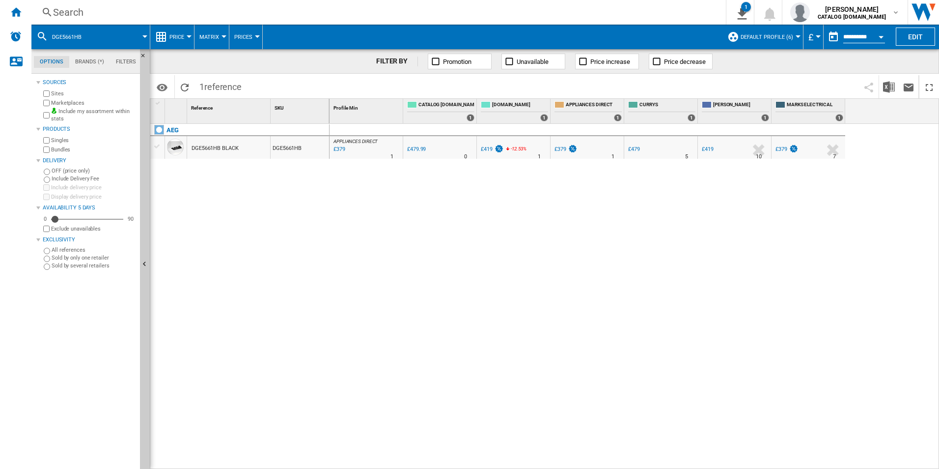
click at [552, 16] on div "Search" at bounding box center [376, 12] width 647 height 14
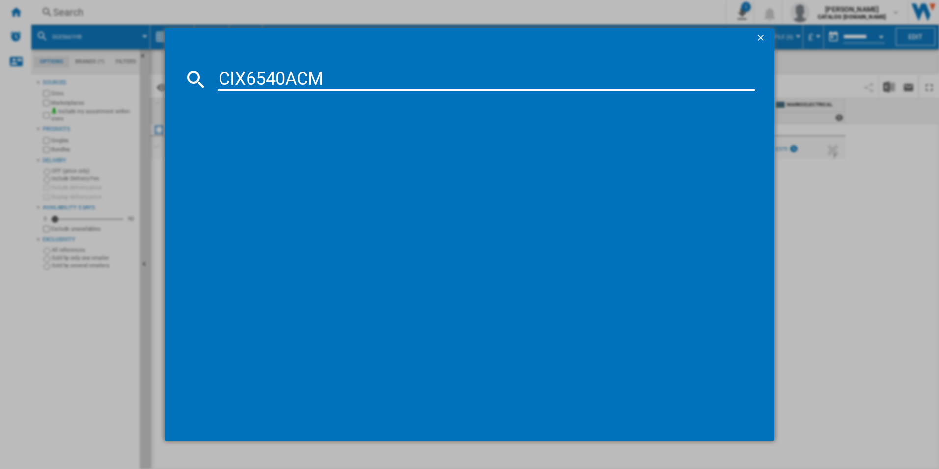
type input "CIX6540ACM"
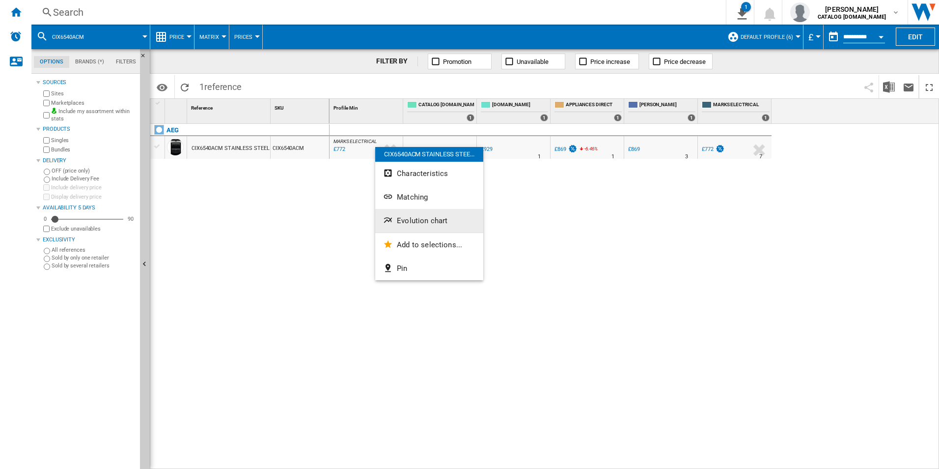
click at [415, 220] on span "Evolution chart" at bounding box center [422, 220] width 51 height 9
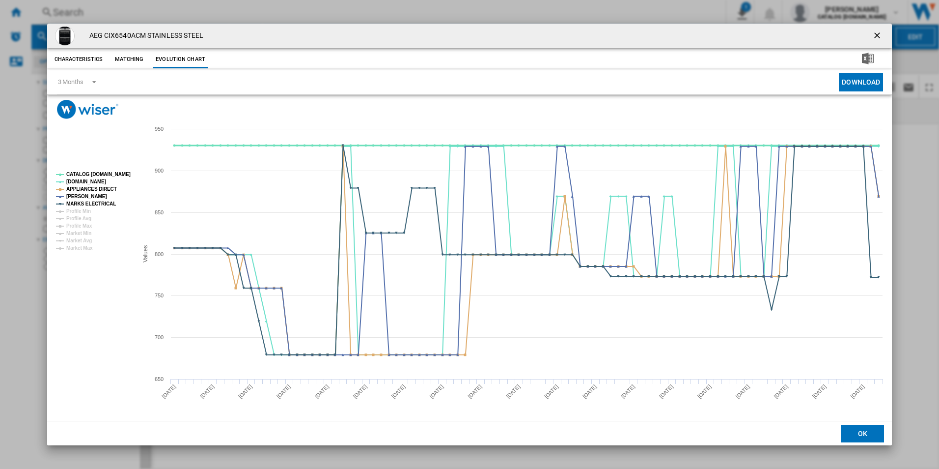
click at [120, 177] on tspan "CATALOG [DOMAIN_NAME]" at bounding box center [98, 173] width 64 height 5
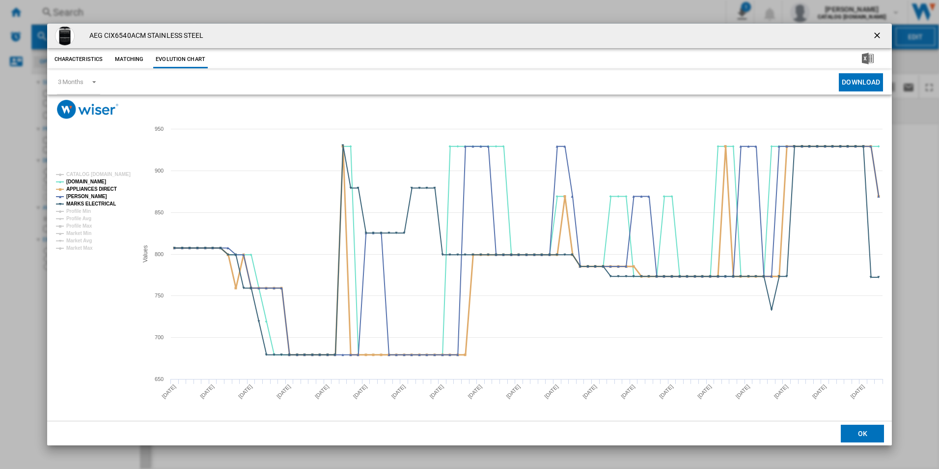
click at [108, 187] on tspan "APPLIANCES DIRECT" at bounding box center [91, 188] width 51 height 5
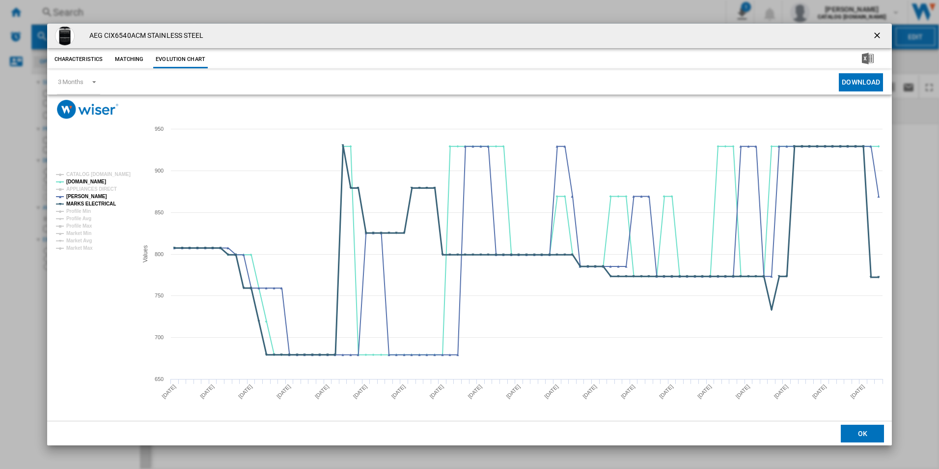
click at [105, 201] on tspan "MARKS ELECTRICAL" at bounding box center [91, 203] width 50 height 5
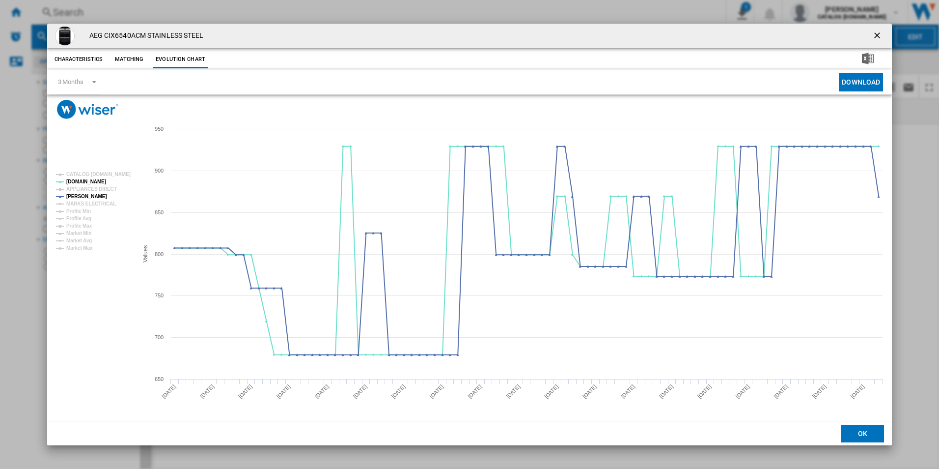
drag, startPoint x: 882, startPoint y: 34, endPoint x: 863, endPoint y: 33, distance: 18.7
click at [882, 34] on ng-md-icon "getI18NText('BUTTONS.CLOSE_DIALOG')" at bounding box center [878, 36] width 12 height 12
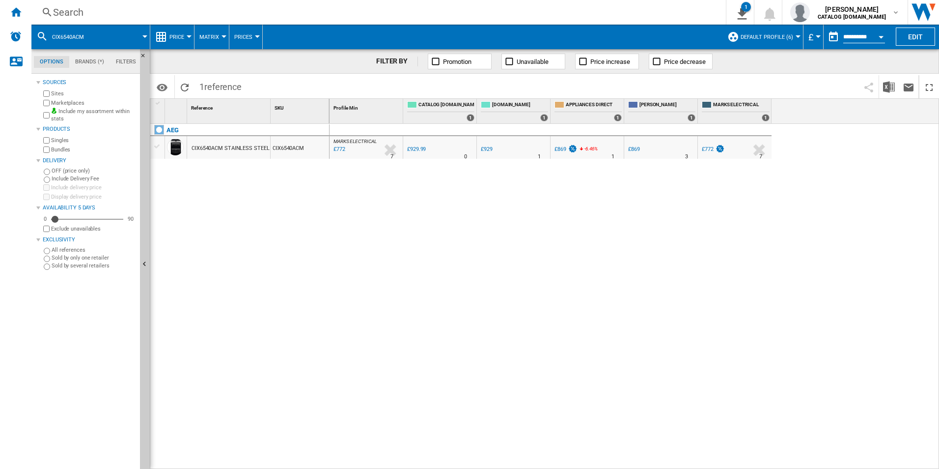
click at [553, 6] on div "Search" at bounding box center [376, 12] width 647 height 14
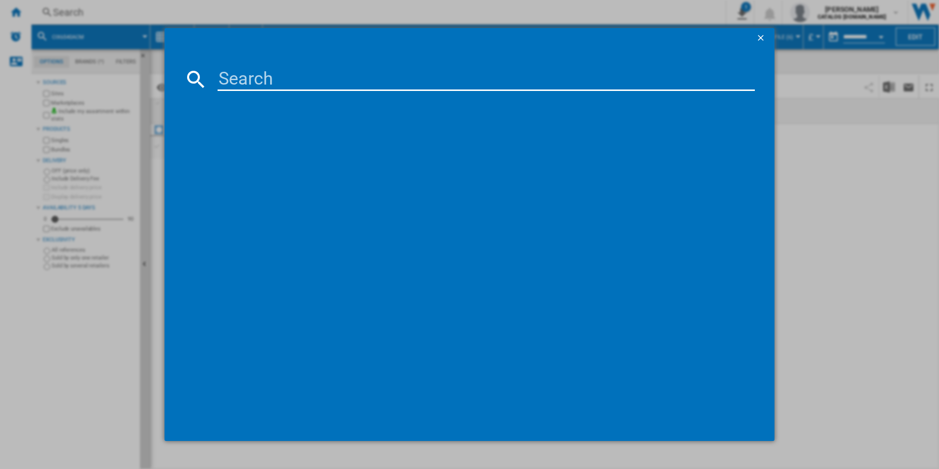
paste input "CCX6501ACB"
type input "CCX6501ACB"
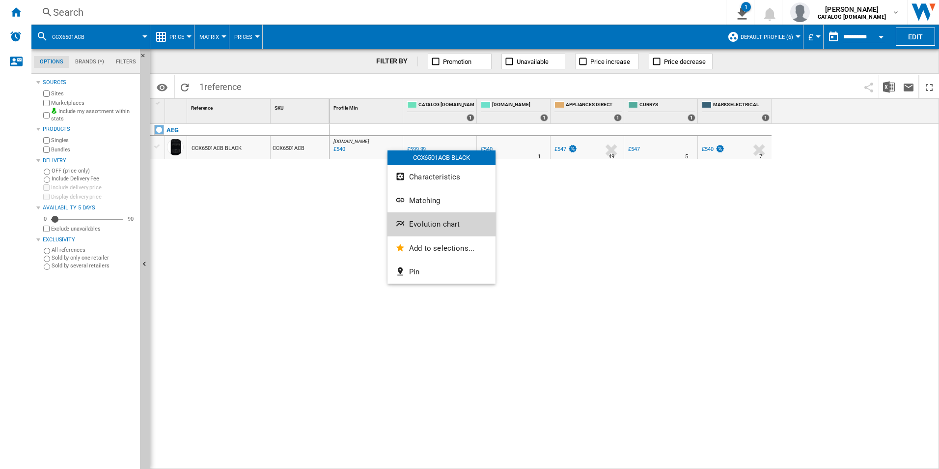
click at [430, 223] on span "Evolution chart" at bounding box center [434, 224] width 51 height 9
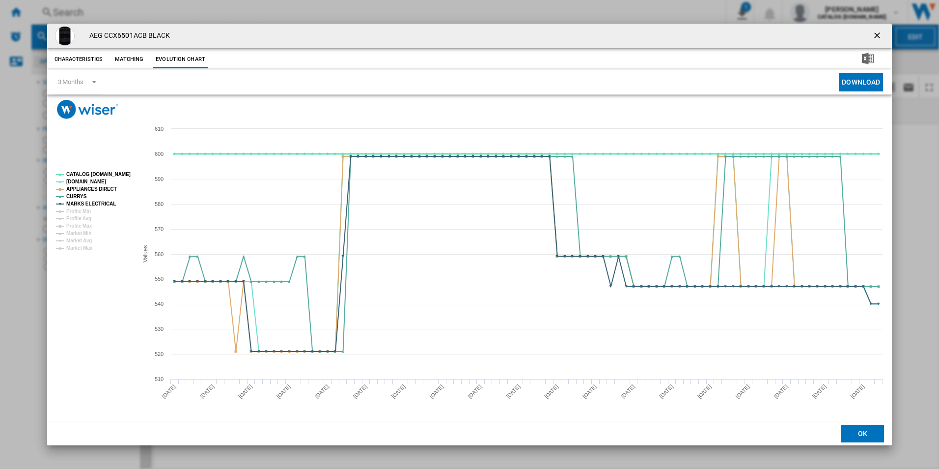
click at [117, 173] on tspan "CATALOG [DOMAIN_NAME]" at bounding box center [98, 173] width 64 height 5
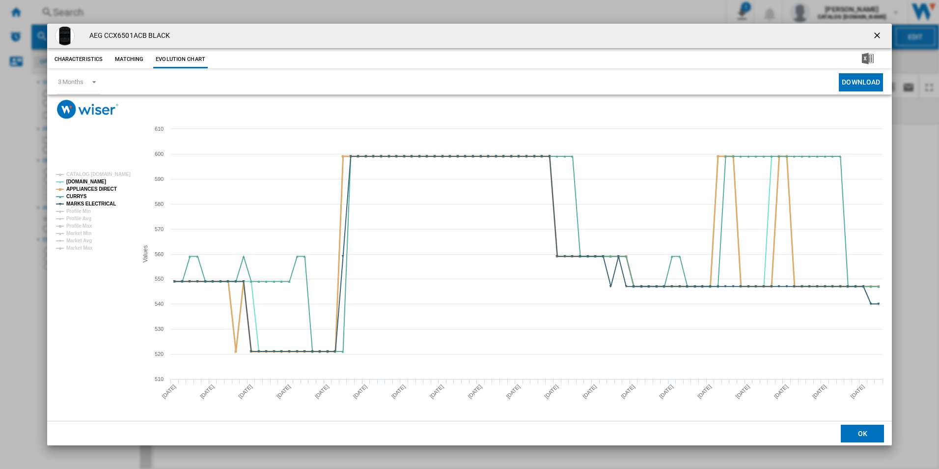
click at [105, 186] on tspan "APPLIANCES DIRECT" at bounding box center [91, 188] width 51 height 5
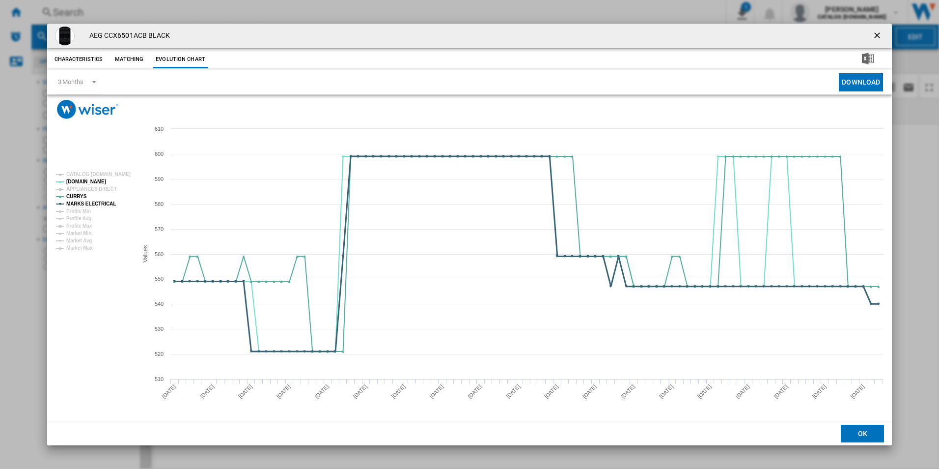
click at [102, 203] on tspan "MARKS ELECTRICAL" at bounding box center [91, 203] width 50 height 5
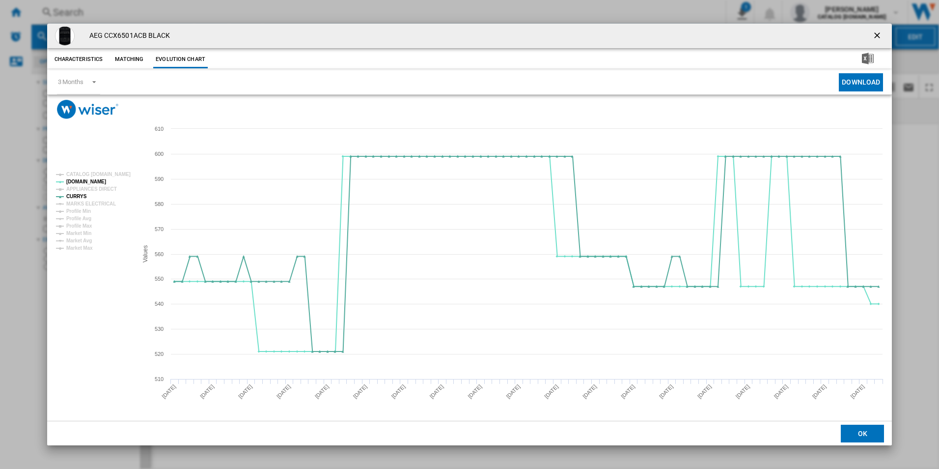
drag, startPoint x: 877, startPoint y: 34, endPoint x: 703, endPoint y: 24, distance: 174.2
click at [877, 34] on ng-md-icon "getI18NText('BUTTONS.CLOSE_DIALOG')" at bounding box center [878, 36] width 12 height 12
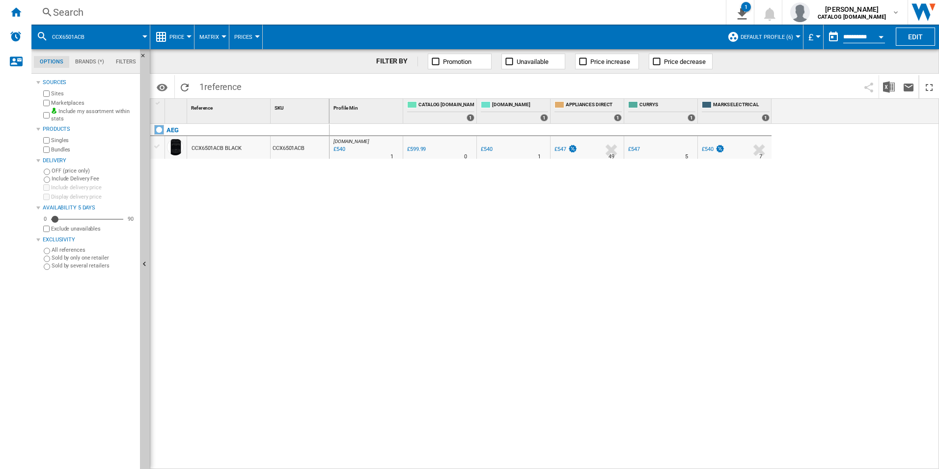
click at [587, 10] on div "Search" at bounding box center [376, 12] width 647 height 14
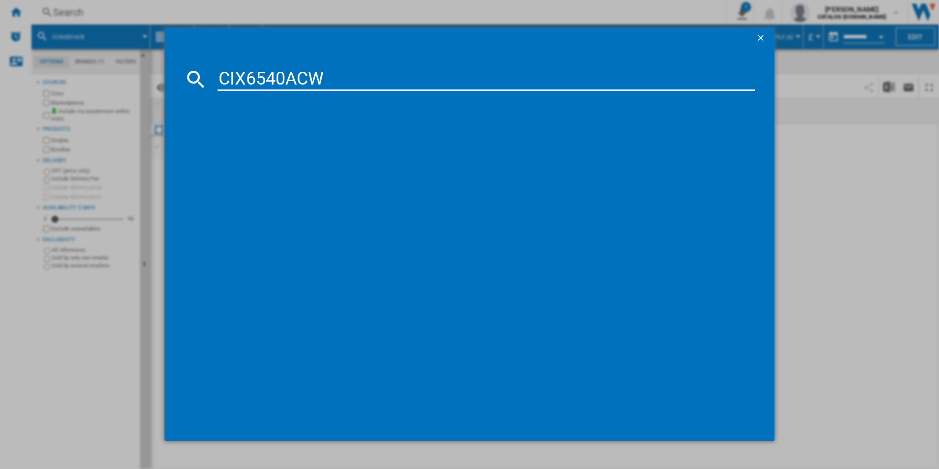
type input "CIX6540ACW"
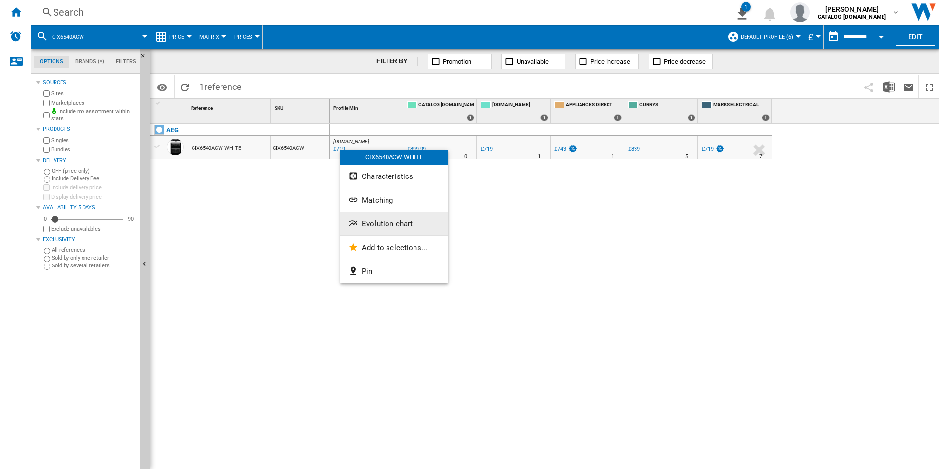
click at [375, 220] on span "Evolution chart" at bounding box center [387, 223] width 51 height 9
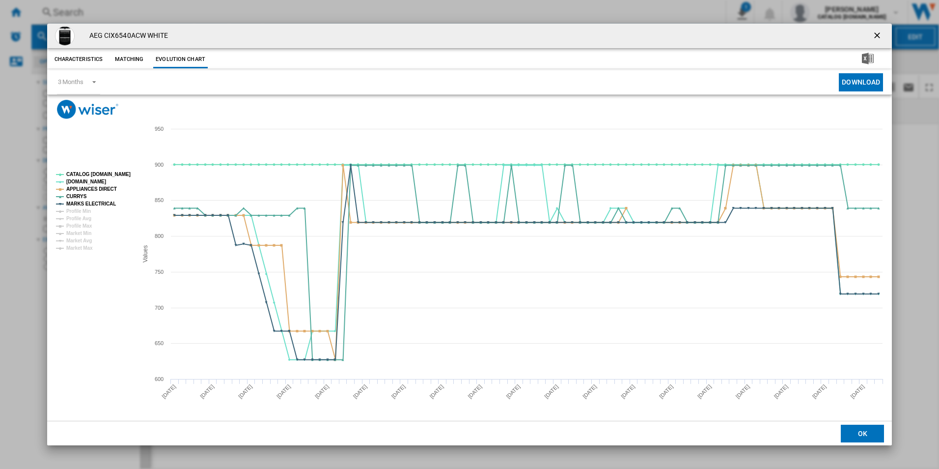
click at [99, 168] on rect "Product popup" at bounding box center [93, 211] width 82 height 86
click at [104, 181] on rect "Product popup" at bounding box center [93, 211] width 82 height 86
click at [109, 176] on tspan "CATALOG [DOMAIN_NAME]" at bounding box center [98, 173] width 64 height 5
click at [108, 184] on rect "Product popup" at bounding box center [93, 211] width 82 height 86
click at [105, 190] on tspan "APPLIANCES DIRECT" at bounding box center [91, 188] width 51 height 5
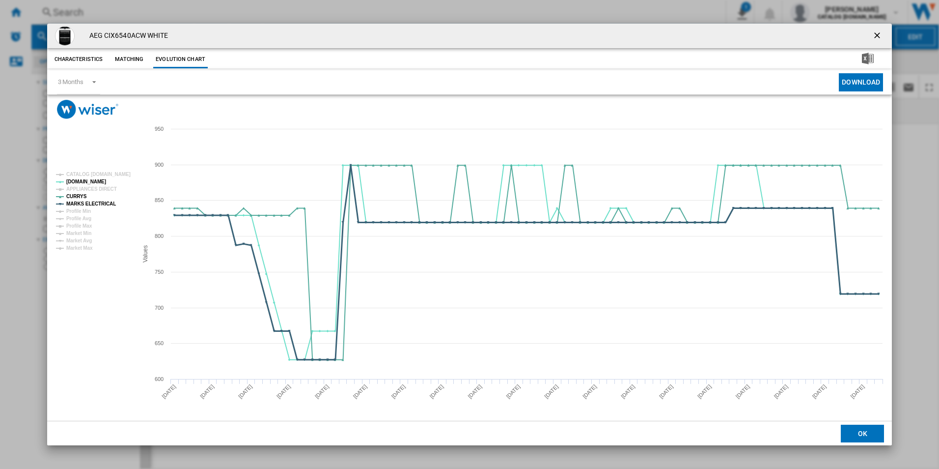
click at [103, 203] on tspan "MARKS ELECTRICAL" at bounding box center [91, 203] width 50 height 5
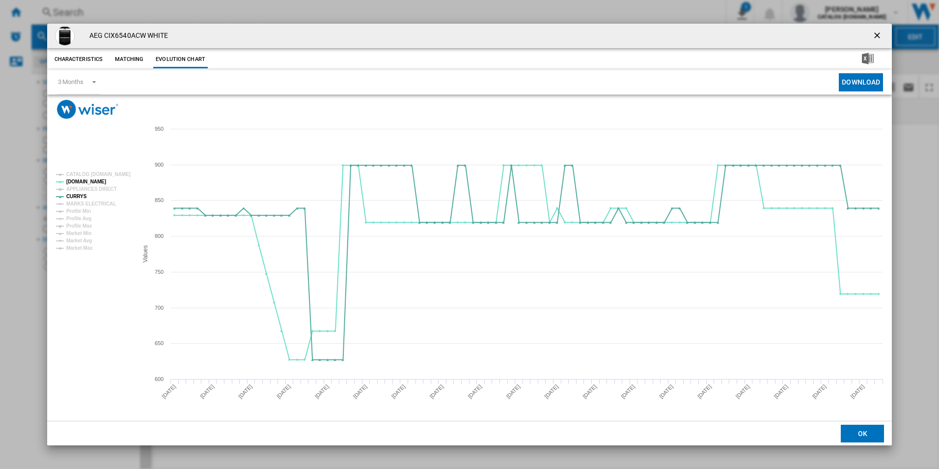
click at [875, 30] on ng-md-icon "getI18NText('BUTTONS.CLOSE_DIALOG')" at bounding box center [878, 36] width 12 height 12
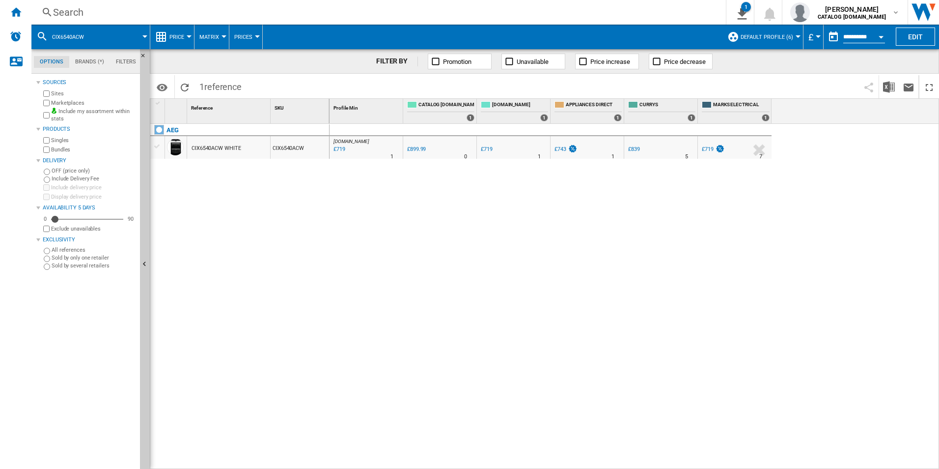
click at [499, 11] on div "Search" at bounding box center [376, 12] width 647 height 14
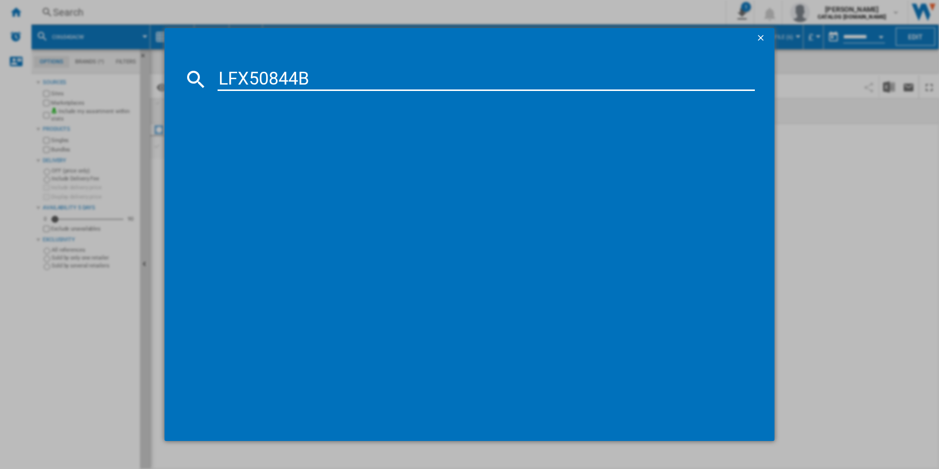
type input "LFX50844B"
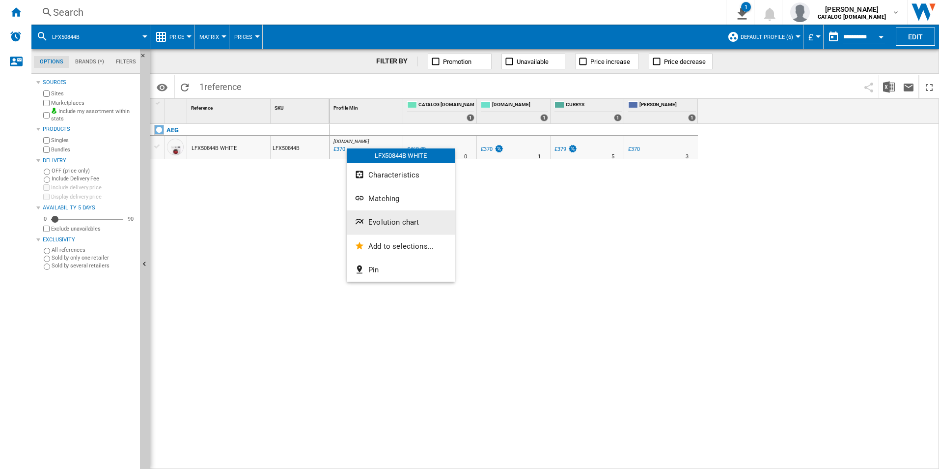
click at [380, 214] on button "Evolution chart" at bounding box center [401, 222] width 108 height 24
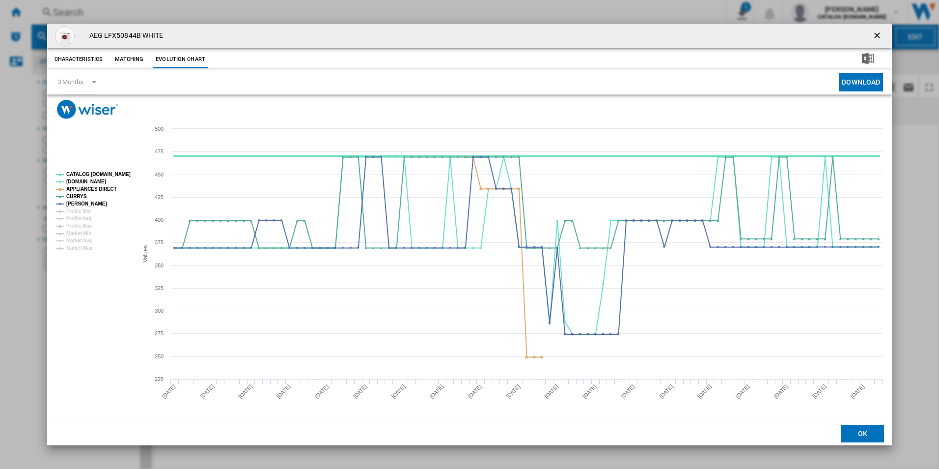
click at [117, 175] on tspan "CATALOG [DOMAIN_NAME]" at bounding box center [98, 173] width 64 height 5
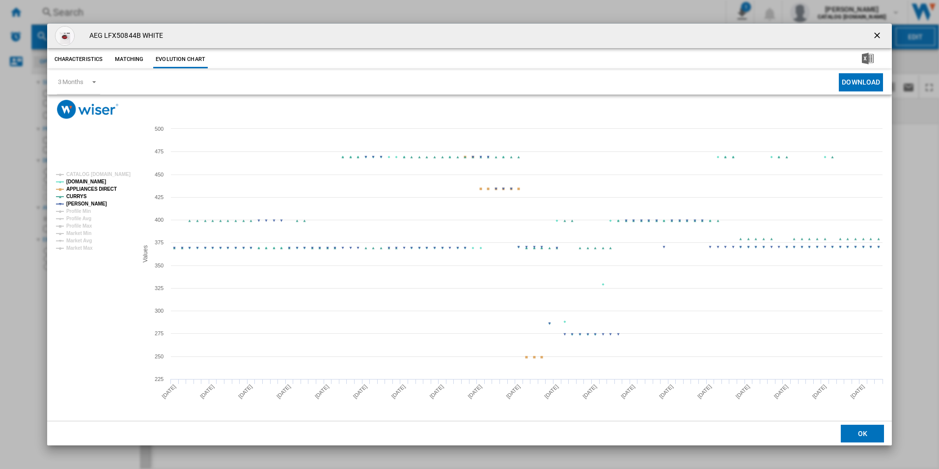
click at [99, 192] on tspan "APPLIANCES DIRECT" at bounding box center [91, 188] width 51 height 5
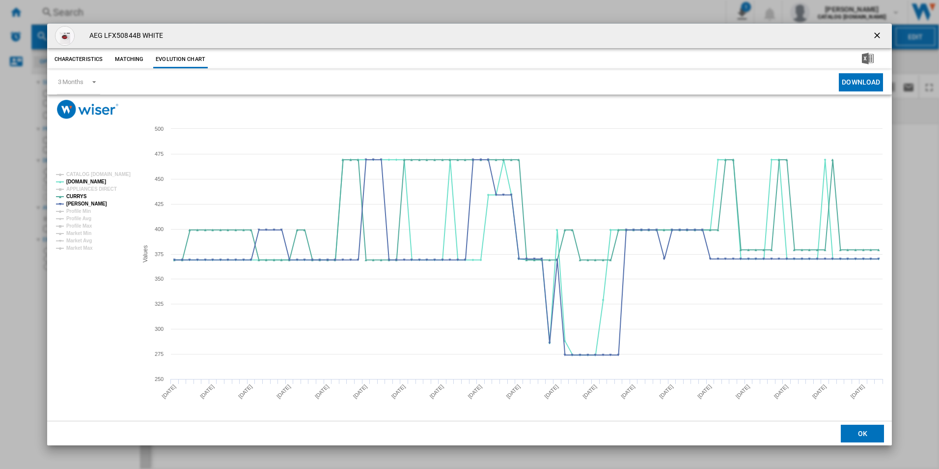
drag, startPoint x: 878, startPoint y: 32, endPoint x: 826, endPoint y: 34, distance: 52.1
click at [878, 32] on ng-md-icon "getI18NText('BUTTONS.CLOSE_DIALOG')" at bounding box center [878, 36] width 12 height 12
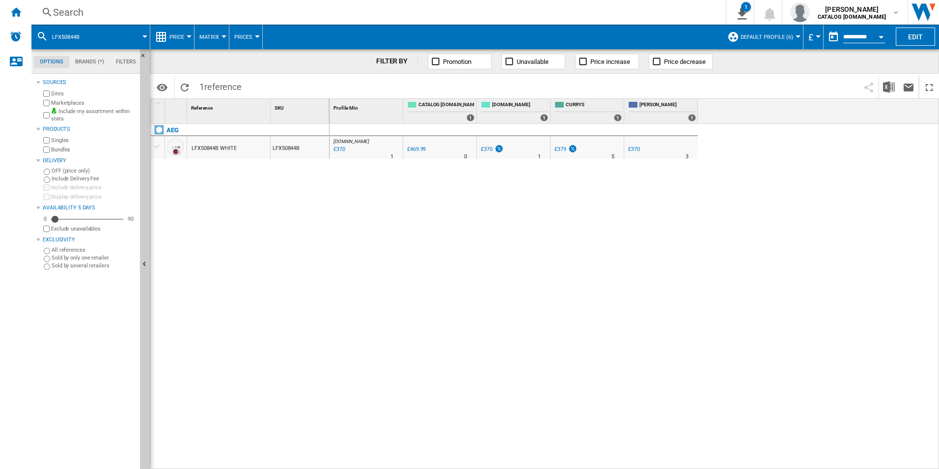
click at [558, 9] on div "Search" at bounding box center [376, 12] width 647 height 14
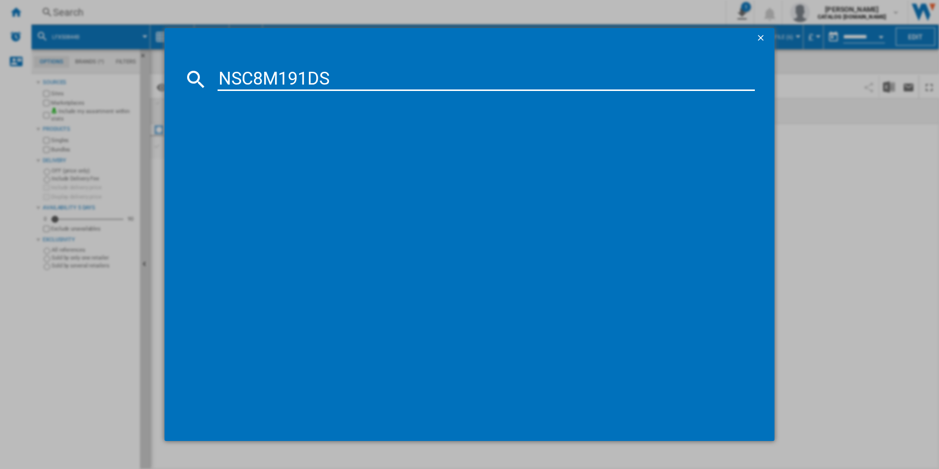
type input "NSC8M191DS"
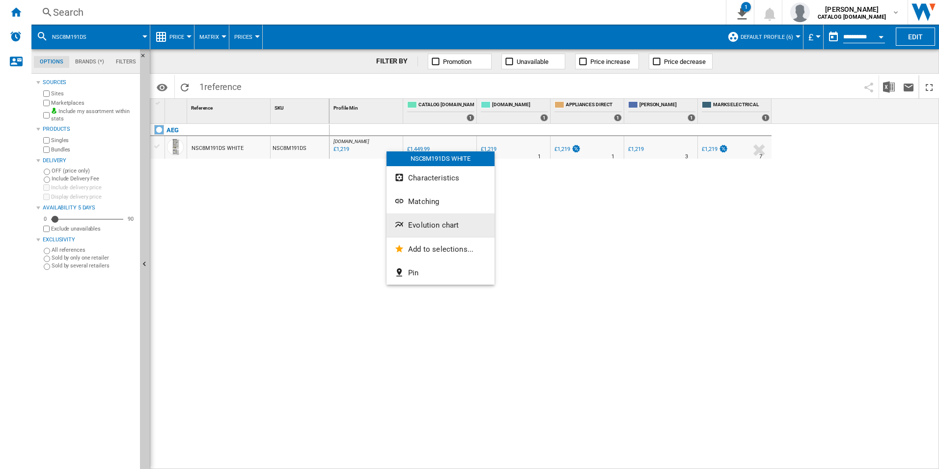
click at [439, 224] on span "Evolution chart" at bounding box center [433, 225] width 51 height 9
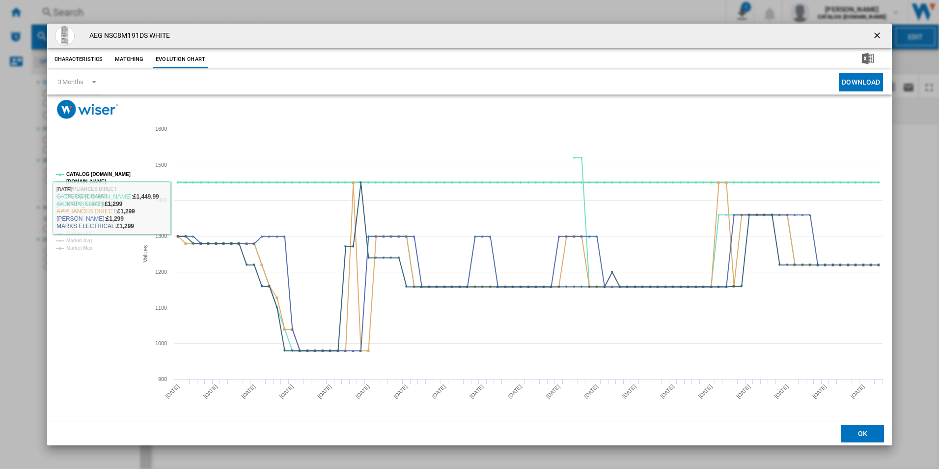
click at [122, 173] on tspan "CATALOG [DOMAIN_NAME]" at bounding box center [98, 173] width 64 height 5
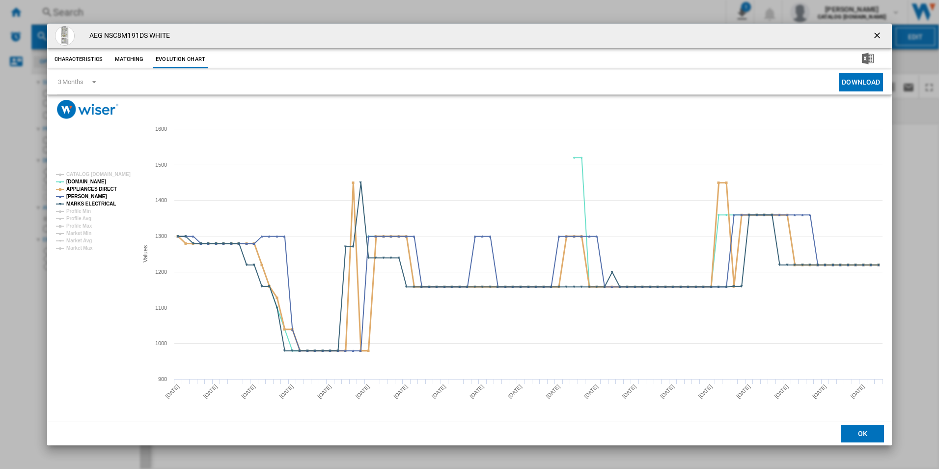
click at [103, 188] on tspan "APPLIANCES DIRECT" at bounding box center [91, 188] width 51 height 5
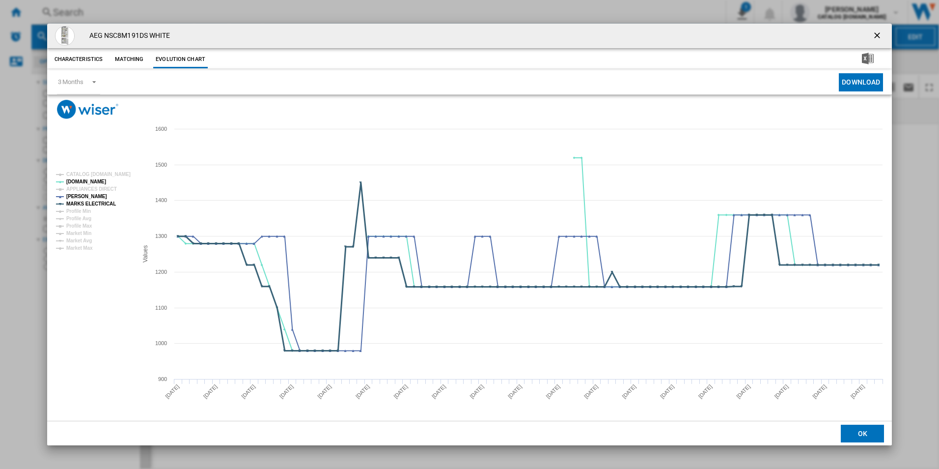
click at [104, 205] on tspan "MARKS ELECTRICAL" at bounding box center [91, 203] width 50 height 5
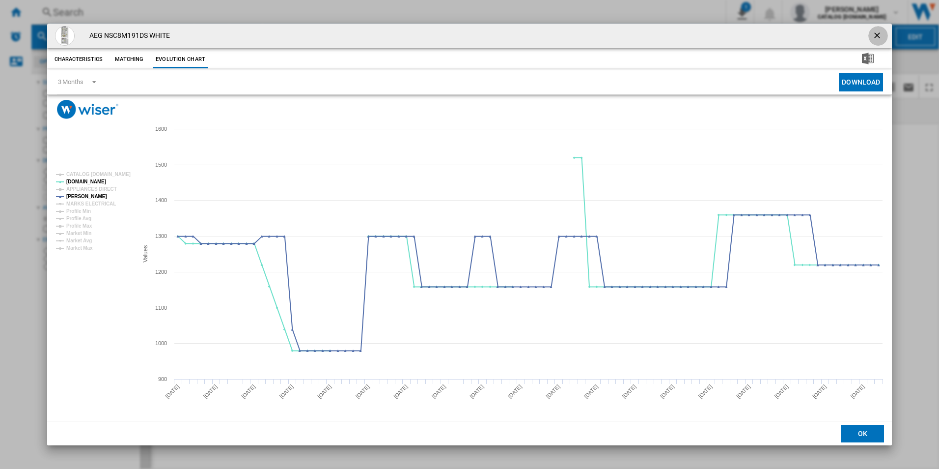
click at [874, 34] on ng-md-icon "getI18NText('BUTTONS.CLOSE_DIALOG')" at bounding box center [878, 36] width 12 height 12
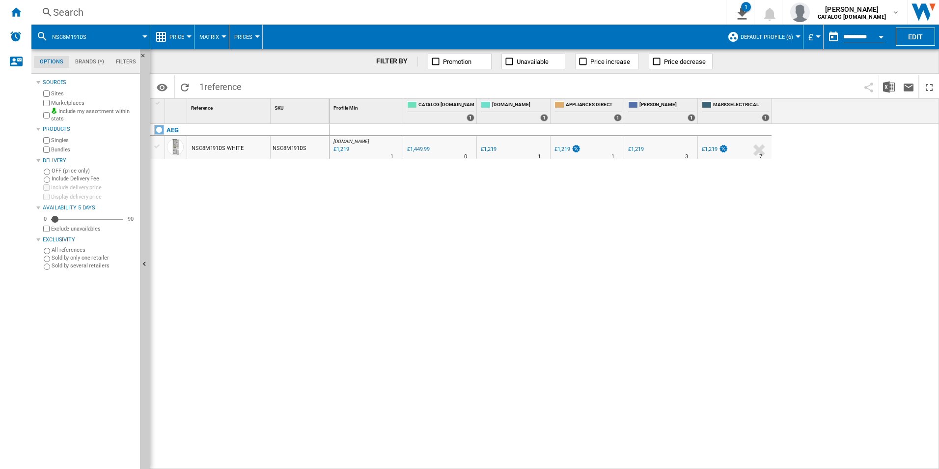
click at [541, 7] on div "Search" at bounding box center [376, 12] width 647 height 14
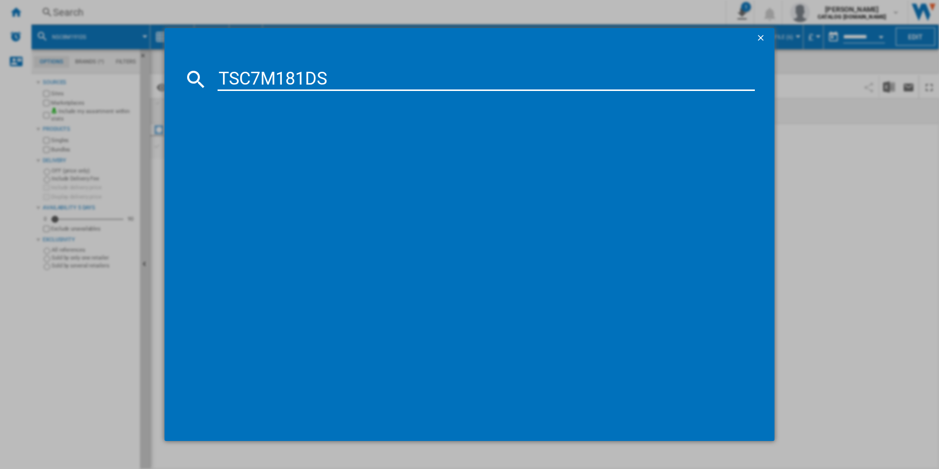
type input "TSC7M181DS"
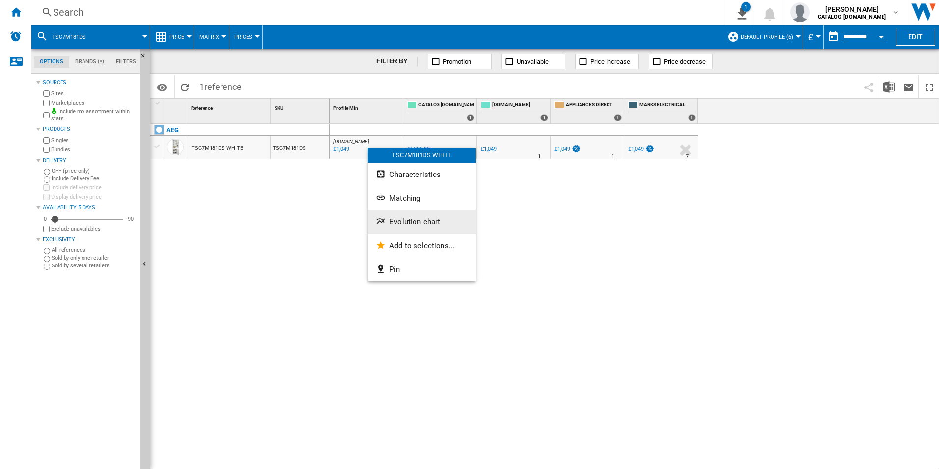
click at [414, 215] on button "Evolution chart" at bounding box center [422, 222] width 108 height 24
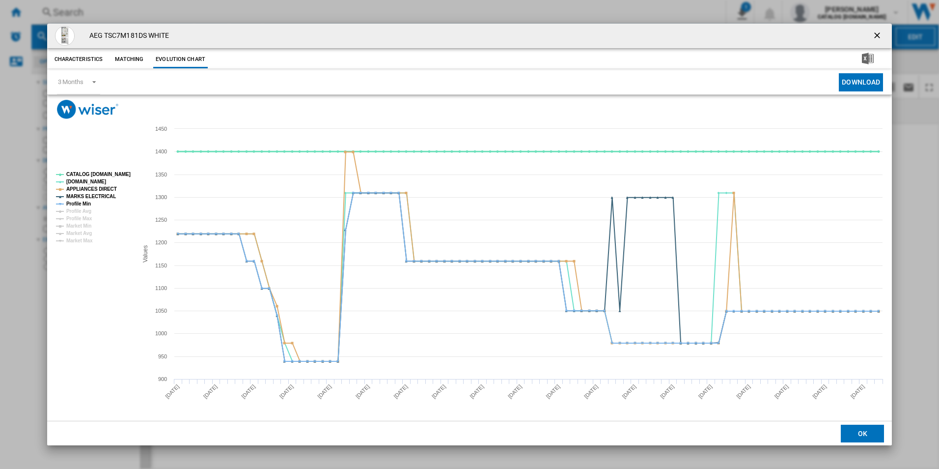
click at [122, 171] on tspan "CATALOG [DOMAIN_NAME]" at bounding box center [98, 173] width 64 height 5
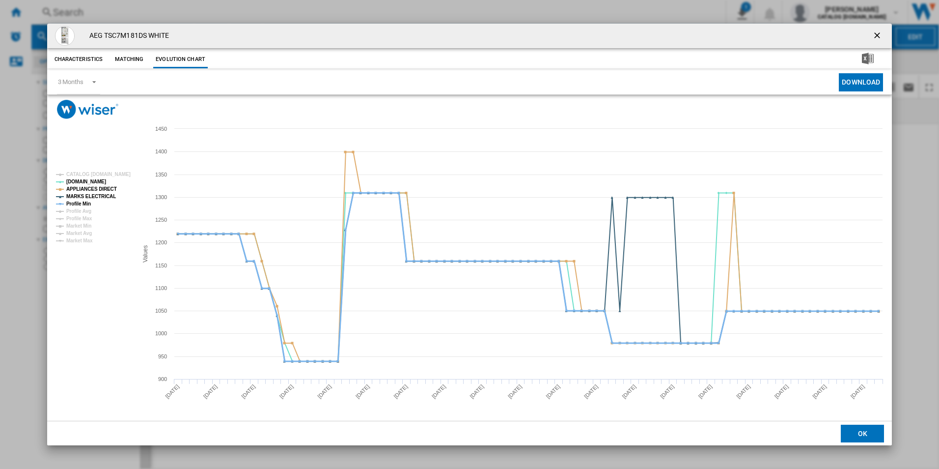
click at [79, 205] on tspan "Profile Min" at bounding box center [78, 203] width 25 height 5
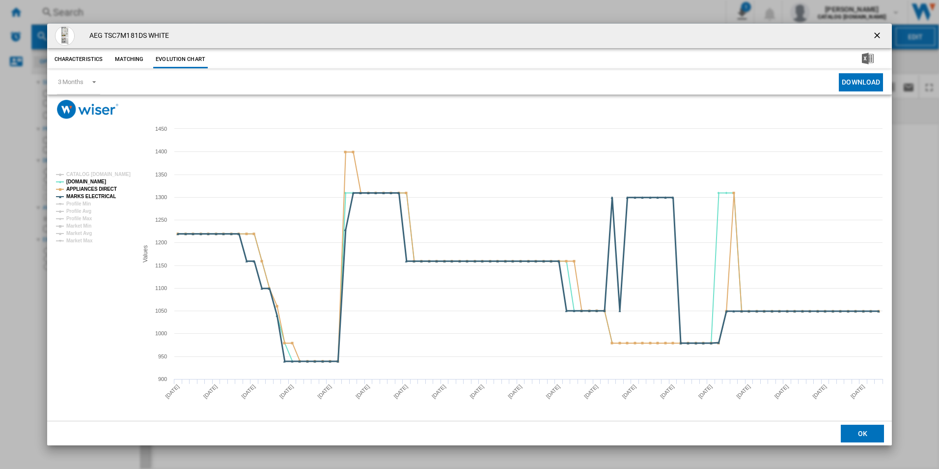
click at [89, 194] on tspan "MARKS ELECTRICAL" at bounding box center [91, 196] width 50 height 5
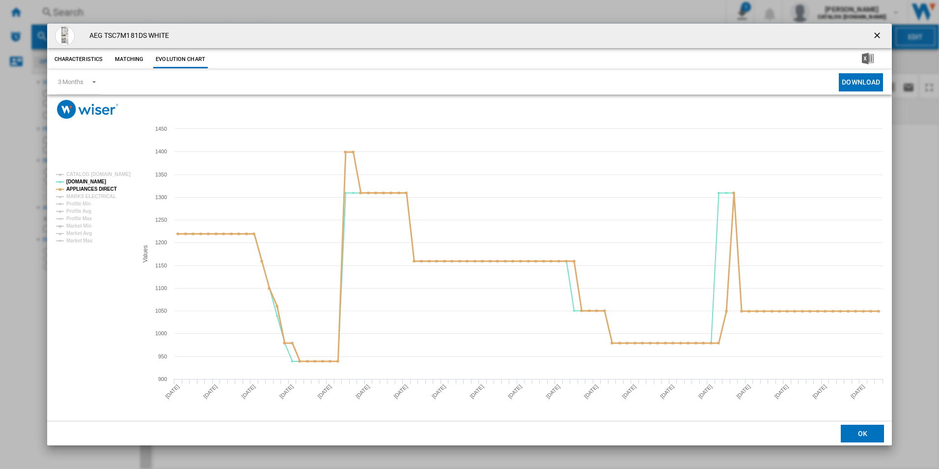
click at [96, 188] on tspan "APPLIANCES DIRECT" at bounding box center [91, 188] width 51 height 5
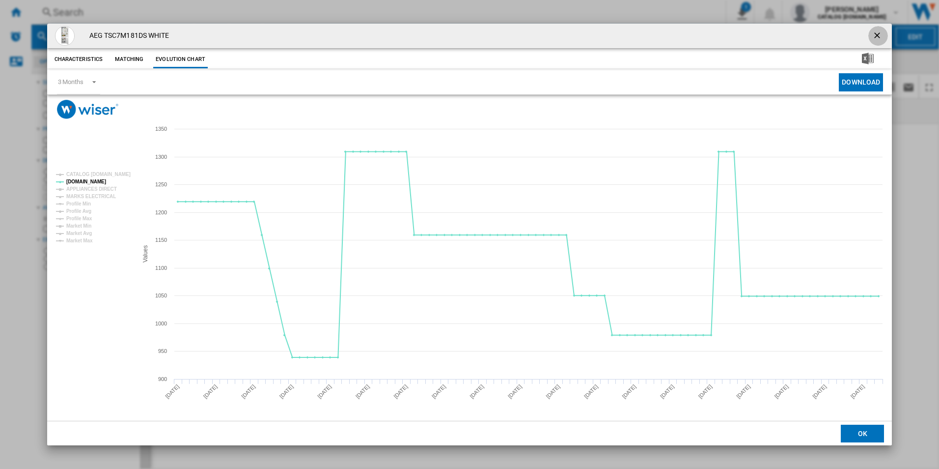
drag, startPoint x: 880, startPoint y: 34, endPoint x: 782, endPoint y: 43, distance: 97.6
click at [878, 34] on ng-md-icon "getI18NText('BUTTONS.CLOSE_DIALOG')" at bounding box center [878, 36] width 12 height 12
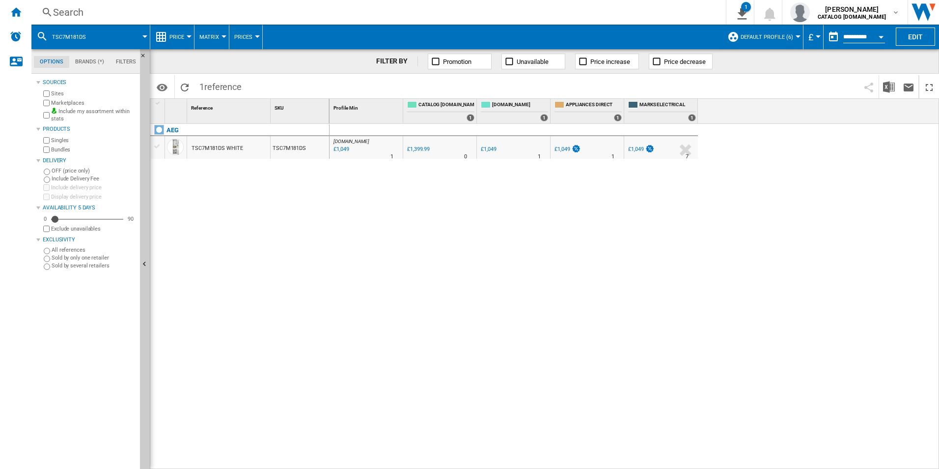
click at [568, 18] on div "Search" at bounding box center [376, 12] width 647 height 14
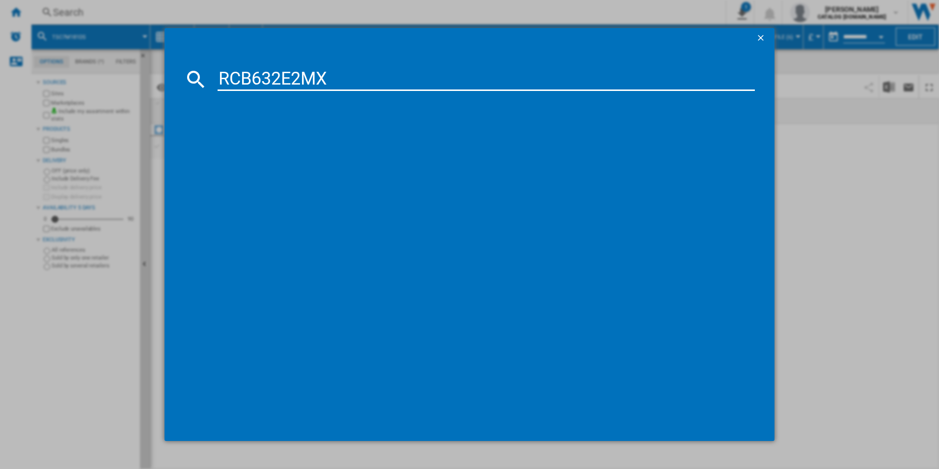
type input "RCB632E2MX"
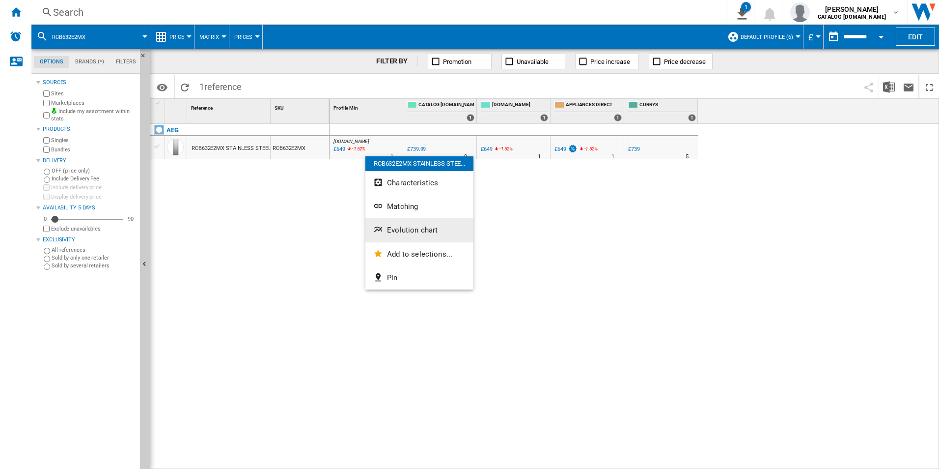
click at [401, 227] on span "Evolution chart" at bounding box center [412, 229] width 51 height 9
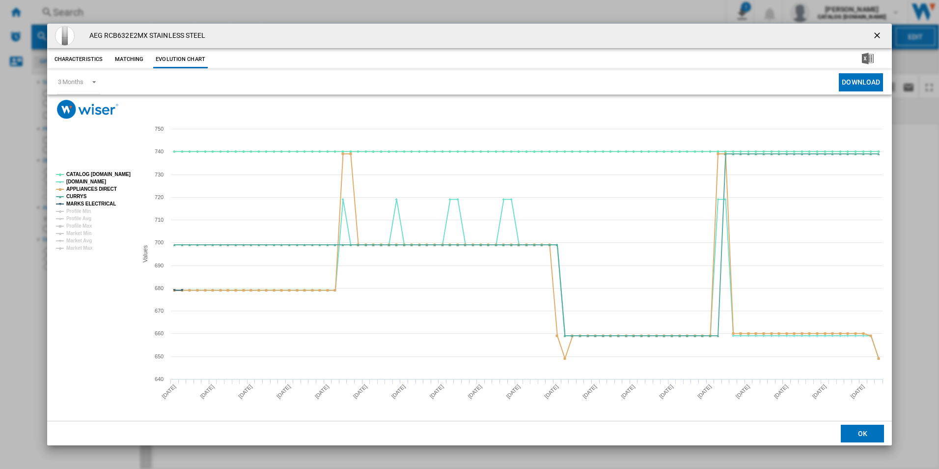
click at [109, 165] on rect "Product popup" at bounding box center [469, 270] width 845 height 302
click at [114, 172] on tspan "CATALOG [DOMAIN_NAME]" at bounding box center [98, 173] width 64 height 5
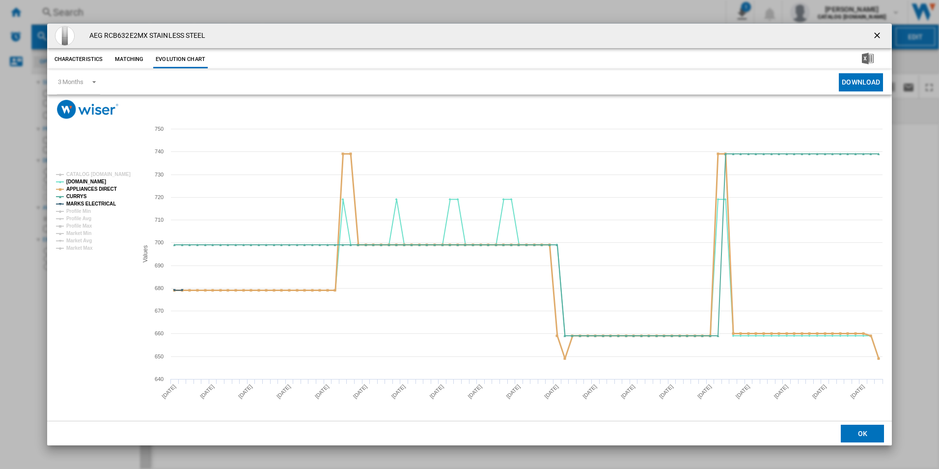
click at [106, 191] on tspan "APPLIANCES DIRECT" at bounding box center [91, 188] width 51 height 5
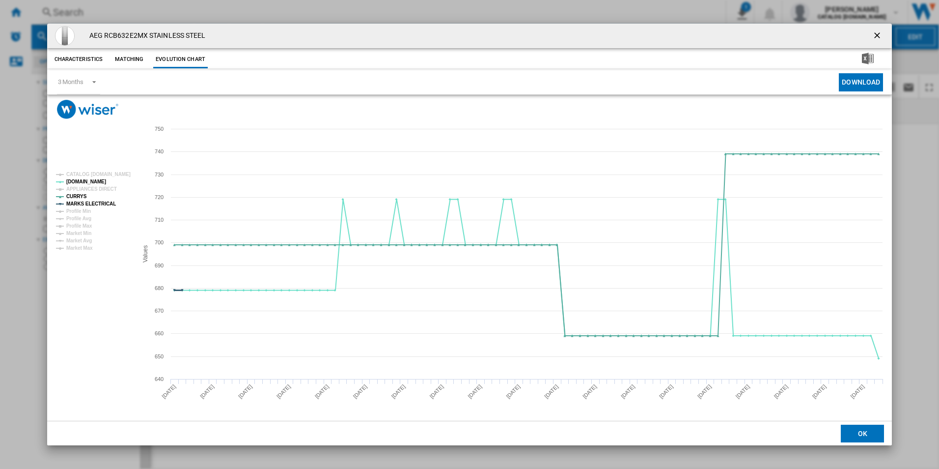
click at [101, 201] on tspan "MARKS ELECTRICAL" at bounding box center [91, 203] width 50 height 5
drag, startPoint x: 876, startPoint y: 36, endPoint x: 847, endPoint y: 36, distance: 29.0
click at [876, 36] on ng-md-icon "getI18NText('BUTTONS.CLOSE_DIALOG')" at bounding box center [878, 36] width 12 height 12
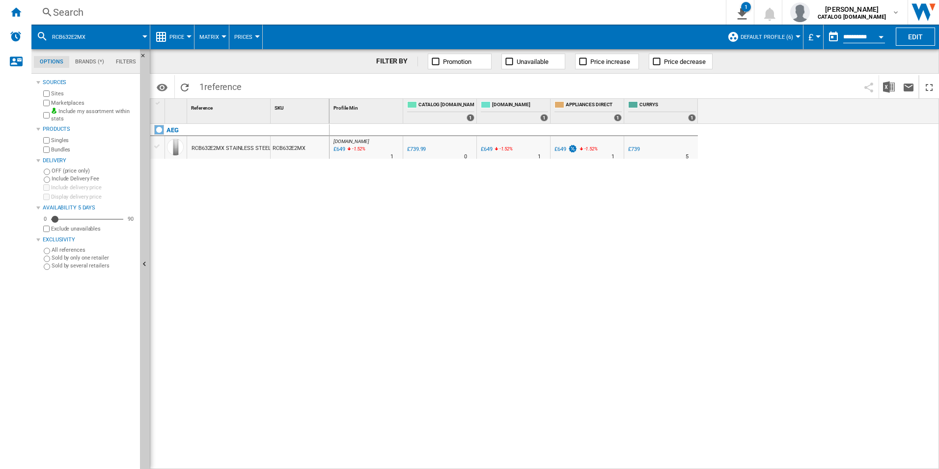
click at [566, 12] on div "Search" at bounding box center [376, 12] width 647 height 14
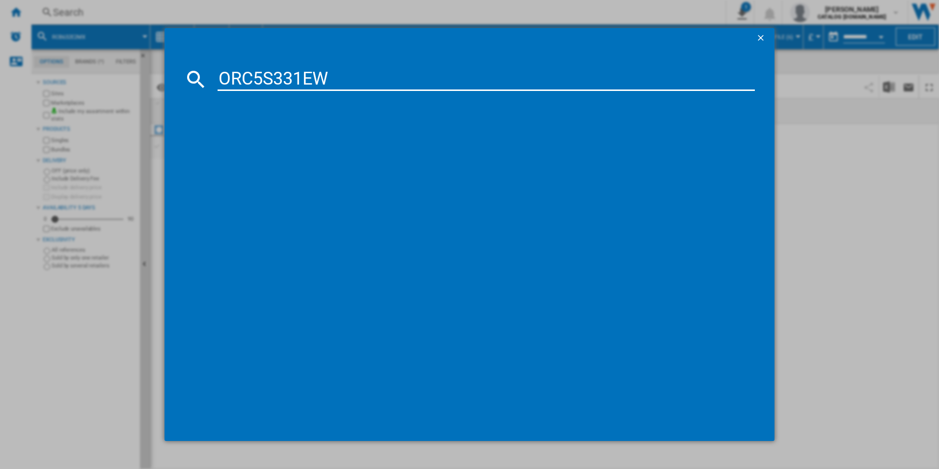
type input "ORC5S331EW"
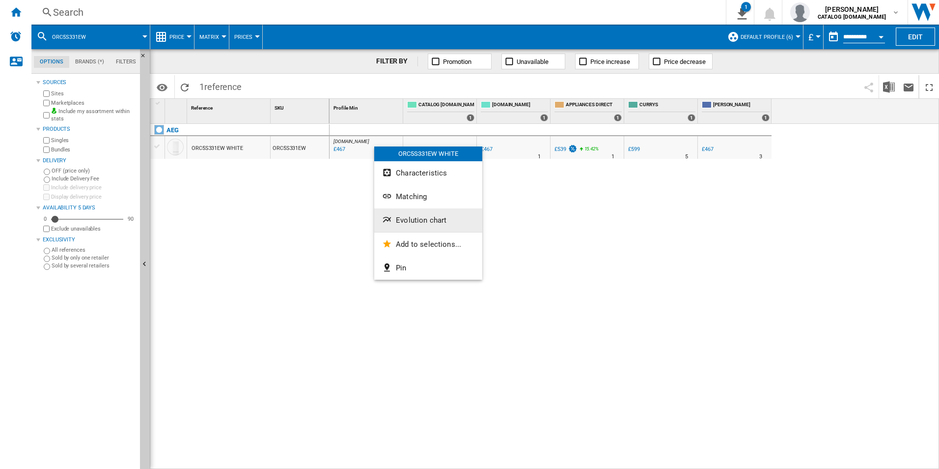
click at [408, 225] on button "Evolution chart" at bounding box center [428, 220] width 108 height 24
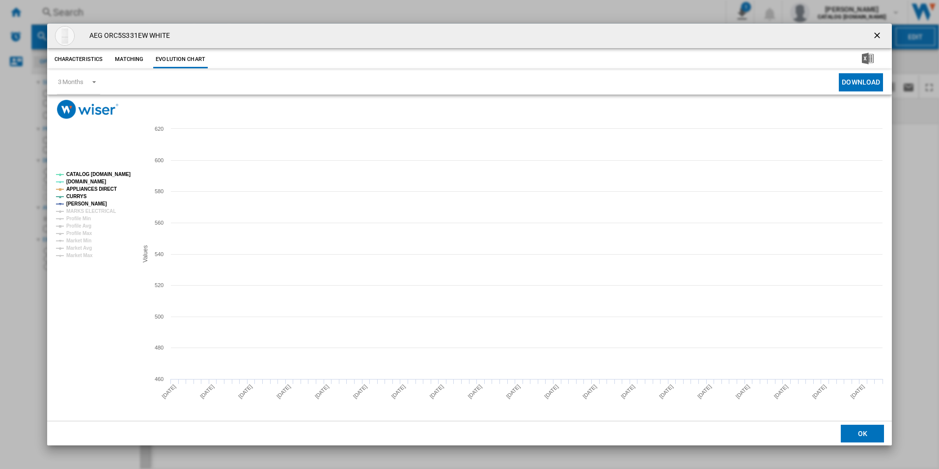
click at [121, 176] on tspan "CATALOG [DOMAIN_NAME]" at bounding box center [98, 173] width 64 height 5
click at [95, 191] on tspan "APPLIANCES DIRECT" at bounding box center [91, 188] width 51 height 5
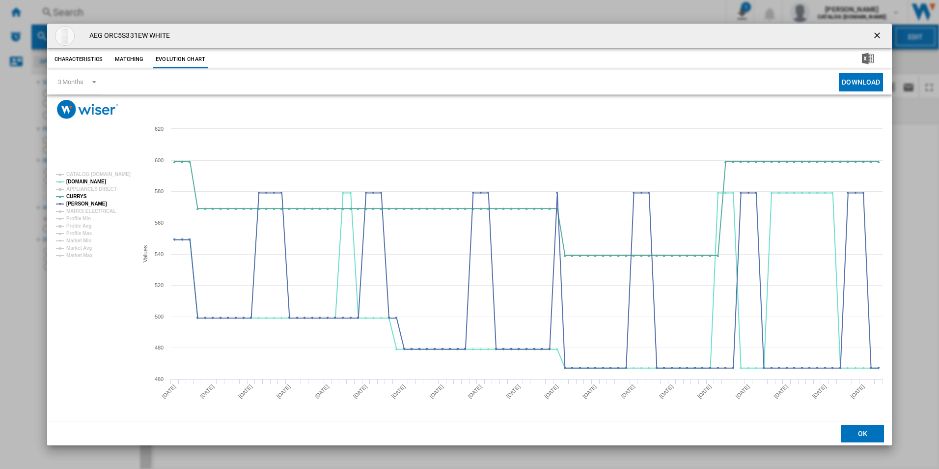
drag, startPoint x: 876, startPoint y: 36, endPoint x: 853, endPoint y: 39, distance: 23.7
click at [876, 36] on ng-md-icon "getI18NText('BUTTONS.CLOSE_DIALOG')" at bounding box center [878, 36] width 12 height 12
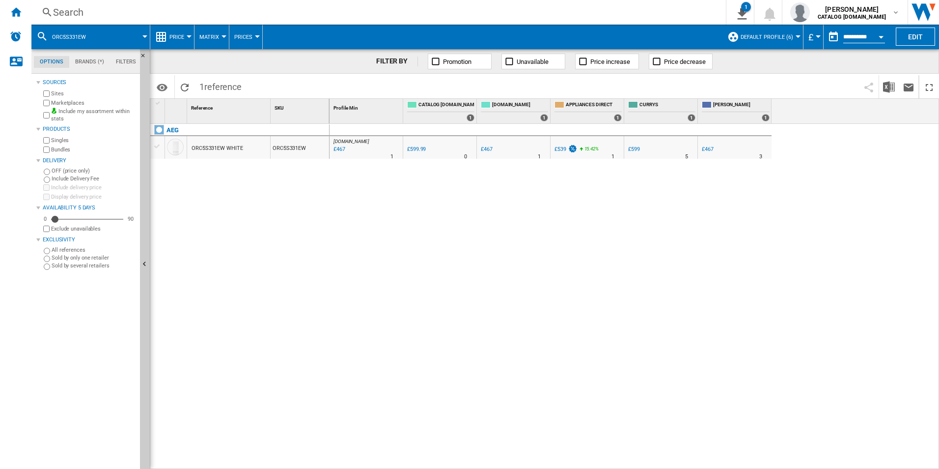
click at [441, 6] on div "Search" at bounding box center [376, 12] width 647 height 14
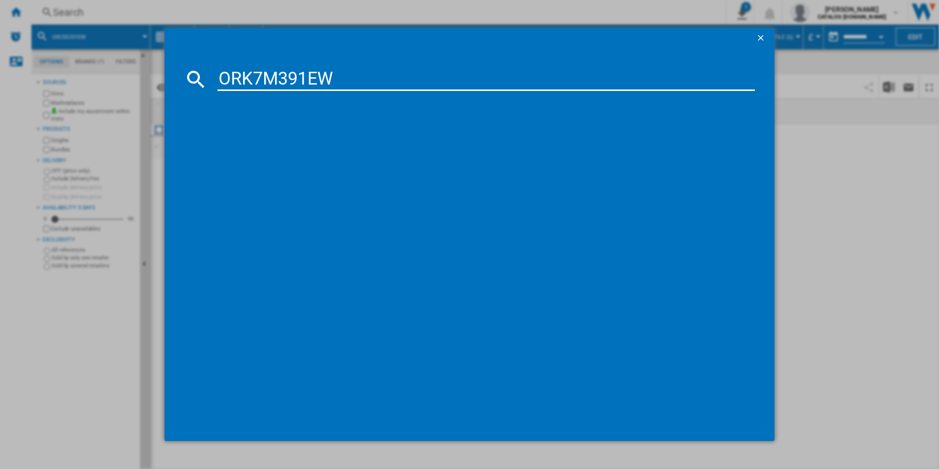
type input "ORK7M391EW"
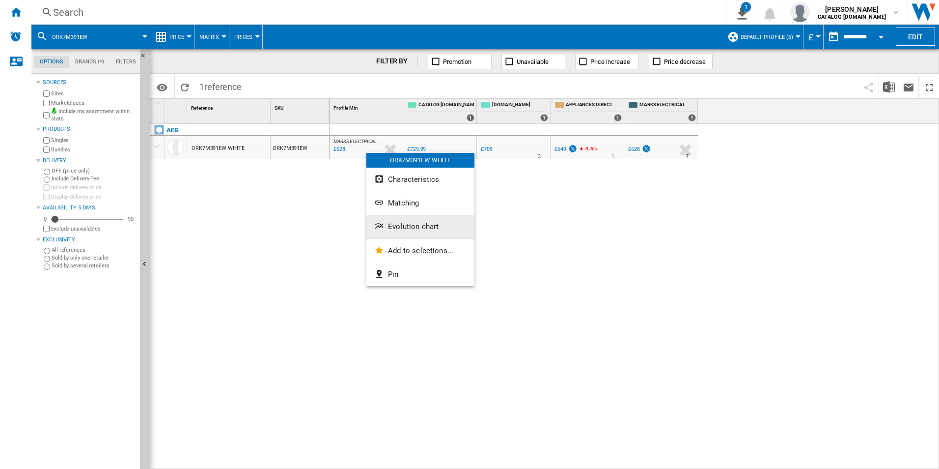
click at [384, 227] on ng-md-icon "Evolution chart" at bounding box center [380, 227] width 12 height 12
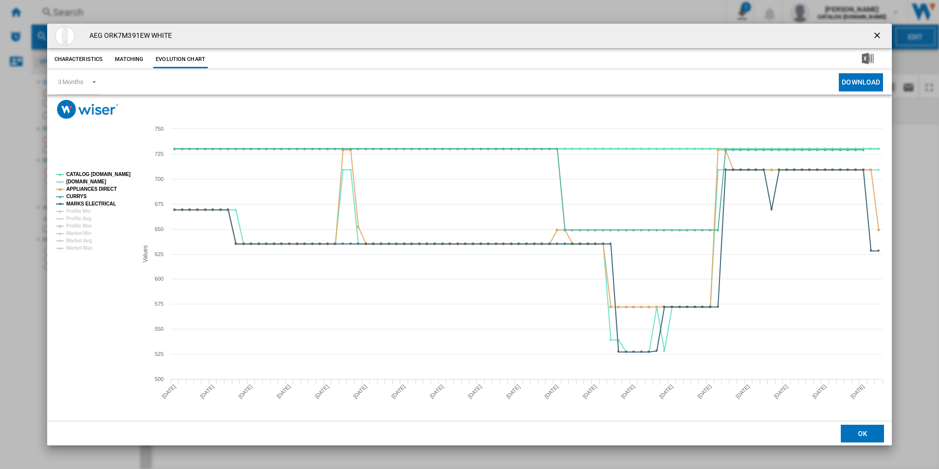
click at [124, 174] on tspan "CATALOG [DOMAIN_NAME]" at bounding box center [98, 173] width 64 height 5
click at [102, 187] on tspan "APPLIANCES DIRECT" at bounding box center [91, 188] width 51 height 5
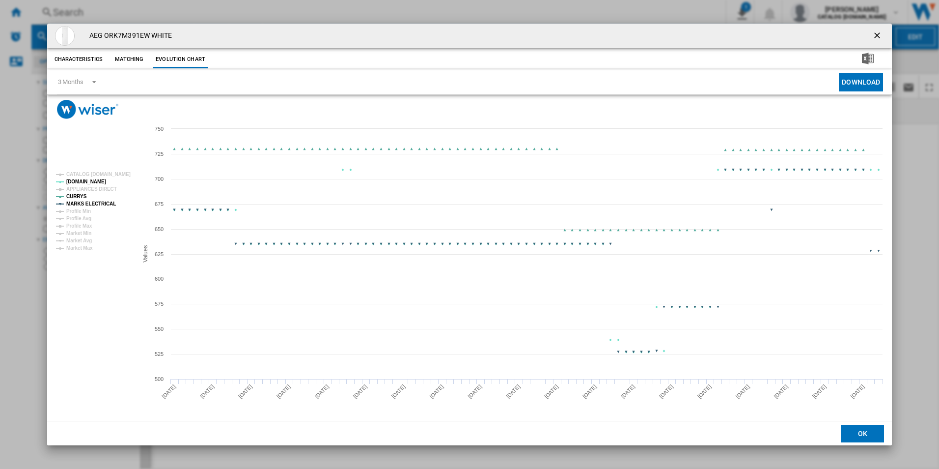
click at [105, 205] on tspan "MARKS ELECTRICAL" at bounding box center [91, 203] width 50 height 5
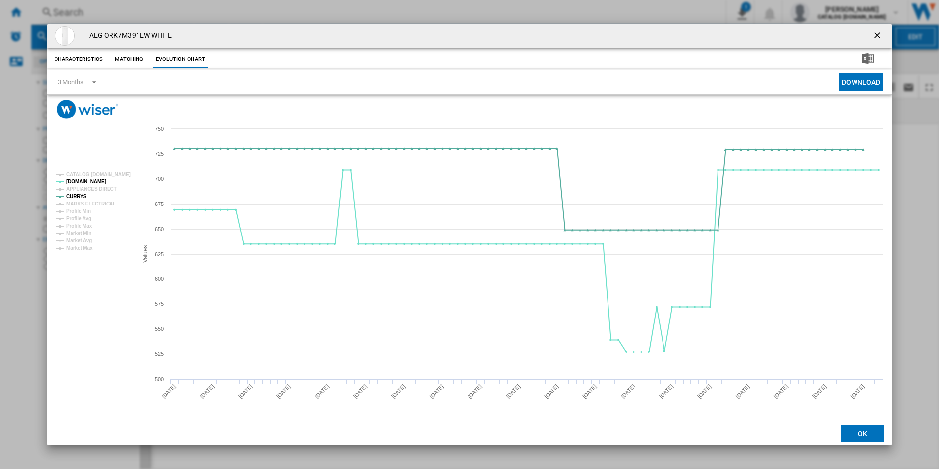
drag, startPoint x: 880, startPoint y: 35, endPoint x: 743, endPoint y: 31, distance: 137.1
click at [880, 35] on ng-md-icon "getI18NText('BUTTONS.CLOSE_DIALOG')" at bounding box center [878, 36] width 12 height 12
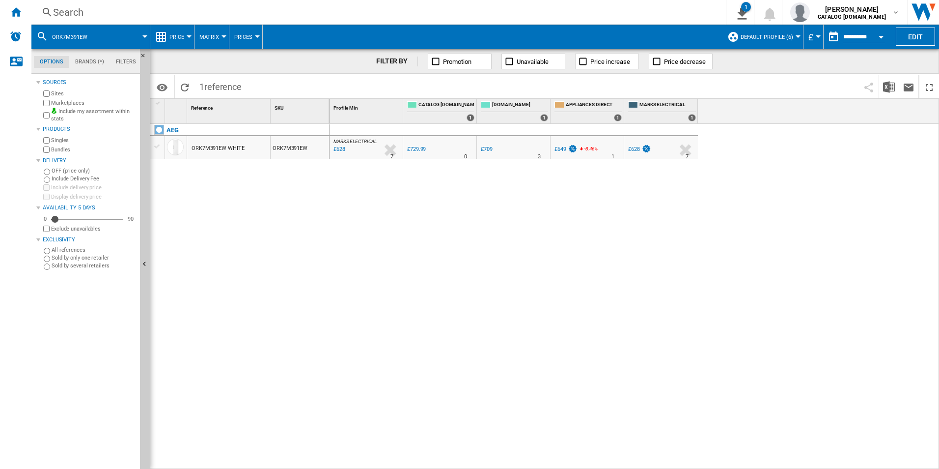
click at [602, 10] on div "Search" at bounding box center [376, 12] width 647 height 14
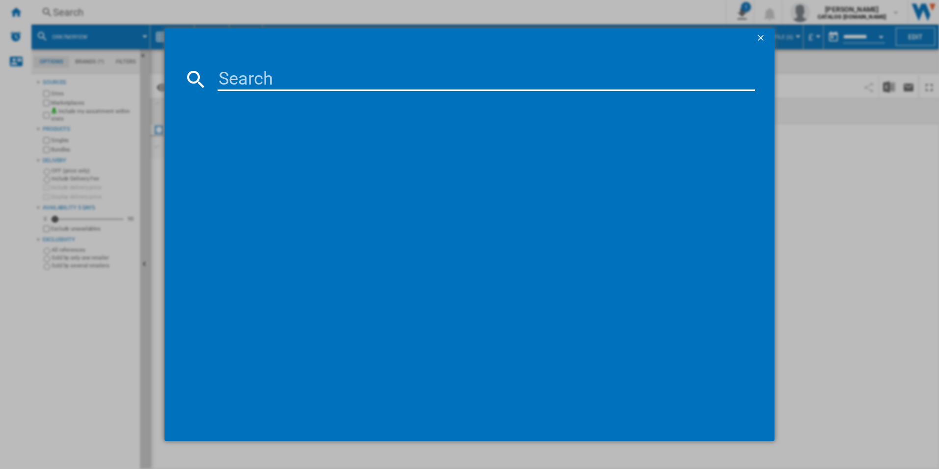
type input "ORC7P321DX"
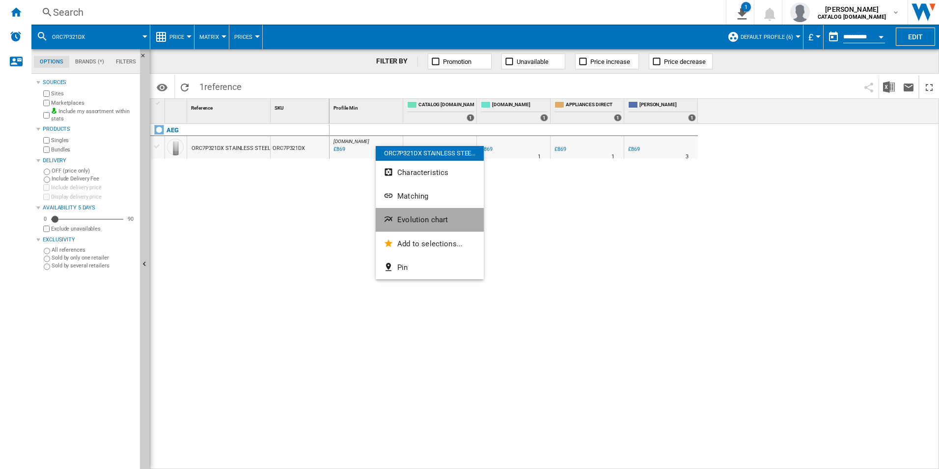
click at [403, 222] on span "Evolution chart" at bounding box center [422, 219] width 51 height 9
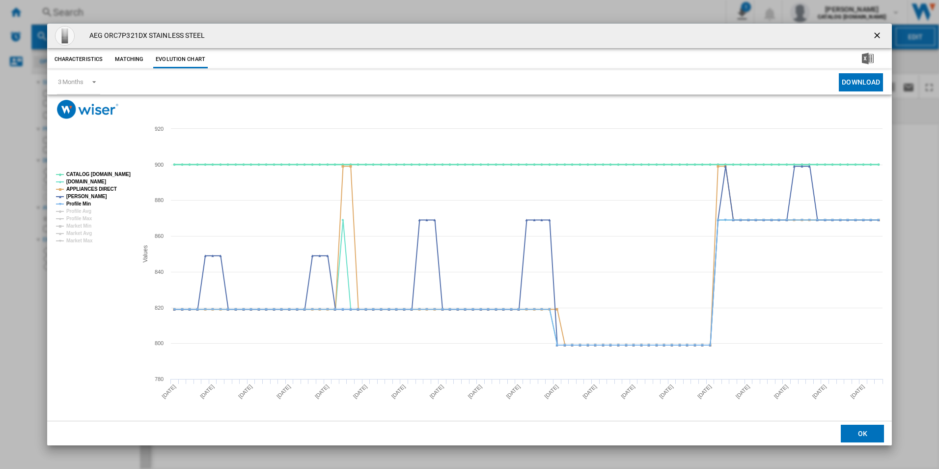
click at [109, 172] on tspan "CATALOG [DOMAIN_NAME]" at bounding box center [98, 173] width 64 height 5
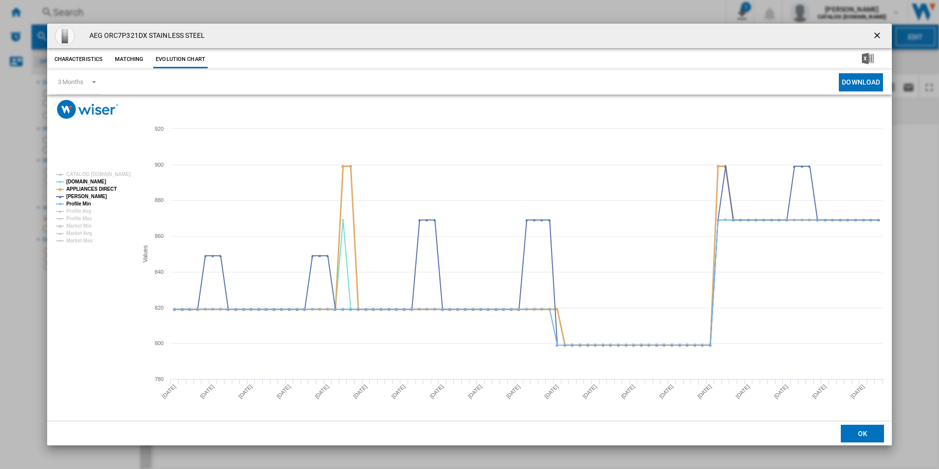
click at [99, 189] on tspan "APPLIANCES DIRECT" at bounding box center [91, 188] width 51 height 5
click at [83, 205] on tspan "Profile Min" at bounding box center [78, 203] width 25 height 5
click at [869, 33] on button "Product popup" at bounding box center [878, 36] width 20 height 20
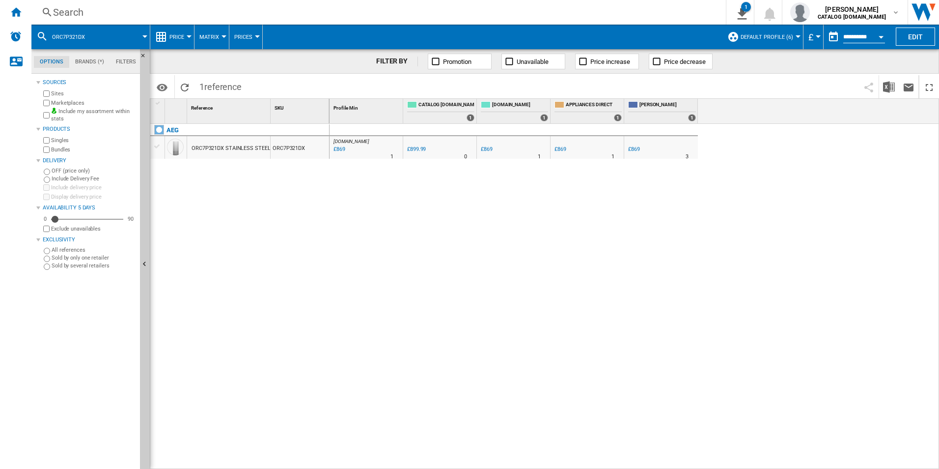
click at [425, 14] on div "Search" at bounding box center [376, 12] width 647 height 14
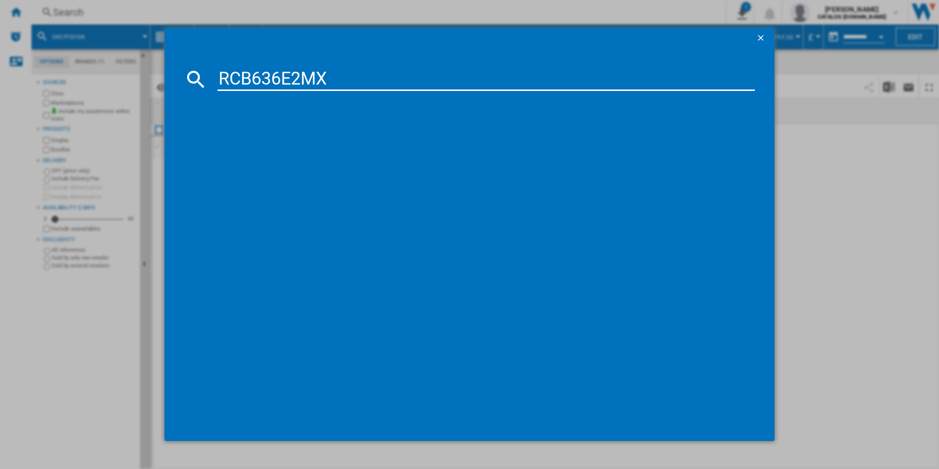
type input "RCB636E2MX"
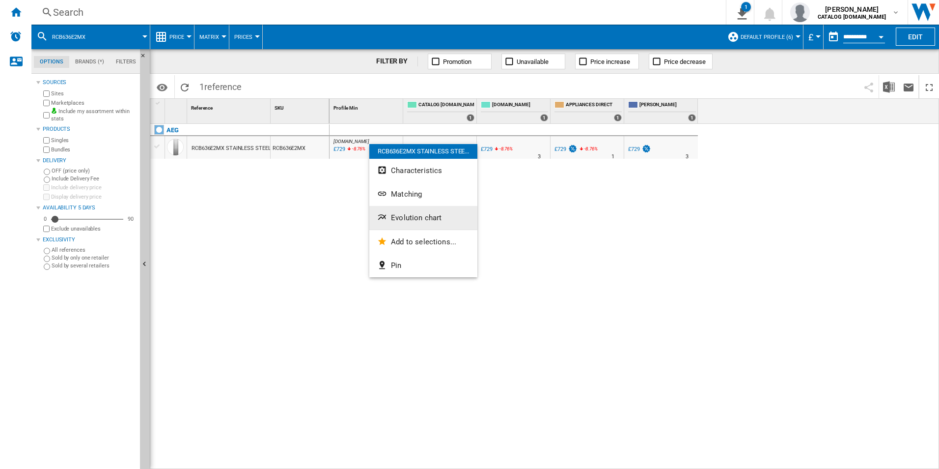
click at [395, 210] on button "Evolution chart" at bounding box center [423, 218] width 108 height 24
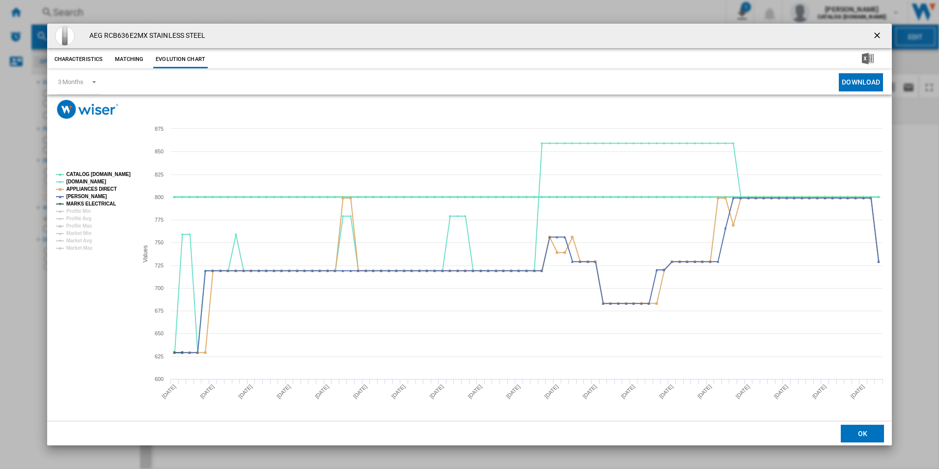
click at [118, 174] on tspan "CATALOG [DOMAIN_NAME]" at bounding box center [98, 173] width 64 height 5
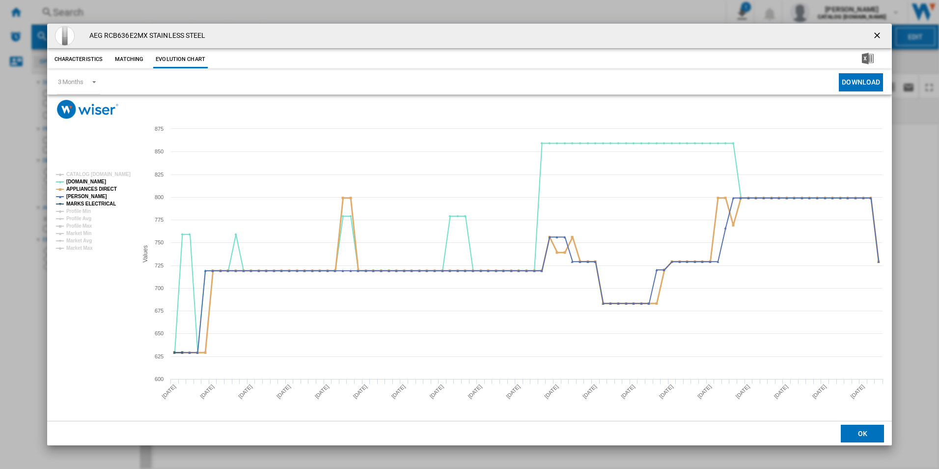
click at [111, 187] on tspan "APPLIANCES DIRECT" at bounding box center [91, 188] width 51 height 5
click at [106, 203] on tspan "MARKS ELECTRICAL" at bounding box center [91, 203] width 50 height 5
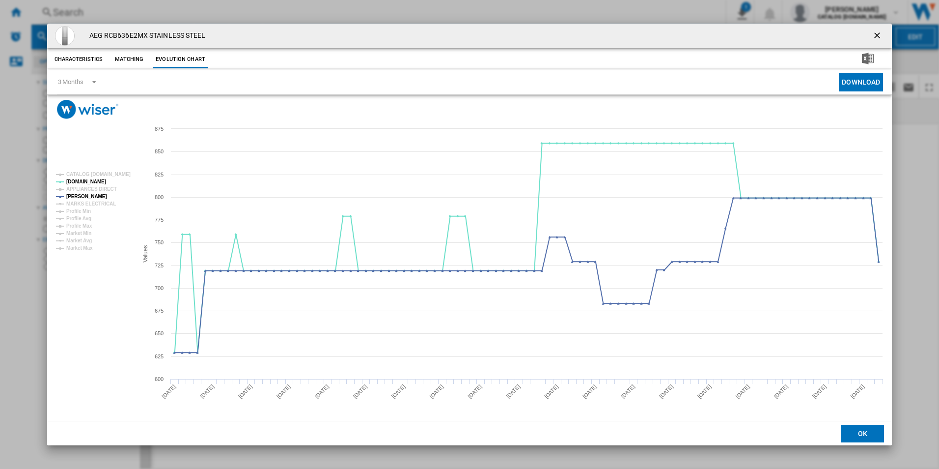
click at [879, 34] on ng-md-icon "getI18NText('BUTTONS.CLOSE_DIALOG')" at bounding box center [878, 36] width 12 height 12
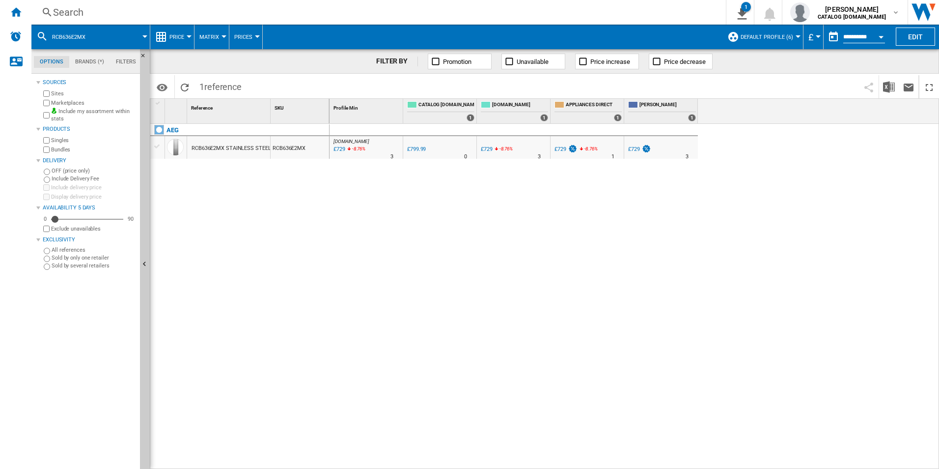
click at [497, 11] on div "Search" at bounding box center [376, 12] width 647 height 14
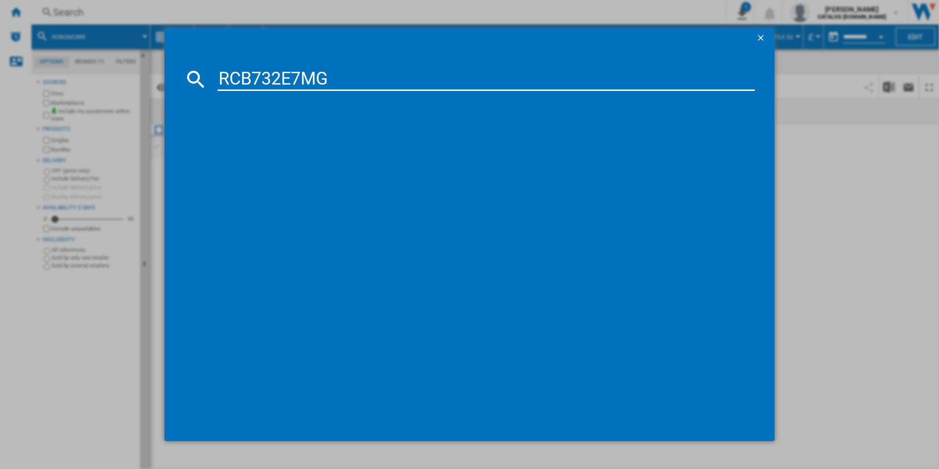
type input "RCB732E7MG"
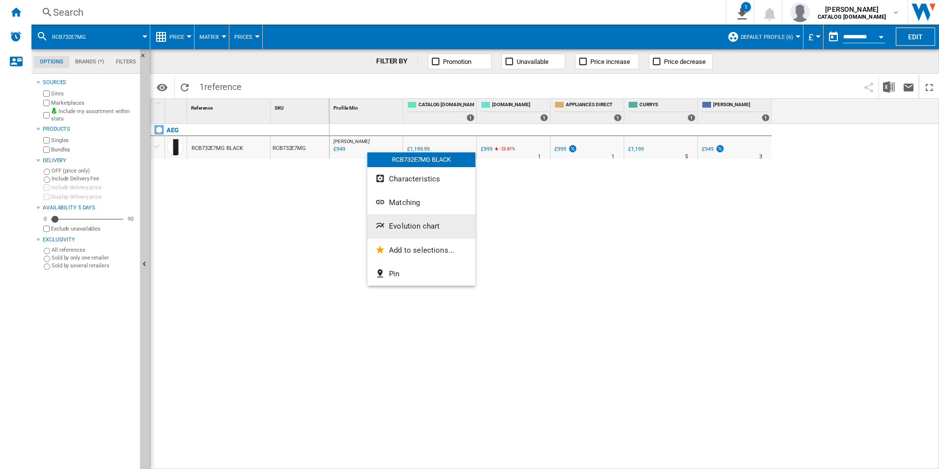
click at [411, 225] on span "Evolution chart" at bounding box center [414, 226] width 51 height 9
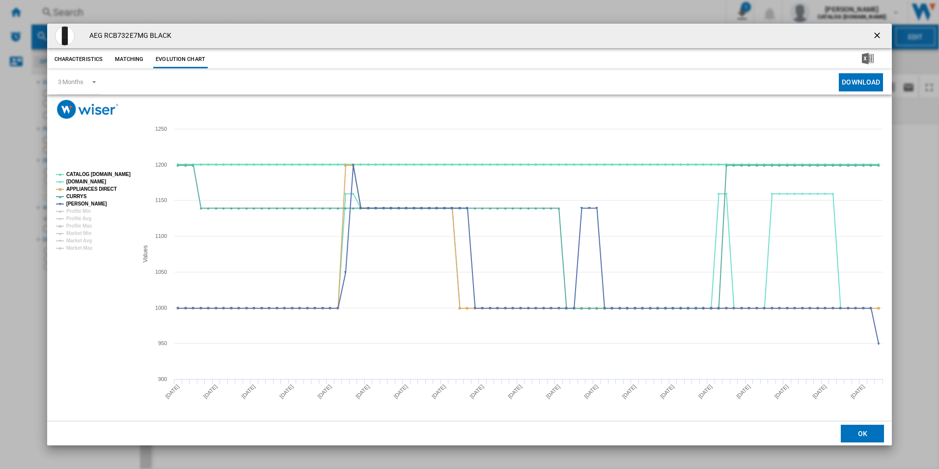
click at [118, 171] on tspan "CATALOG [DOMAIN_NAME]" at bounding box center [98, 173] width 64 height 5
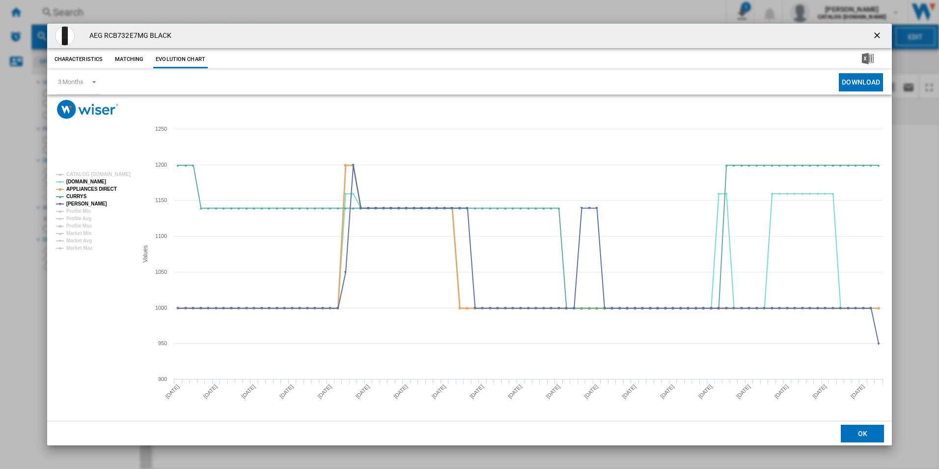
click at [110, 186] on tspan "APPLIANCES DIRECT" at bounding box center [91, 188] width 51 height 5
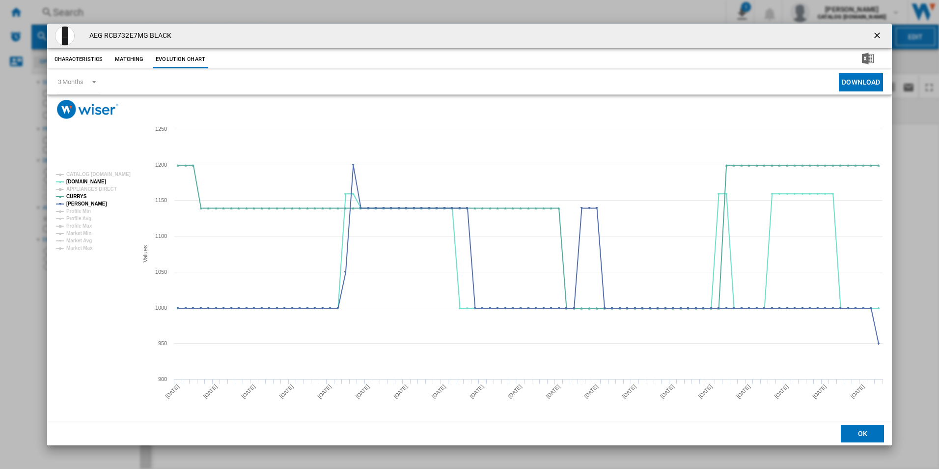
drag, startPoint x: 876, startPoint y: 35, endPoint x: 766, endPoint y: 47, distance: 110.1
click at [876, 35] on ng-md-icon "getI18NText('BUTTONS.CLOSE_DIALOG')" at bounding box center [878, 36] width 12 height 12
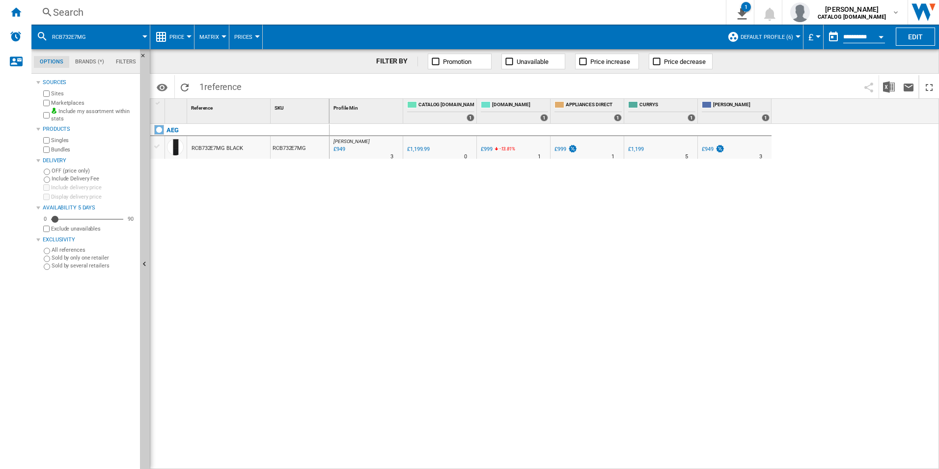
click at [597, 14] on div "Search" at bounding box center [376, 12] width 647 height 14
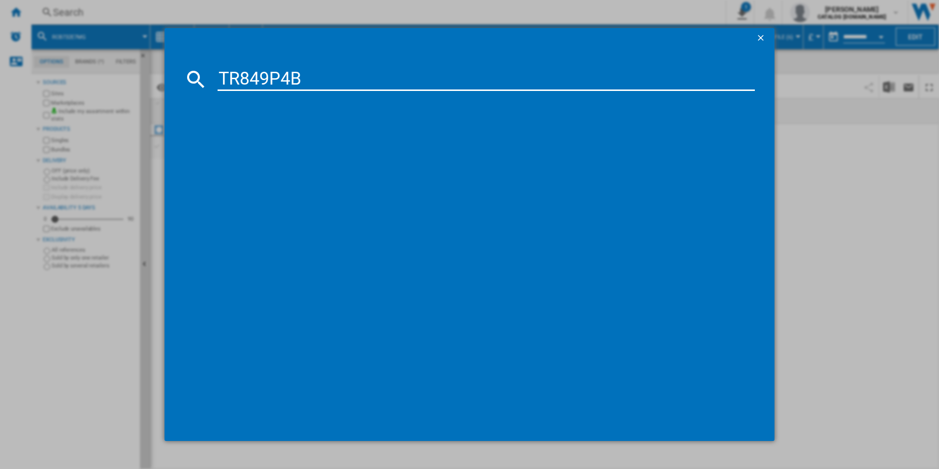
type input "TR849P4B"
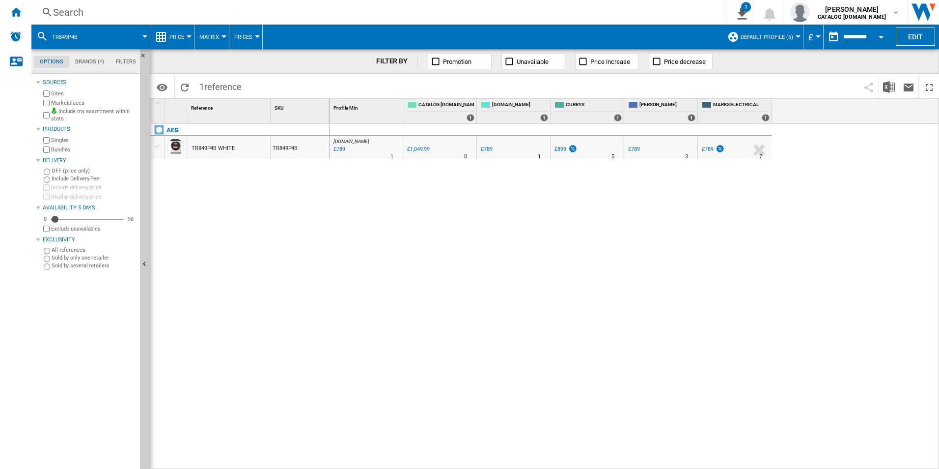
click at [522, 249] on div "AO.COM : AO -24.9 % £789 % N/A 1 AO.COM : AO 0.0 % £1,049.99 % N/A" at bounding box center [635, 296] width 610 height 345
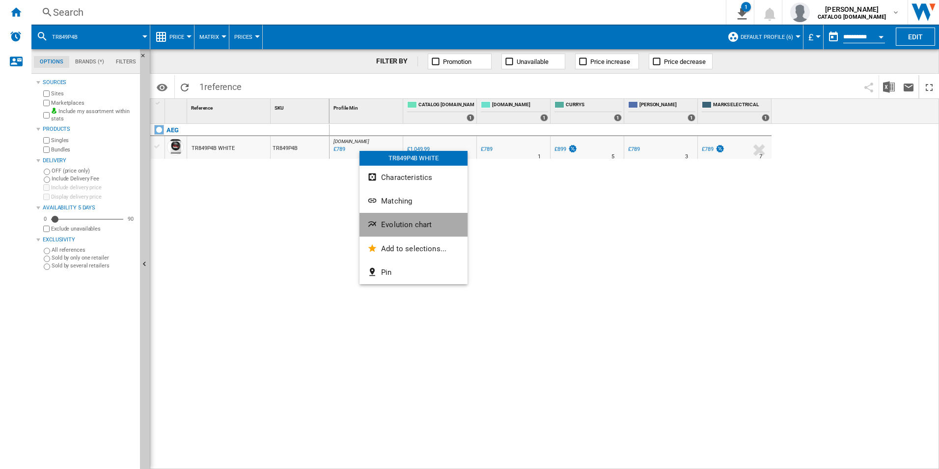
click at [404, 223] on span "Evolution chart" at bounding box center [406, 224] width 51 height 9
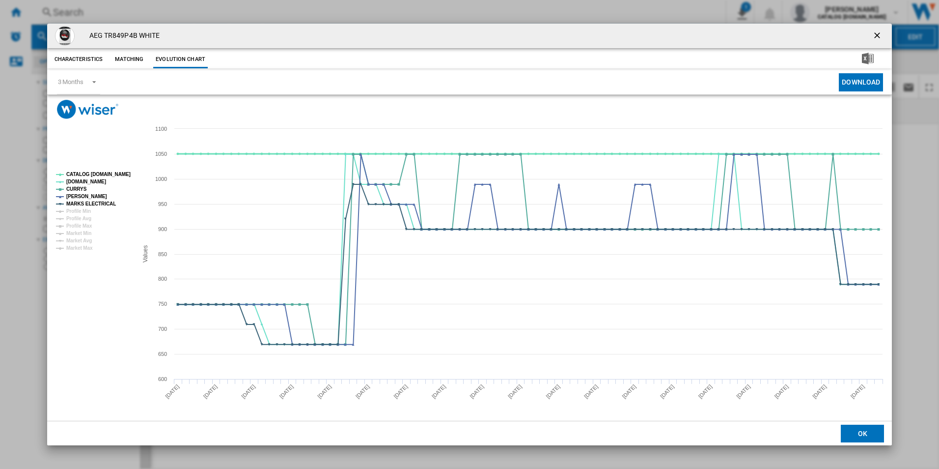
click at [105, 173] on tspan "CATALOG [DOMAIN_NAME]" at bounding box center [98, 173] width 64 height 5
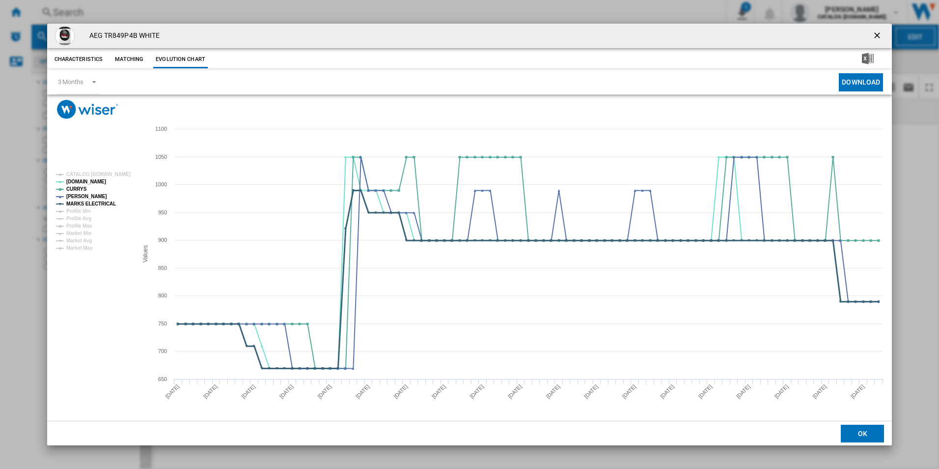
click at [106, 204] on tspan "MARKS ELECTRICAL" at bounding box center [91, 203] width 50 height 5
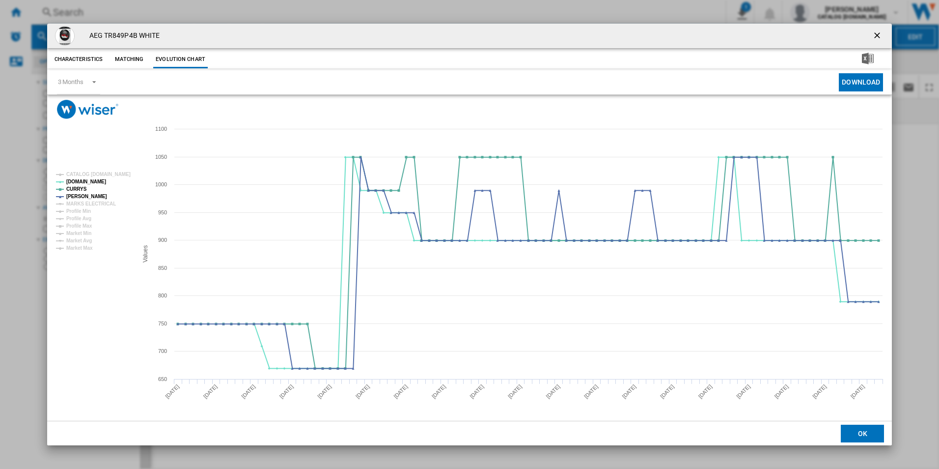
drag, startPoint x: 878, startPoint y: 35, endPoint x: 871, endPoint y: 34, distance: 6.4
click at [878, 35] on ng-md-icon "getI18NText('BUTTONS.CLOSE_DIALOG')" at bounding box center [878, 36] width 12 height 12
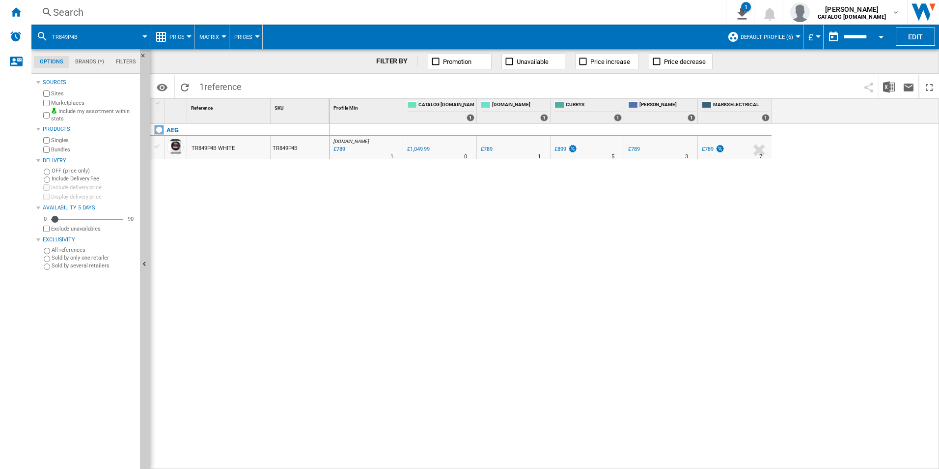
click at [458, 12] on div "Search" at bounding box center [376, 12] width 647 height 14
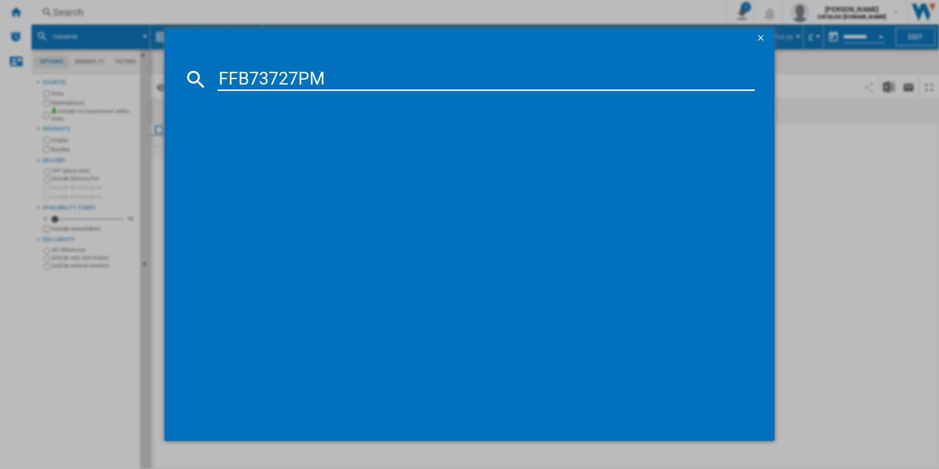
type input "FFB73727PM"
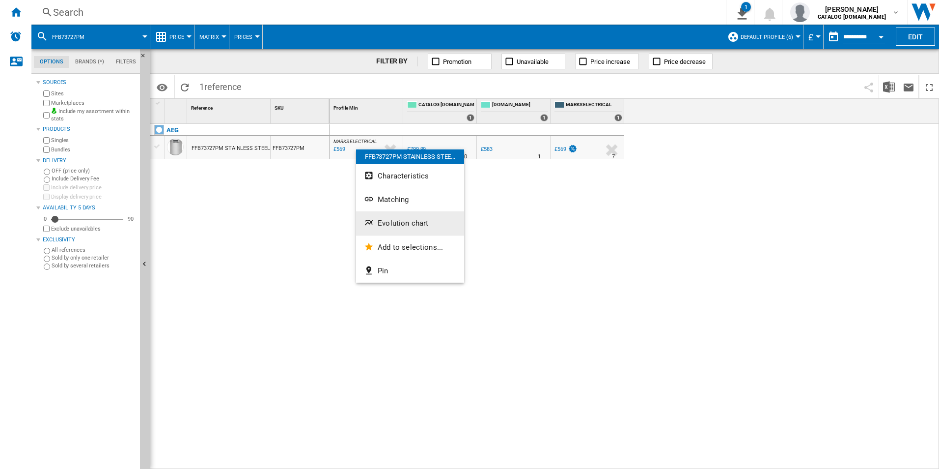
click at [402, 216] on button "Evolution chart" at bounding box center [410, 223] width 108 height 24
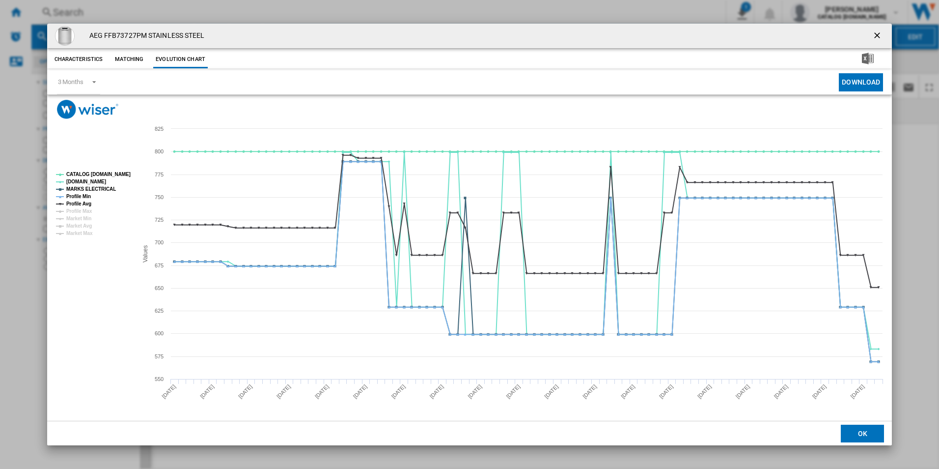
click at [111, 179] on rect "Product popup" at bounding box center [93, 204] width 82 height 72
click at [109, 175] on tspan "CATALOG [DOMAIN_NAME]" at bounding box center [98, 173] width 64 height 5
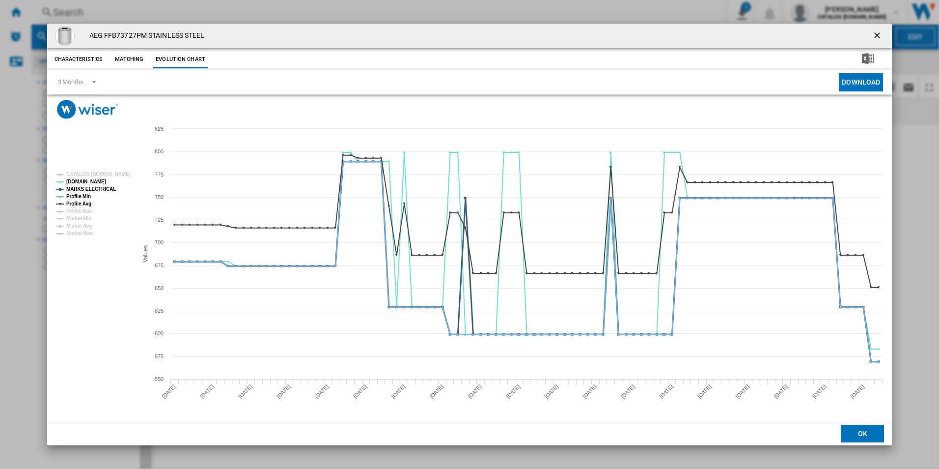
click at [97, 190] on tspan "MARKS ELECTRICAL" at bounding box center [91, 188] width 50 height 5
click at [90, 198] on tspan "Profile Min" at bounding box center [78, 196] width 25 height 5
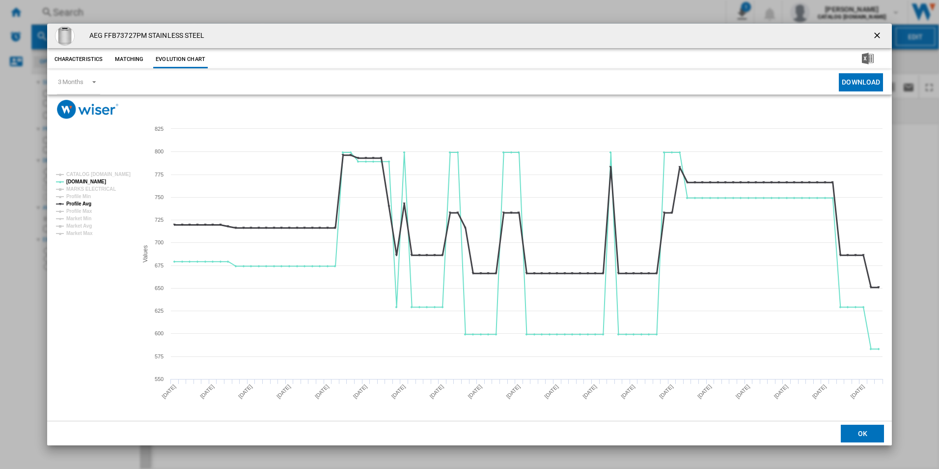
click at [87, 203] on tspan "Profile Avg" at bounding box center [78, 203] width 25 height 5
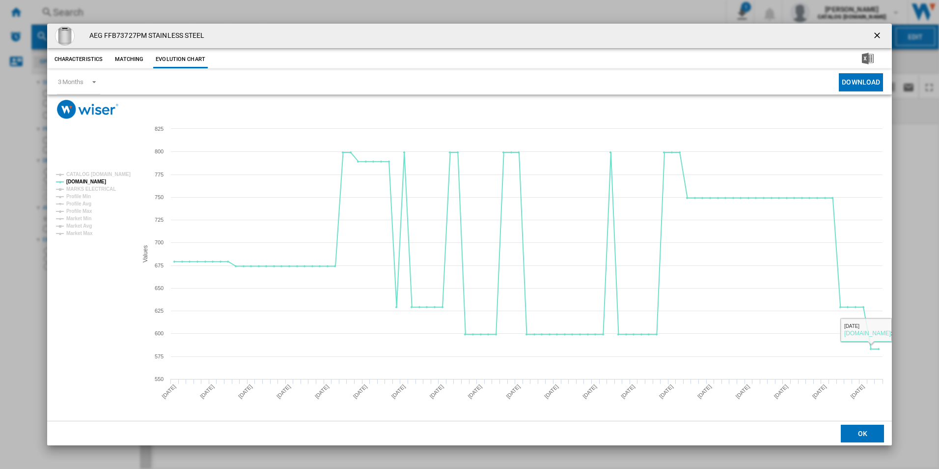
drag, startPoint x: 875, startPoint y: 32, endPoint x: 862, endPoint y: 34, distance: 12.9
click at [875, 32] on ng-md-icon "getI18NText('BUTTONS.CLOSE_DIALOG')" at bounding box center [878, 36] width 12 height 12
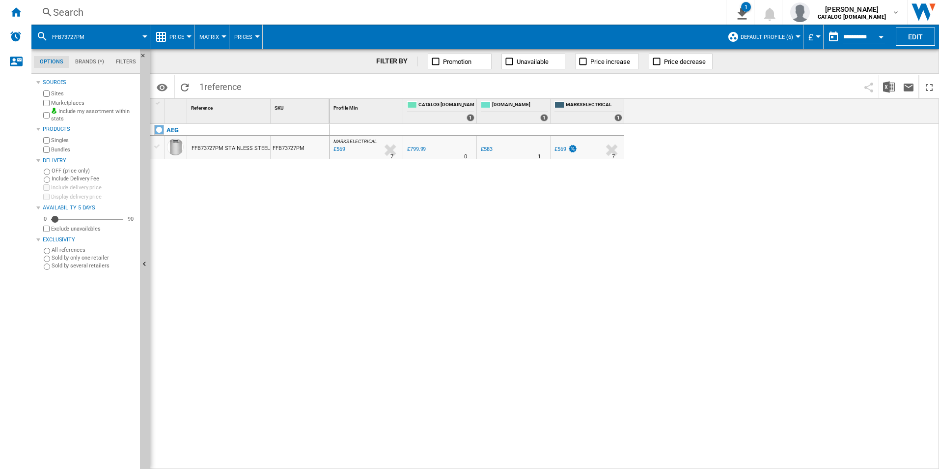
click at [585, 17] on div "Search" at bounding box center [376, 12] width 647 height 14
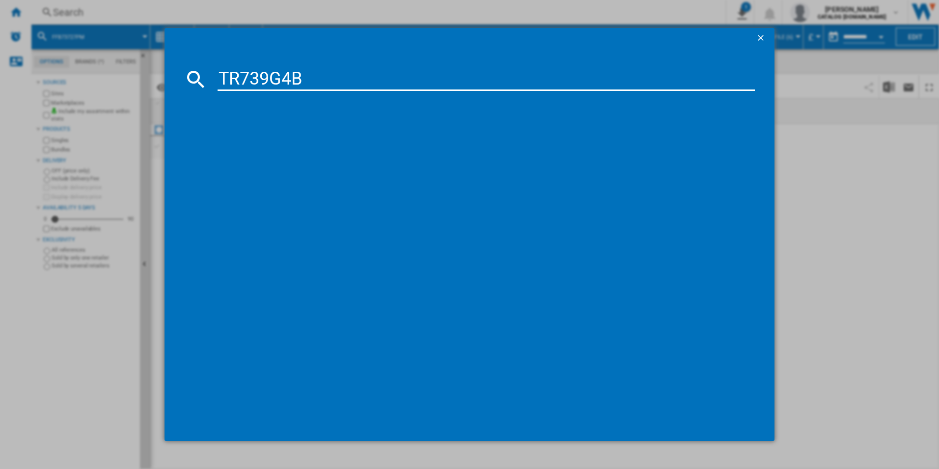
type input "TR739G4B"
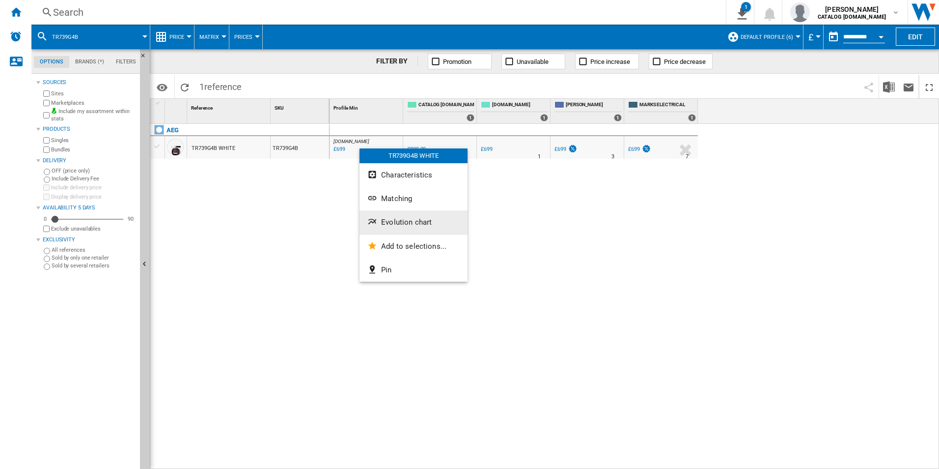
click at [399, 216] on button "Evolution chart" at bounding box center [414, 222] width 108 height 24
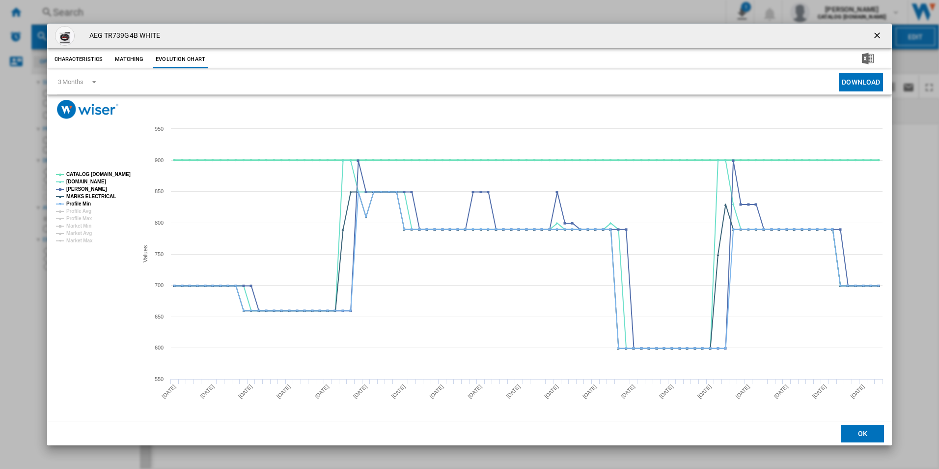
click at [107, 174] on tspan "CATALOG [DOMAIN_NAME]" at bounding box center [98, 173] width 64 height 5
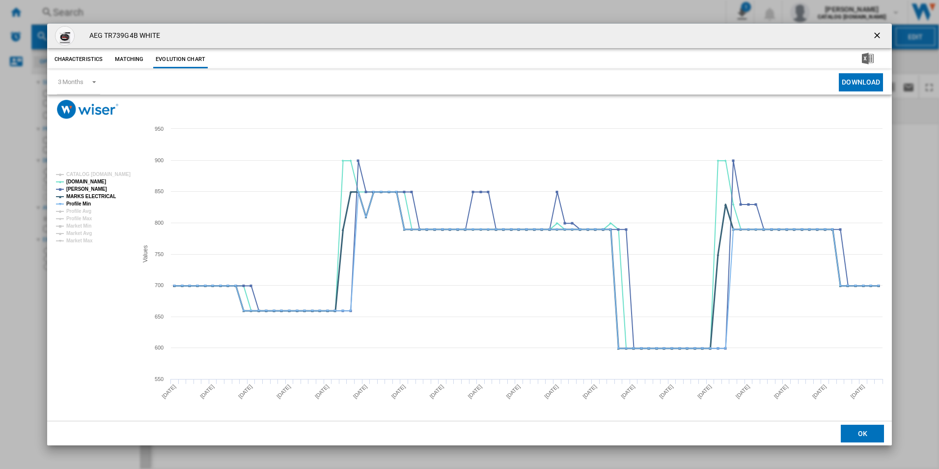
click at [98, 198] on tspan "MARKS ELECTRICAL" at bounding box center [91, 196] width 50 height 5
click at [91, 202] on tspan "Profile Min" at bounding box center [78, 203] width 25 height 5
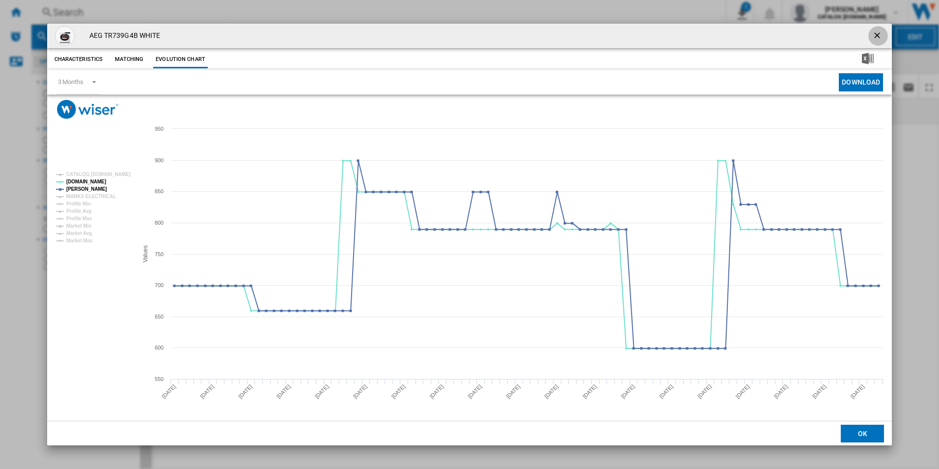
click at [880, 32] on ng-md-icon "getI18NText('BUTTONS.CLOSE_DIALOG')" at bounding box center [878, 36] width 12 height 12
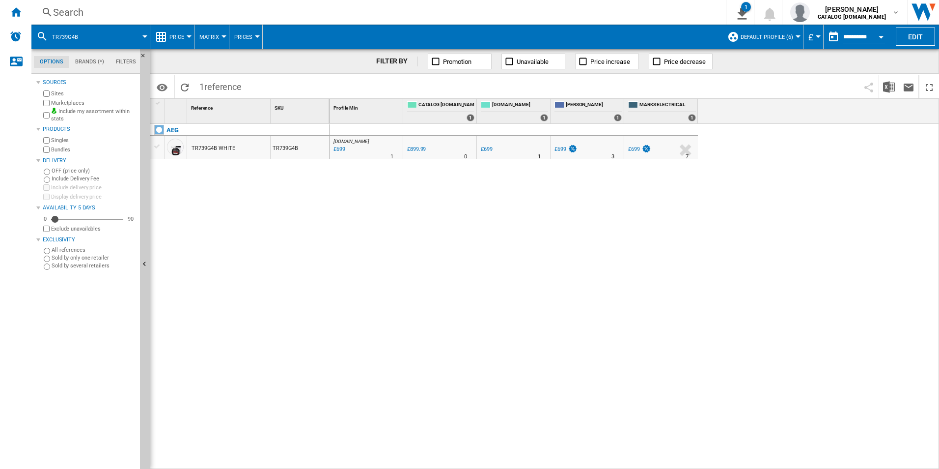
click at [524, 11] on div "Search" at bounding box center [376, 12] width 647 height 14
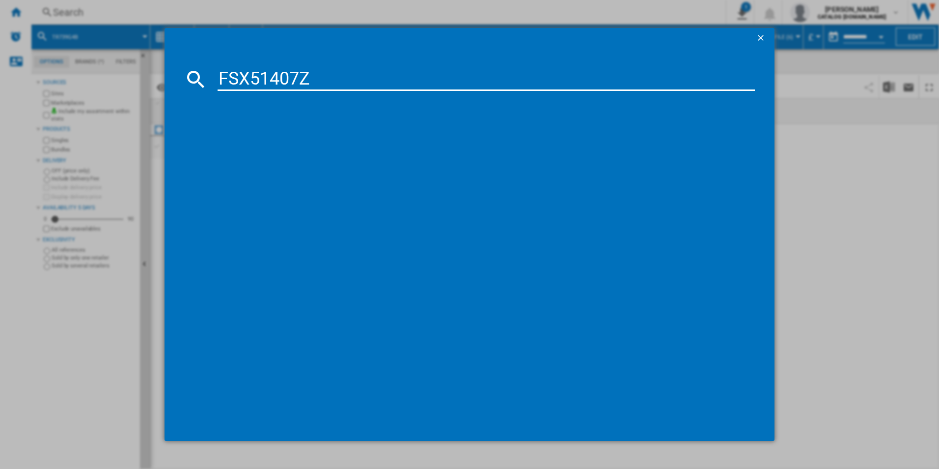
type input "FSX51407Z"
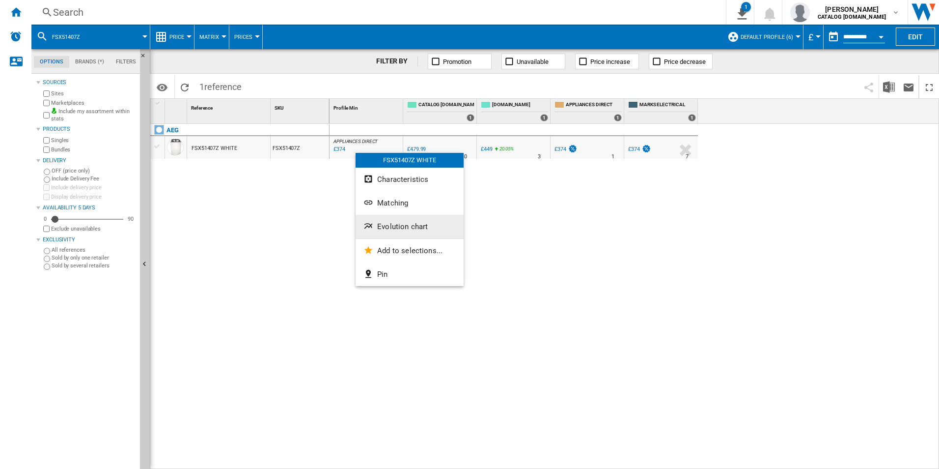
click at [389, 223] on span "Evolution chart" at bounding box center [402, 226] width 51 height 9
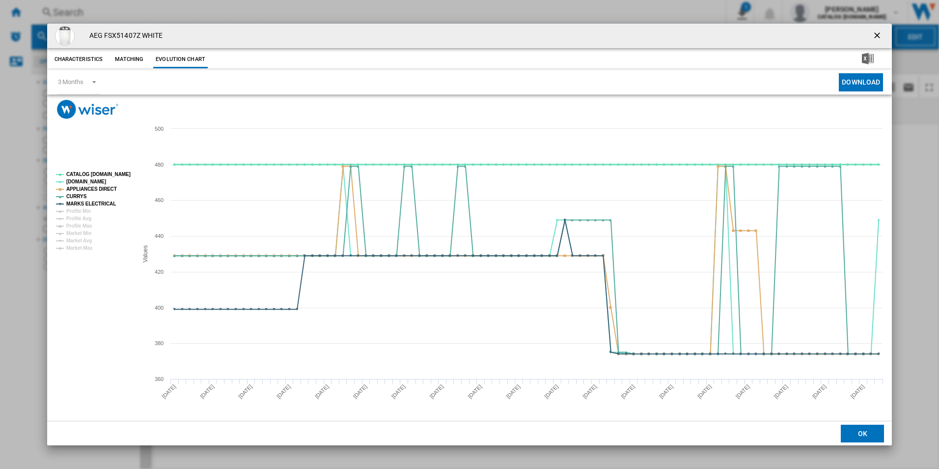
click at [119, 174] on tspan "CATALOG [DOMAIN_NAME]" at bounding box center [98, 173] width 64 height 5
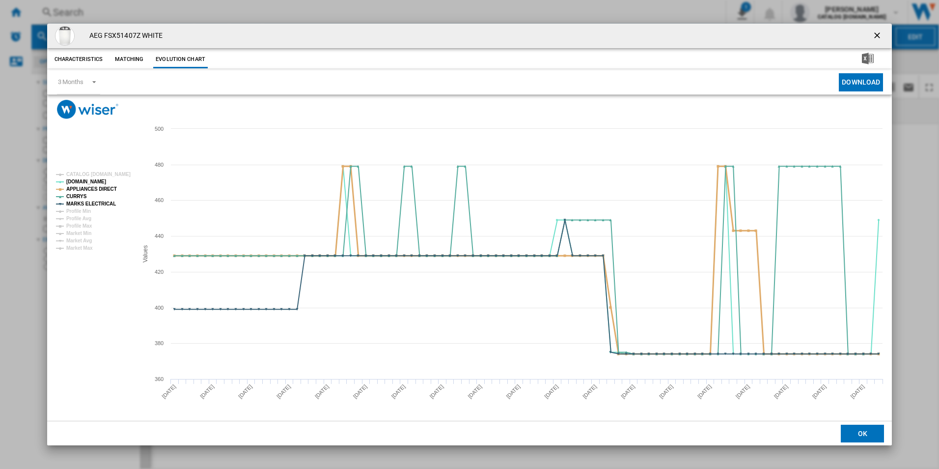
click at [104, 188] on tspan "APPLIANCES DIRECT" at bounding box center [91, 188] width 51 height 5
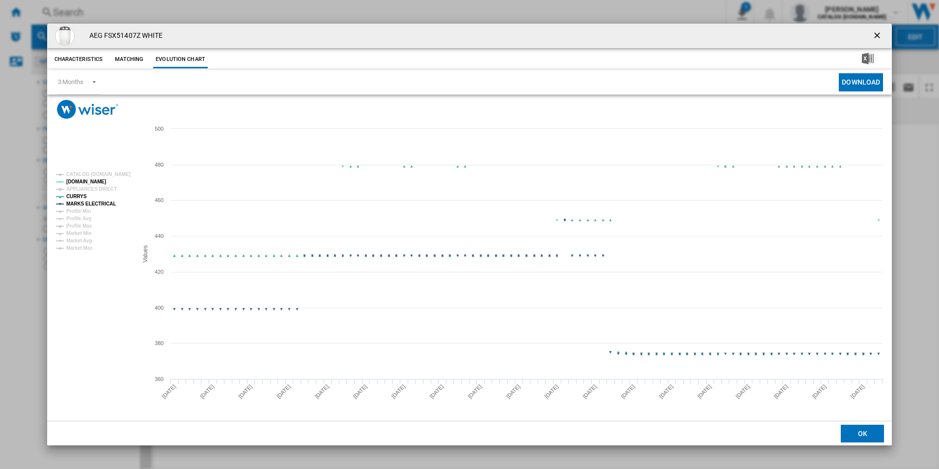
click at [104, 204] on tspan "MARKS ELECTRICAL" at bounding box center [91, 203] width 50 height 5
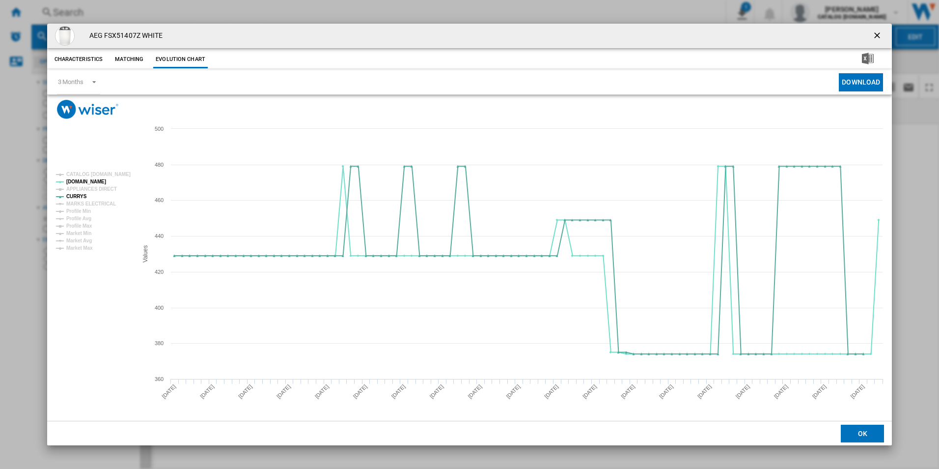
drag, startPoint x: 874, startPoint y: 36, endPoint x: 841, endPoint y: 34, distance: 32.5
click at [874, 36] on ng-md-icon "getI18NText('BUTTONS.CLOSE_DIALOG')" at bounding box center [878, 36] width 12 height 12
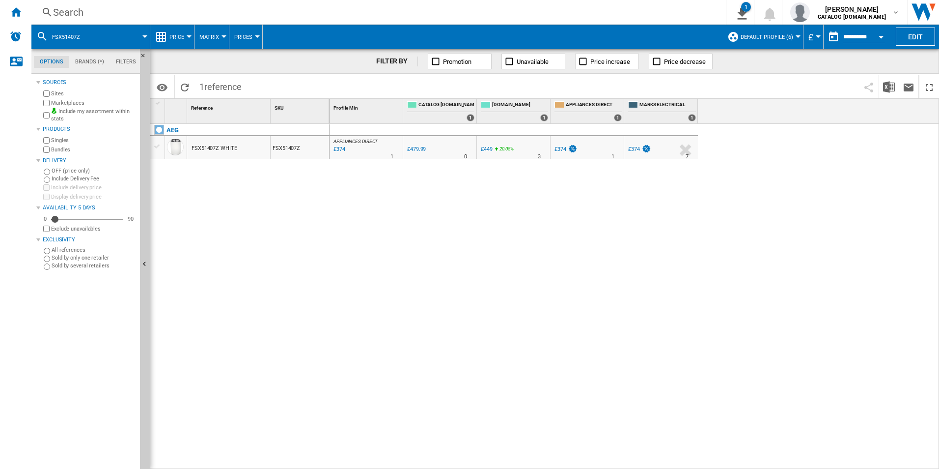
click at [596, 15] on div "Search" at bounding box center [376, 12] width 647 height 14
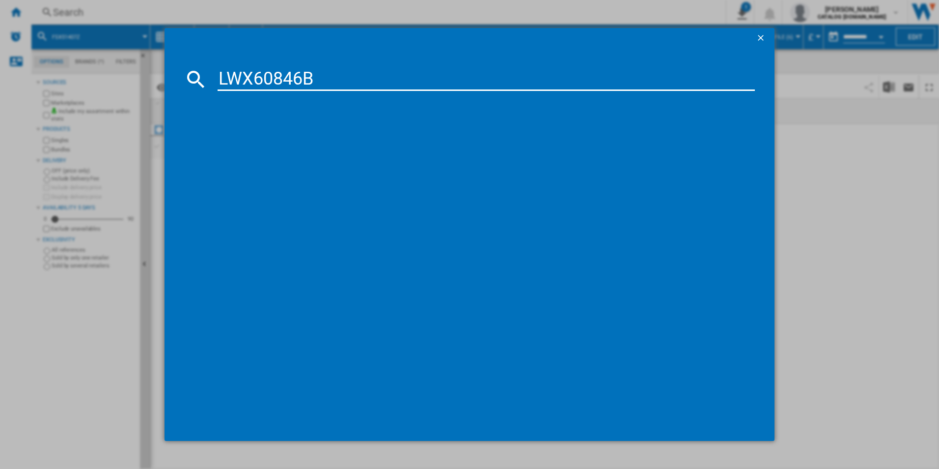
type input "LWX60846B"
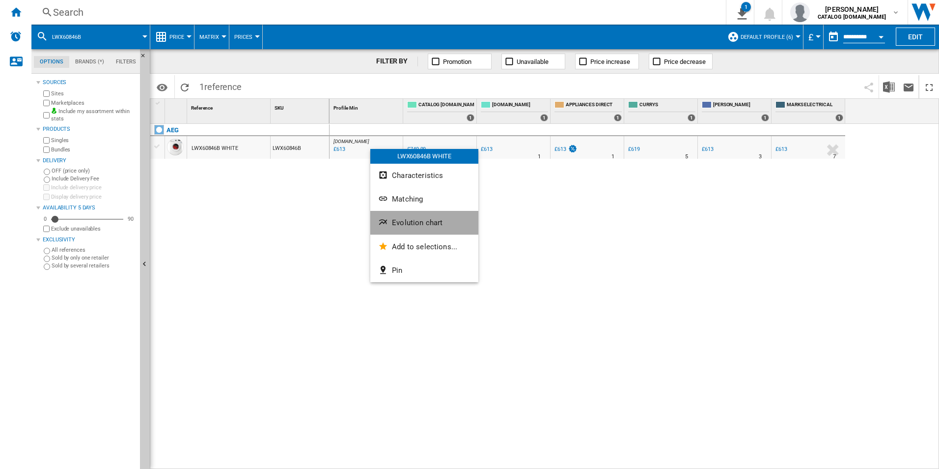
click at [407, 227] on button "Evolution chart" at bounding box center [424, 223] width 108 height 24
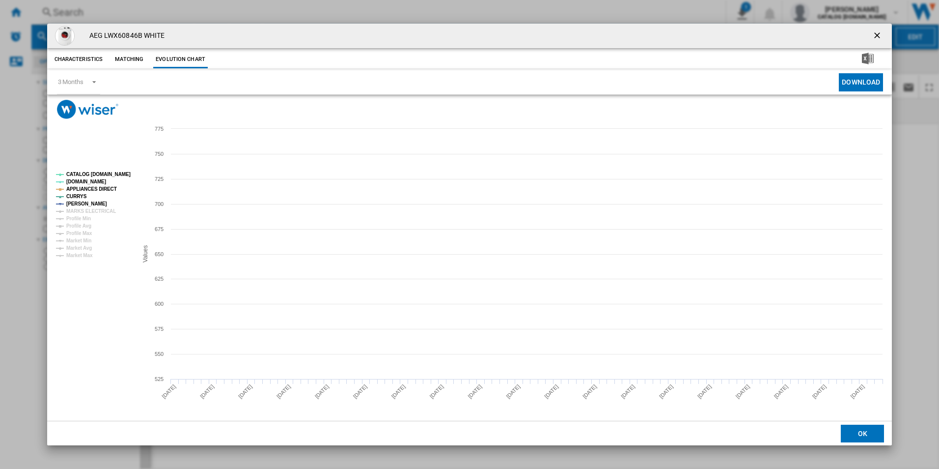
click at [107, 171] on tspan "CATALOG [DOMAIN_NAME]" at bounding box center [98, 173] width 64 height 5
click at [109, 184] on rect "Product popup" at bounding box center [93, 215] width 82 height 94
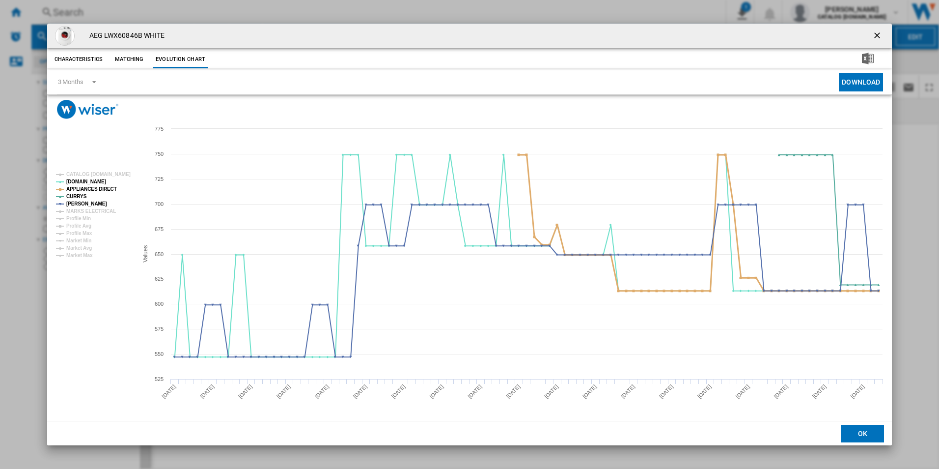
click at [104, 190] on tspan "APPLIANCES DIRECT" at bounding box center [91, 188] width 51 height 5
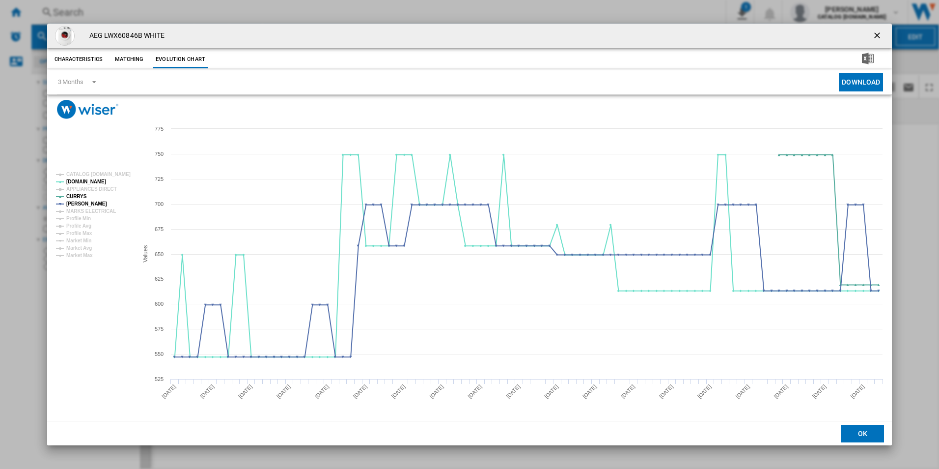
drag, startPoint x: 874, startPoint y: 35, endPoint x: 754, endPoint y: 38, distance: 119.4
click at [874, 35] on ng-md-icon "getI18NText('BUTTONS.CLOSE_DIALOG')" at bounding box center [878, 36] width 12 height 12
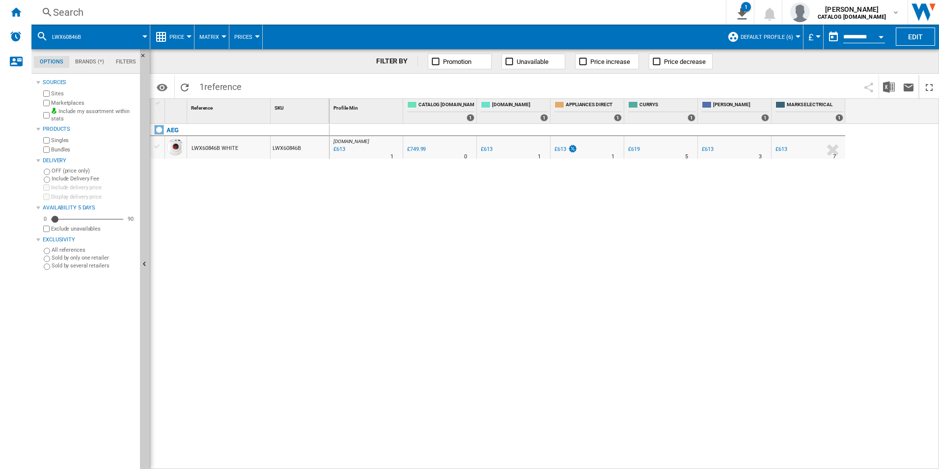
click at [613, 11] on div "Search" at bounding box center [376, 12] width 647 height 14
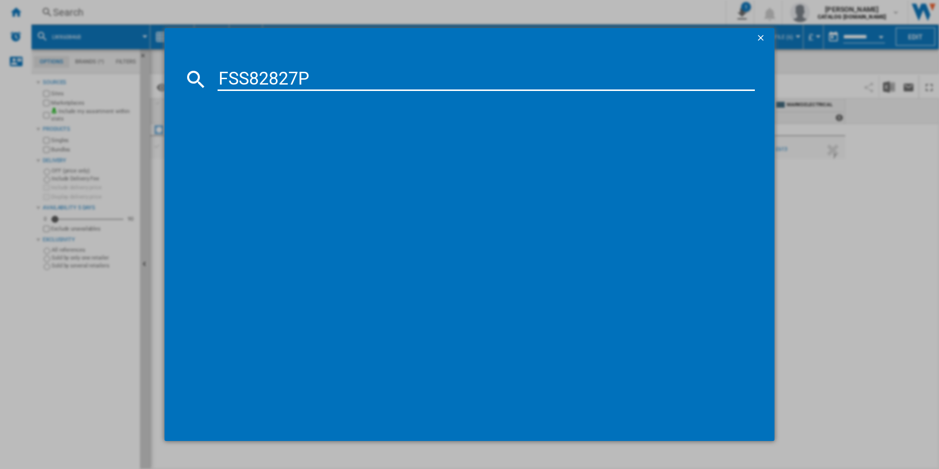
type input "FSS82827P"
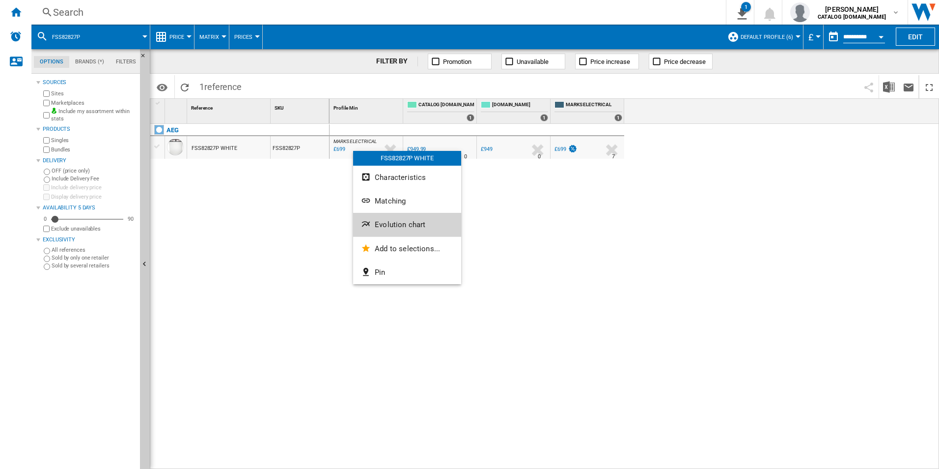
click at [395, 225] on span "Evolution chart" at bounding box center [400, 224] width 51 height 9
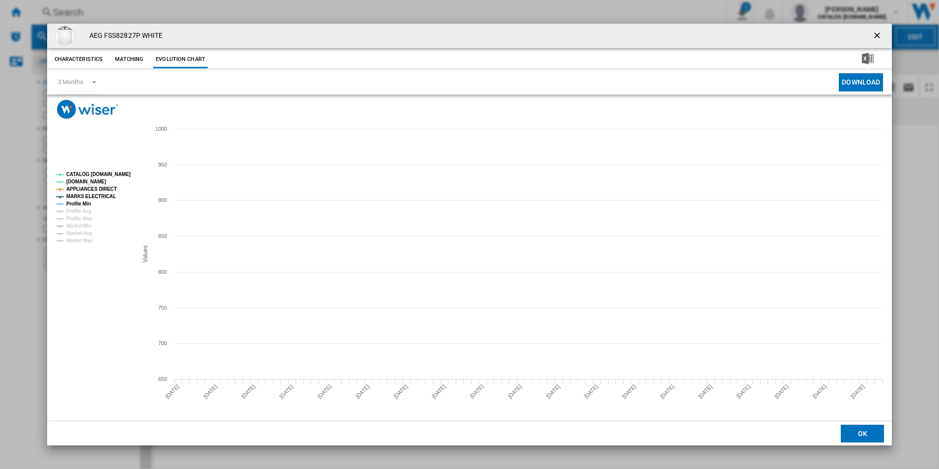
click at [109, 175] on tspan "CATALOG [DOMAIN_NAME]" at bounding box center [98, 173] width 64 height 5
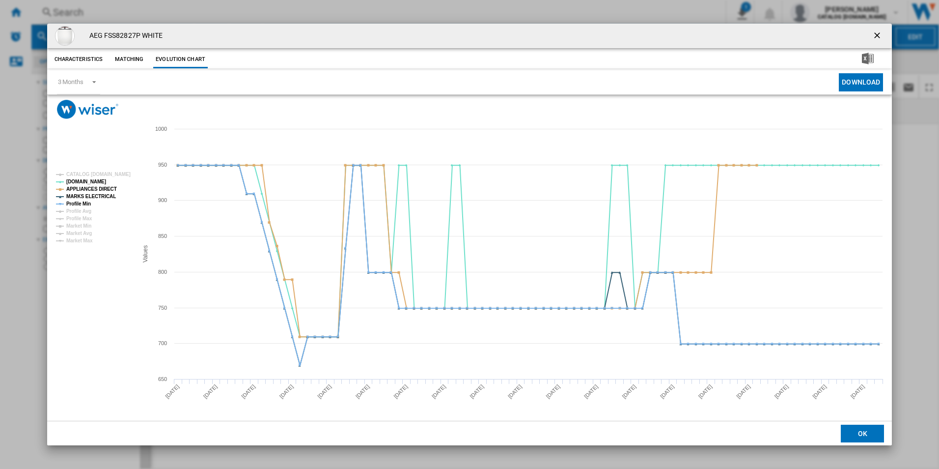
click at [106, 183] on rect "Product popup" at bounding box center [93, 207] width 82 height 79
click at [105, 194] on tspan "MARKS ELECTRICAL" at bounding box center [91, 196] width 50 height 5
click at [103, 187] on tspan "APPLIANCES DIRECT" at bounding box center [91, 188] width 51 height 5
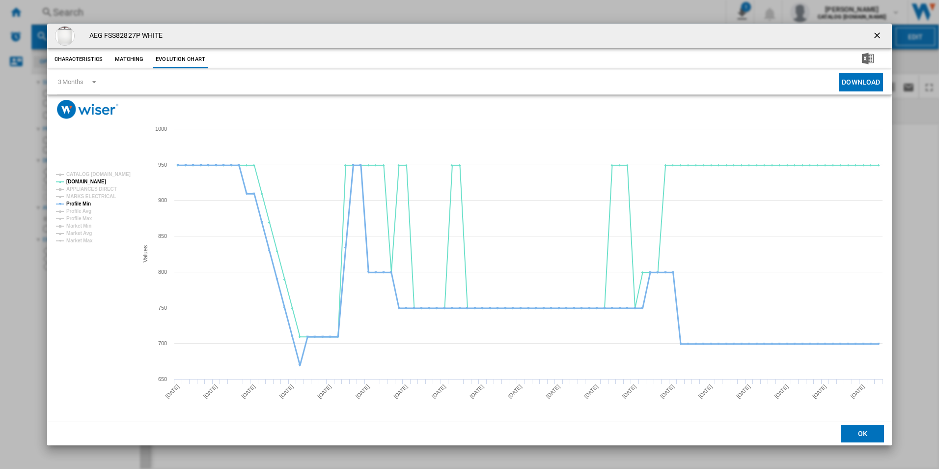
click at [81, 203] on tspan "Profile Min" at bounding box center [78, 203] width 25 height 5
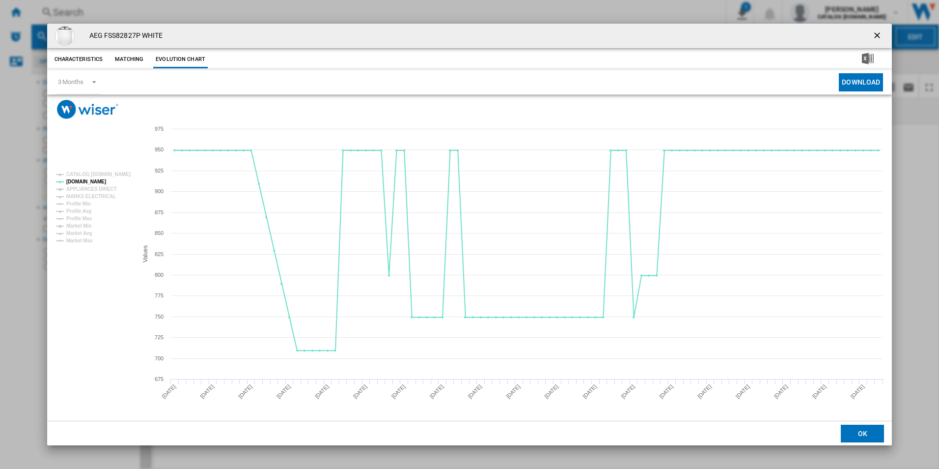
click at [878, 36] on ng-md-icon "getI18NText('BUTTONS.CLOSE_DIALOG')" at bounding box center [878, 36] width 12 height 12
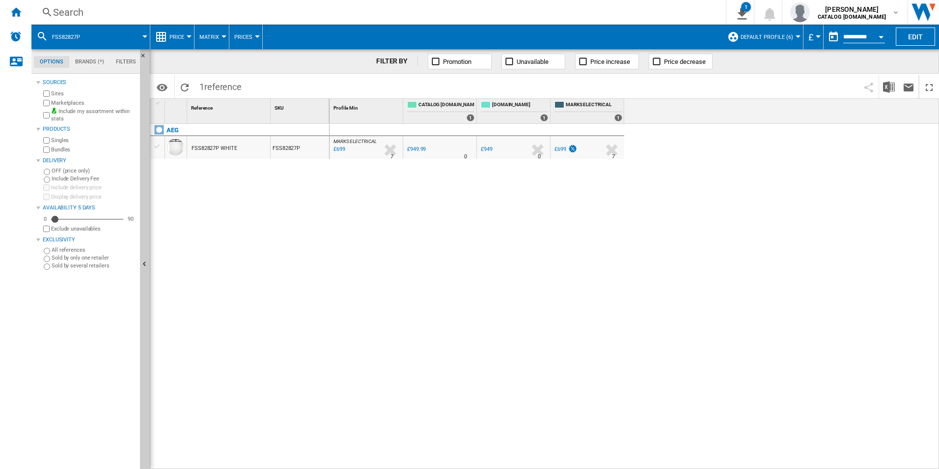
click at [451, 279] on div "MARKS ELECTRICAL : MARKS ELECTRICAL -26.4 % £699 % N/A 7 MARKS ELECTRICAL : MAR…" at bounding box center [635, 296] width 610 height 345
click at [346, 262] on div "MARKS ELECTRICAL : MARKS ELECTRICAL -26.4 % £699 % N/A 7 MARKS ELECTRICAL : MAR…" at bounding box center [635, 296] width 610 height 345
click at [332, 274] on div "MARKS ELECTRICAL : MARKS ELECTRICAL -26.4 % £699 % N/A 7 MARKS ELECTRICAL : MAR…" at bounding box center [635, 296] width 610 height 345
click at [492, 335] on div "MARKS ELECTRICAL : MARKS ELECTRICAL -26.4 % £699 % N/A 7 MARKS ELECTRICAL : MAR…" at bounding box center [635, 296] width 610 height 345
click at [514, 286] on div "MARKS ELECTRICAL : MARKS ELECTRICAL -26.4 % £699 % N/A 7 MARKS ELECTRICAL : MAR…" at bounding box center [635, 296] width 610 height 345
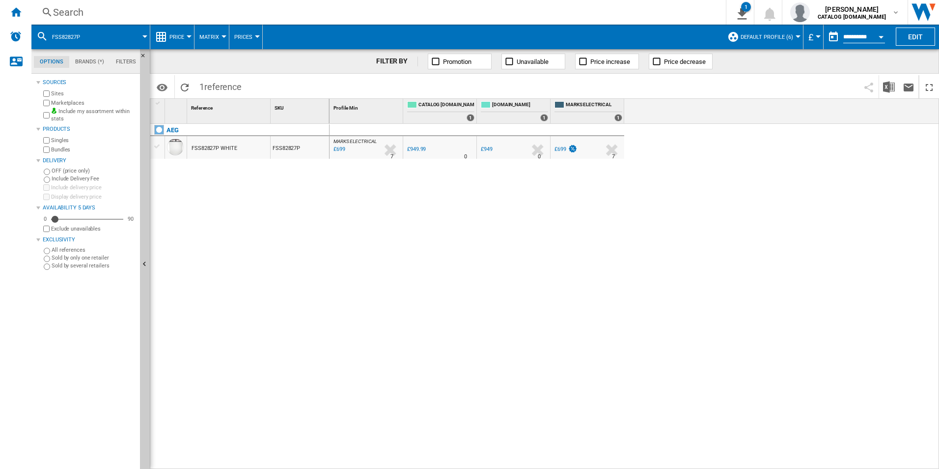
click at [312, 200] on div "AEG FSS82827P WHITE FSS82827P" at bounding box center [239, 294] width 179 height 340
click at [594, 216] on div "MARKS ELECTRICAL : MARKS ELECTRICAL -26.4 % £699 % N/A 7 MARKS ELECTRICAL : MAR…" at bounding box center [635, 296] width 610 height 345
click at [640, 215] on div "MARKS ELECTRICAL : MARKS ELECTRICAL -26.4 % £699 % N/A 7 MARKS ELECTRICAL : MAR…" at bounding box center [635, 296] width 610 height 345
